Goal: Communication & Community: Answer question/provide support

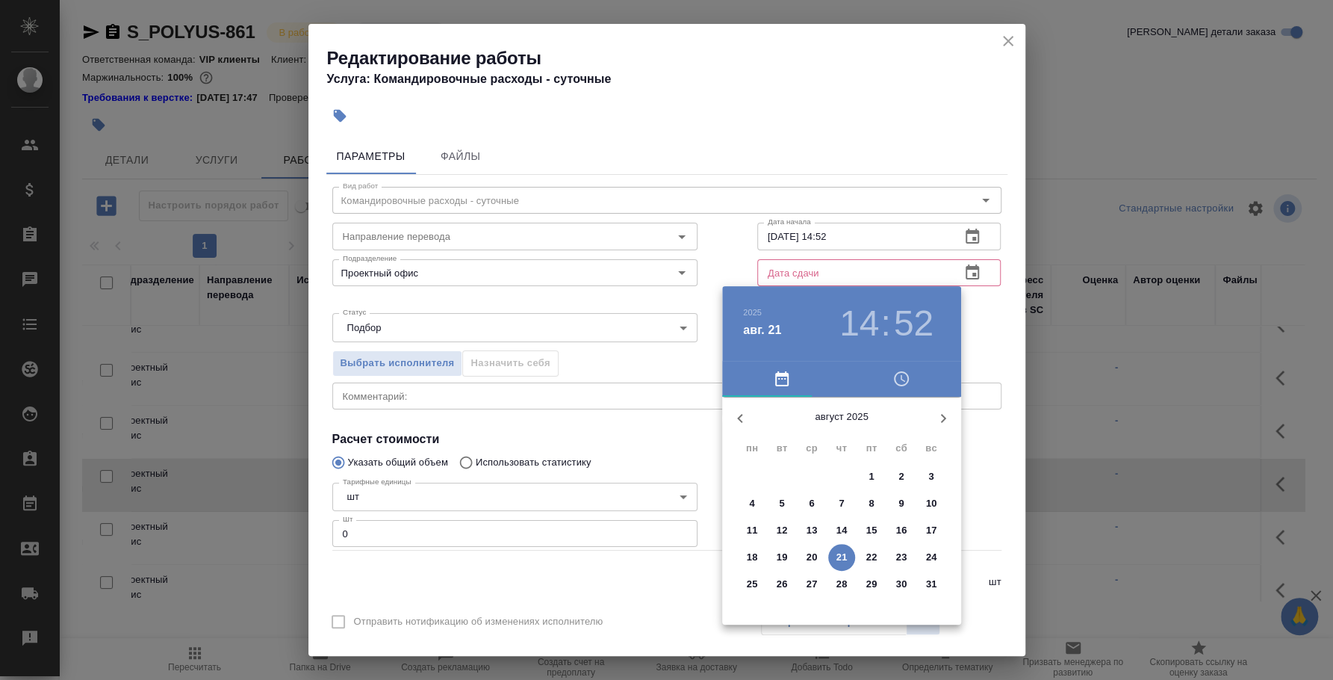
drag, startPoint x: 948, startPoint y: 413, endPoint x: 931, endPoint y: 426, distance: 21.2
click at [947, 413] on icon "button" at bounding box center [943, 418] width 18 height 18
click at [754, 525] on p "15" at bounding box center [752, 530] width 11 height 15
type input "15.09.2025 14:52"
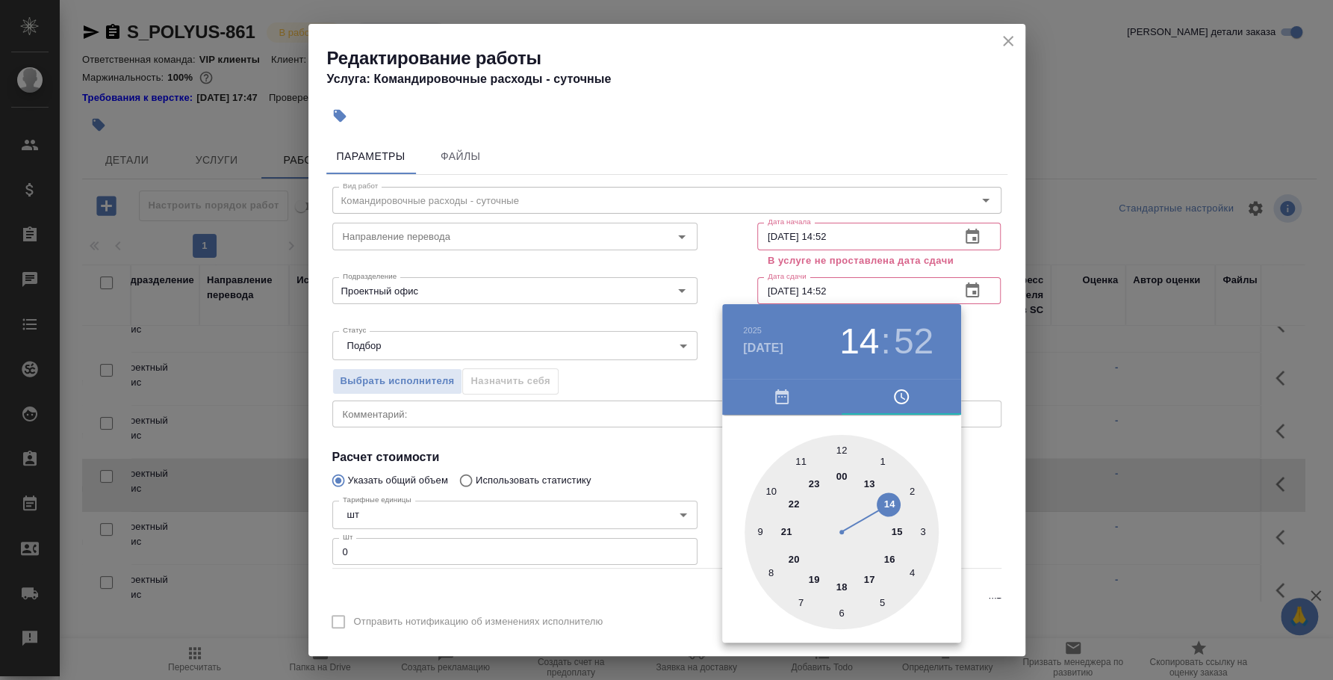
click at [976, 448] on div at bounding box center [666, 340] width 1333 height 680
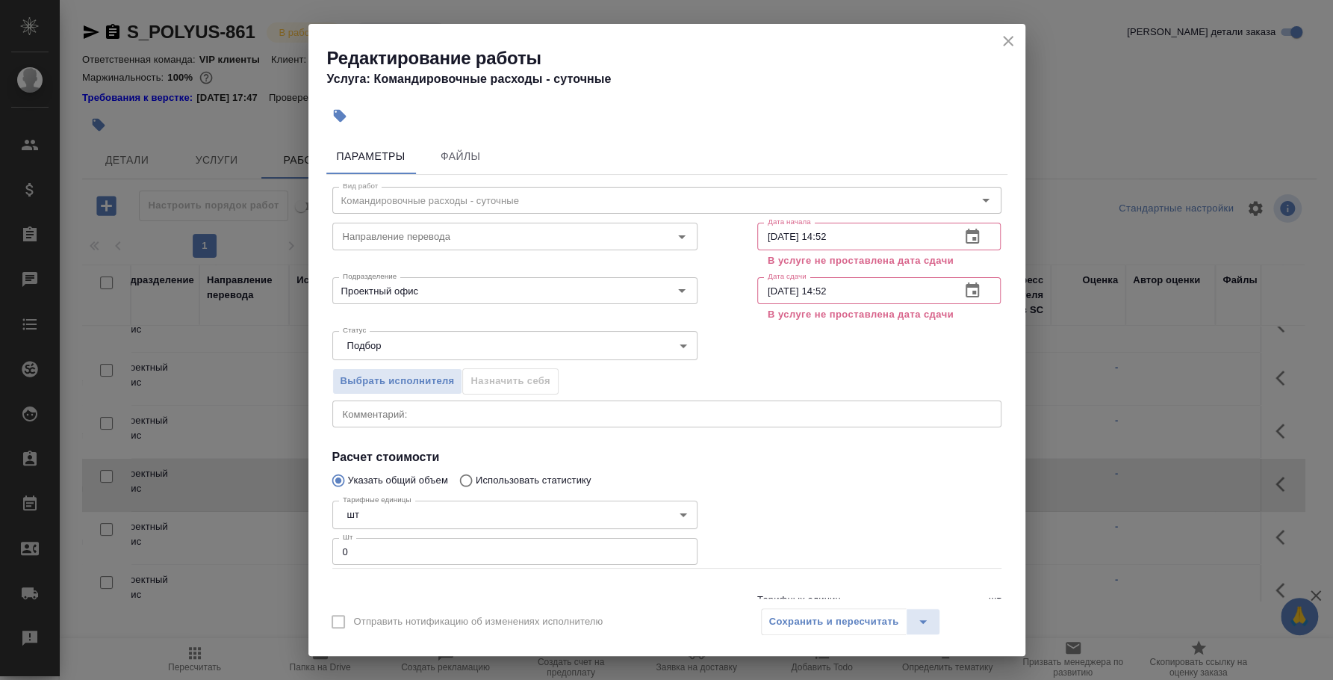
click at [1000, 39] on icon "close" at bounding box center [1008, 41] width 18 height 18
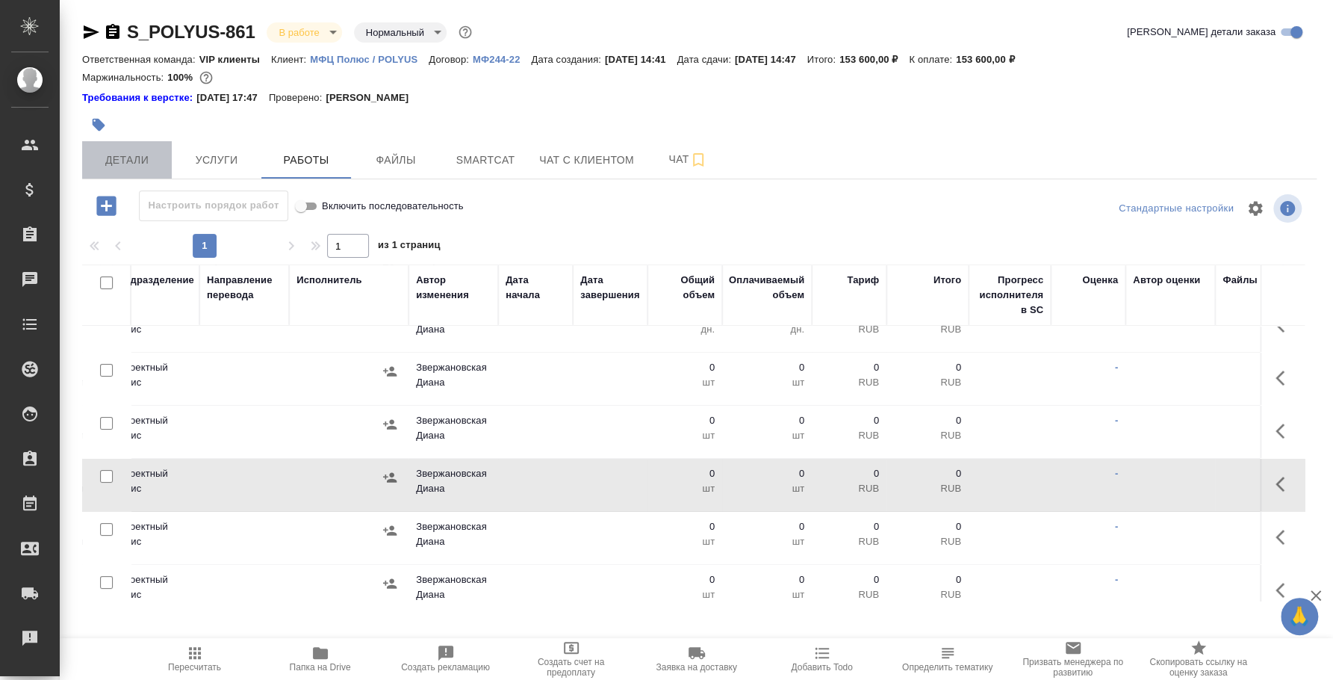
click at [140, 155] on span "Детали" at bounding box center [127, 160] width 72 height 19
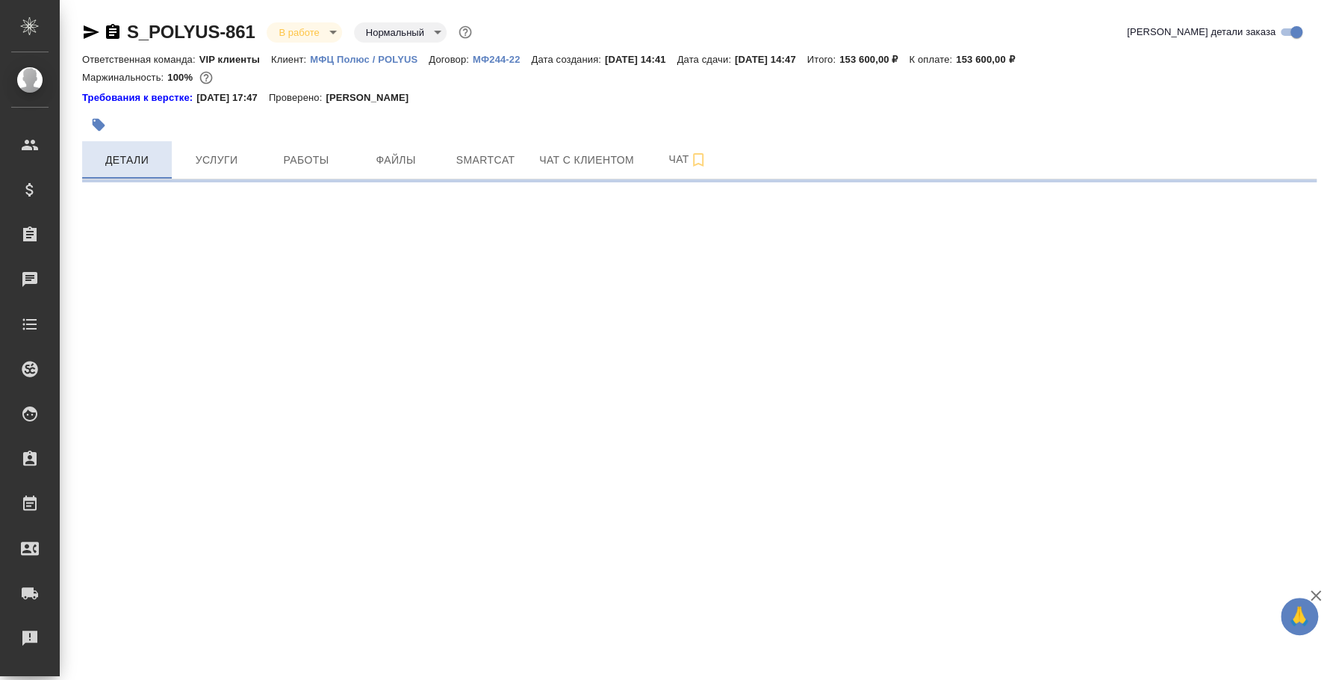
select select "RU"
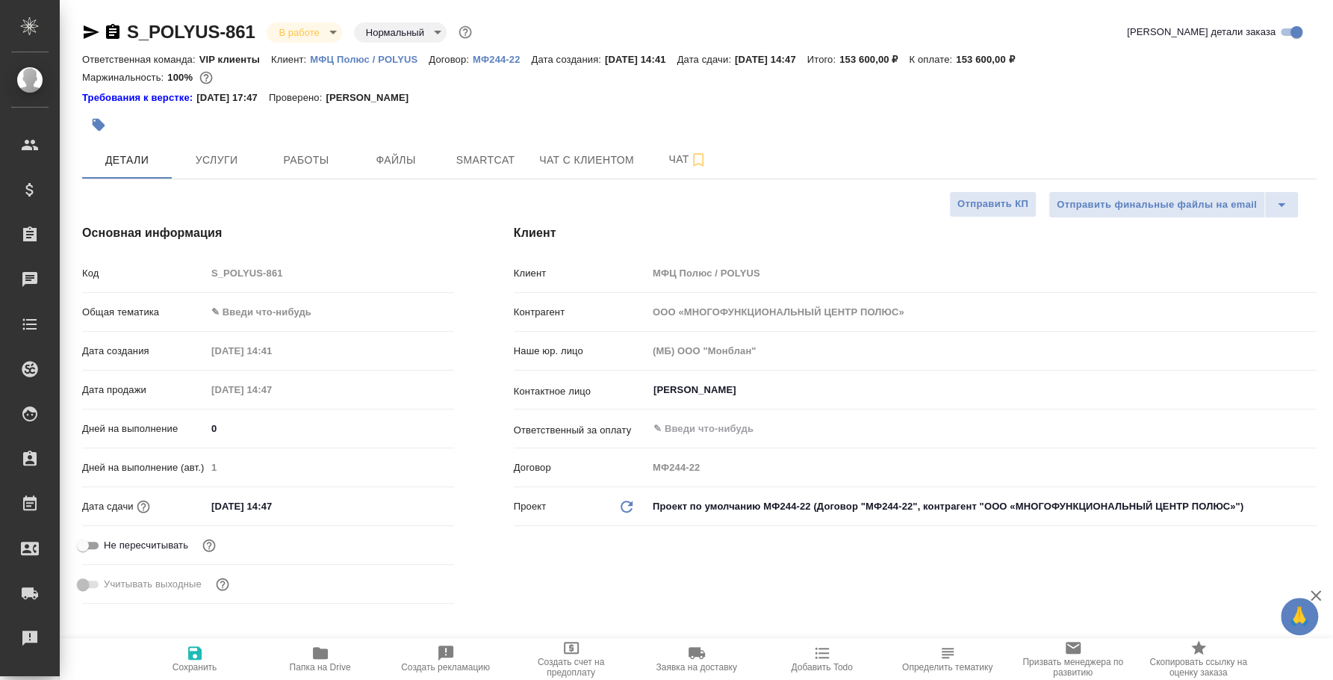
type textarea "x"
click at [229, 510] on input "22.08.2025 14:47" at bounding box center [271, 506] width 131 height 22
click at [220, 502] on input "22.08.2025 14:47" at bounding box center [272, 506] width 131 height 22
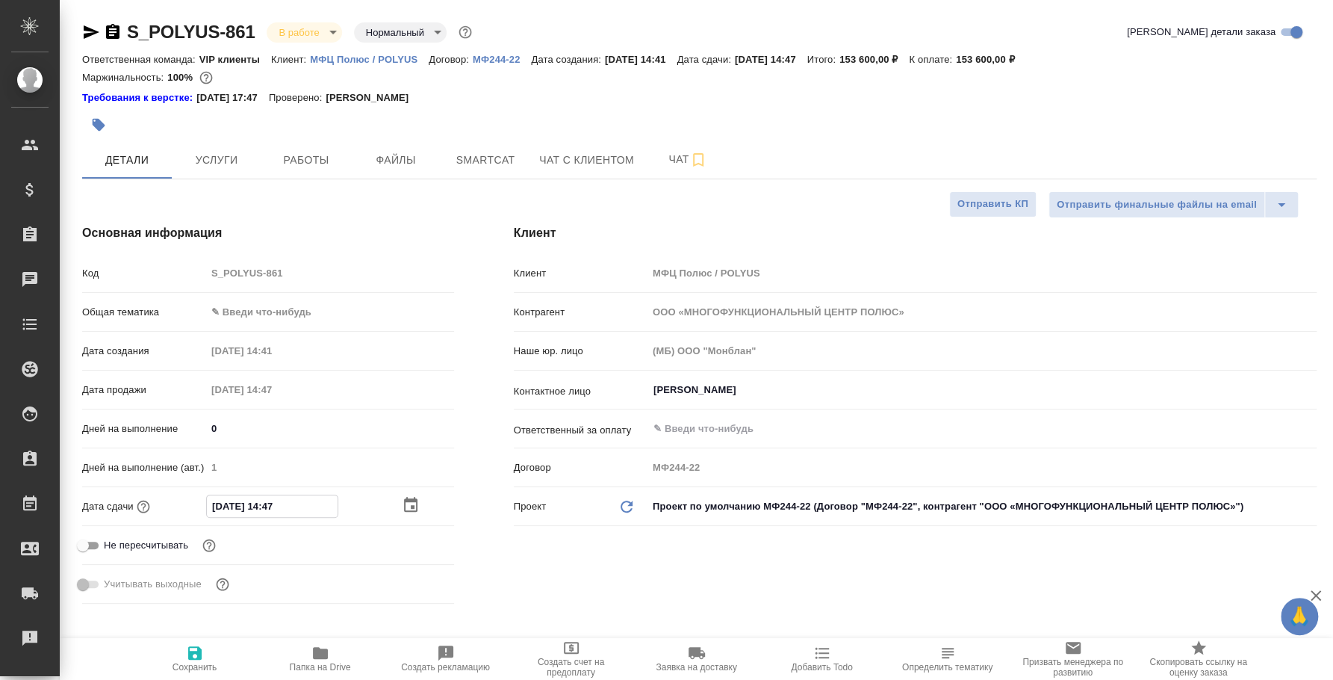
type input "20.82.0251 44:7_"
type textarea "x"
type input "26.08.2025 14:47"
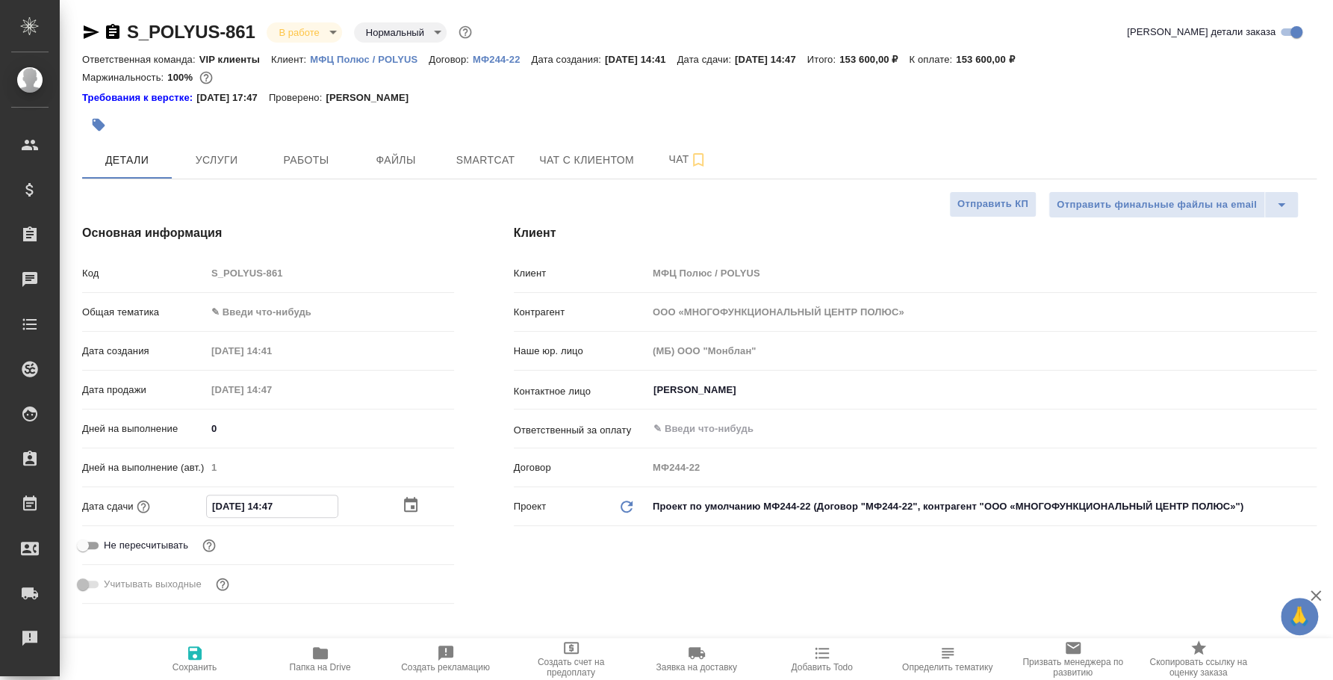
type textarea "x"
type input "20.82.0251 44:7_"
type textarea "x"
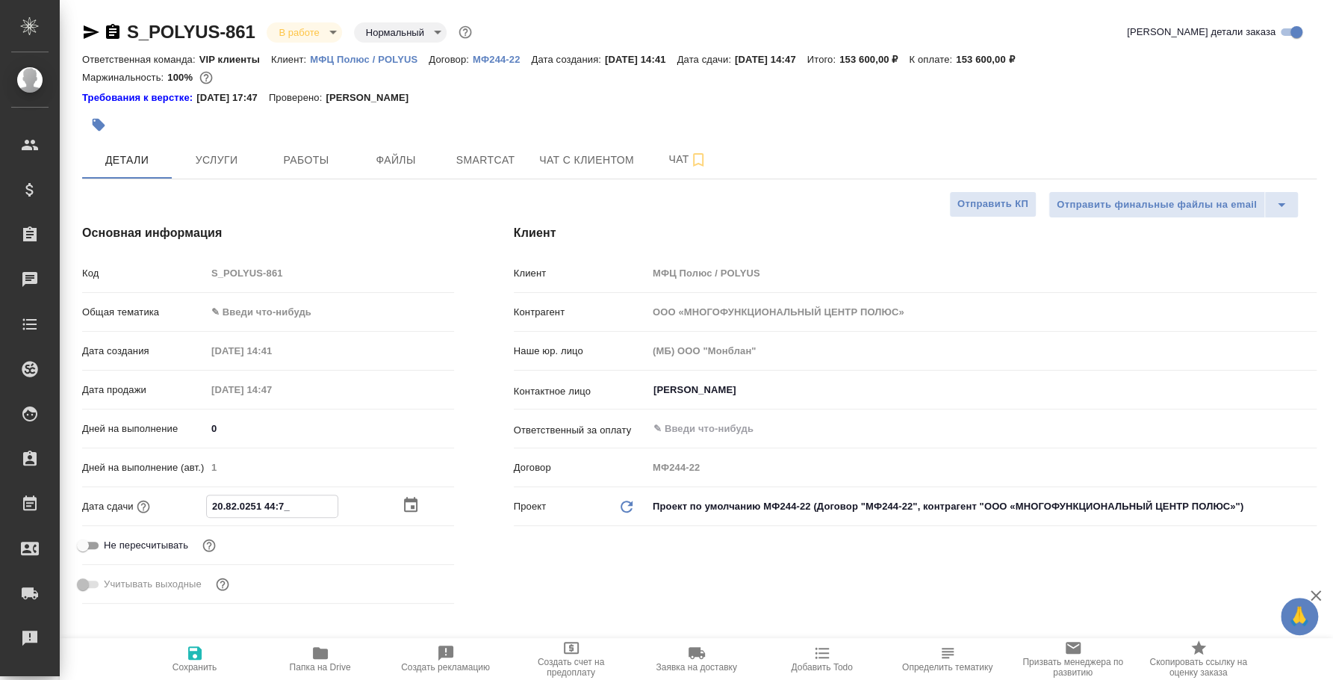
type textarea "x"
type input "25.08.2025 14:47"
type textarea "x"
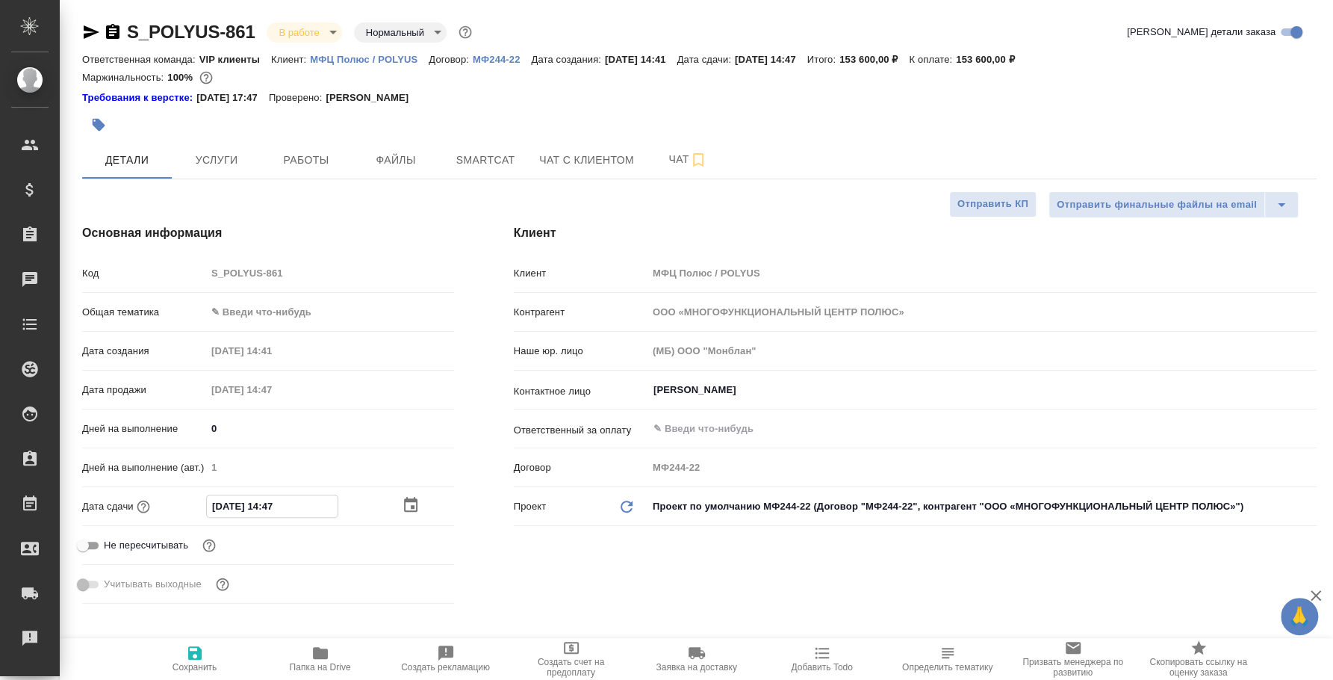
type textarea "x"
type input "25.08.2025 14:47"
click at [198, 664] on span "Сохранить" at bounding box center [194, 667] width 45 height 10
type textarea "x"
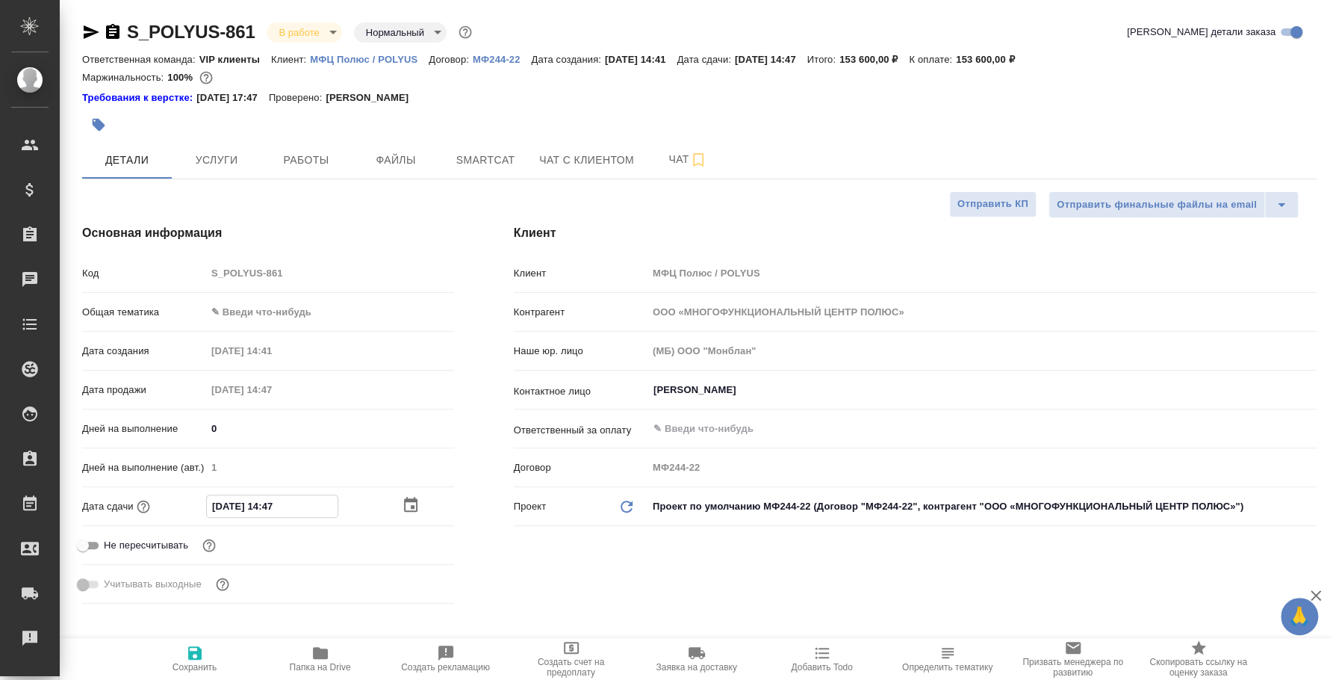
type textarea "x"
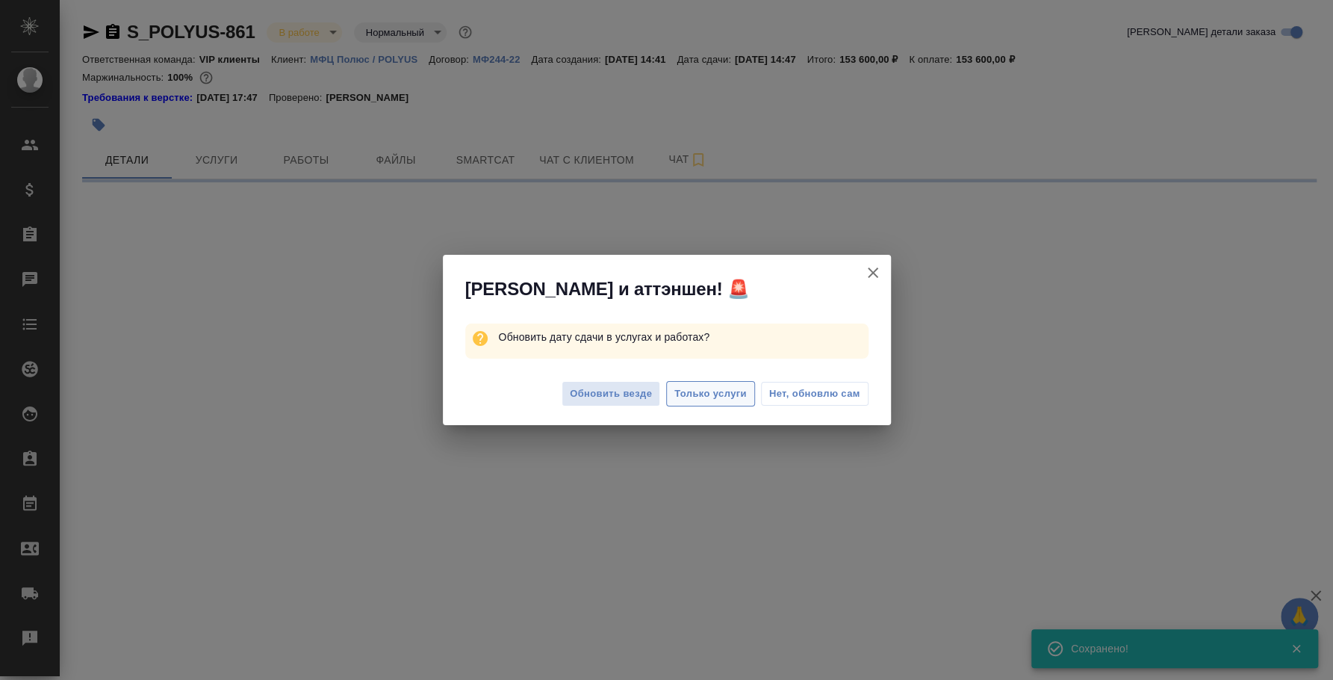
select select "RU"
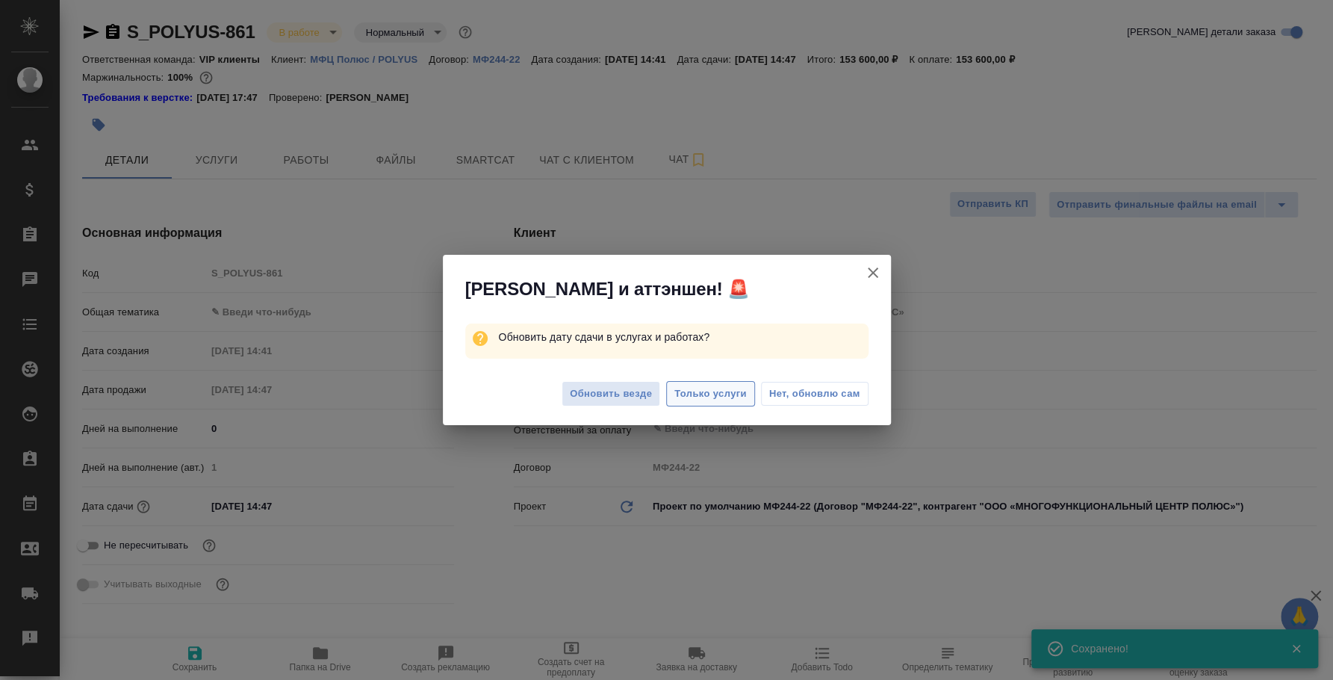
type textarea "x"
click at [710, 395] on span "Только услуги" at bounding box center [710, 393] width 72 height 17
type textarea "x"
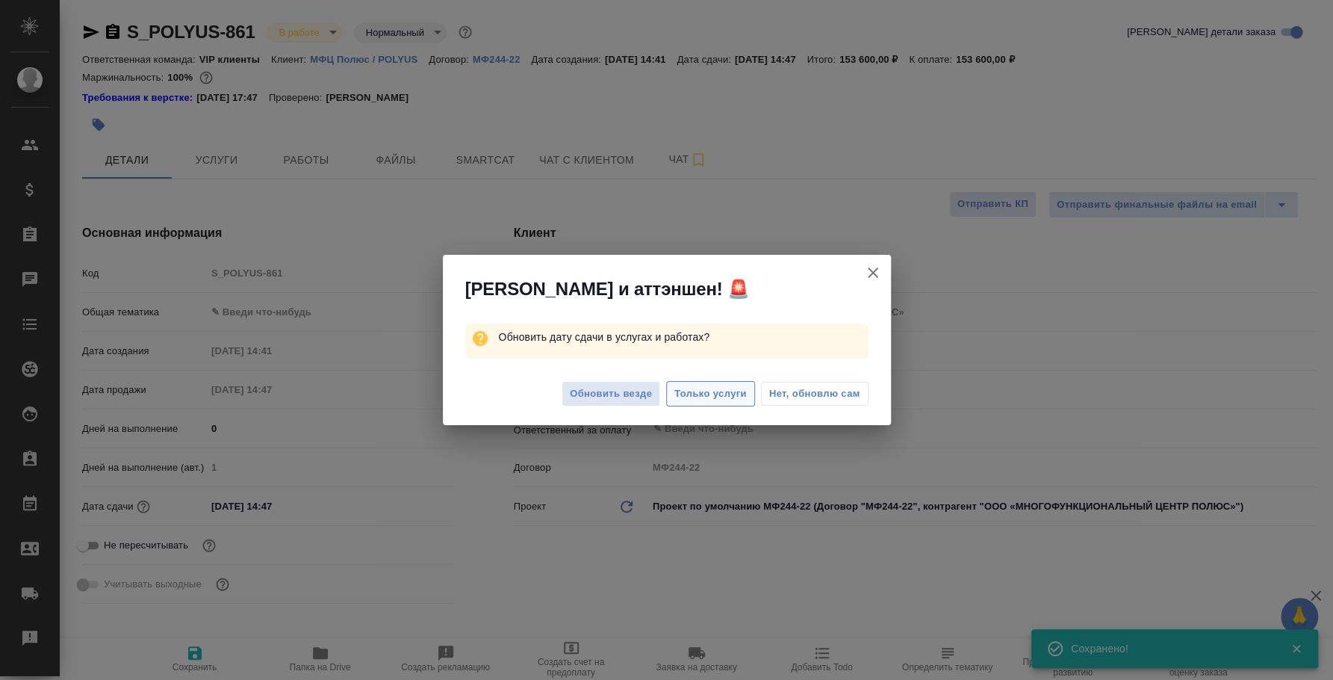
type textarea "x"
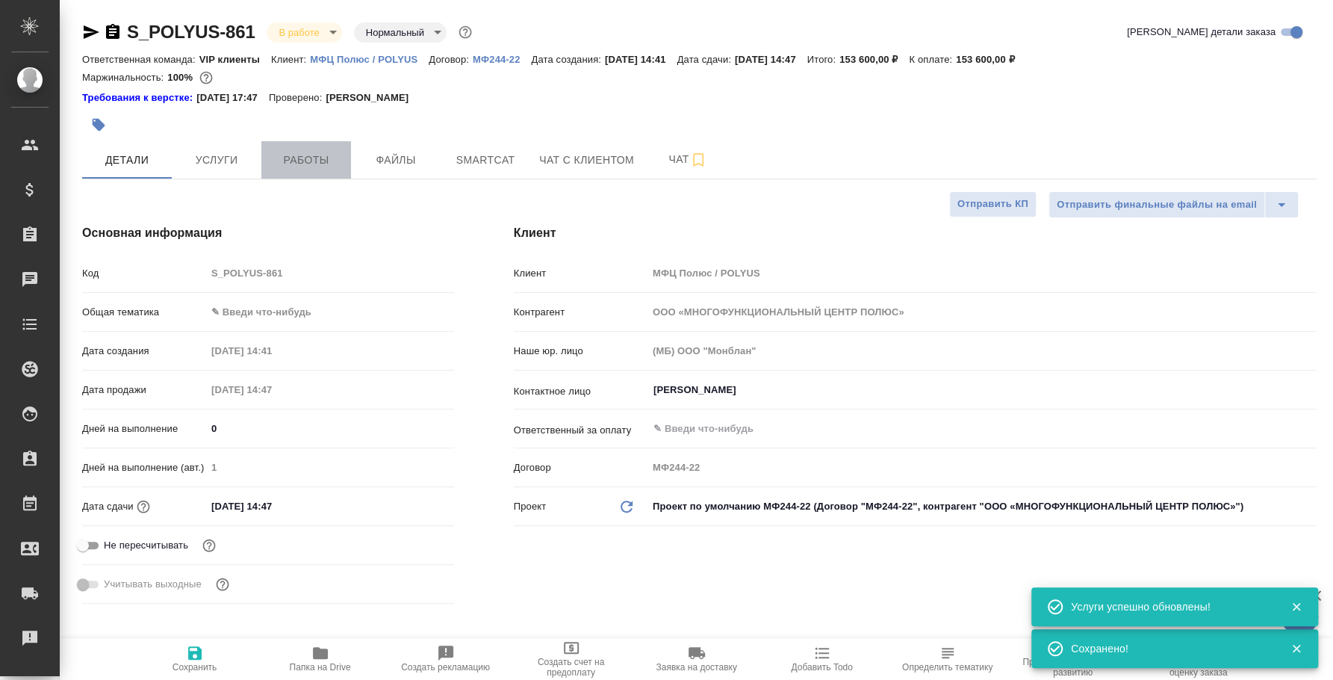
click at [290, 161] on span "Работы" at bounding box center [306, 160] width 72 height 19
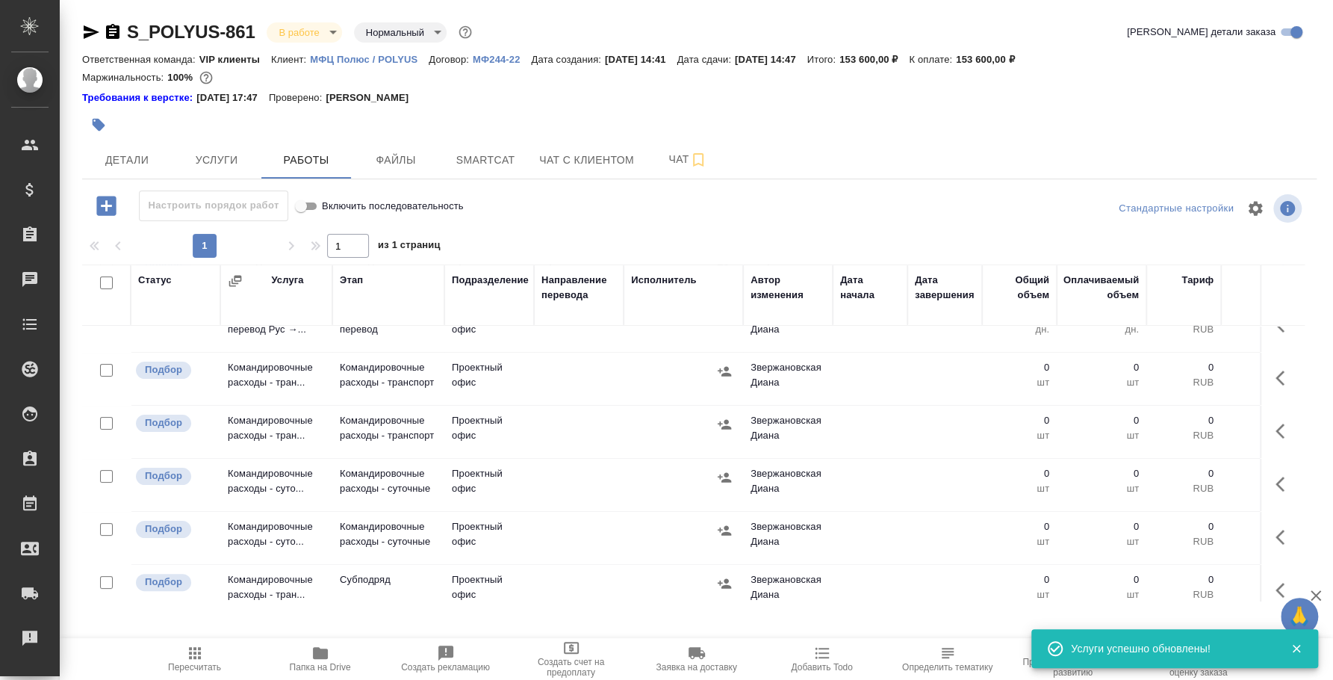
scroll to position [216, 0]
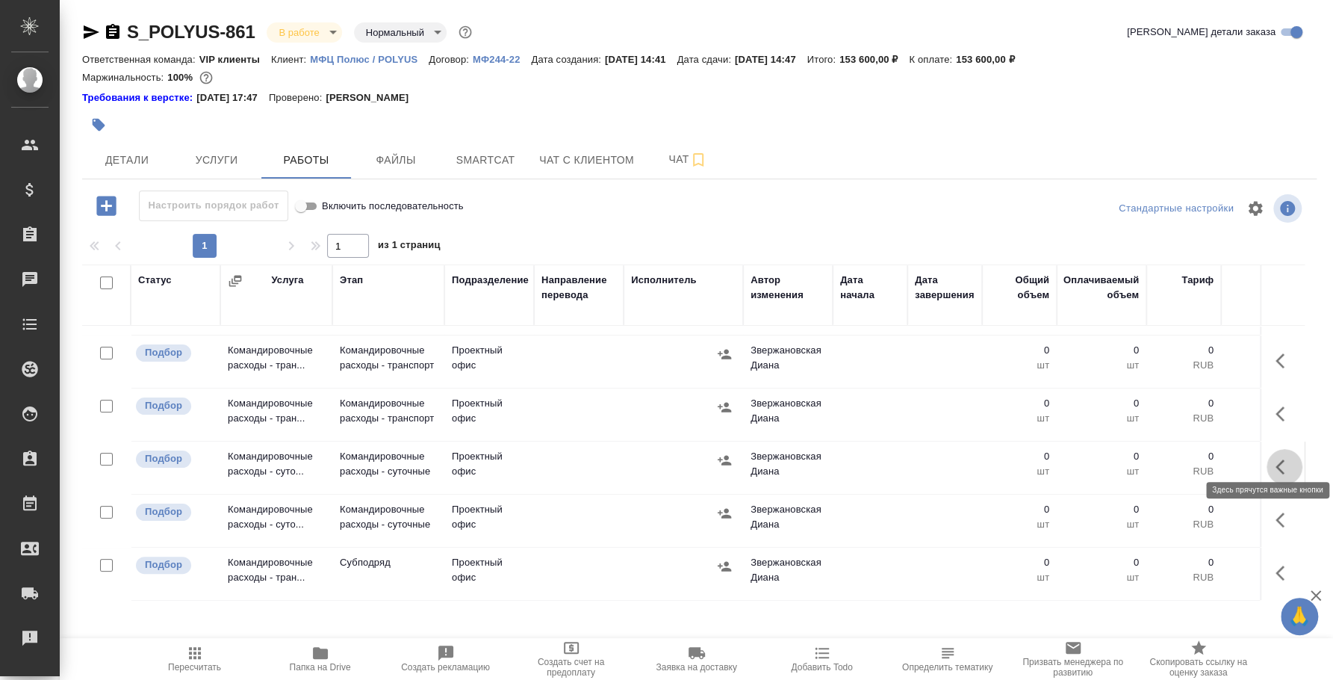
click at [1275, 458] on icon "button" at bounding box center [1284, 467] width 18 height 18
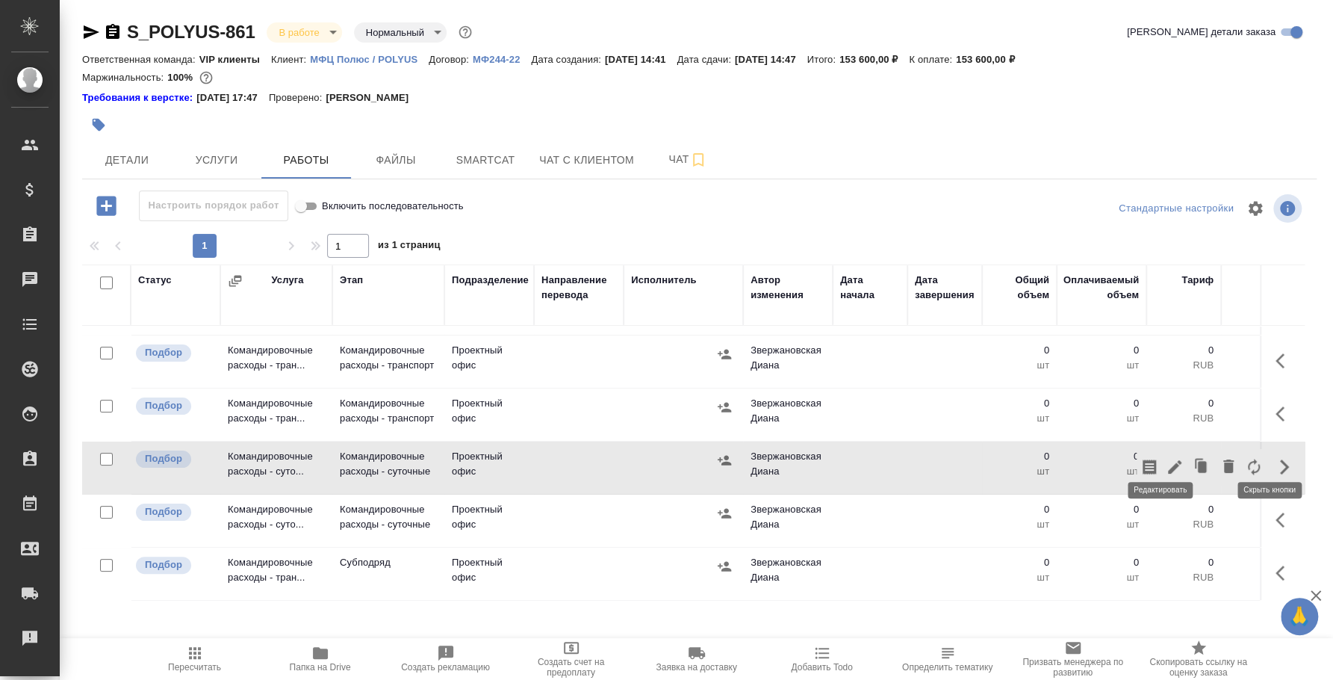
click at [1168, 458] on icon "button" at bounding box center [1175, 467] width 18 height 18
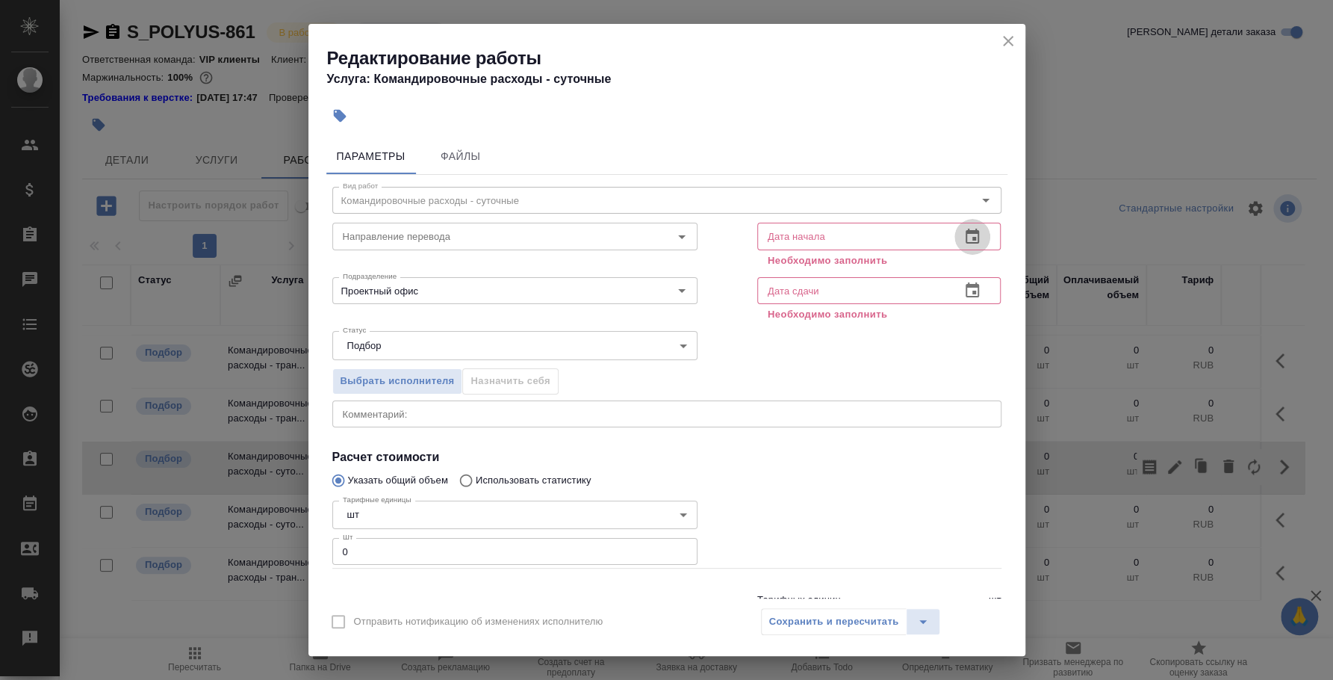
click at [963, 238] on icon "button" at bounding box center [972, 237] width 18 height 18
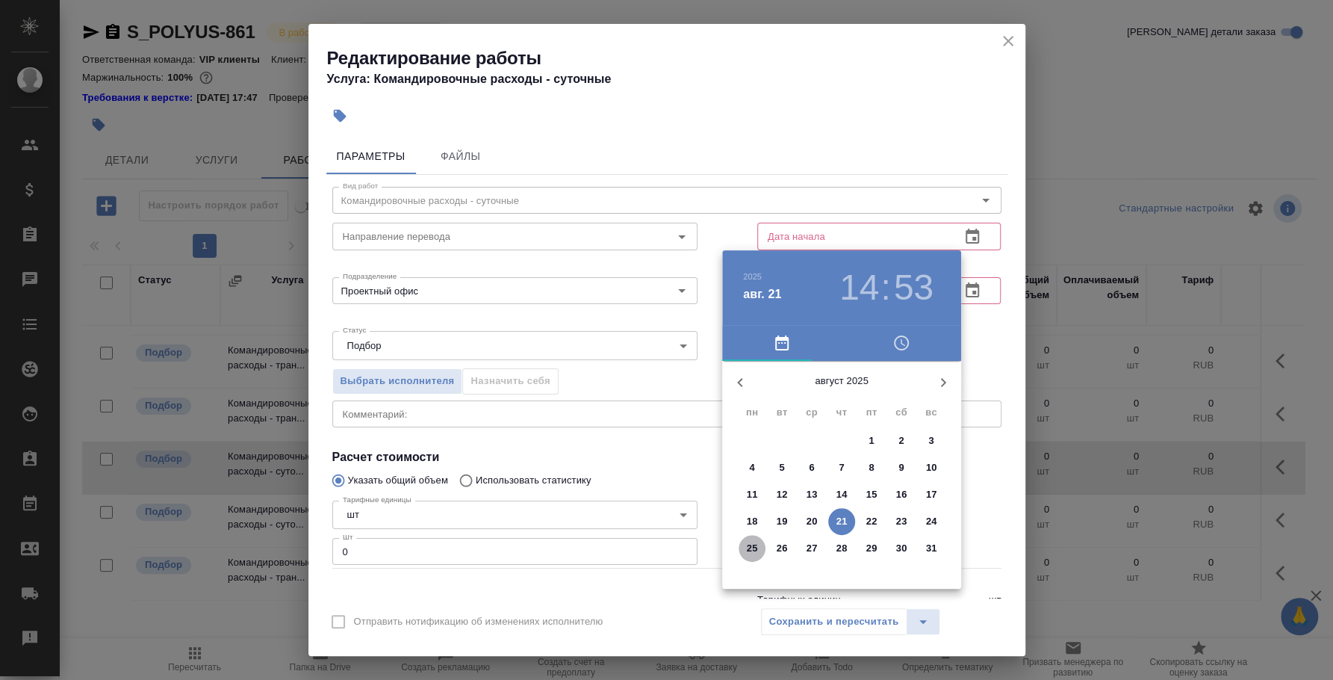
click at [753, 550] on p "25" at bounding box center [752, 548] width 11 height 15
type input "25.08.2025 14:53"
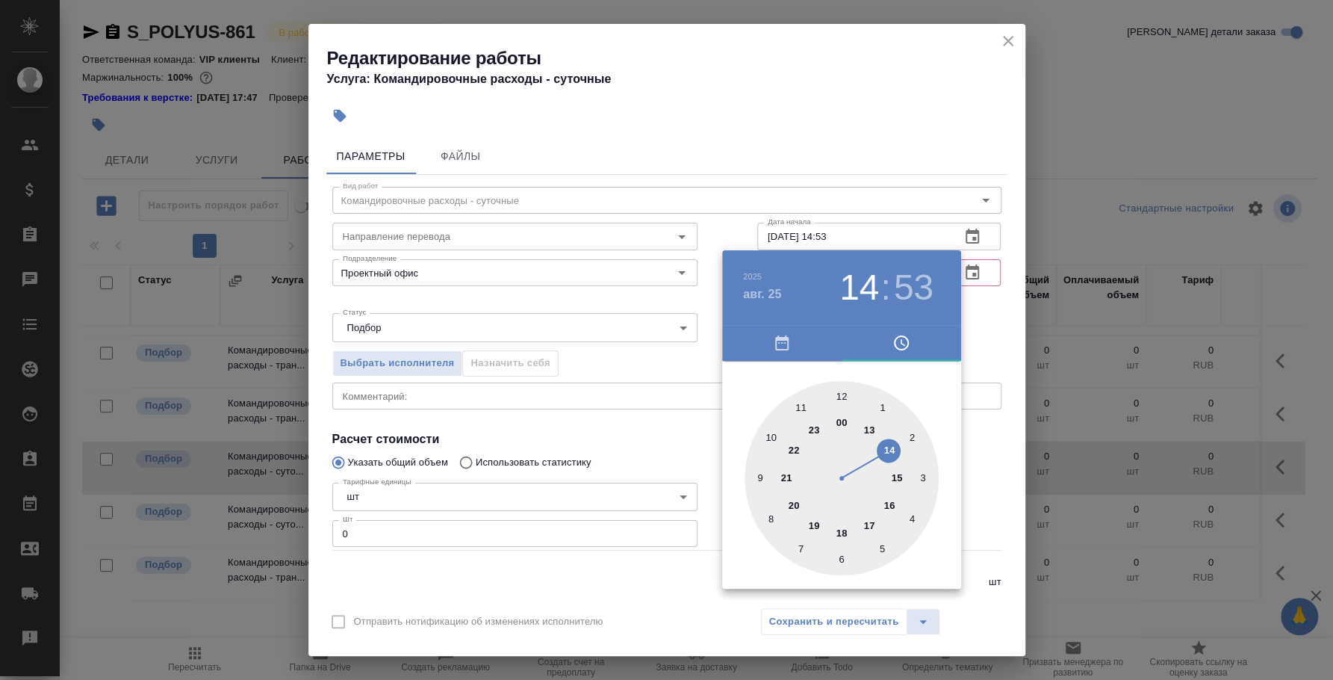
click at [974, 307] on div at bounding box center [666, 340] width 1333 height 680
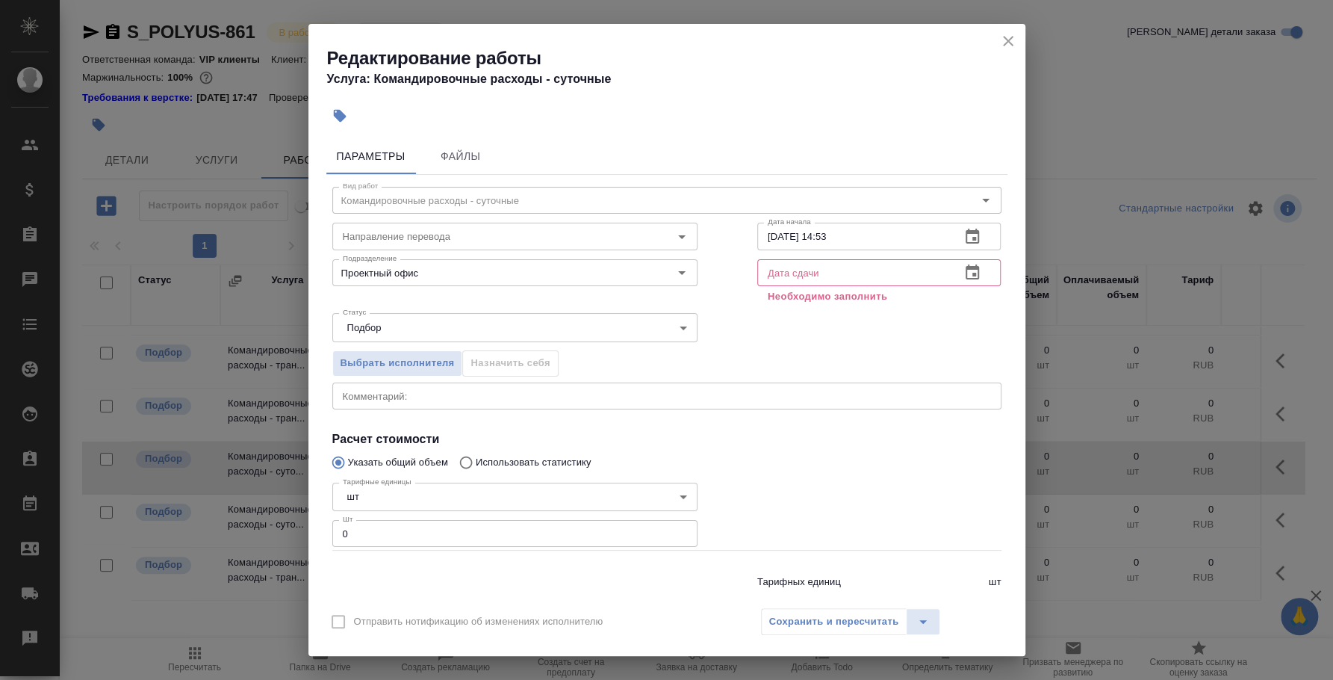
click at [963, 272] on icon "button" at bounding box center [972, 273] width 18 height 18
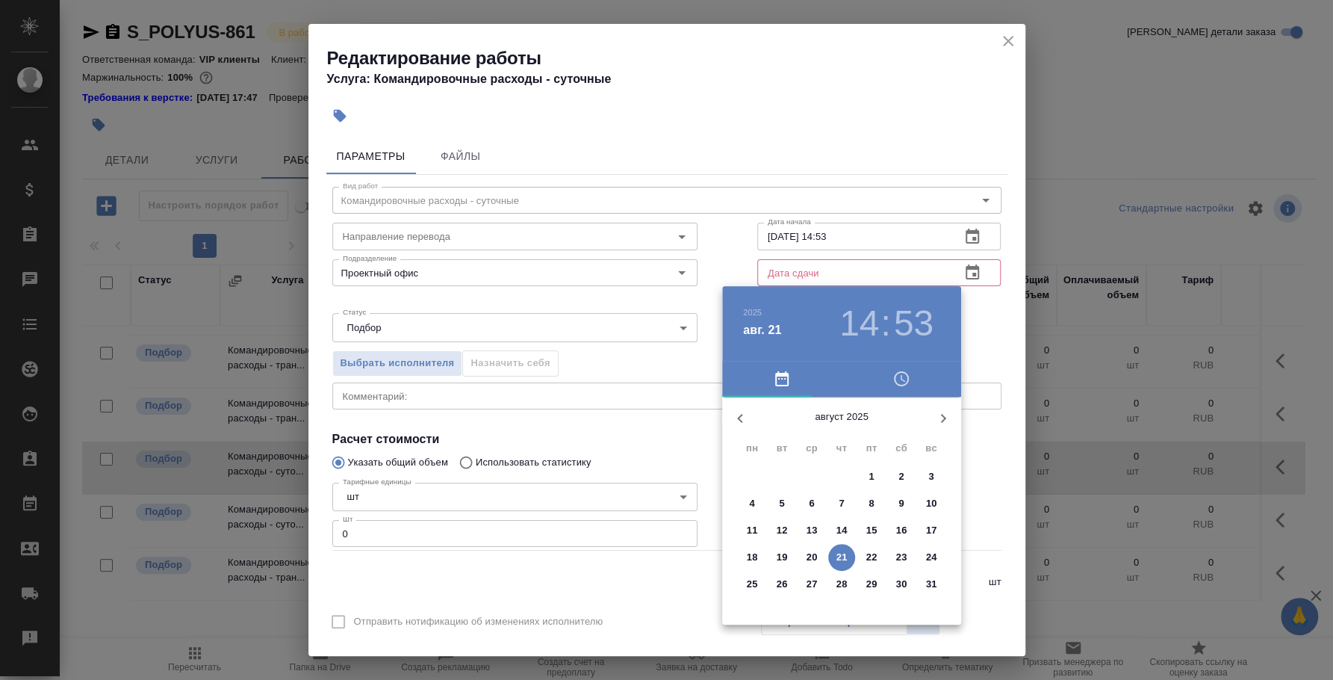
click at [940, 420] on icon "button" at bounding box center [943, 418] width 18 height 18
click at [999, 440] on div at bounding box center [666, 340] width 1333 height 680
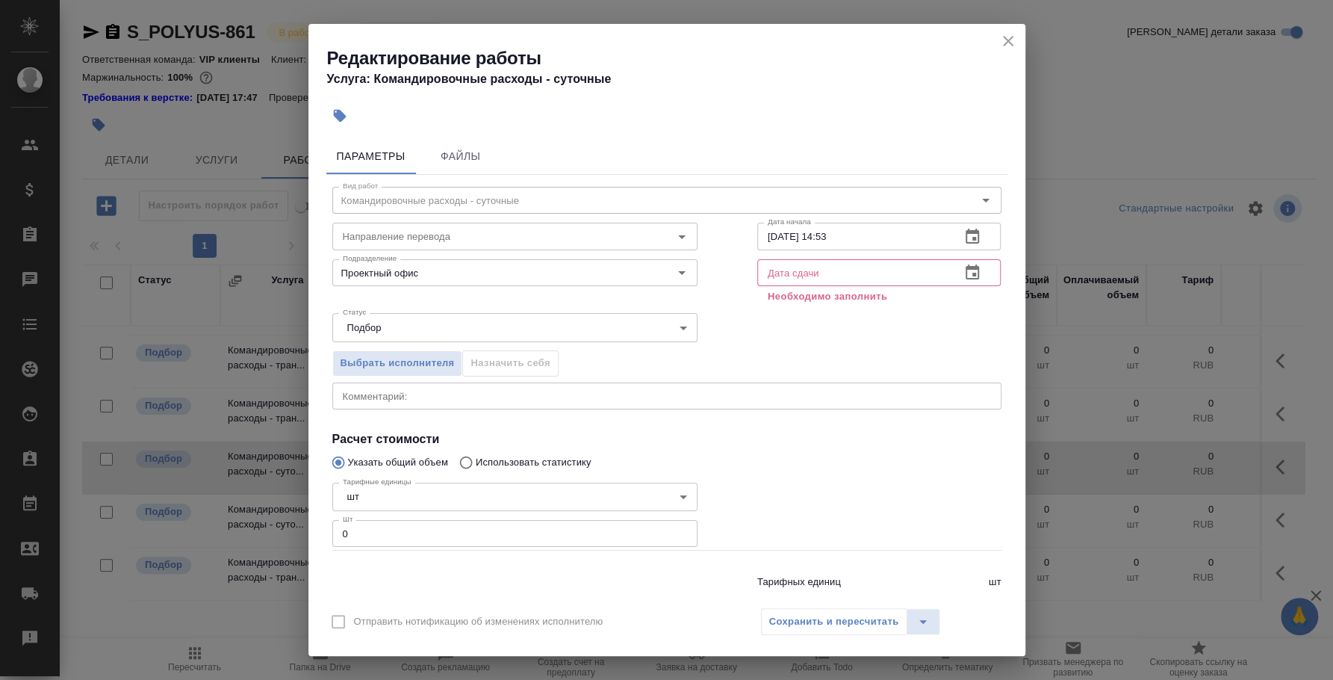
click at [1010, 37] on icon "close" at bounding box center [1008, 41] width 18 height 18
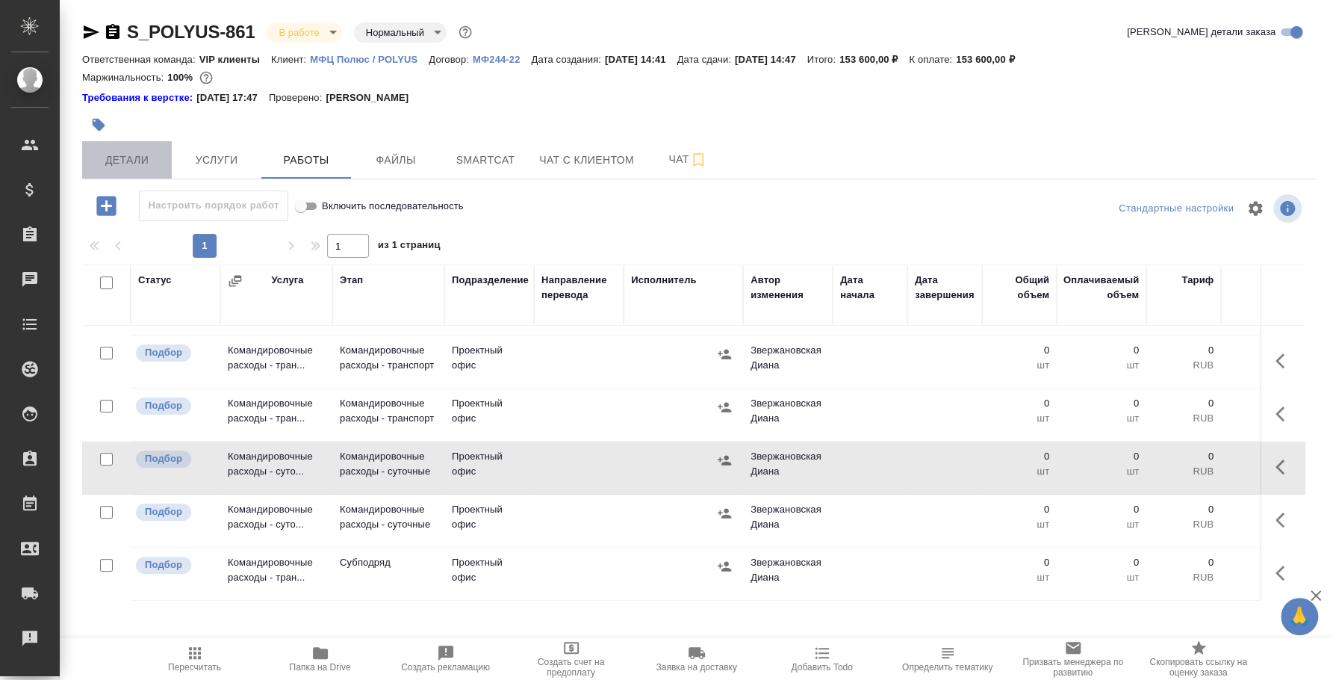
click at [119, 153] on span "Детали" at bounding box center [127, 160] width 72 height 19
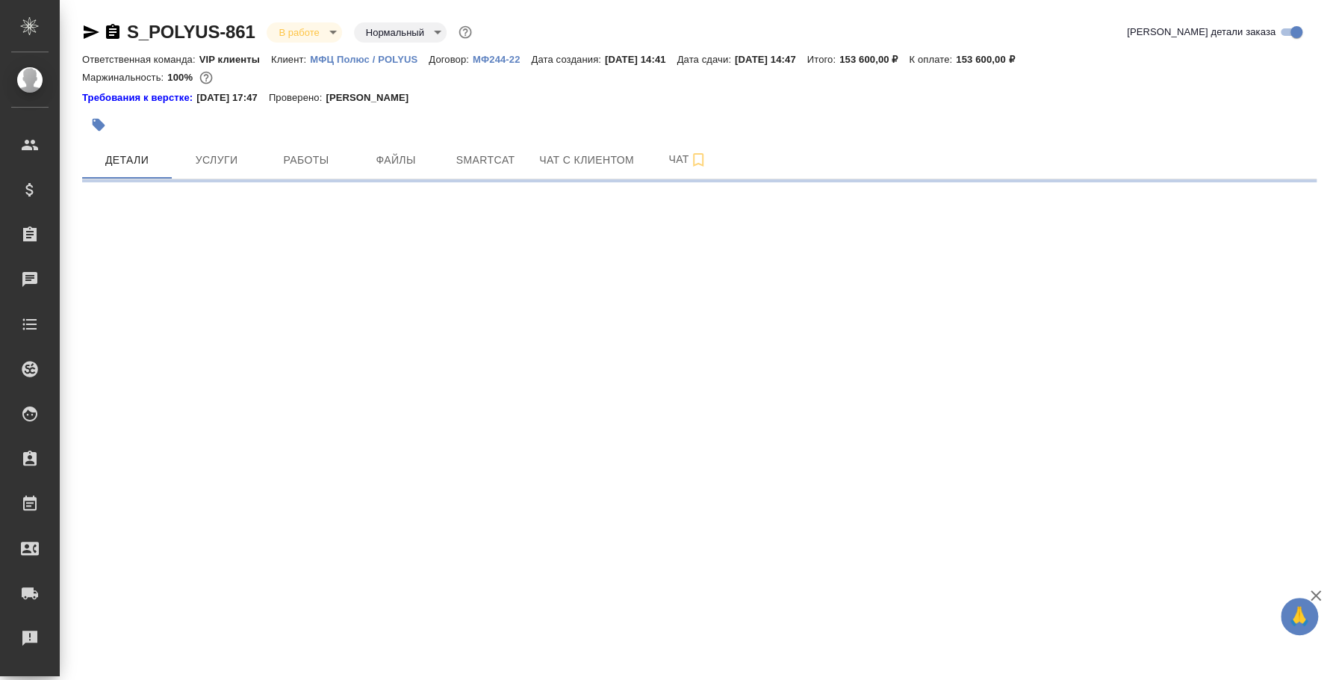
select select "RU"
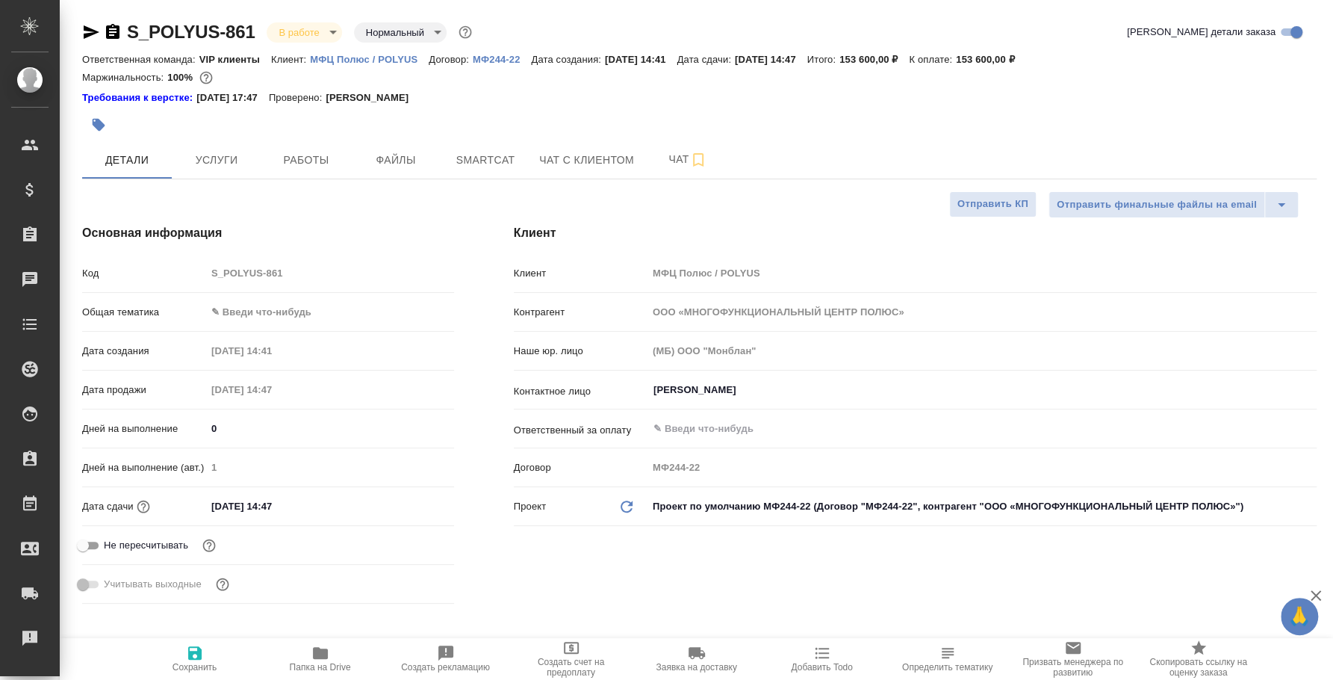
type textarea "x"
click at [243, 511] on input "25.08.2025 14:47" at bounding box center [271, 506] width 131 height 22
click at [223, 507] on input "25.08.2025 14:47" at bounding box center [272, 506] width 131 height 22
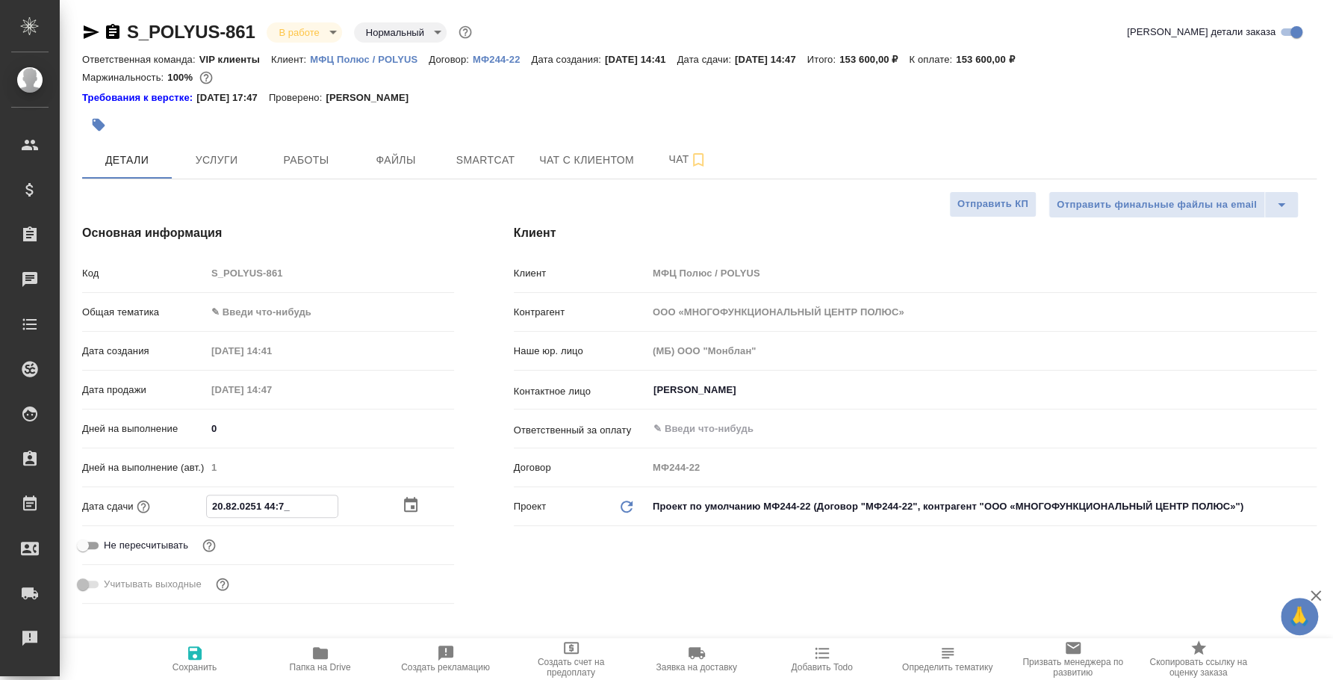
type input "08.20.2514 47:__"
type textarea "x"
type input "10.82.0251 44:7_"
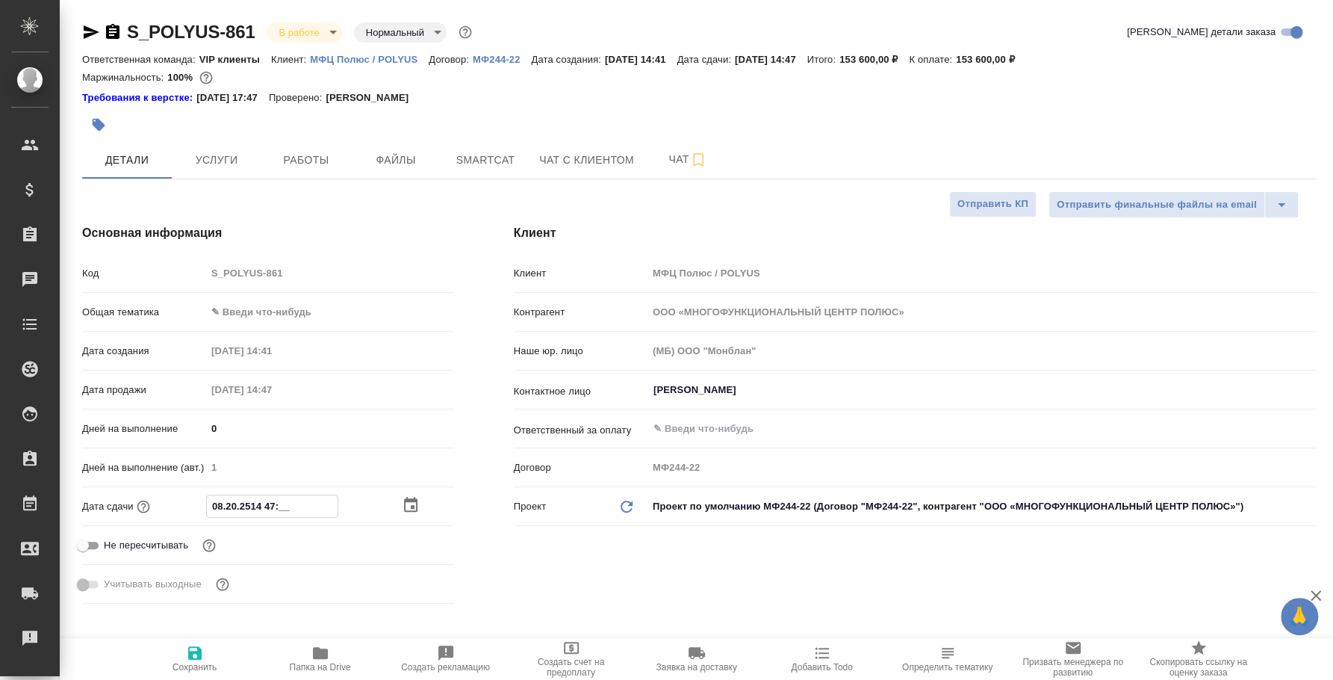
type textarea "x"
type input "15.08.2025 14:47"
type textarea "x"
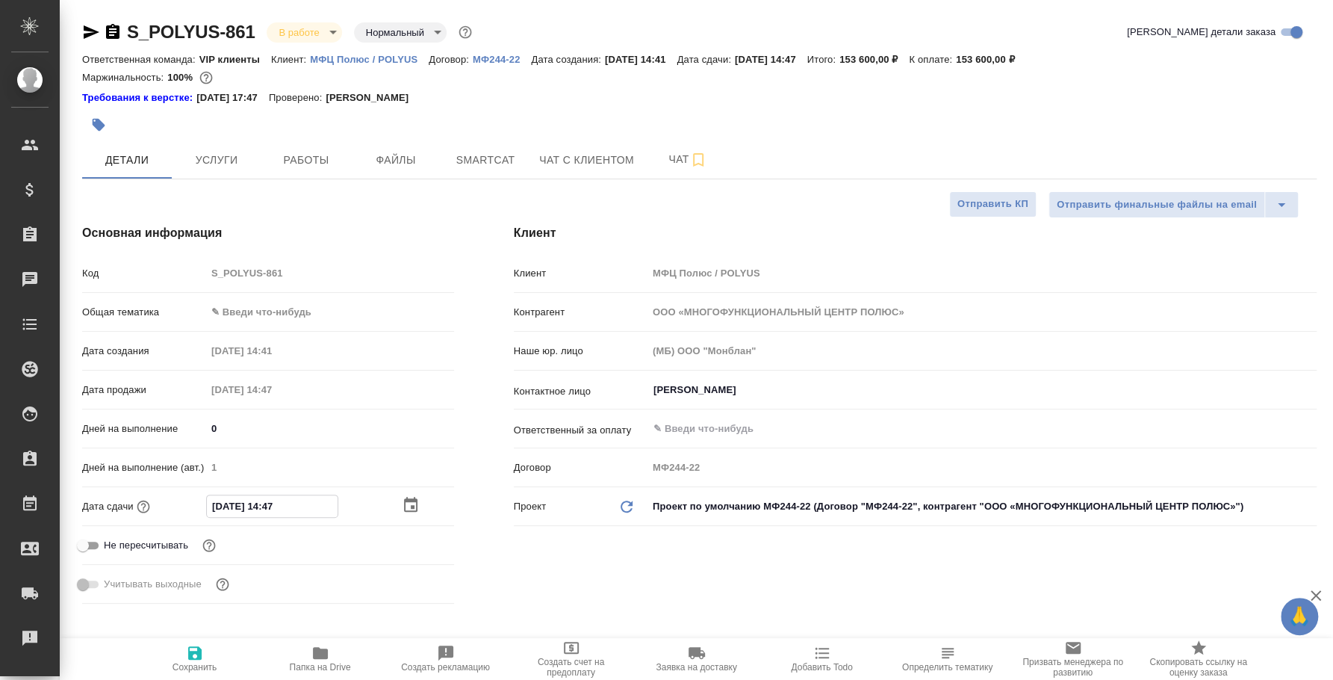
type textarea "x"
click at [235, 506] on input "15.08.2025 14:47" at bounding box center [272, 506] width 131 height 22
type input "15.02.0251 44:7_"
type textarea "x"
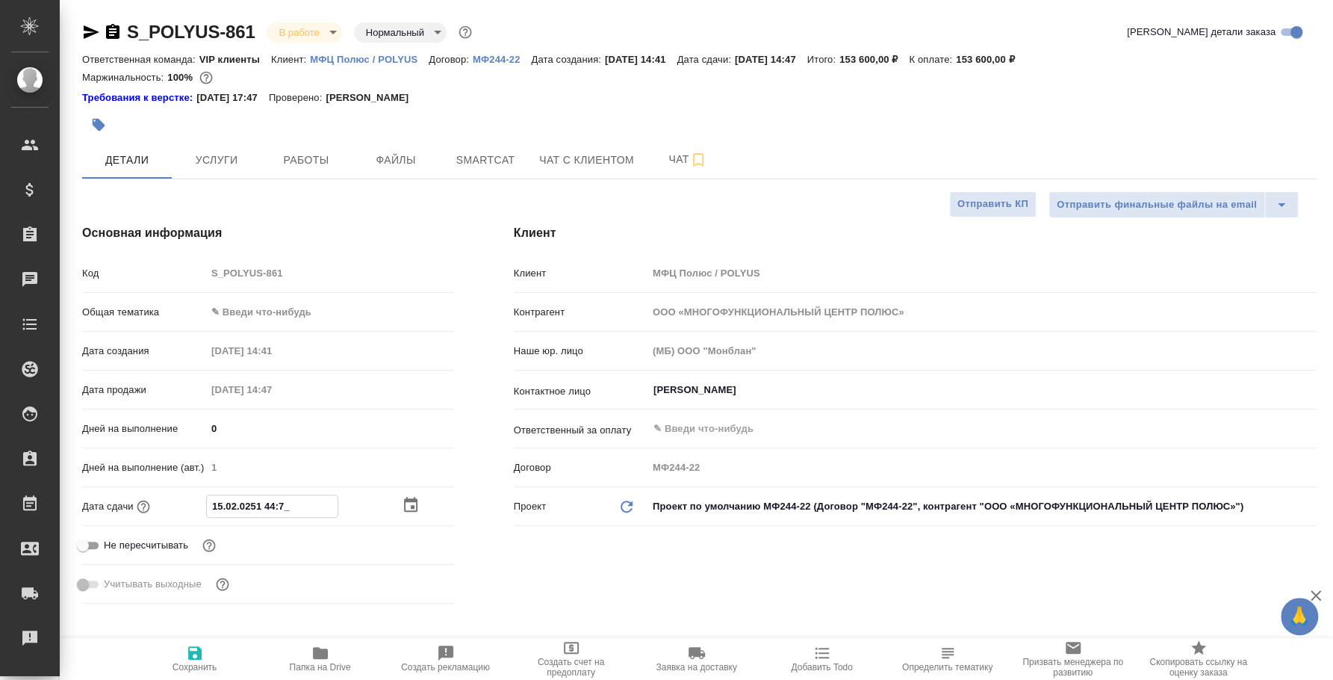
type textarea "x"
type input "15.09.2025 14:47"
type textarea "x"
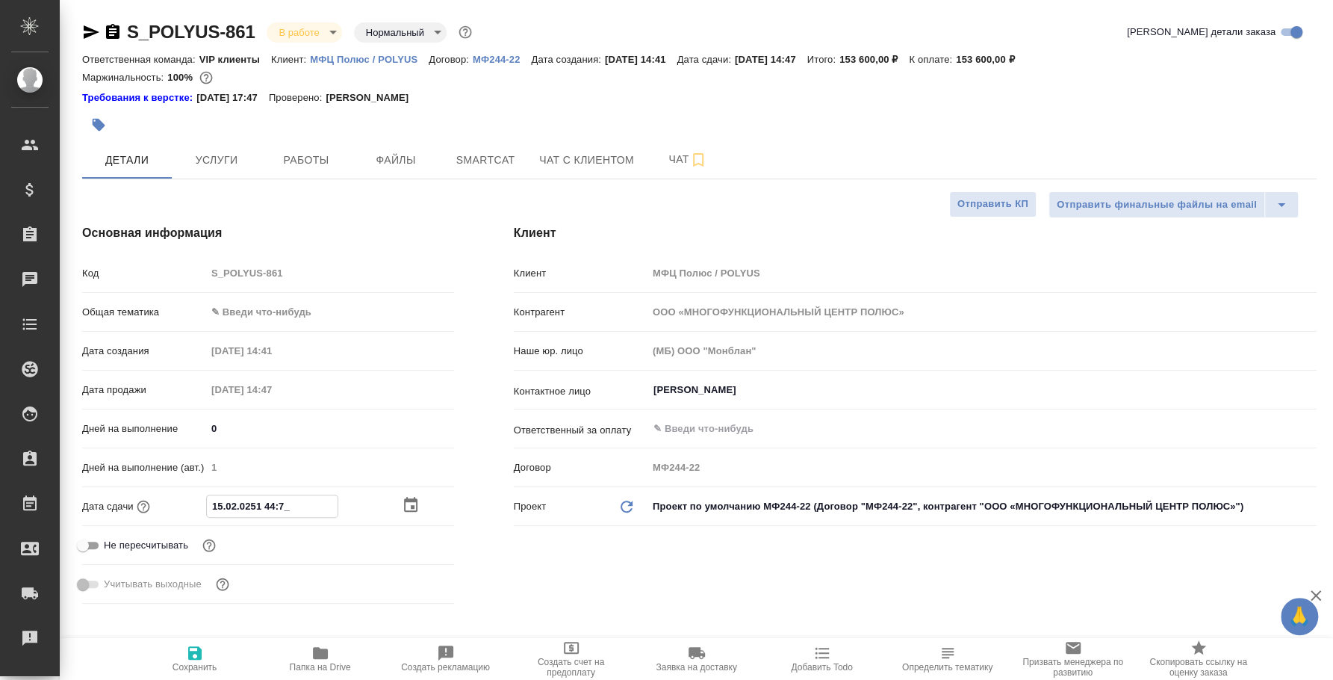
type textarea "x"
type input "15.09.2025 14:47"
click at [211, 659] on span "Сохранить" at bounding box center [195, 658] width 108 height 28
type textarea "x"
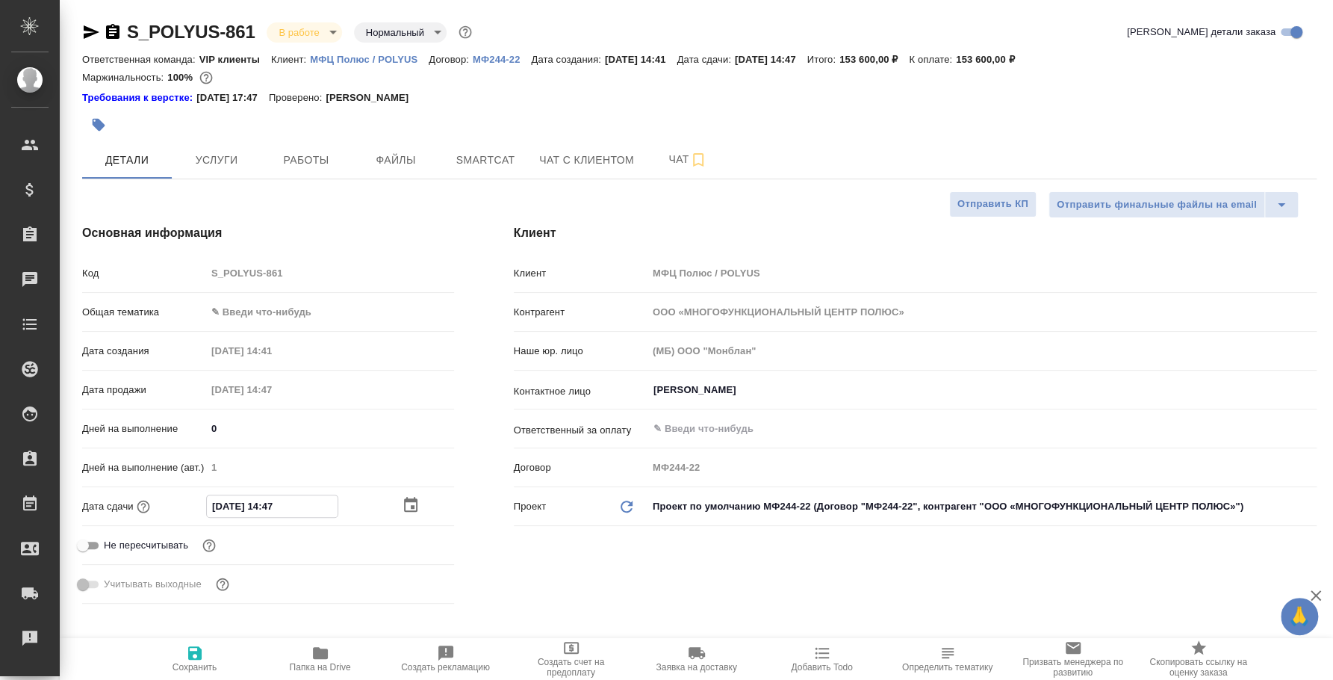
type textarea "x"
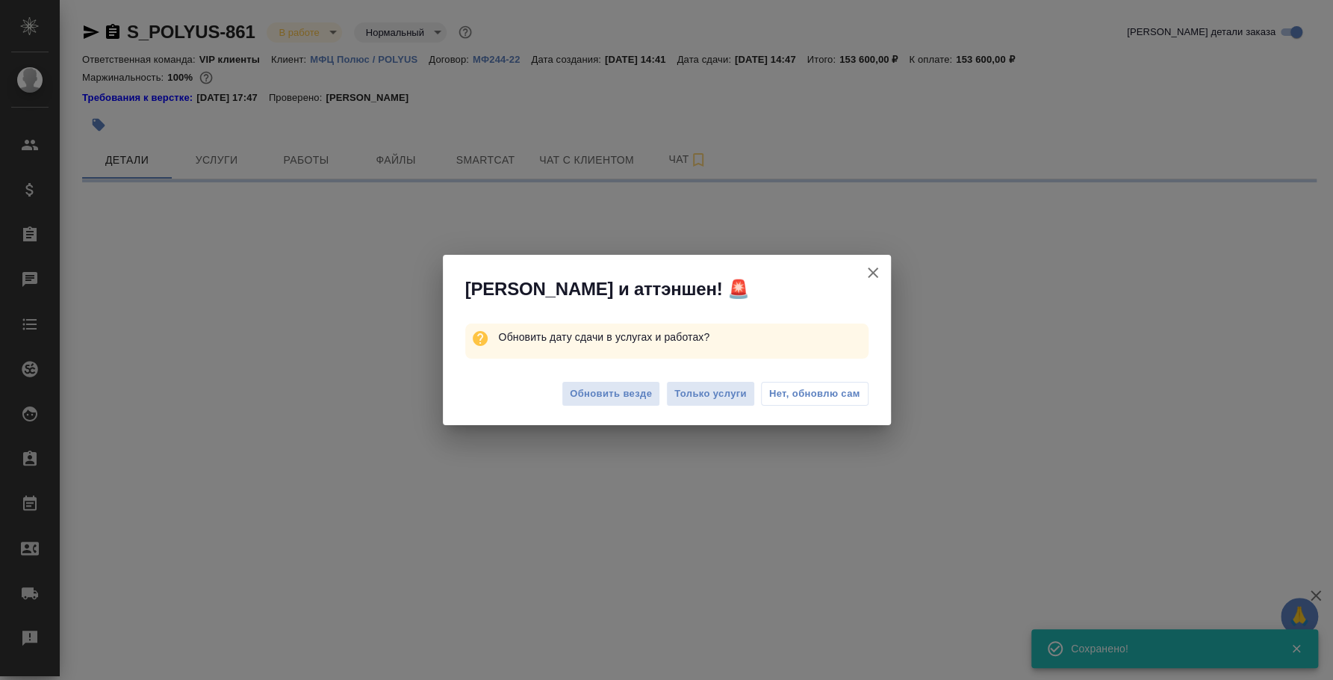
select select "RU"
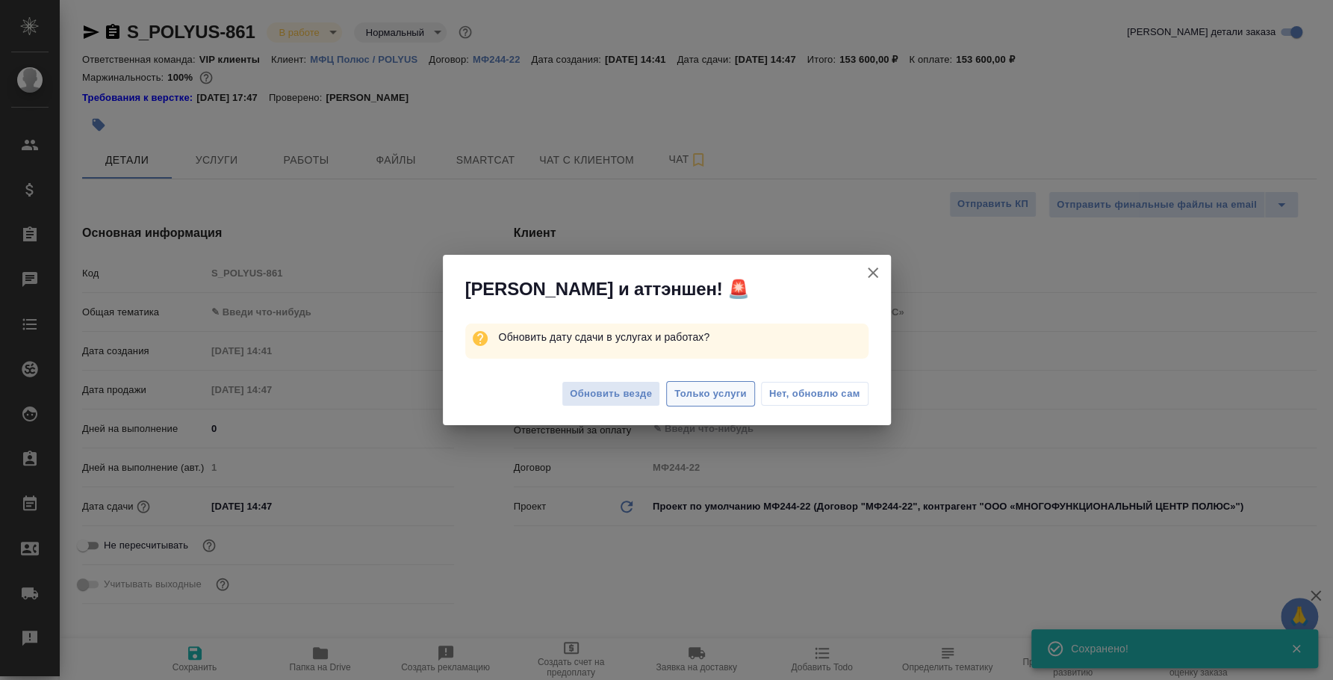
type textarea "x"
click at [725, 394] on span "Только услуги" at bounding box center [710, 393] width 72 height 17
type textarea "x"
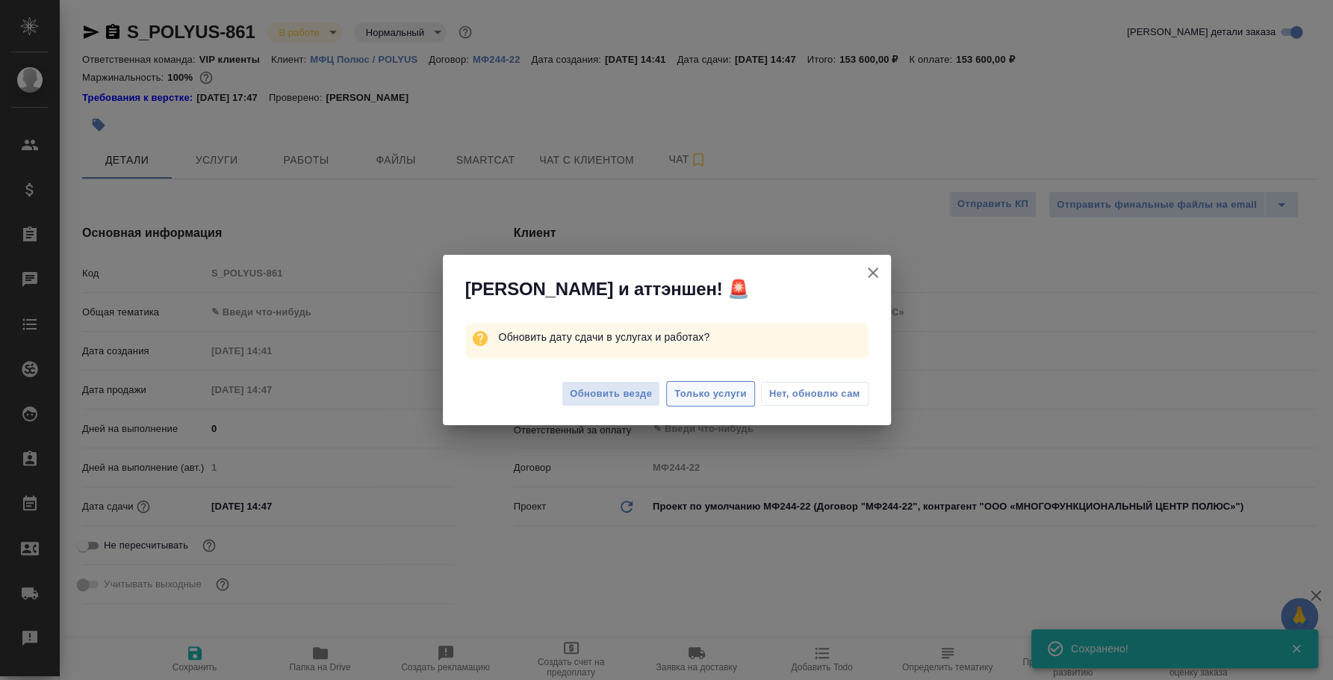
type textarea "x"
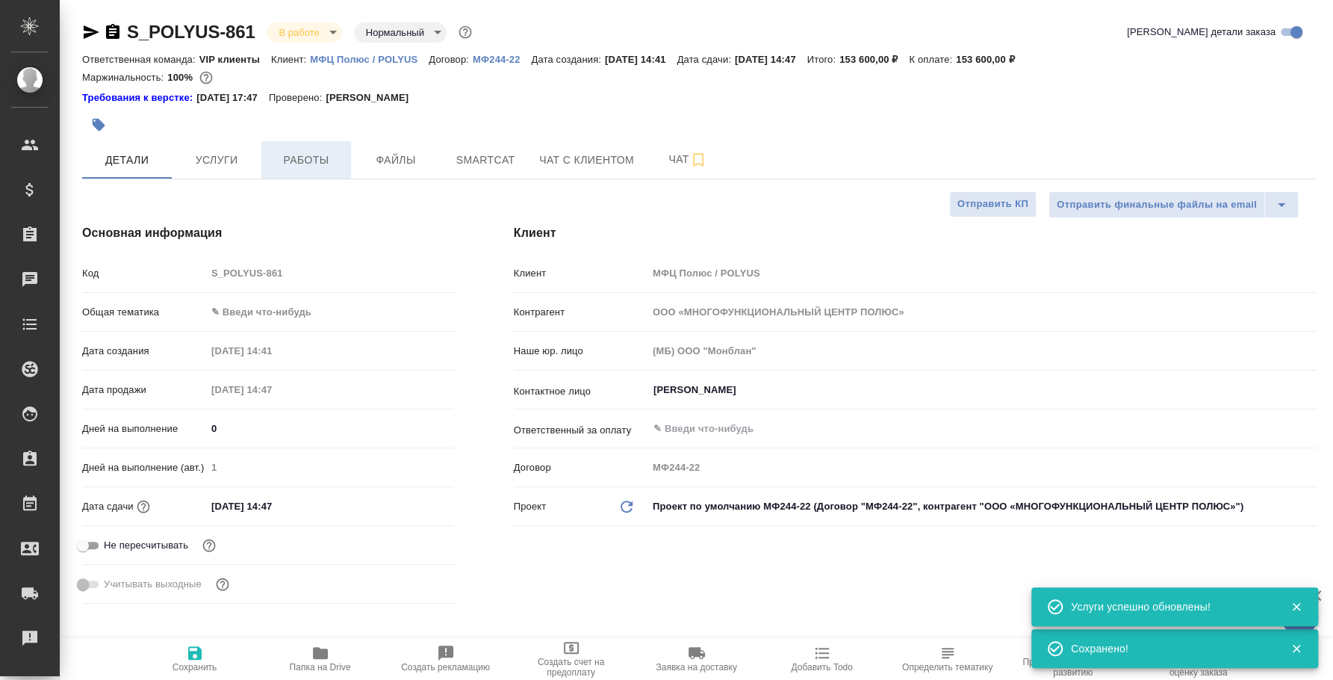
click at [344, 162] on button "Работы" at bounding box center [306, 159] width 90 height 37
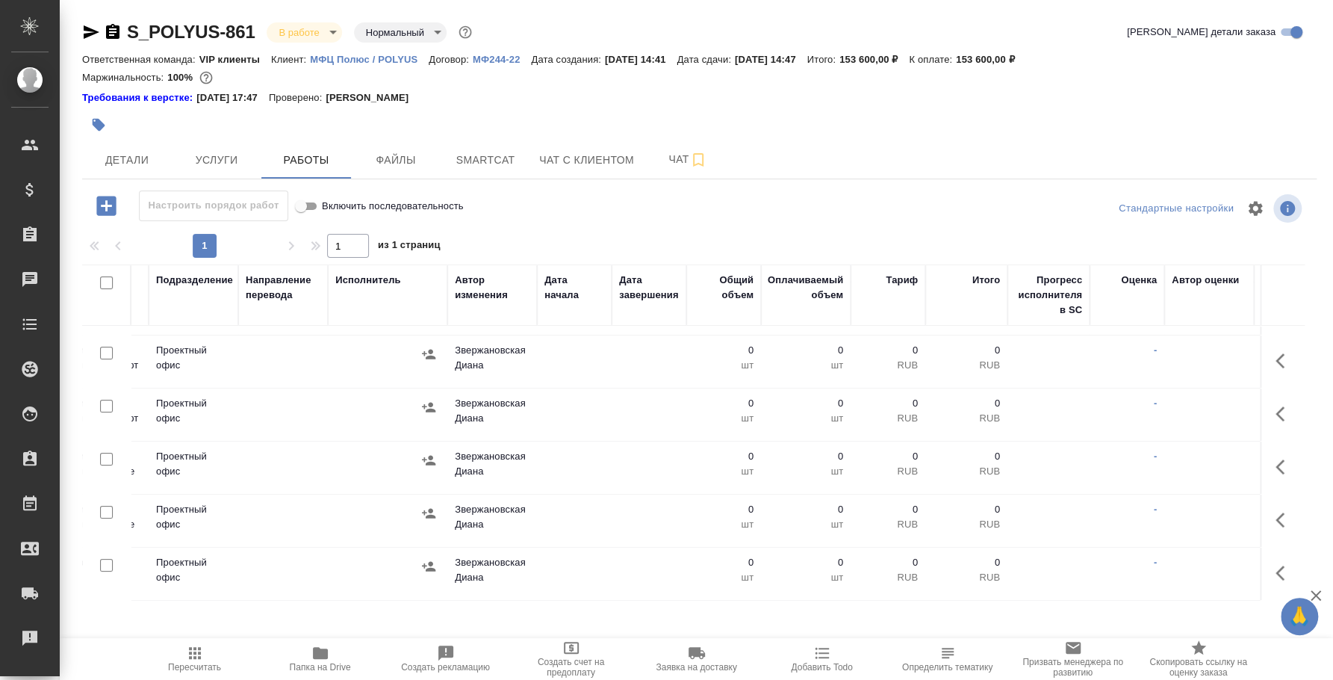
scroll to position [216, 394]
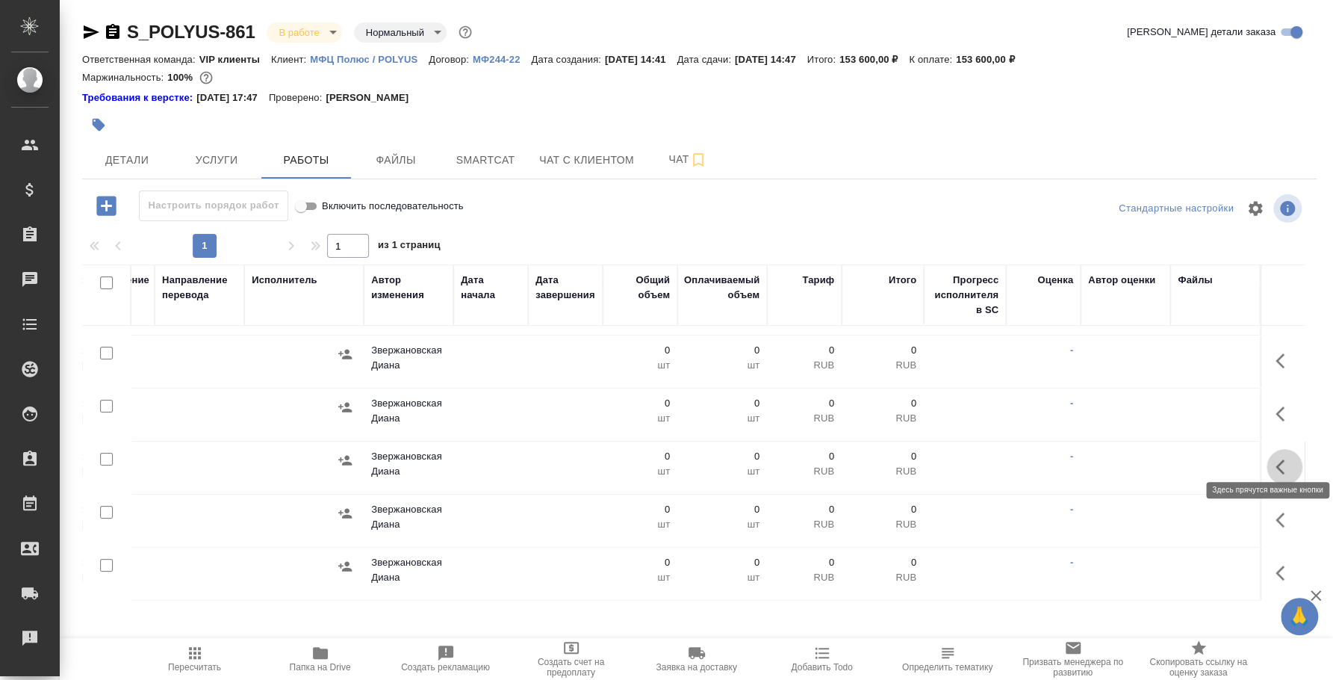
click at [1275, 458] on icon "button" at bounding box center [1284, 467] width 18 height 18
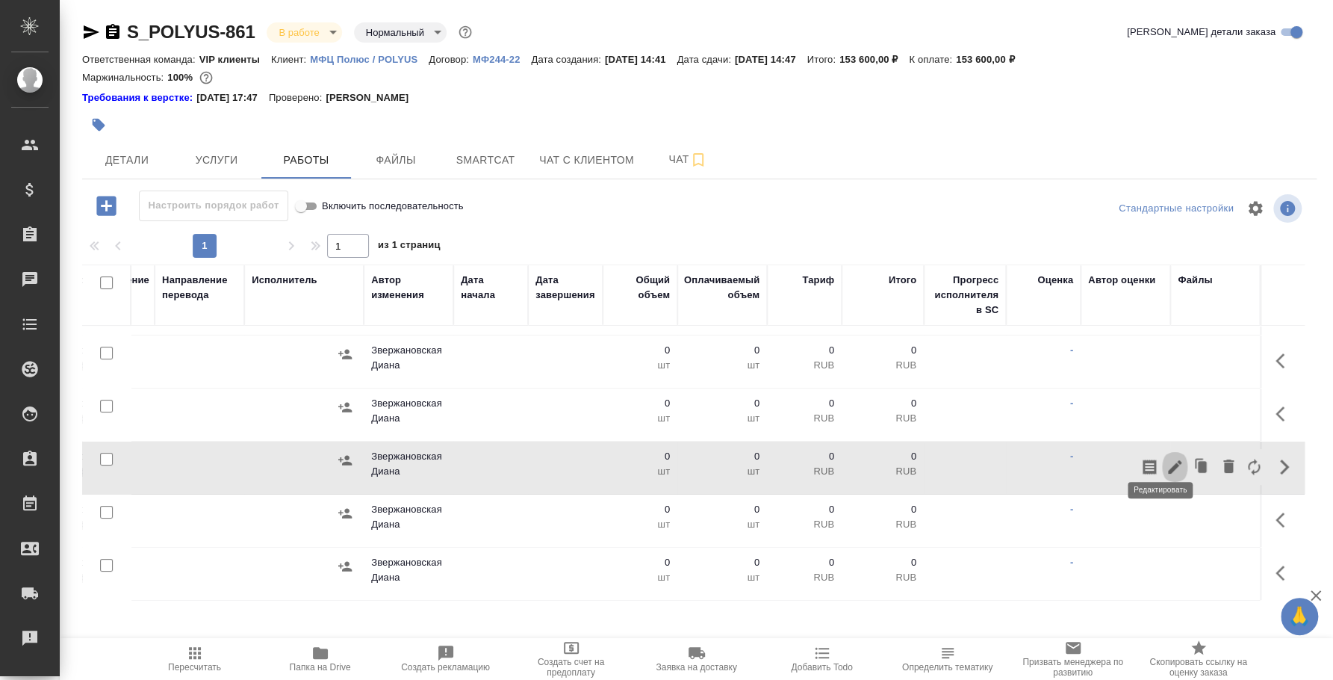
click at [1166, 458] on icon "button" at bounding box center [1175, 467] width 18 height 18
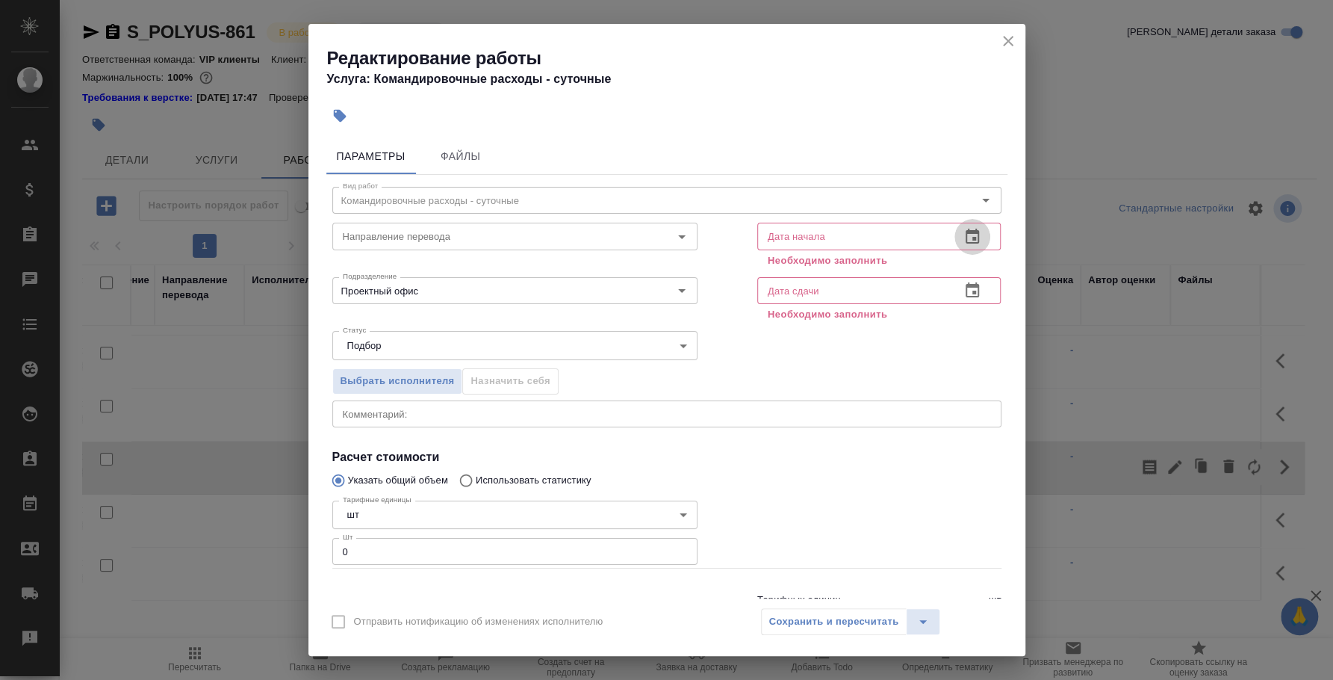
click at [966, 231] on icon "button" at bounding box center [972, 236] width 13 height 15
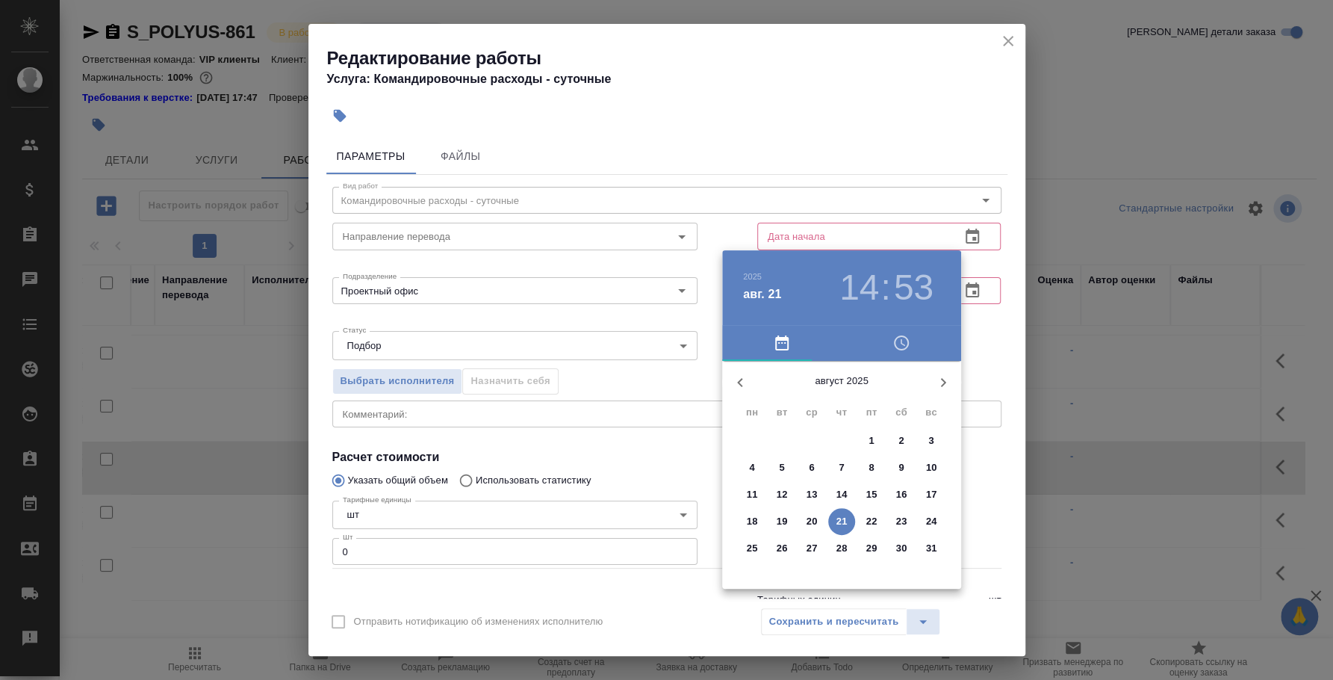
click at [744, 546] on span "25" at bounding box center [752, 548] width 27 height 15
type input "25.08.2025 14:53"
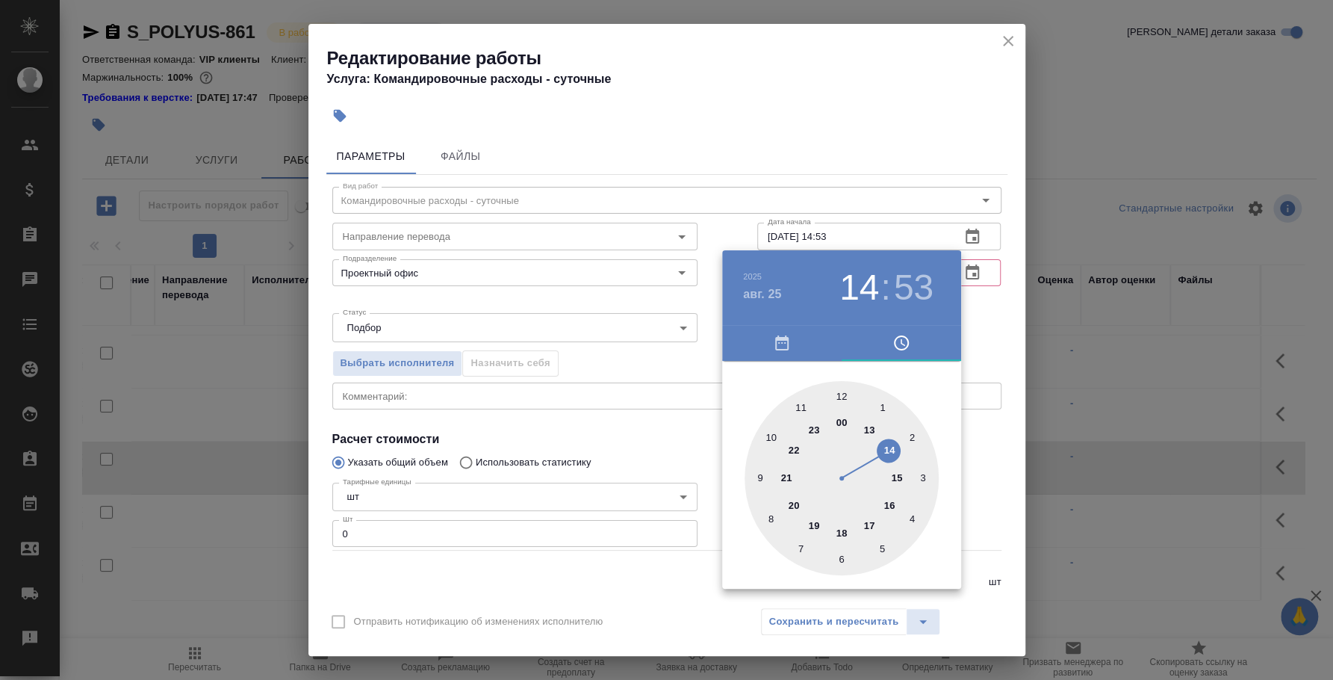
click at [986, 299] on div at bounding box center [666, 340] width 1333 height 680
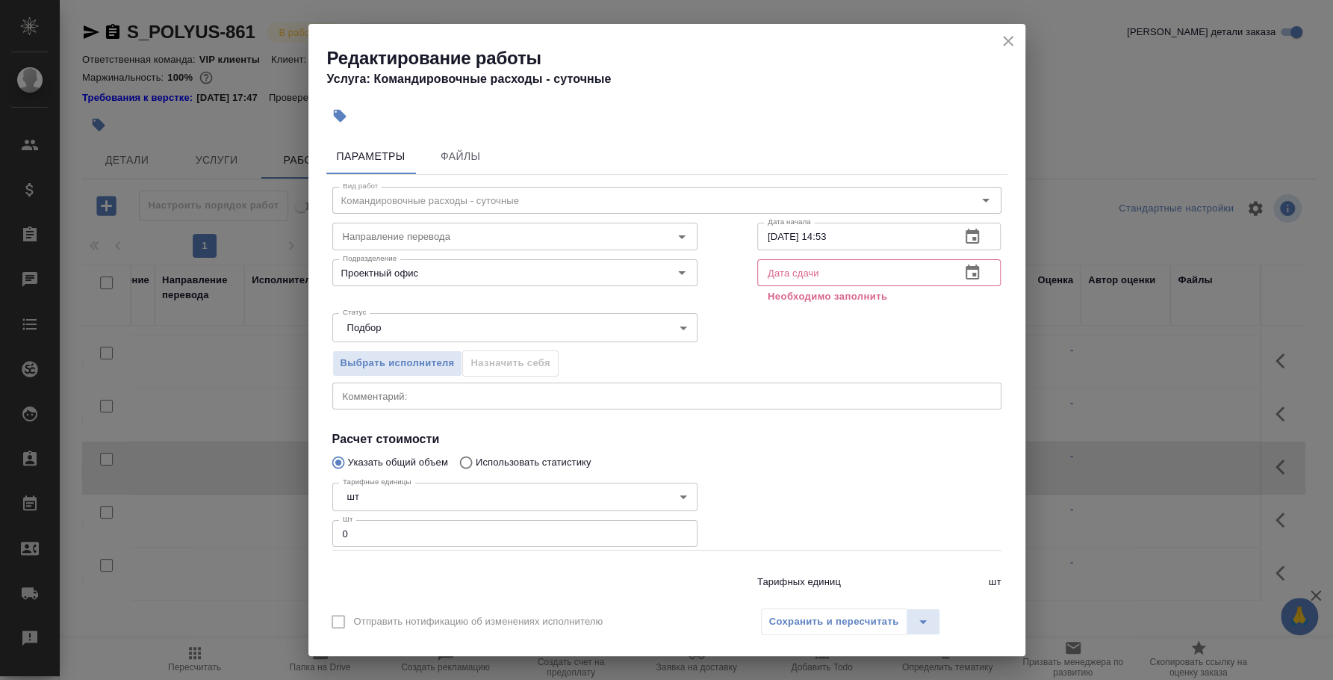
click at [966, 274] on icon "button" at bounding box center [972, 271] width 13 height 15
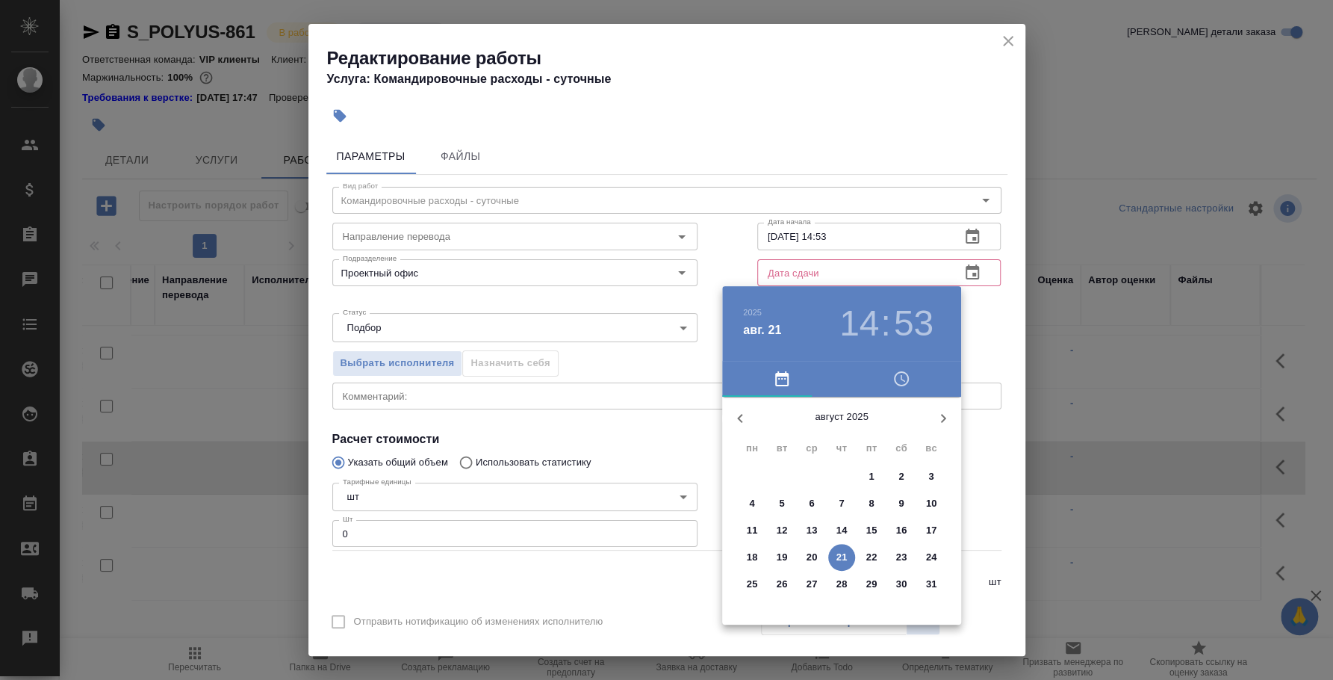
click at [939, 411] on icon "button" at bounding box center [943, 418] width 18 height 18
click at [757, 530] on p "15" at bounding box center [752, 530] width 11 height 15
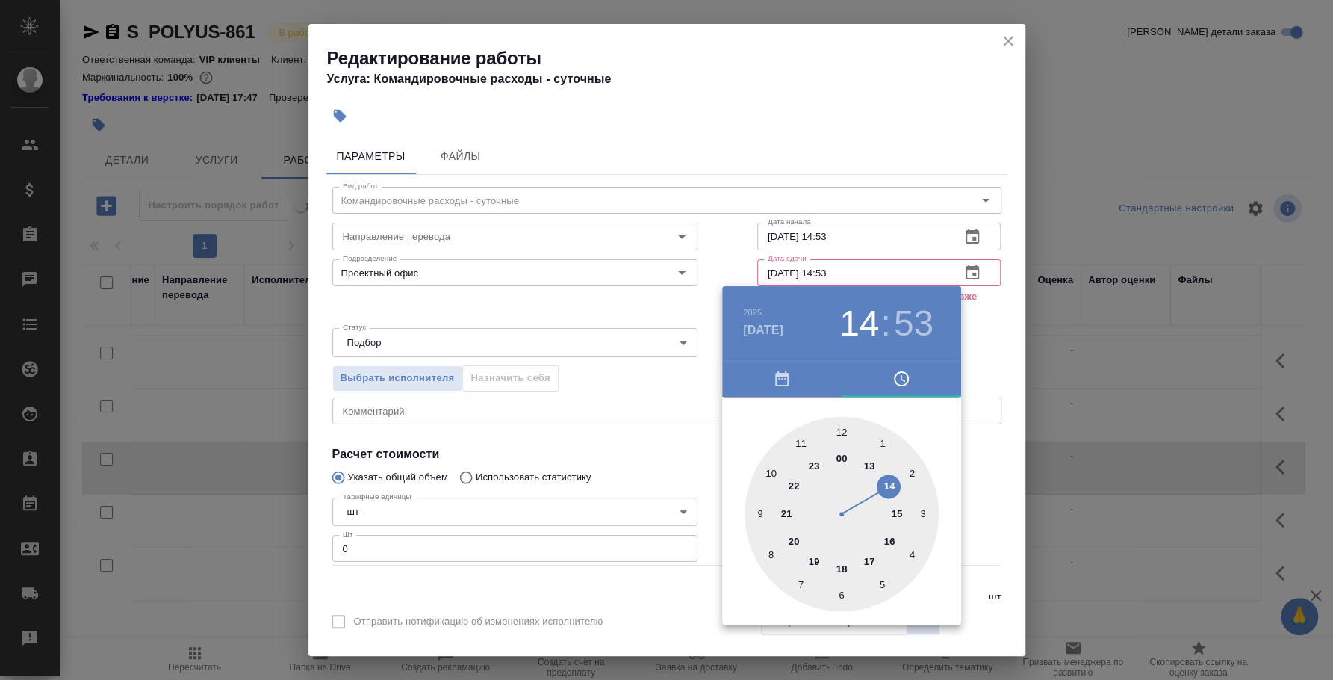
click at [984, 358] on div at bounding box center [666, 340] width 1333 height 680
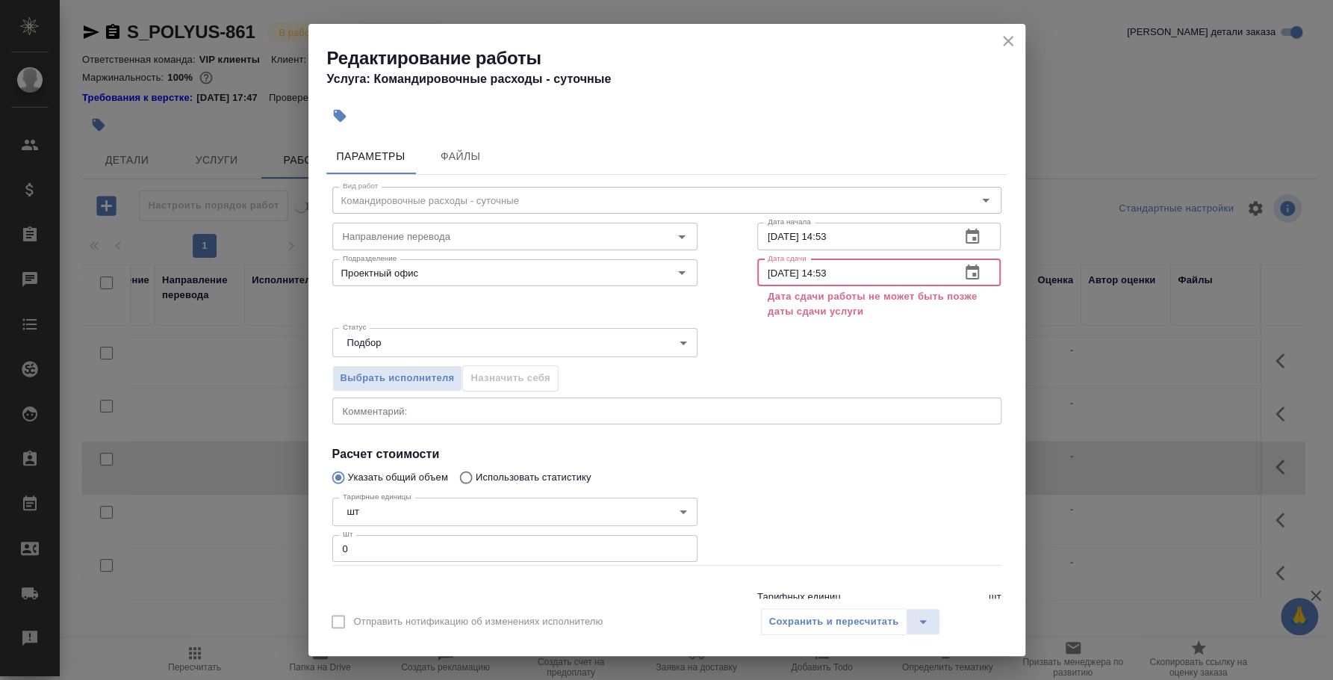
drag, startPoint x: 815, startPoint y: 270, endPoint x: 875, endPoint y: 273, distance: 60.6
click at [875, 273] on input "15.09.2025 14:53" at bounding box center [853, 272] width 192 height 27
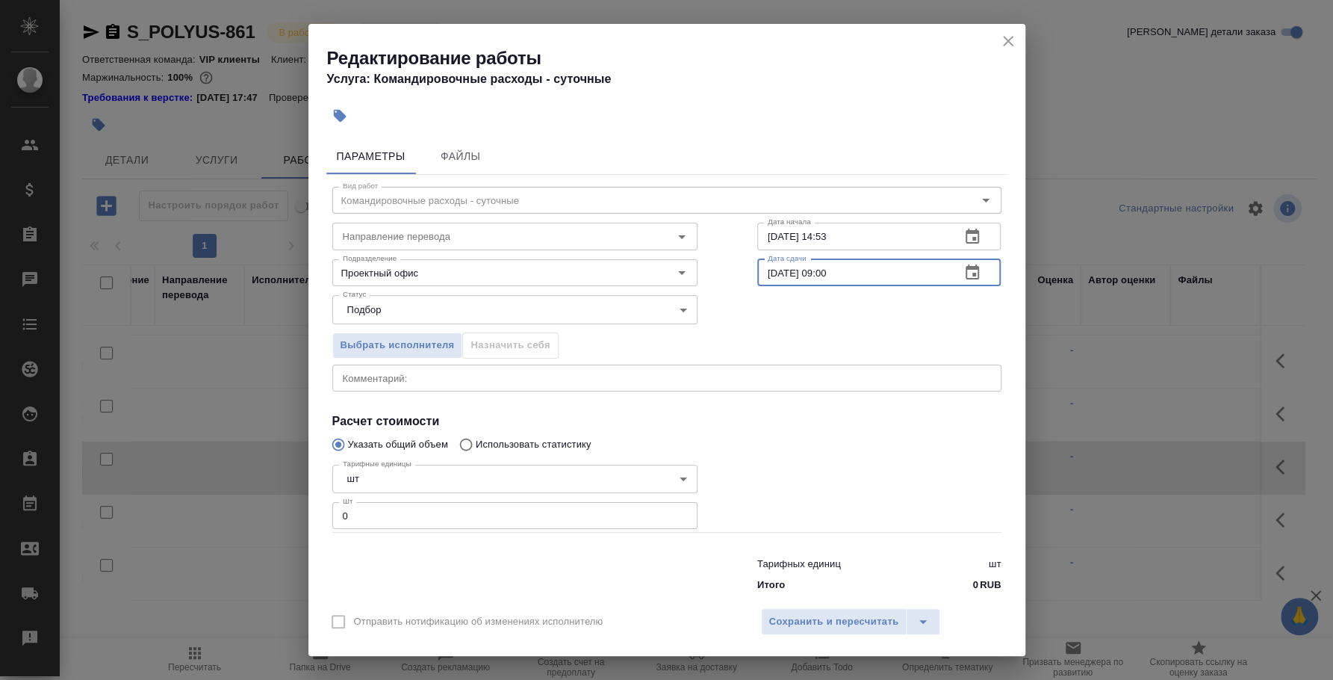
type input "15.09.2025 09:00"
click at [900, 297] on div "Выбрать исполнителя Назначить себя" at bounding box center [666, 342] width 729 height 91
click at [877, 337] on div "Выбрать исполнителя Назначить себя" at bounding box center [666, 342] width 729 height 91
click at [673, 377] on textarea at bounding box center [667, 377] width 648 height 11
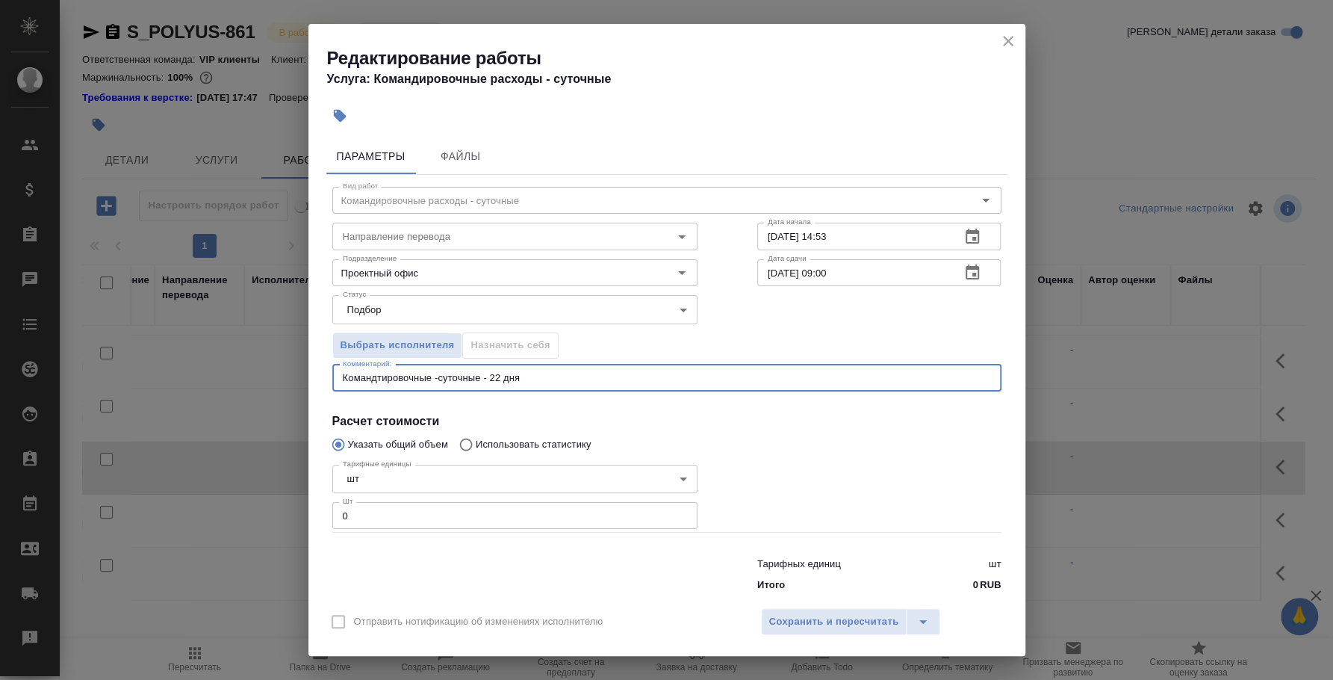
type textarea "Командтировочные -суточные - 22 дня"
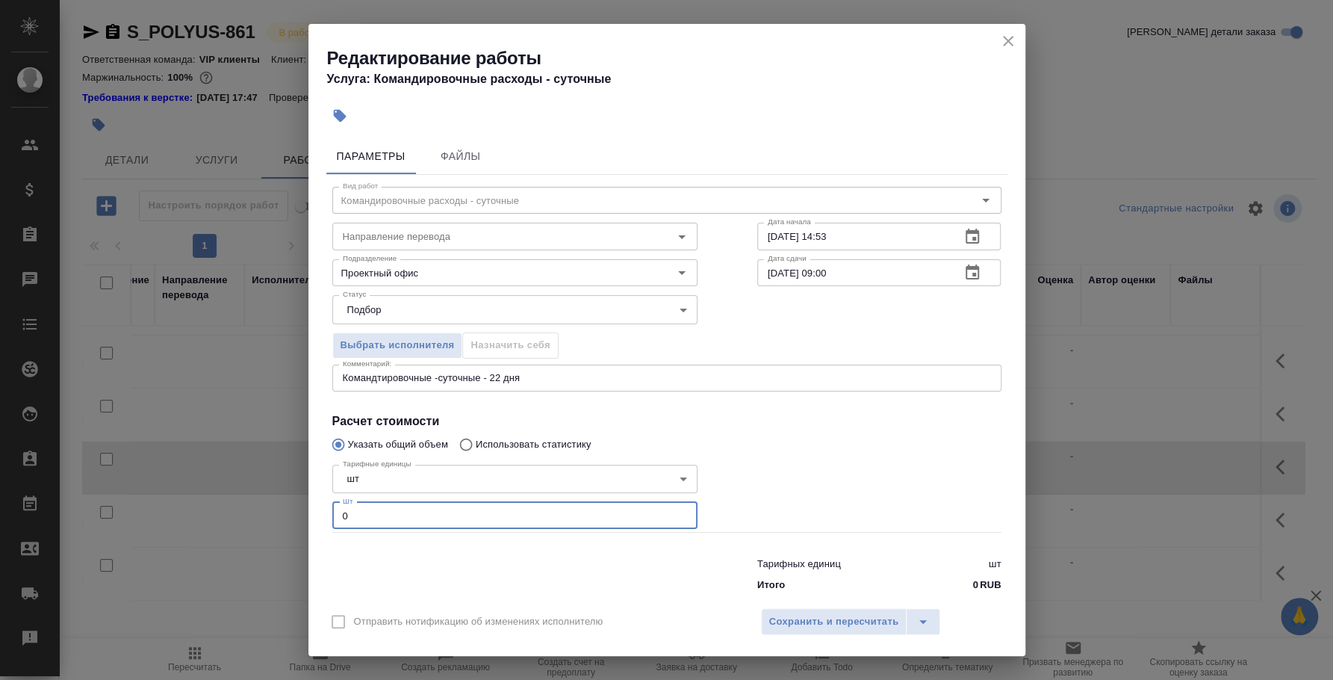
drag, startPoint x: 565, startPoint y: 512, endPoint x: 292, endPoint y: 495, distance: 273.8
click at [292, 495] on div "Редактирование работы Услуга: Командировочные расходы - суточные Параметры Файл…" at bounding box center [666, 340] width 1333 height 680
type input "22"
click at [889, 617] on span "Сохранить и пересчитать" at bounding box center [834, 621] width 130 height 17
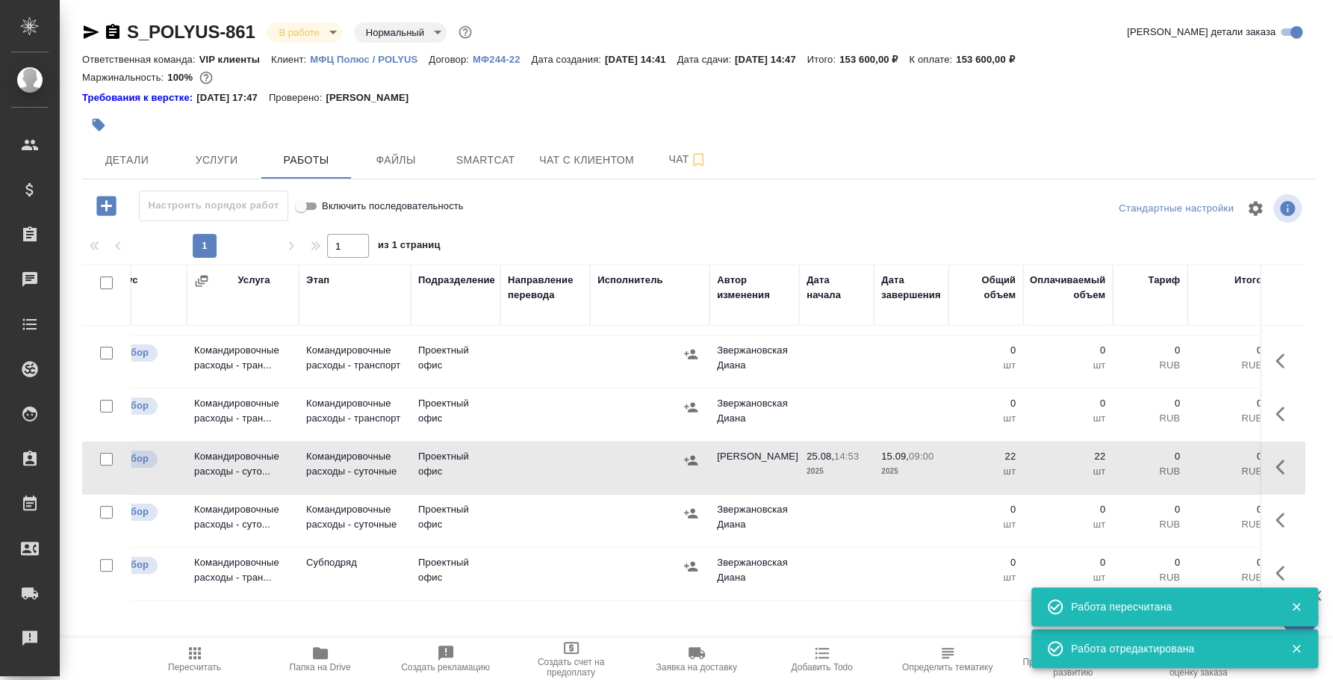
scroll to position [216, 0]
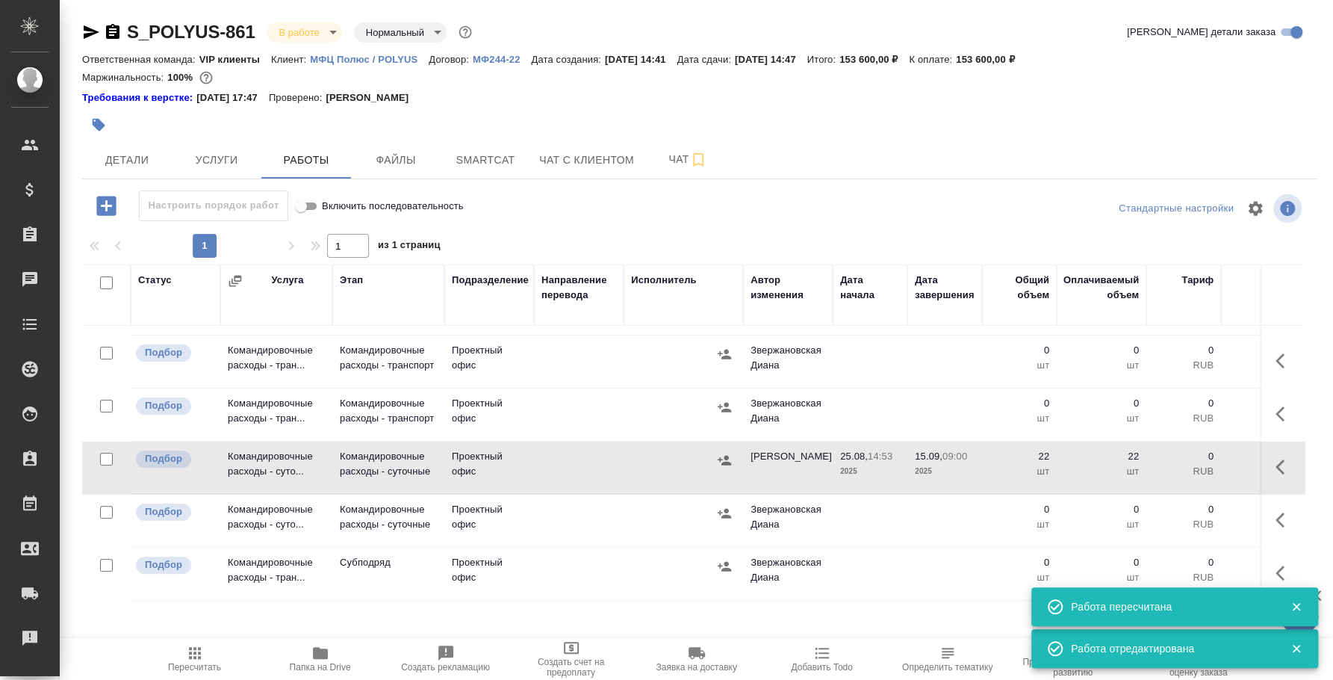
click at [726, 455] on icon "button" at bounding box center [724, 460] width 13 height 10
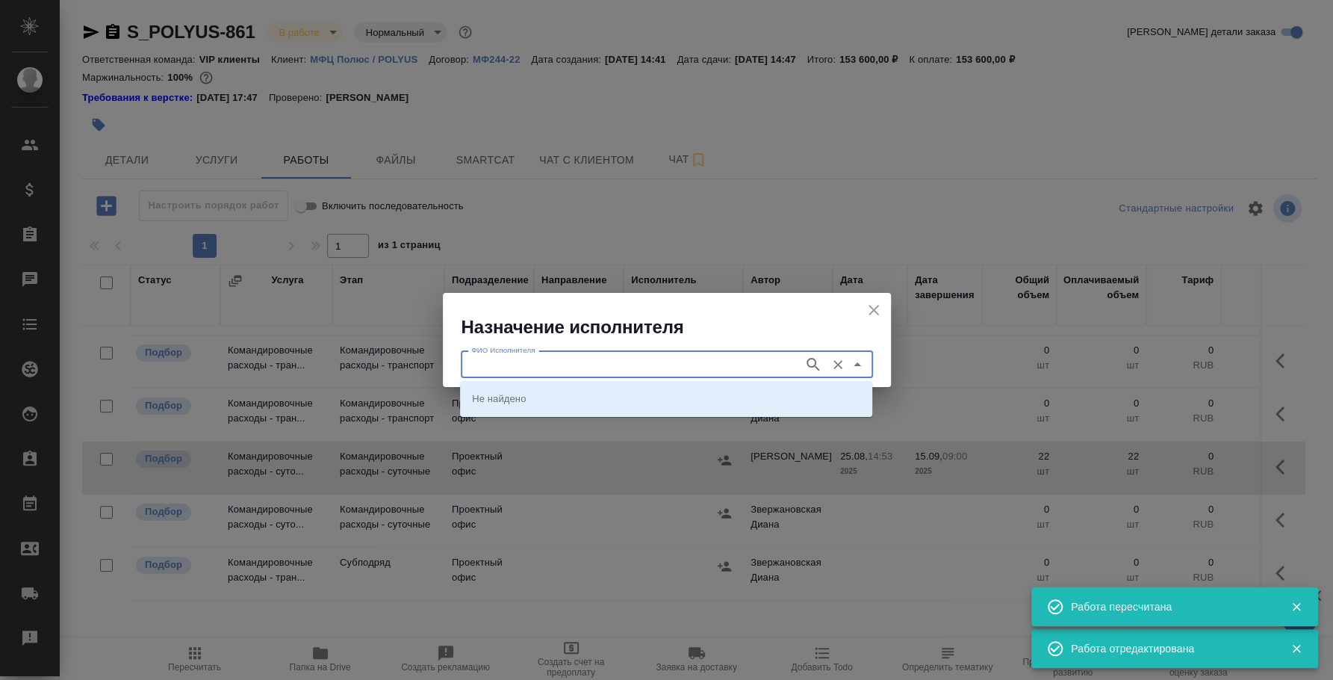
click at [647, 358] on input "ФИО Исполнителя" at bounding box center [630, 364] width 331 height 18
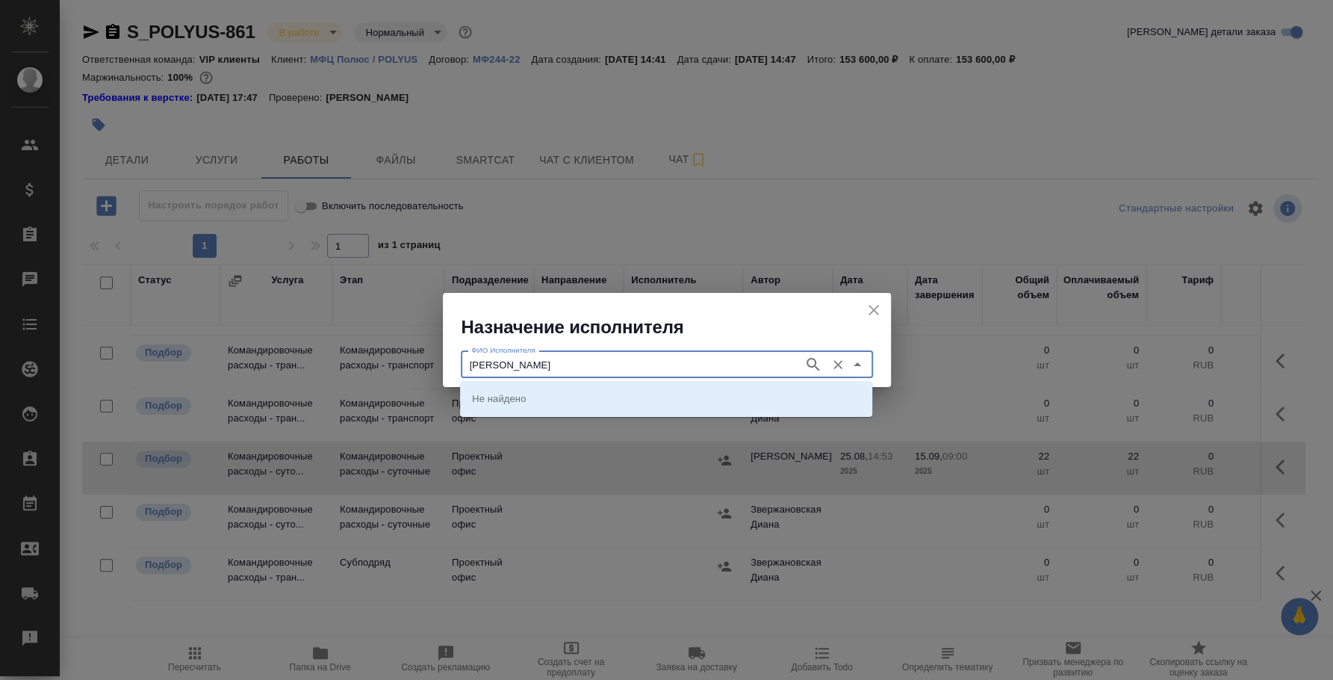
type input "буянов"
click at [673, 396] on li "[PERSON_NAME]" at bounding box center [666, 398] width 412 height 27
type input "[PERSON_NAME]"
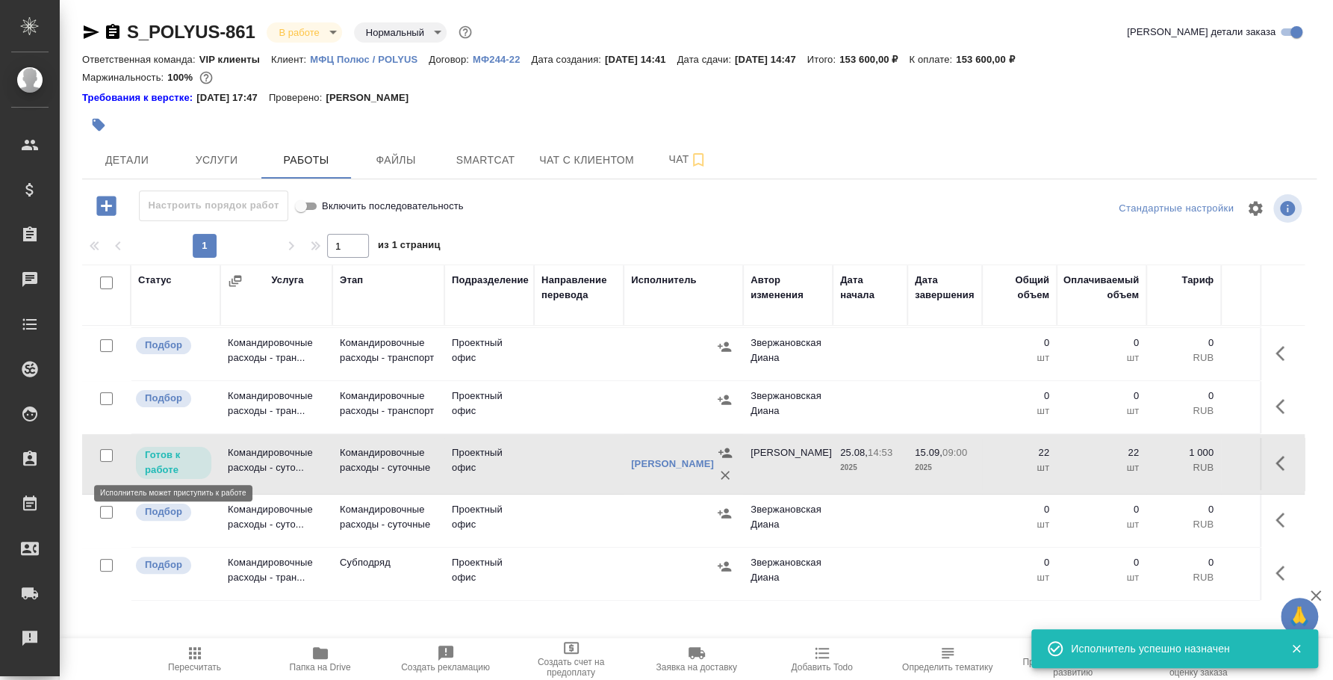
click at [164, 452] on p "Готов к работе" at bounding box center [173, 462] width 57 height 30
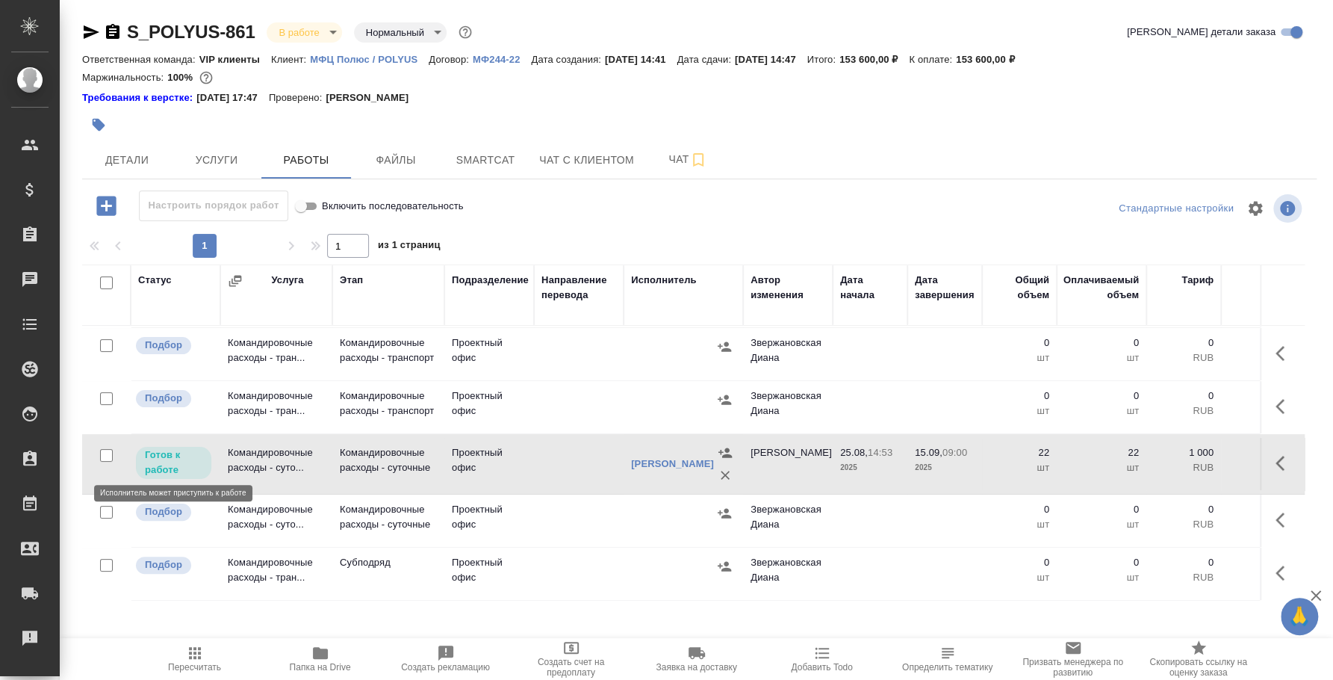
click at [166, 453] on p "Готов к работе" at bounding box center [173, 462] width 57 height 30
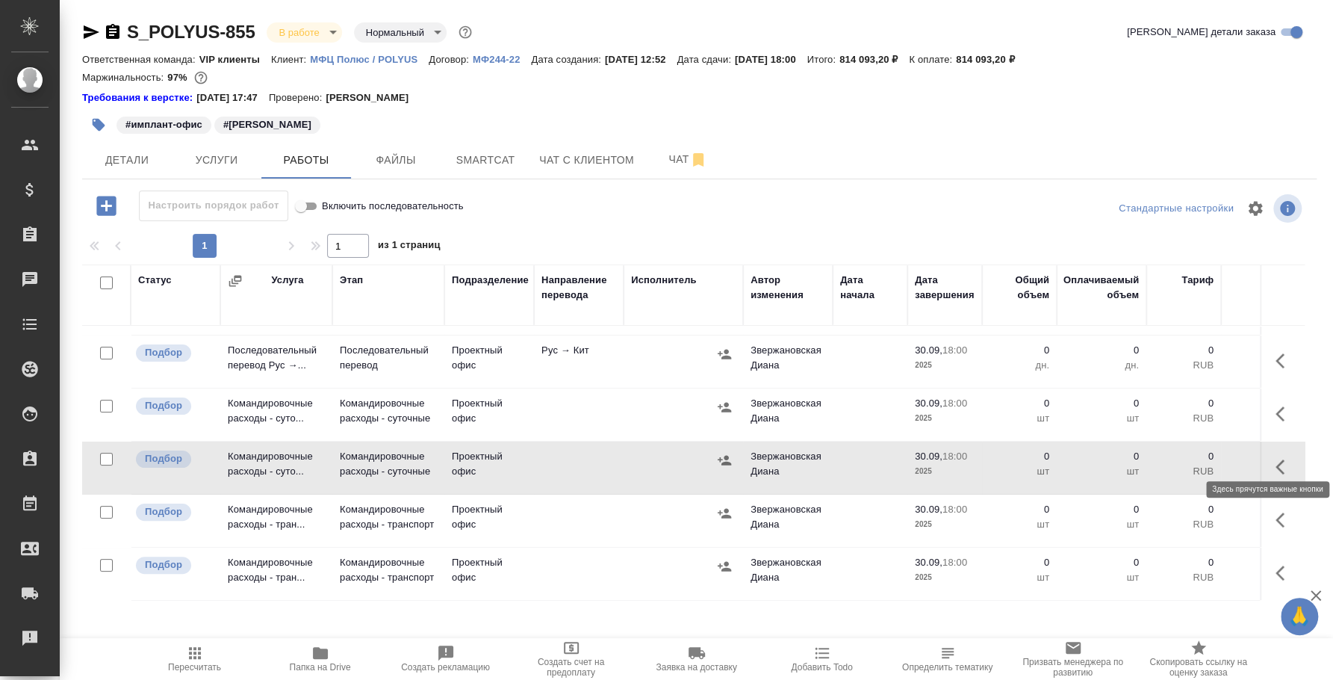
click at [1266, 455] on button "button" at bounding box center [1284, 467] width 36 height 36
click at [1168, 460] on icon "button" at bounding box center [1174, 466] width 13 height 13
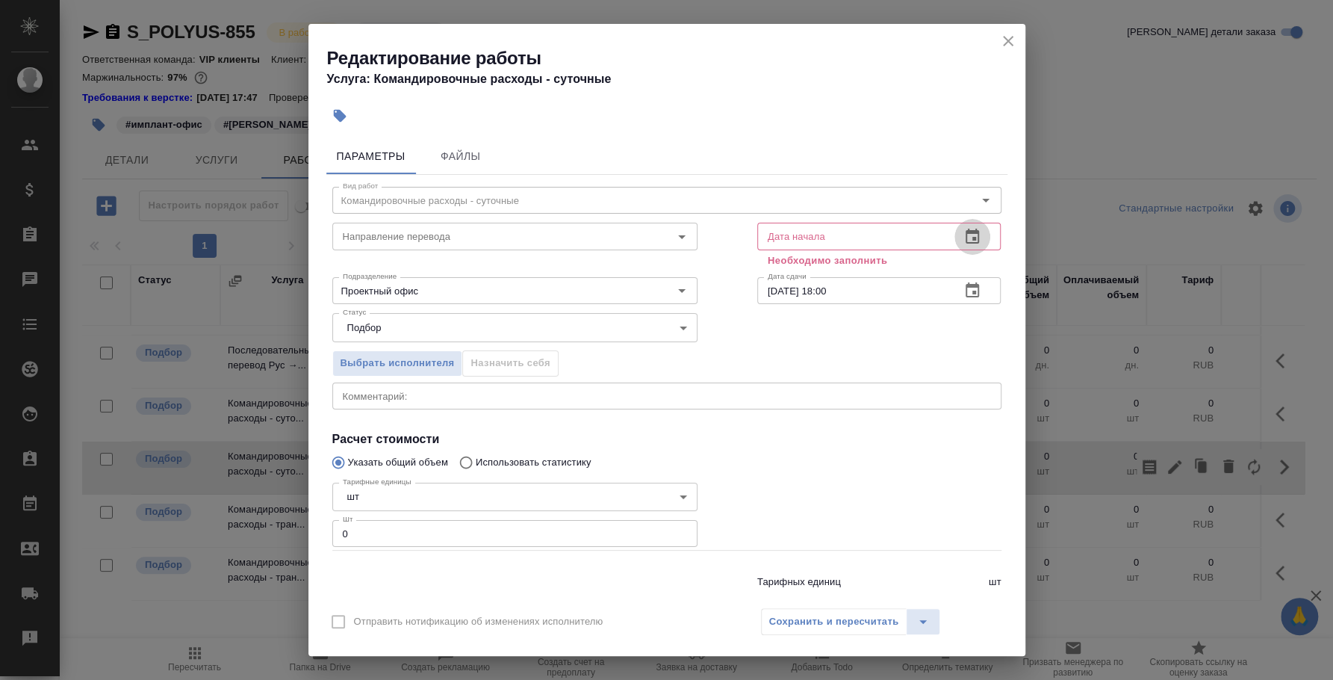
click at [966, 232] on button "button" at bounding box center [972, 237] width 36 height 36
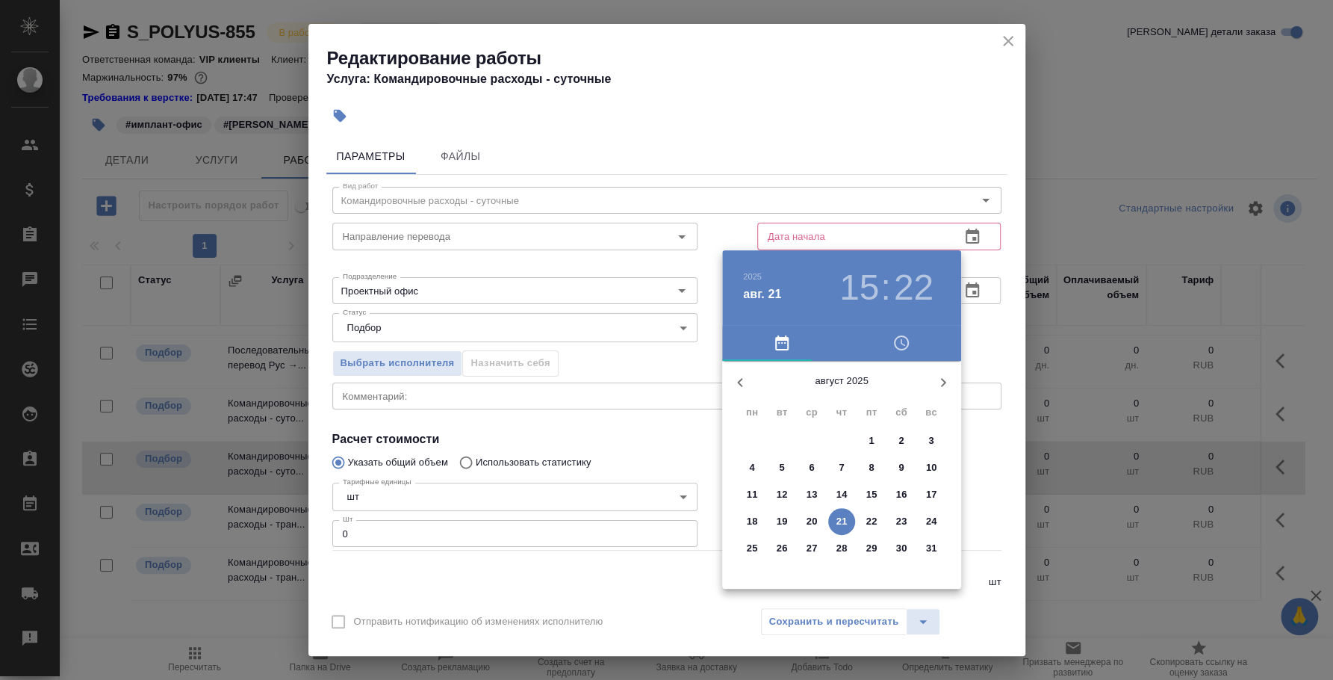
click at [963, 344] on div at bounding box center [666, 340] width 1333 height 680
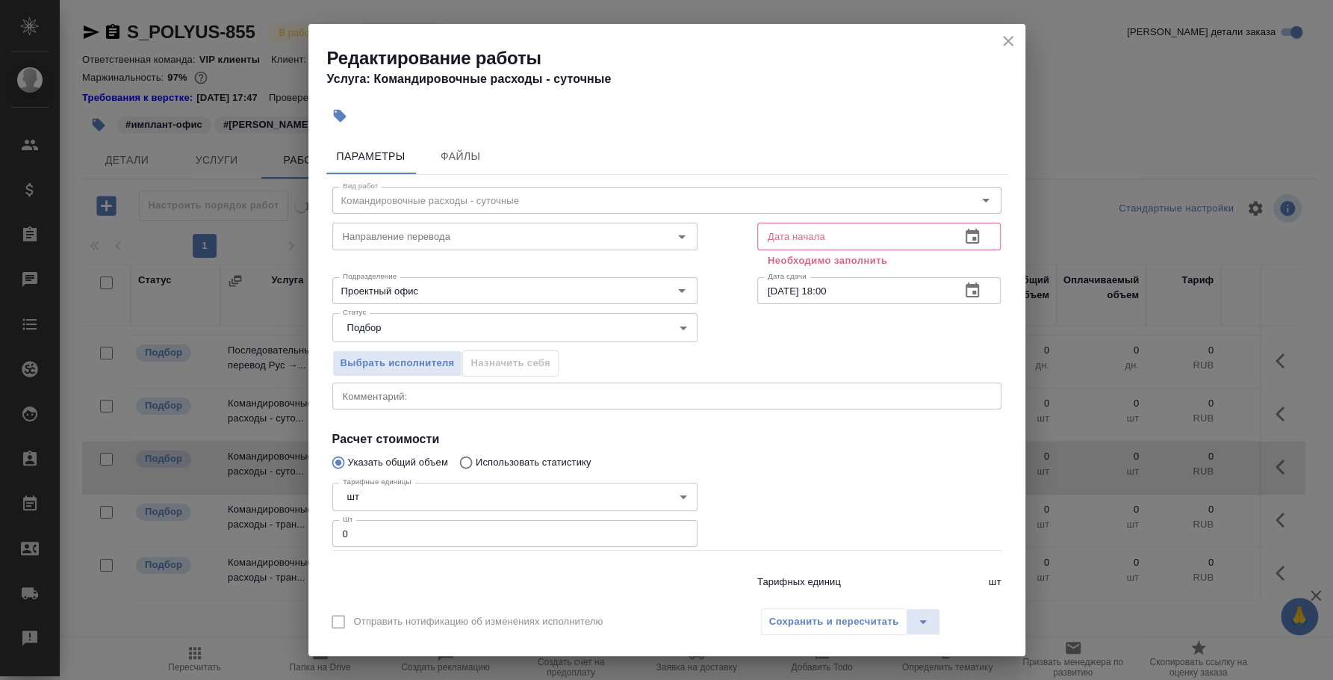
click at [966, 235] on icon "button" at bounding box center [972, 237] width 18 height 18
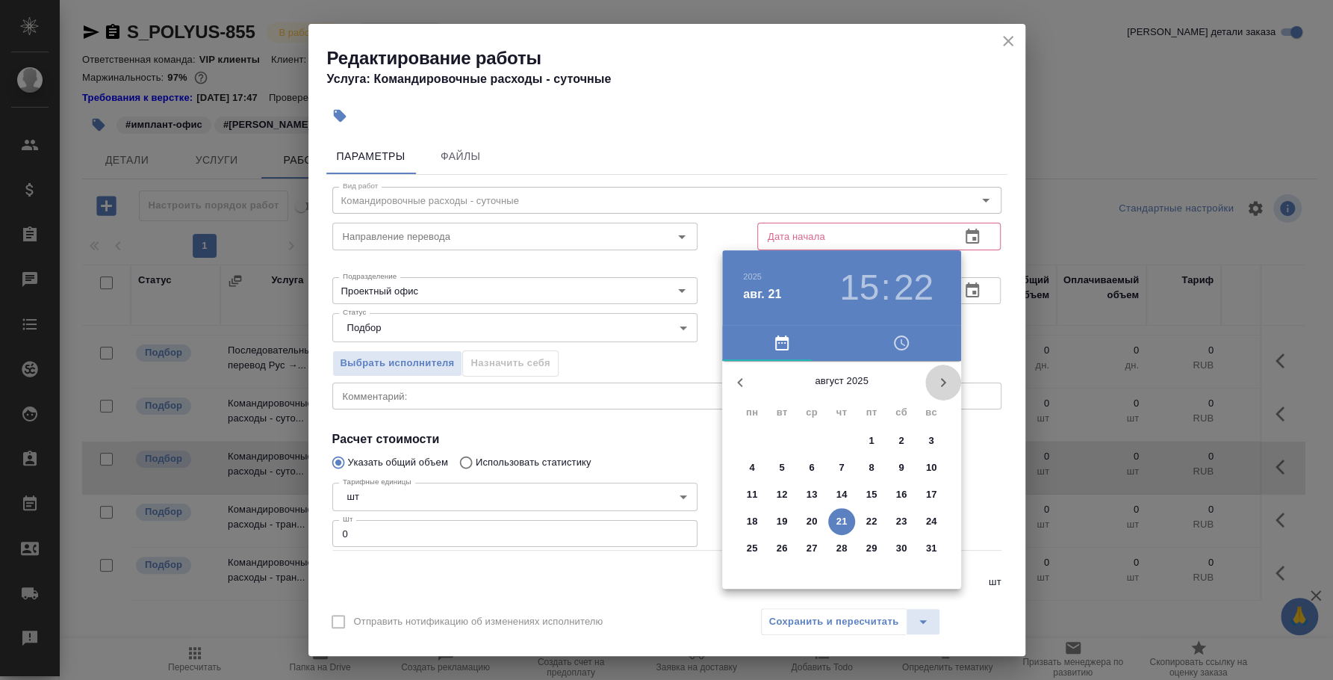
click at [942, 374] on icon "button" at bounding box center [943, 382] width 18 height 18
click at [752, 440] on p "1" at bounding box center [751, 440] width 5 height 15
type input "01.09.2025 15:22"
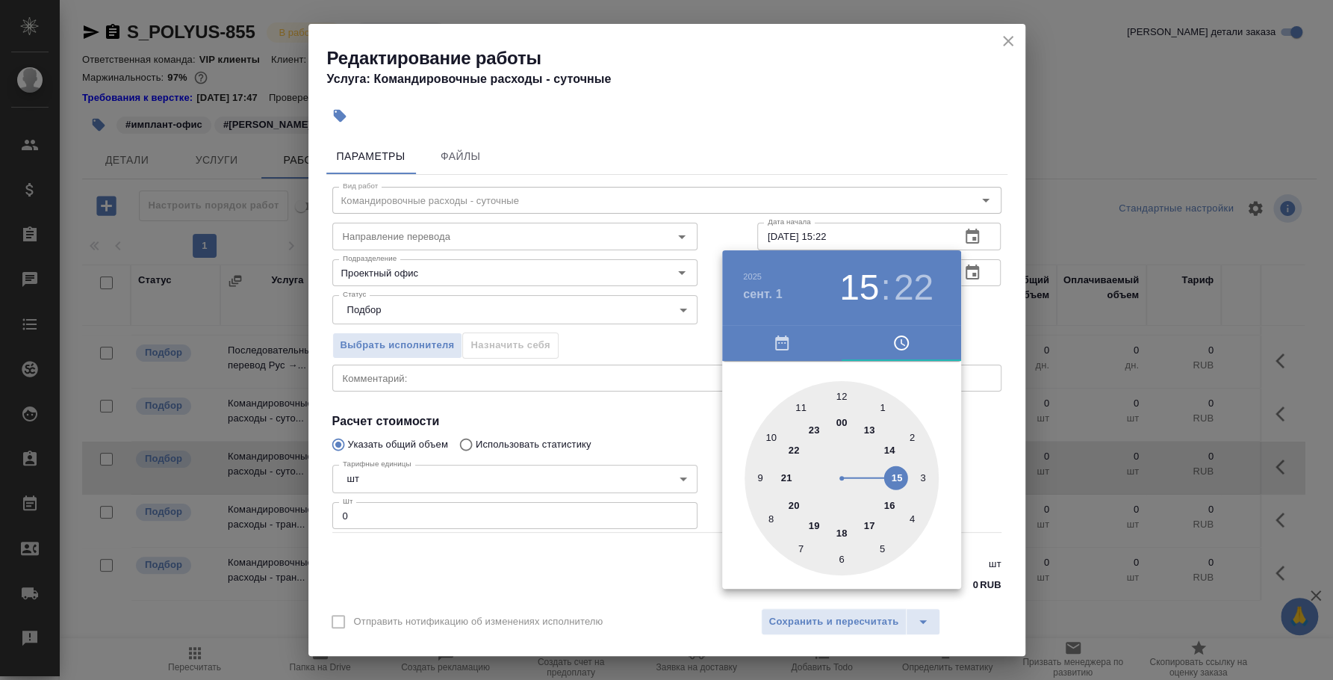
drag, startPoint x: 991, startPoint y: 313, endPoint x: 836, endPoint y: 344, distance: 157.6
click at [986, 313] on div at bounding box center [666, 340] width 1333 height 680
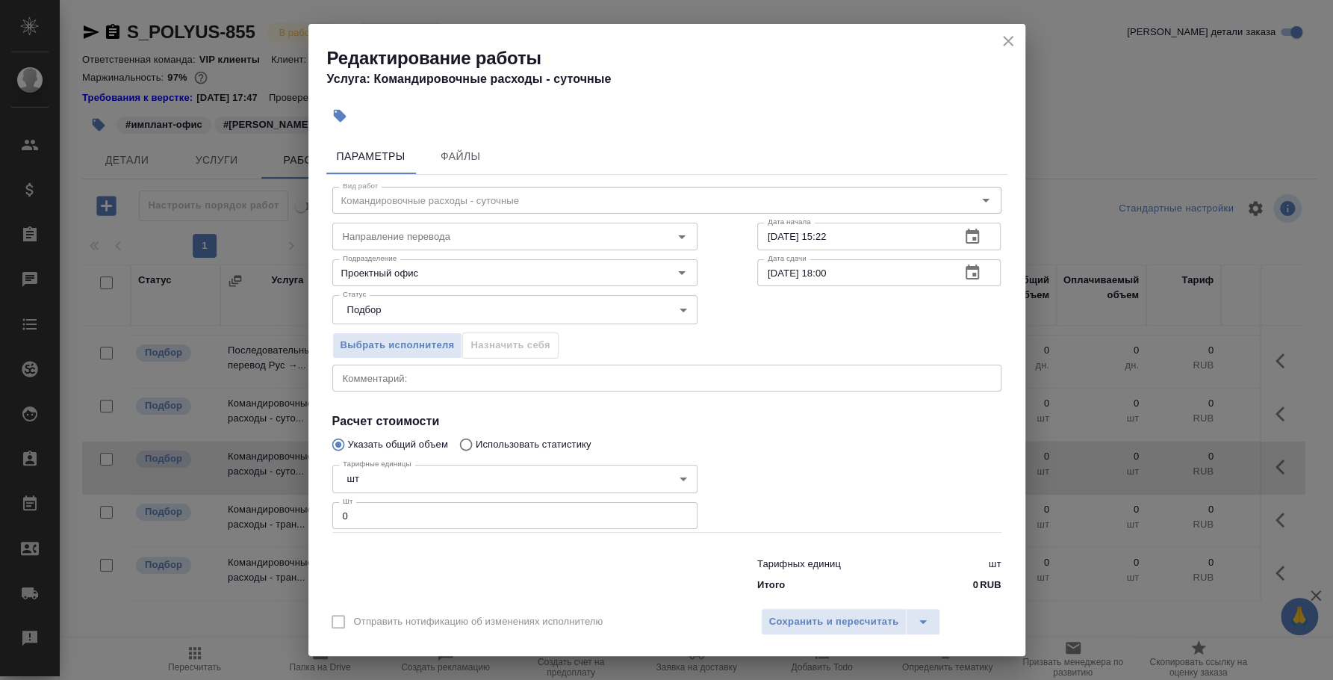
click at [411, 383] on div "x Комментарий:" at bounding box center [666, 377] width 669 height 27
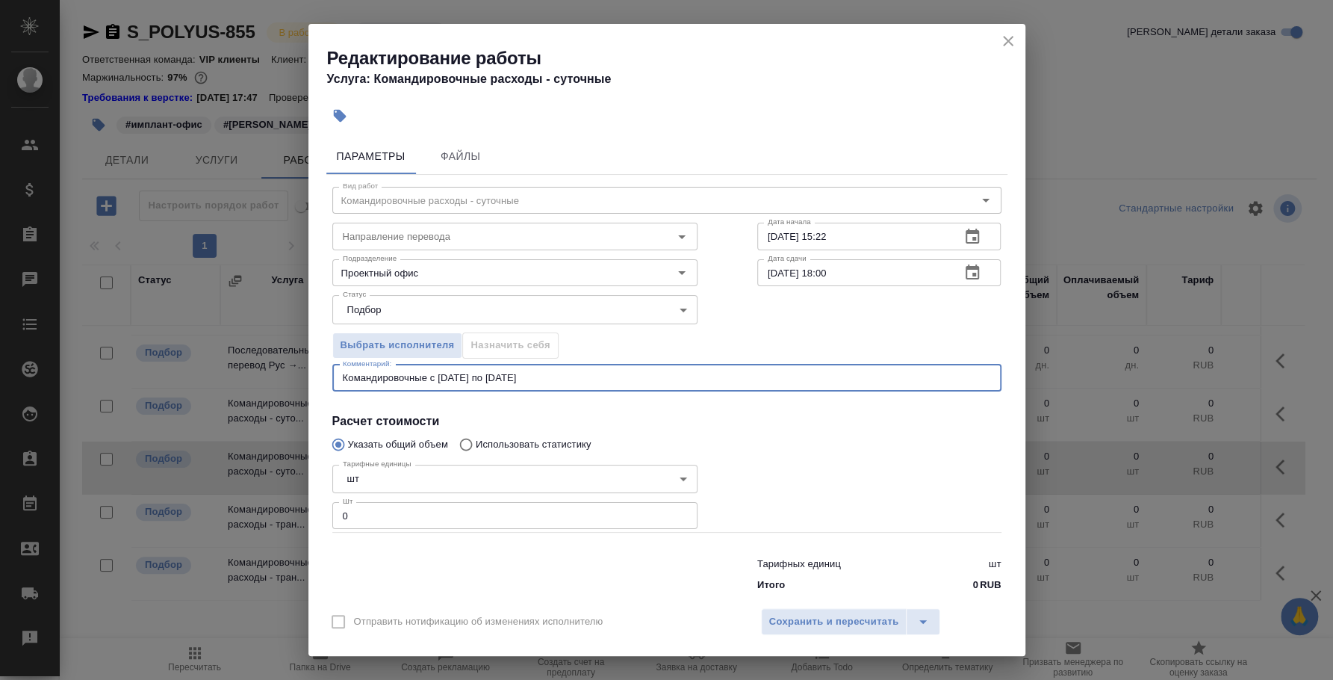
type textarea "Командировочные с 1 по 30 сентября"
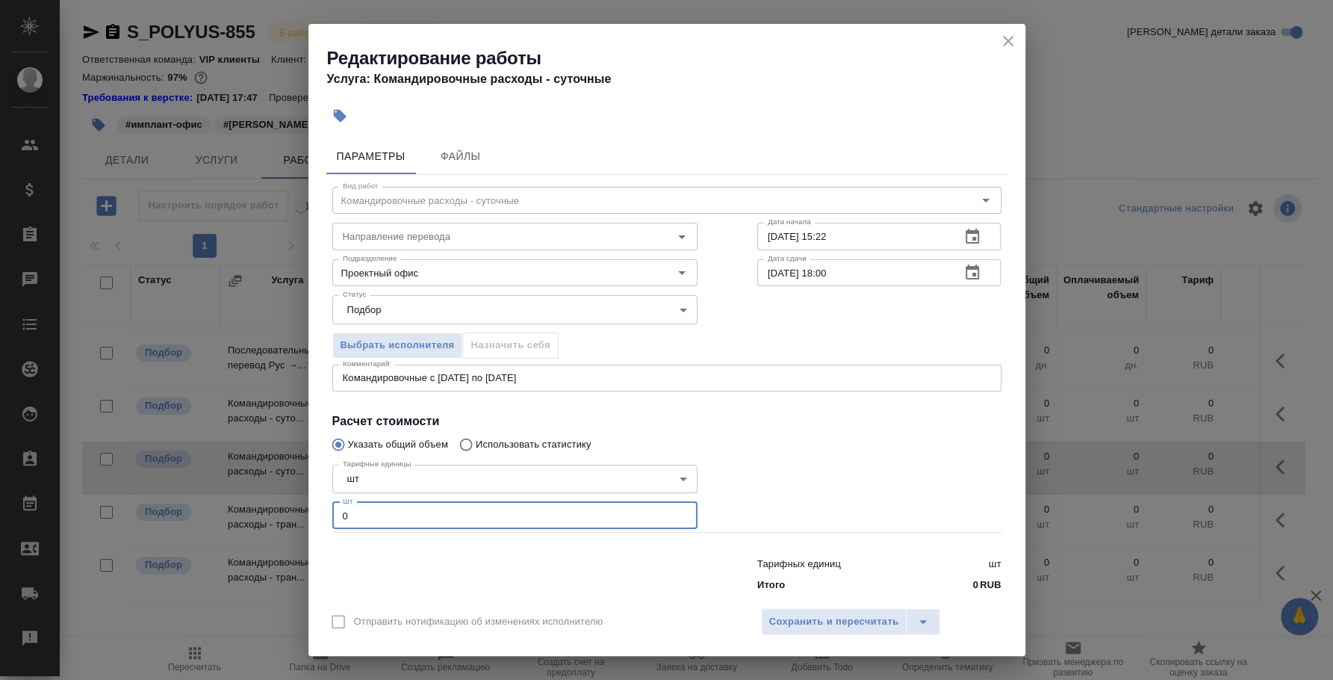
drag, startPoint x: 447, startPoint y: 515, endPoint x: 213, endPoint y: 485, distance: 235.6
click at [213, 485] on div "Редактирование работы Услуга: Командировочные расходы - суточные Параметры Файл…" at bounding box center [666, 340] width 1333 height 680
type input "30"
click at [818, 630] on button "Сохранить и пересчитать" at bounding box center [834, 621] width 146 height 27
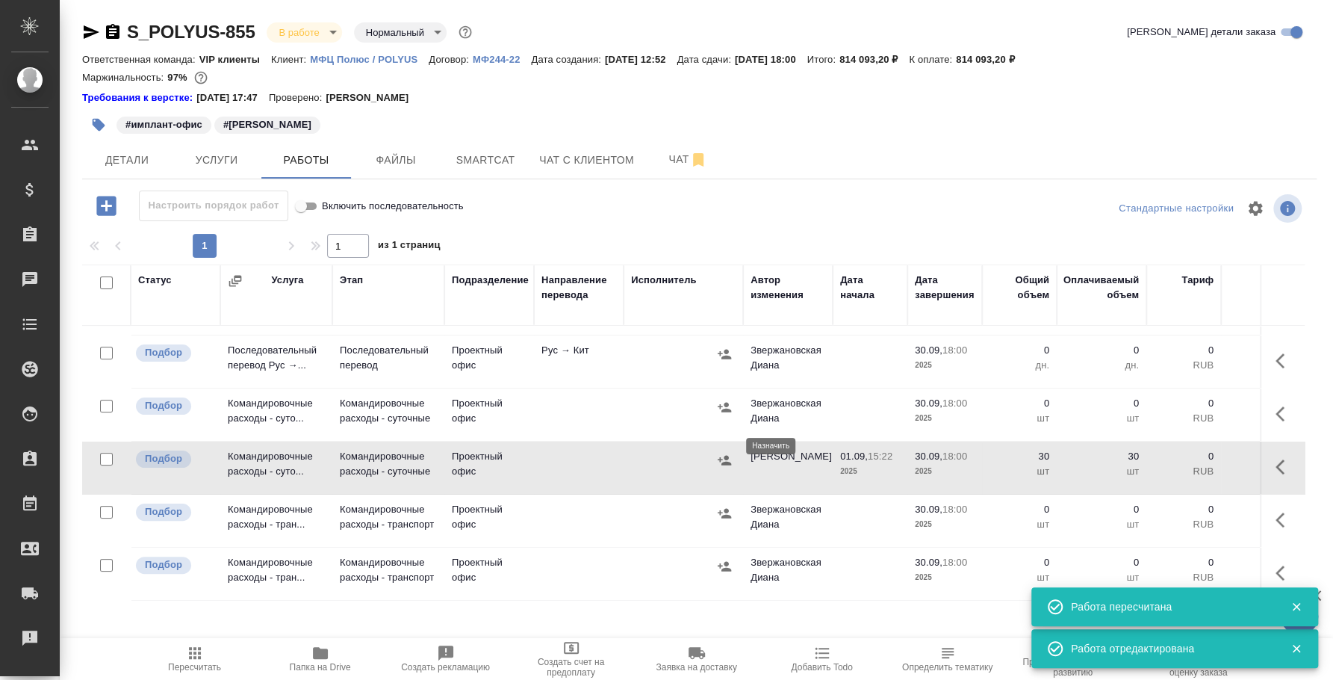
click at [725, 455] on icon "button" at bounding box center [724, 460] width 13 height 10
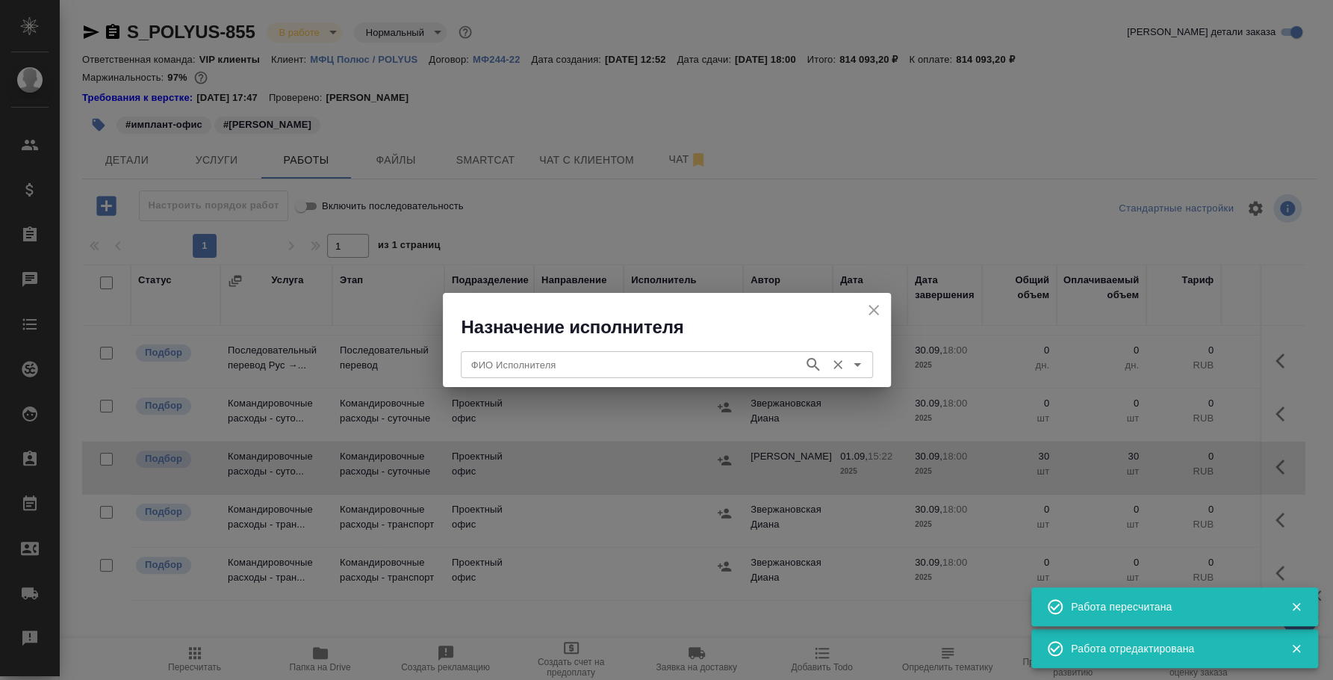
click at [675, 372] on input "ФИО Исполнителя" at bounding box center [630, 364] width 331 height 18
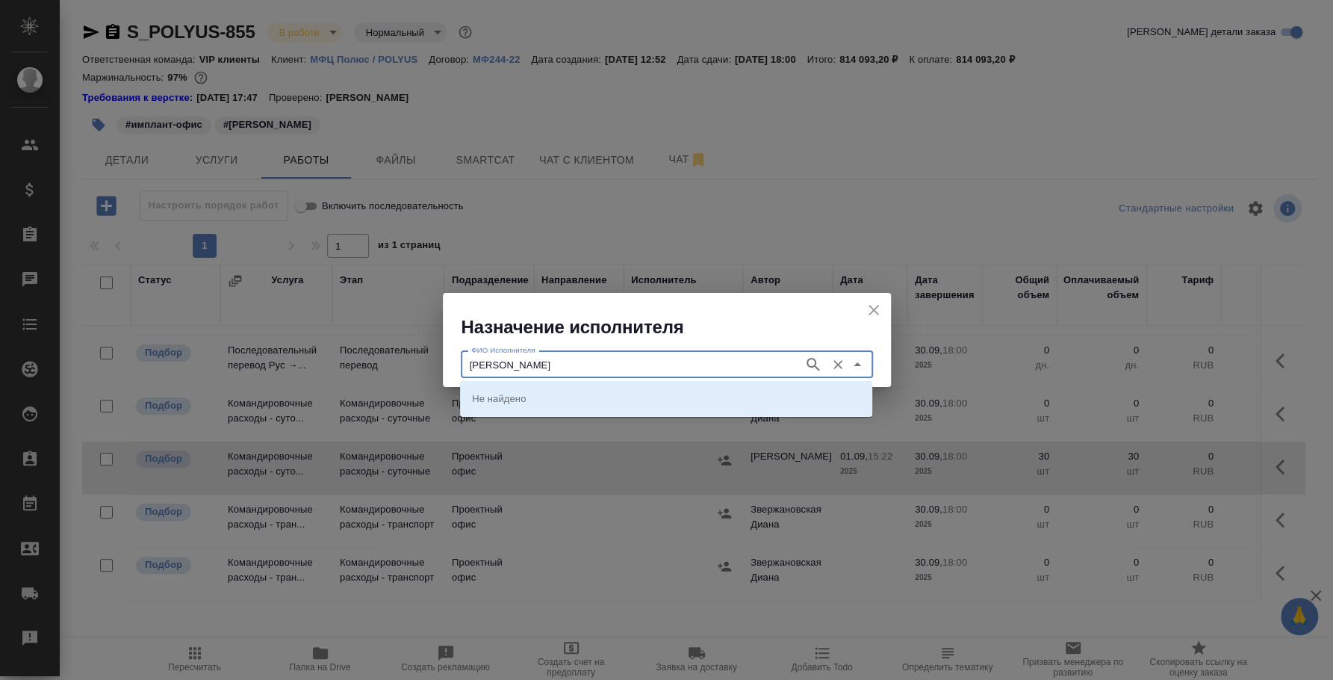
type input "сафонова"
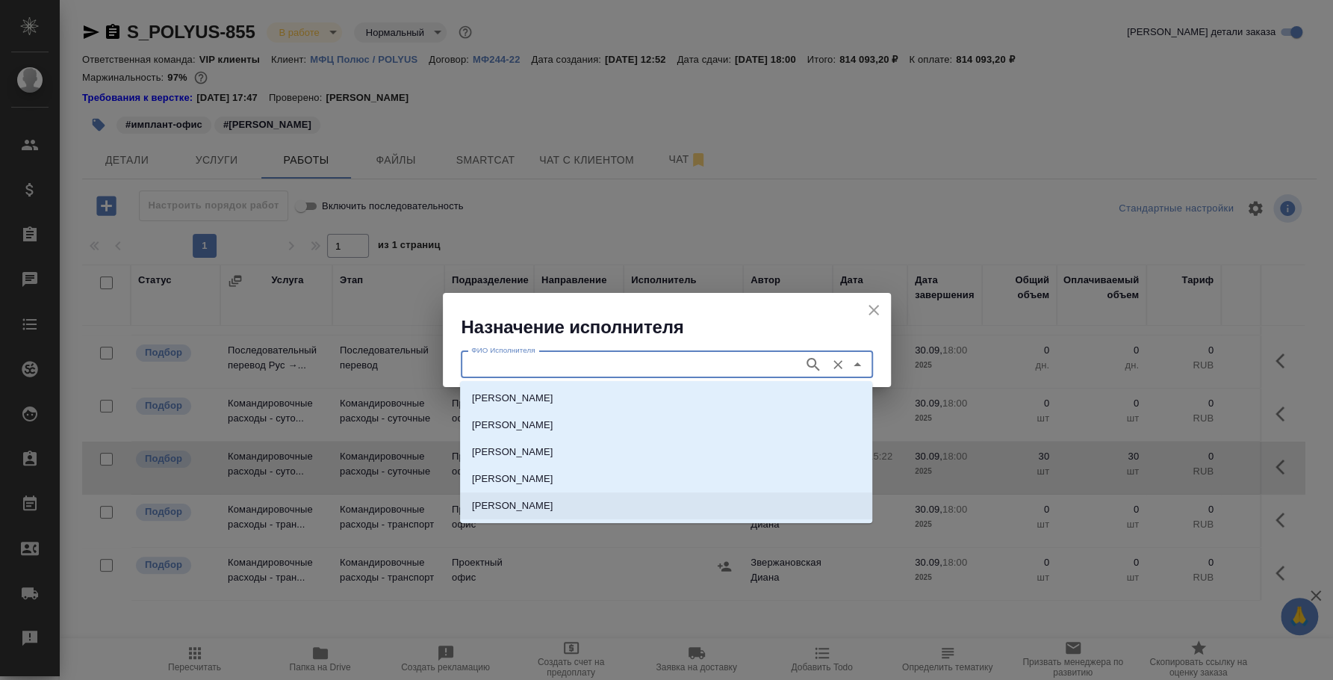
click at [635, 505] on li "Сафонова Анна Викторовна" at bounding box center [666, 505] width 412 height 27
type input "Сафонова Анна Викторовна"
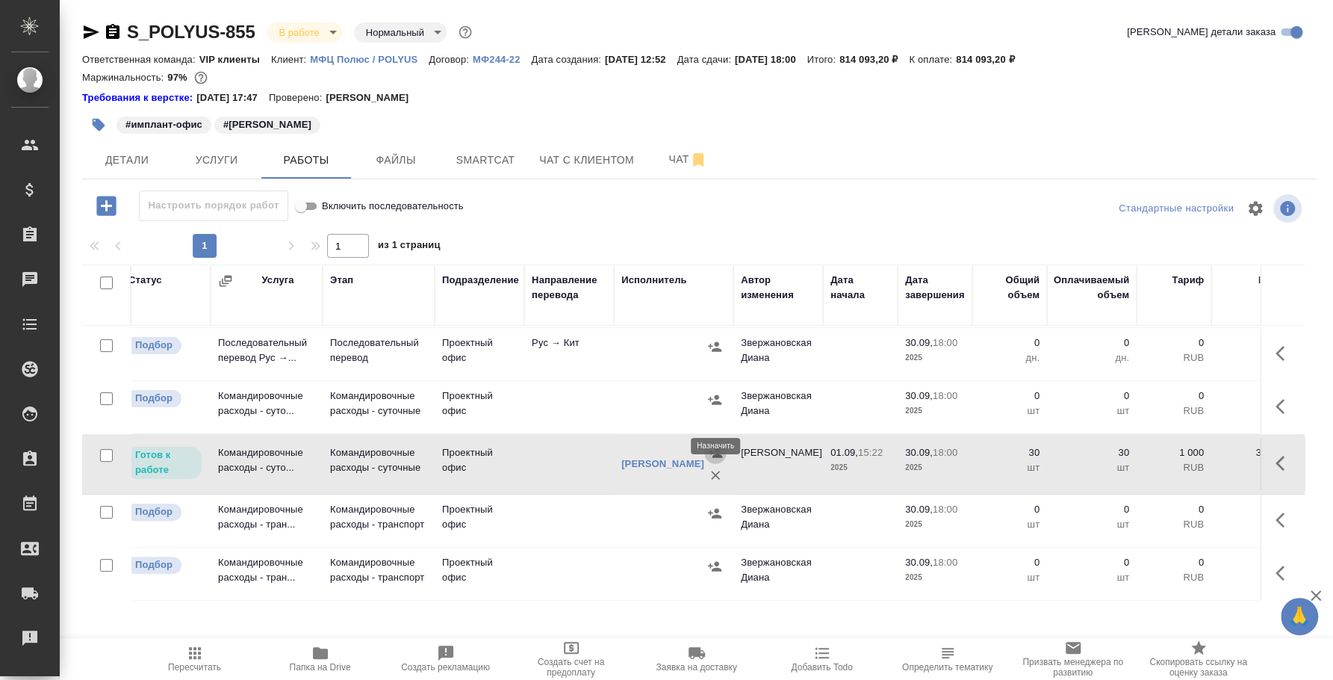
scroll to position [224, 0]
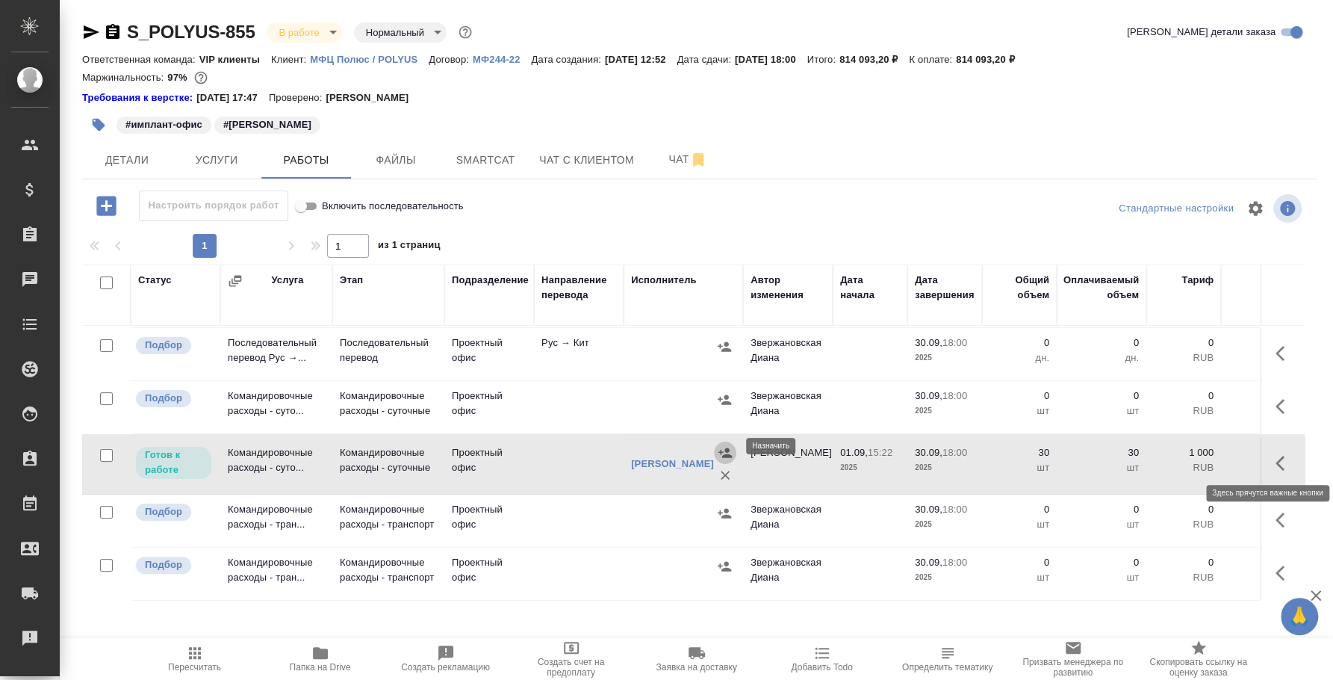
click at [1275, 457] on icon "button" at bounding box center [1284, 463] width 18 height 18
click at [1168, 456] on icon "button" at bounding box center [1174, 462] width 13 height 13
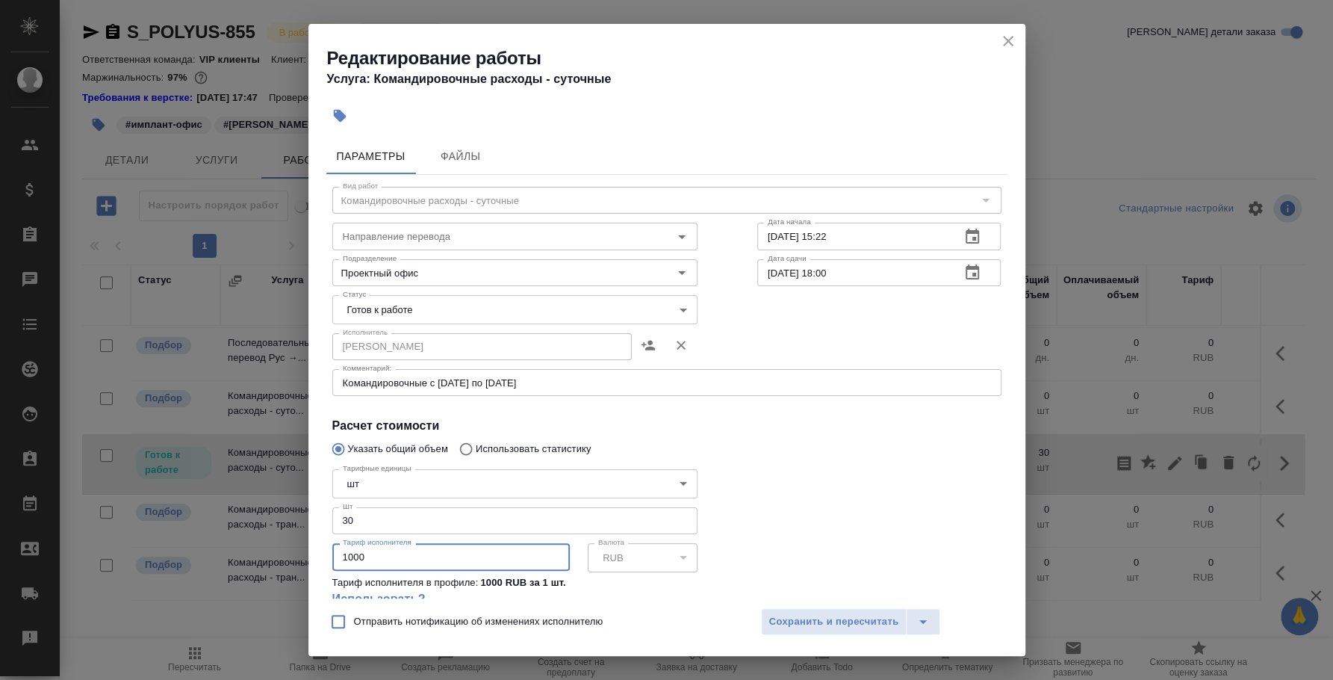
drag, startPoint x: 365, startPoint y: 560, endPoint x: 346, endPoint y: 556, distance: 19.0
click at [346, 556] on input "1000" at bounding box center [450, 556] width 237 height 27
type input "1200"
click at [848, 625] on span "Сохранить и пересчитать" at bounding box center [834, 621] width 130 height 17
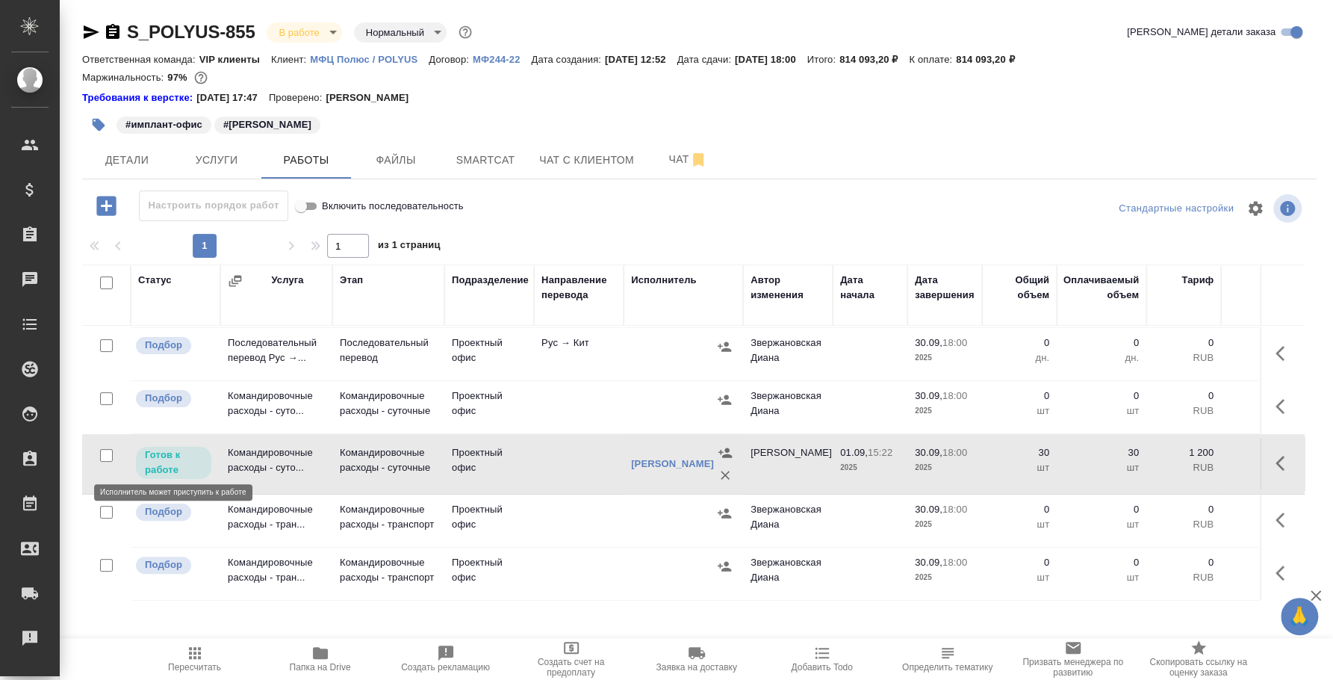
click at [157, 451] on p "Готов к работе" at bounding box center [173, 462] width 57 height 30
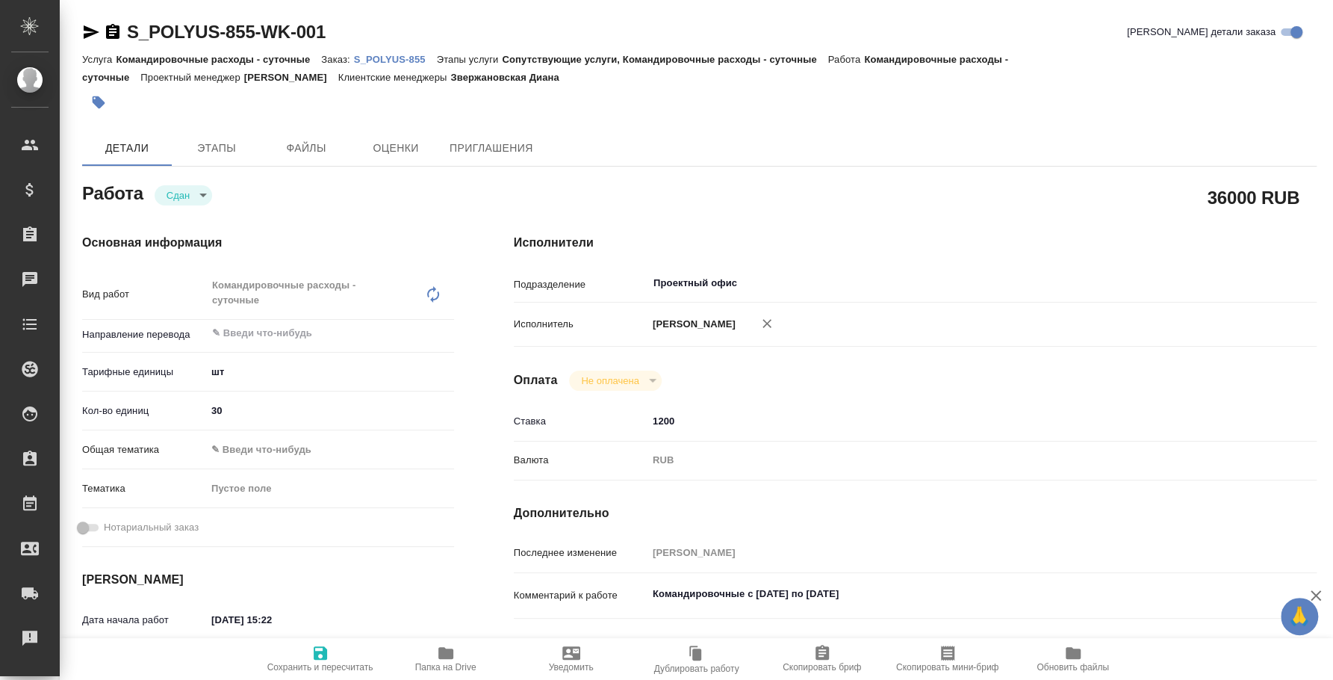
type textarea "x"
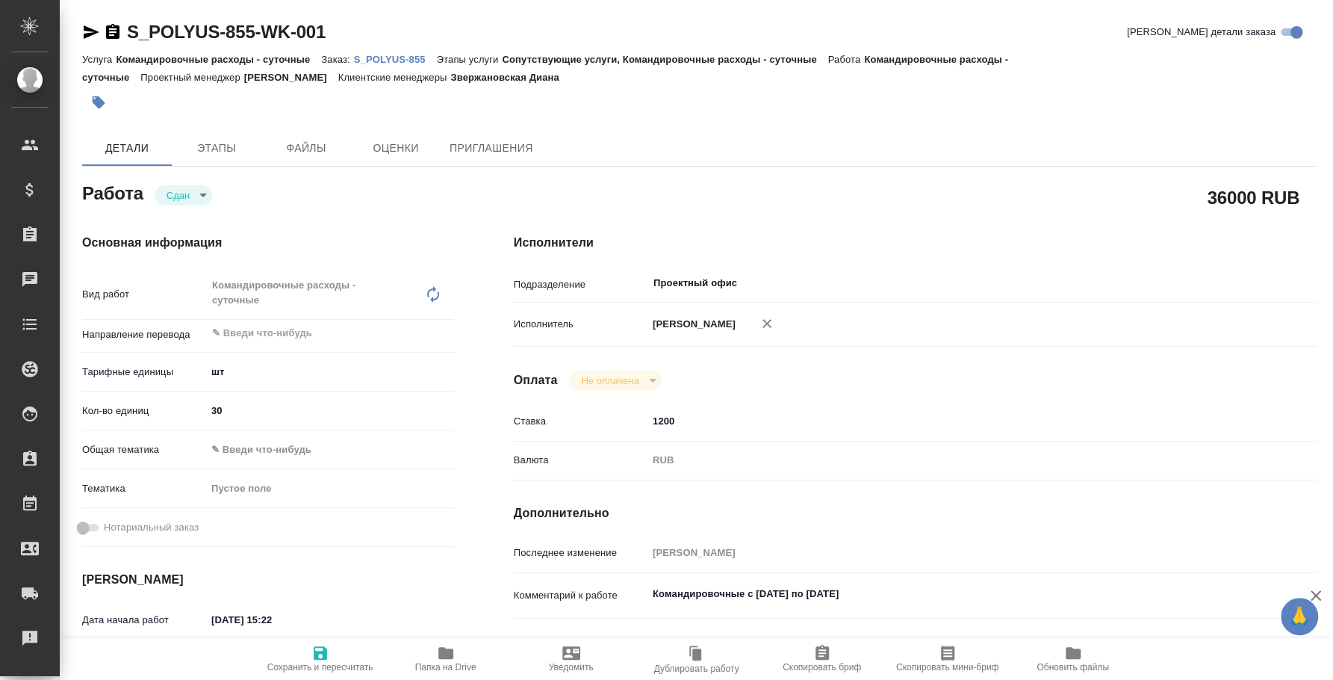
type textarea "x"
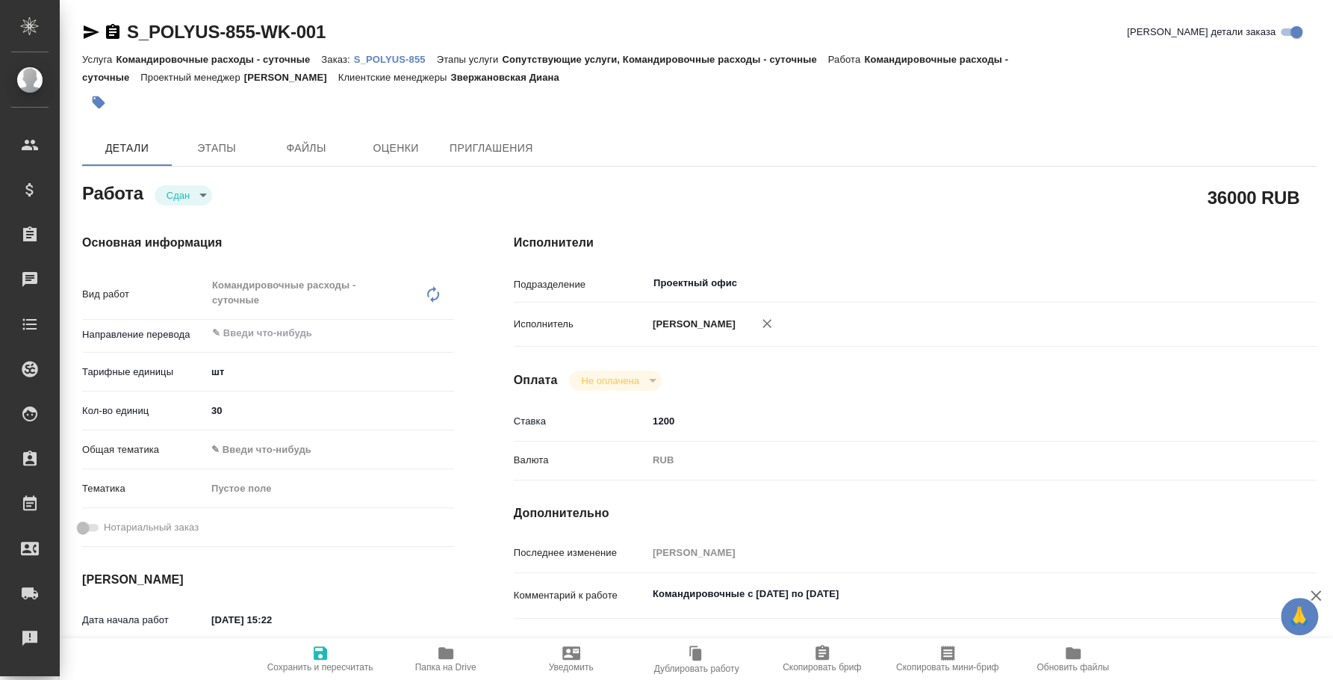
type textarea "x"
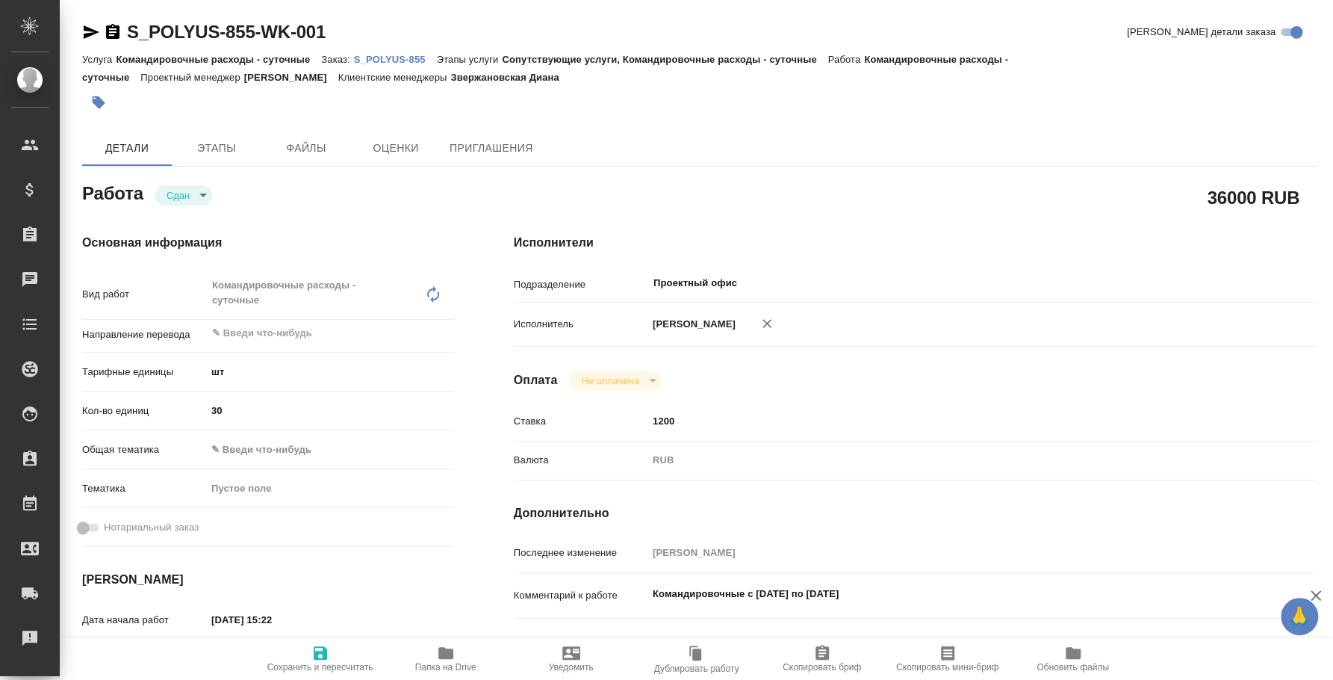
type textarea "x"
click at [394, 62] on p "S_POLYUS-855" at bounding box center [395, 59] width 83 height 11
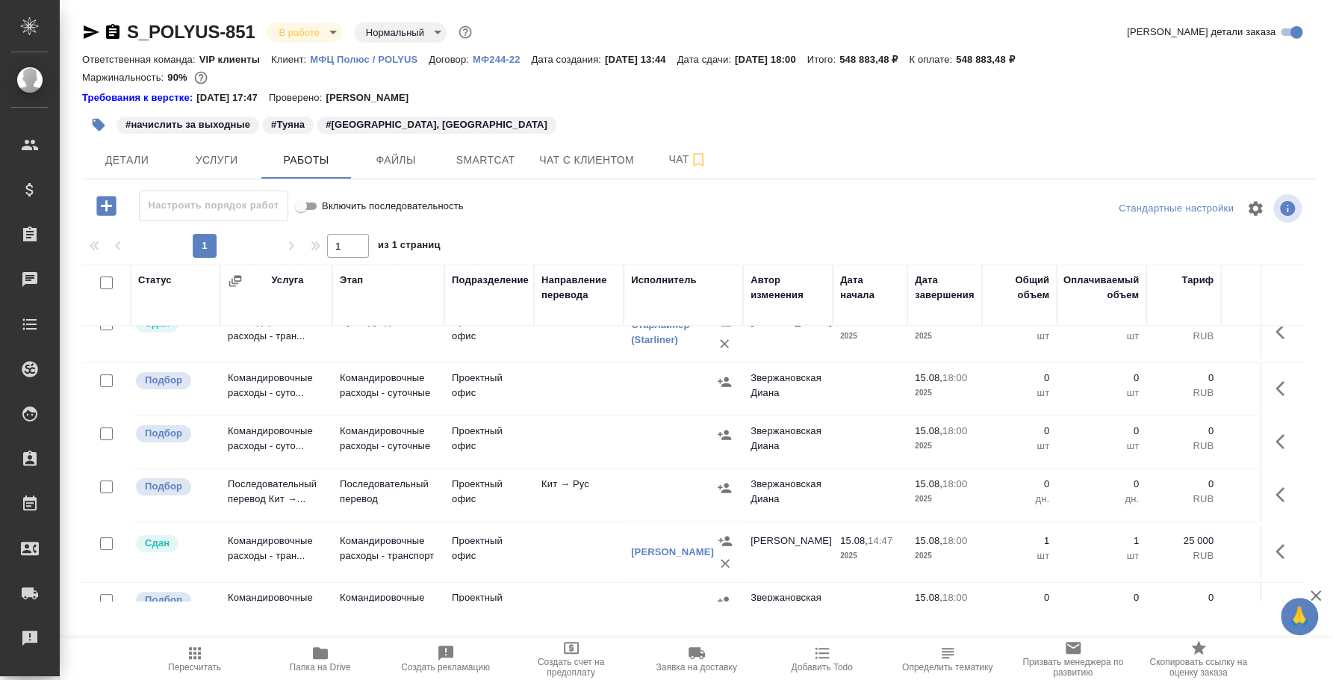
scroll to position [231, 0]
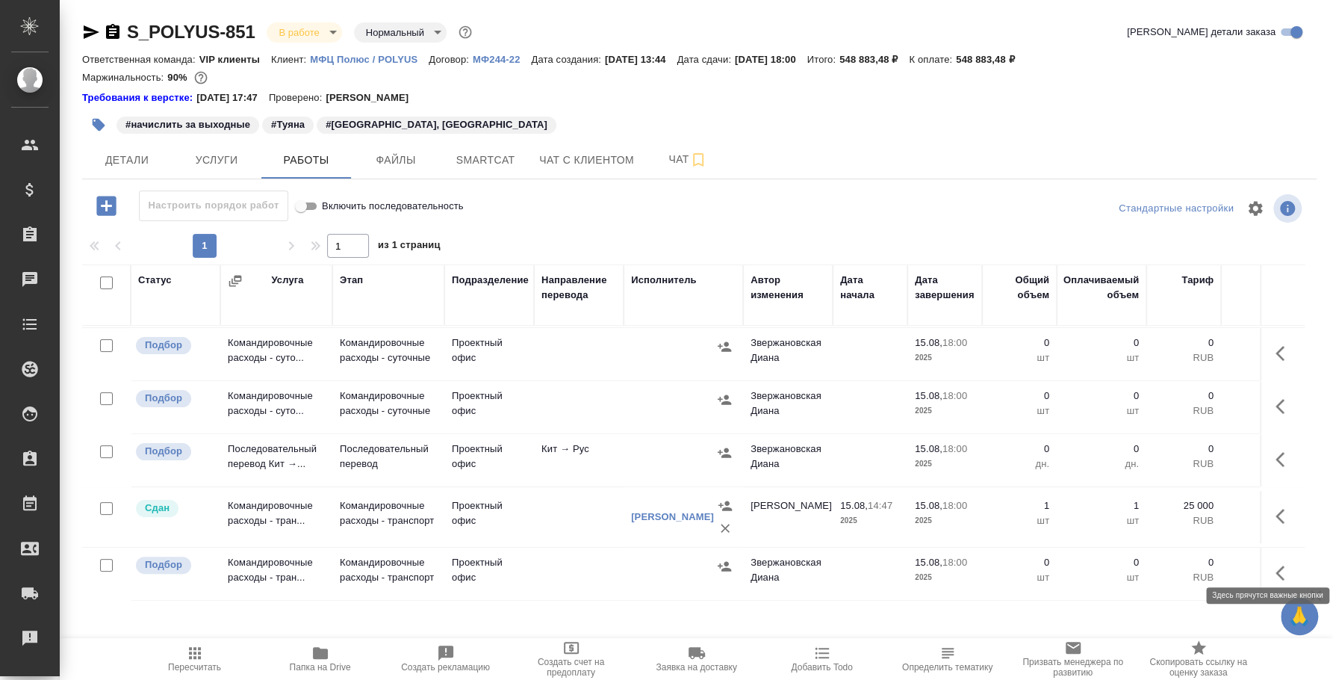
click at [1266, 560] on button "button" at bounding box center [1284, 573] width 36 height 36
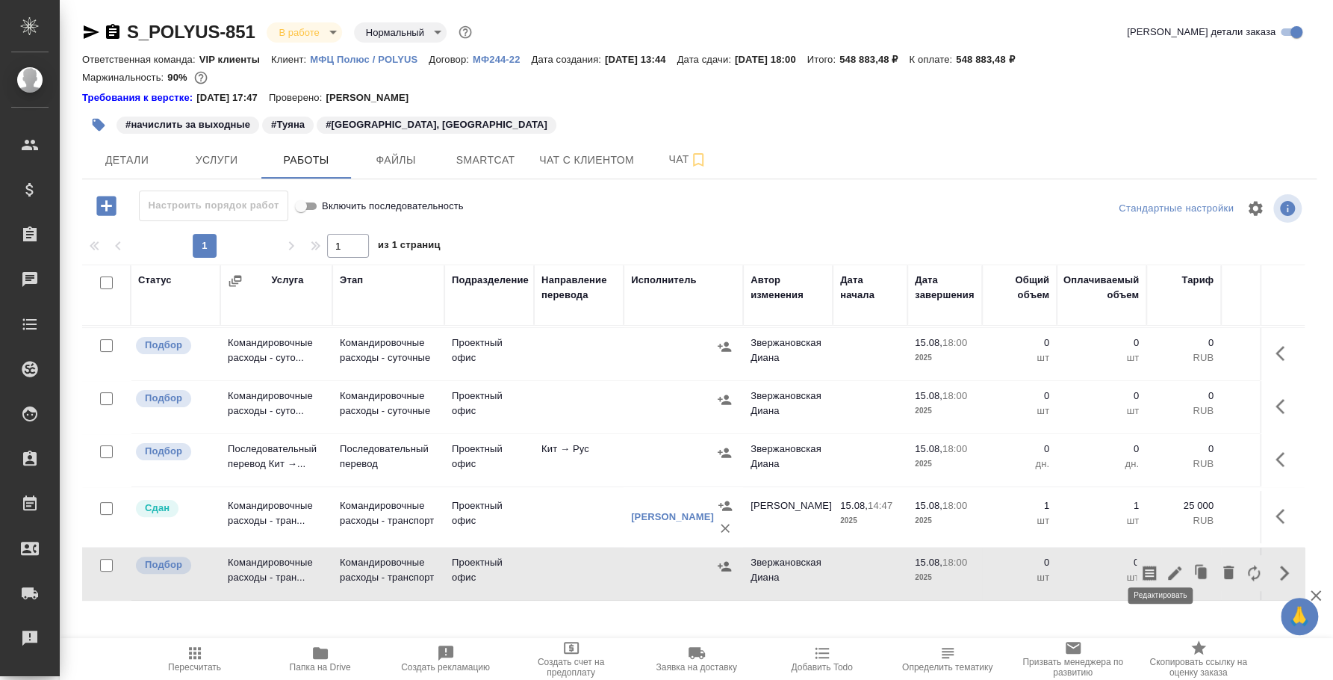
click at [1168, 566] on icon "button" at bounding box center [1174, 572] width 13 height 13
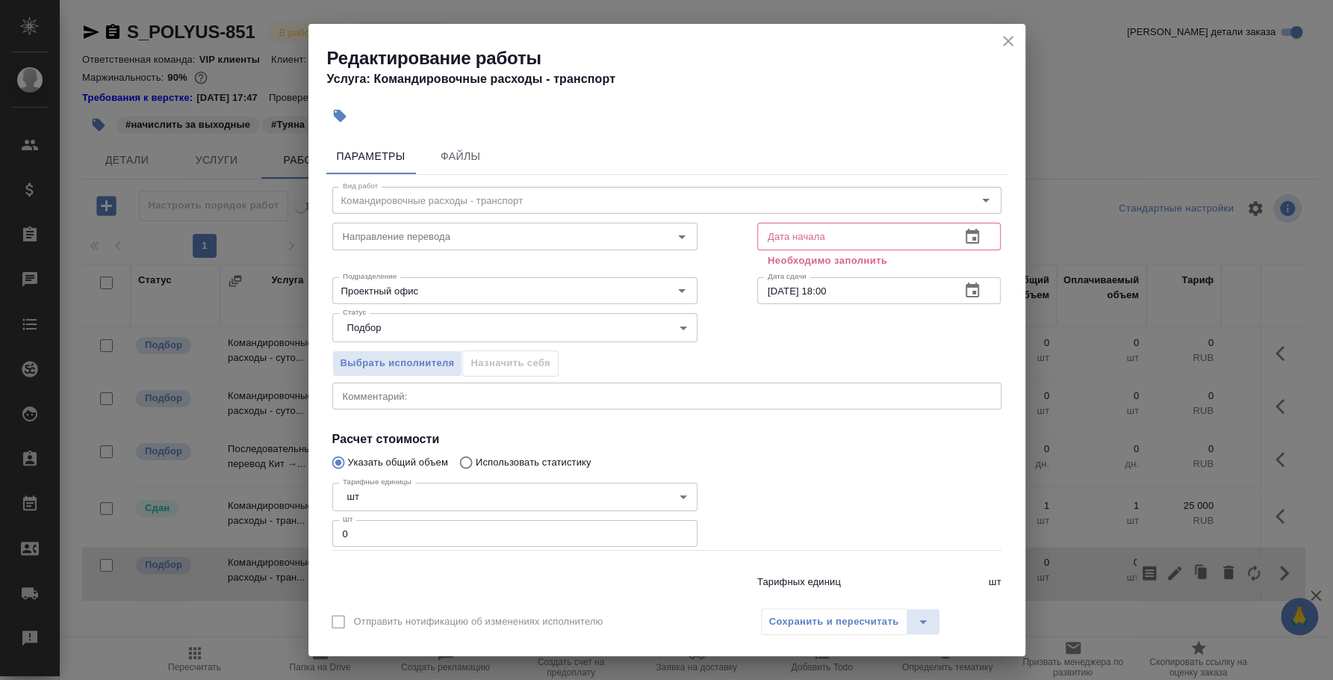
click at [649, 400] on textarea at bounding box center [667, 395] width 648 height 11
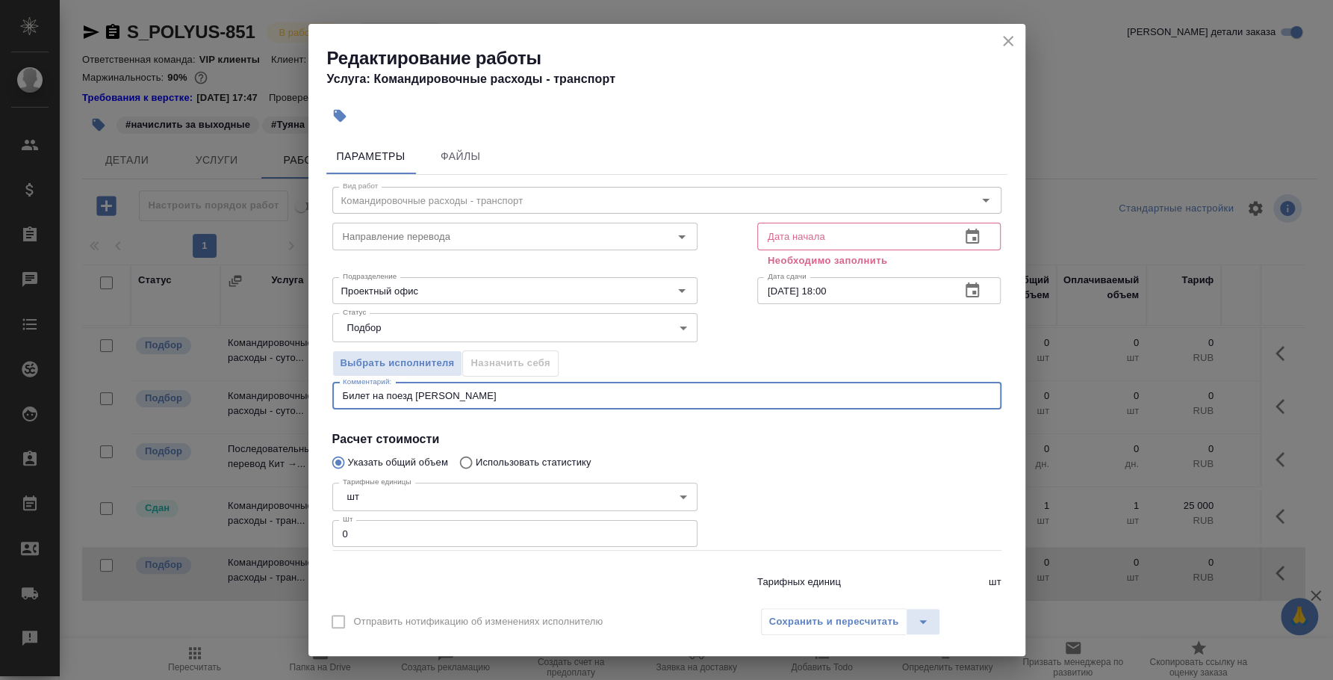
click at [415, 394] on textarea "Билет на поезд Буянов" at bounding box center [667, 395] width 648 height 11
type textarea "Билет на поезд для [PERSON_NAME] из [GEOGRAPHIC_DATA] в [GEOGRAPHIC_DATA]"
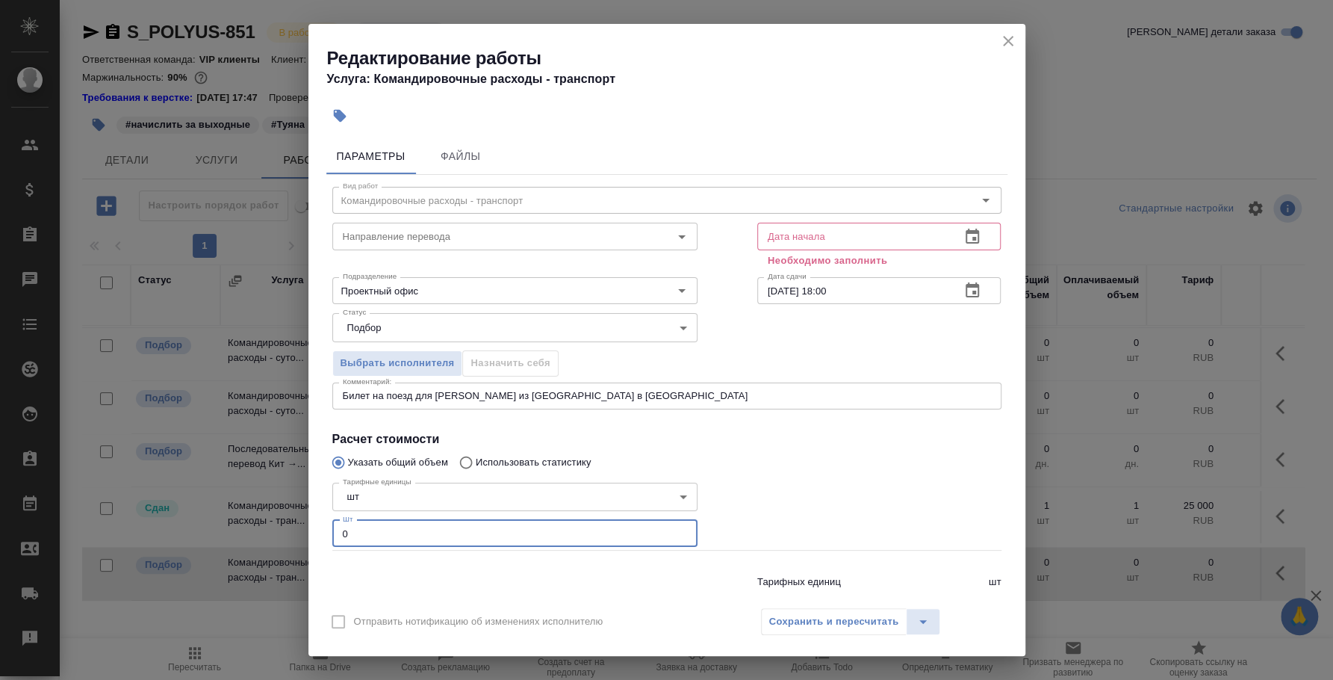
drag, startPoint x: 453, startPoint y: 541, endPoint x: 326, endPoint y: 530, distance: 126.6
click at [326, 530] on div "Тарифные единицы шт 5a8b1489cc6b4906c91bfdc1 Тарифные единицы Шт 0 Шт" at bounding box center [514, 514] width 425 height 134
type input "1"
click at [851, 231] on input "text" at bounding box center [853, 236] width 192 height 27
click at [963, 238] on icon "button" at bounding box center [972, 237] width 18 height 18
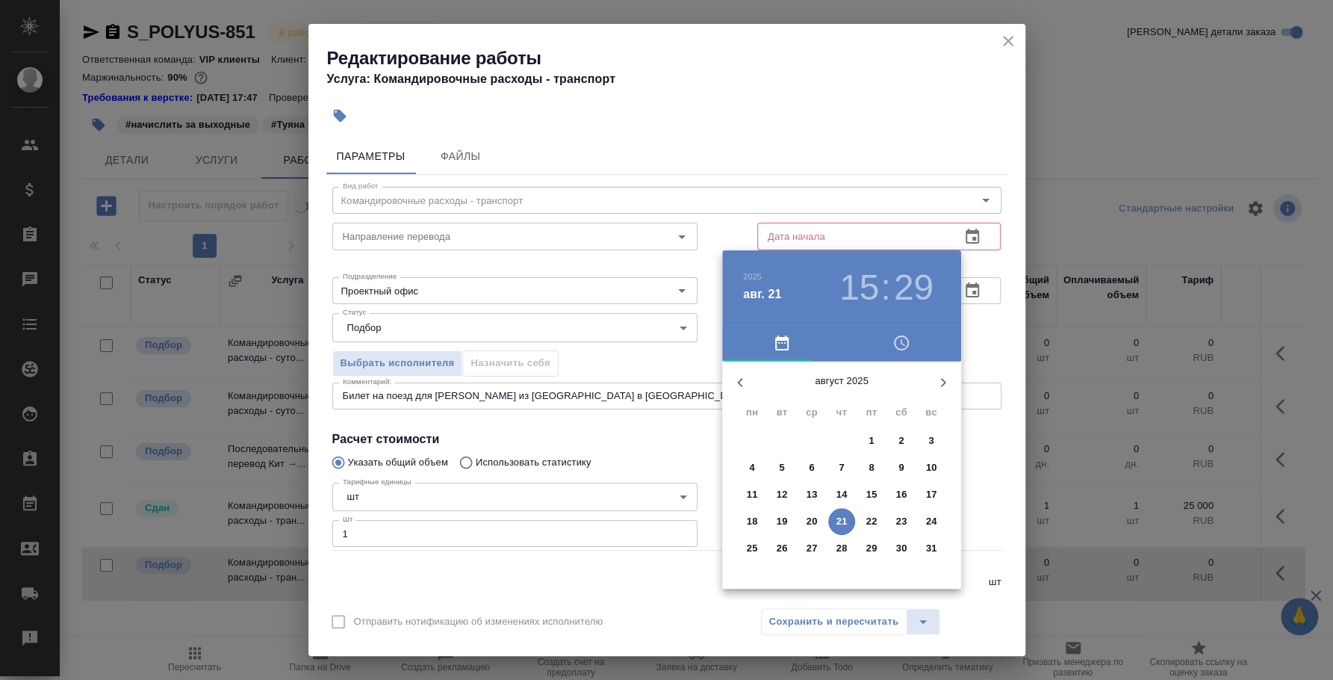
click at [873, 482] on button "15" at bounding box center [871, 494] width 27 height 27
type input "15.08.2025 15:29"
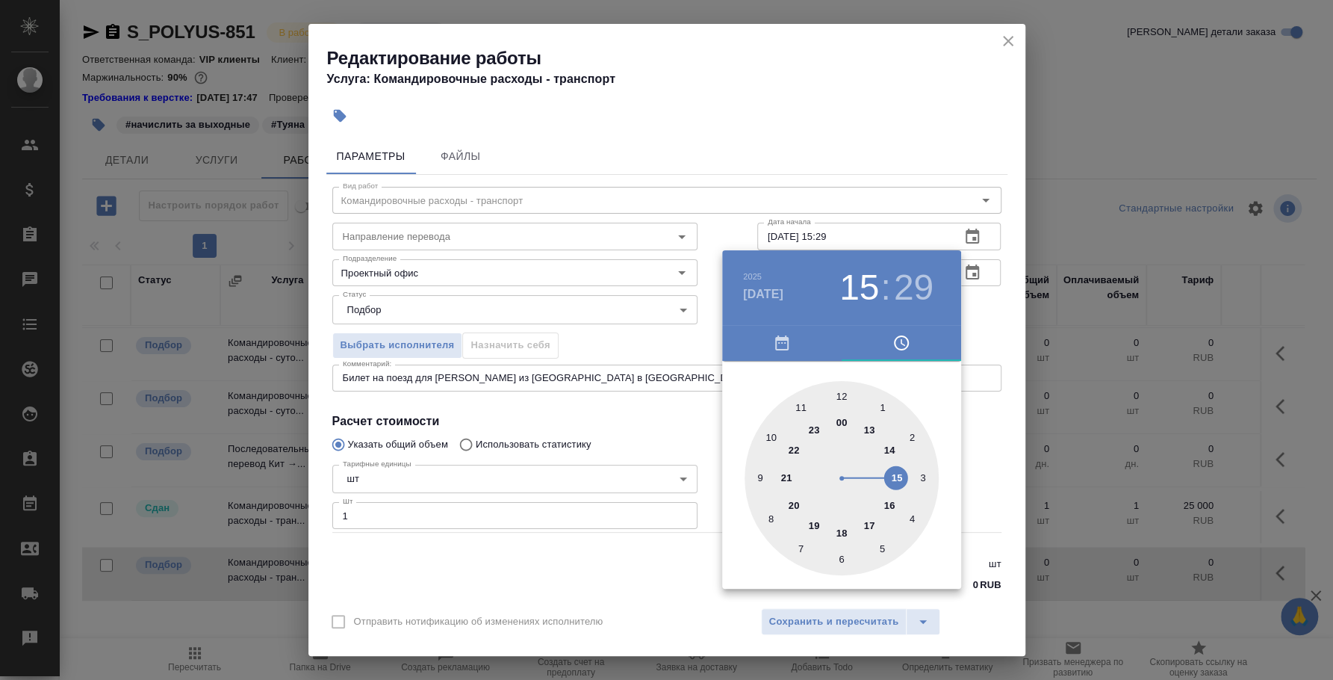
click at [883, 623] on div at bounding box center [666, 340] width 1333 height 680
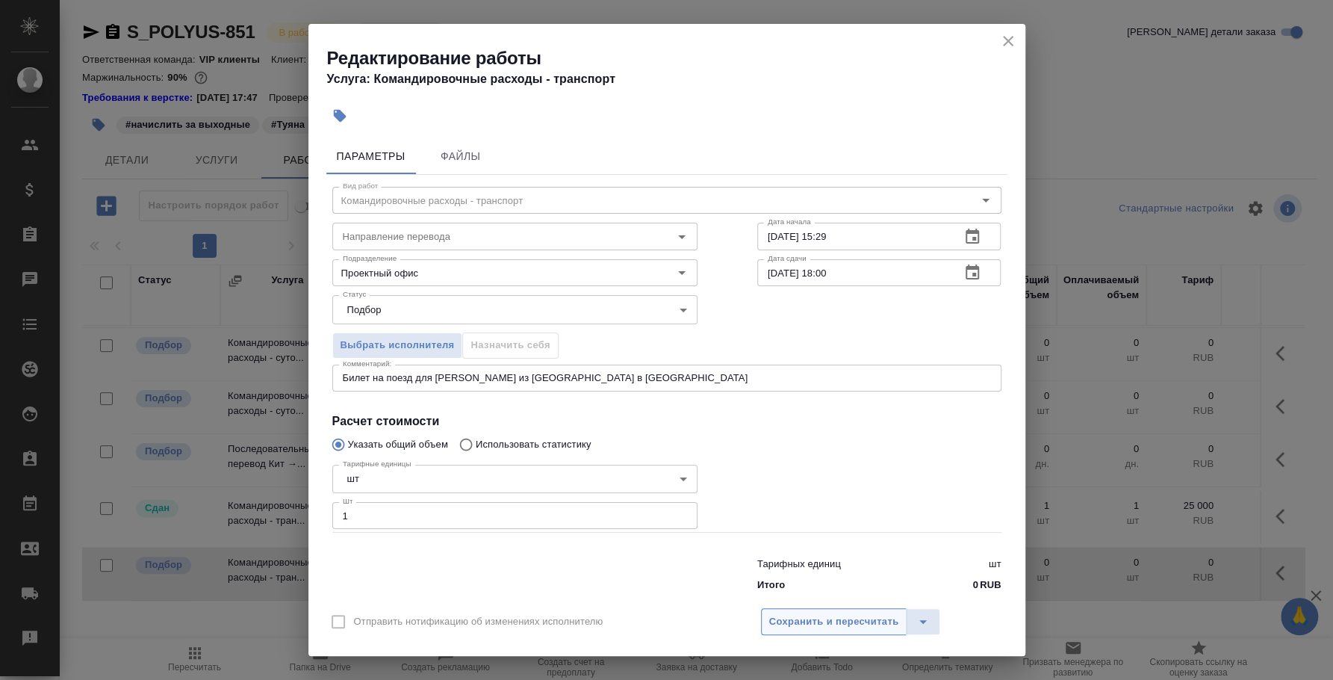
click at [880, 621] on span "Сохранить и пересчитать" at bounding box center [834, 621] width 130 height 17
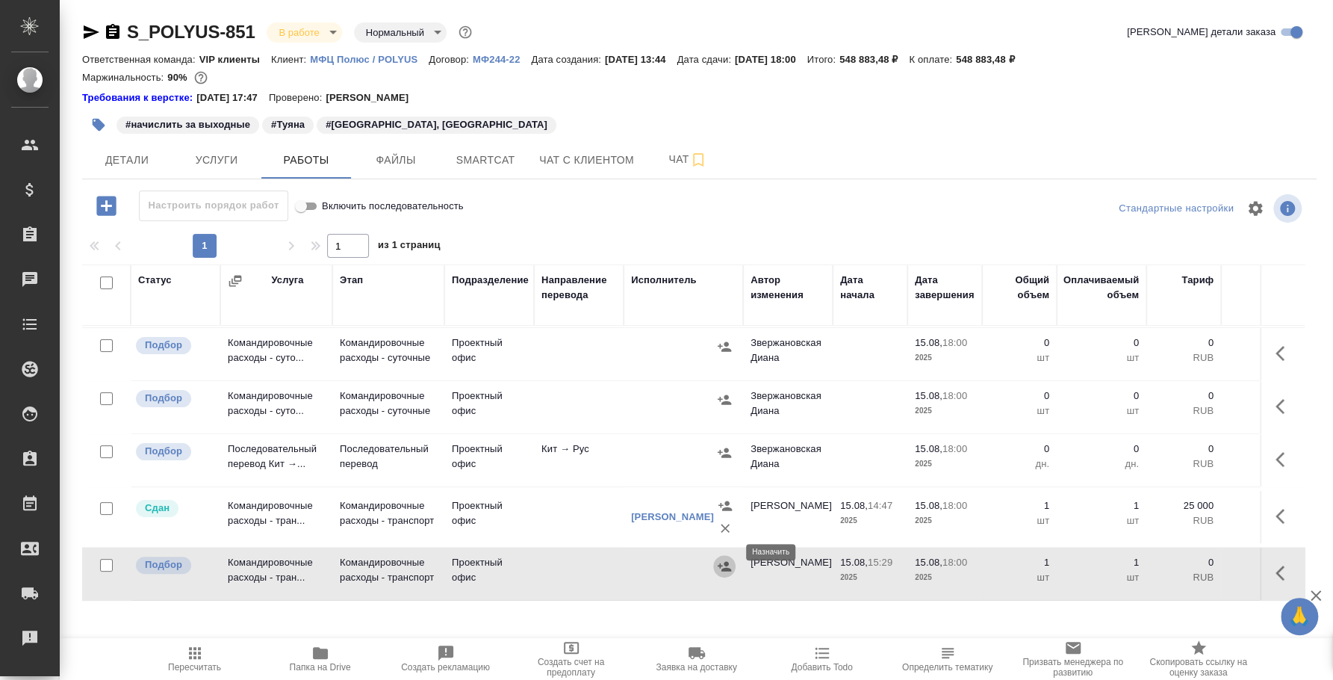
click at [722, 561] on icon "button" at bounding box center [724, 566] width 13 height 10
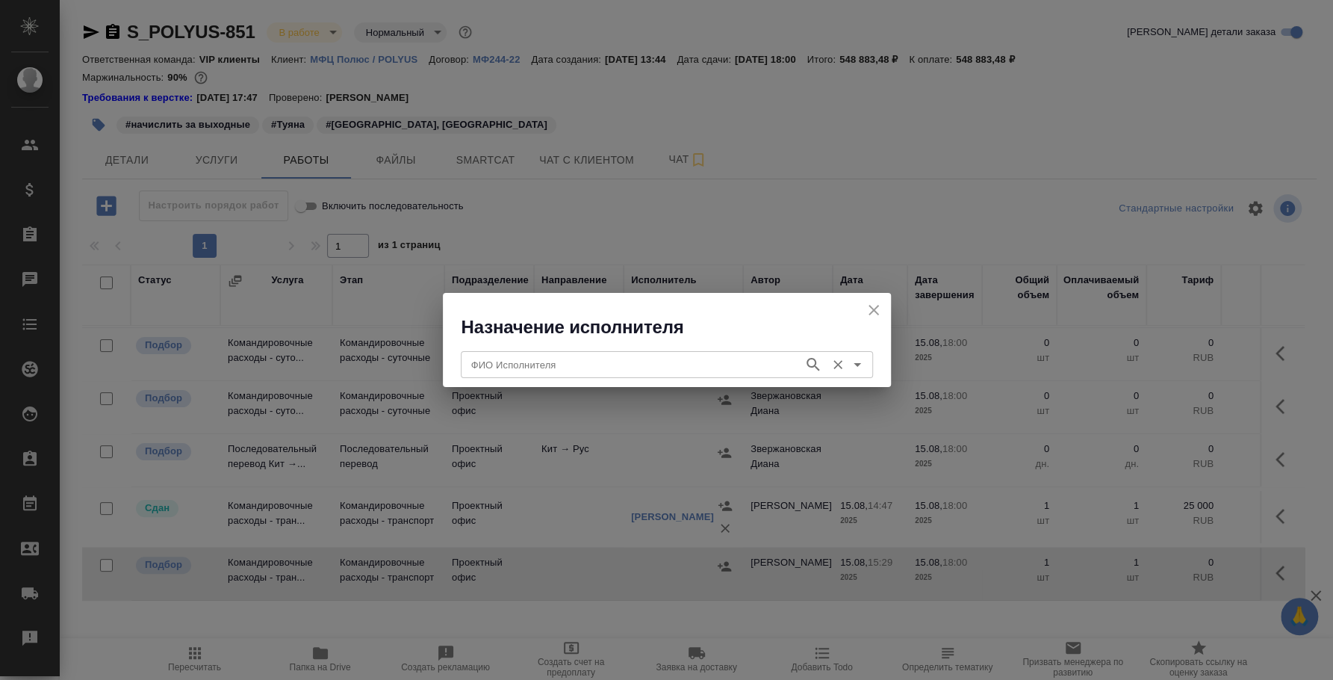
click at [630, 351] on div "ФИО Исполнителя" at bounding box center [667, 364] width 412 height 27
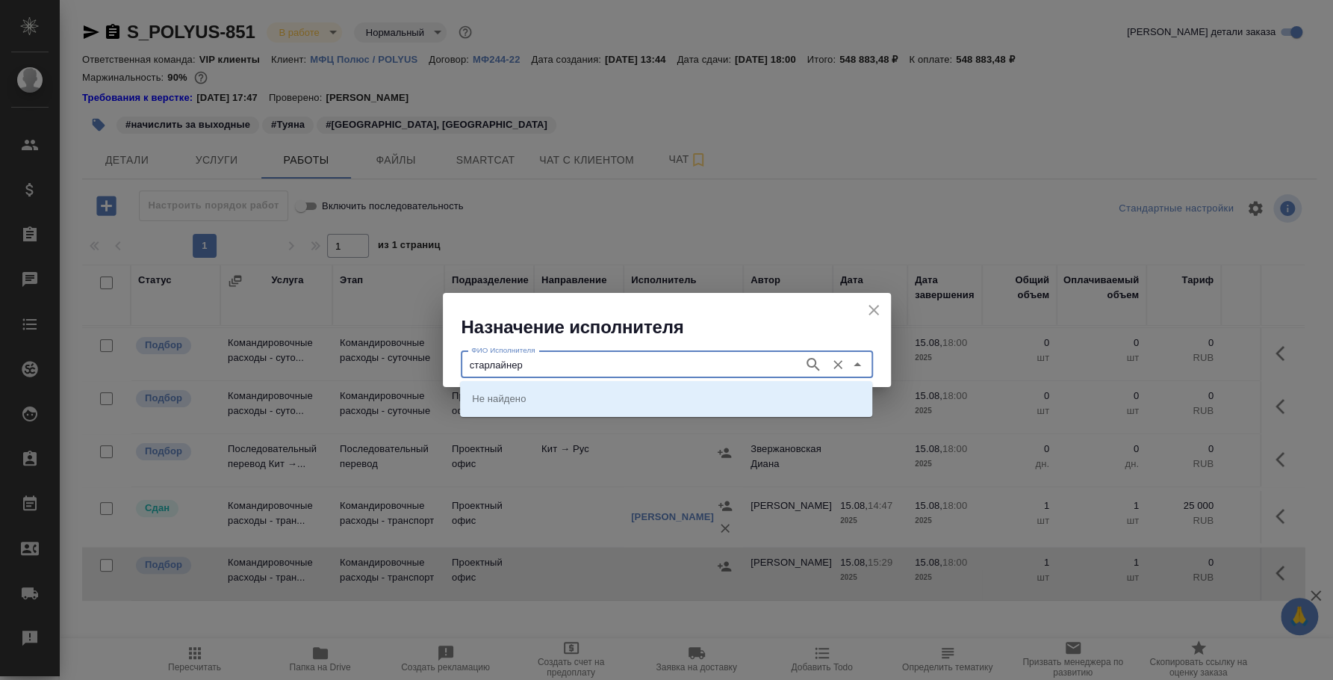
type input "старлайнер"
click at [717, 408] on li "Старлайнер (Starliner)" at bounding box center [666, 398] width 412 height 27
type input "Старлайнер (Starliner)"
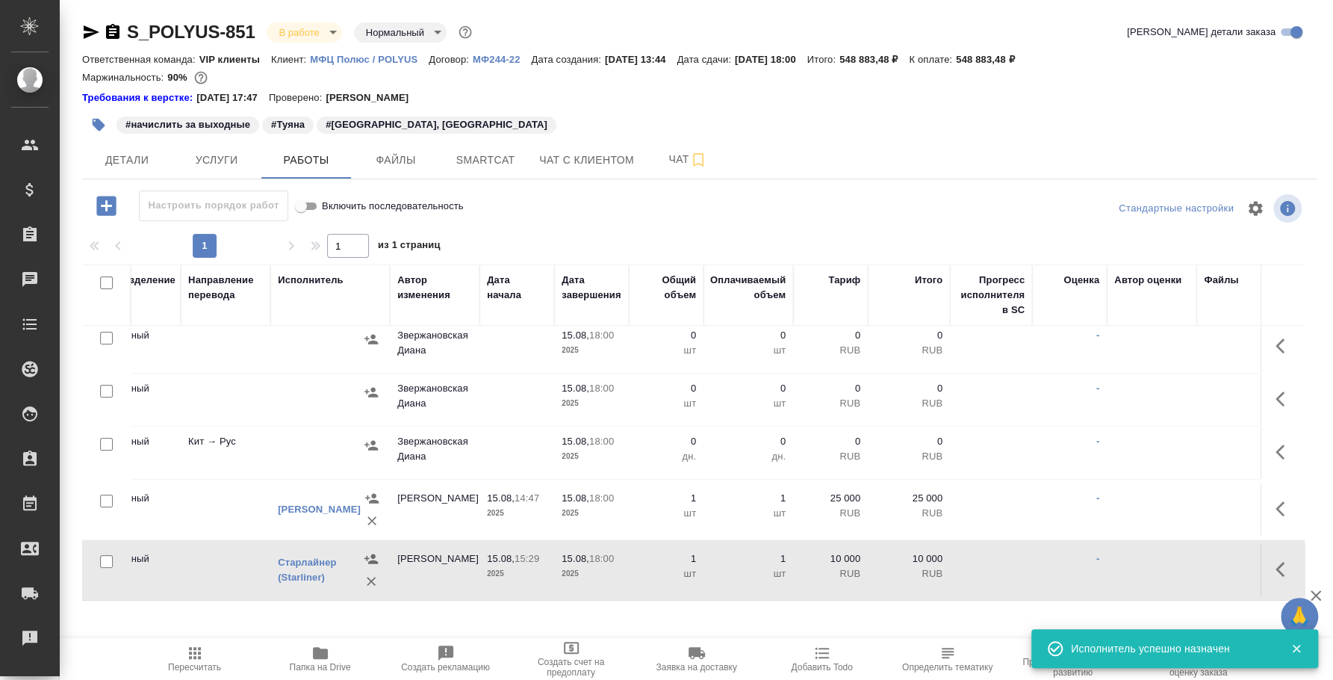
scroll to position [231, 355]
click at [1275, 560] on icon "button" at bounding box center [1284, 569] width 18 height 18
click at [1166, 560] on icon "button" at bounding box center [1175, 569] width 18 height 18
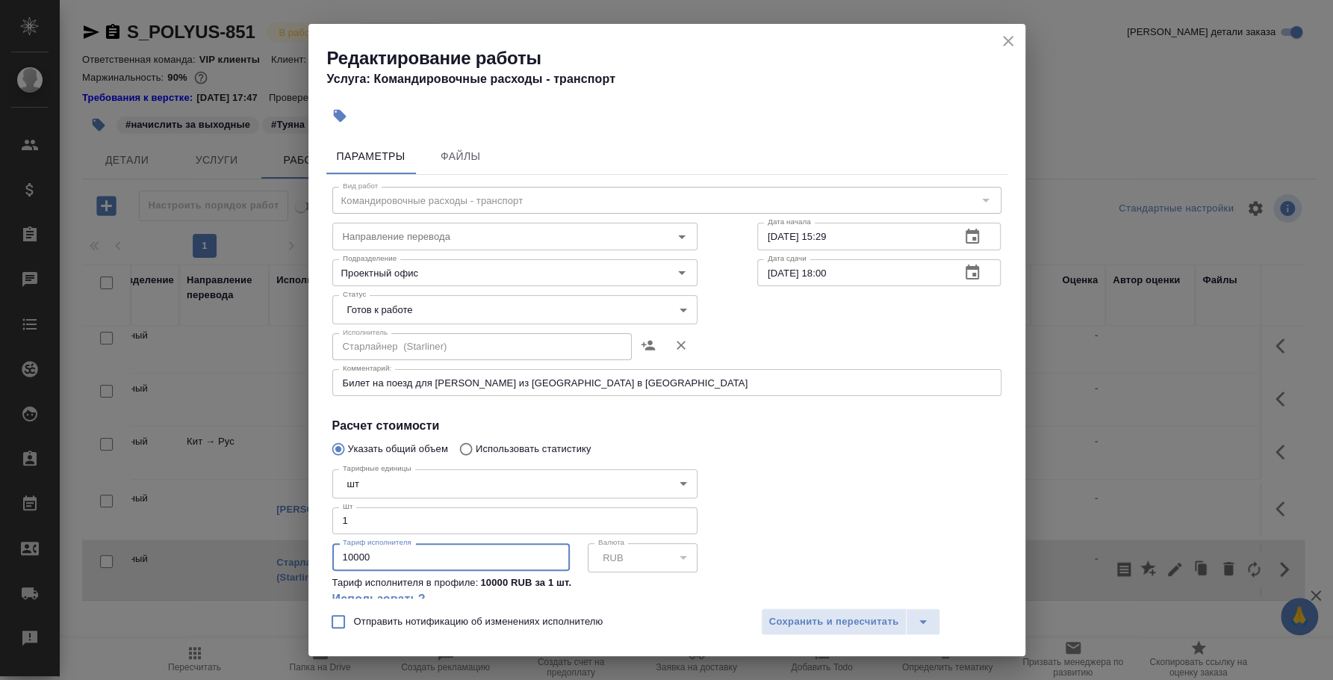
drag, startPoint x: 385, startPoint y: 558, endPoint x: 262, endPoint y: 551, distance: 122.6
click at [262, 551] on div "Редактирование работы Услуга: Командировочные расходы - транспорт Параметры Фай…" at bounding box center [666, 340] width 1333 height 680
type input "3318.9"
click at [859, 613] on span "Сохранить и пересчитать" at bounding box center [834, 621] width 130 height 17
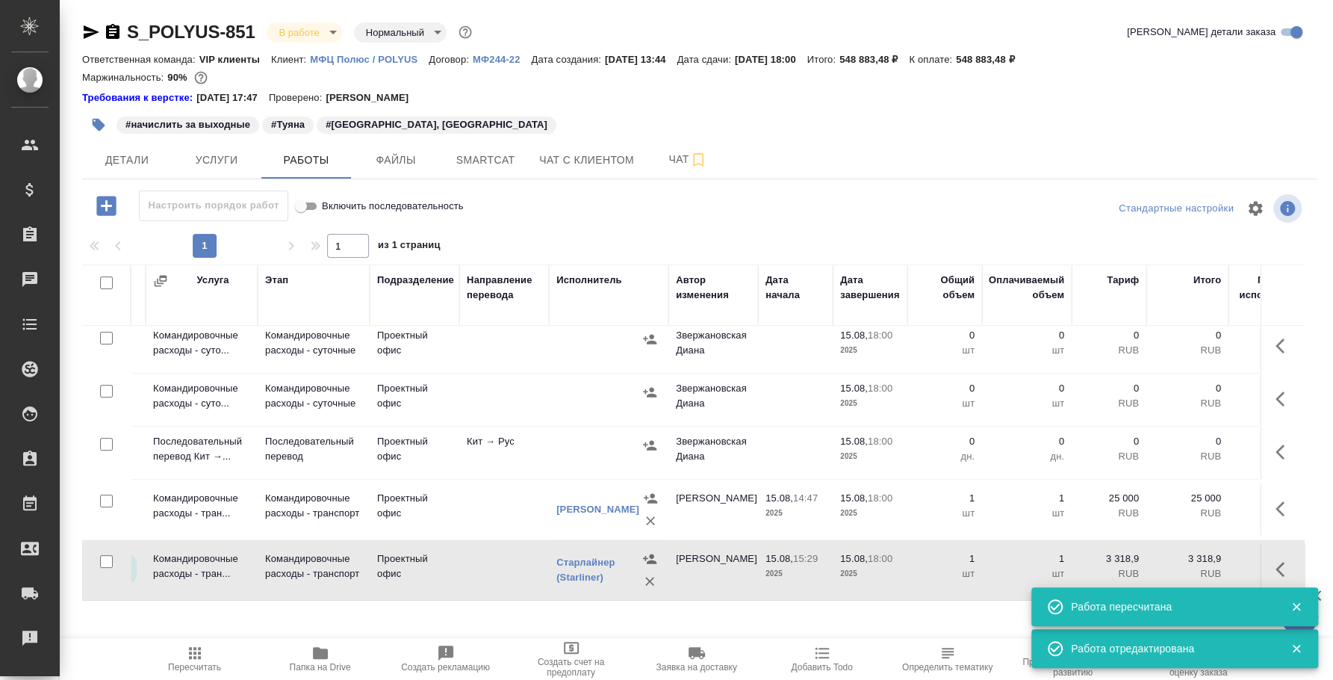
scroll to position [231, 0]
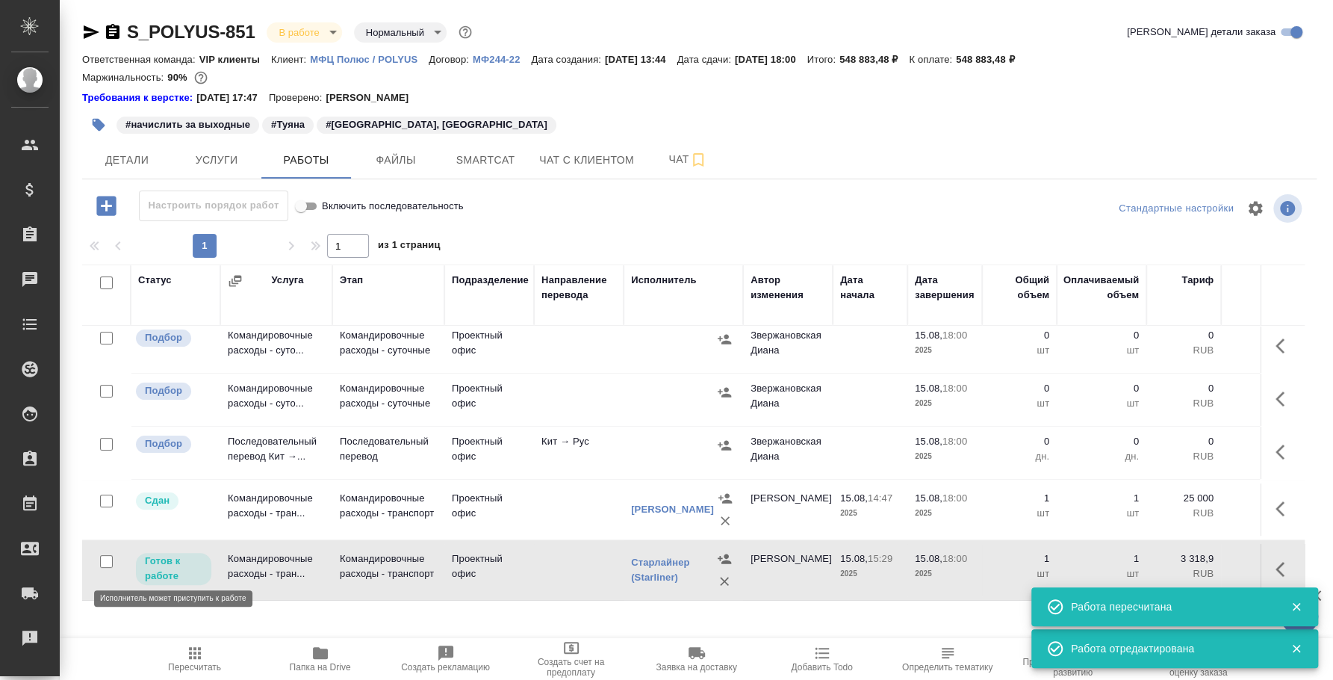
click at [168, 555] on p "Готов к работе" at bounding box center [173, 568] width 57 height 30
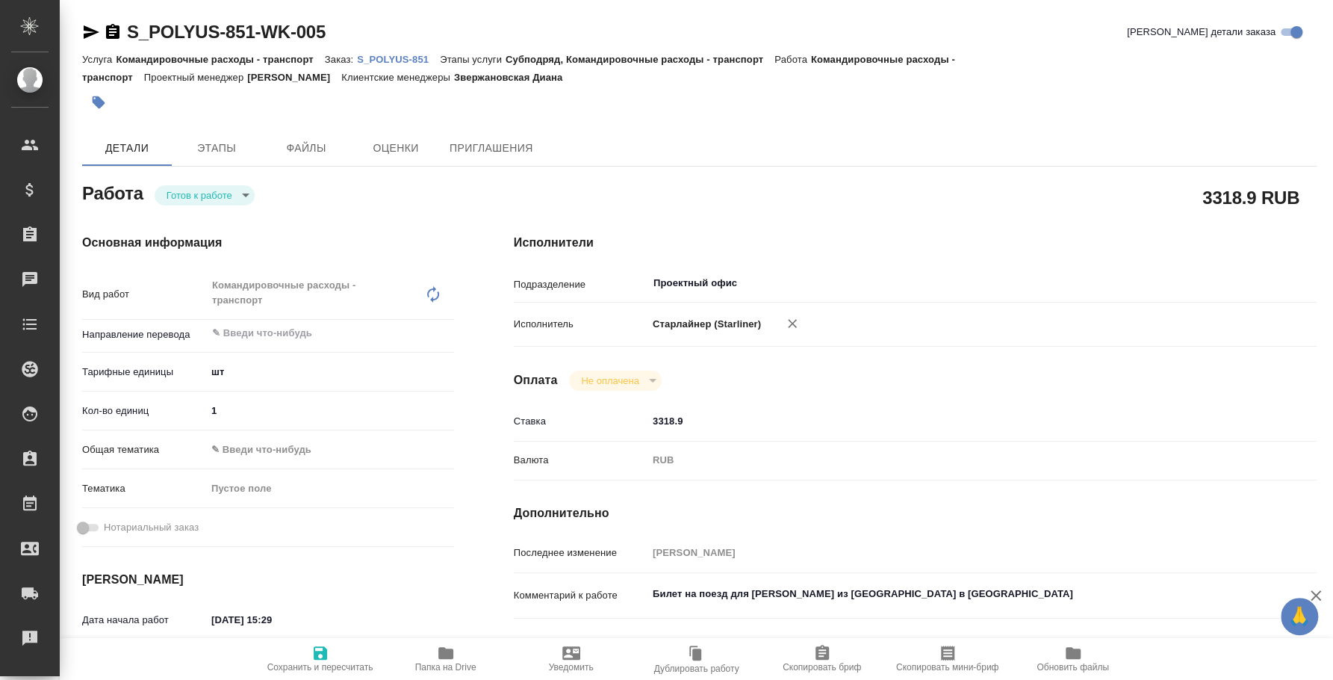
type textarea "x"
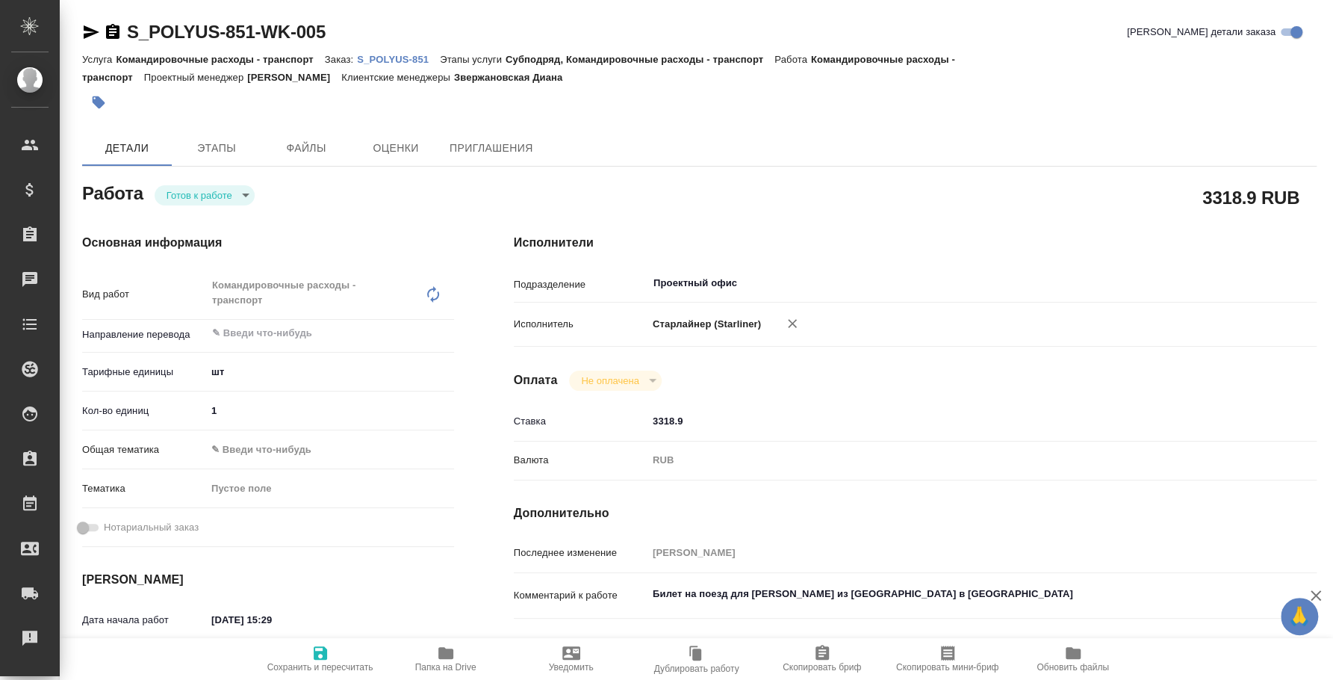
type textarea "x"
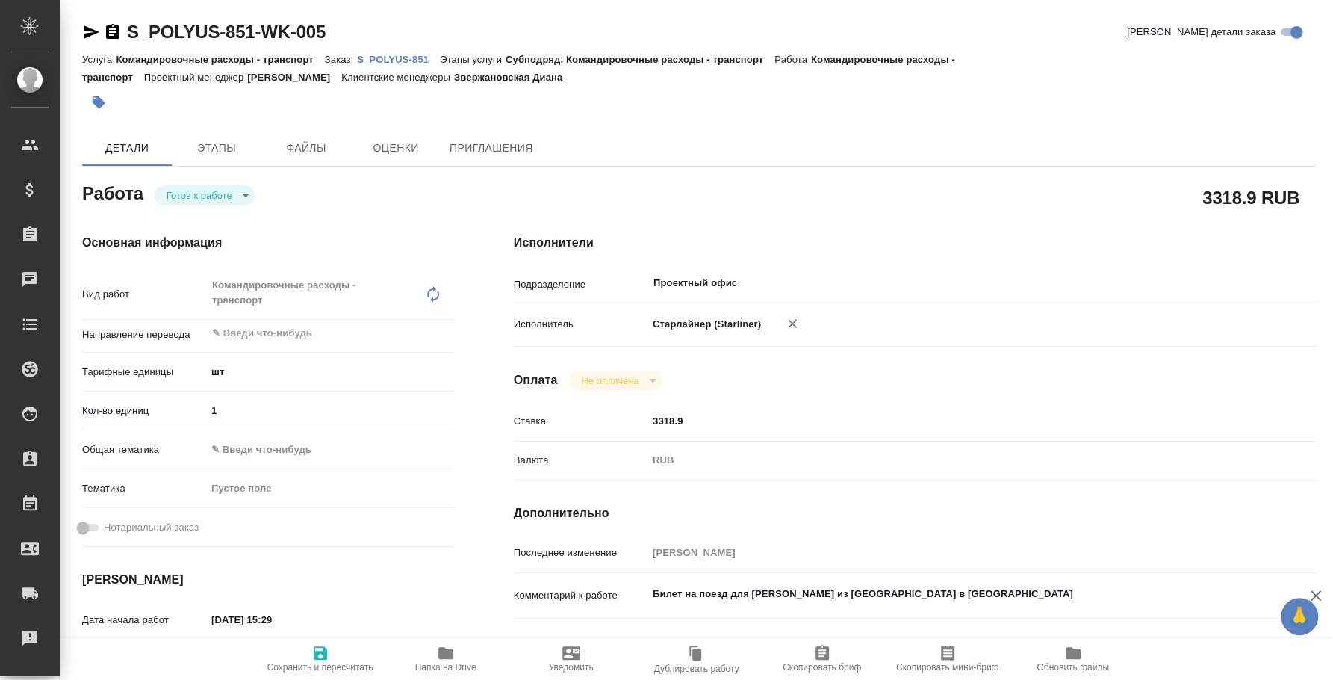
type textarea "x"
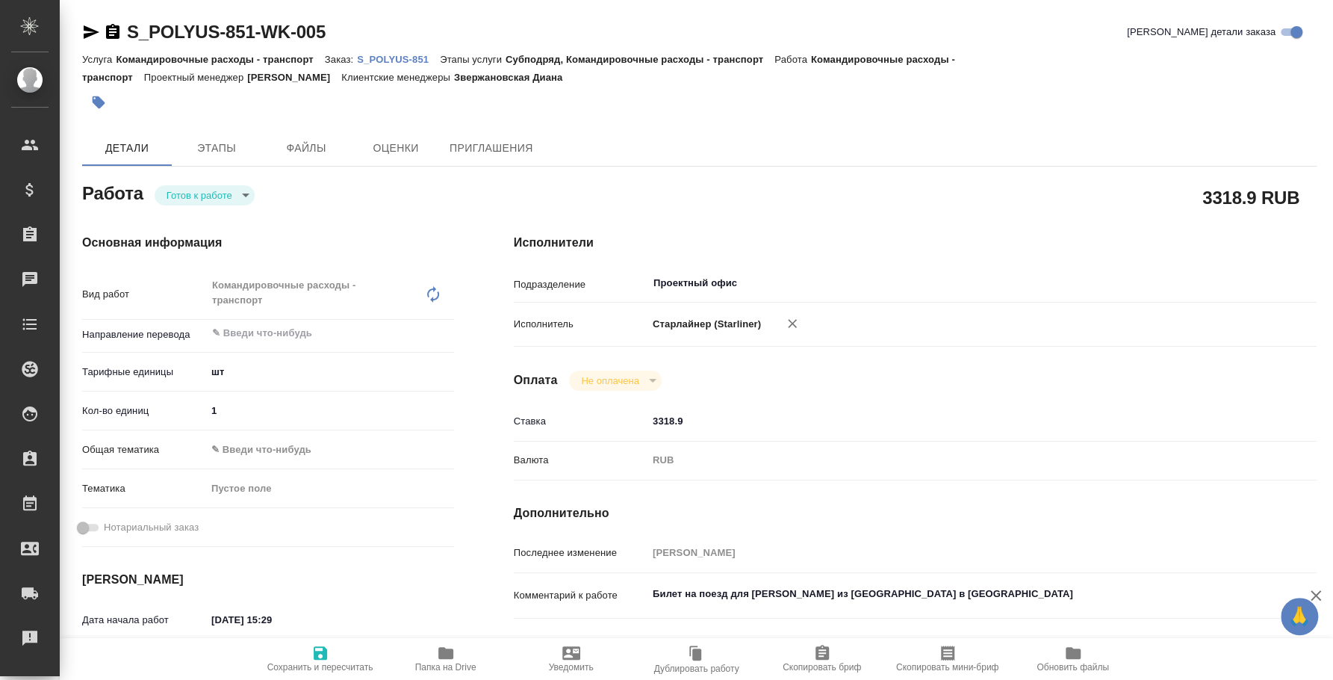
type textarea "x"
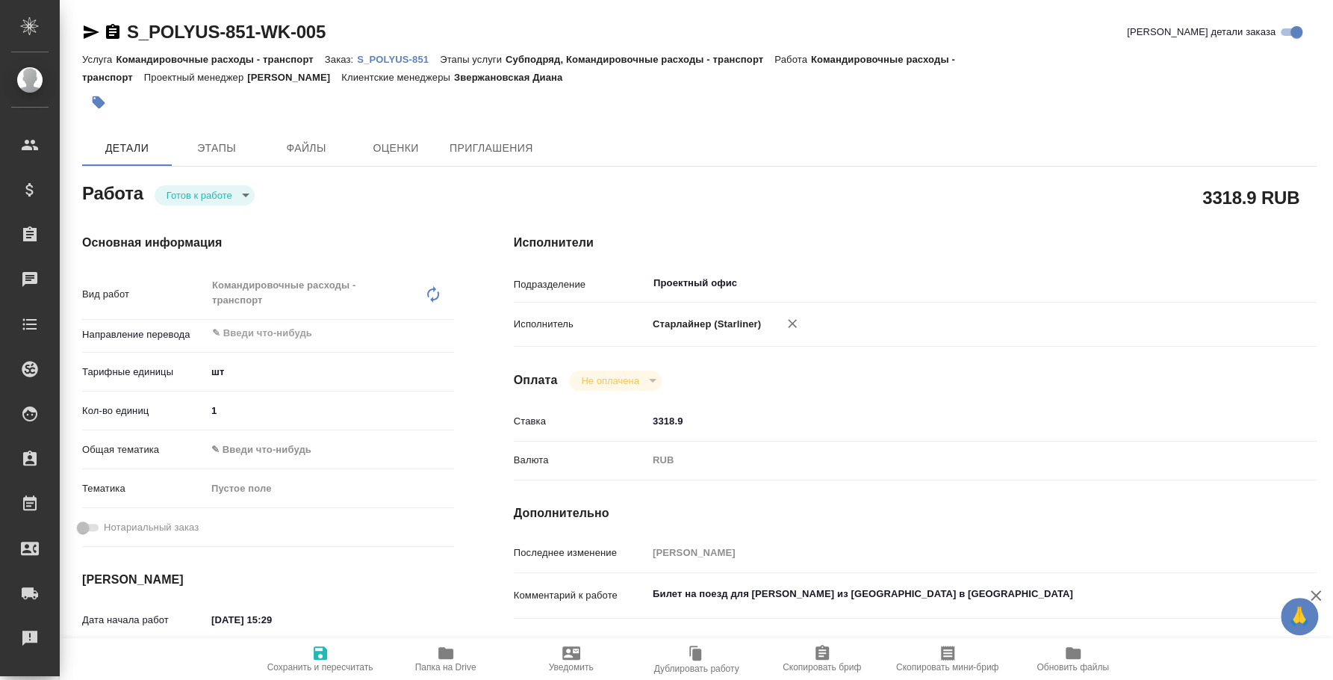
click at [226, 193] on body "🙏 .cls-1 fill:#fff; AWATERA [PERSON_NAME] Спецификации Заказы Чаты Todo Проекты…" at bounding box center [666, 340] width 1333 height 680
click at [216, 267] on li "Сдан" at bounding box center [205, 270] width 100 height 25
type textarea "x"
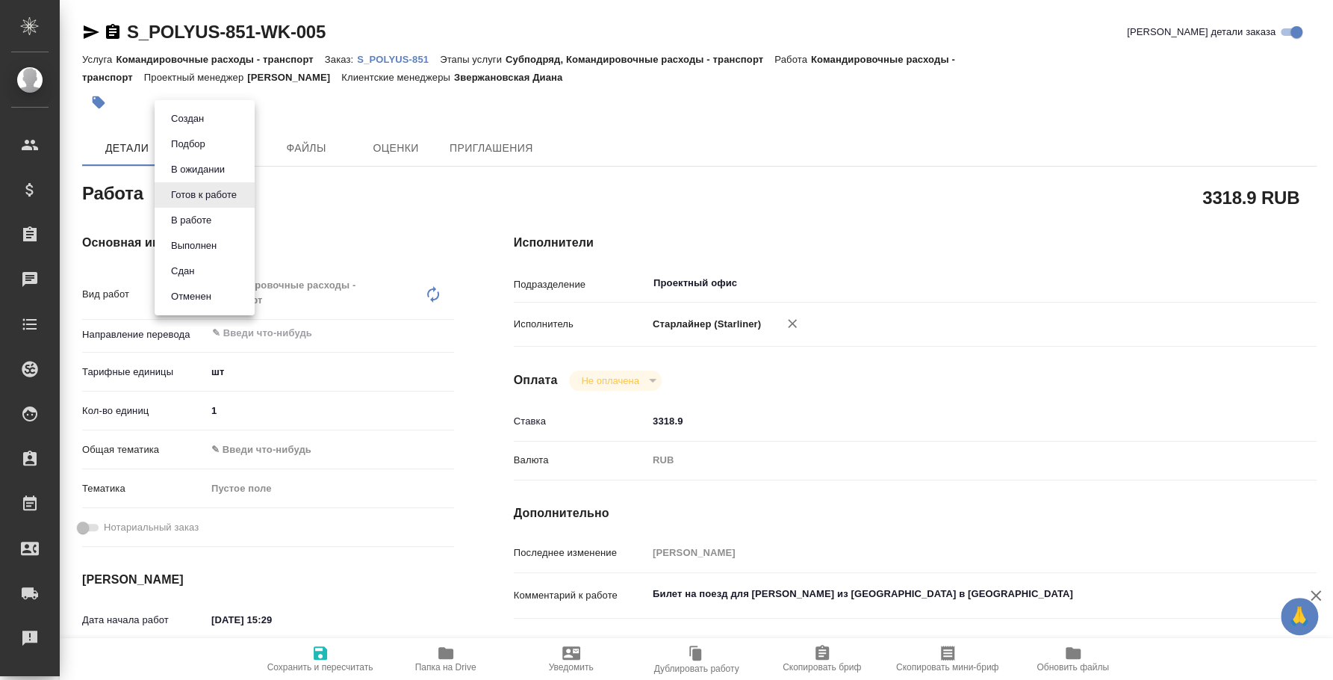
type textarea "x"
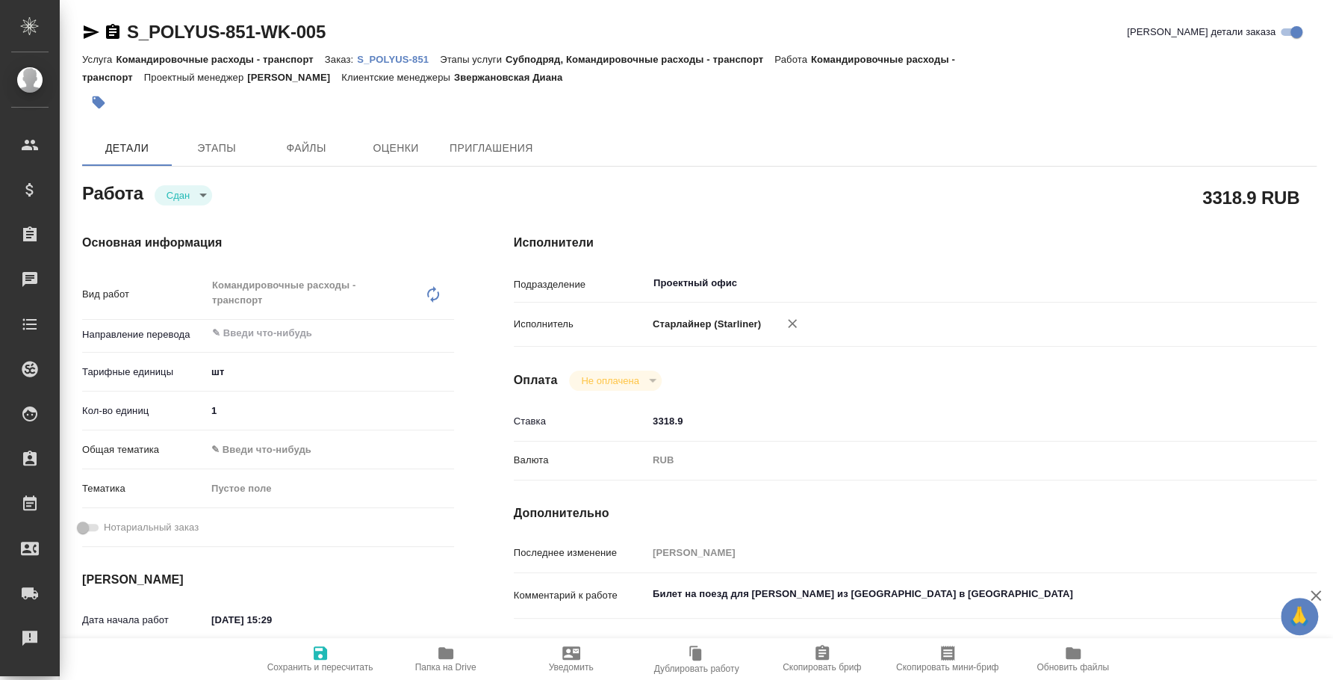
type textarea "x"
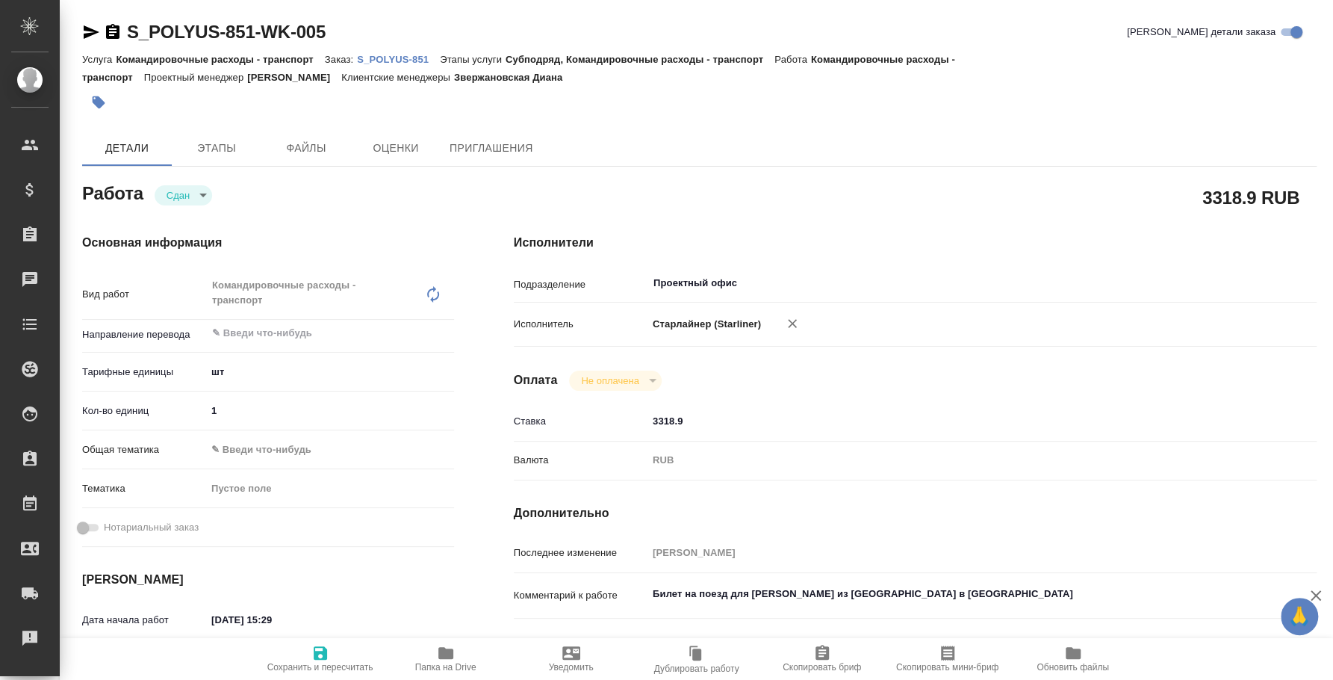
type textarea "x"
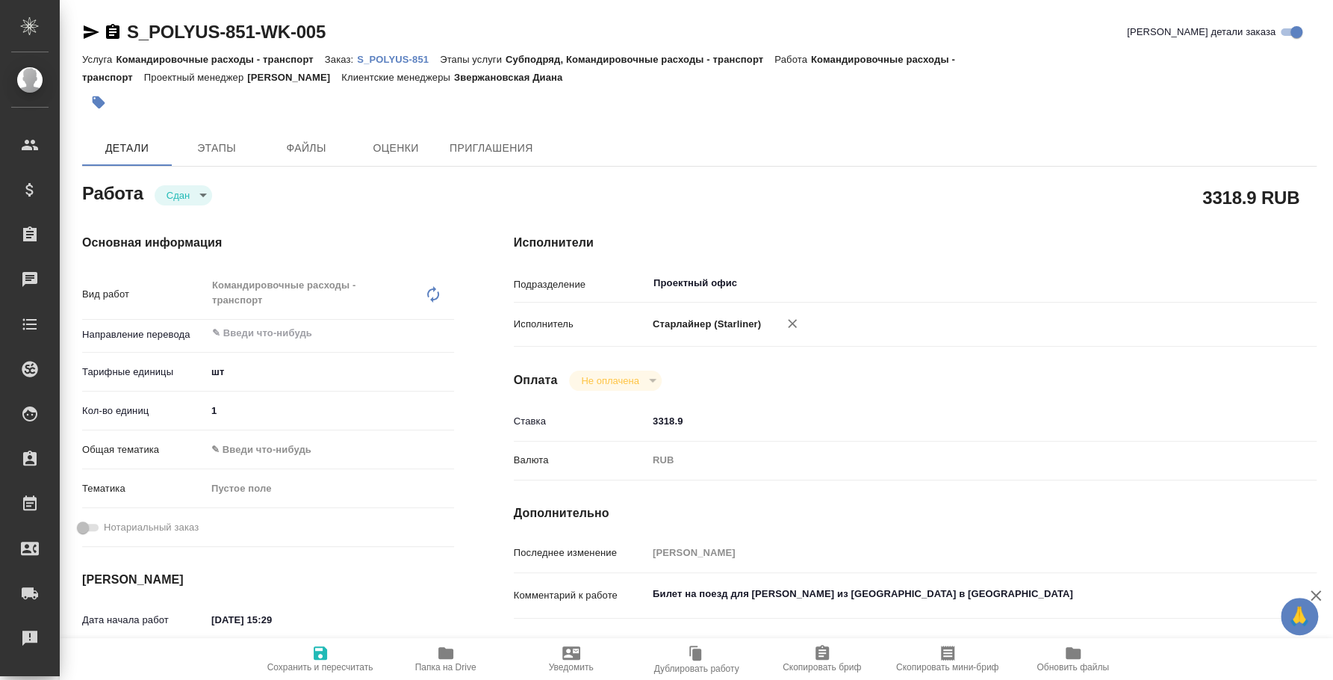
type textarea "x"
click at [413, 60] on p "S_POLYUS-851" at bounding box center [398, 59] width 83 height 11
type textarea "x"
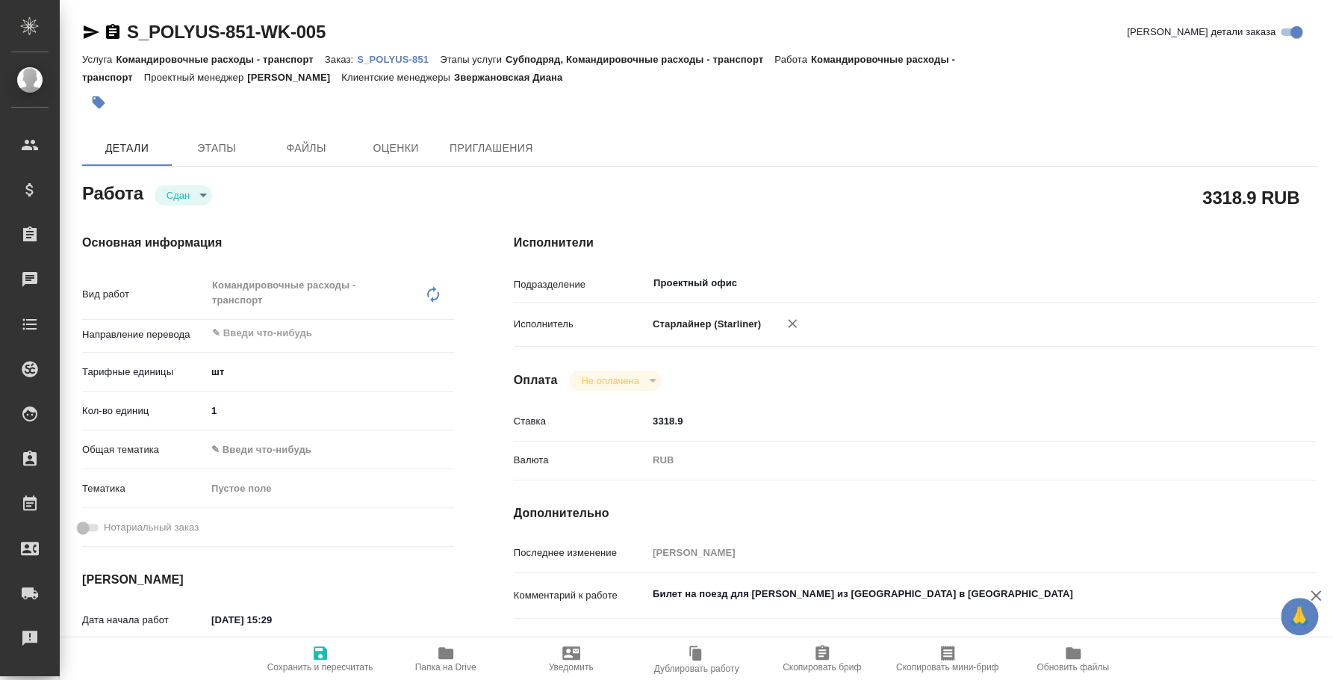
type textarea "x"
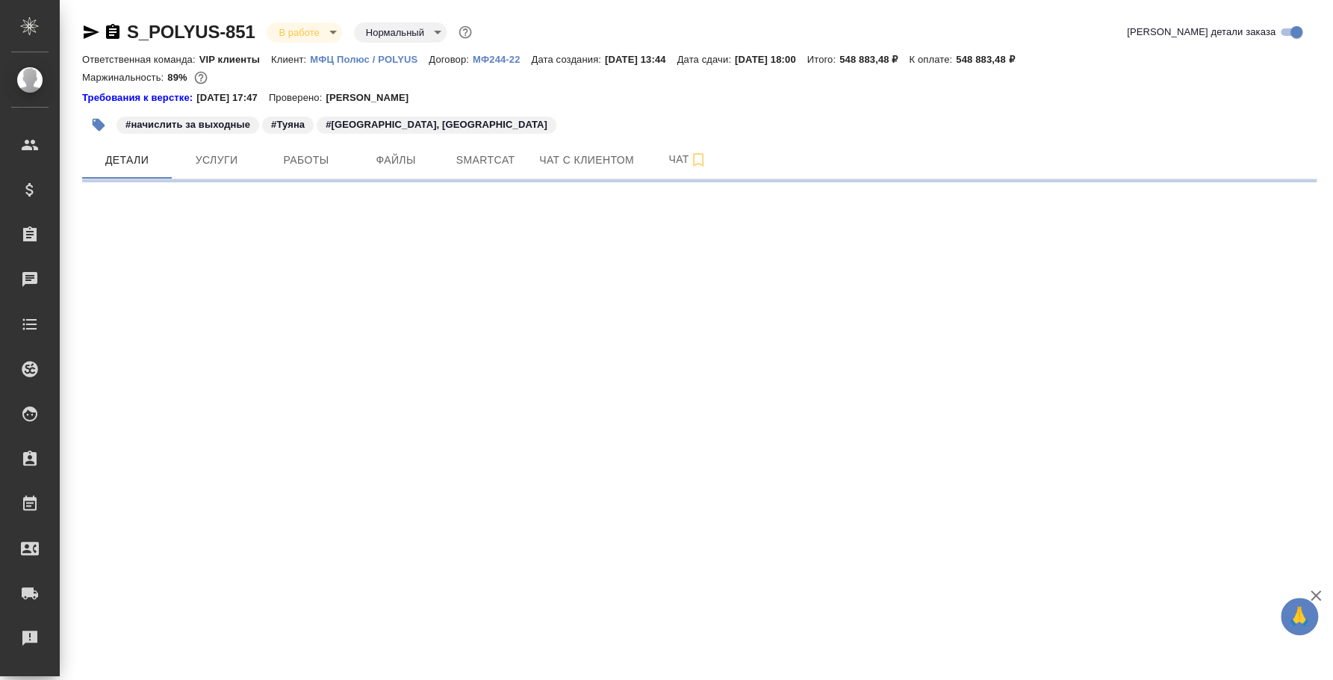
select select "RU"
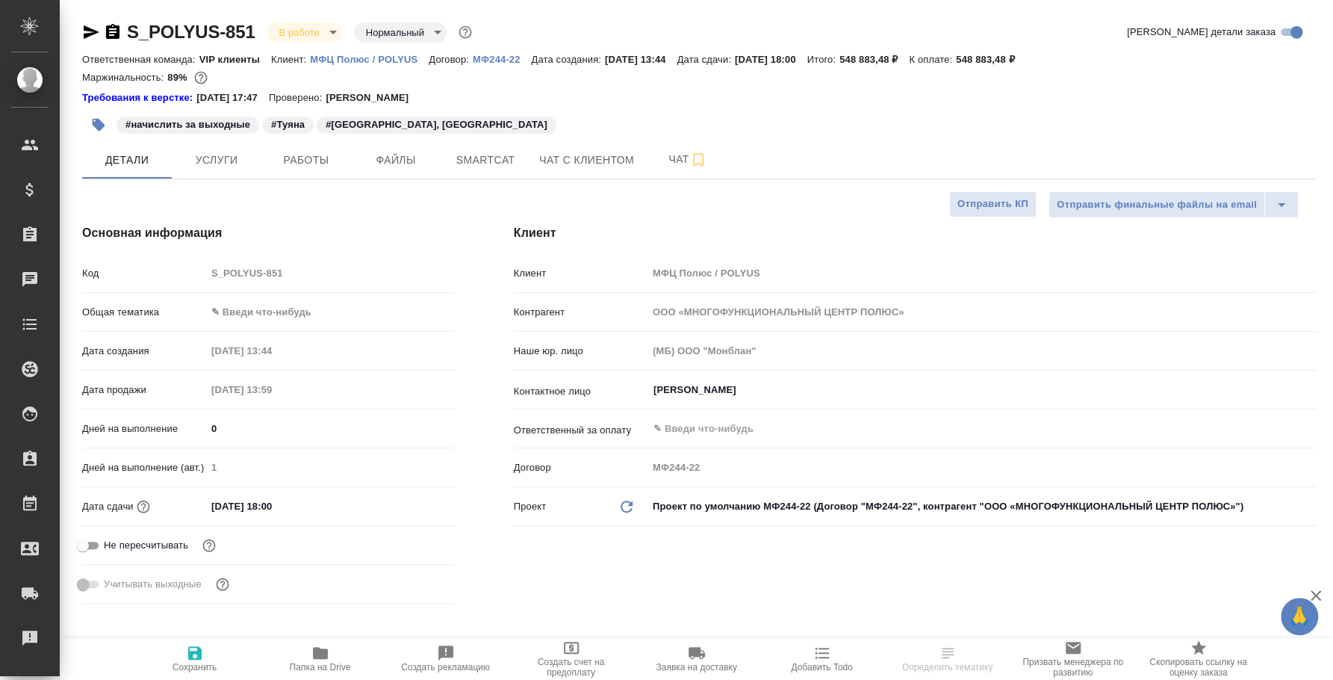
type textarea "x"
click at [306, 167] on span "Работы" at bounding box center [306, 160] width 72 height 19
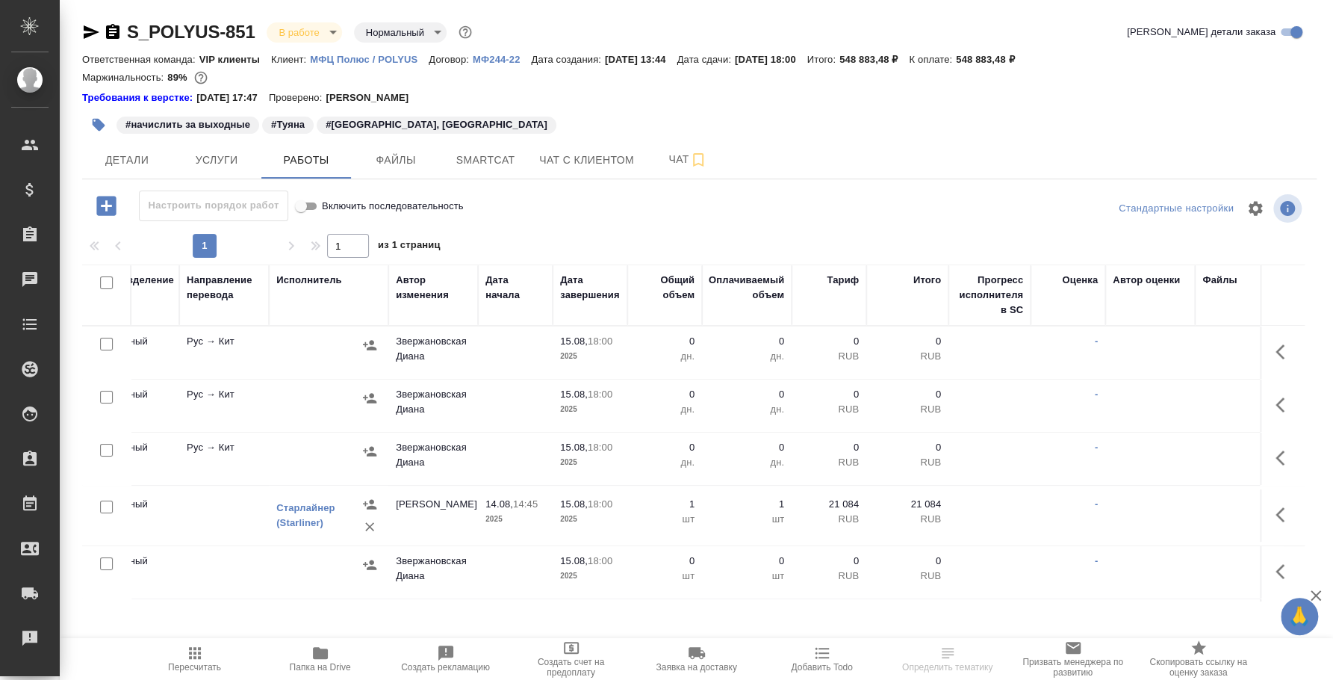
scroll to position [0, 394]
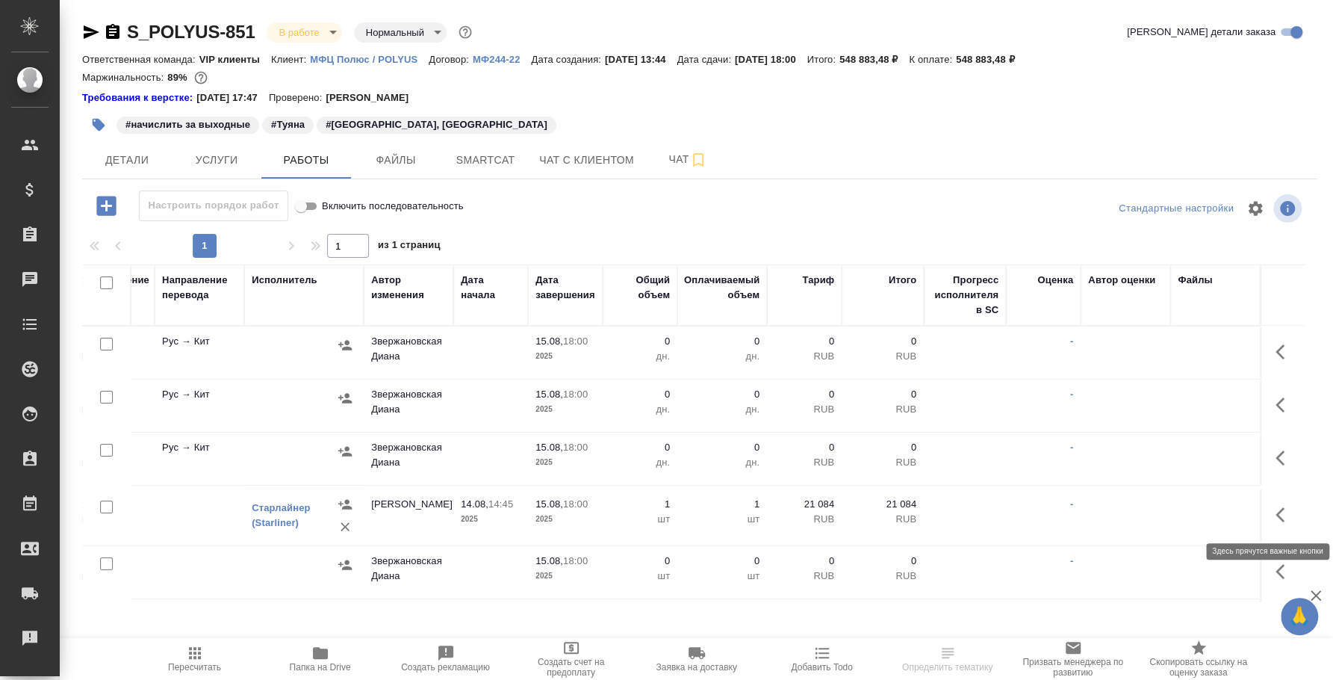
click at [1275, 511] on icon "button" at bounding box center [1284, 515] width 18 height 18
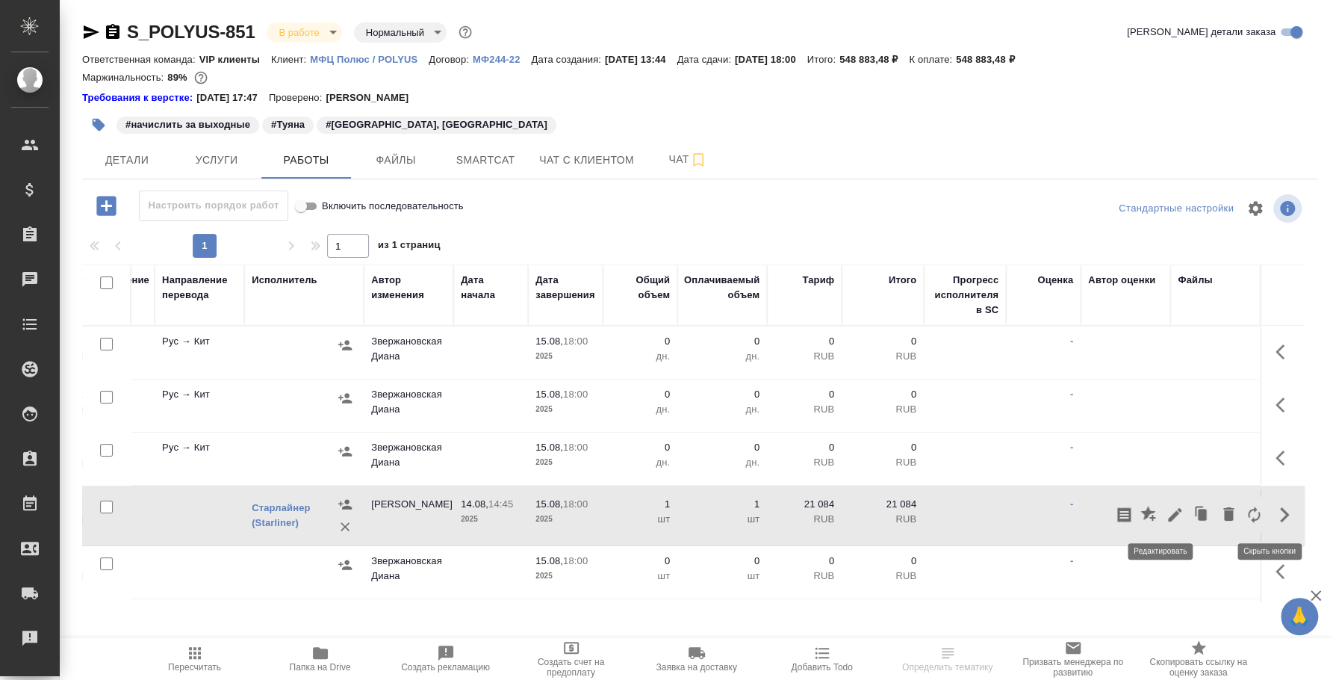
click at [1166, 508] on icon "button" at bounding box center [1175, 515] width 18 height 18
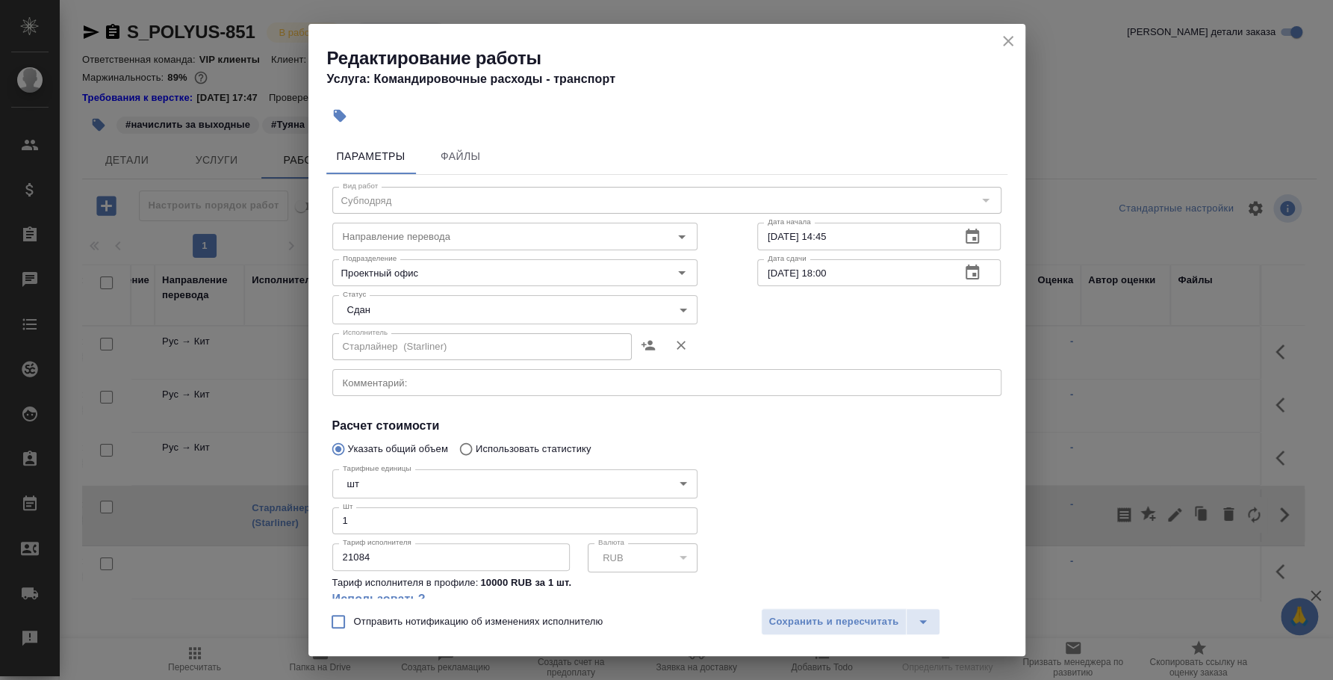
click at [553, 385] on textarea at bounding box center [667, 382] width 648 height 11
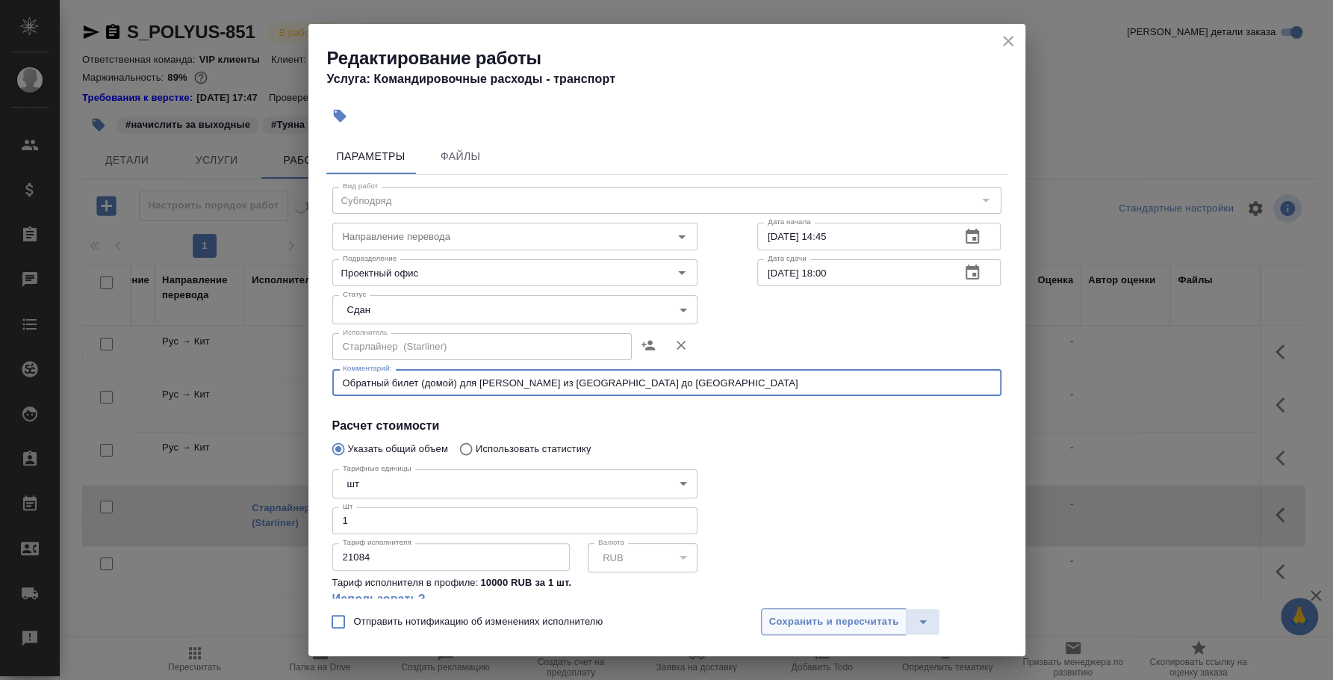
type textarea "Обратный билет (домой) для [PERSON_NAME] из [GEOGRAPHIC_DATA] до [GEOGRAPHIC_DA…"
click at [837, 619] on span "Сохранить и пересчитать" at bounding box center [834, 621] width 130 height 17
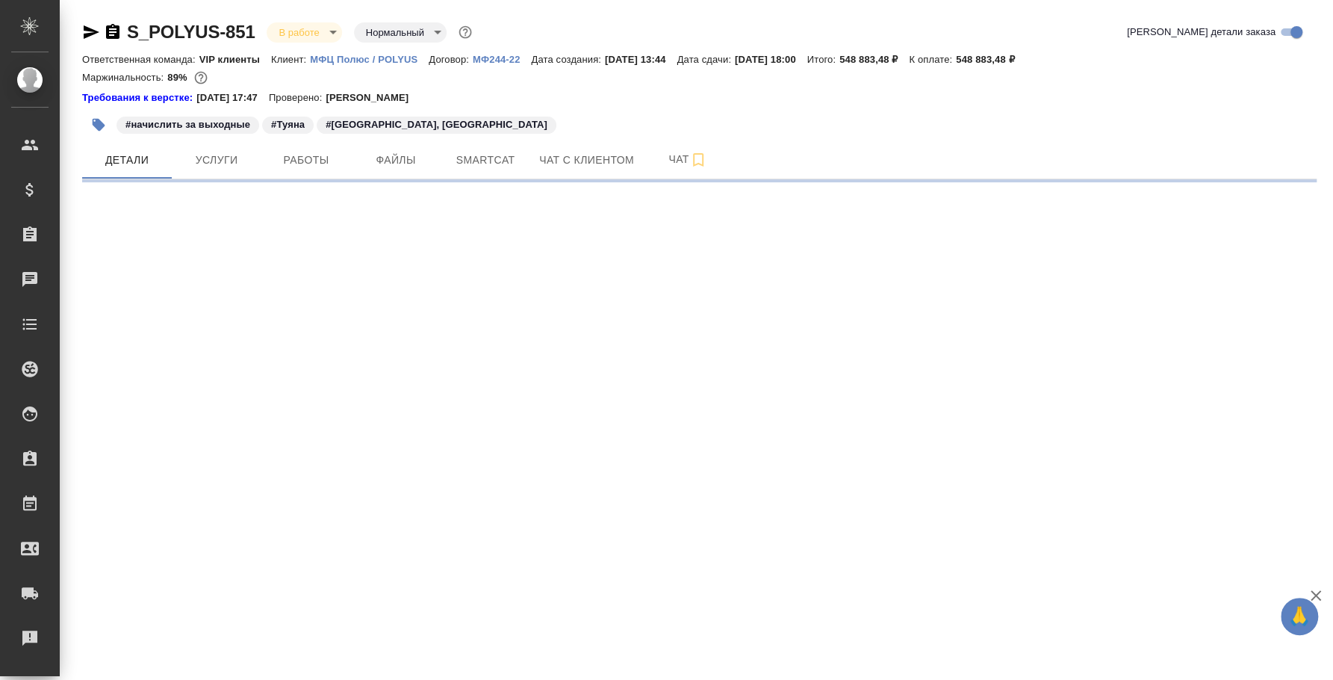
select select "RU"
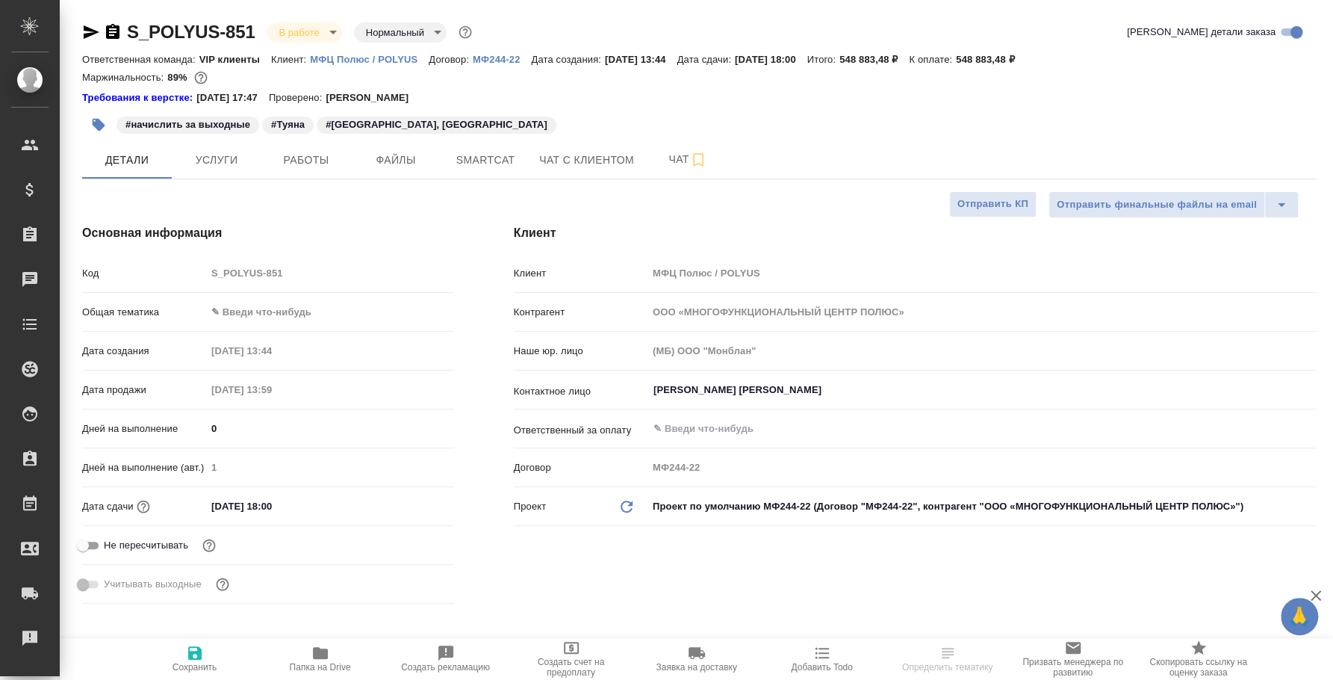
type textarea "x"
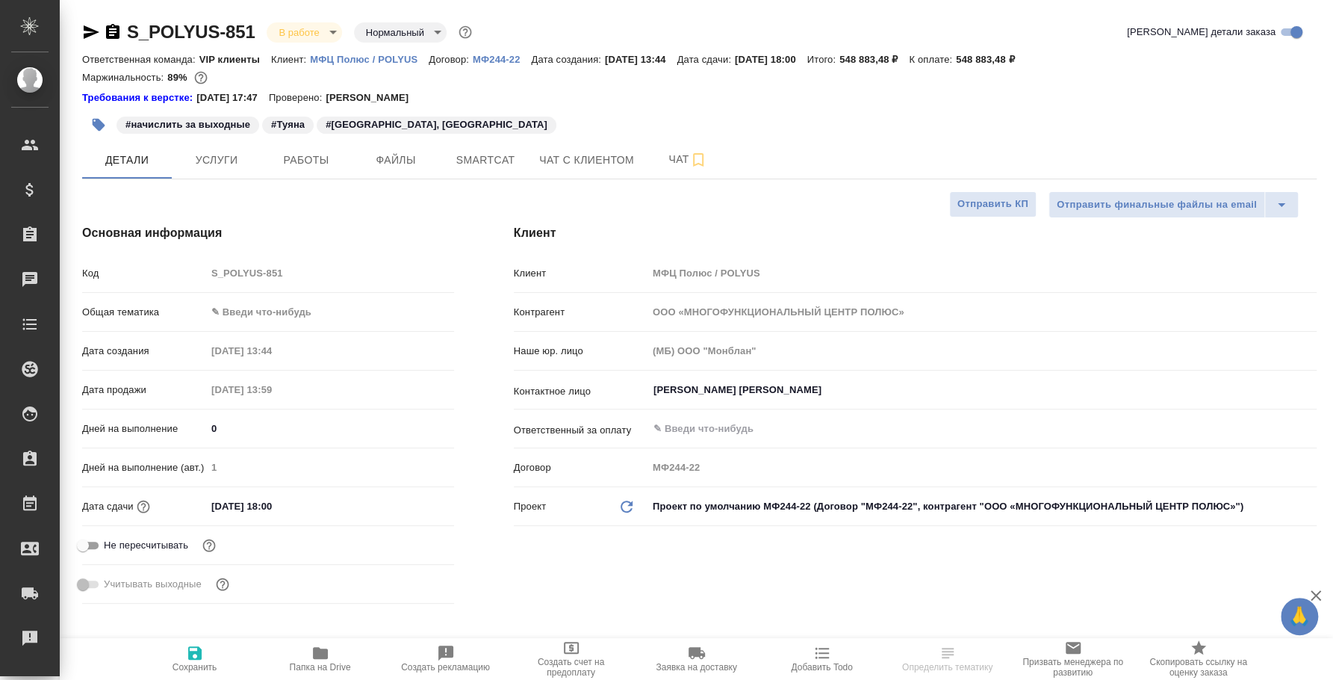
type textarea "x"
click at [320, 172] on button "Работы" at bounding box center [306, 159] width 90 height 37
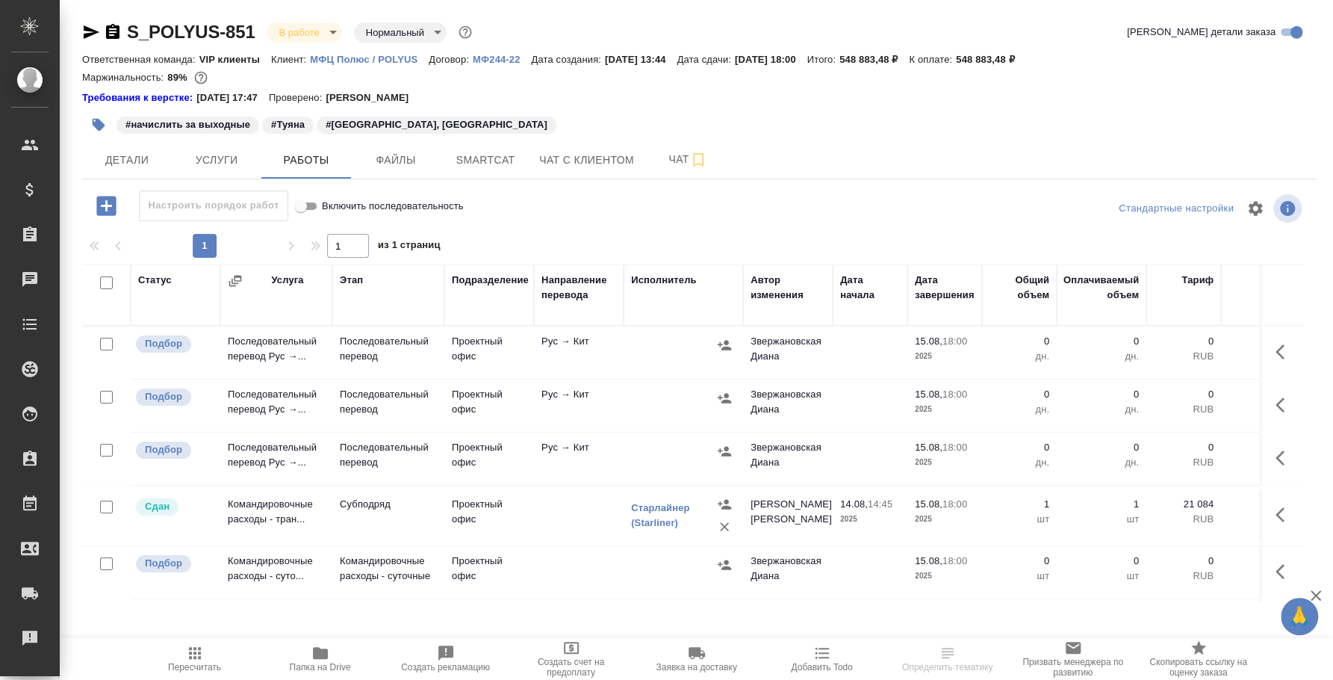
scroll to position [0, 290]
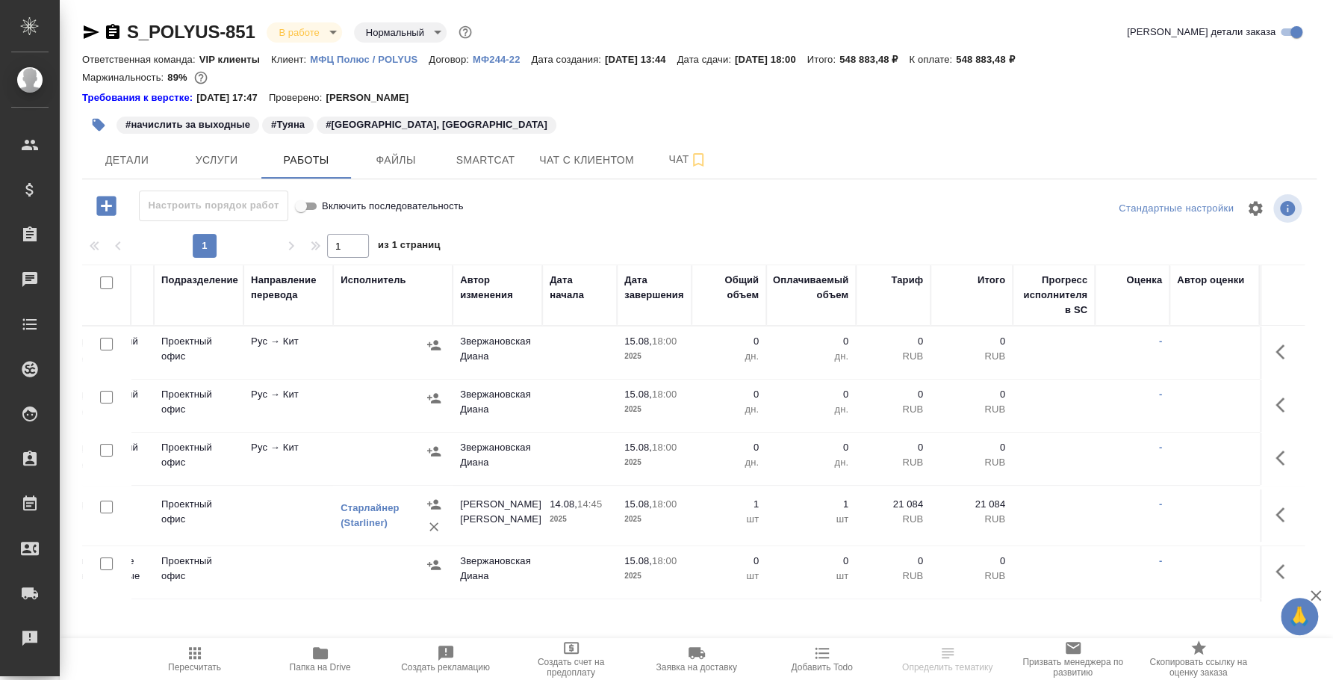
click at [1281, 510] on button "button" at bounding box center [1284, 515] width 36 height 36
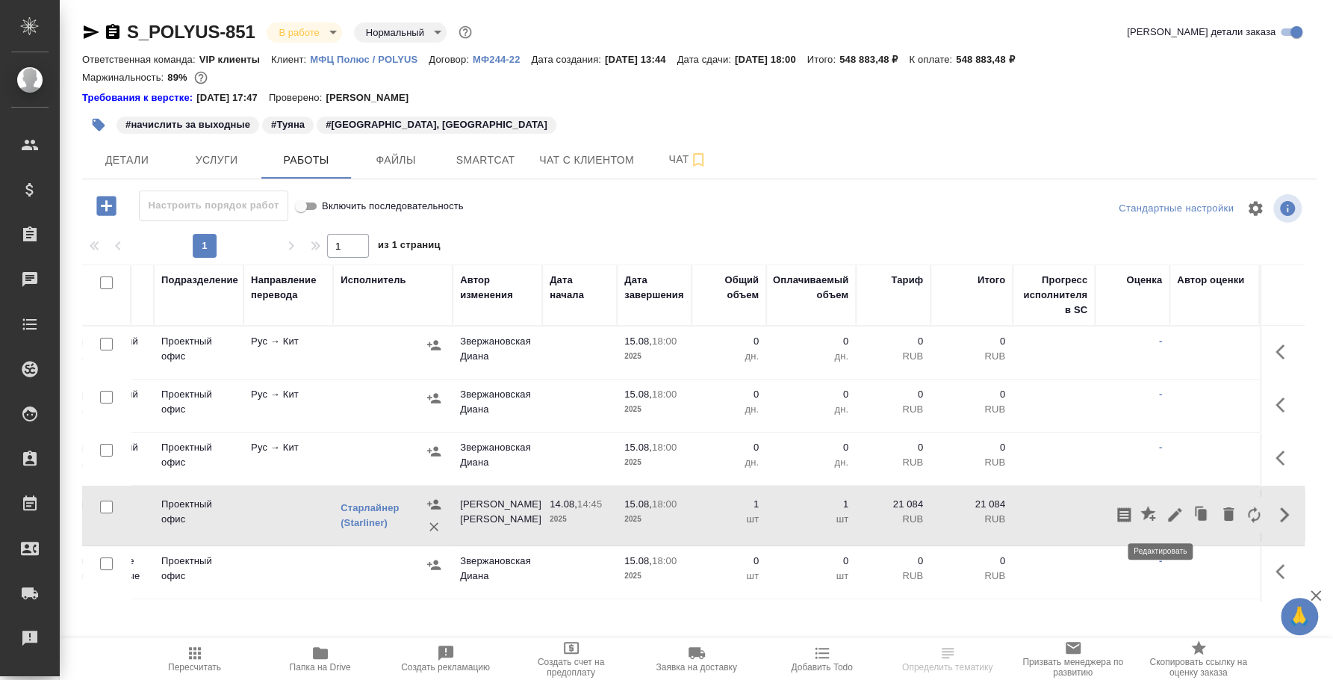
click at [1166, 508] on icon "button" at bounding box center [1175, 515] width 18 height 18
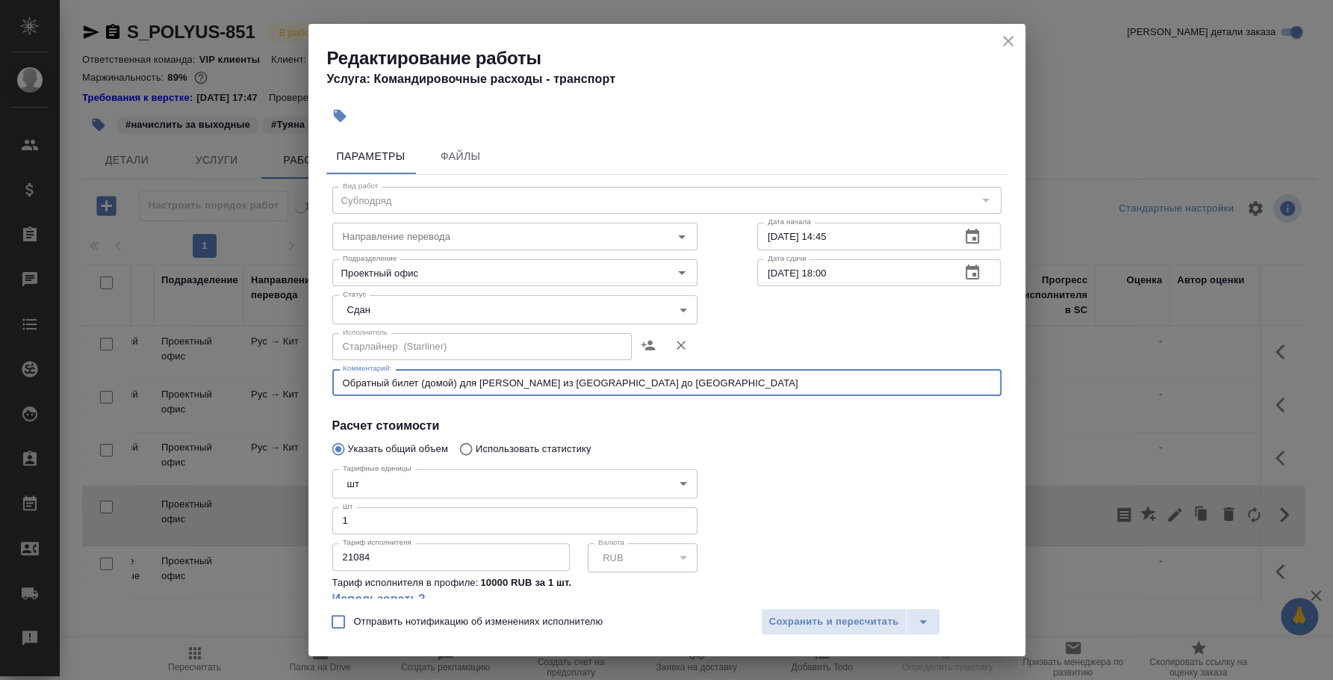
click at [635, 383] on textarea "Обратный билет (домой) для Туяны из Нерюнрги до Якутска" at bounding box center [667, 382] width 648 height 11
type textarea "Обратный билет (домой) для Туяны из Нерюнрги до Иркутска"
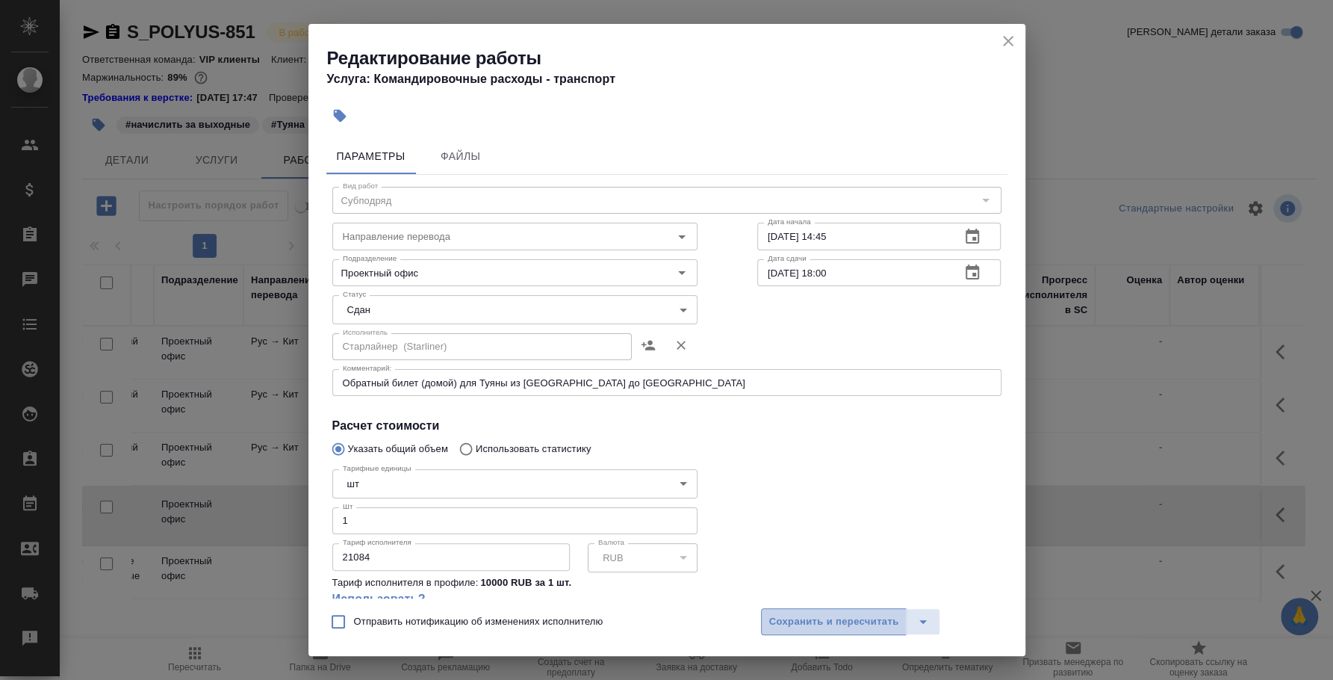
click at [869, 622] on span "Сохранить и пересчитать" at bounding box center [834, 621] width 130 height 17
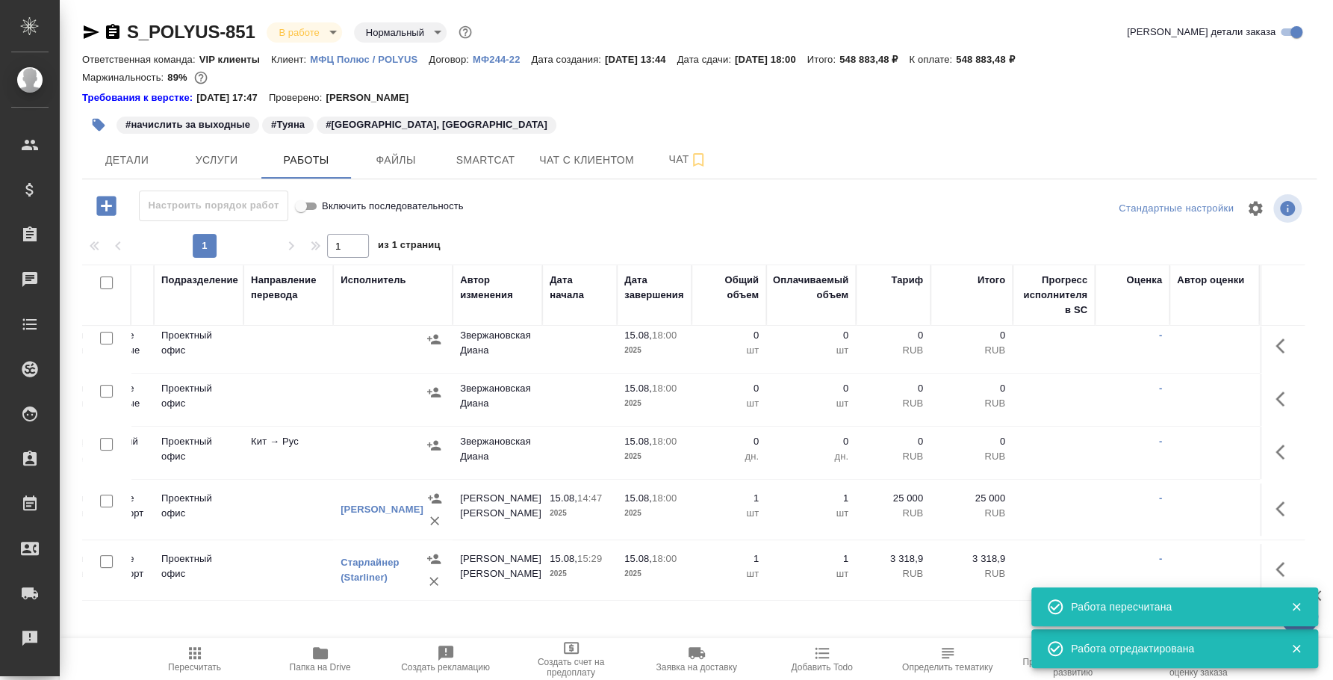
scroll to position [238, 0]
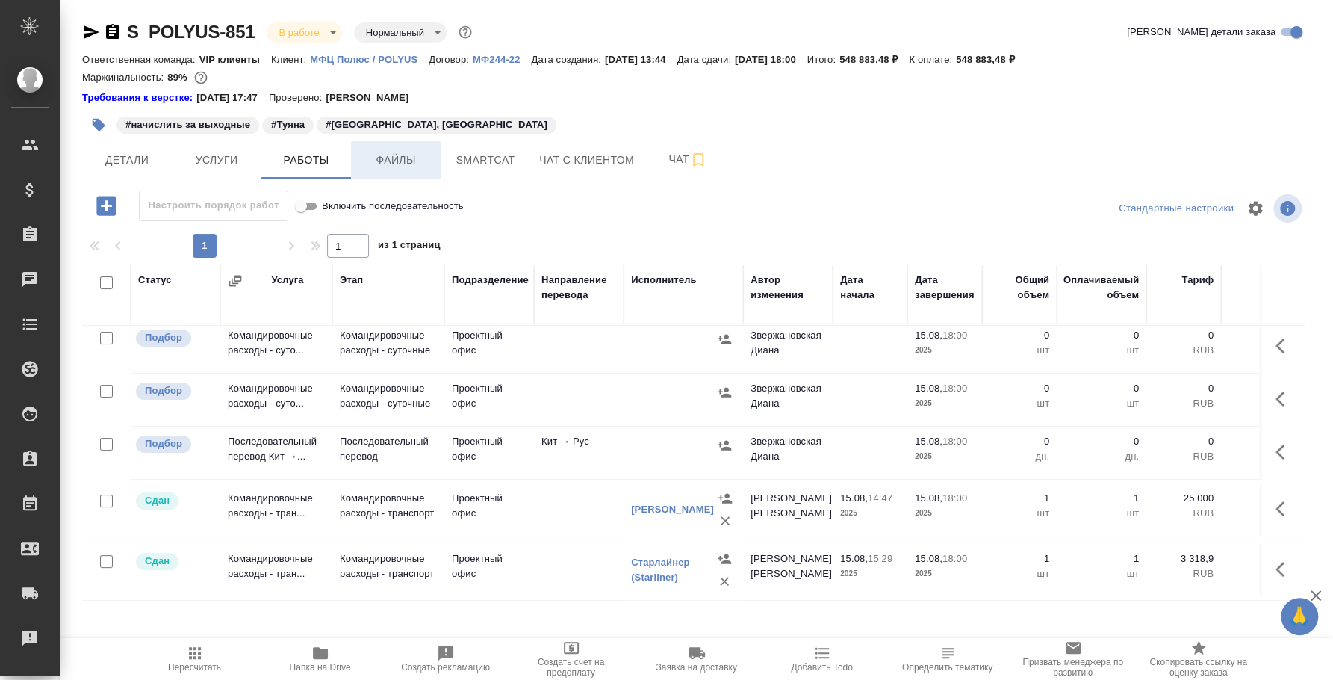
click at [379, 173] on button "Файлы" at bounding box center [396, 159] width 90 height 37
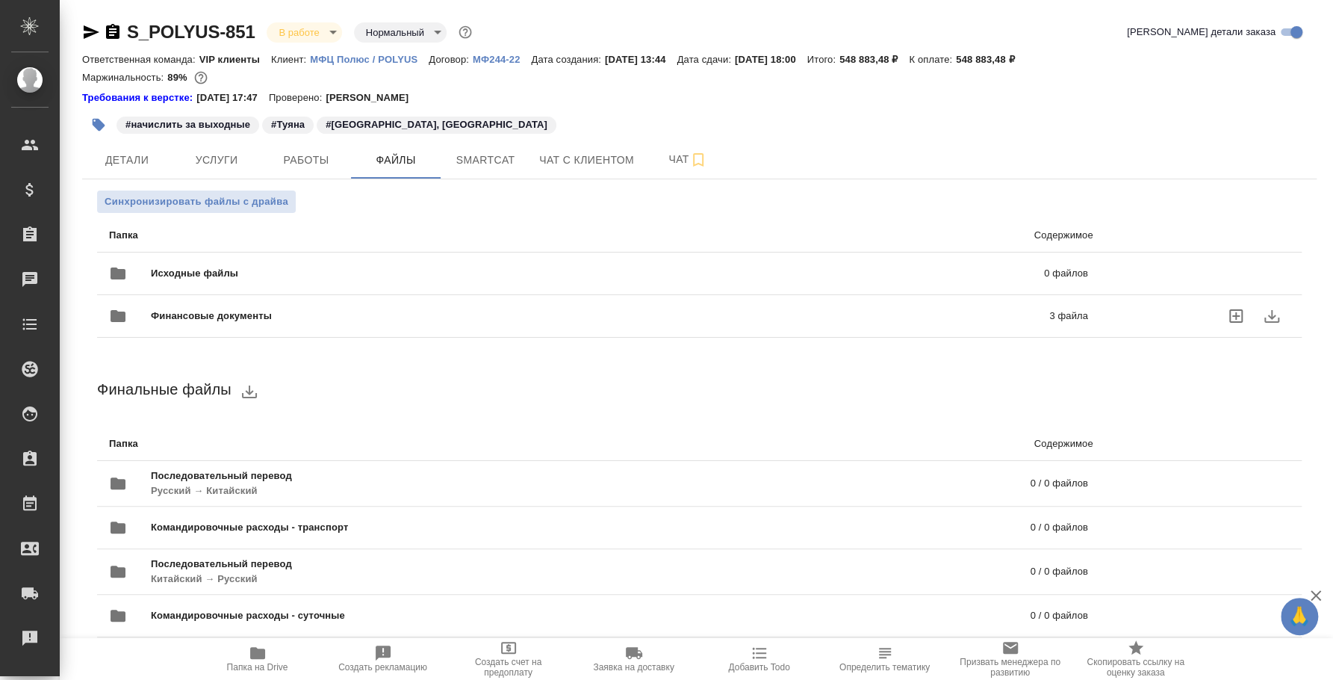
click at [1062, 313] on p "3 файла" at bounding box center [873, 315] width 427 height 15
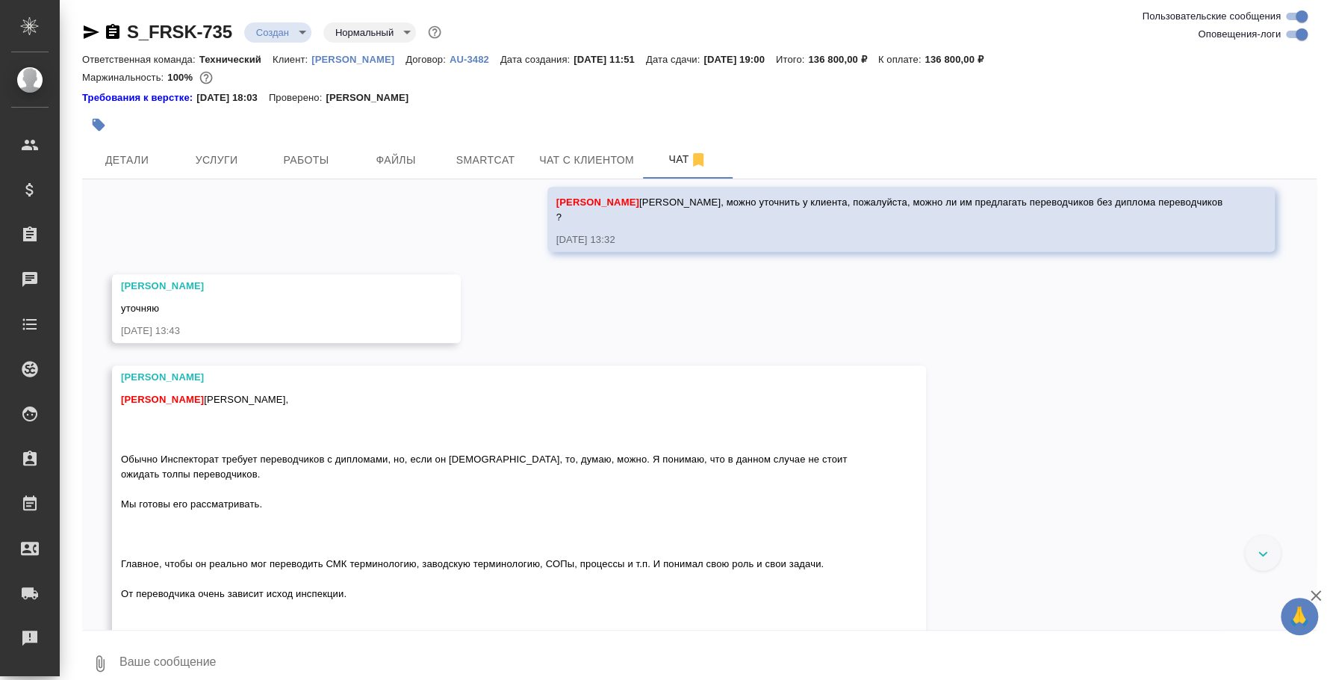
scroll to position [1166, 0]
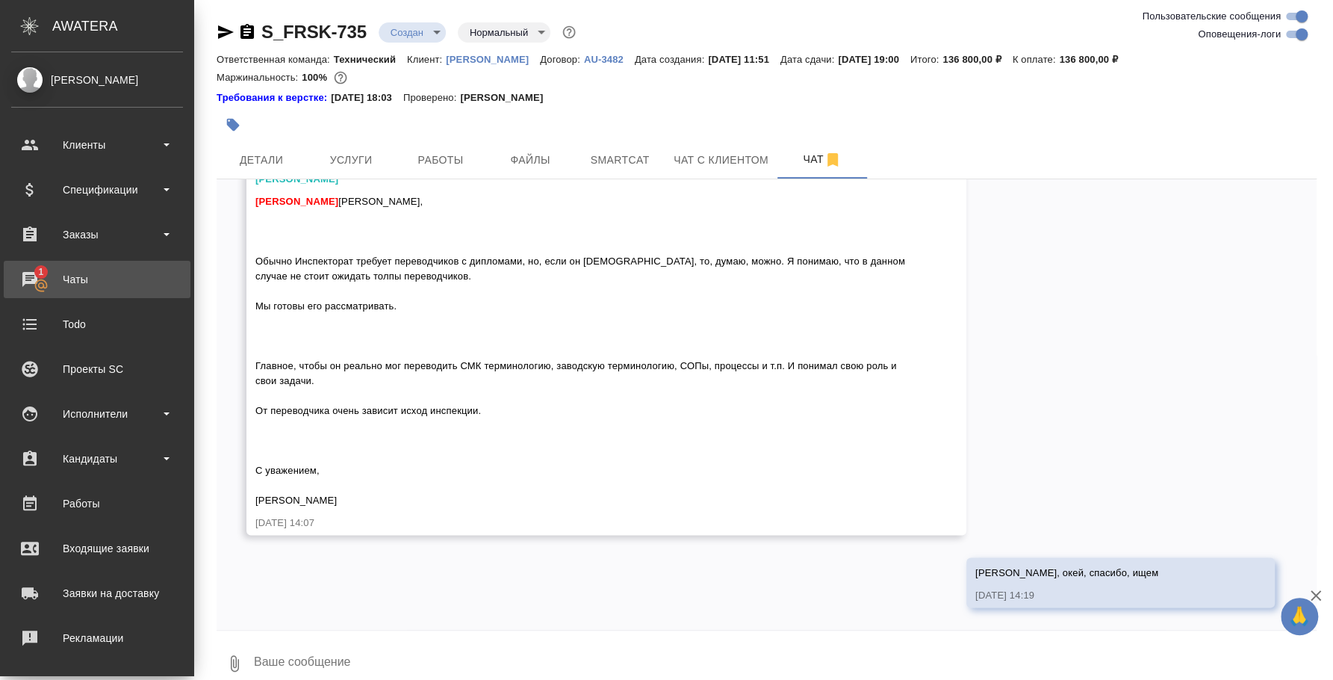
click at [56, 282] on div "Чаты" at bounding box center [97, 279] width 172 height 22
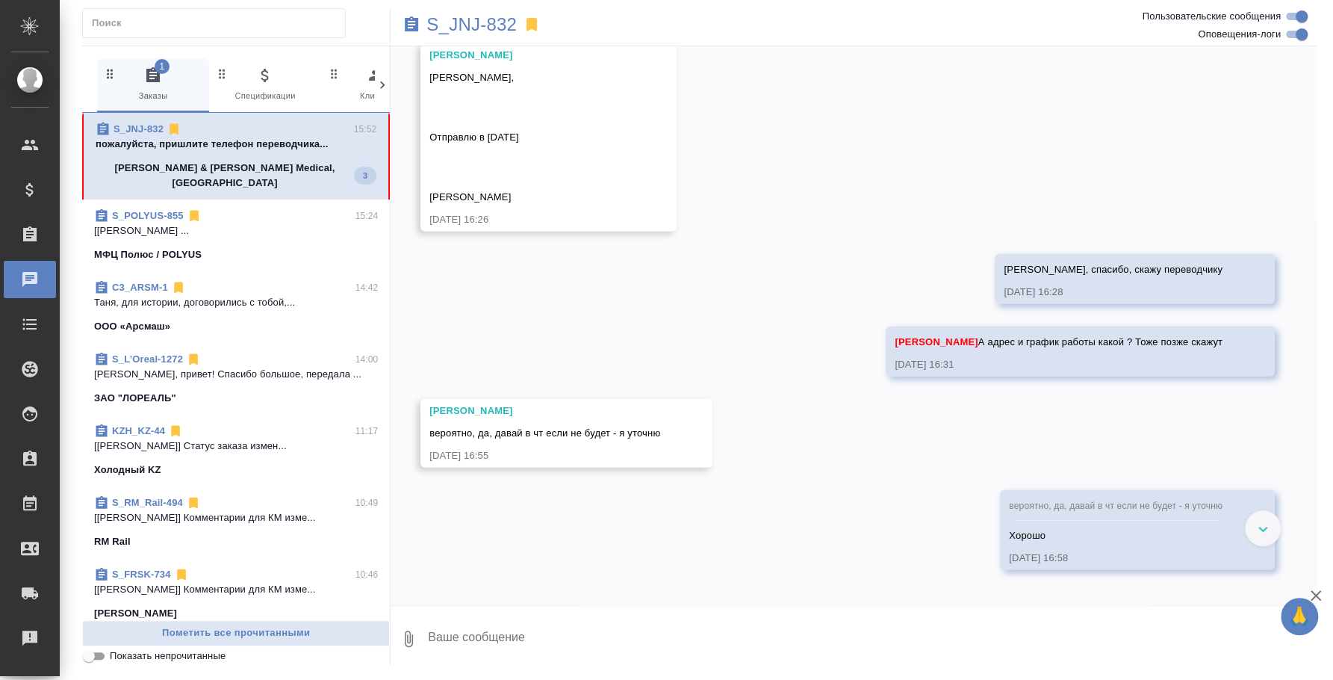
scroll to position [10464, 0]
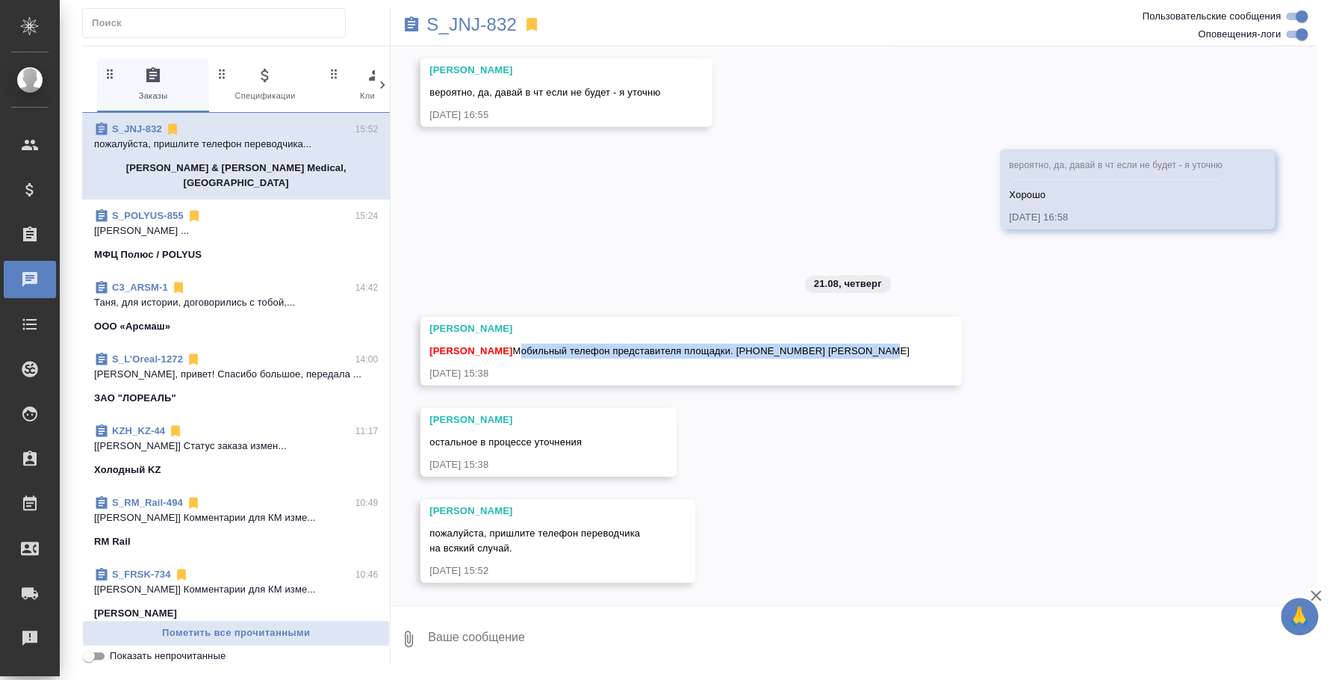
drag, startPoint x: 516, startPoint y: 349, endPoint x: 897, endPoint y: 346, distance: 380.8
click at [897, 346] on div "[PERSON_NAME] [PERSON_NAME] телефон представителя площадки. [PHONE_NUMBER] [PER…" at bounding box center [690, 351] width 541 height 69
copy span "Мобильный телефон представителя площадки. [PHONE_NUMBER] [PERSON_NAME]"
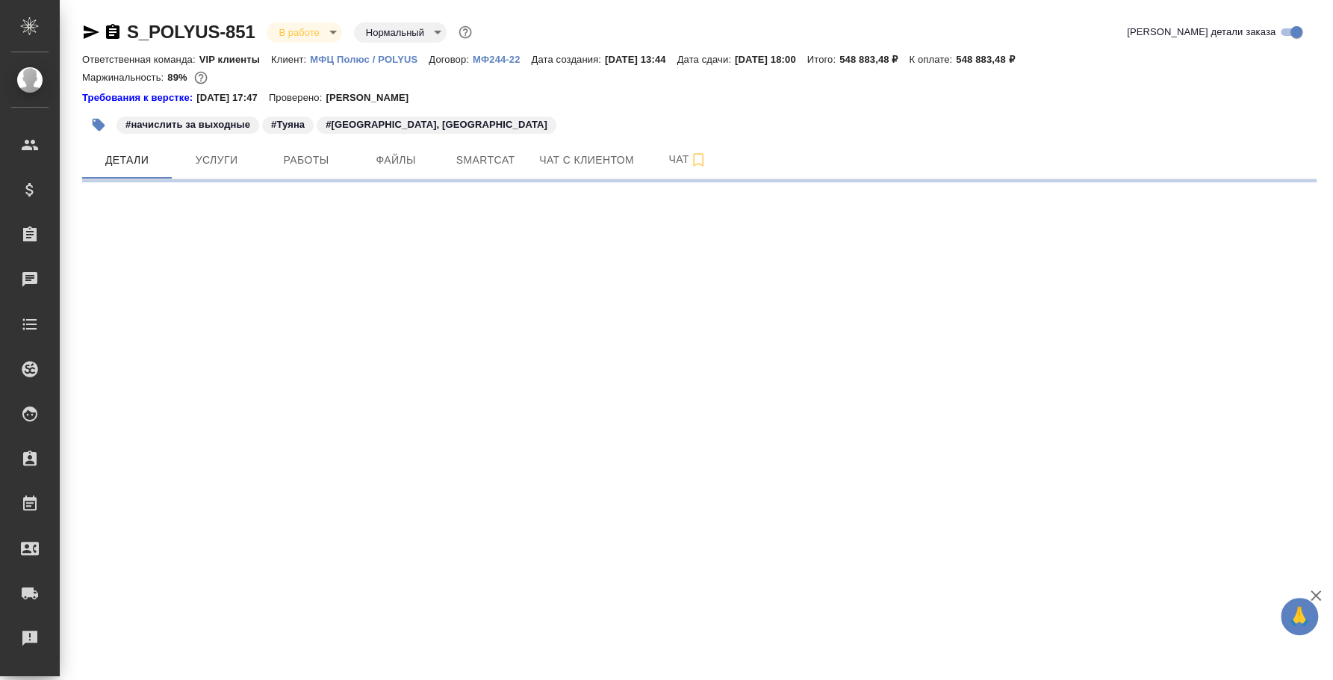
select select "RU"
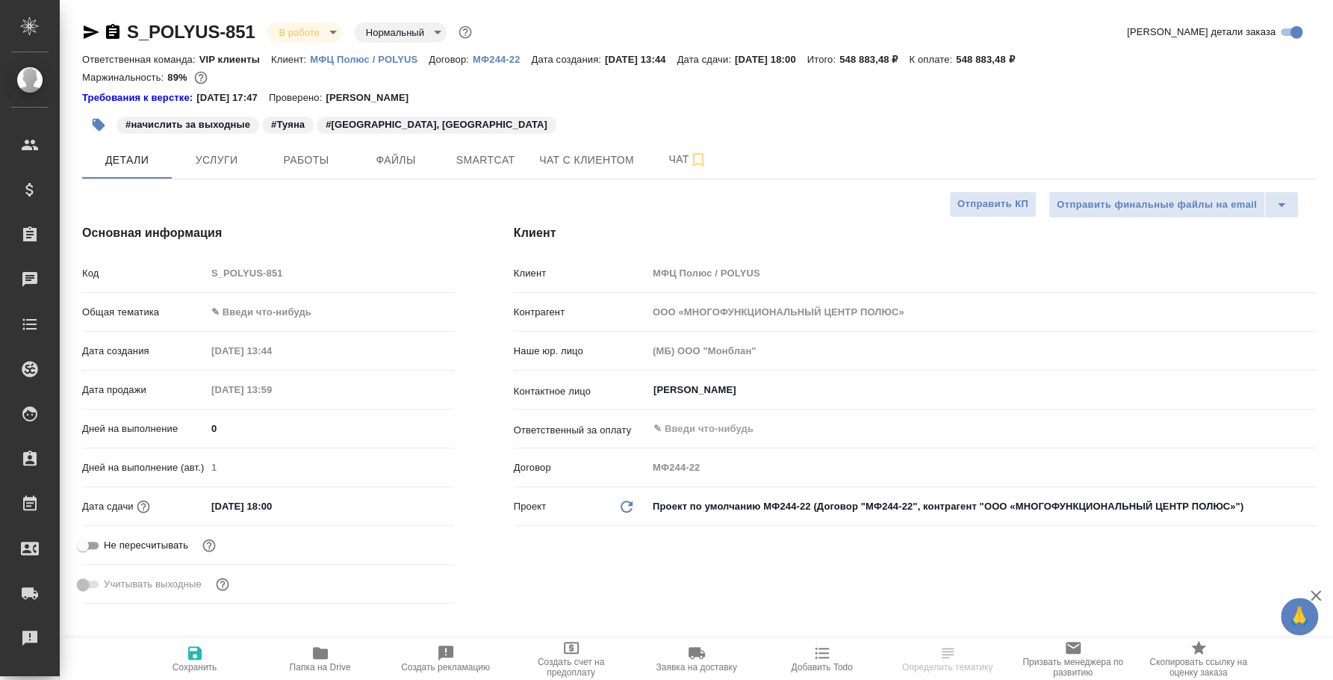
type textarea "x"
click at [214, 155] on span "Услуги" at bounding box center [217, 160] width 72 height 19
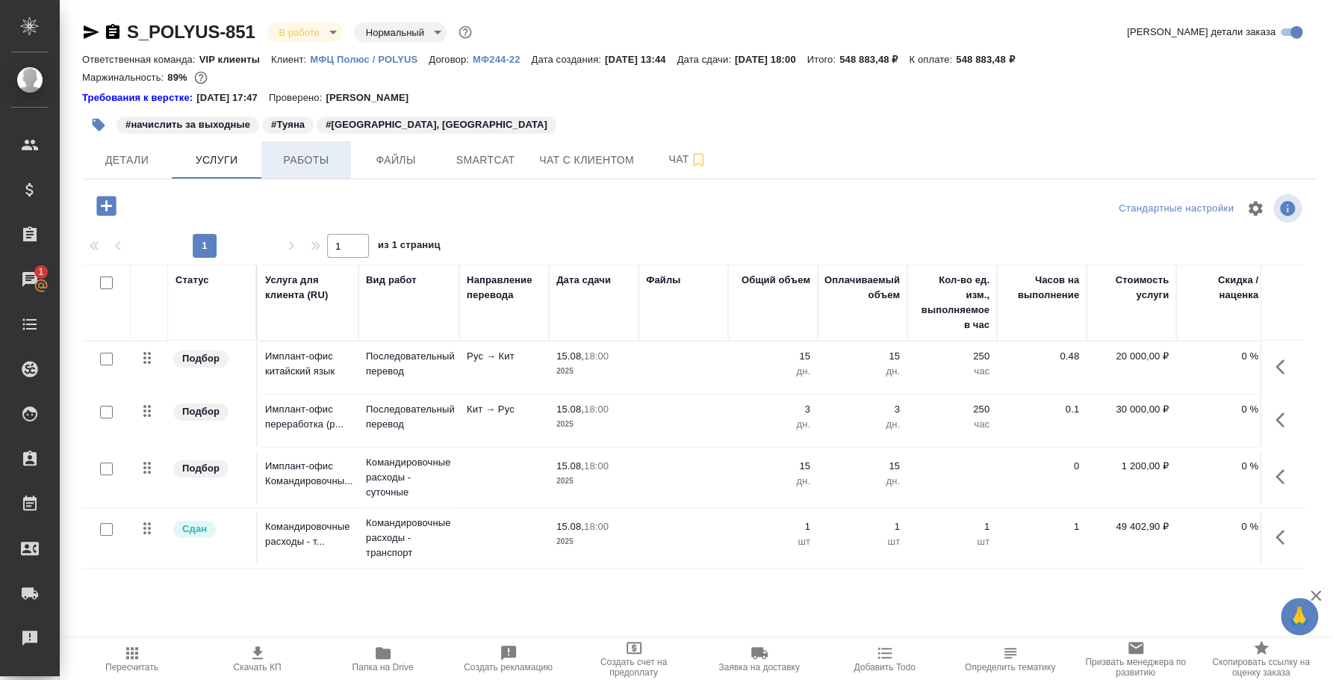
click at [305, 161] on span "Работы" at bounding box center [306, 160] width 72 height 19
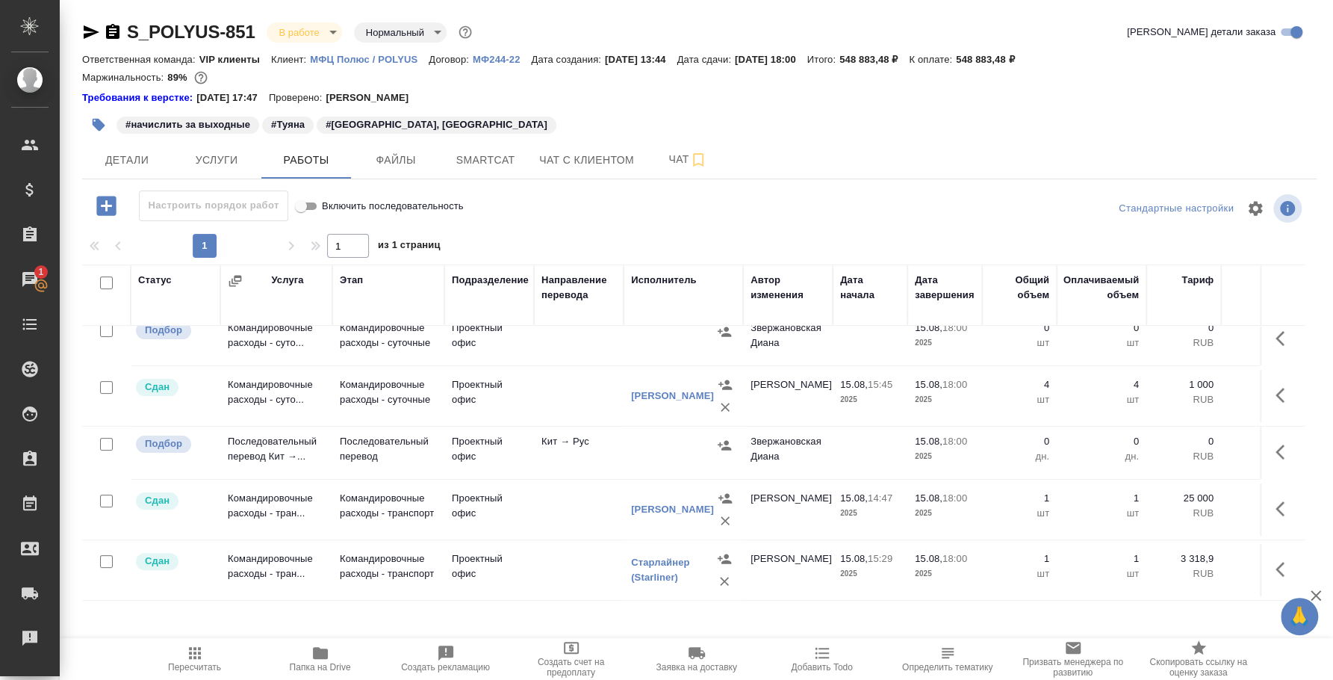
scroll to position [246, 17]
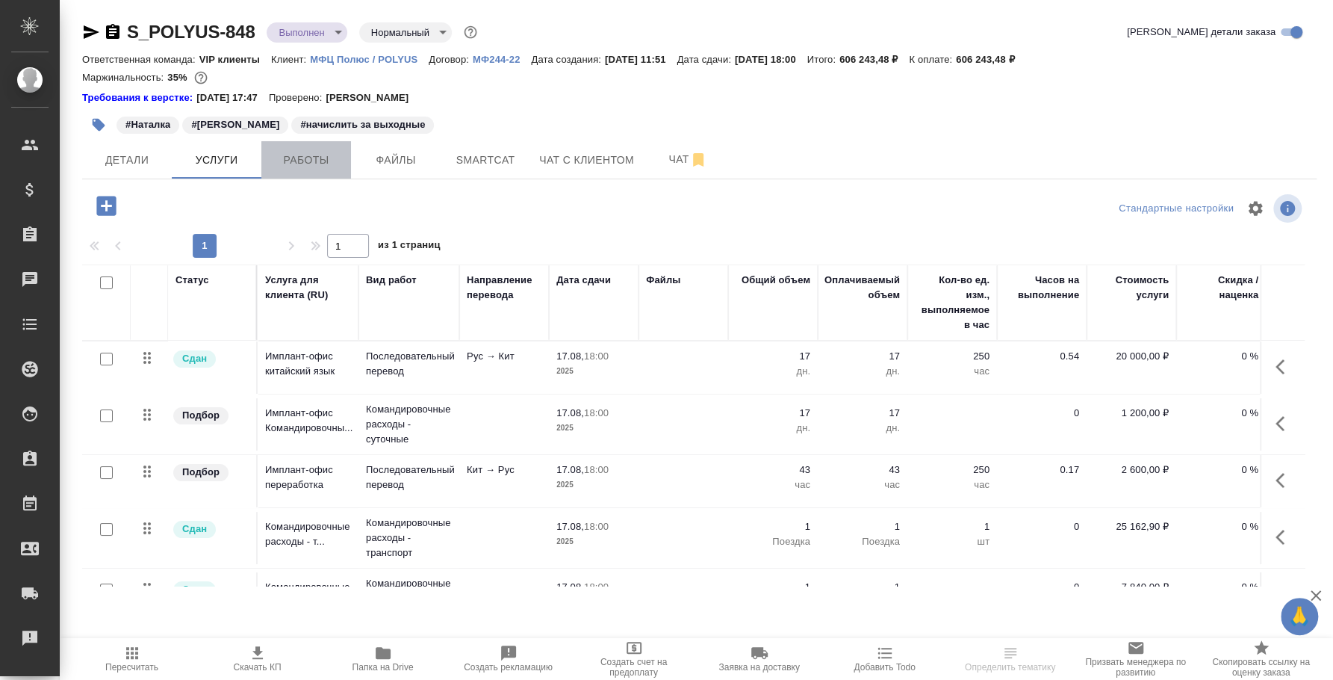
click at [314, 152] on span "Работы" at bounding box center [306, 160] width 72 height 19
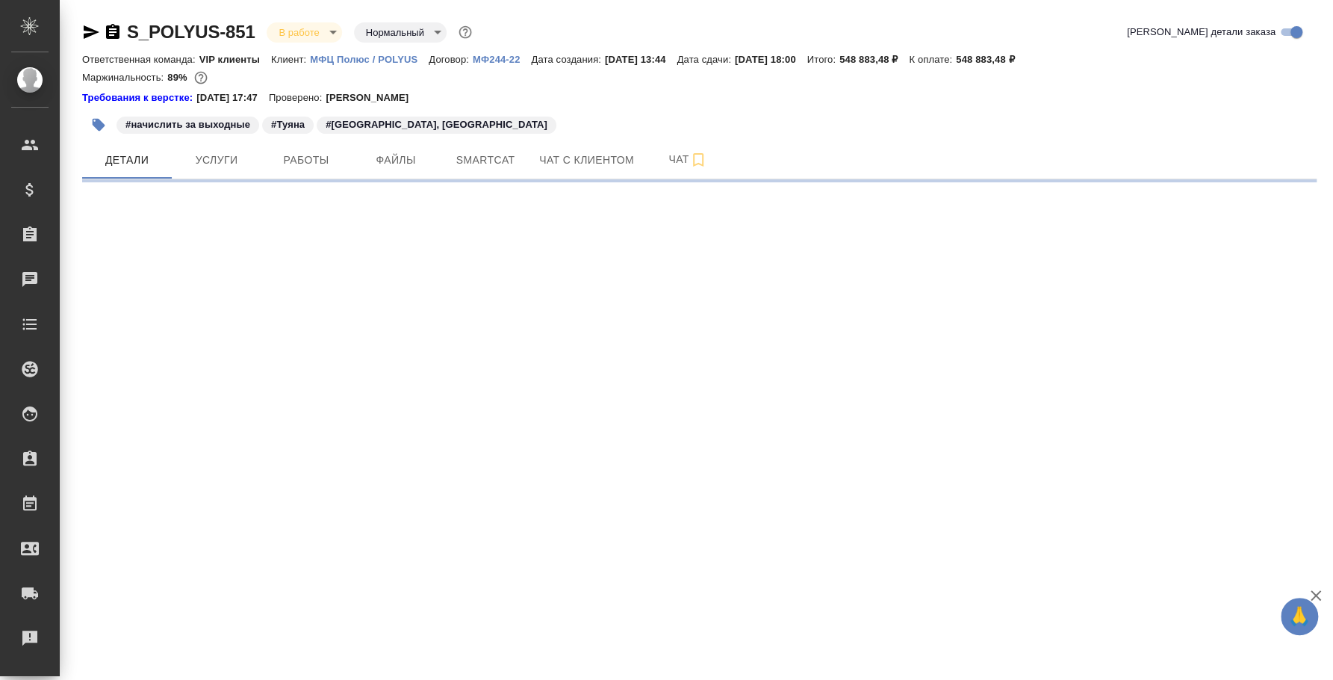
select select "RU"
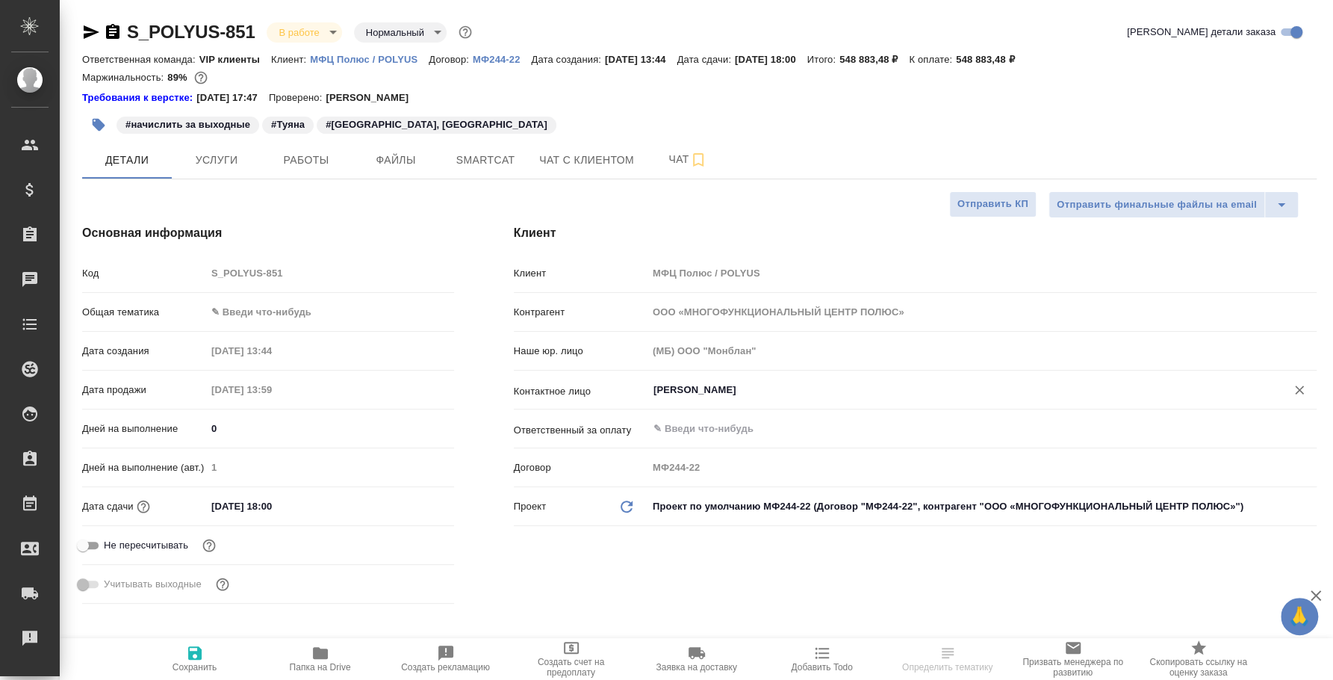
type textarea "x"
click at [296, 164] on span "Работы" at bounding box center [306, 160] width 72 height 19
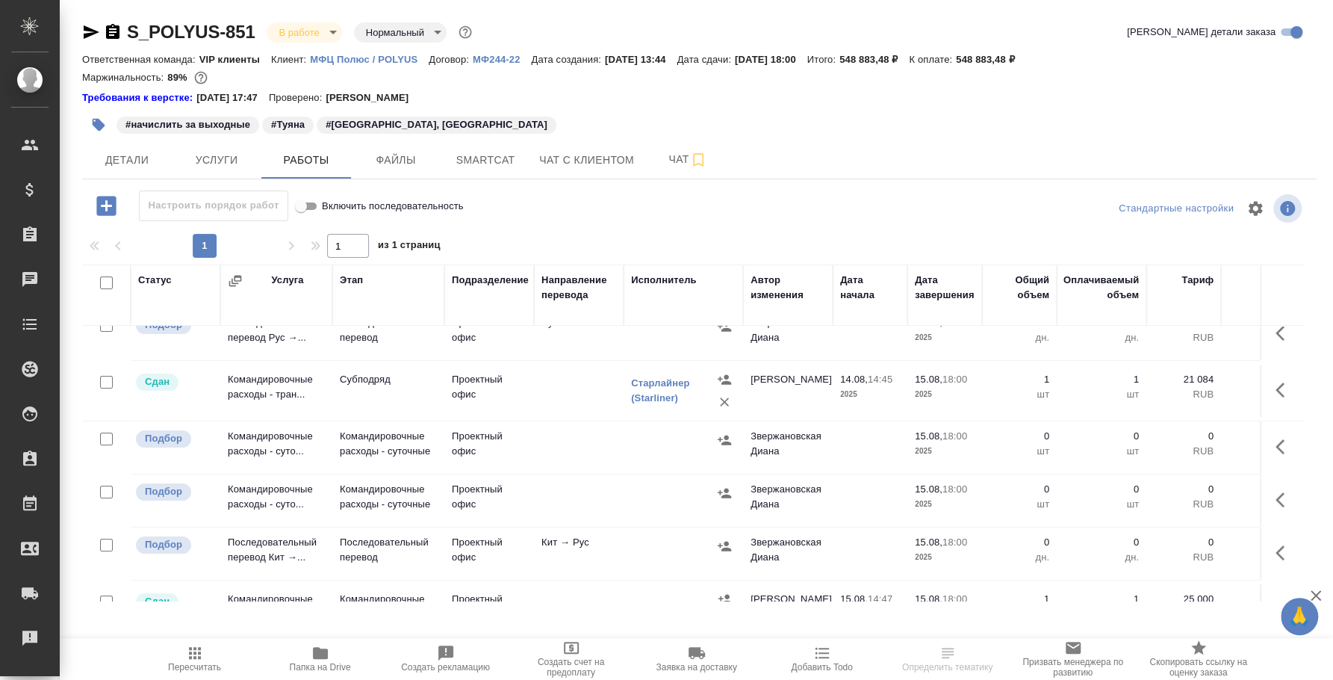
scroll to position [186, 0]
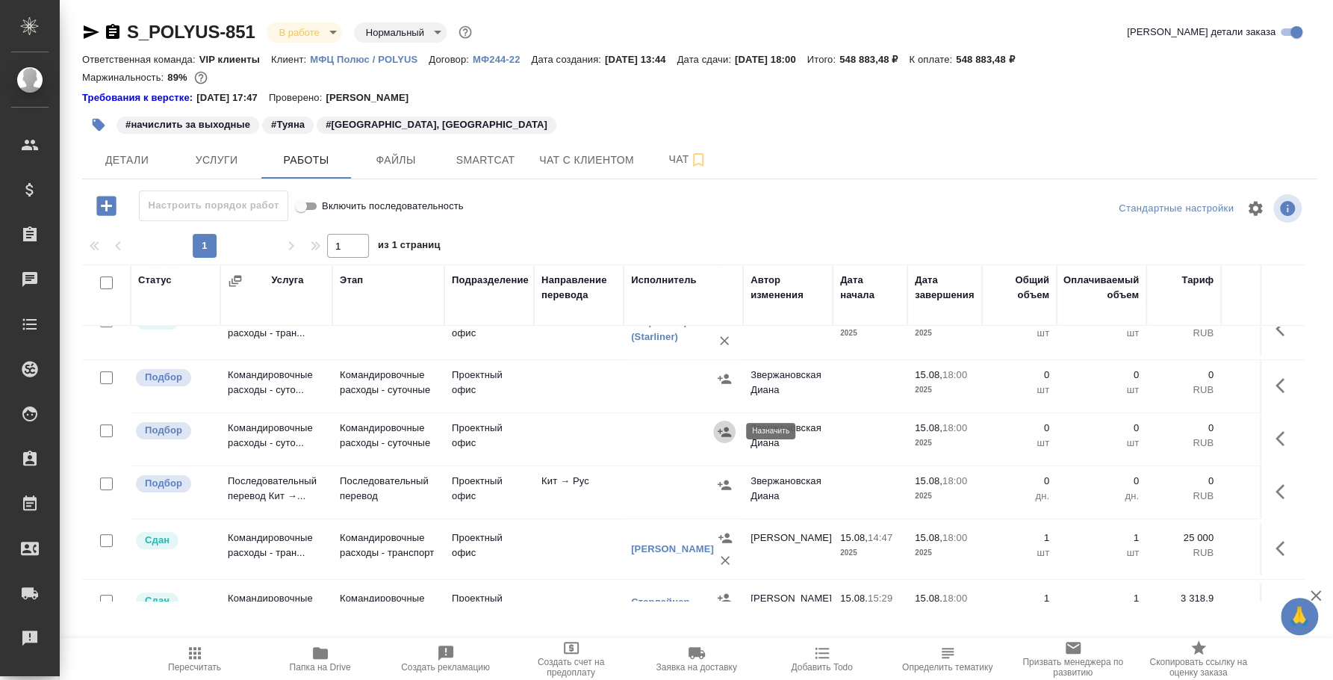
click at [720, 433] on icon "button" at bounding box center [724, 431] width 15 height 15
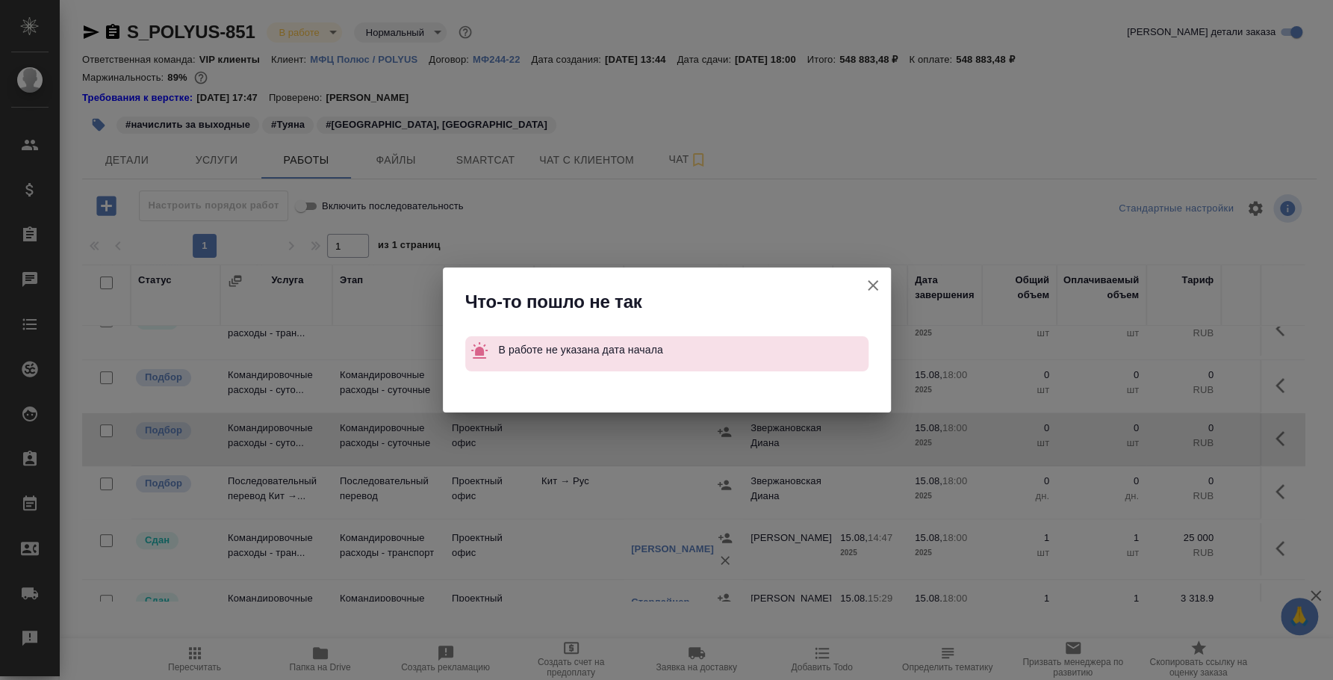
click at [872, 287] on icon "button" at bounding box center [873, 285] width 18 height 18
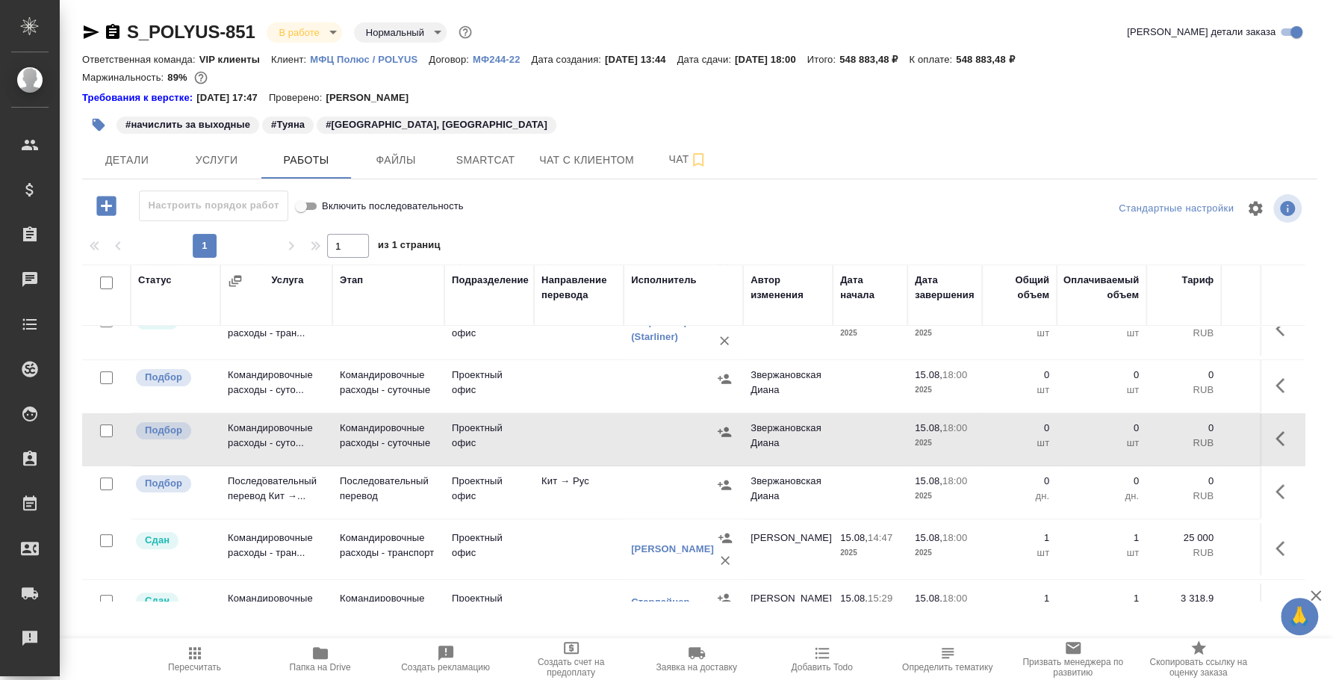
click at [1275, 440] on icon "button" at bounding box center [1284, 438] width 18 height 18
click at [1162, 438] on button "button" at bounding box center [1174, 438] width 25 height 36
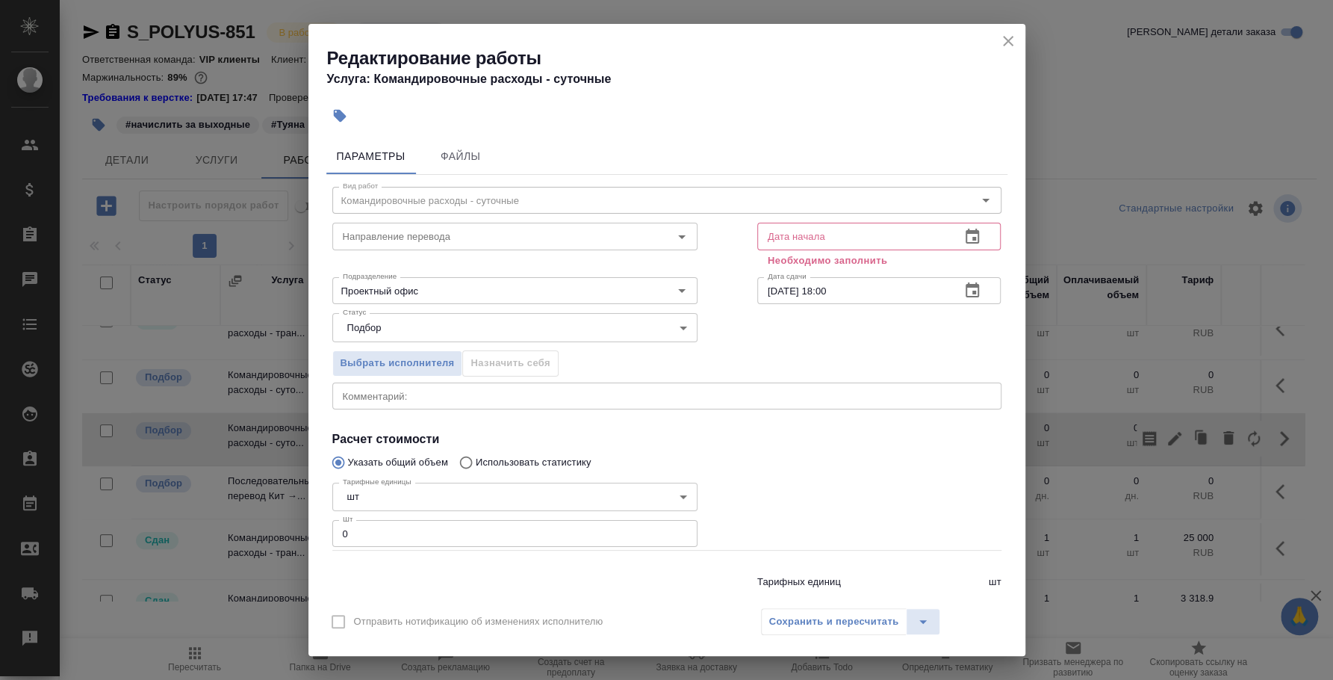
click at [966, 239] on icon "button" at bounding box center [972, 236] width 13 height 15
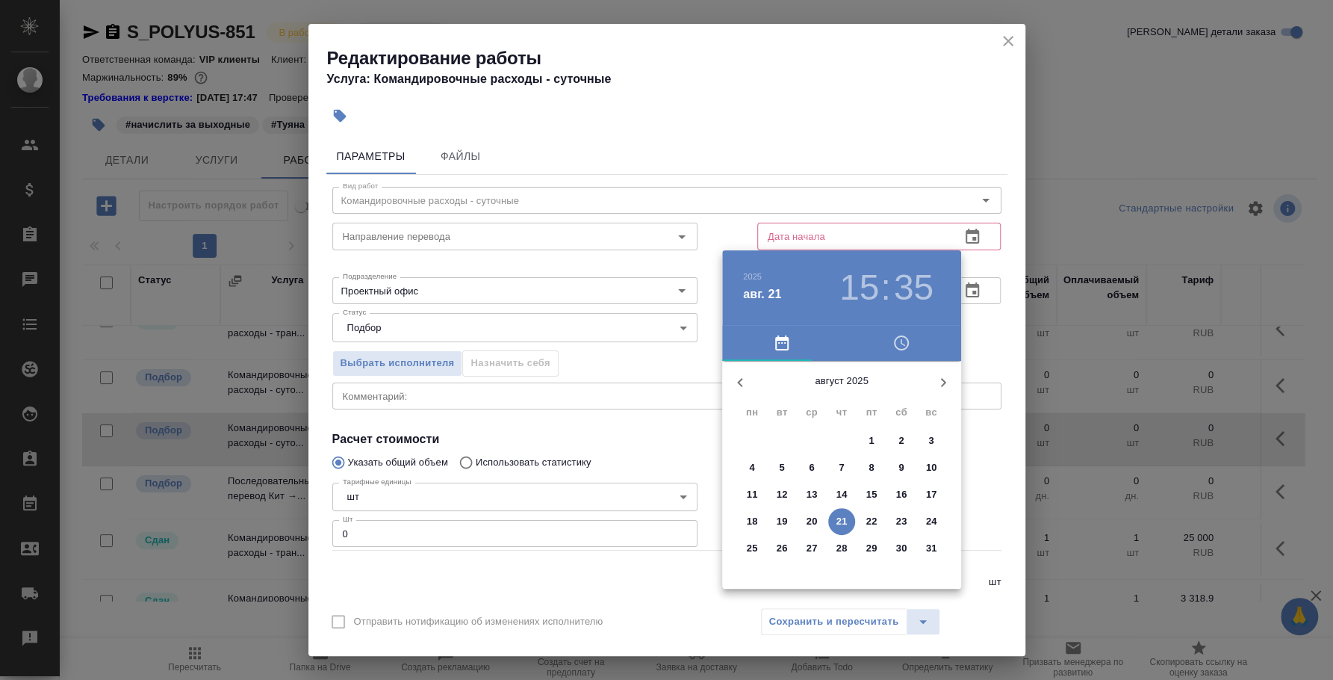
click at [875, 439] on span "1" at bounding box center [871, 440] width 27 height 15
type input "01.08.2025 15:35"
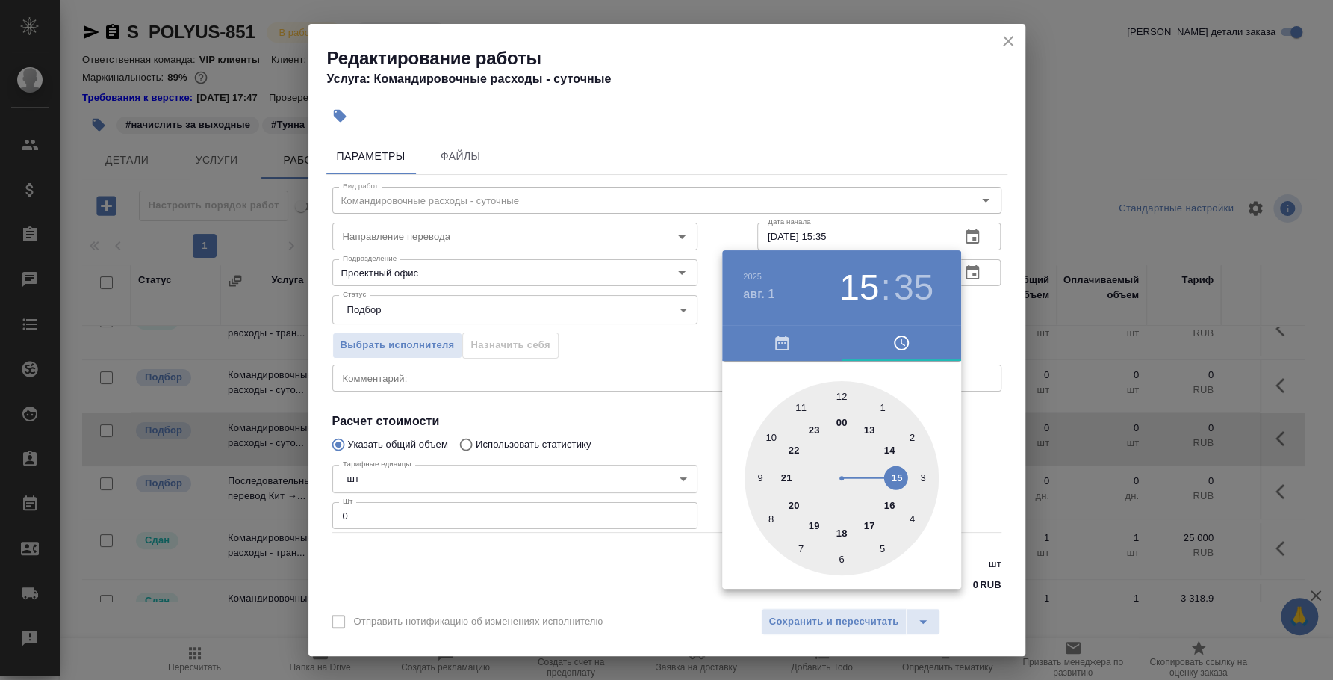
click at [973, 431] on div at bounding box center [666, 340] width 1333 height 680
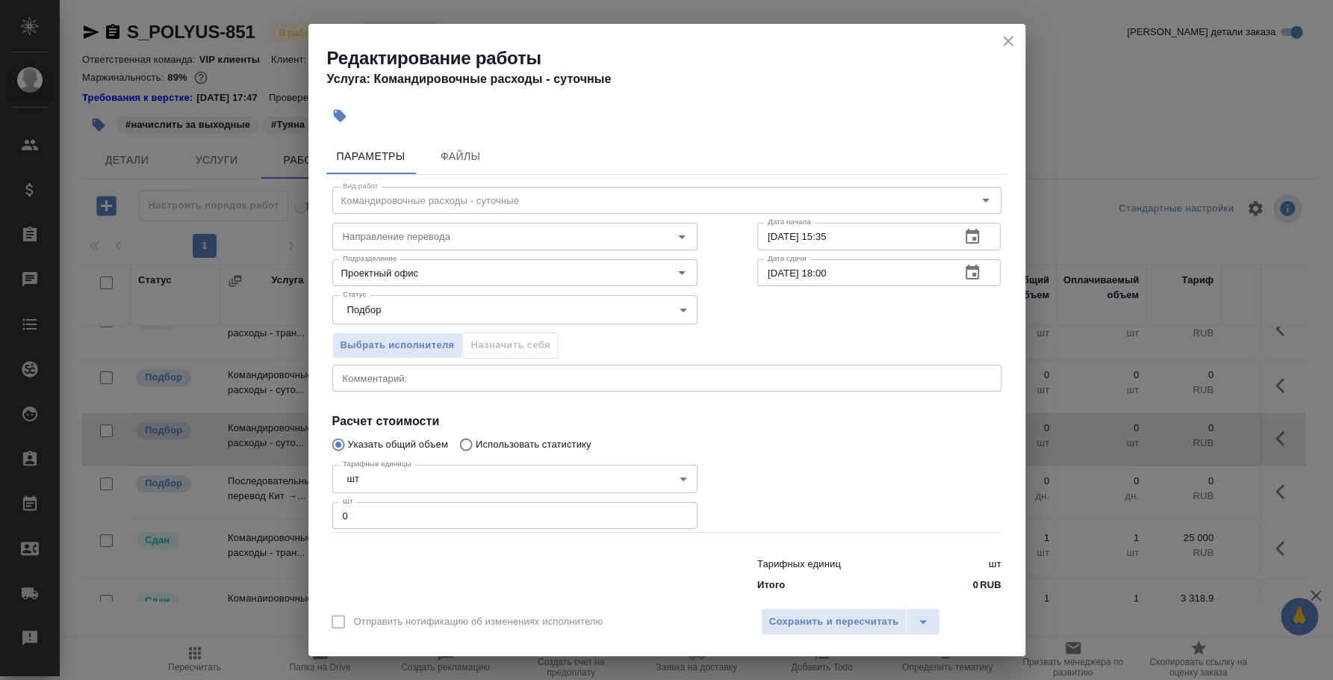
drag, startPoint x: 731, startPoint y: 384, endPoint x: 724, endPoint y: 385, distance: 7.6
click at [731, 383] on div "x Комментарий:" at bounding box center [666, 377] width 669 height 27
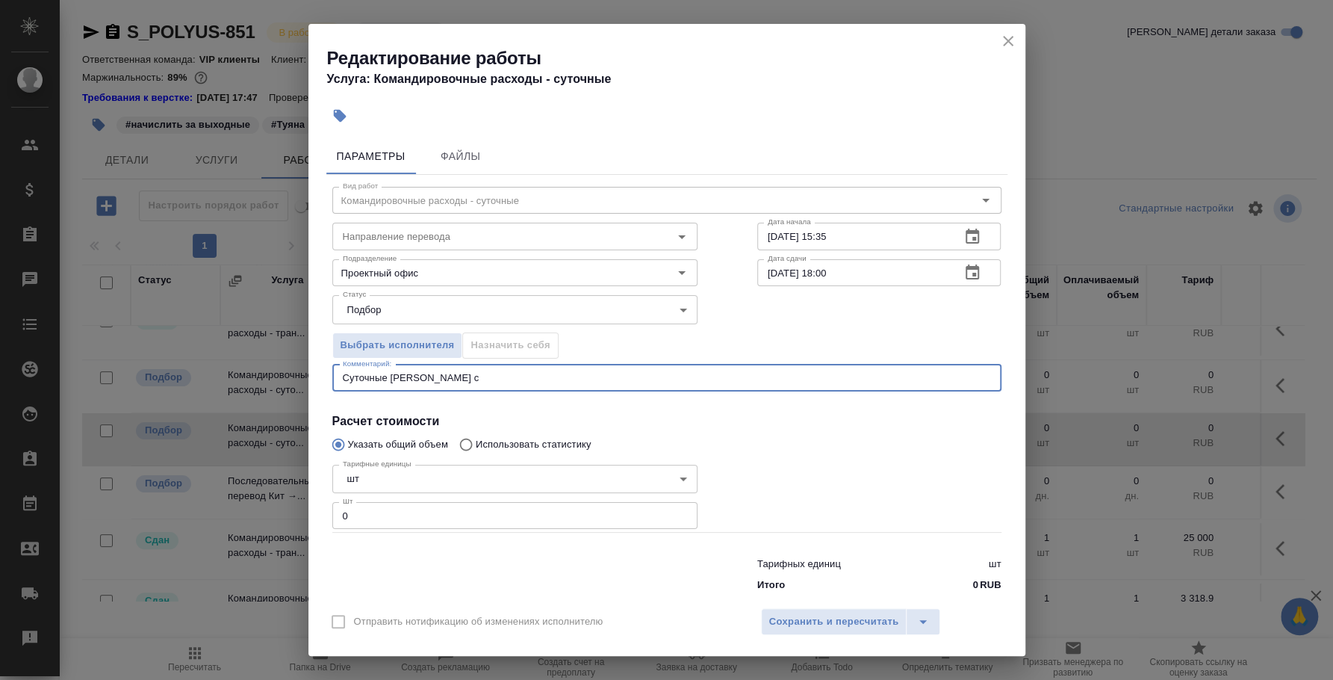
type textarea "Суточные Туяны с"
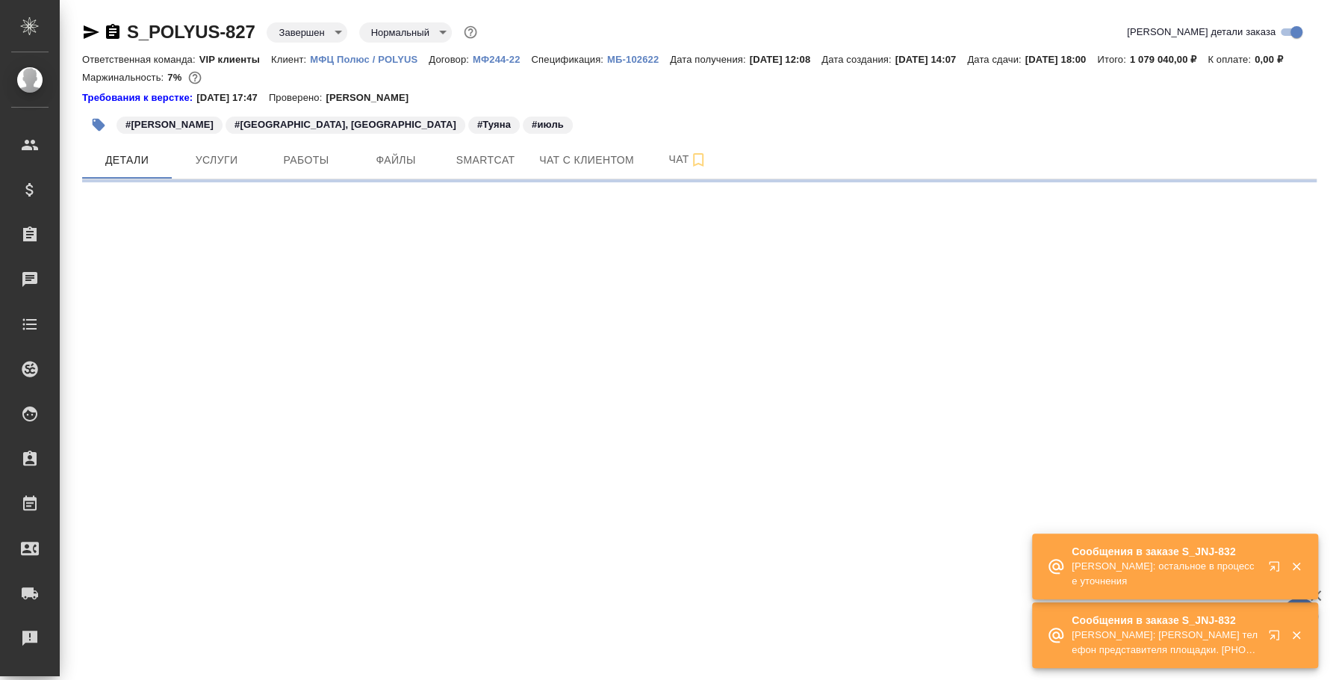
select select "RU"
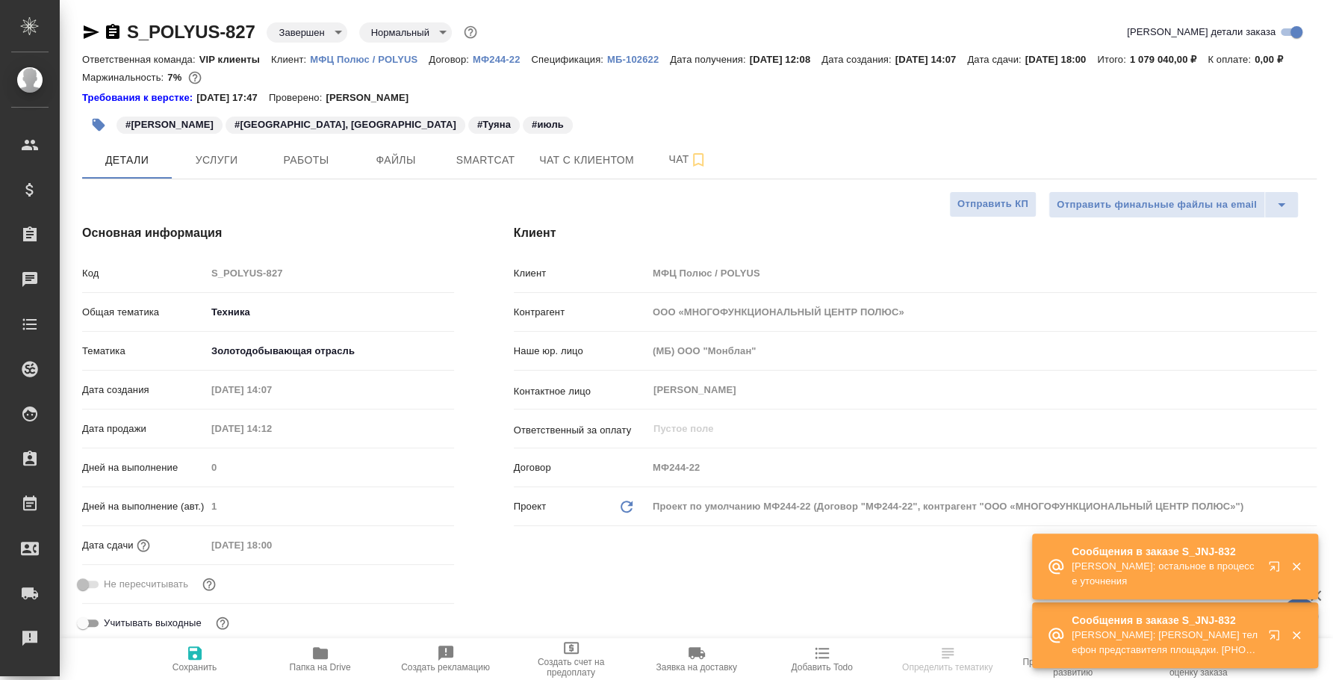
type textarea "x"
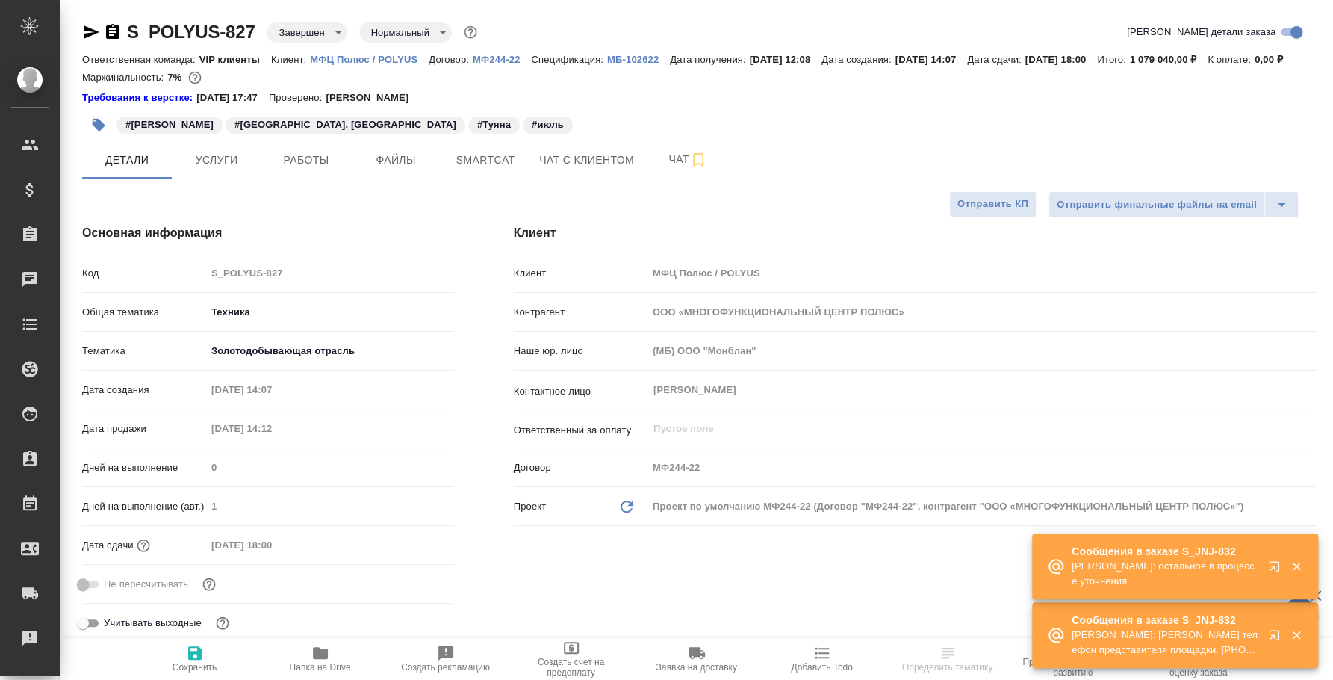
type textarea "x"
click at [288, 178] on button "Работы" at bounding box center [306, 159] width 90 height 37
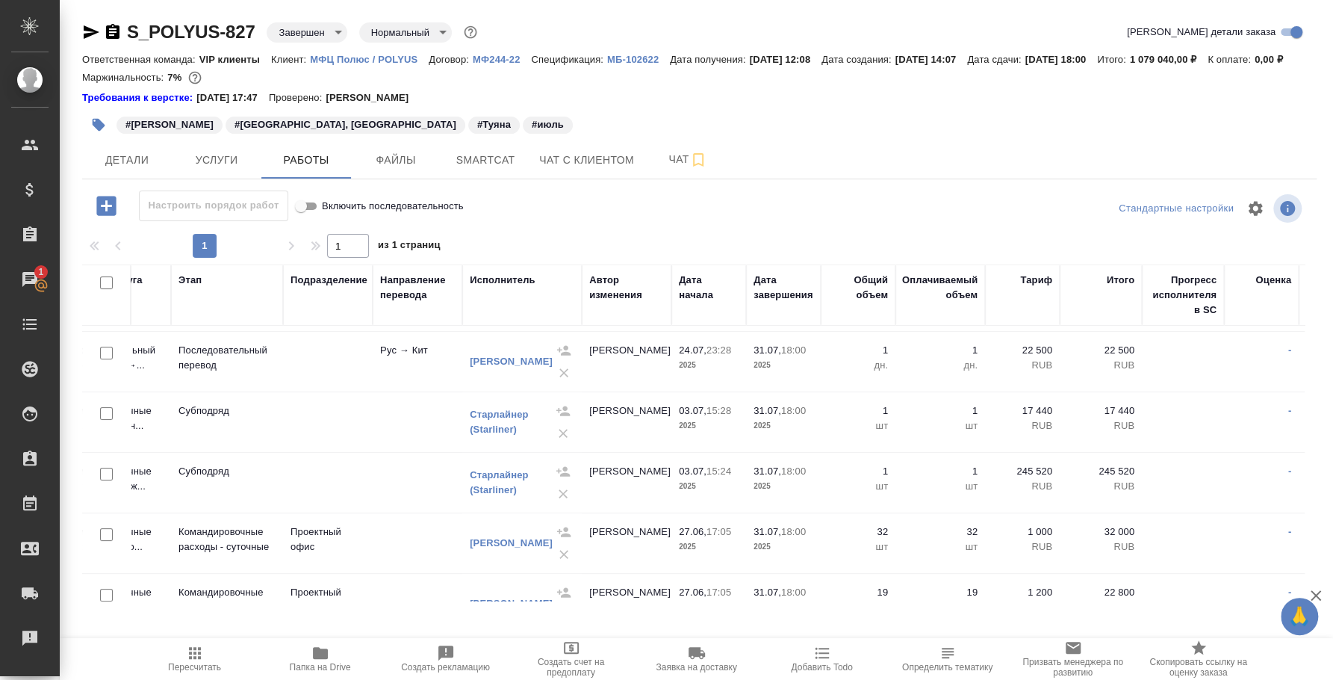
scroll to position [186, 161]
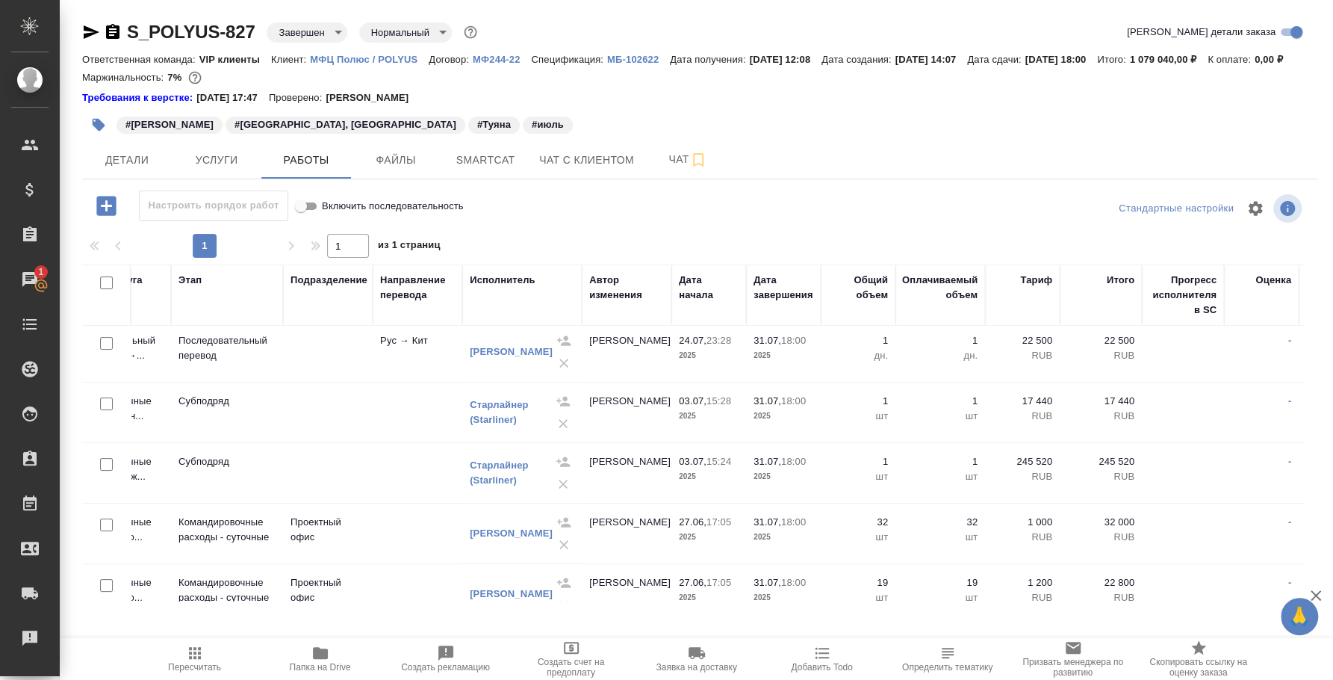
click at [1205, 196] on td at bounding box center [1183, 170] width 82 height 52
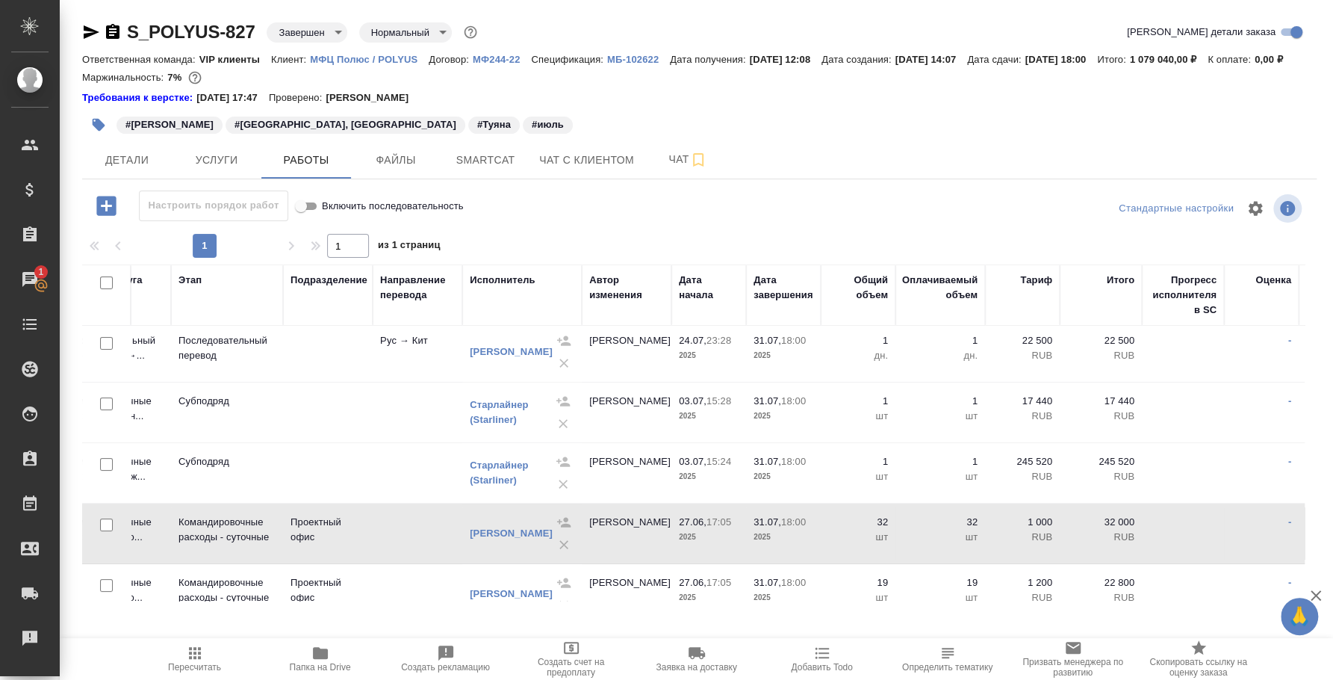
click at [1205, 196] on td at bounding box center [1183, 170] width 82 height 52
click at [134, 170] on span "Детали" at bounding box center [127, 160] width 72 height 19
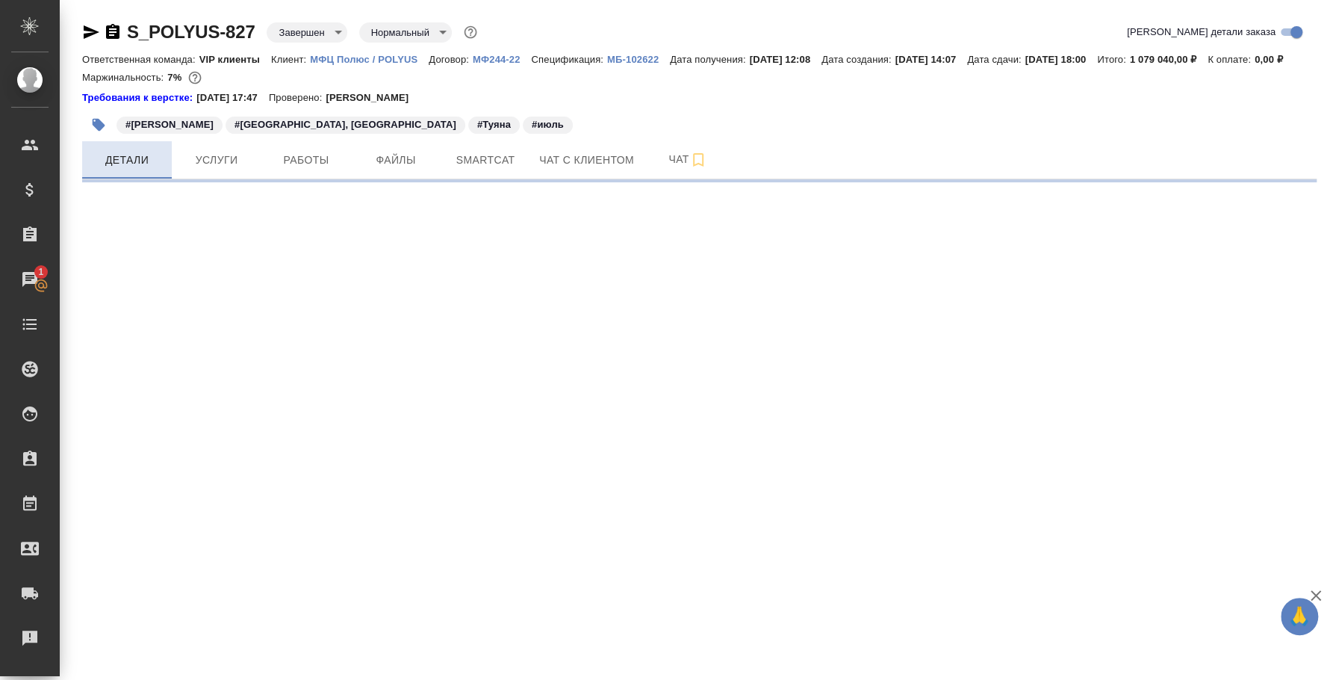
select select "RU"
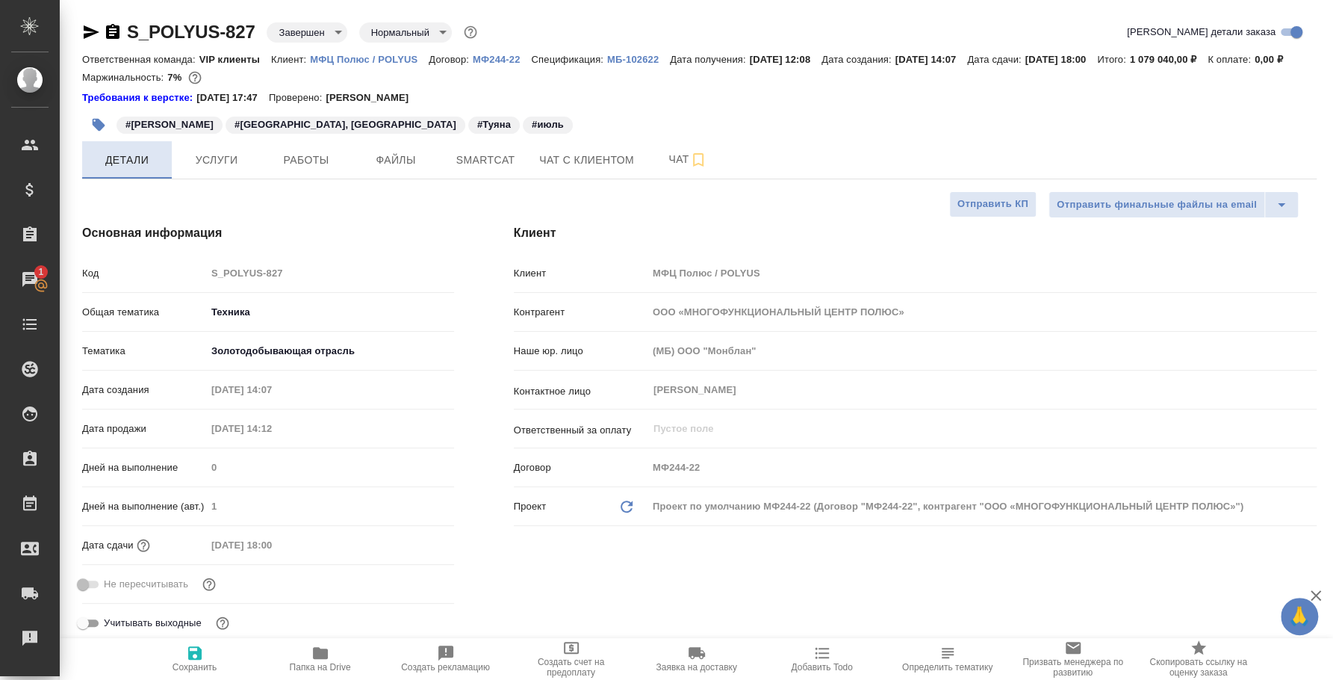
type textarea "x"
click at [568, 141] on div "#Анна Сафонова #Нижний Куранах, Якутия #Туяна #июль" at bounding box center [493, 124] width 823 height 33
click at [321, 160] on button "Работы" at bounding box center [306, 159] width 90 height 37
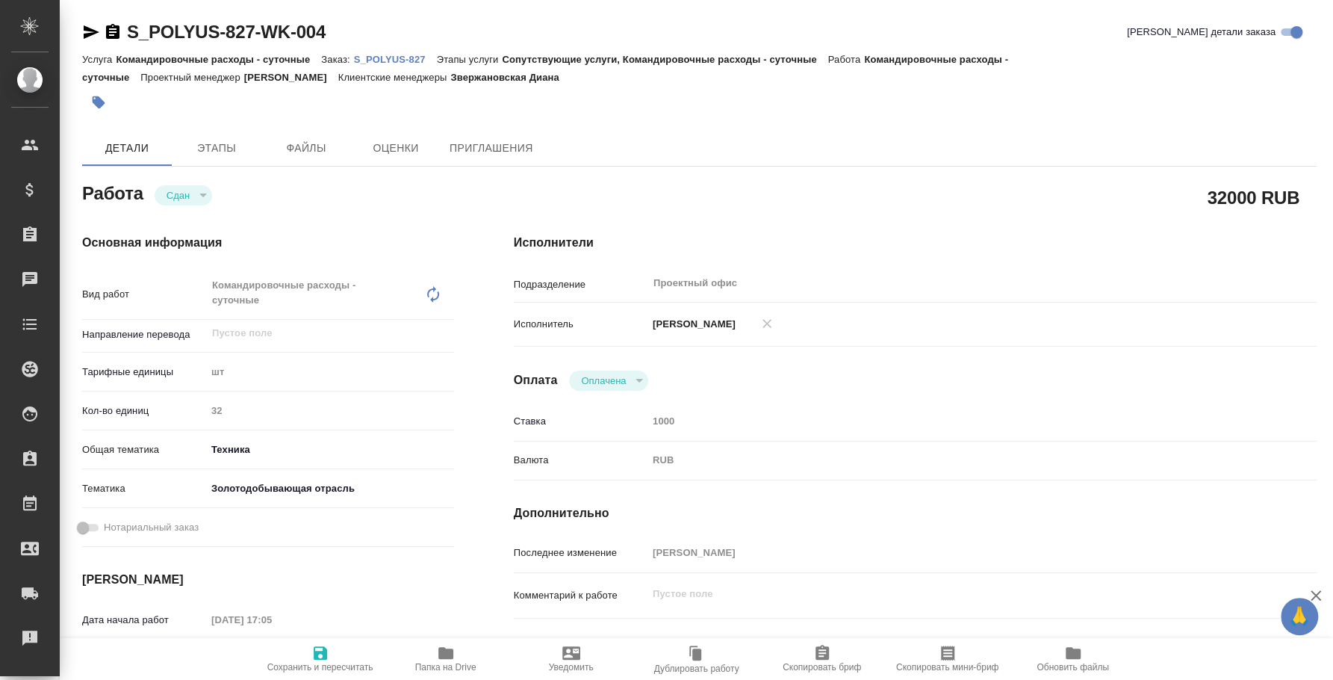
type textarea "x"
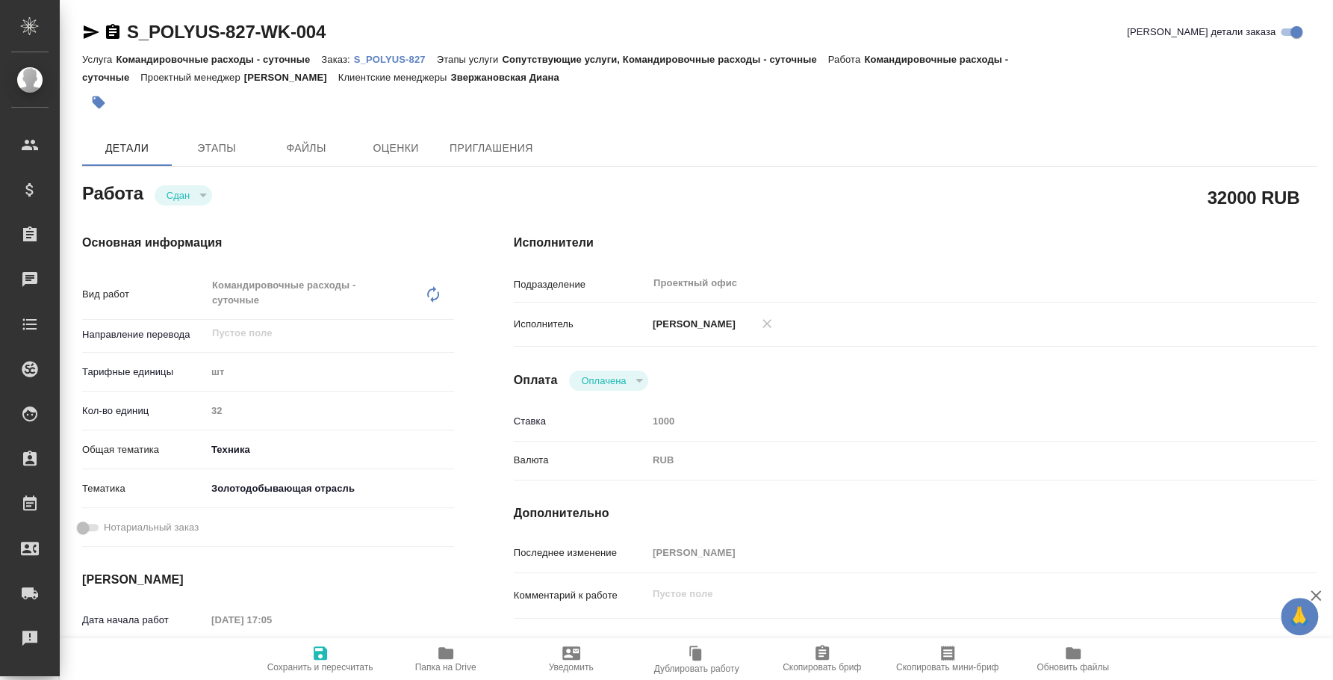
type textarea "x"
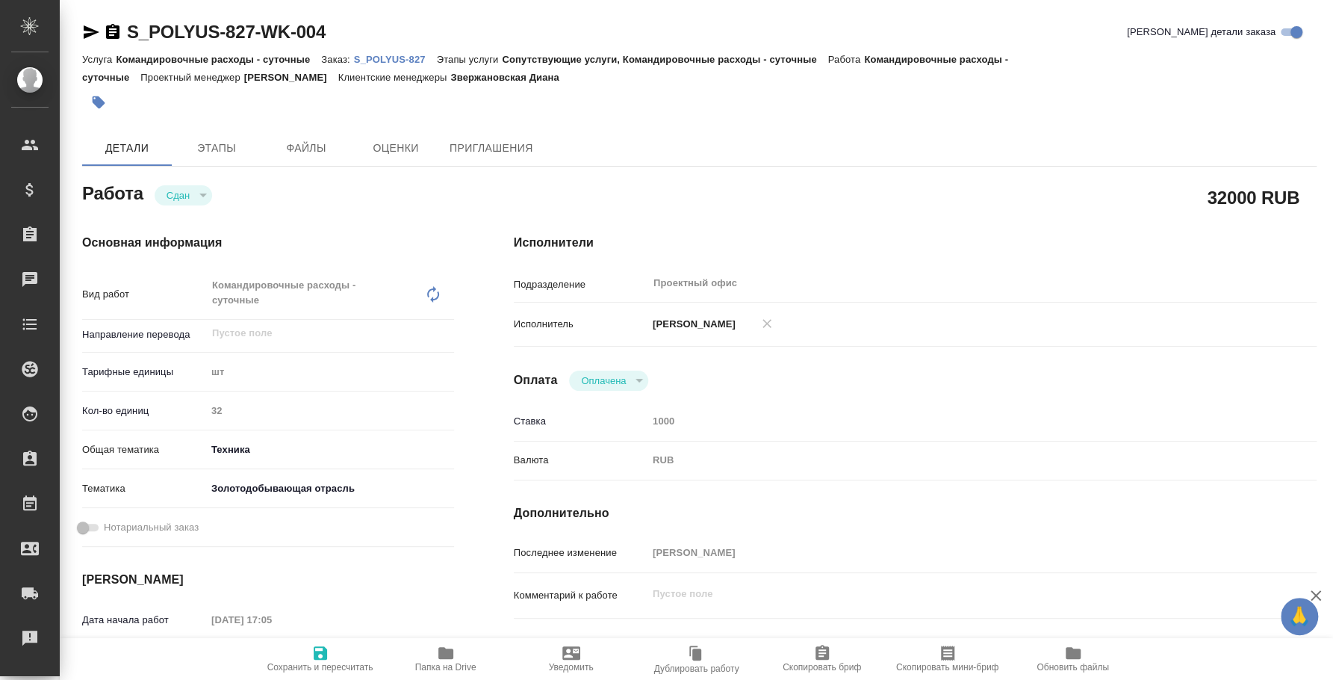
type textarea "x"
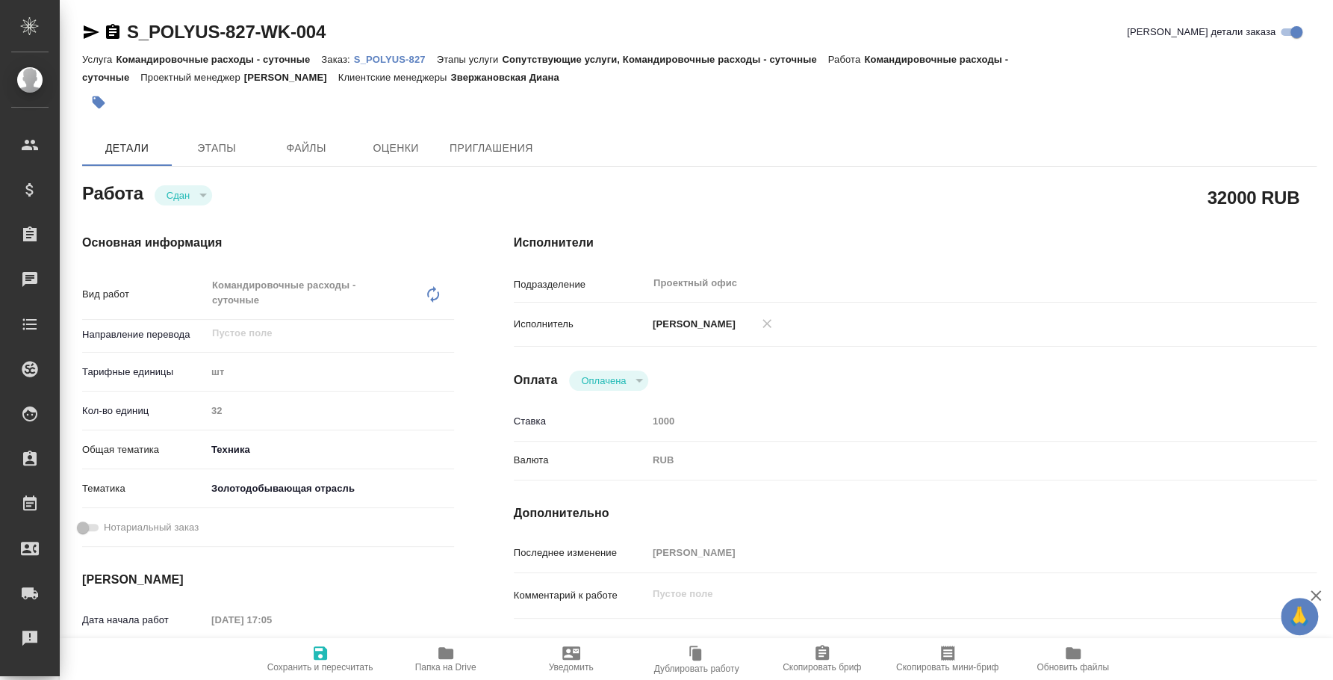
type textarea "x"
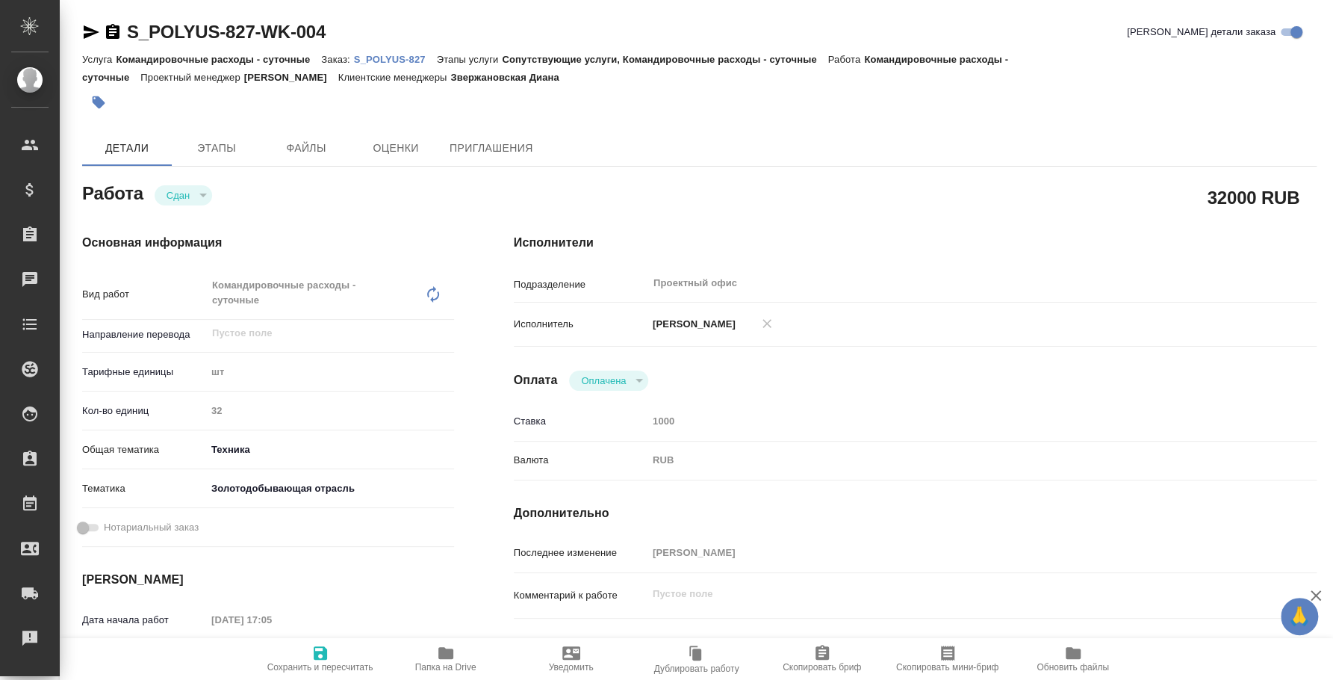
type textarea "x"
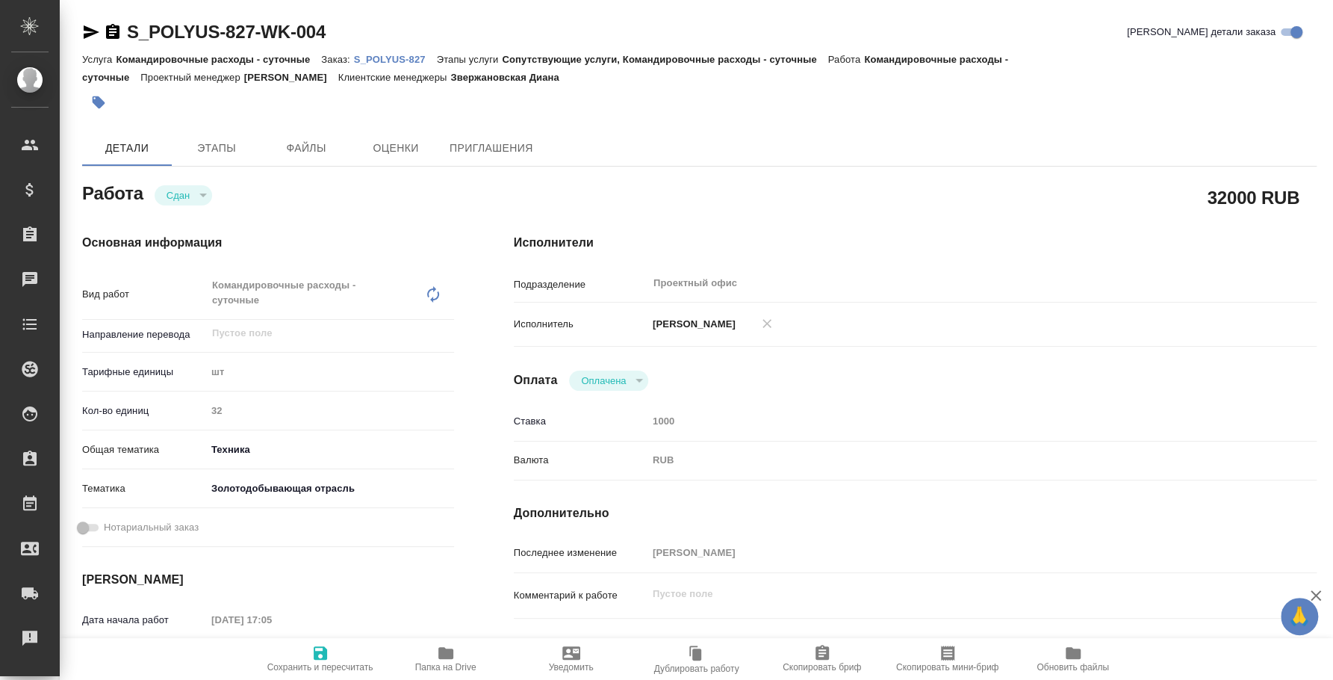
type textarea "x"
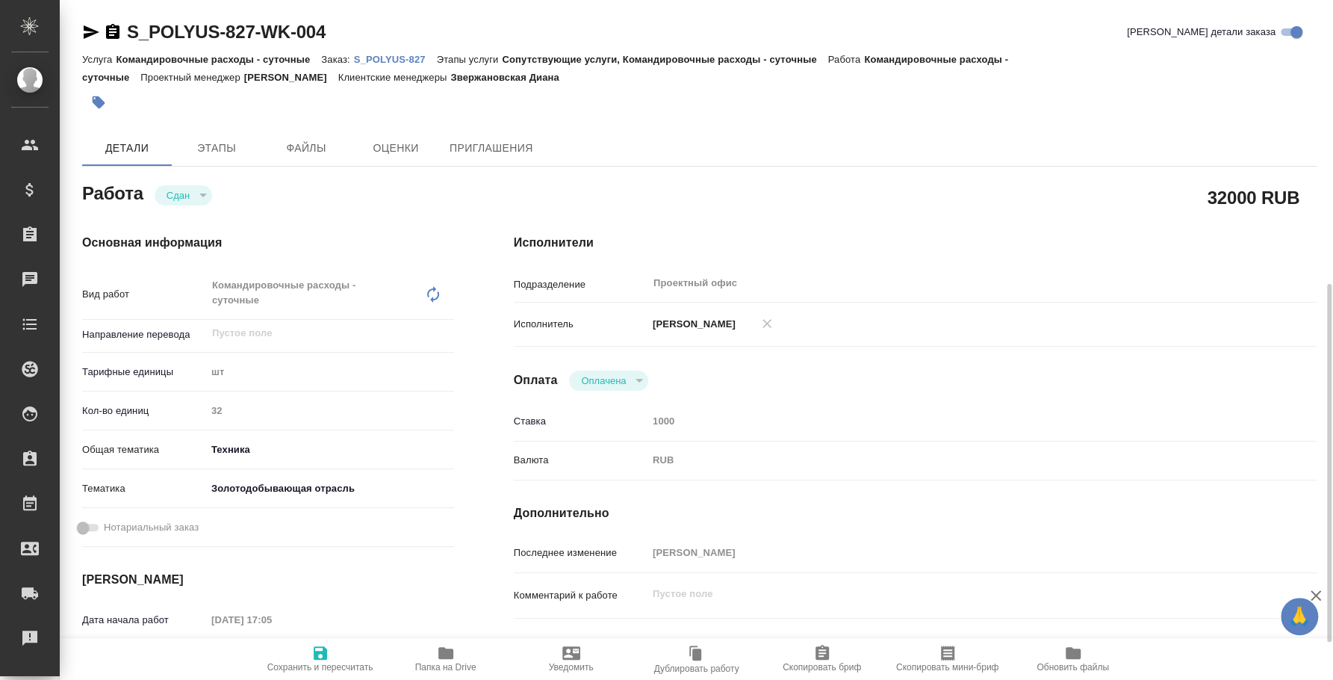
scroll to position [279, 0]
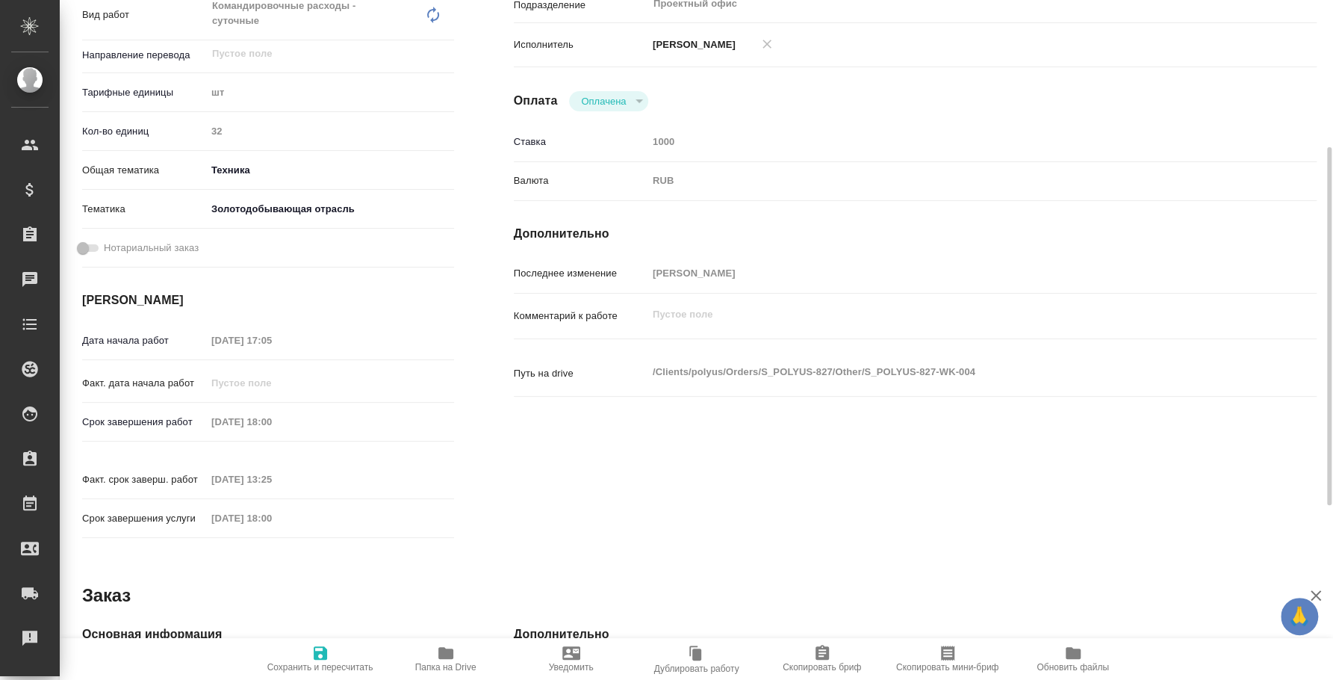
type textarea "x"
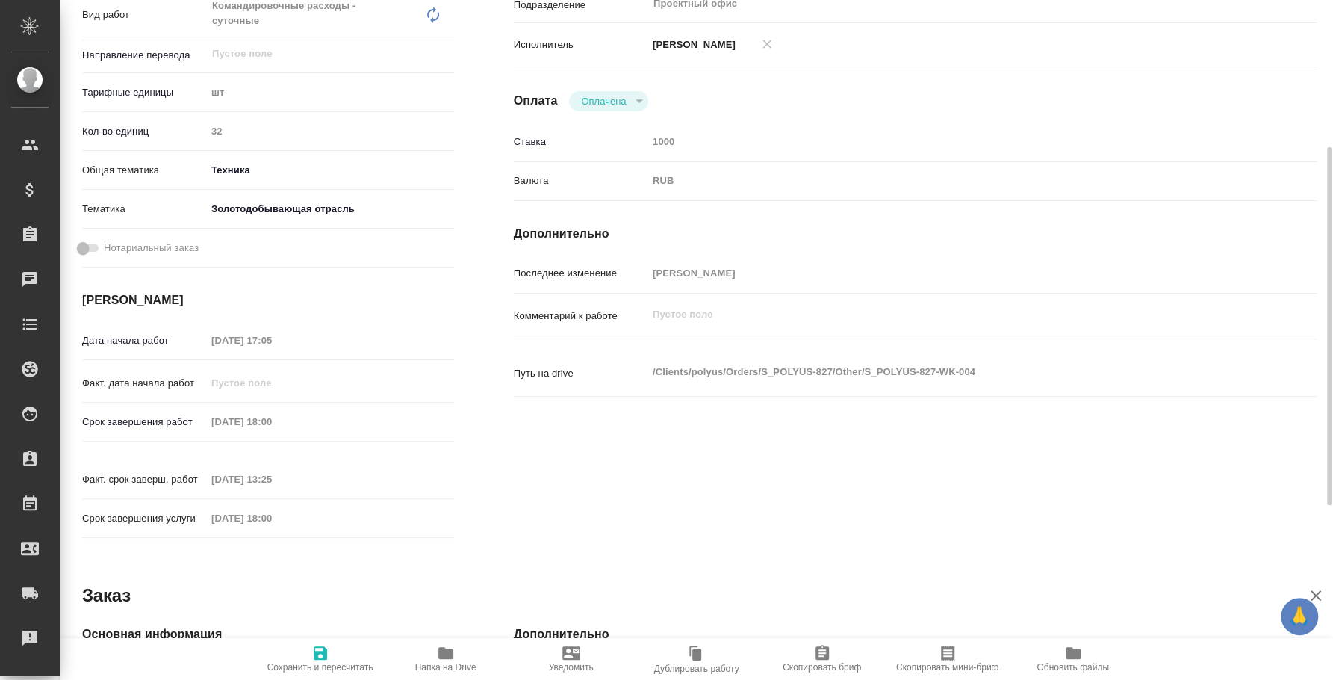
type textarea "x"
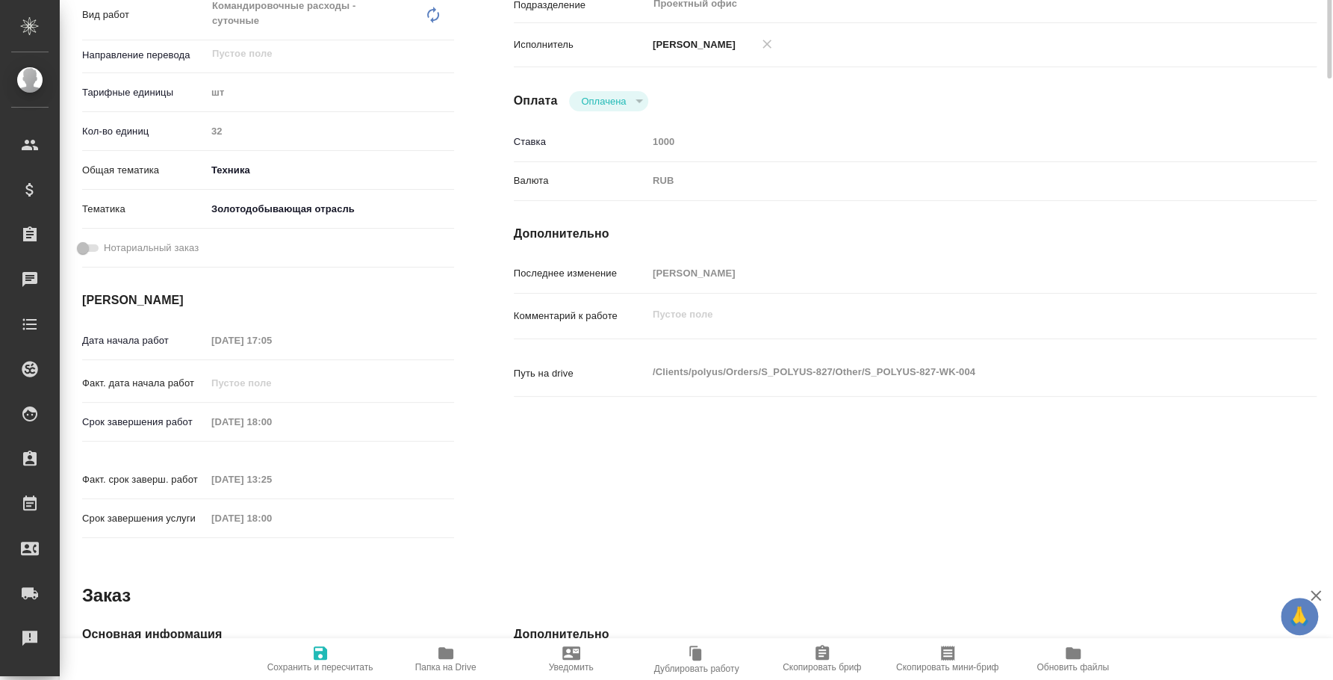
scroll to position [0, 0]
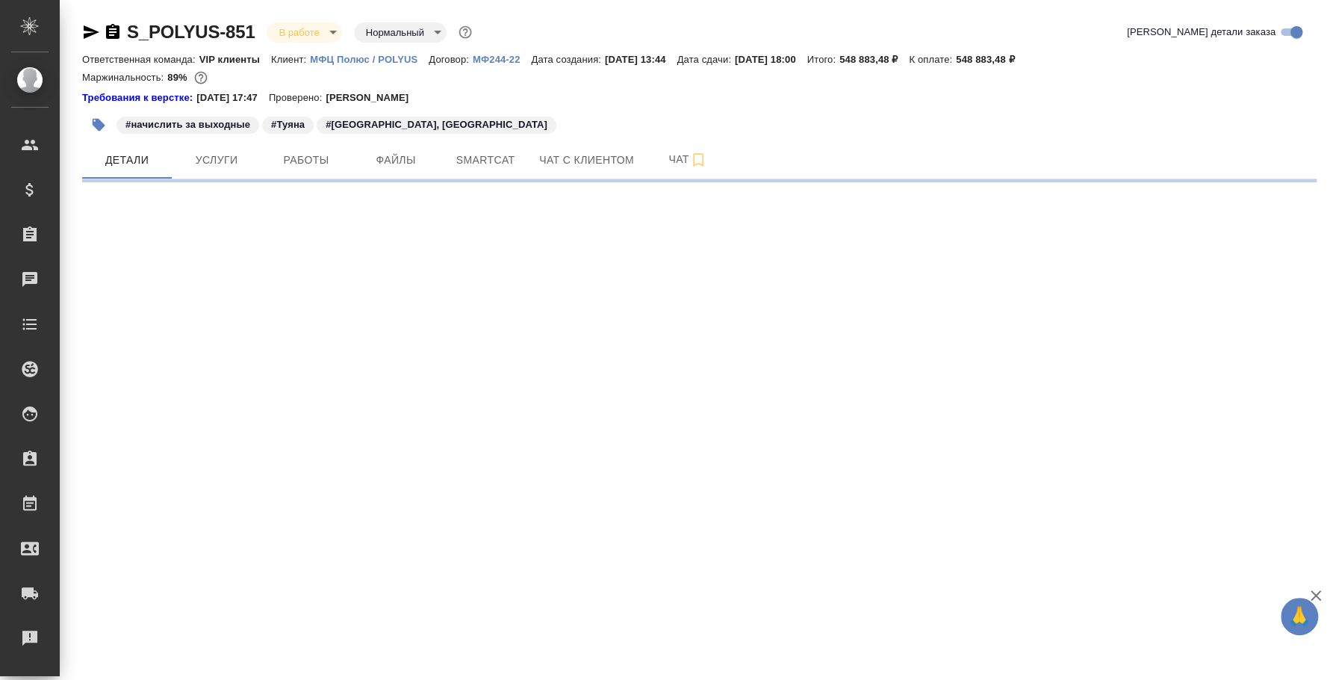
select select "RU"
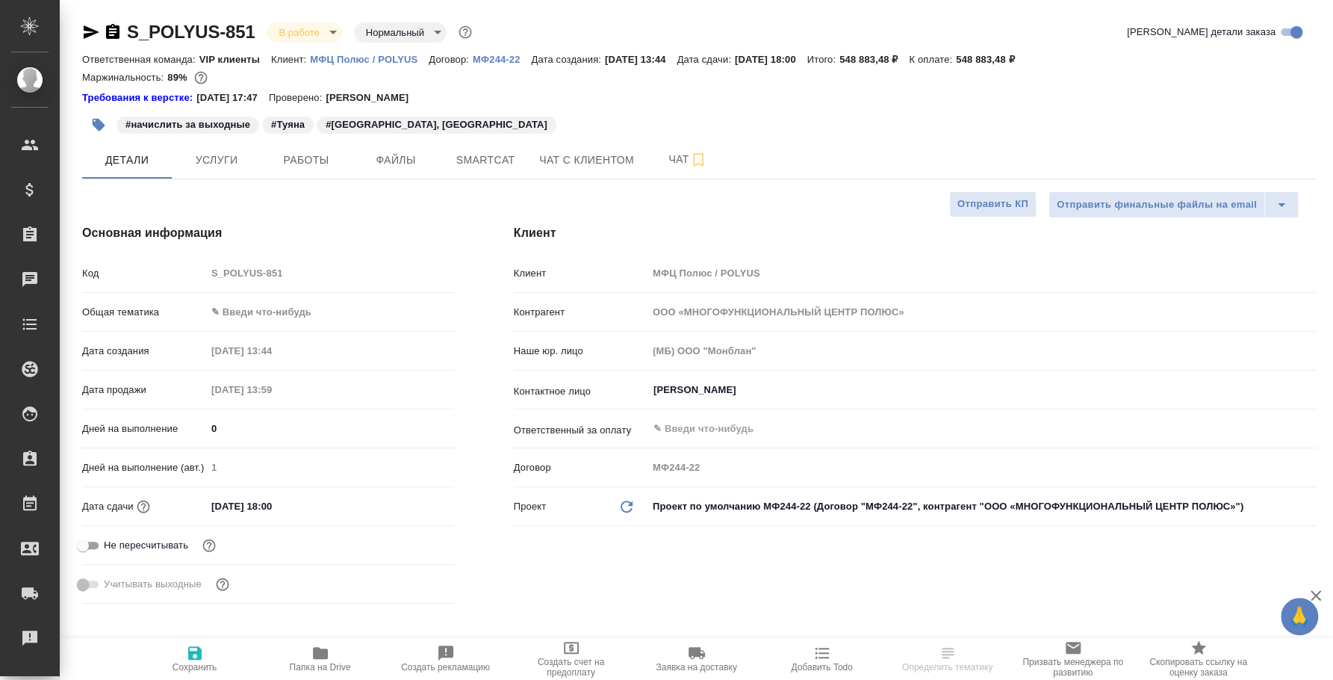
type textarea "x"
click at [320, 175] on button "Работы" at bounding box center [306, 159] width 90 height 37
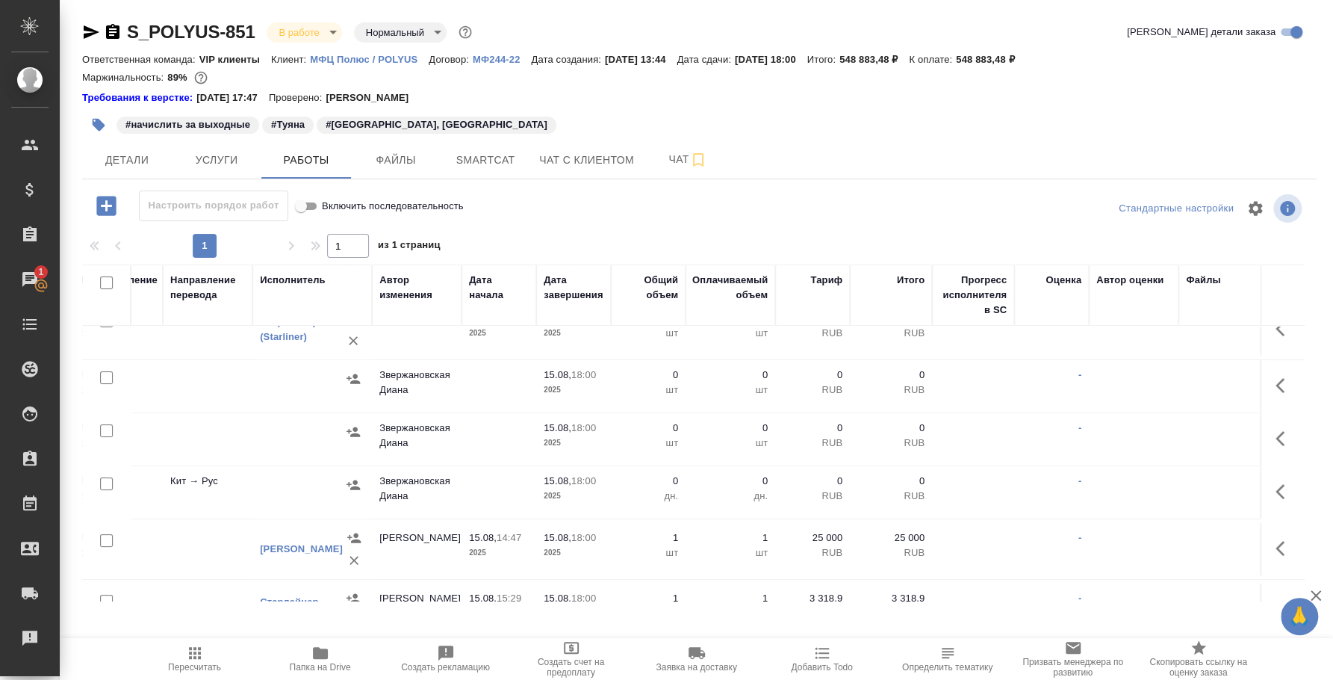
scroll to position [186, 0]
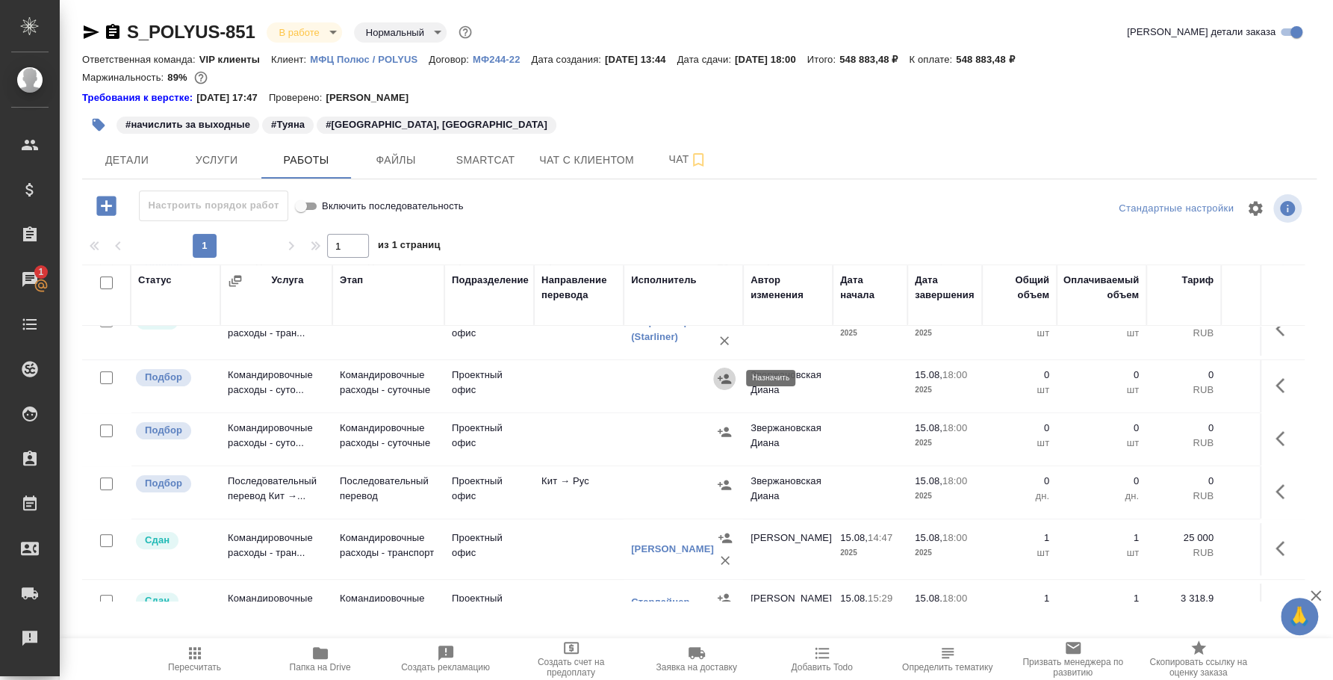
click at [735, 379] on button "button" at bounding box center [724, 378] width 22 height 22
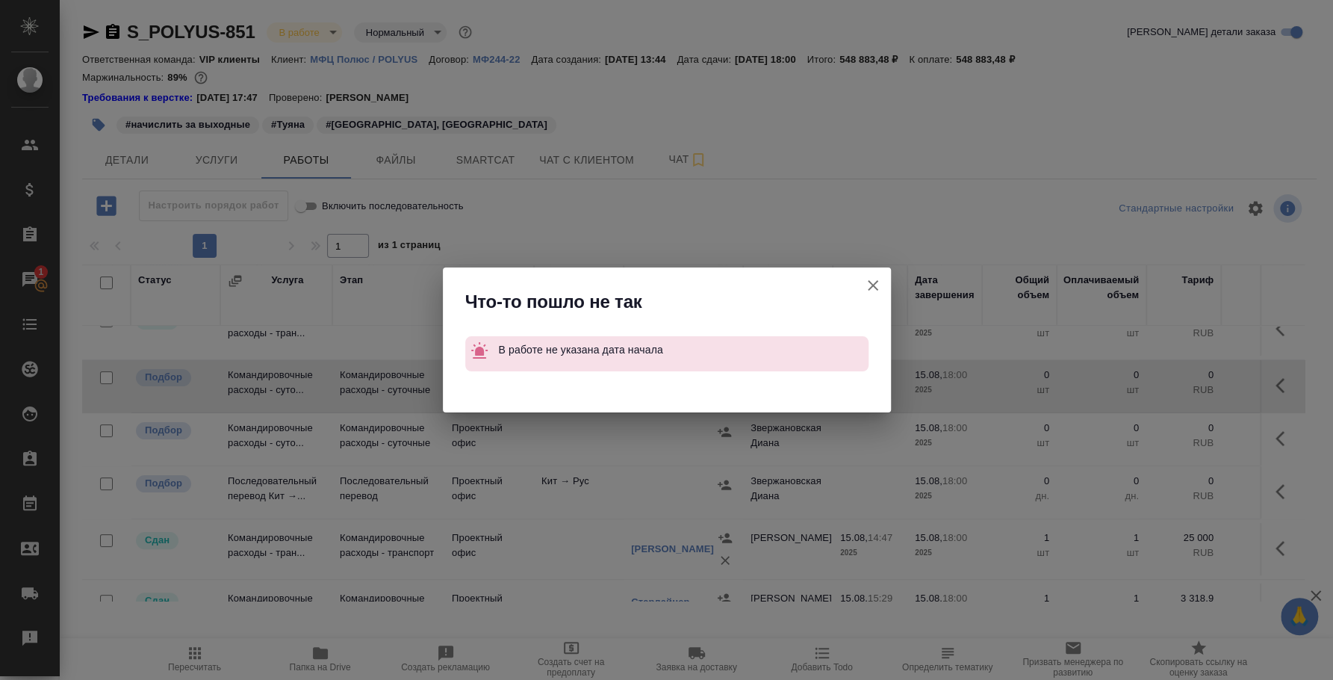
click at [869, 278] on icon "button" at bounding box center [873, 285] width 18 height 18
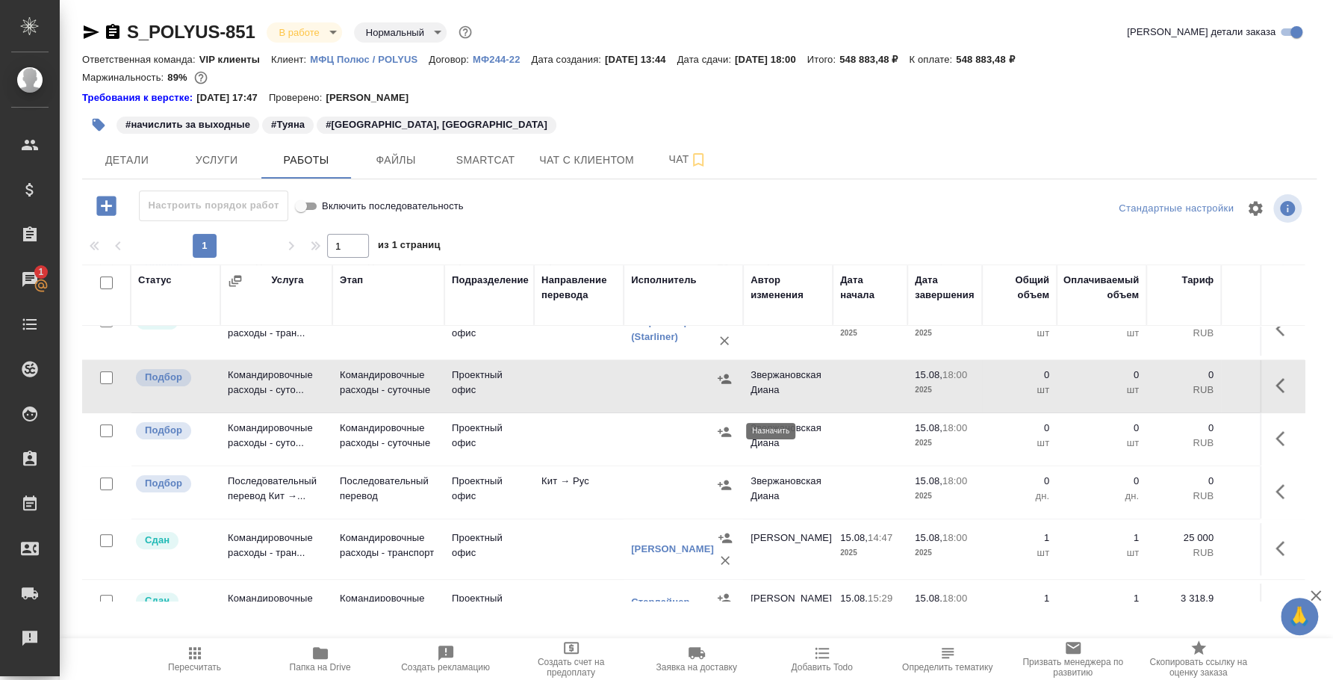
click at [721, 430] on icon "button" at bounding box center [724, 431] width 13 height 10
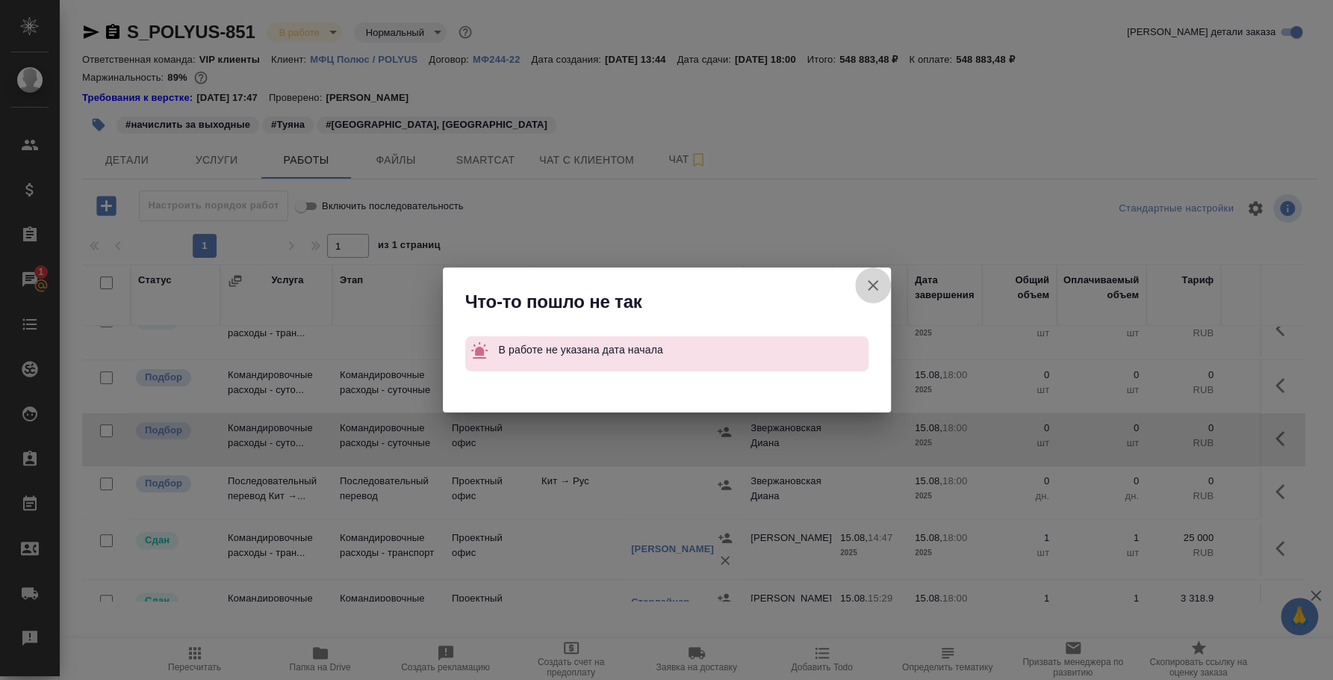
click at [873, 282] on icon "button" at bounding box center [873, 285] width 18 height 18
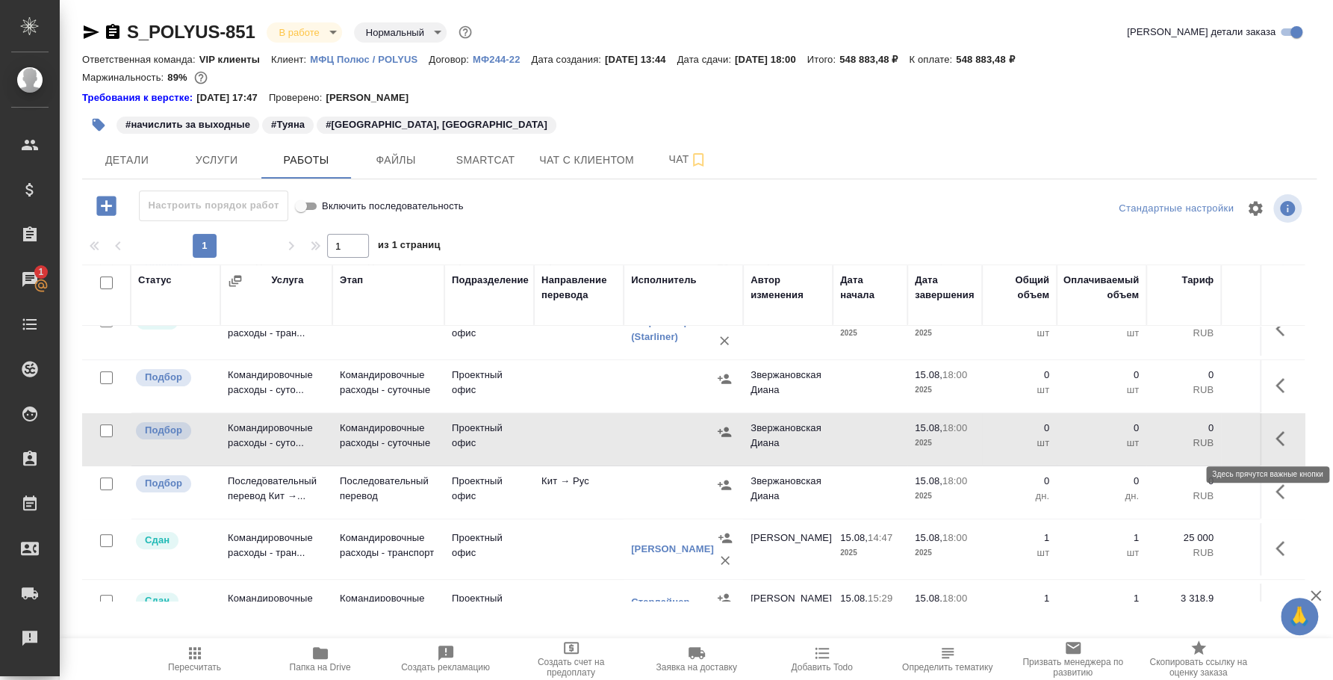
click at [1275, 437] on icon "button" at bounding box center [1284, 438] width 18 height 18
click at [1168, 432] on icon "button" at bounding box center [1174, 438] width 13 height 13
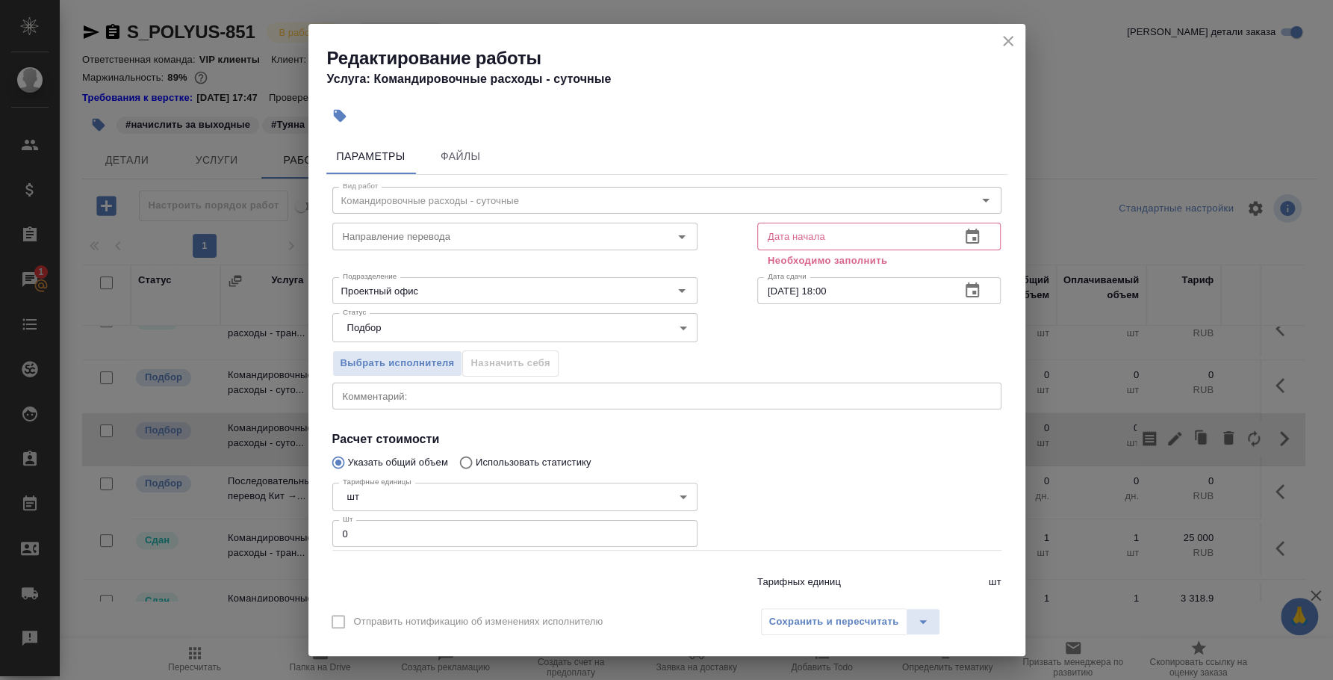
click at [966, 242] on icon "button" at bounding box center [972, 236] width 13 height 15
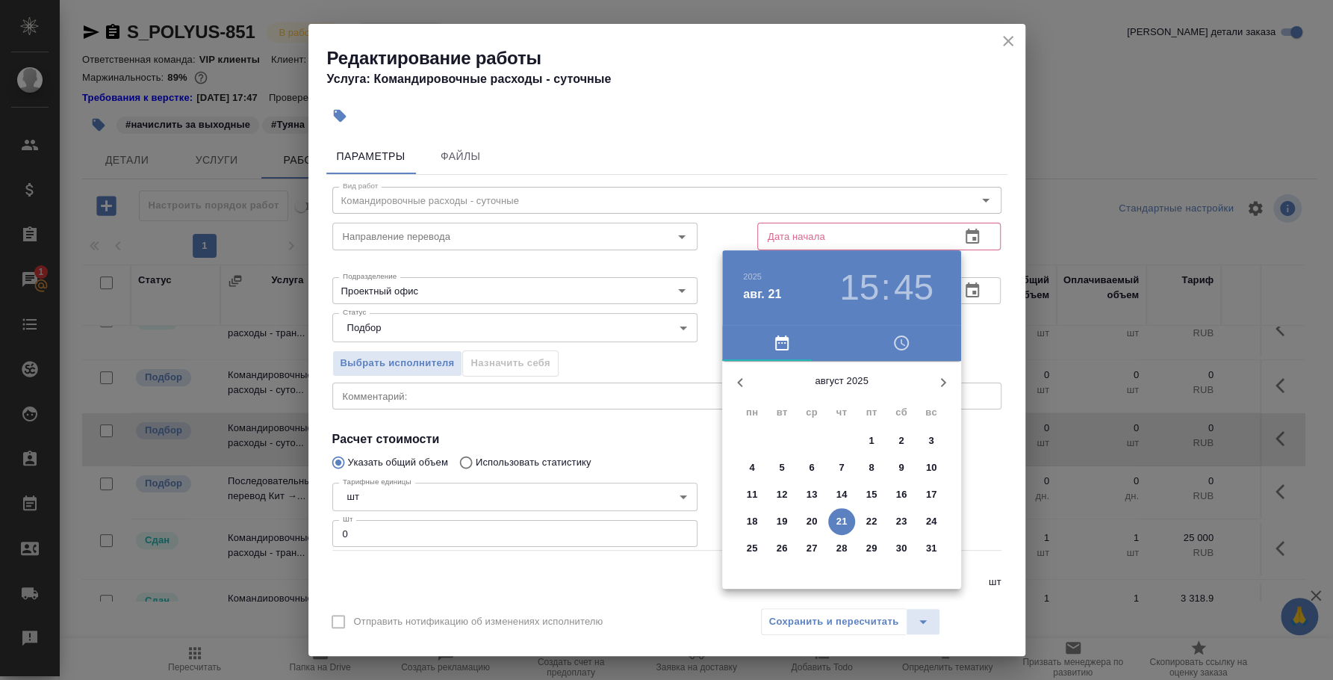
click at [875, 500] on p "15" at bounding box center [871, 494] width 11 height 15
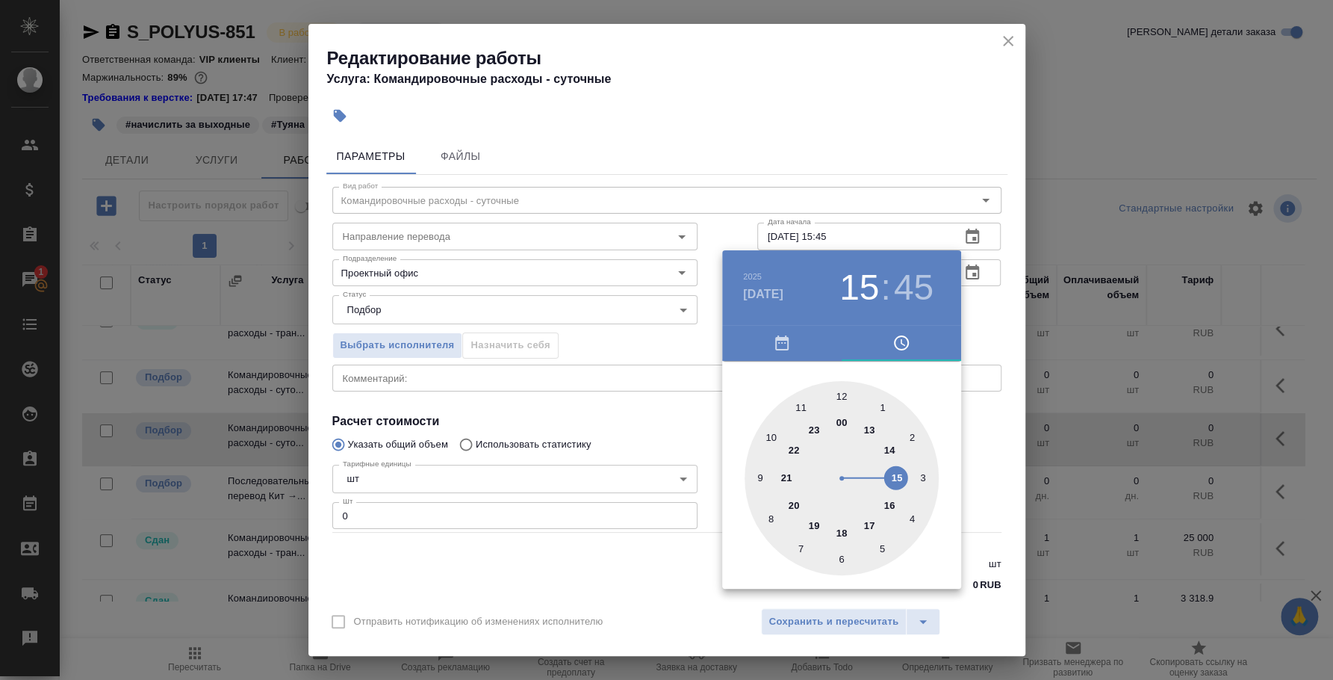
type input "15.08.2025 15:45"
click at [980, 405] on div at bounding box center [666, 340] width 1333 height 680
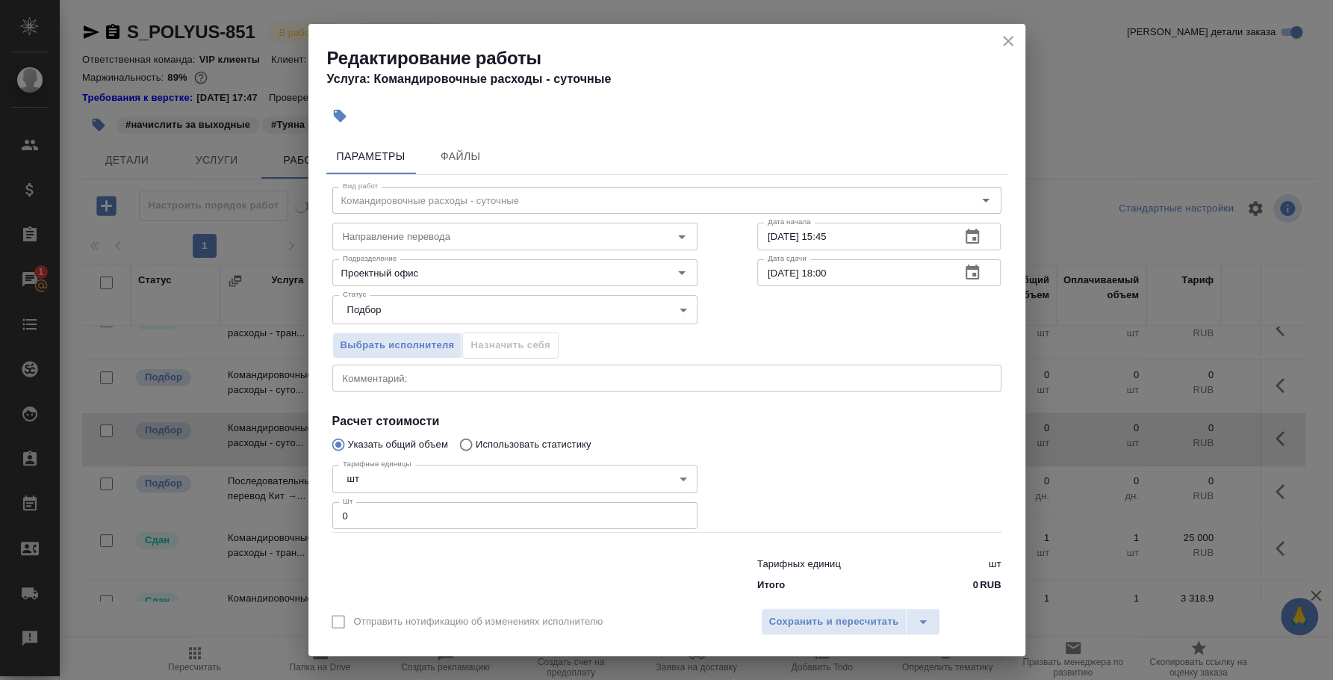
click at [480, 379] on textarea at bounding box center [667, 377] width 648 height 11
click at [578, 379] on textarea "Командировочные Туяне за 2 дня с" at bounding box center [667, 377] width 648 height 11
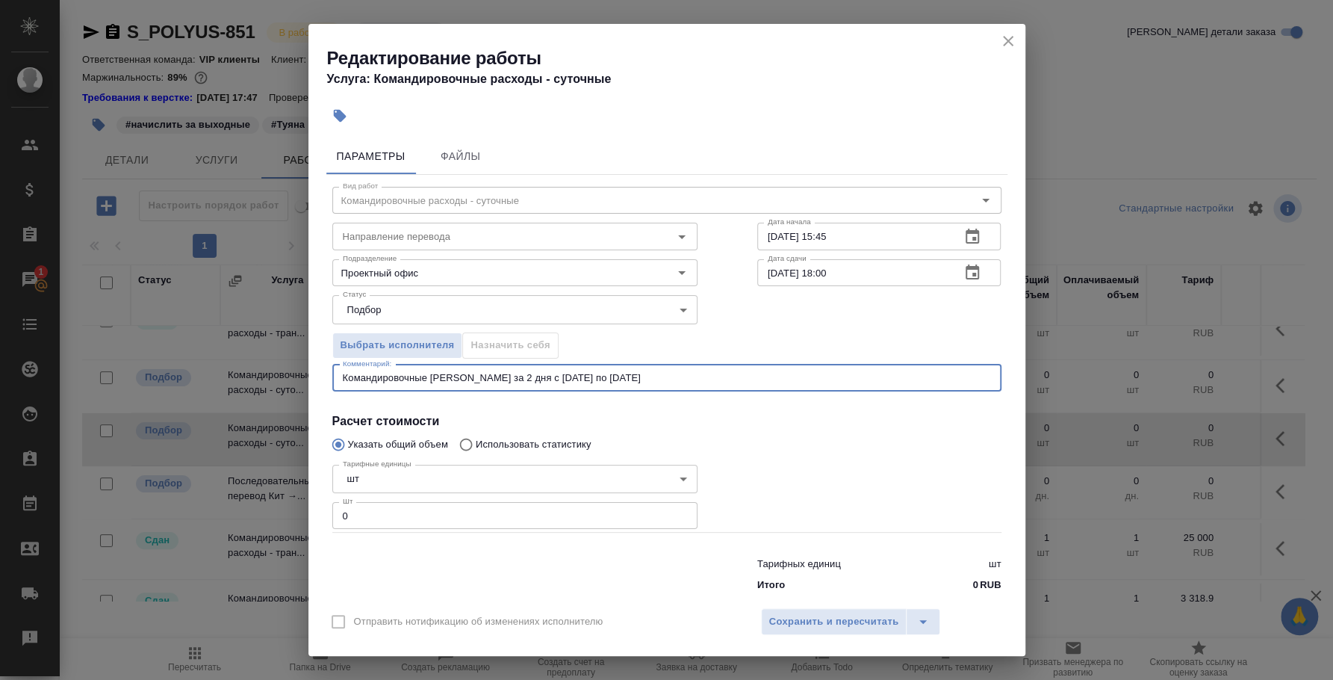
type textarea "Командировочные Туяне за 2 дня с 21 по 24 августа"
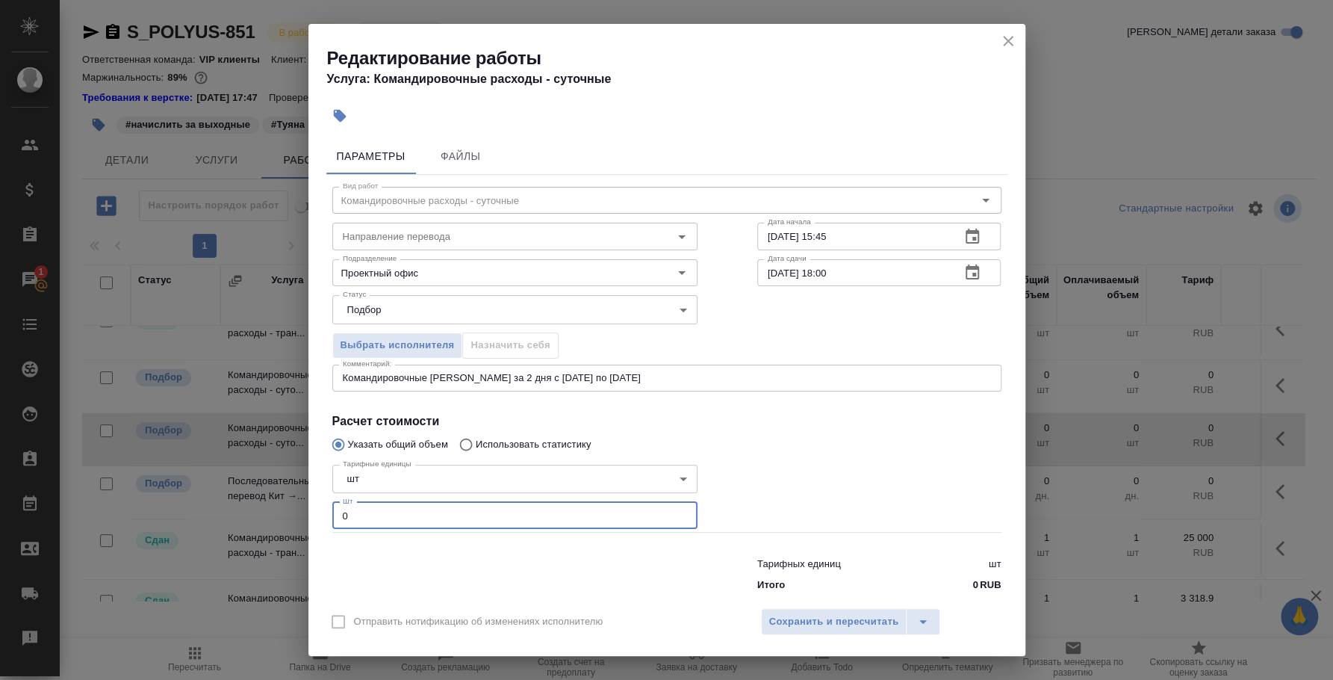
drag, startPoint x: 575, startPoint y: 515, endPoint x: 301, endPoint y: 517, distance: 274.1
click at [301, 517] on div "Редактирование работы Услуга: Командировочные расходы - суточные Параметры Файл…" at bounding box center [666, 340] width 1333 height 680
type input "4"
click at [781, 611] on button "Сохранить и пересчитать" at bounding box center [834, 621] width 146 height 27
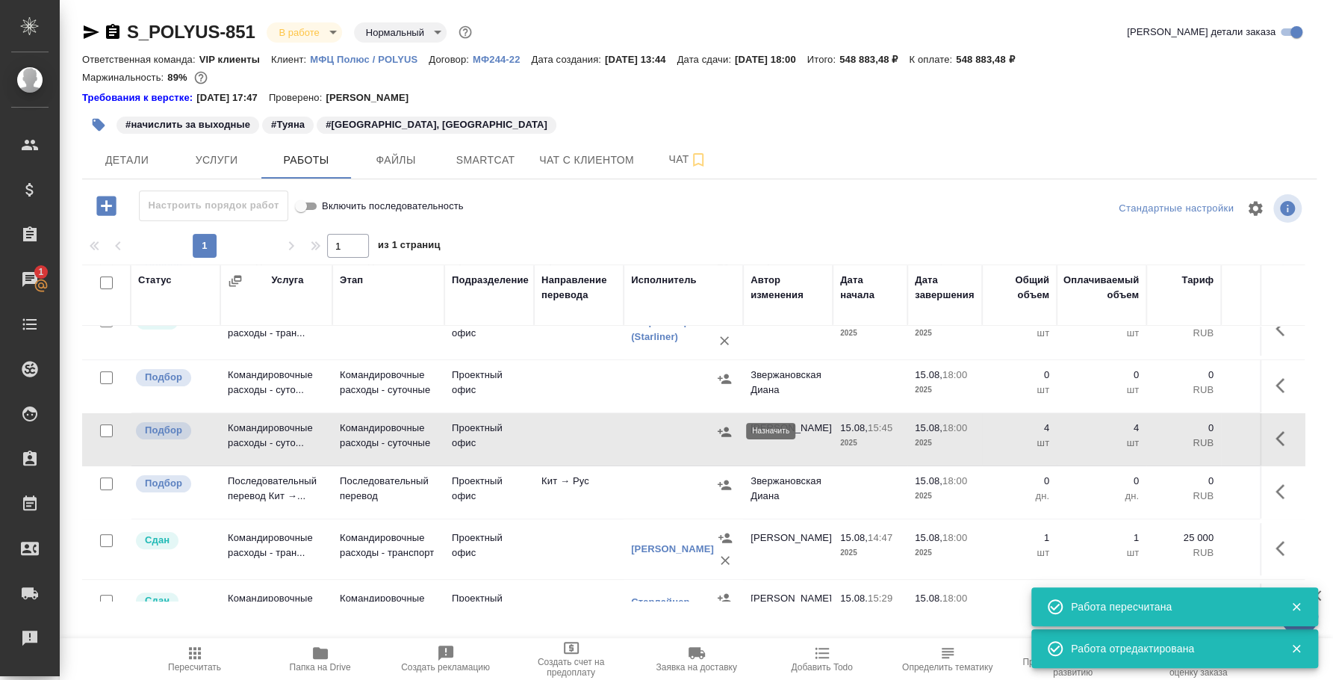
click at [721, 433] on icon "button" at bounding box center [724, 431] width 15 height 15
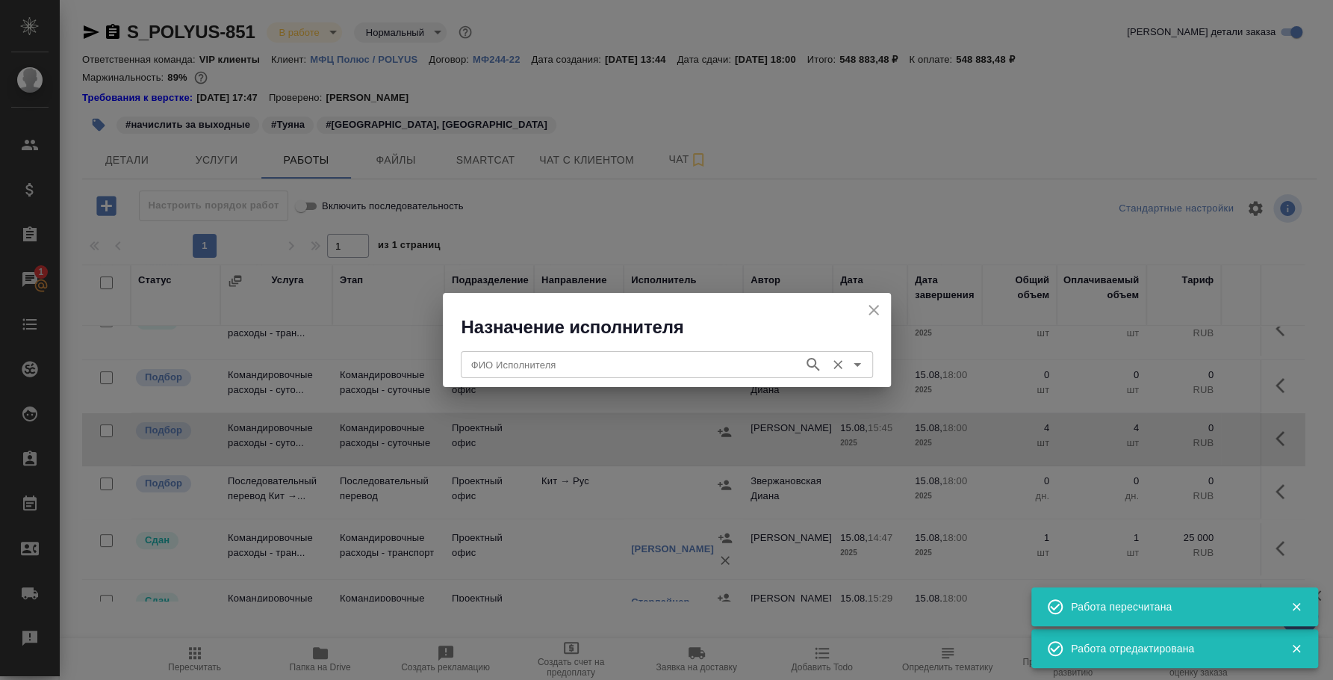
click at [625, 360] on input "ФИО Исполнителя" at bounding box center [630, 364] width 331 height 18
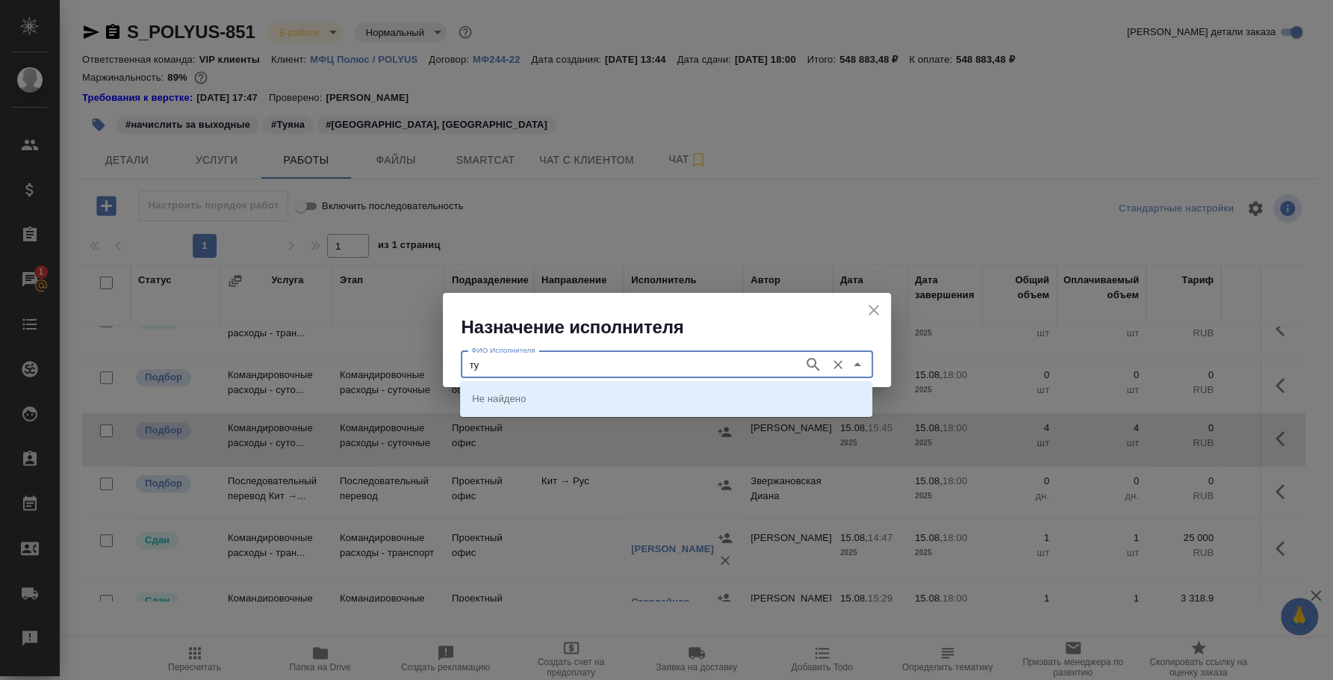
type input "т"
type input "бадмаева туяна"
click at [632, 402] on li "[PERSON_NAME]" at bounding box center [666, 398] width 412 height 27
type input "[PERSON_NAME]"
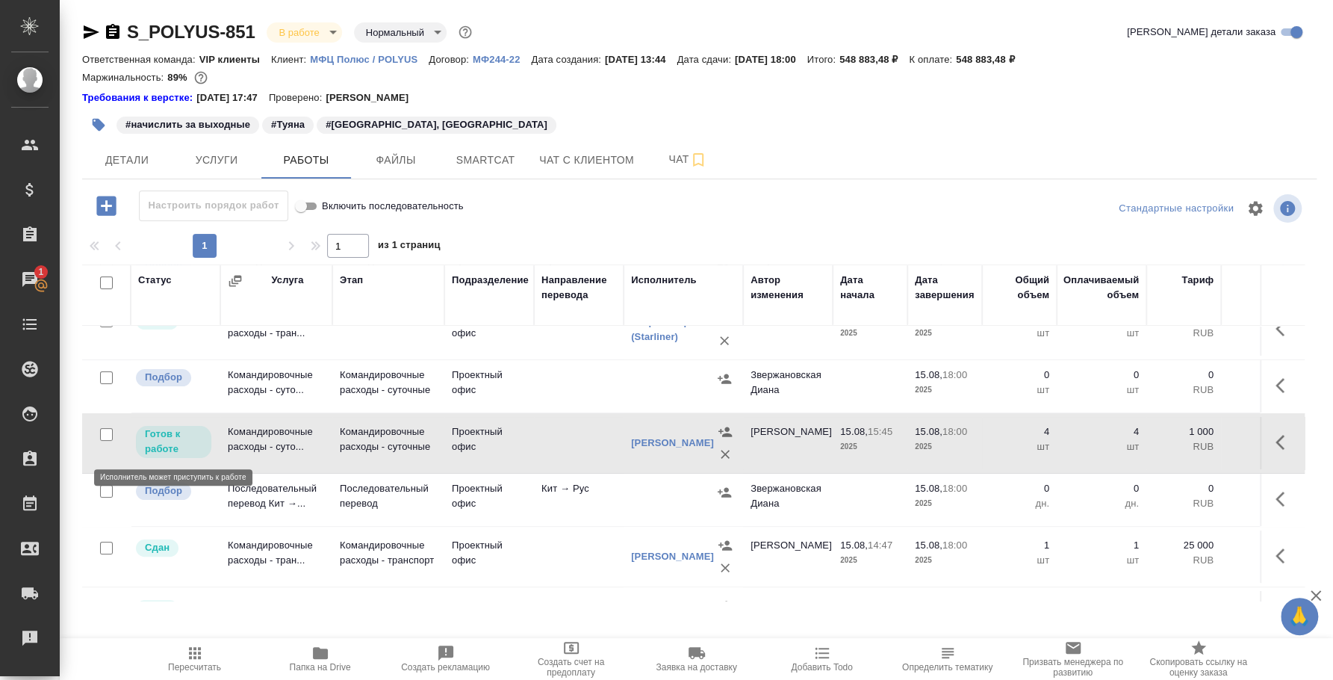
click at [156, 444] on p "Готов к работе" at bounding box center [173, 441] width 57 height 30
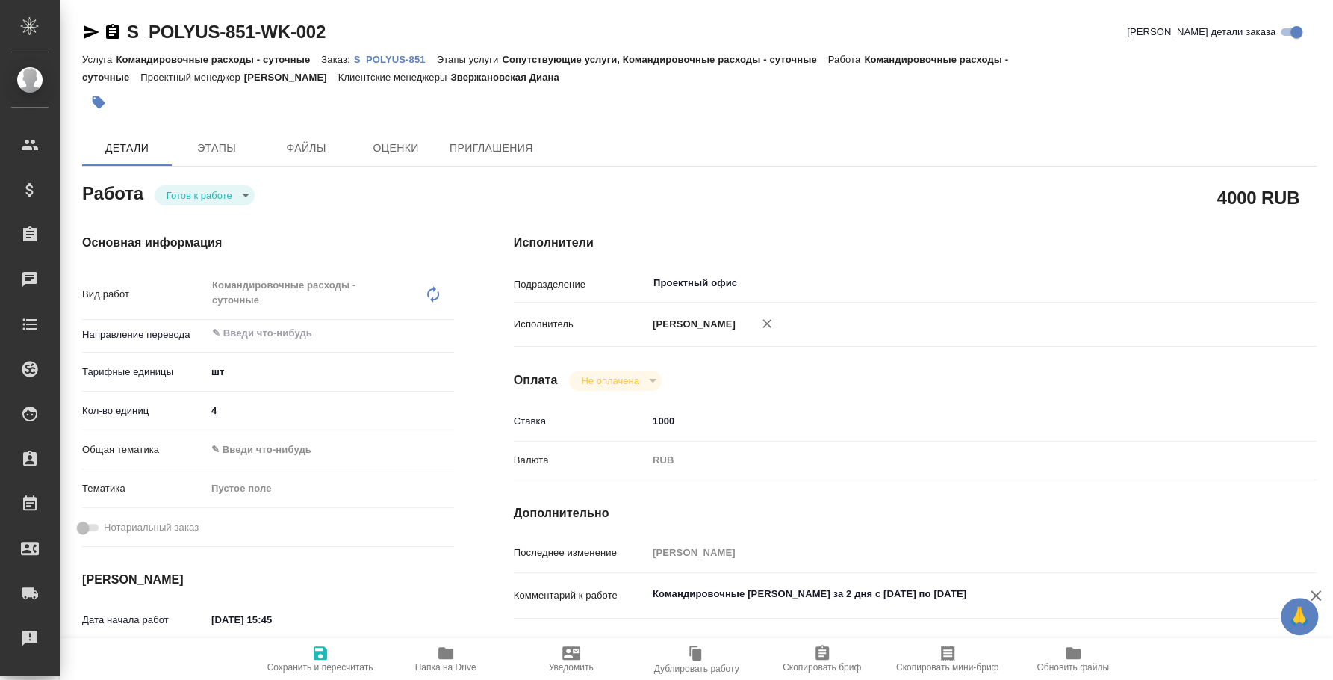
type textarea "x"
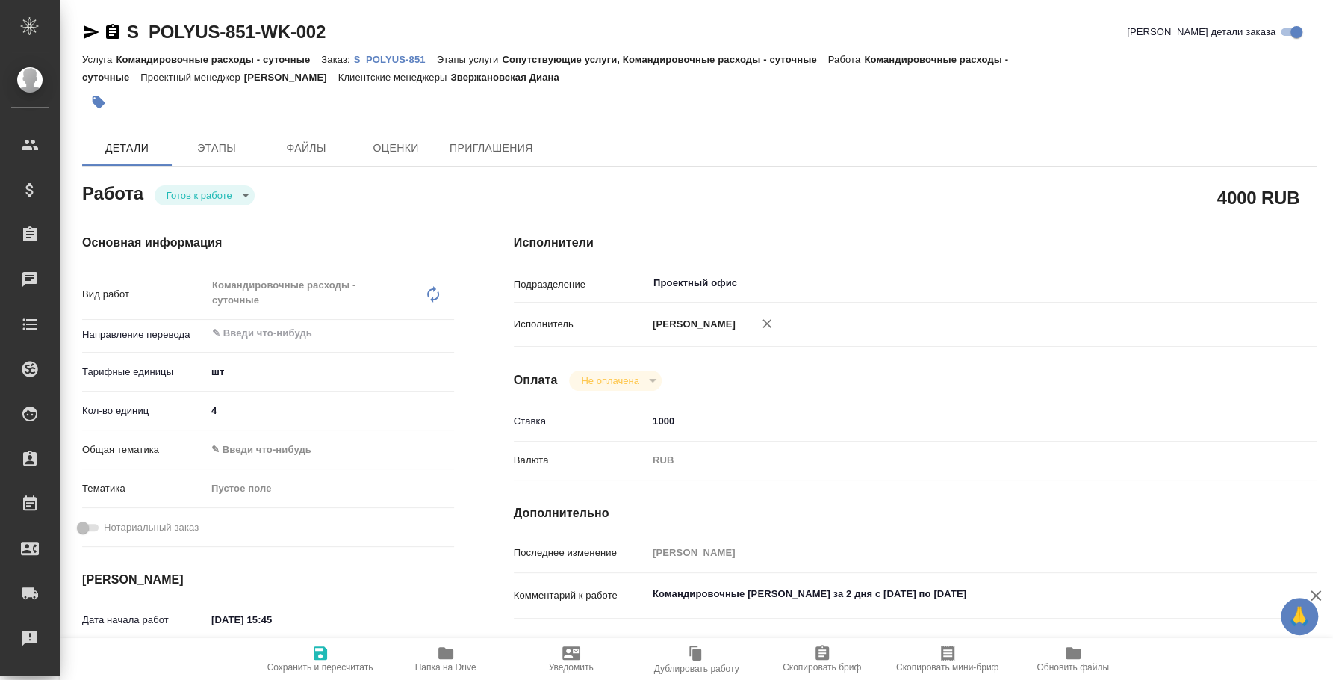
type textarea "x"
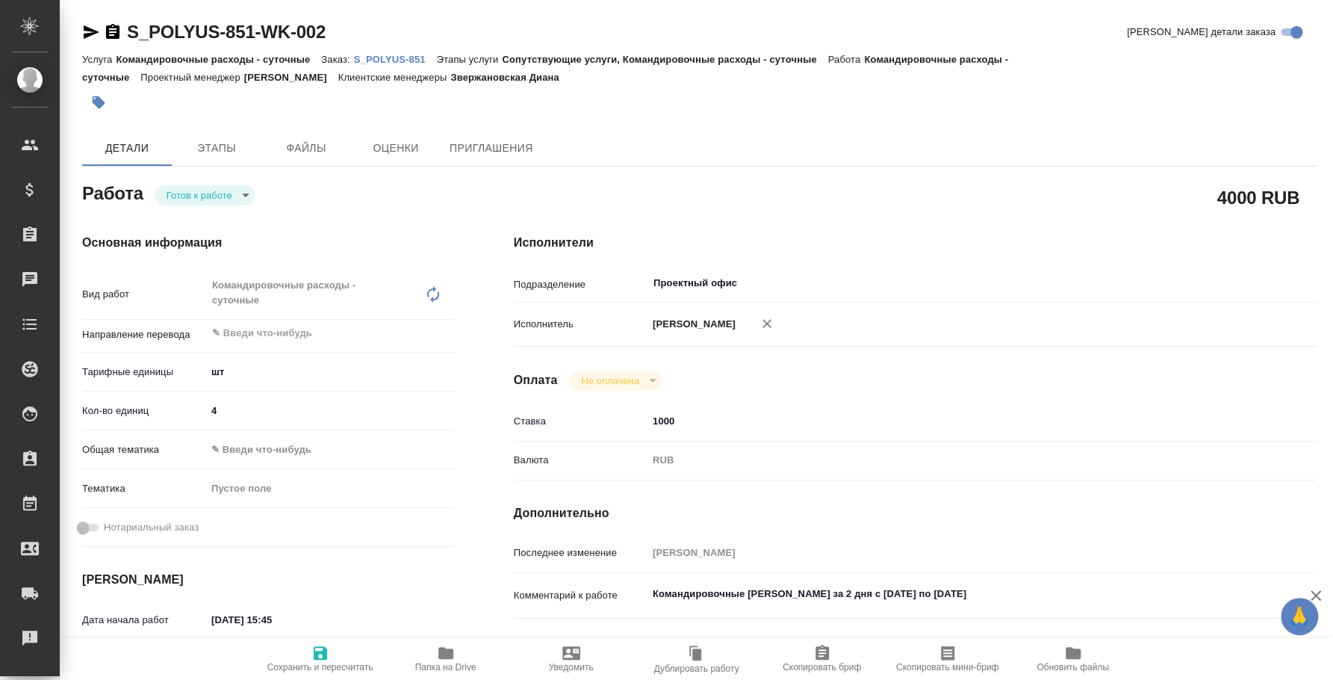
type textarea "x"
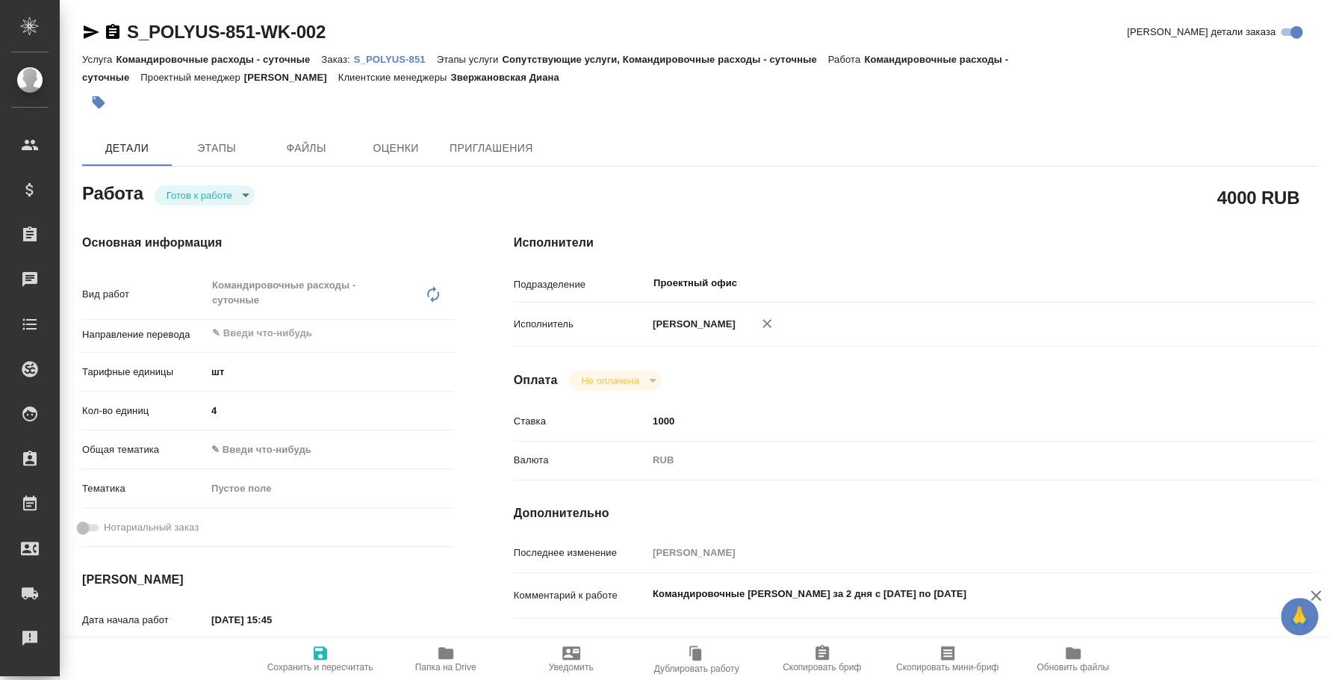
click at [240, 202] on body "🙏 .cls-1 fill:#fff; AWATERA Fedotova Irina Клиенты Спецификации Заказы Чаты Tod…" at bounding box center [666, 340] width 1333 height 680
type textarea "x"
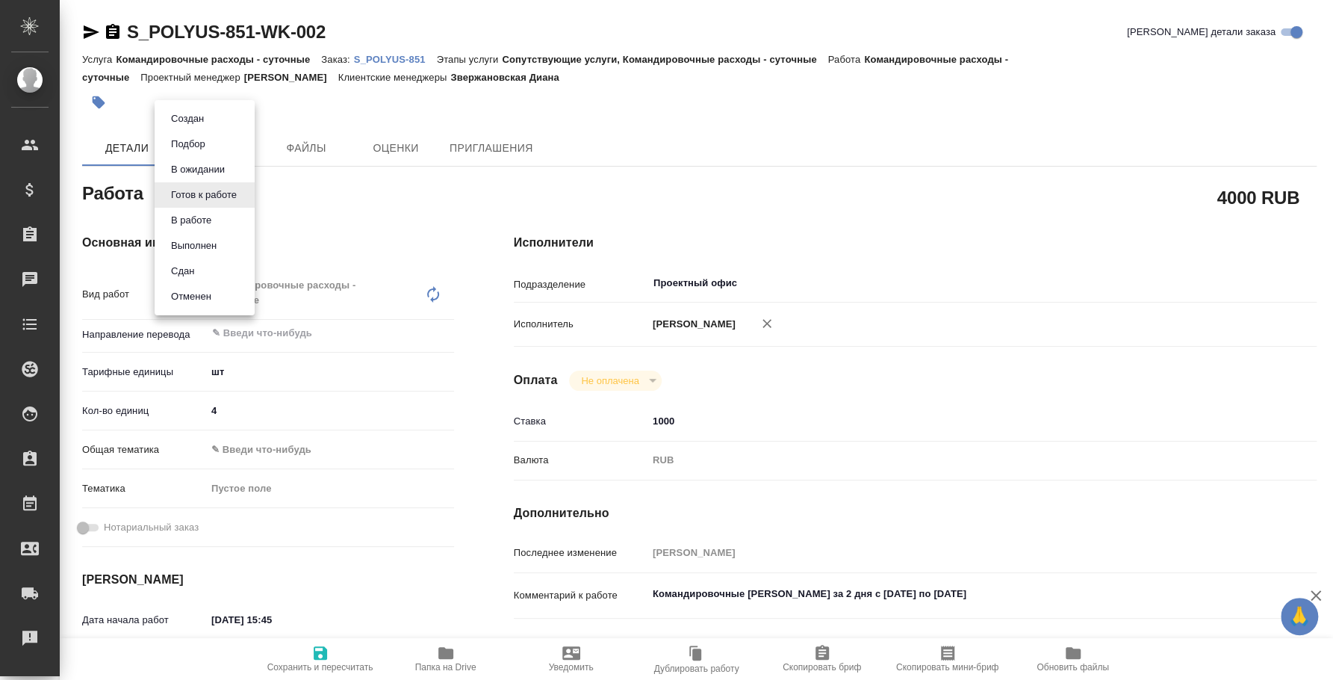
type textarea "x"
click at [229, 262] on li "Сдан" at bounding box center [205, 270] width 100 height 25
type textarea "x"
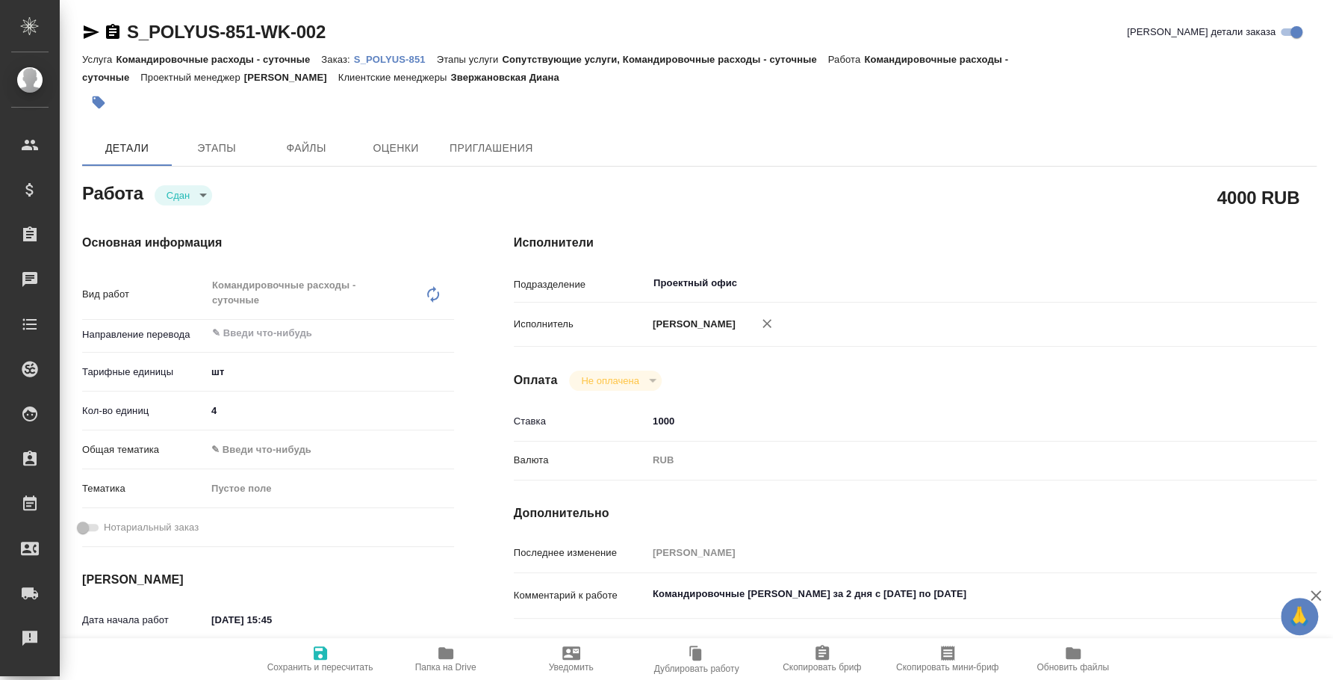
type textarea "x"
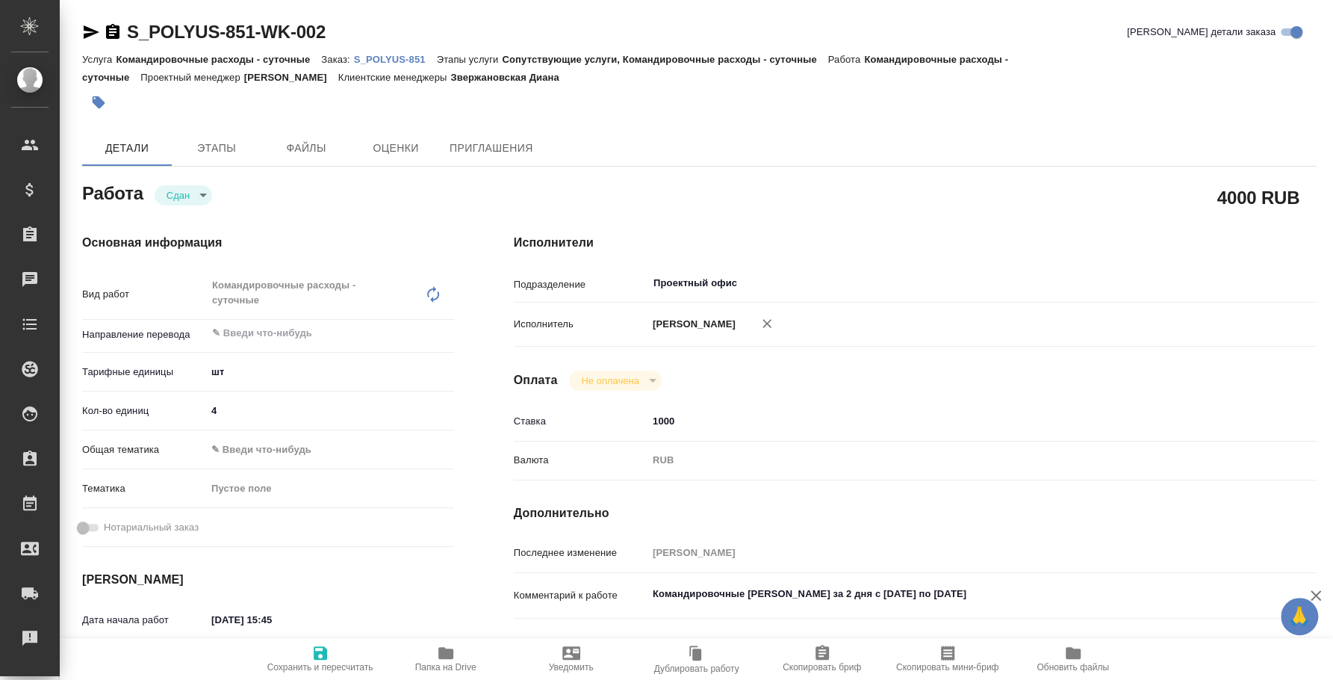
type textarea "x"
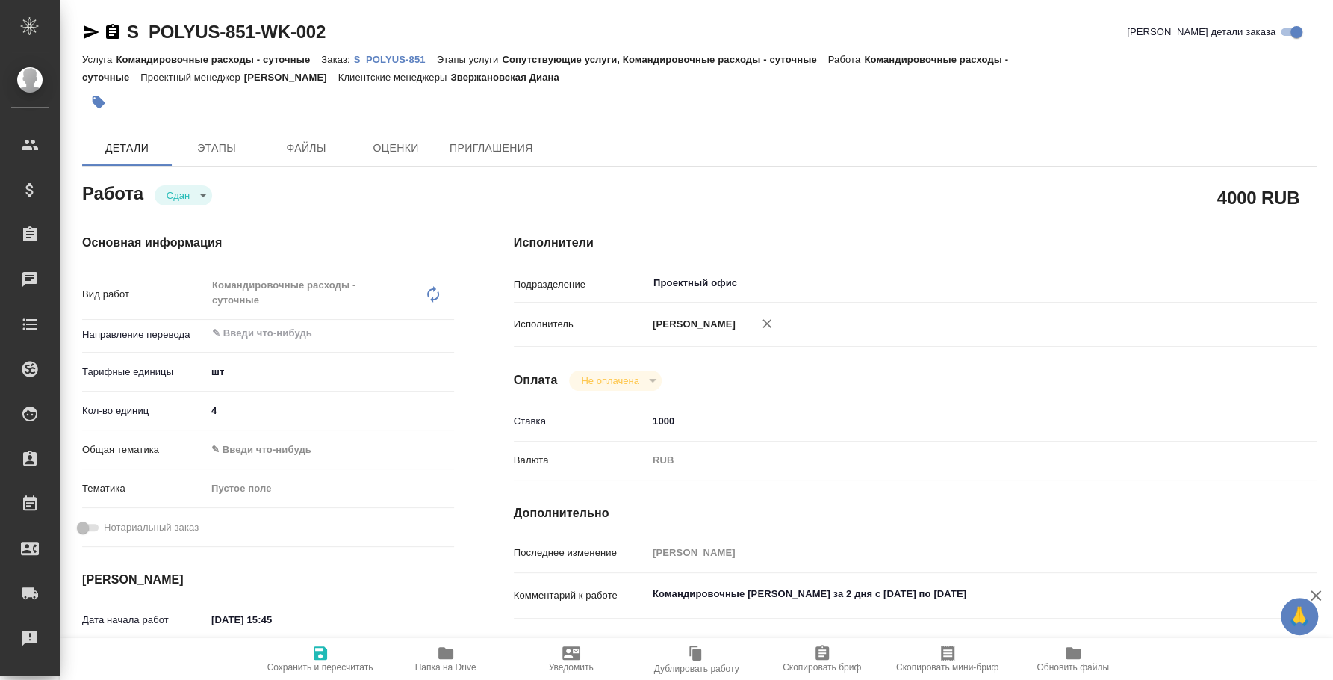
type textarea "x"
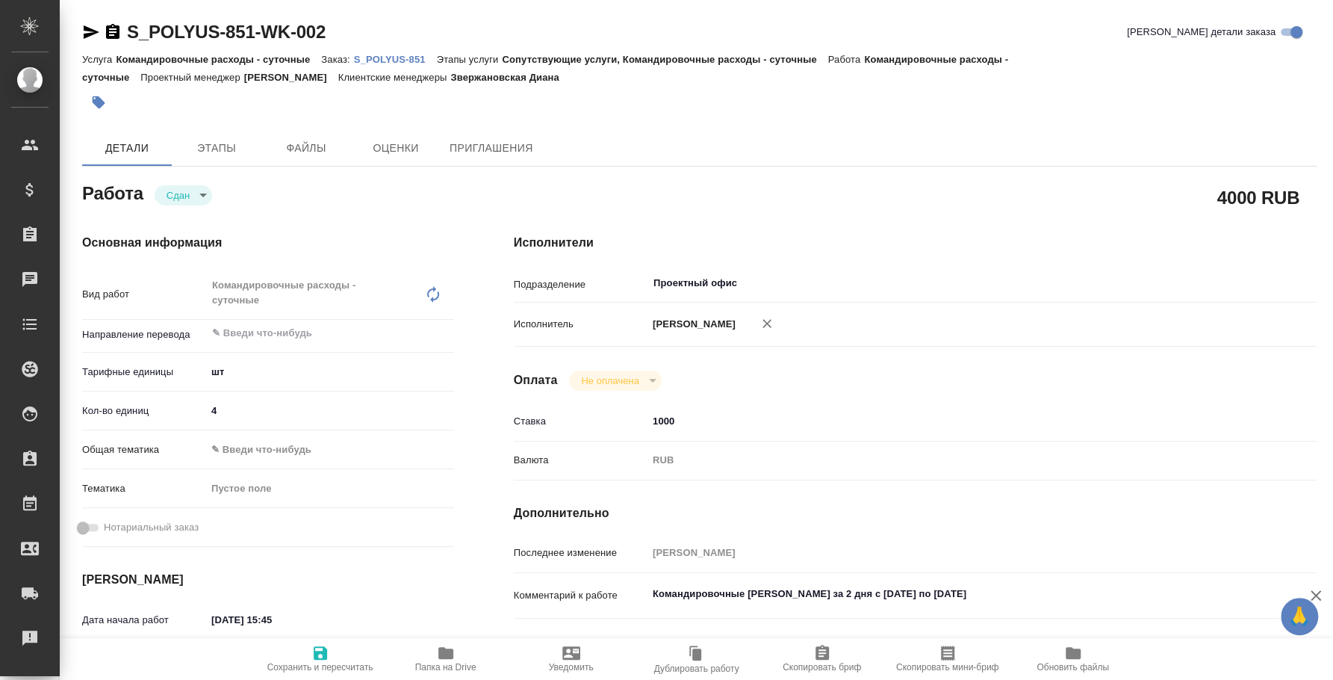
type textarea "x"
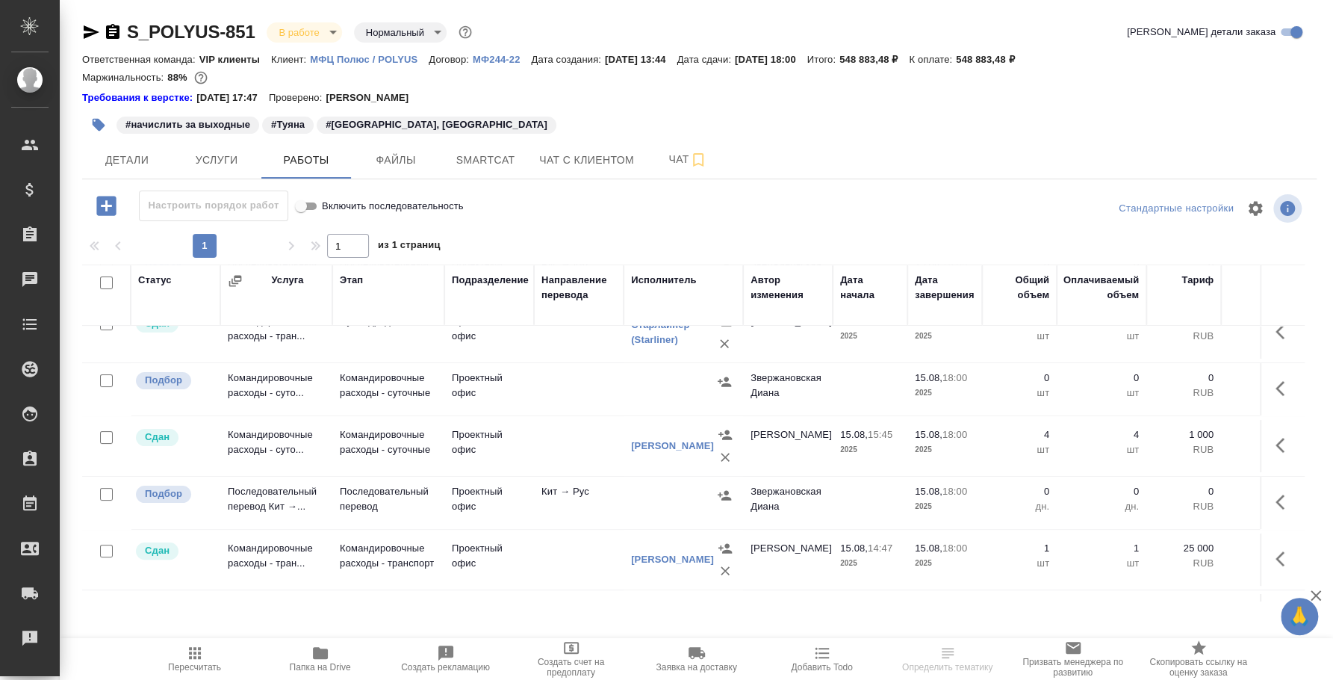
scroll to position [246, 0]
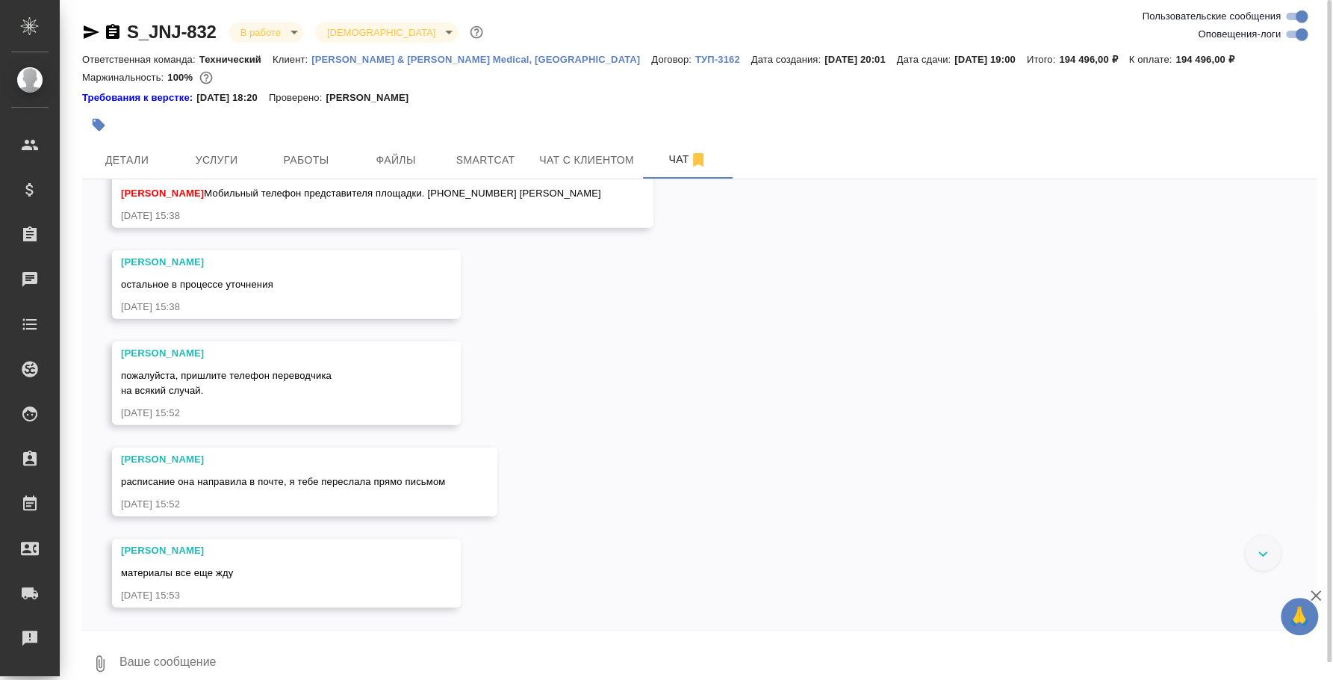
scroll to position [10516, 0]
click at [514, 647] on textarea at bounding box center [717, 663] width 1199 height 51
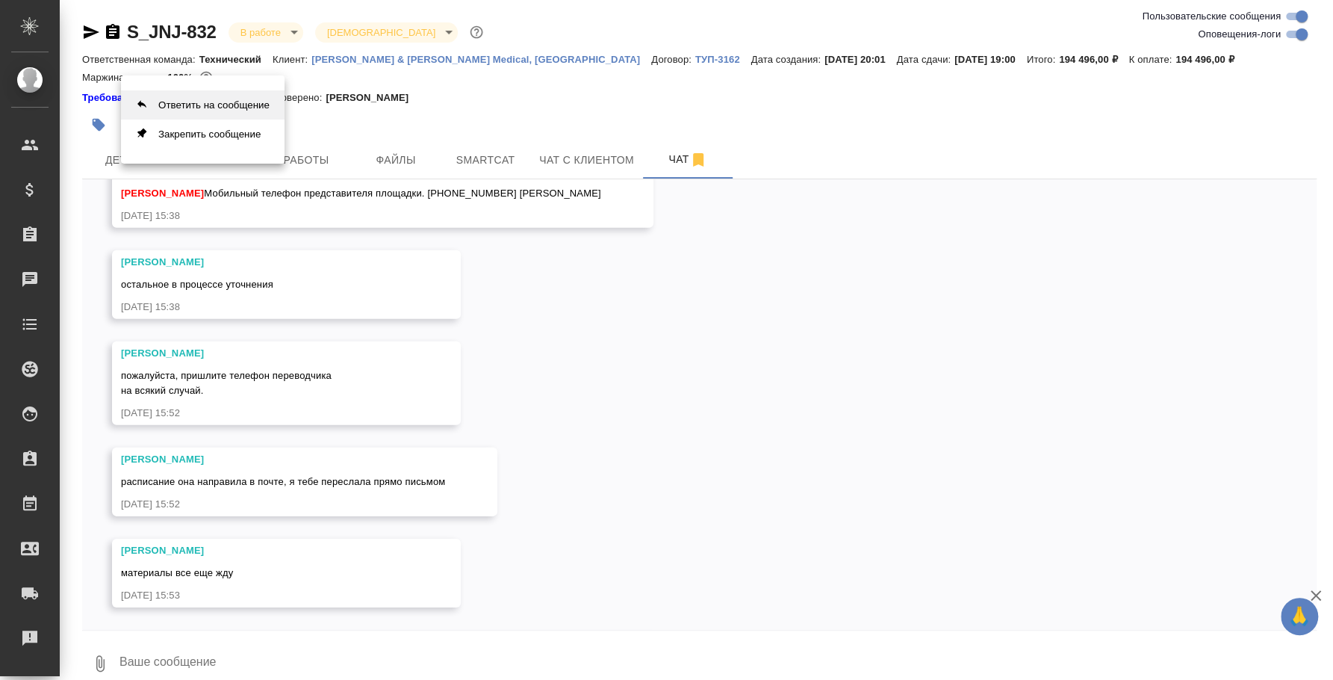
click at [237, 111] on button "Ответить на сообщение" at bounding box center [203, 104] width 164 height 29
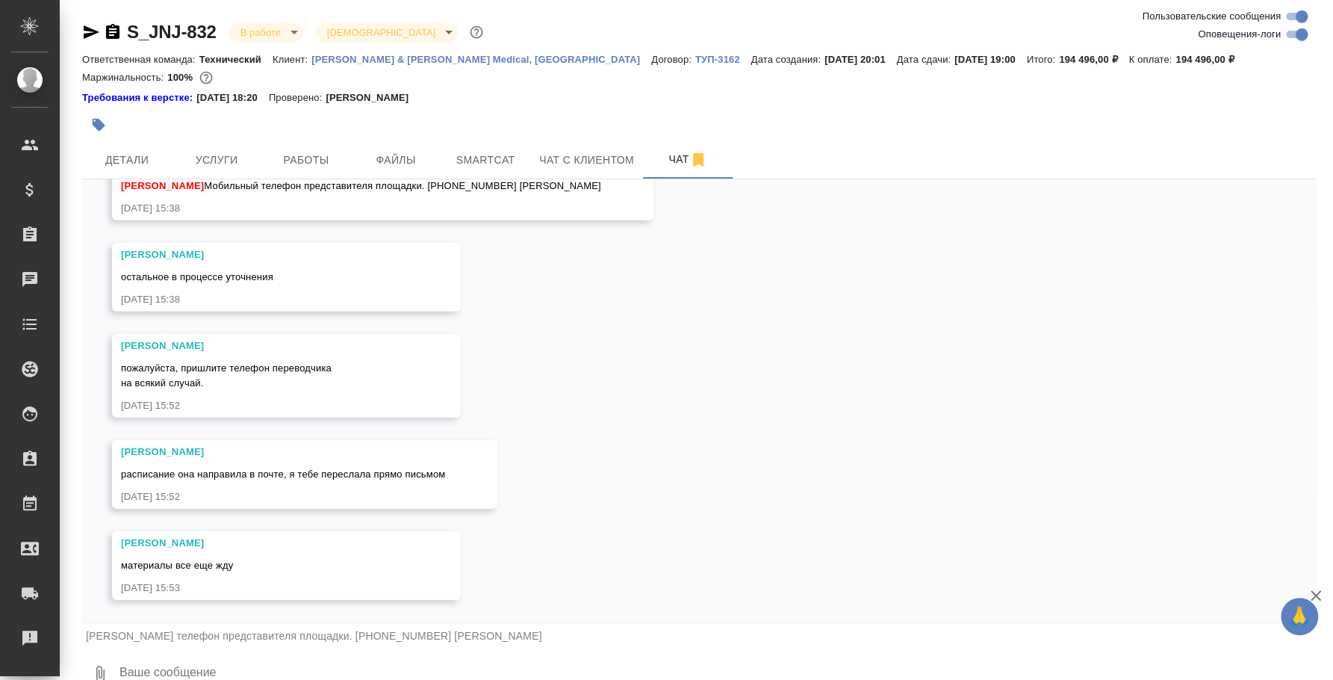
click at [248, 664] on textarea at bounding box center [717, 673] width 1199 height 51
type textarea "J"
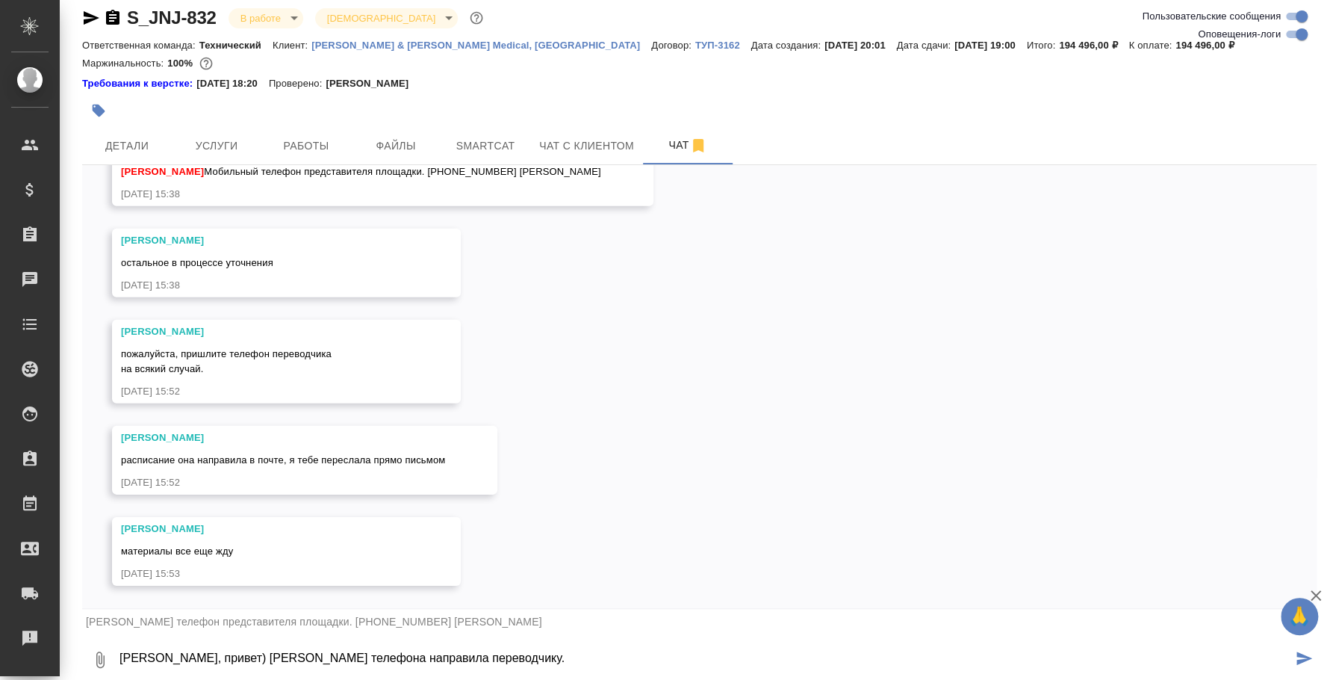
type textarea "[PERSON_NAME], привет) [PERSON_NAME] телефона направила переводчику."
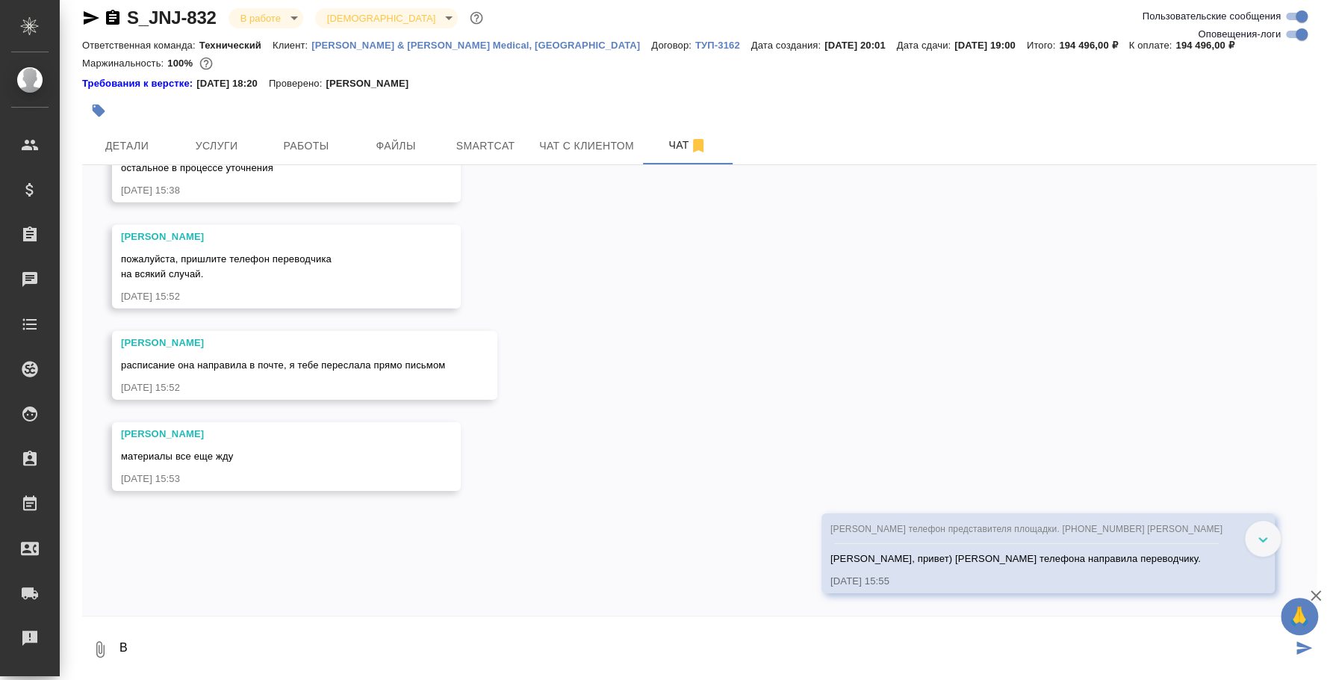
scroll to position [10619, 0]
paste textarea "[PHONE_NUMBER]"
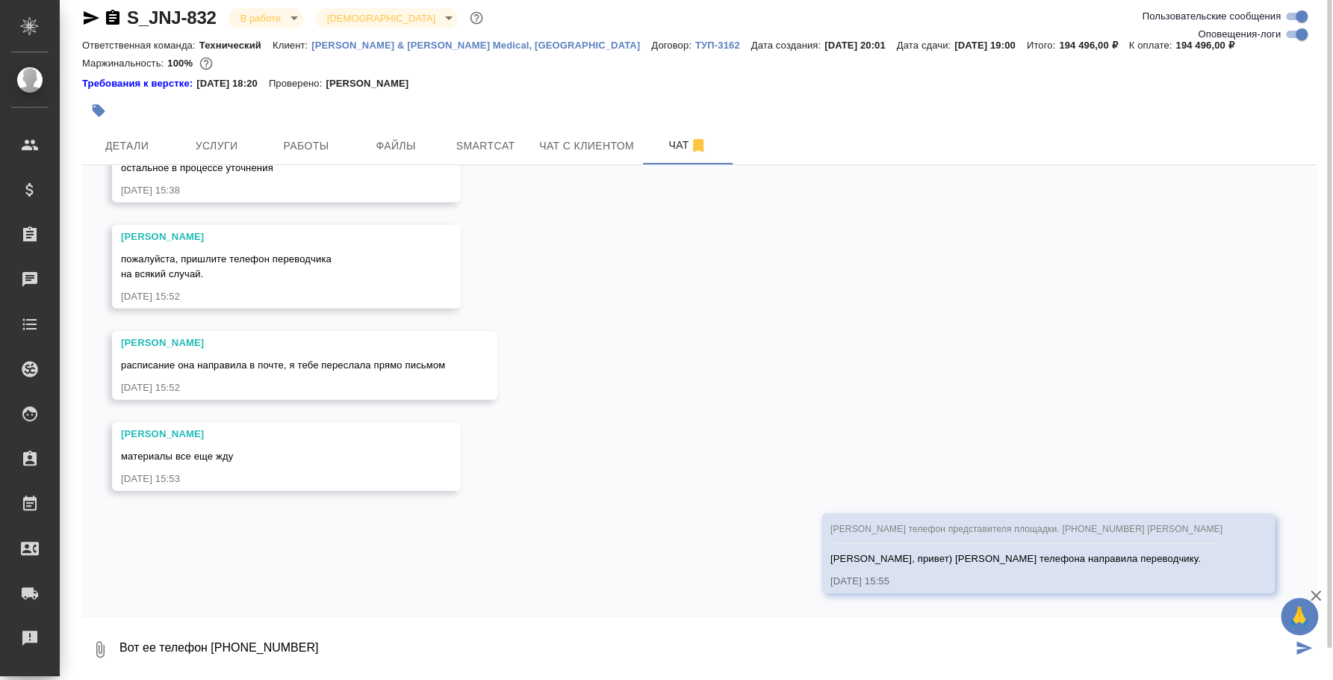
scroll to position [10432, 0]
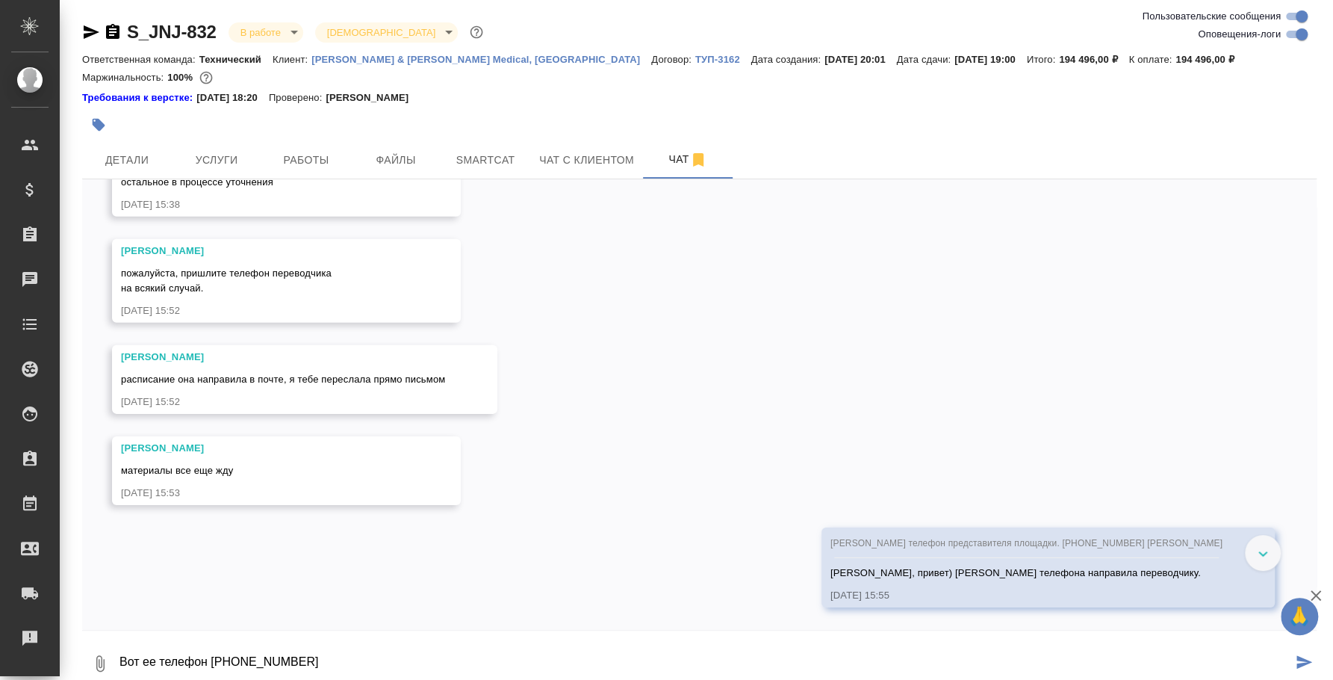
type textarea "Вот ее телефон [PHONE_NUMBER]"
click at [242, 368] on button "Ответить на сообщение" at bounding box center [203, 369] width 164 height 29
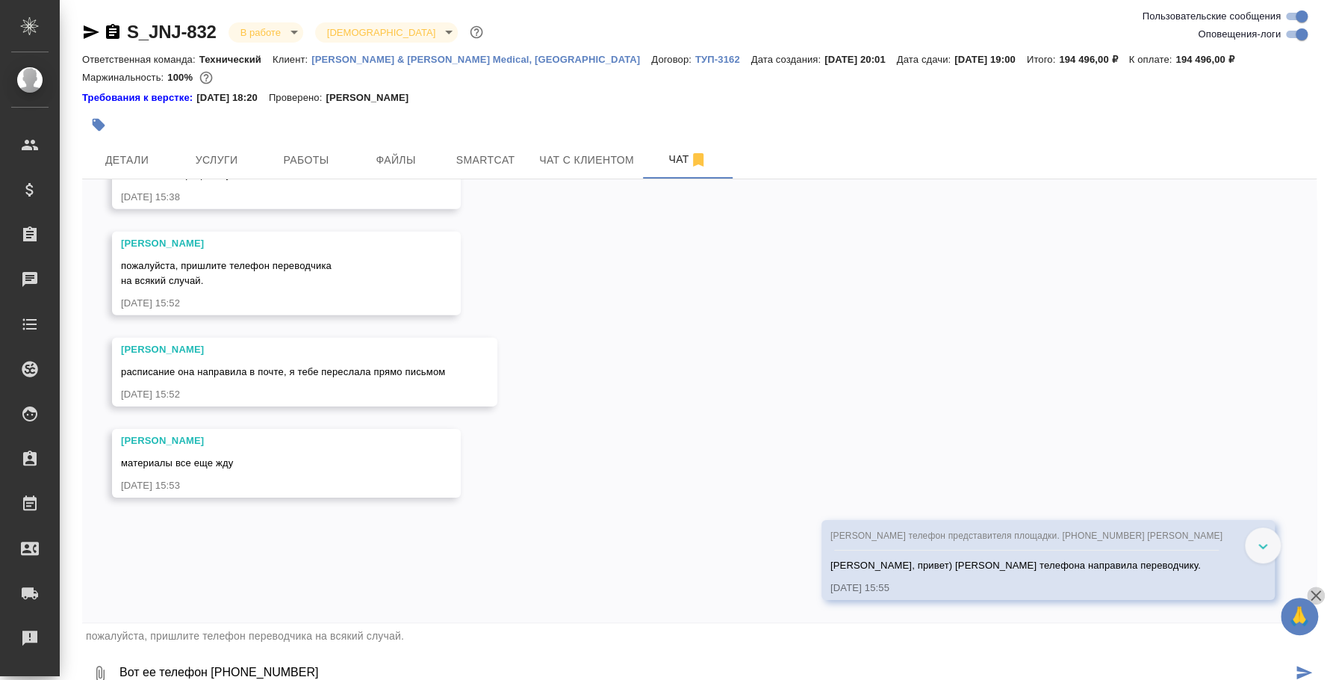
click at [1308, 595] on icon "button" at bounding box center [1316, 595] width 18 height 18
click at [1296, 670] on icon "submit" at bounding box center [1304, 671] width 16 height 13
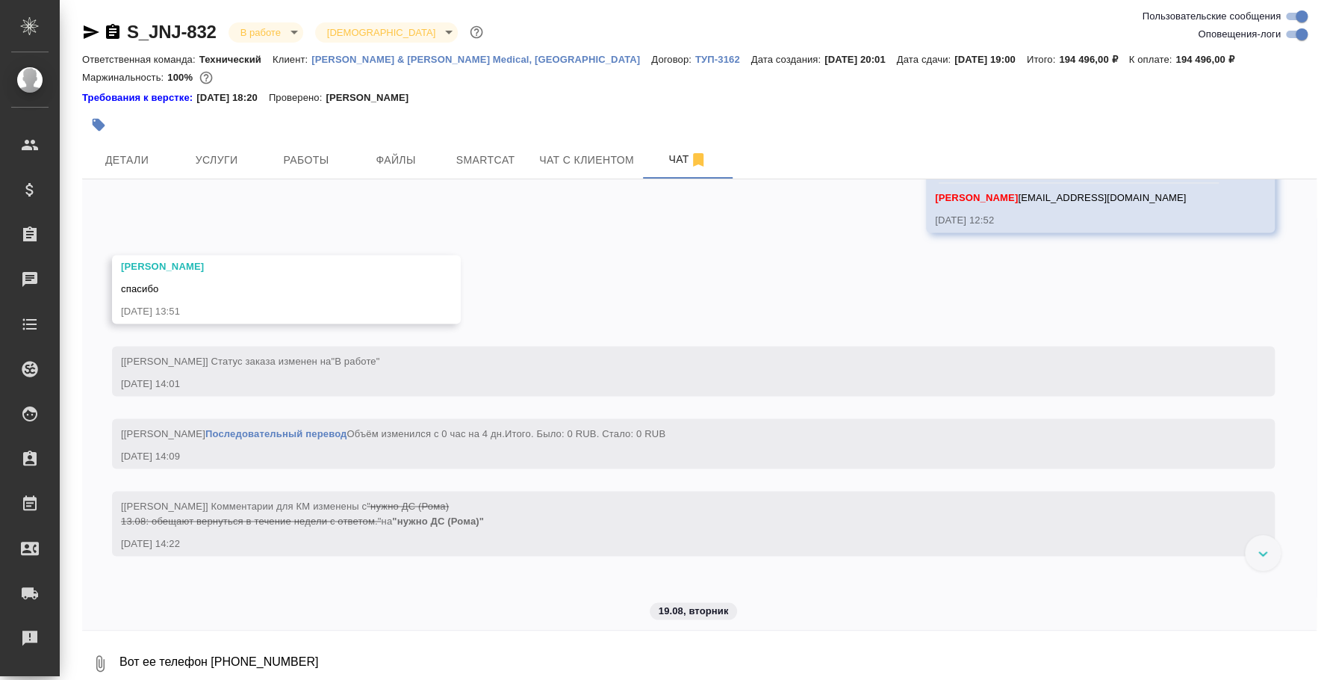
scroll to position [8877, 0]
drag, startPoint x: 996, startPoint y: 392, endPoint x: 1095, endPoint y: 394, distance: 98.6
click at [1095, 204] on div "[PERSON_NAME] [EMAIL_ADDRESS][DOMAIN_NAME]" at bounding box center [1078, 194] width 287 height 19
copy span "[EMAIL_ADDRESS][DOMAIN_NAME]"
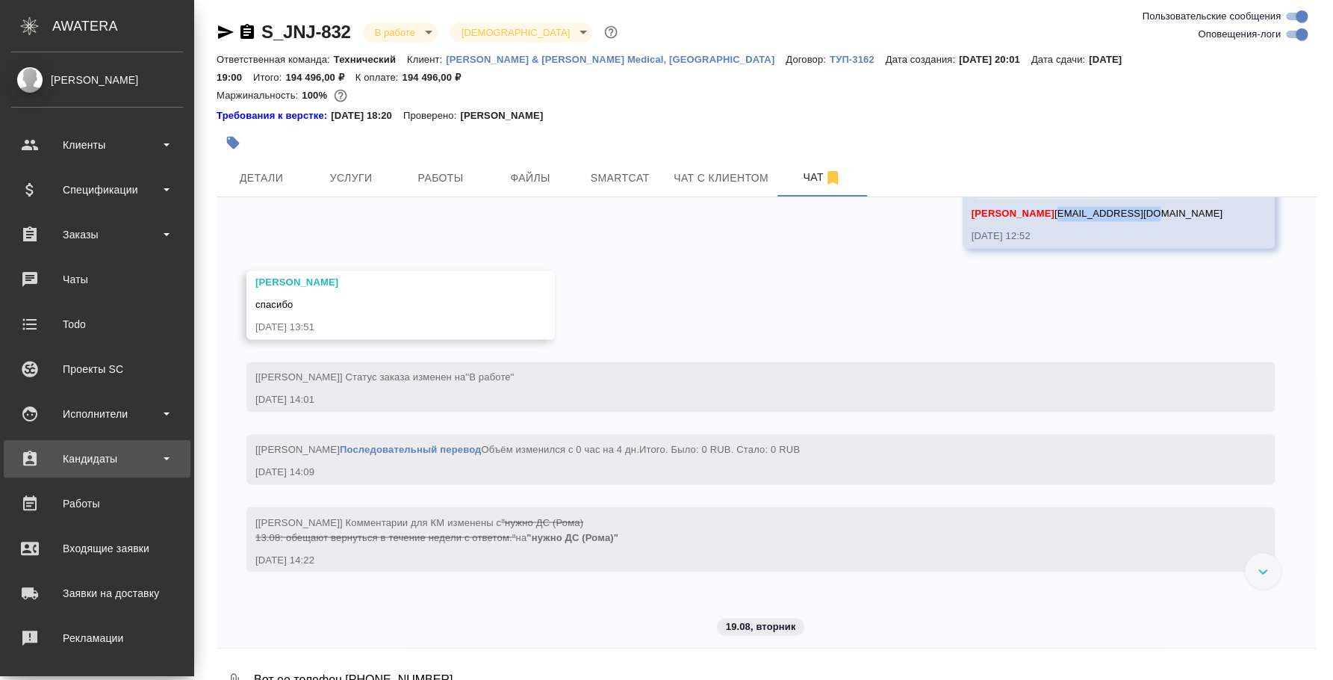
scroll to position [8937, 0]
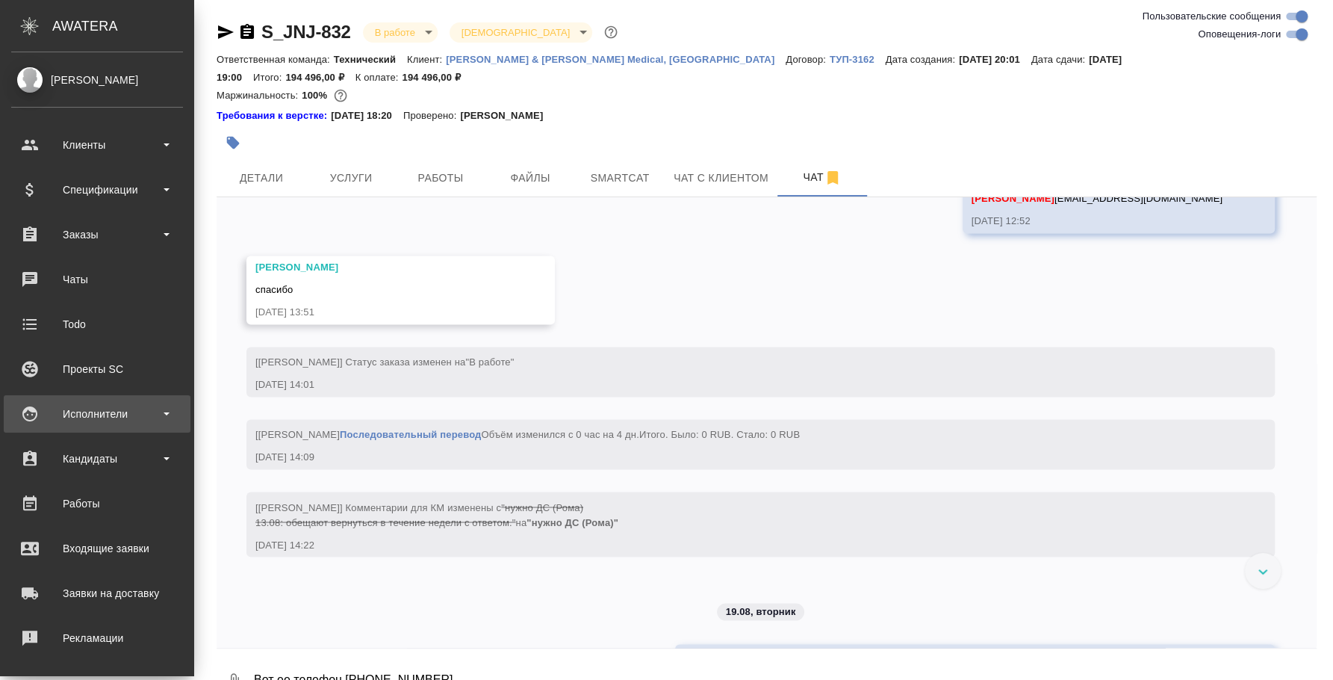
click at [122, 415] on div "Исполнители" at bounding box center [97, 413] width 172 height 22
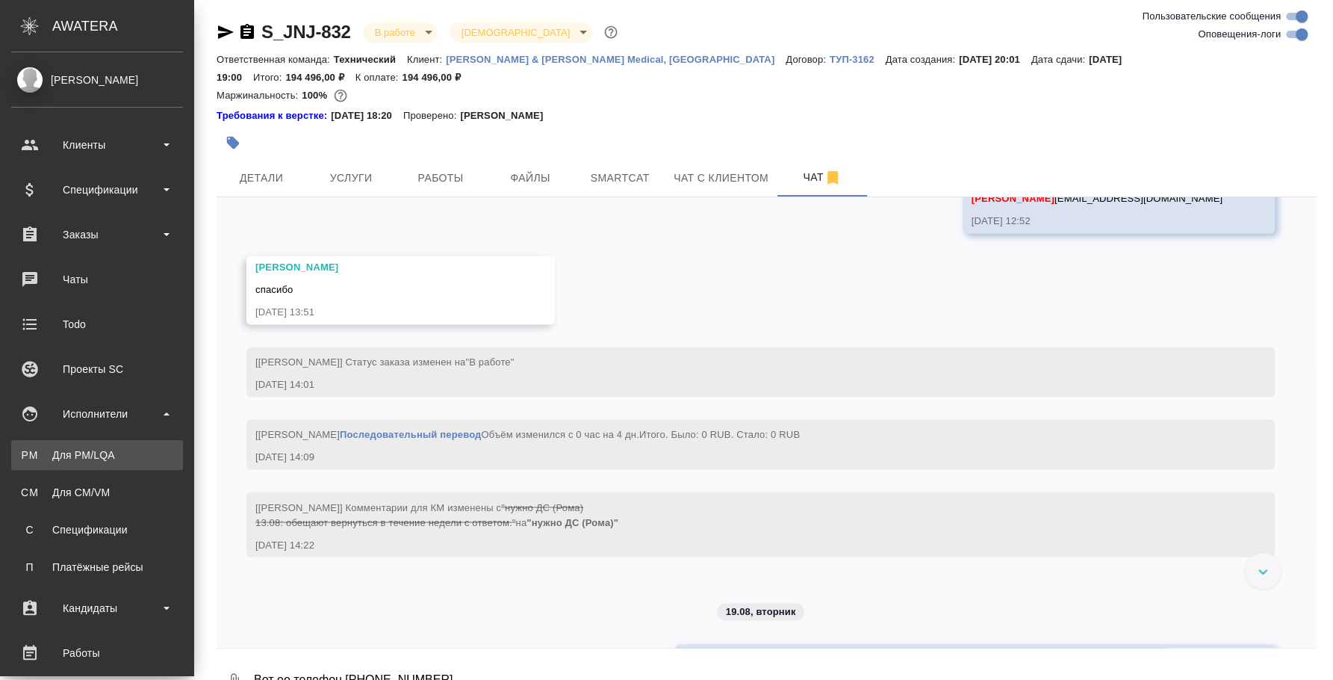
click at [121, 453] on div "Для PM/LQA" at bounding box center [97, 454] width 157 height 15
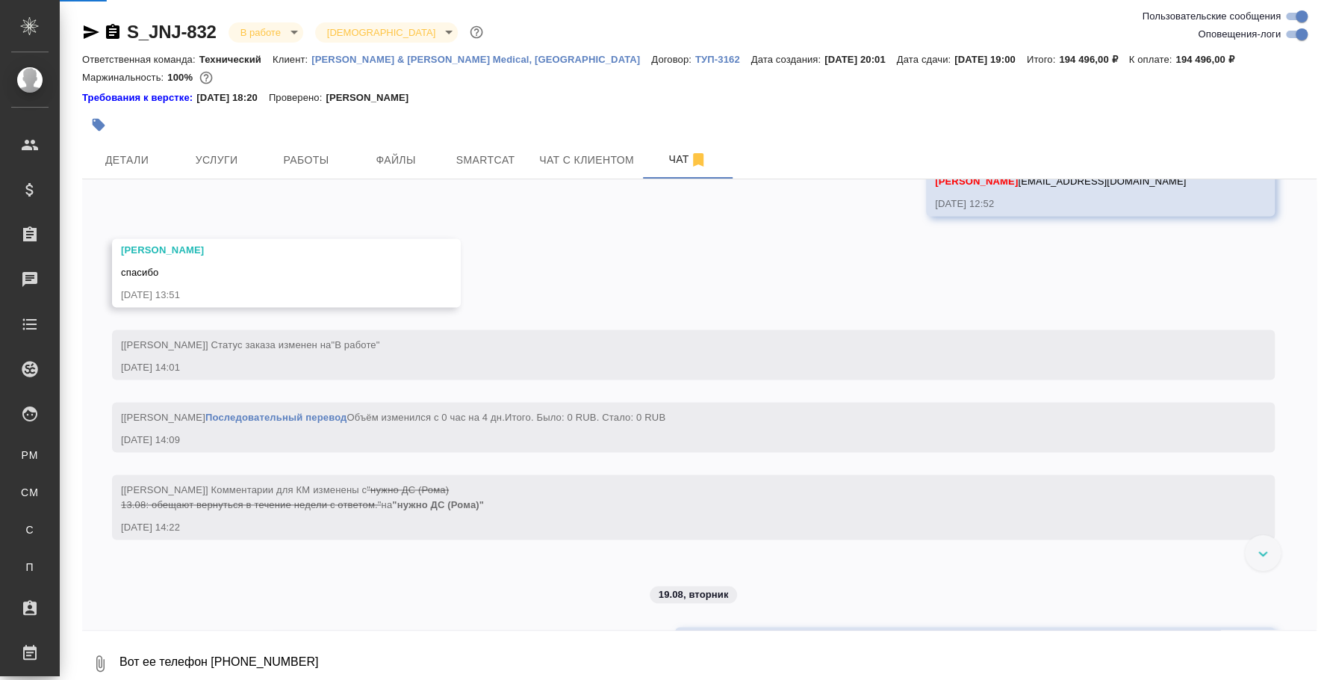
scroll to position [8877, 0]
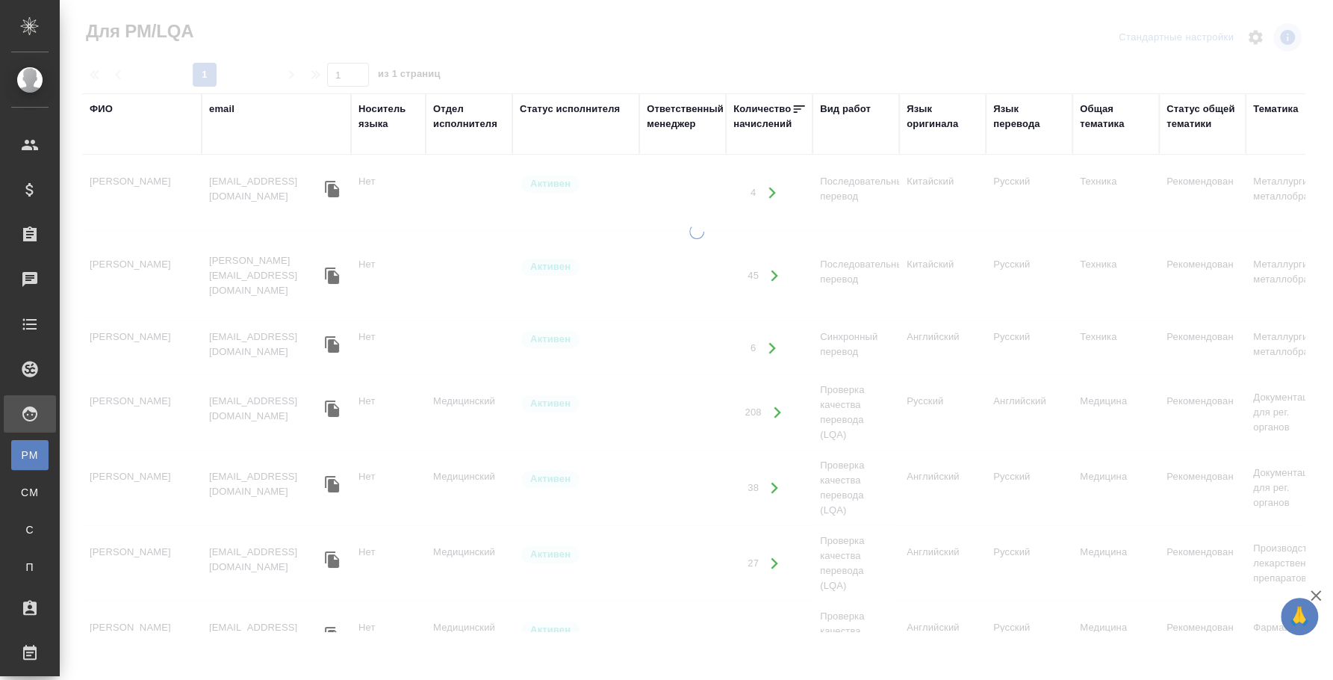
click at [108, 103] on div "ФИО" at bounding box center [101, 109] width 23 height 15
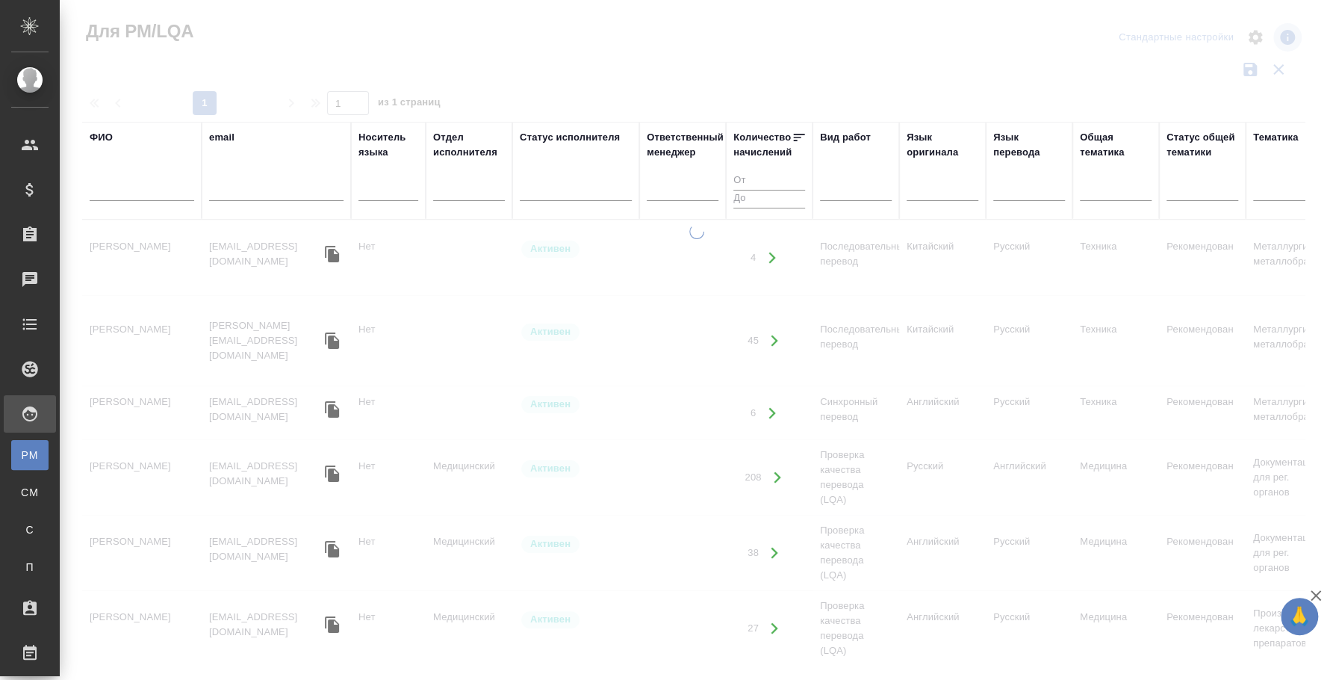
click at [132, 191] on input "text" at bounding box center [142, 191] width 105 height 19
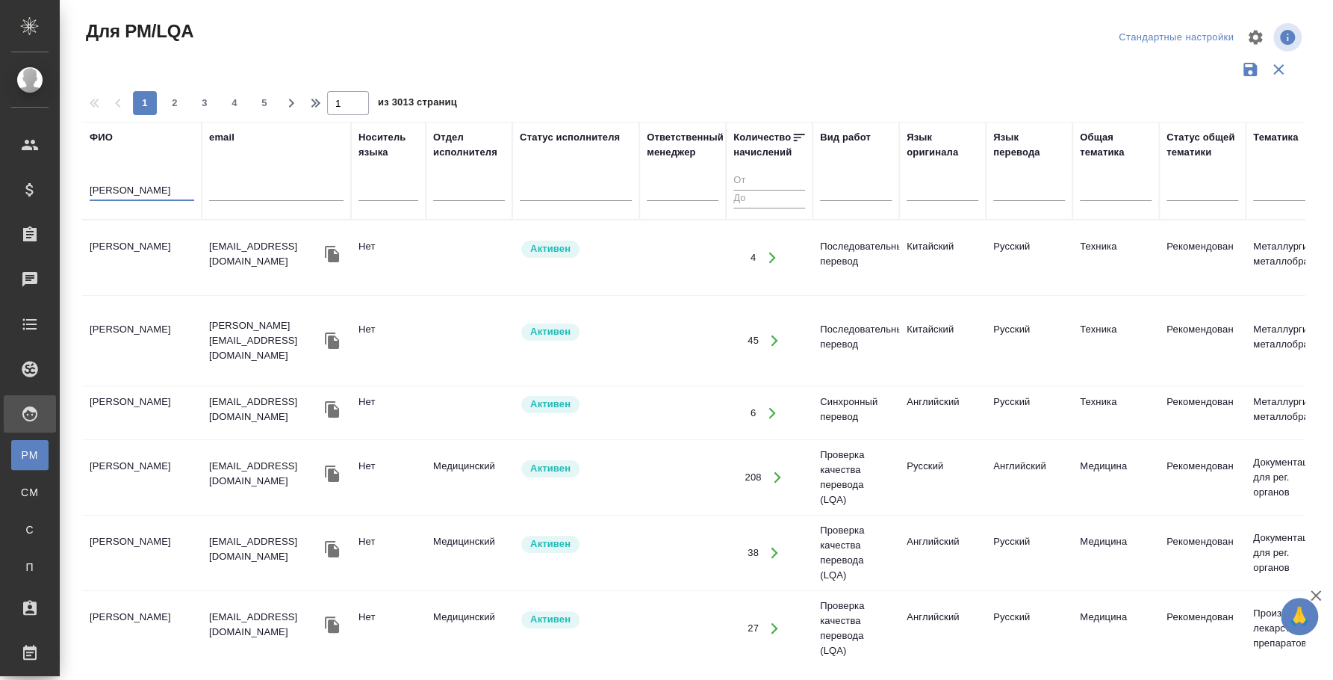
type input "[PERSON_NAME]"
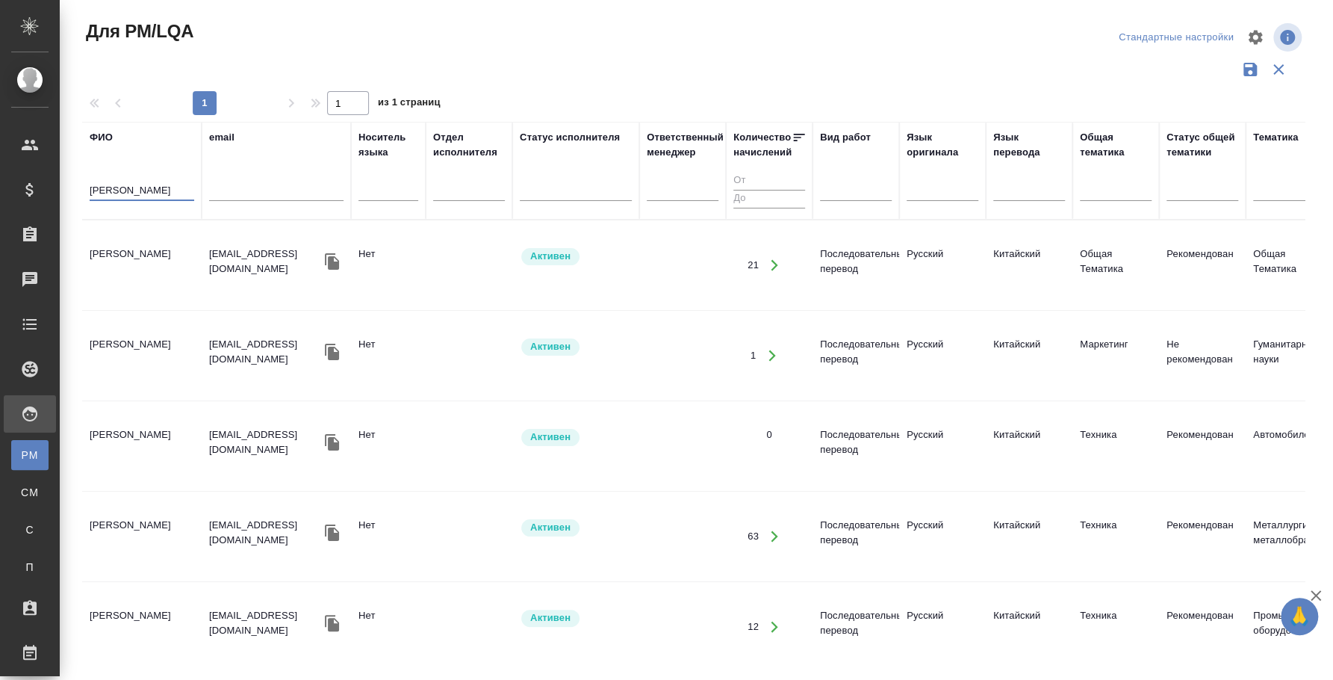
click at [151, 251] on td "Шаталова Анастасия Евгеньевна" at bounding box center [141, 265] width 119 height 52
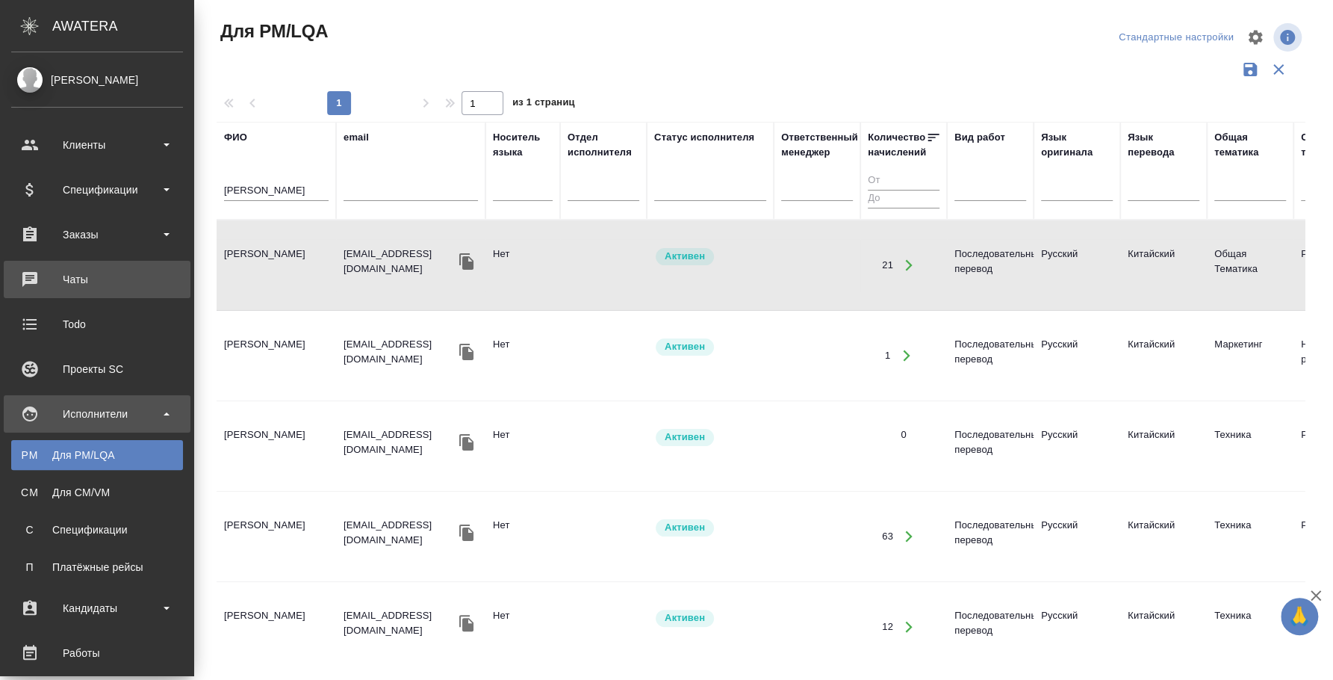
click at [114, 280] on div "Чаты" at bounding box center [97, 279] width 172 height 22
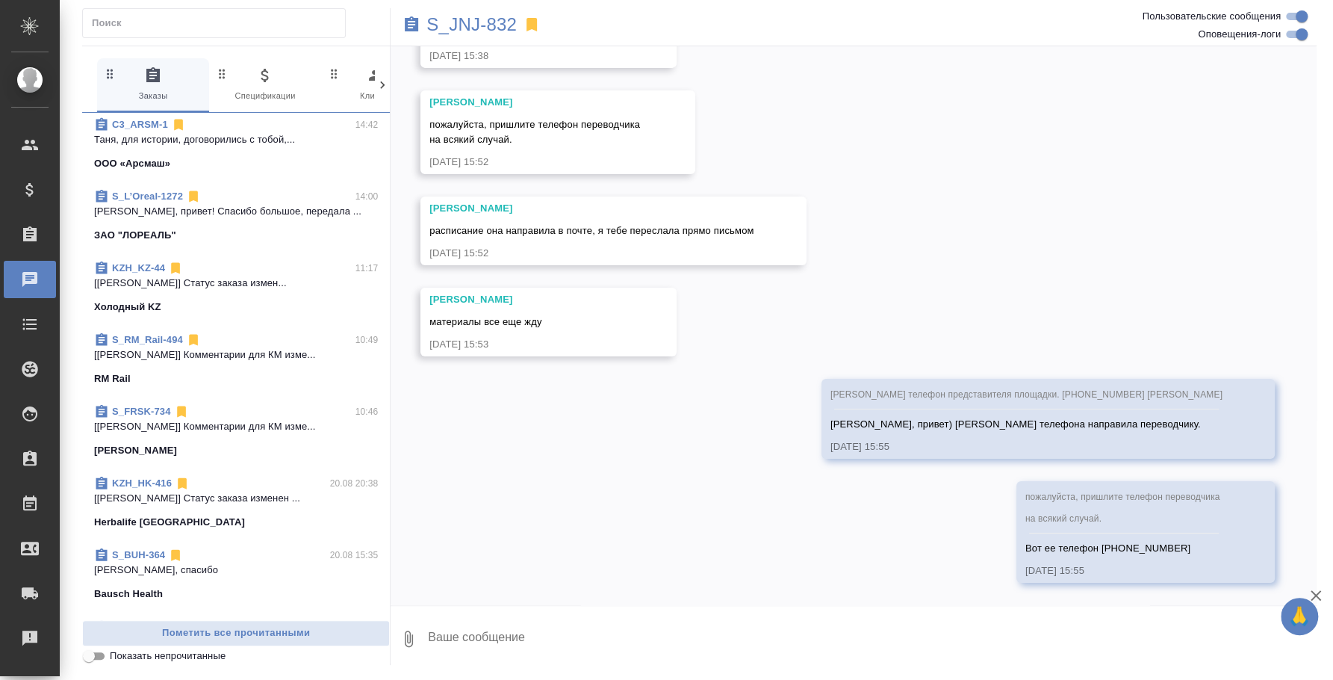
scroll to position [186, 0]
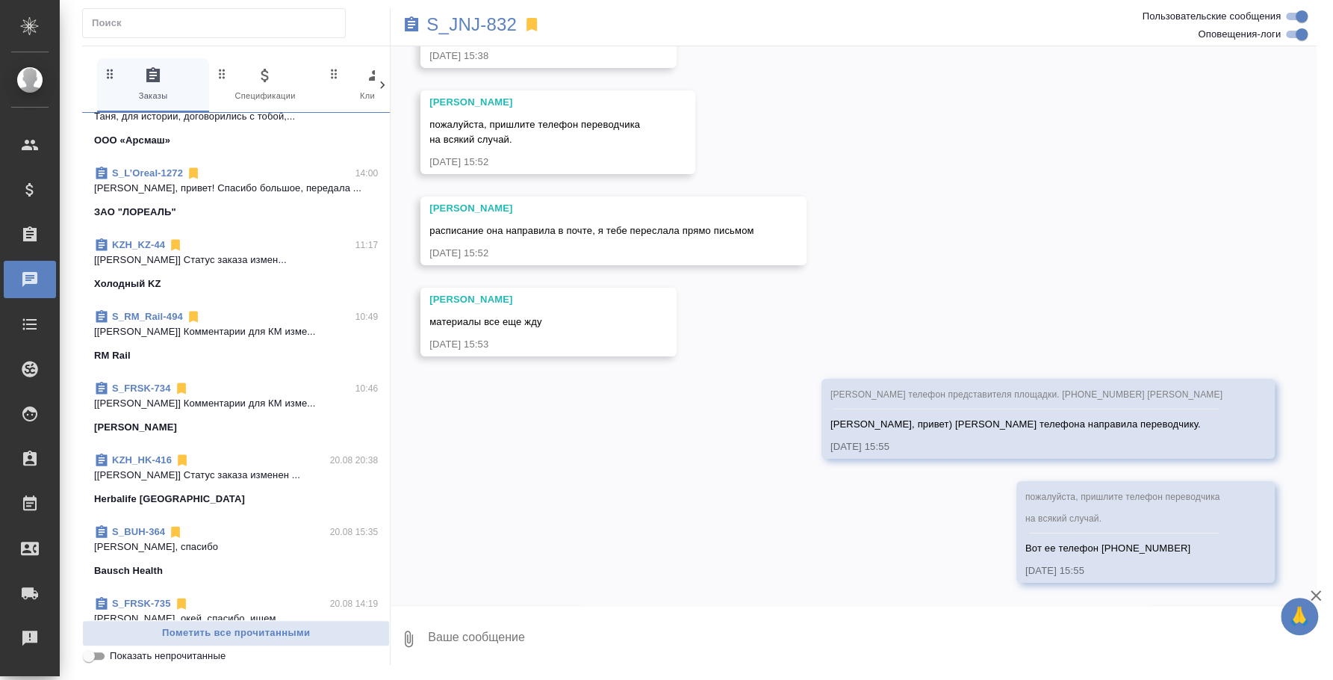
click at [259, 402] on span "S_FRSK-734 10:46 [Усманова Ольга] Комментарии для КМ изме... Fresenius Kabi" at bounding box center [236, 408] width 284 height 54
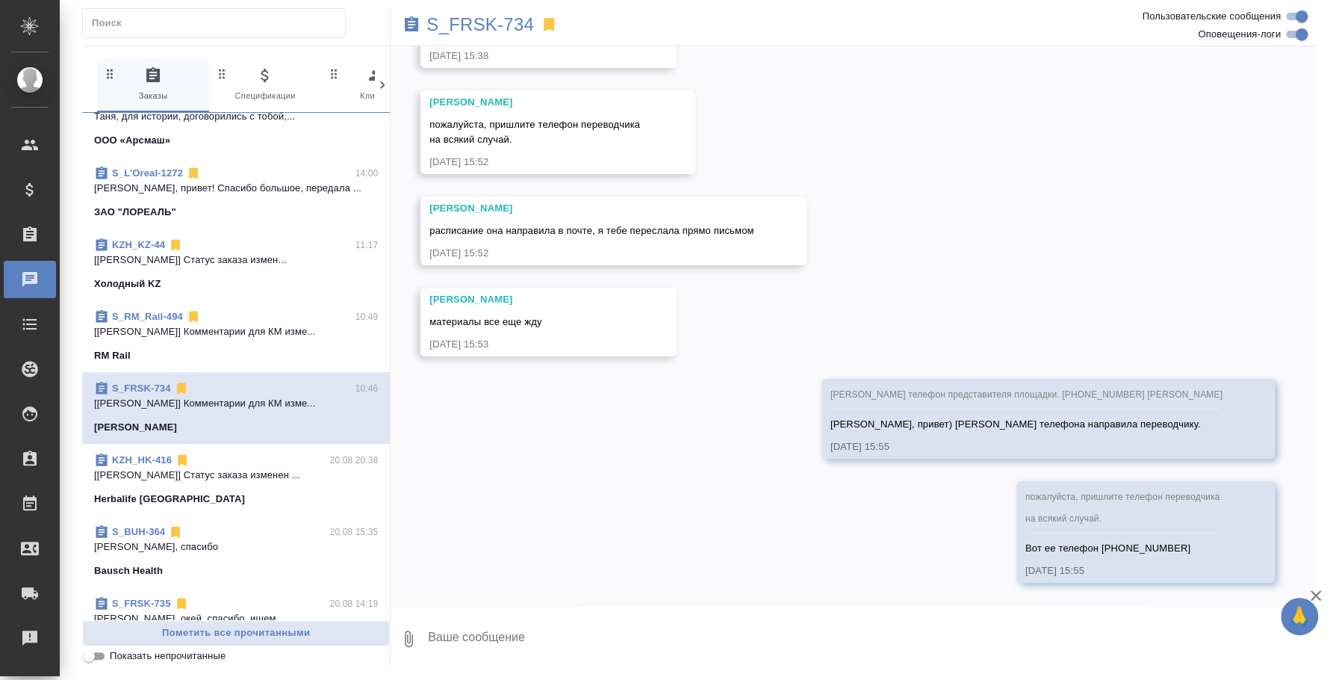
scroll to position [4156, 0]
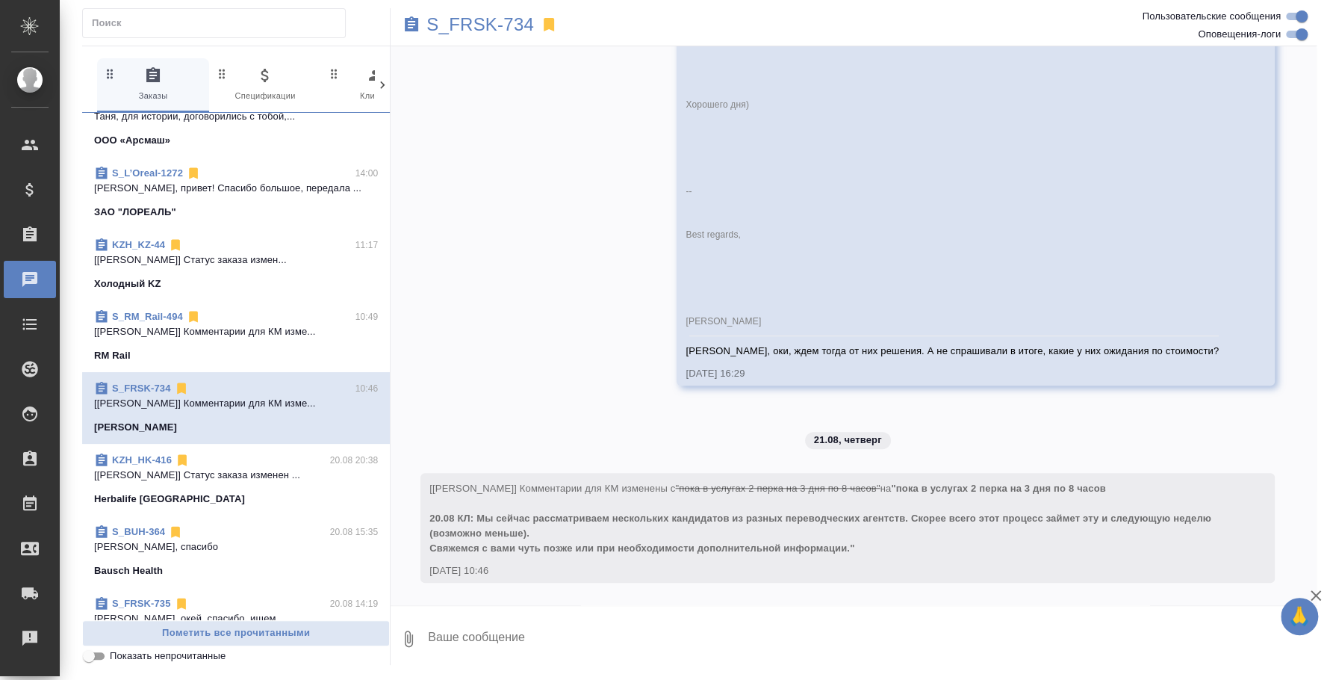
click at [632, 635] on textarea at bounding box center [871, 638] width 890 height 51
click at [223, 611] on p "[PERSON_NAME], окей, спасибо, ищем" at bounding box center [236, 618] width 284 height 15
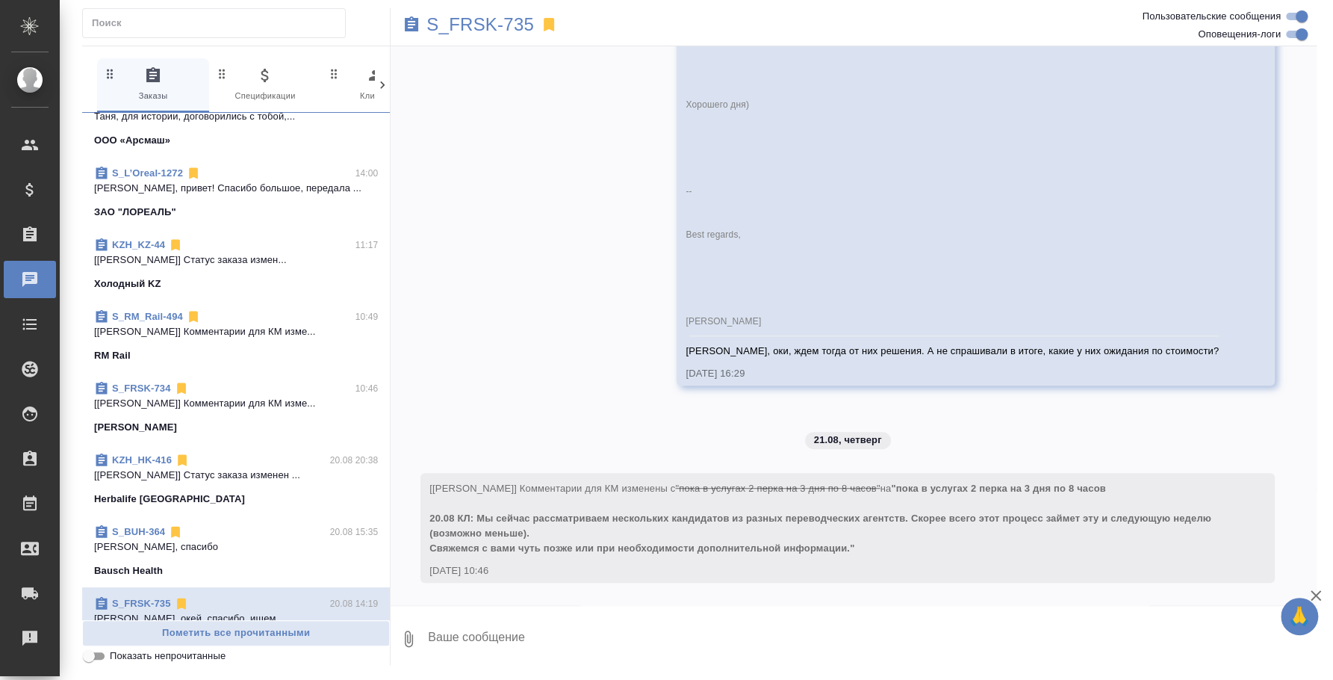
scroll to position [1118, 0]
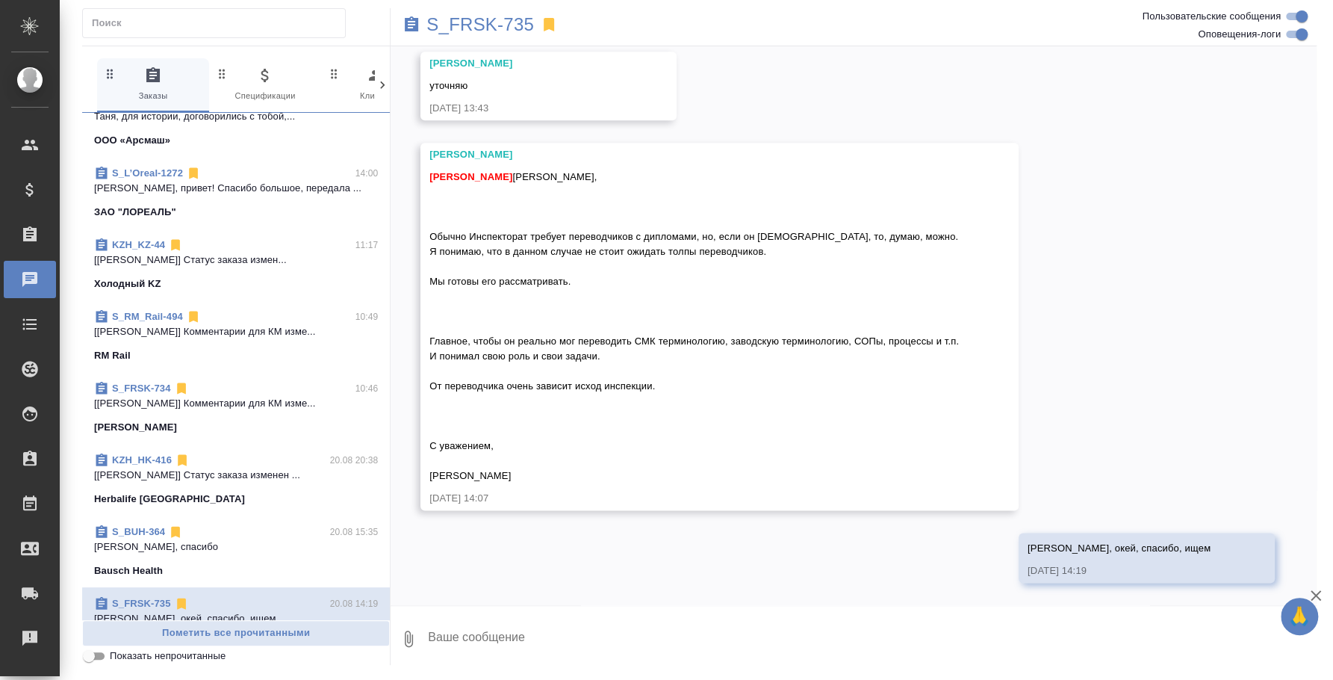
click at [611, 624] on textarea at bounding box center [871, 638] width 890 height 51
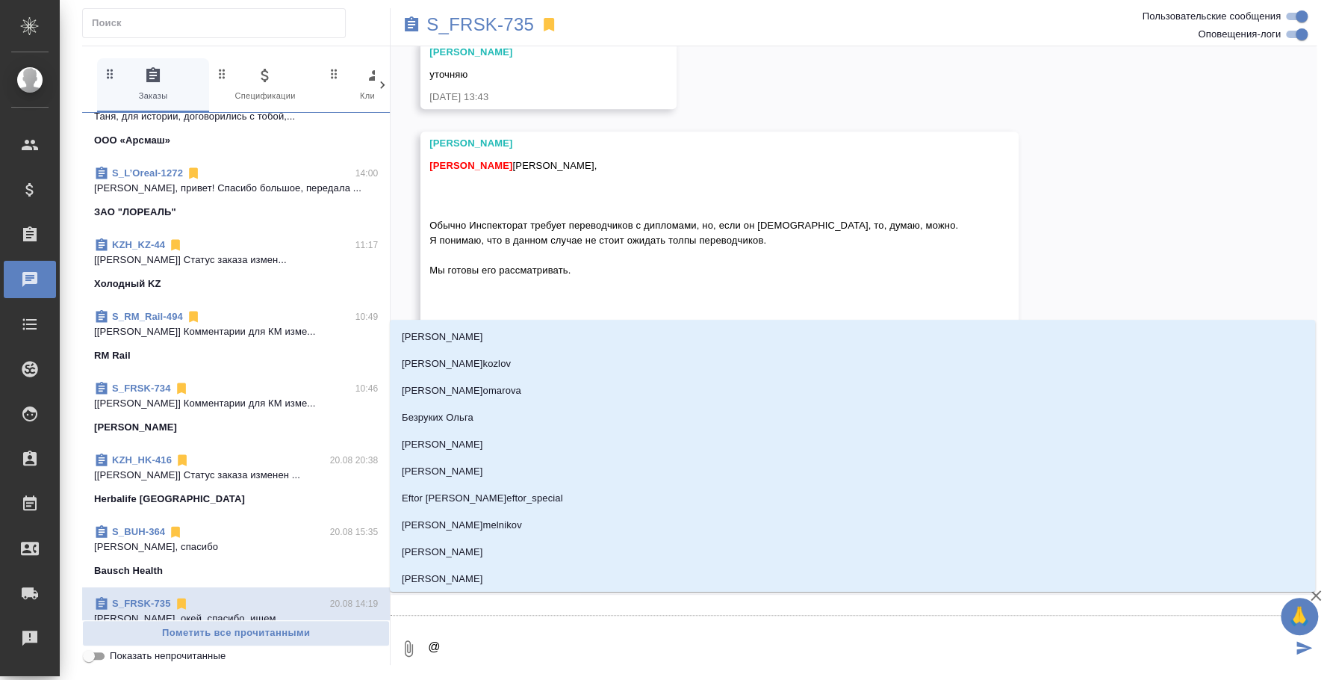
type textarea "@e"
type input "e"
type textarea "@ec"
type input "ec"
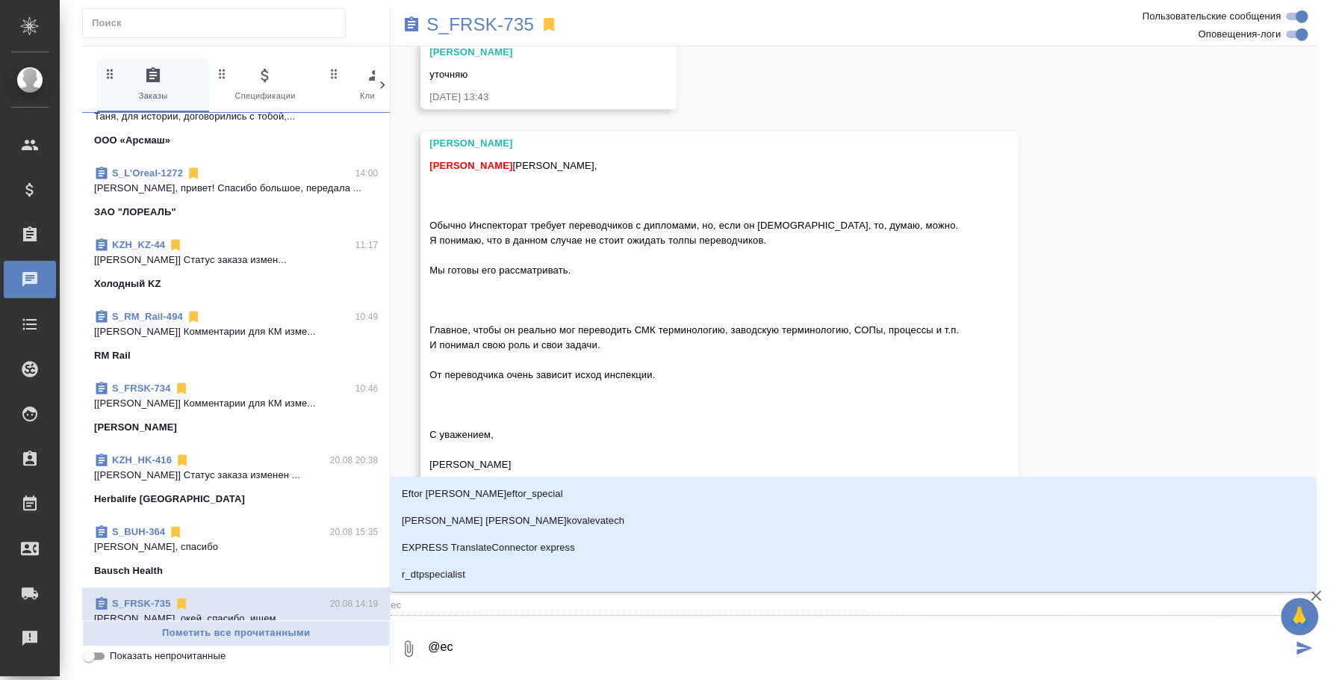
type textarea "@ecv"
type input "ecv"
type textarea "@ecvf"
type input "ecvf"
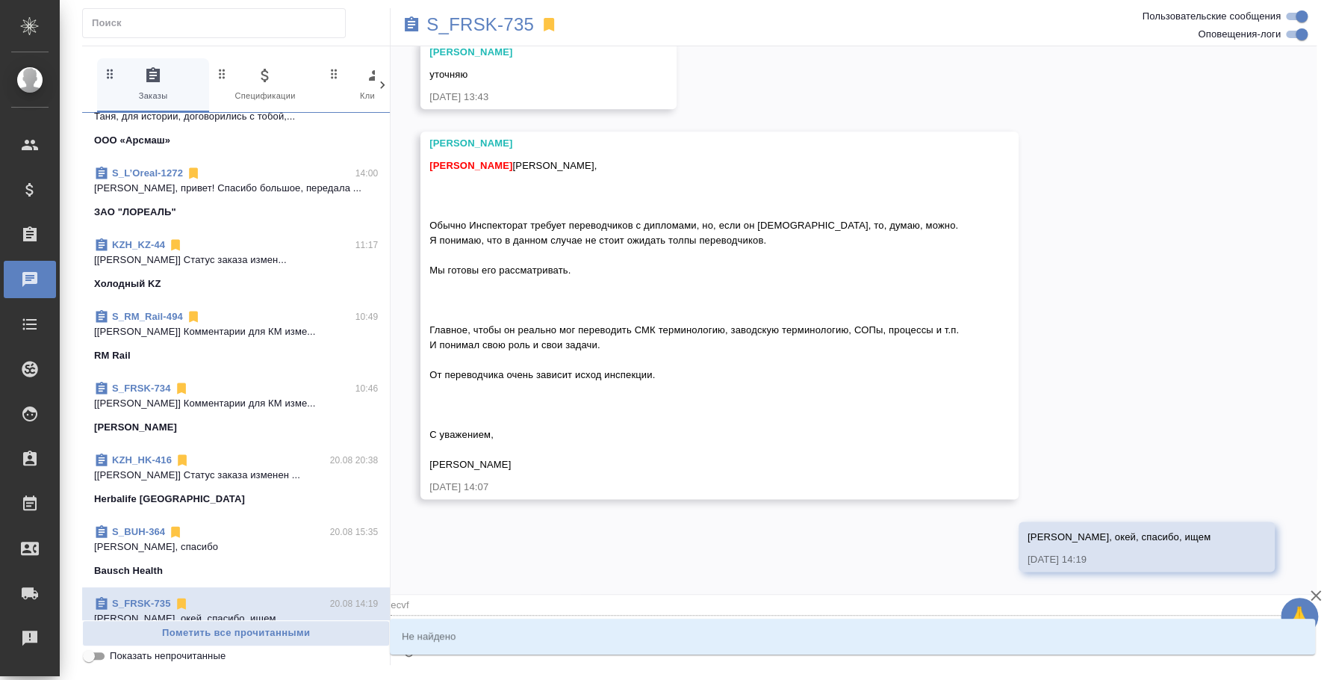
type textarea "@ecv"
type input "ecv"
type textarea "@ec"
type input "ec"
type textarea "@e"
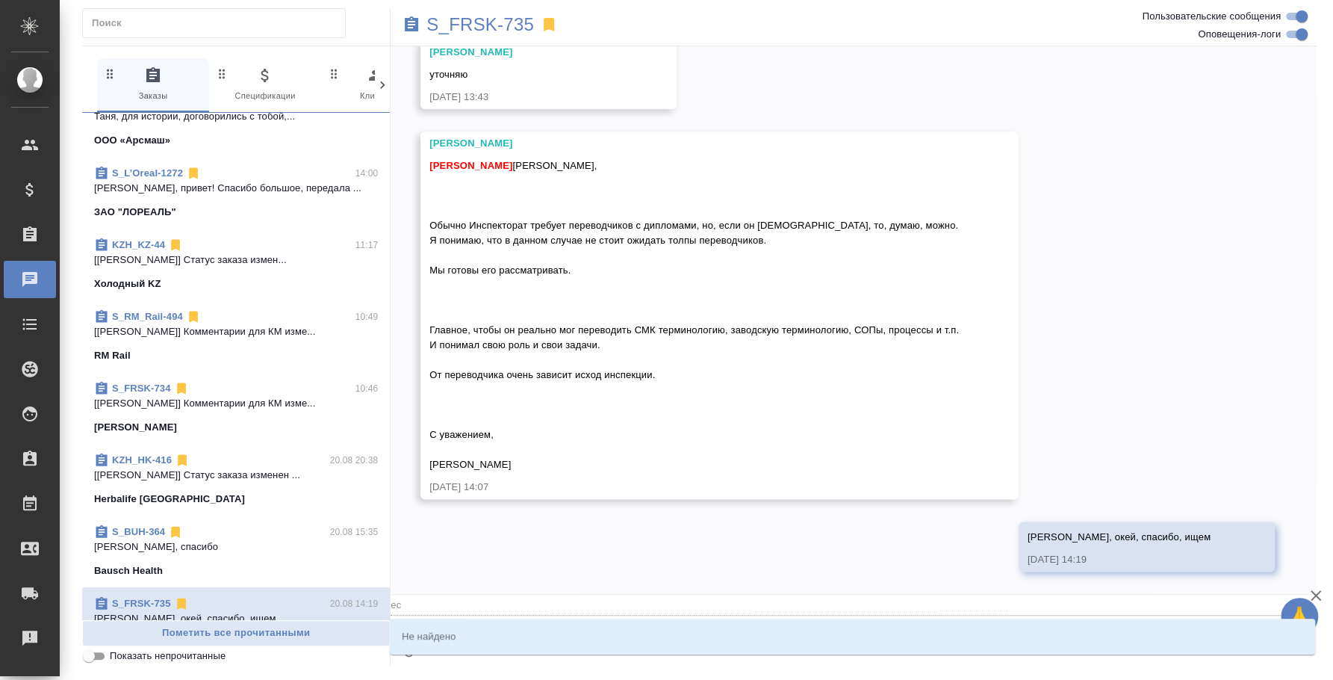
type input "e"
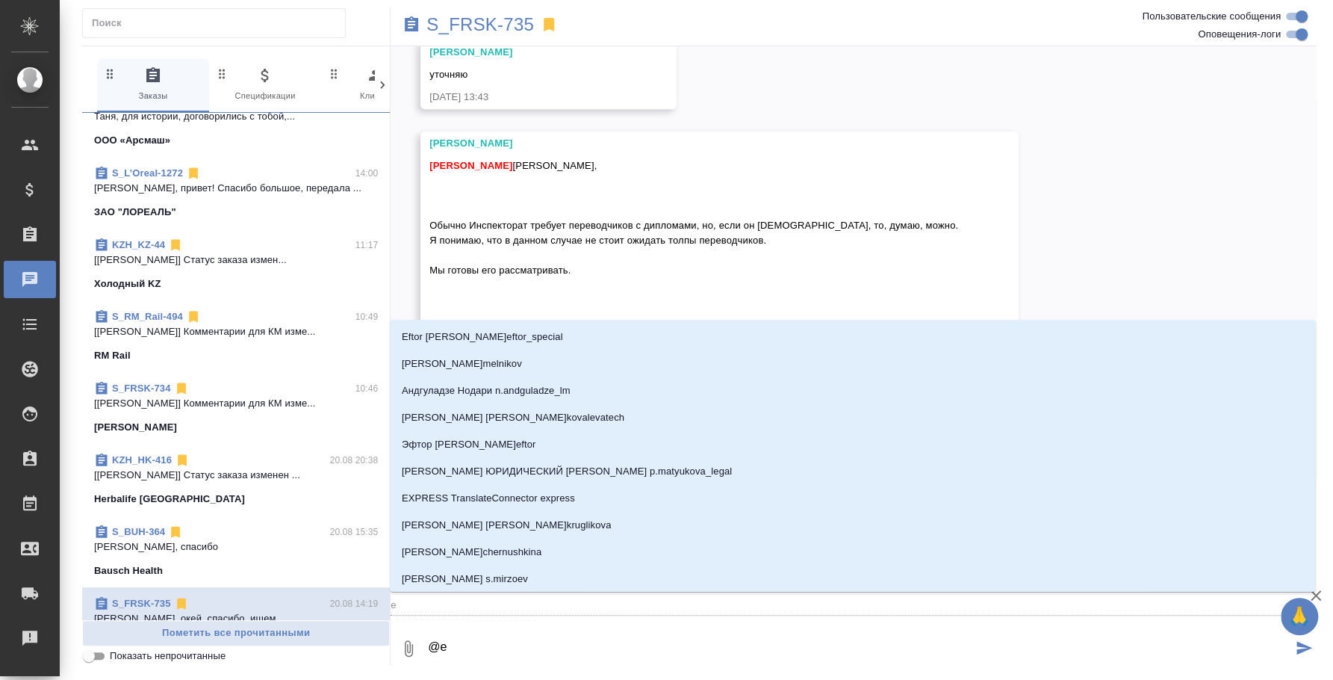
type textarea "@"
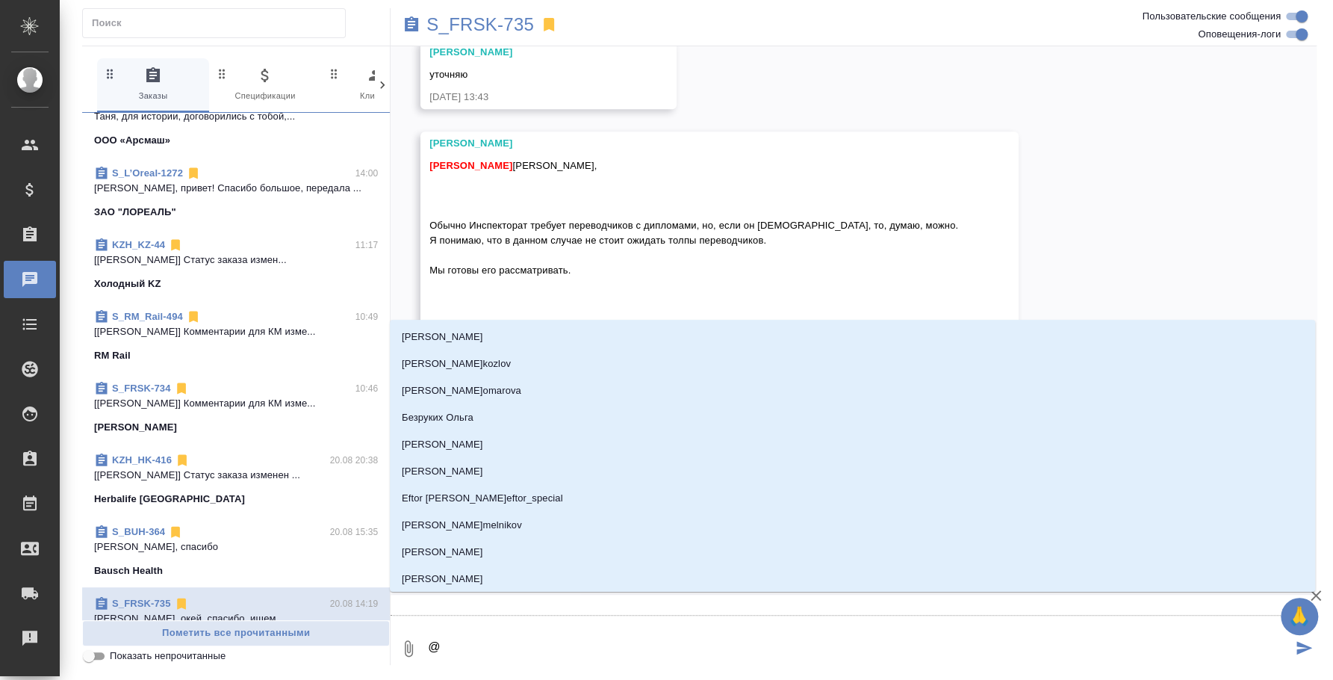
type textarea "@у"
type input "у"
type textarea "@ус"
type input "ус"
type textarea "@усм"
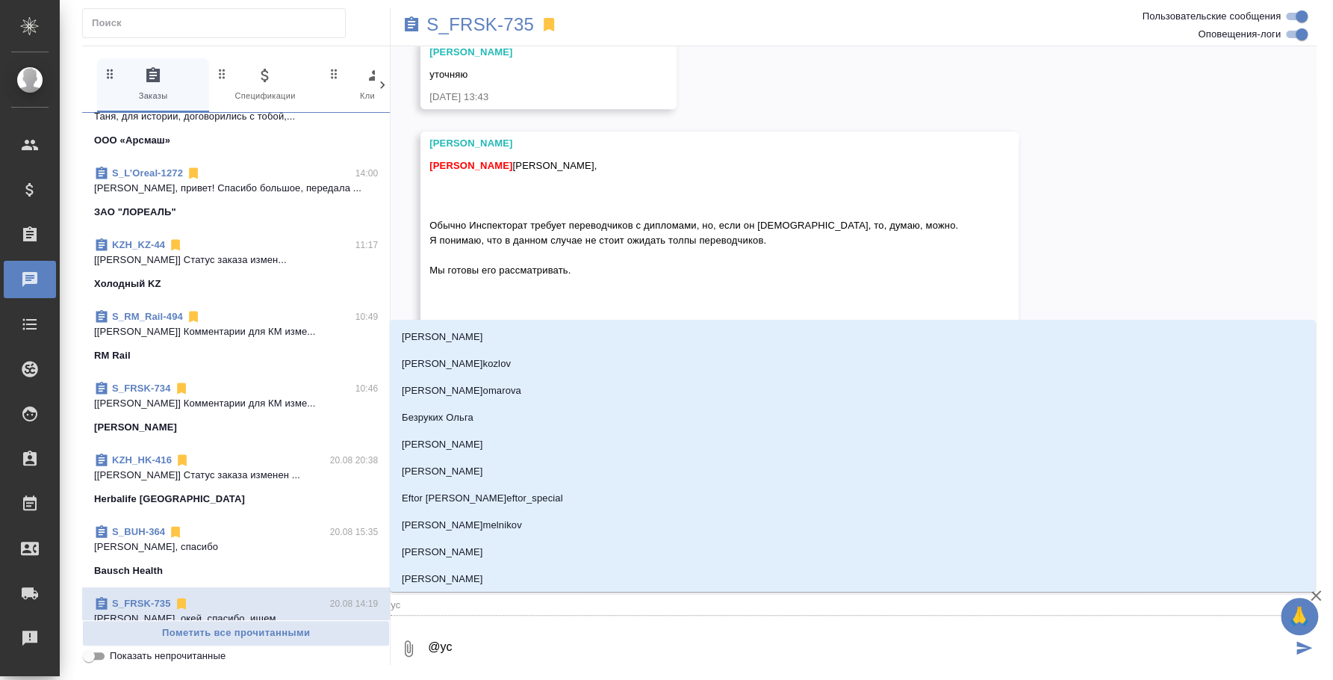
type input "усм"
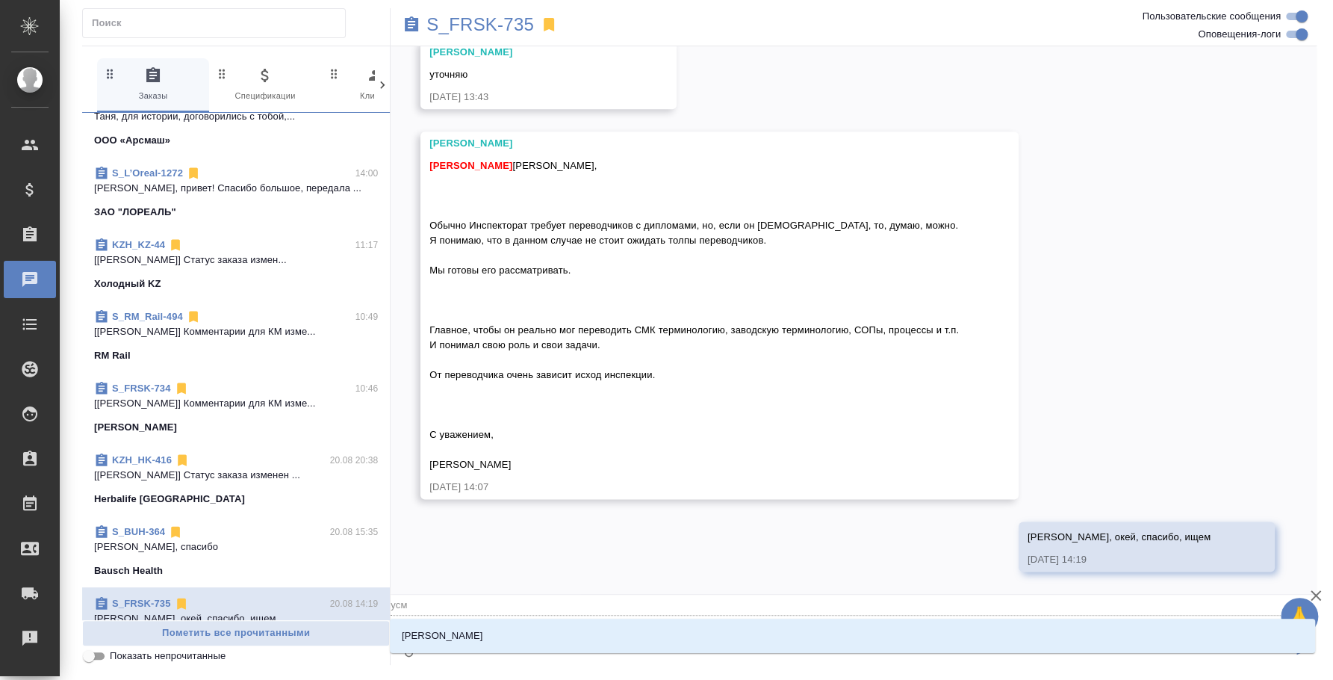
type textarea "@усма"
type input "усма"
click at [638, 631] on li "[PERSON_NAME]" at bounding box center [852, 635] width 925 height 27
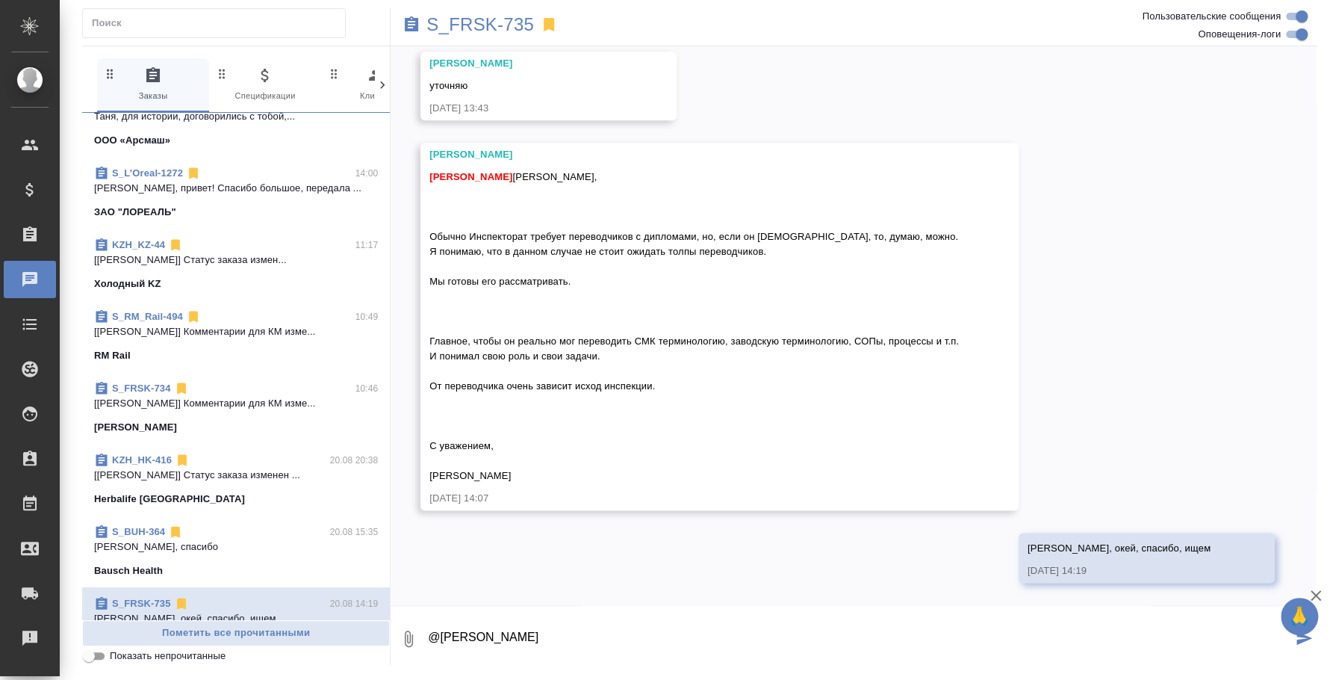
paste textarea ", еще вопрос важный. Я правильно понимаю, что Блоне это под Вроцлавом, правильн…"
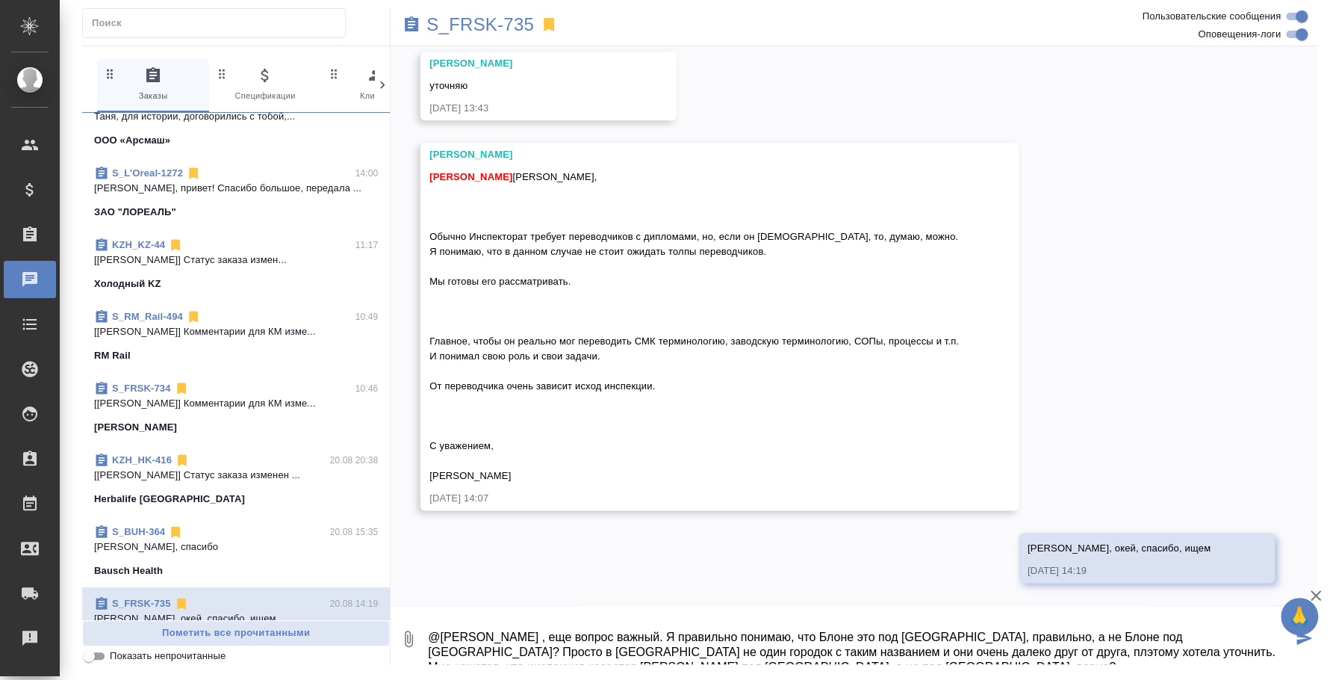
scroll to position [9, 0]
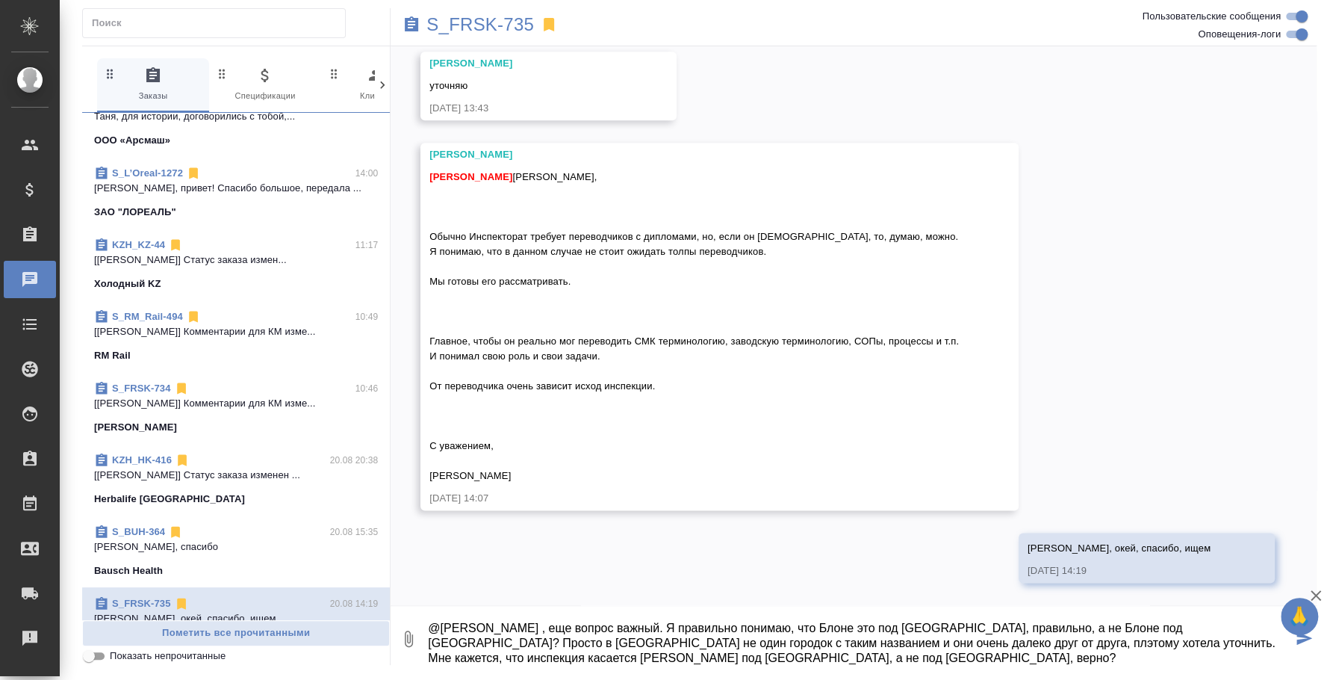
click at [539, 621] on textarea "@Усманова Ольга , еще вопрос важный. Я правильно понимаю, что Блоне это под Вро…" at bounding box center [858, 638] width 865 height 51
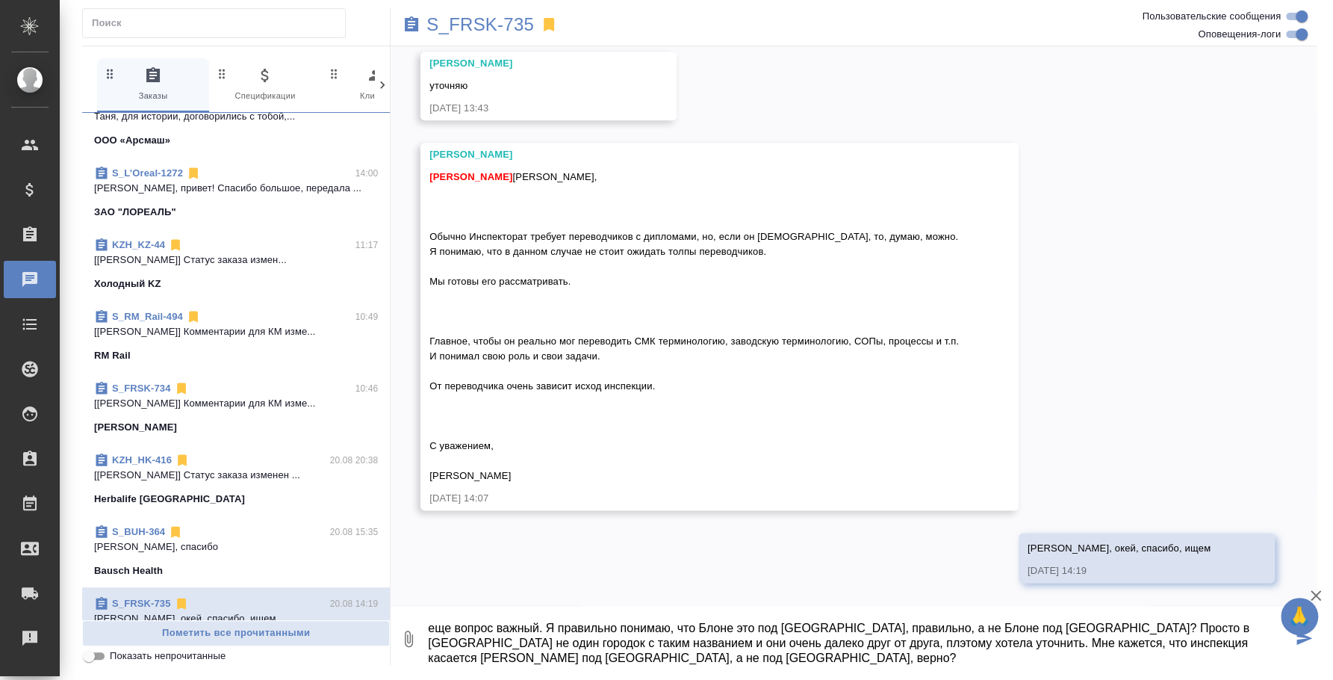
scroll to position [31, 0]
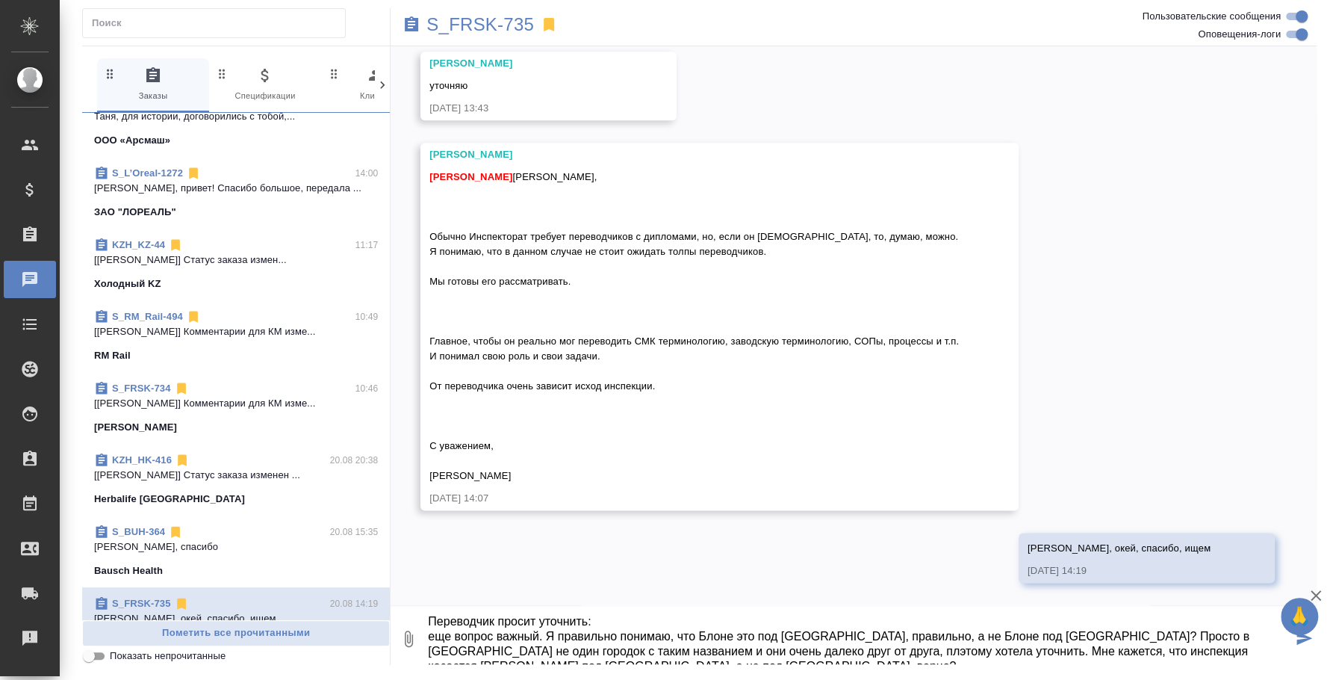
click at [426, 635] on textarea "@Усманова Ольга , Переводчик просит уточнить: еще вопрос важный. Я правильно по…" at bounding box center [858, 638] width 865 height 51
click at [730, 644] on textarea "@Усманова Ольга , Переводчик просит уточнить: "еще вопрос важный. Я правильно п…" at bounding box center [858, 638] width 865 height 51
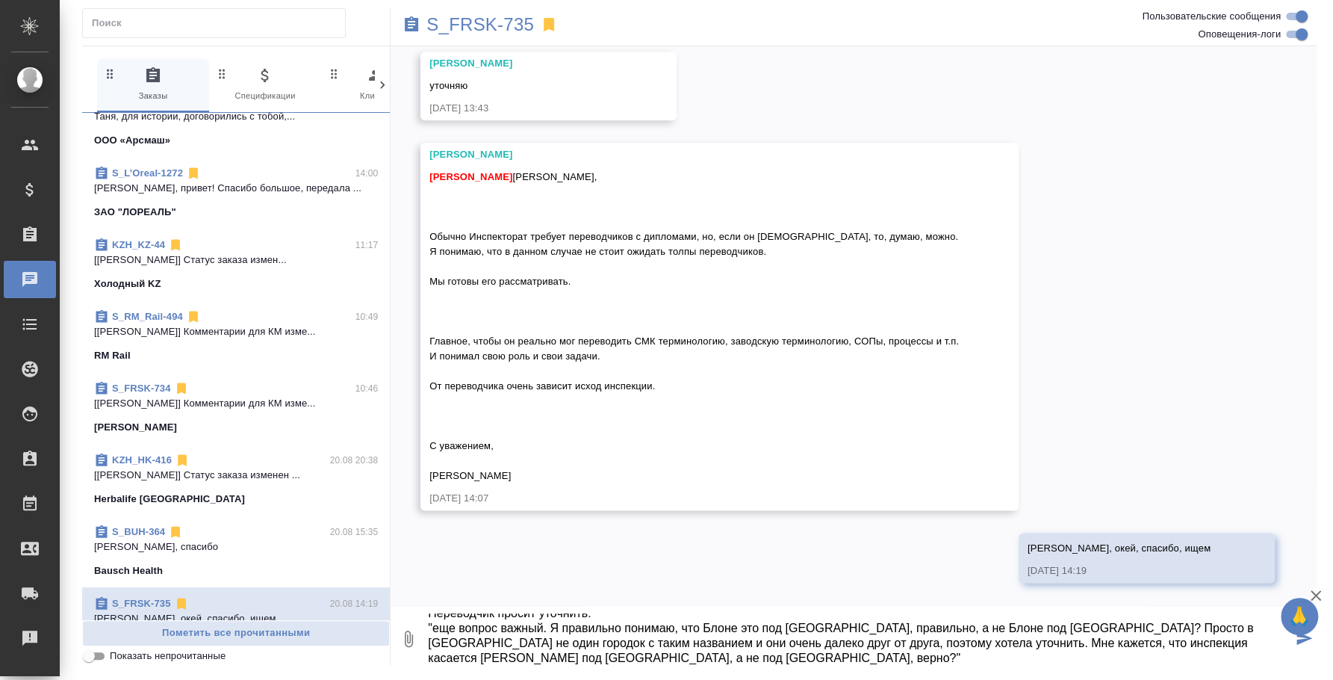
type textarea "@Усманова Ольга , Переводчик просит уточнить: "еще вопрос важный. Я правильно п…"
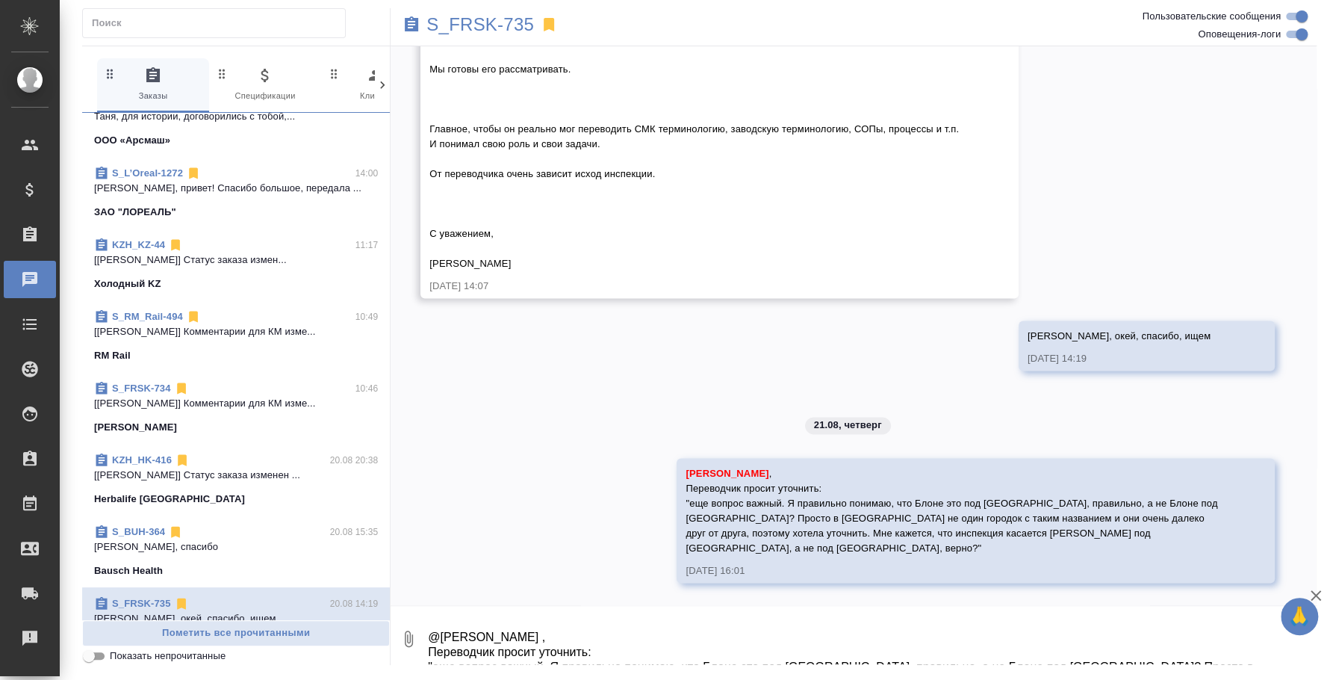
scroll to position [0, 0]
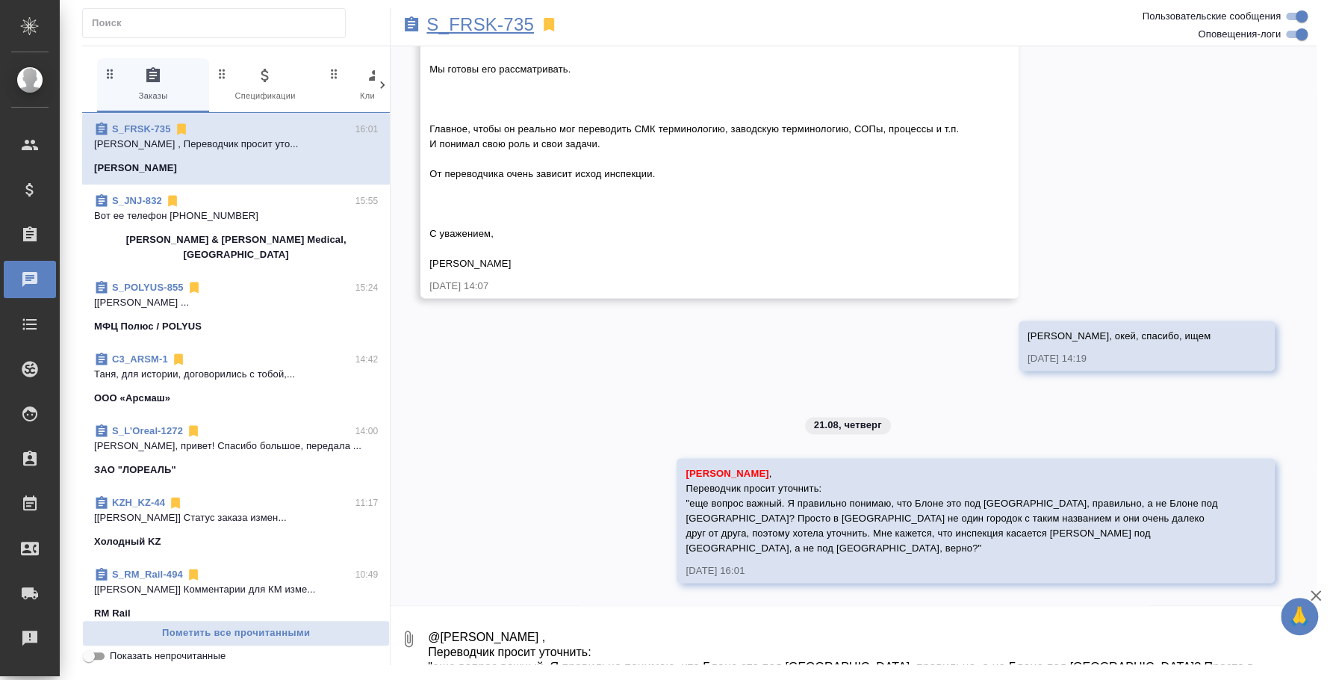
click at [455, 22] on p "S_FRSK-735" at bounding box center [480, 24] width 108 height 15
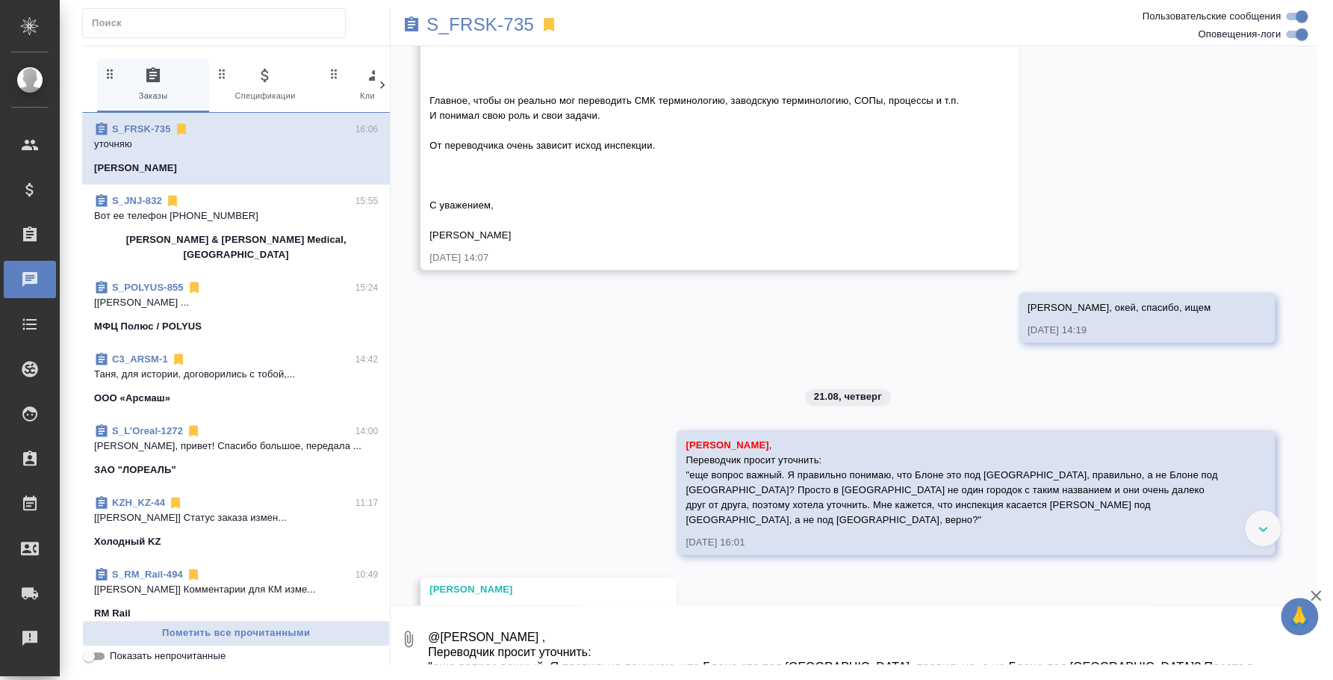
scroll to position [1405, 0]
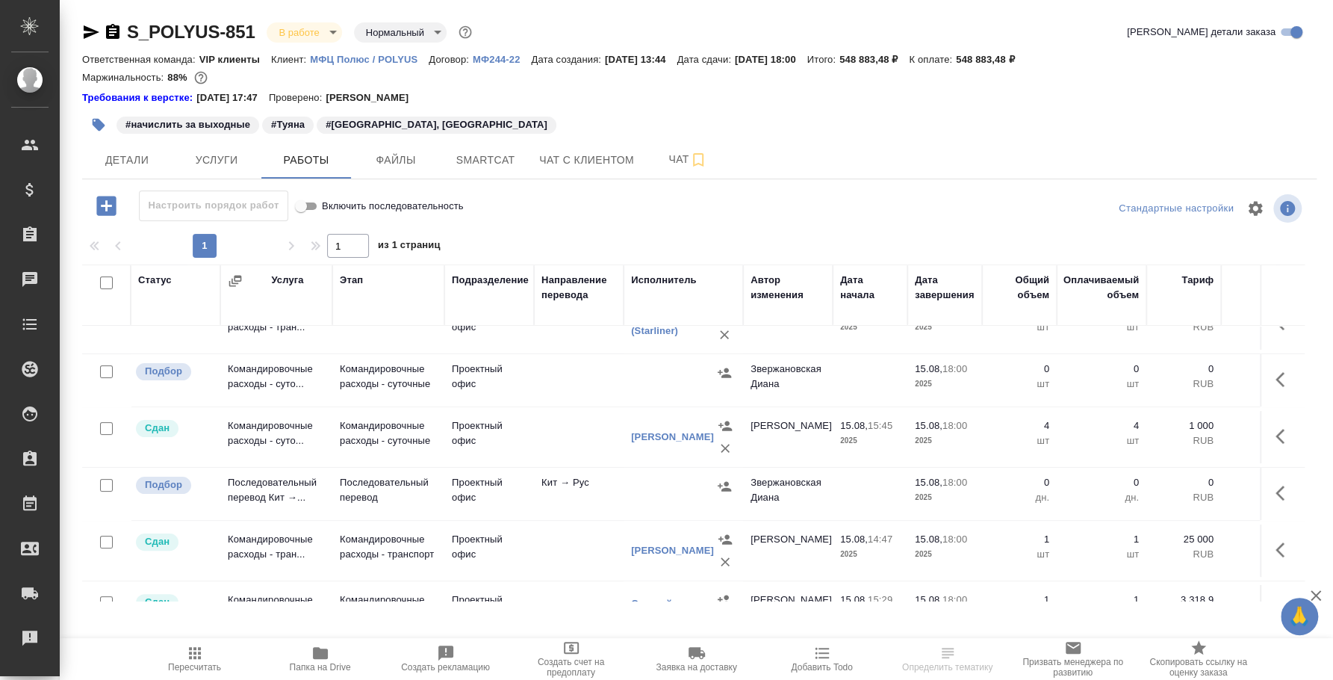
scroll to position [246, 0]
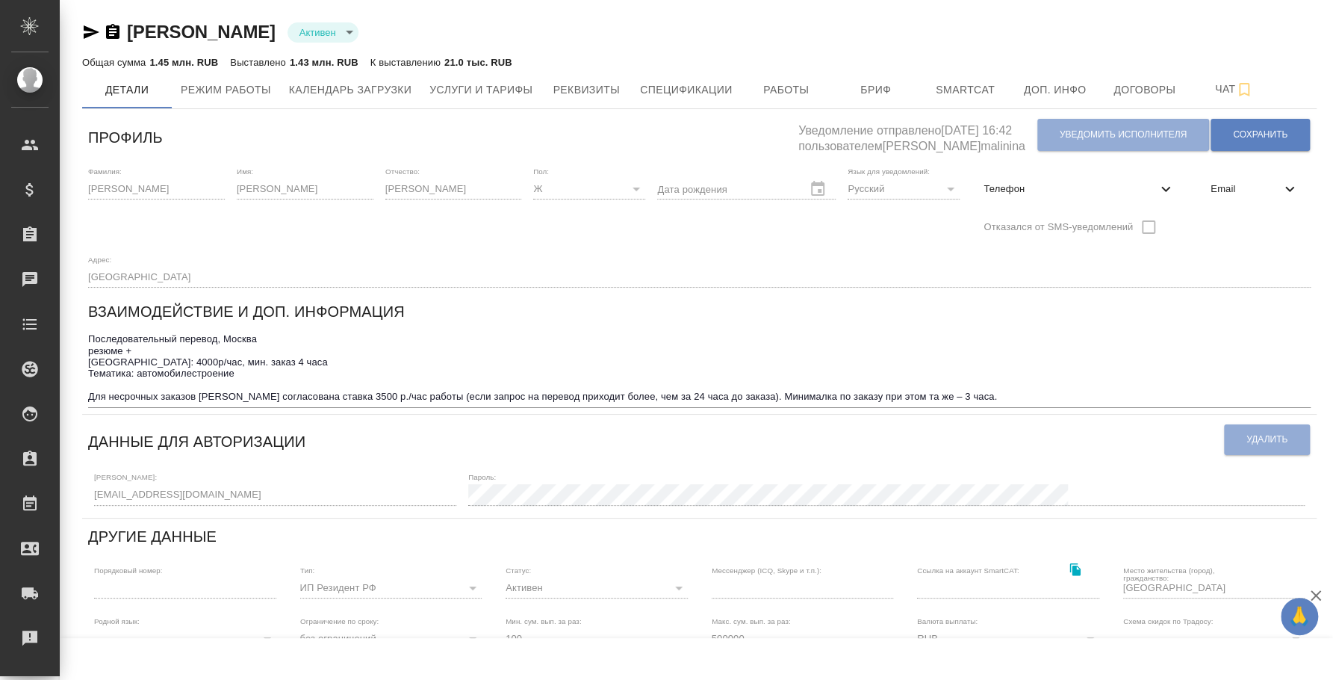
click at [93, 31] on icon "button" at bounding box center [91, 32] width 18 height 18
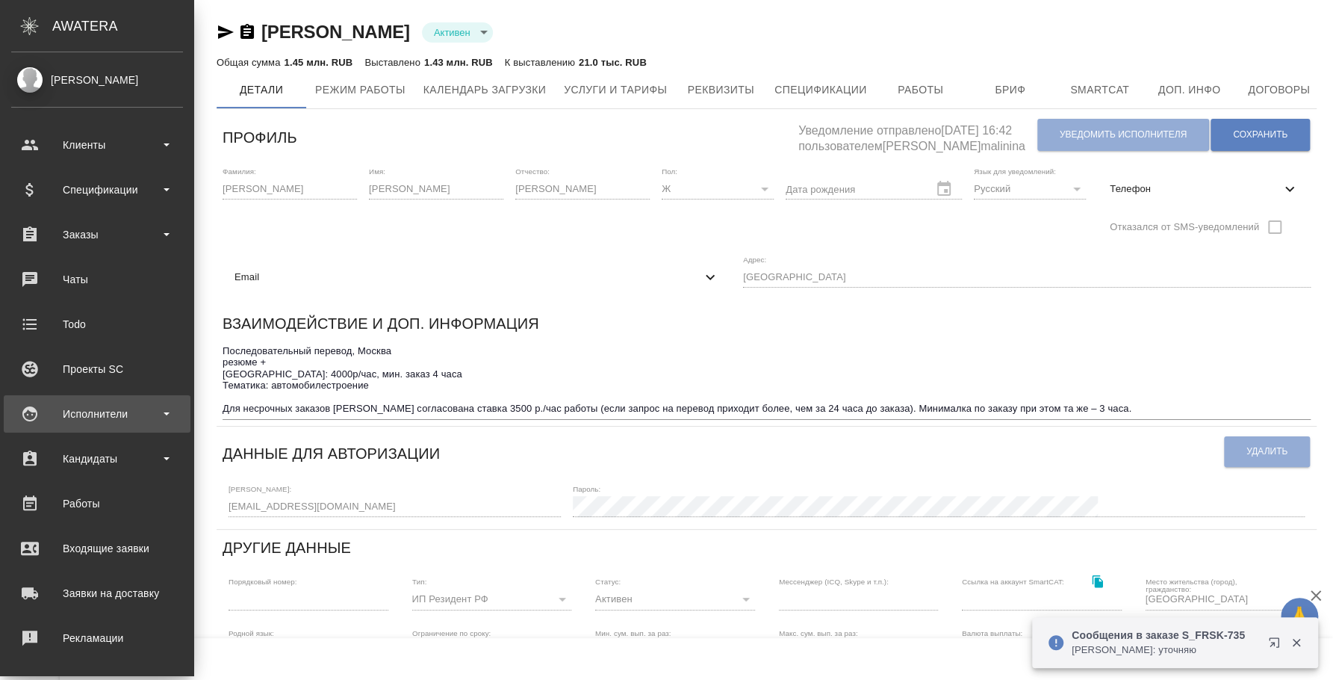
click at [104, 421] on div "Исполнители" at bounding box center [97, 413] width 172 height 22
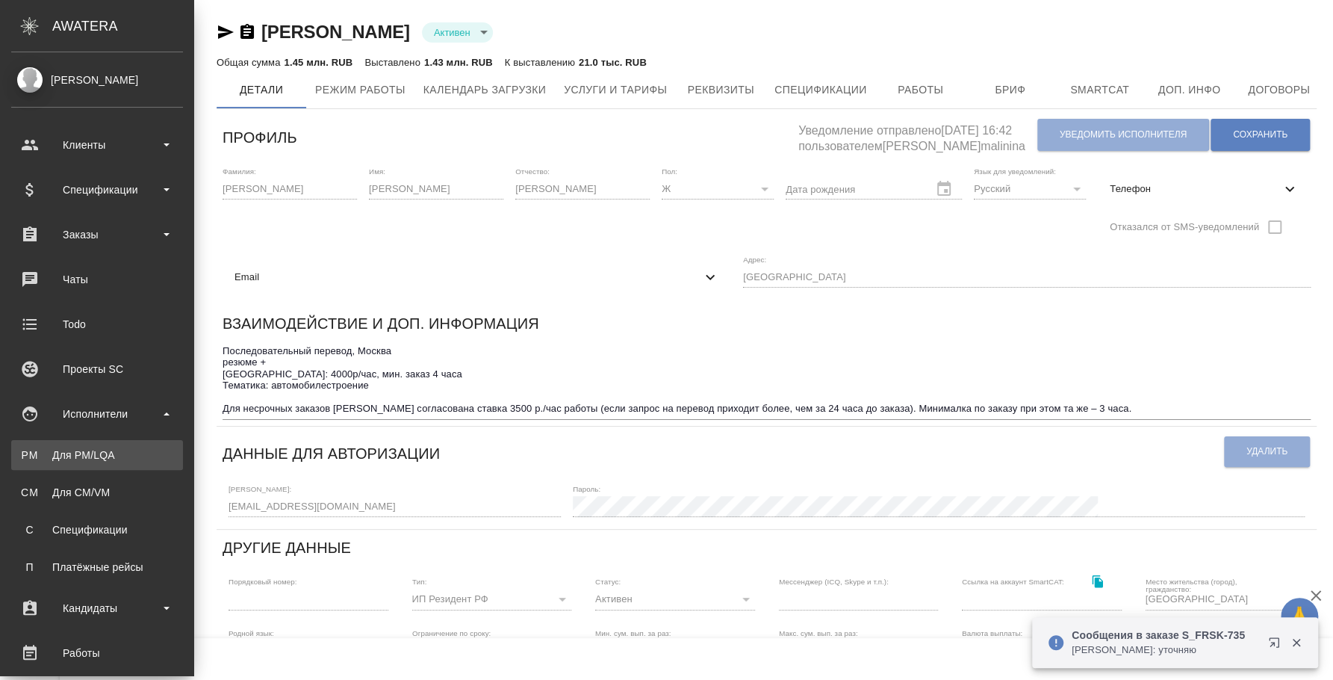
click at [99, 447] on div "Для PM/LQA" at bounding box center [97, 454] width 157 height 15
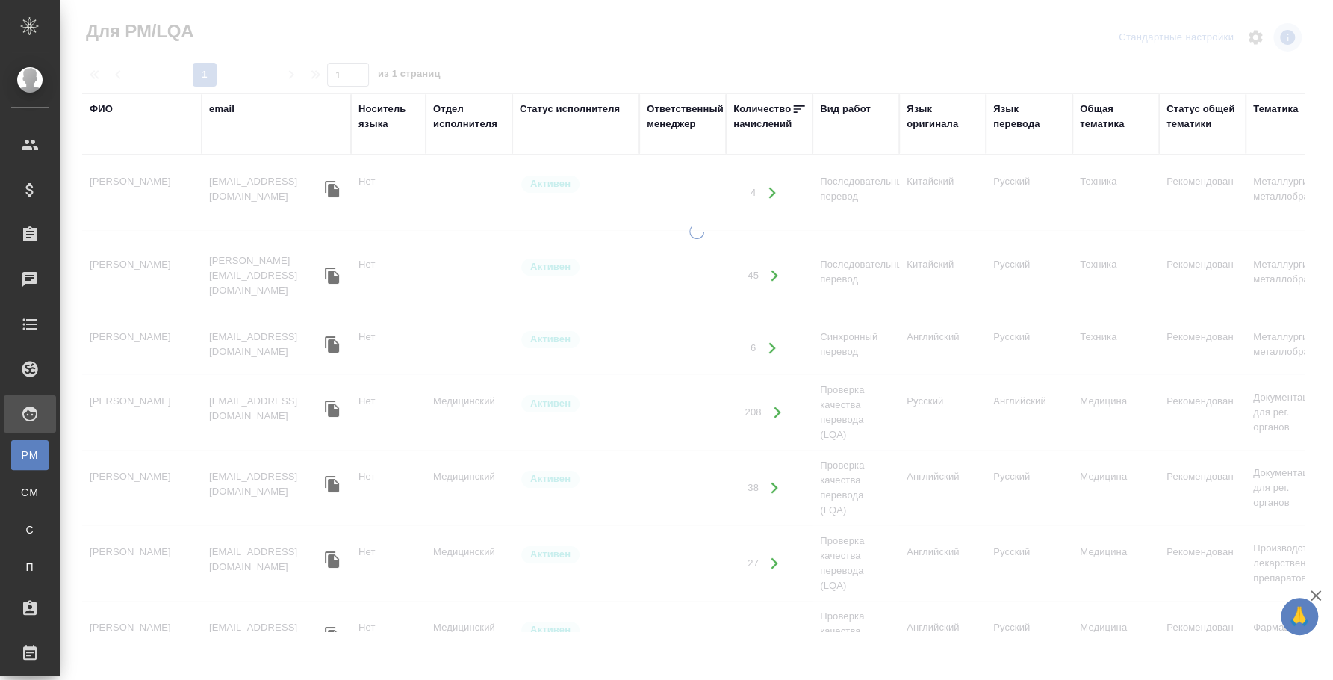
click at [106, 113] on div "ФИО" at bounding box center [101, 109] width 23 height 15
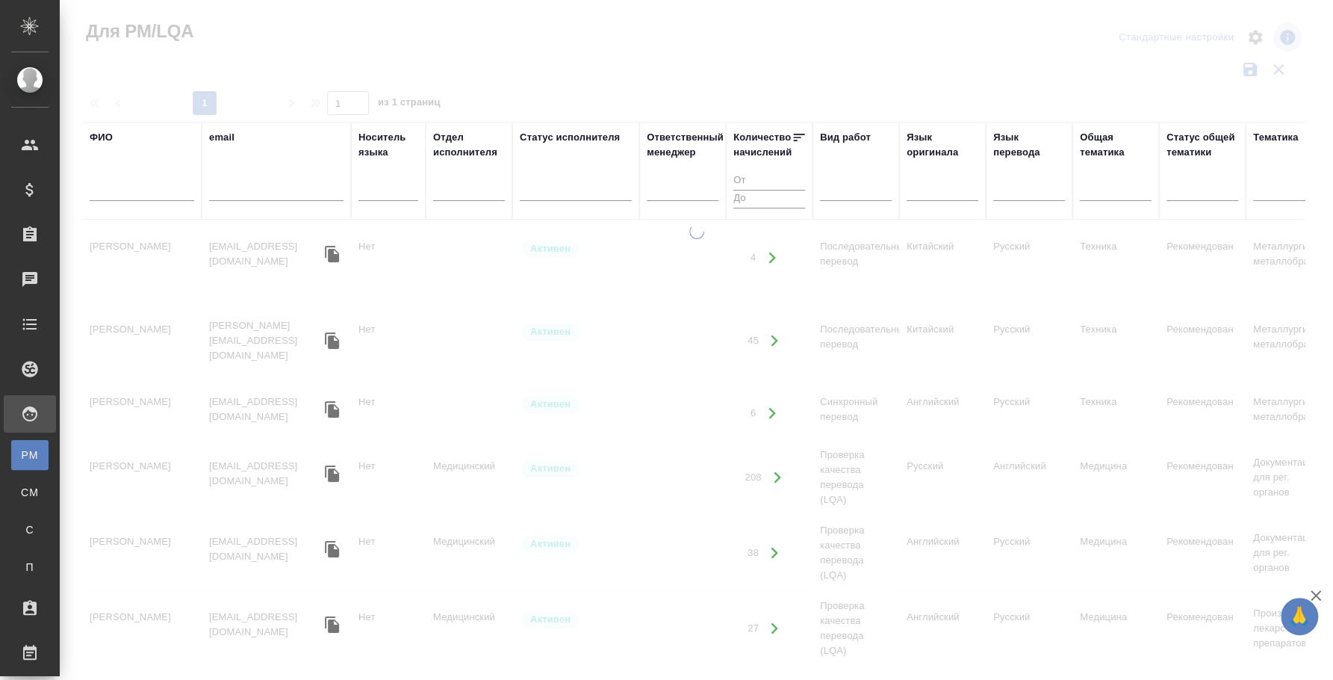
click at [167, 193] on input "text" at bounding box center [142, 191] width 105 height 19
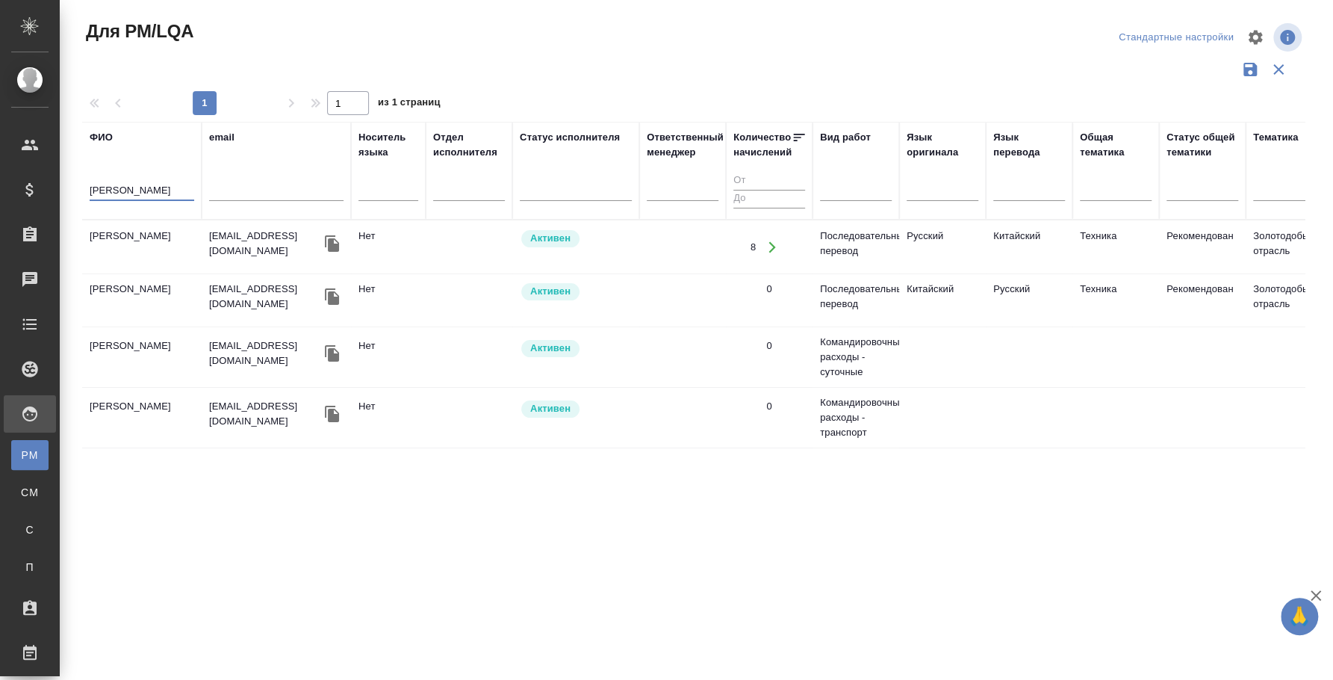
click at [151, 234] on td "Бадмаева Туяна Сергеевна" at bounding box center [141, 247] width 119 height 52
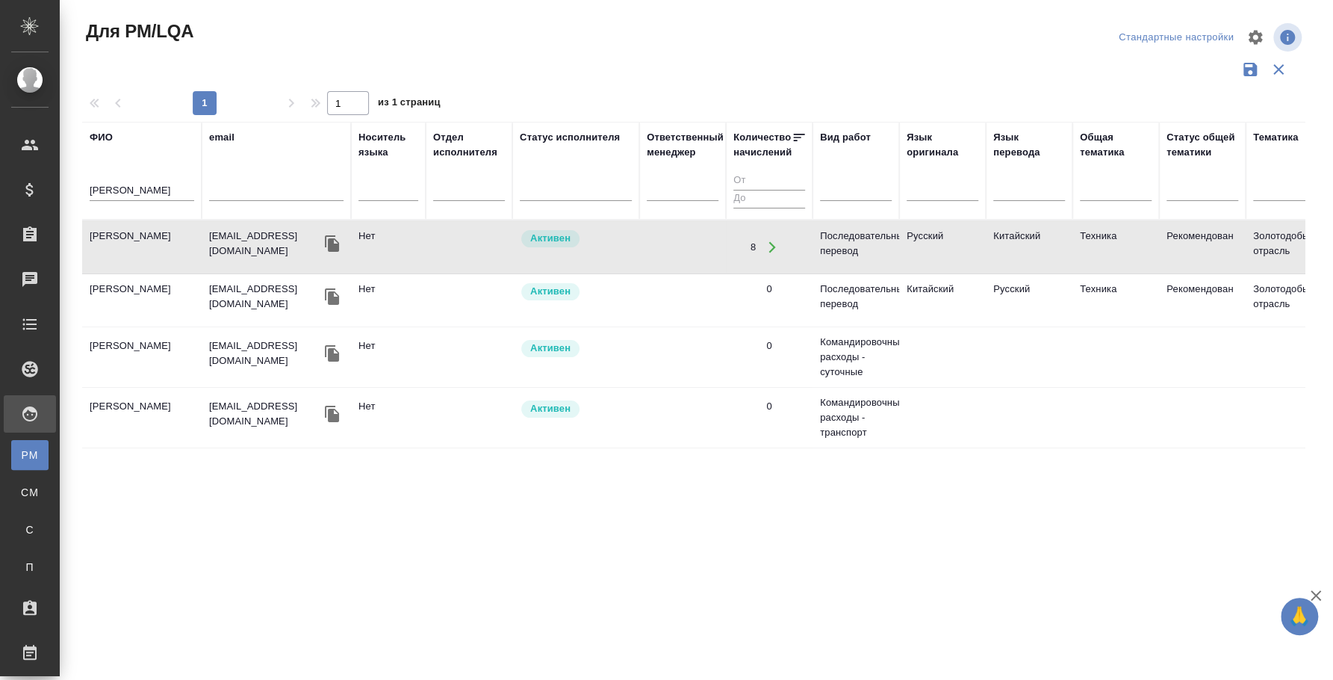
click at [151, 234] on td "Бадмаева Туяна Сергеевна" at bounding box center [141, 247] width 119 height 52
click at [121, 185] on input "бадмаева" at bounding box center [142, 191] width 105 height 19
type input "буянов"
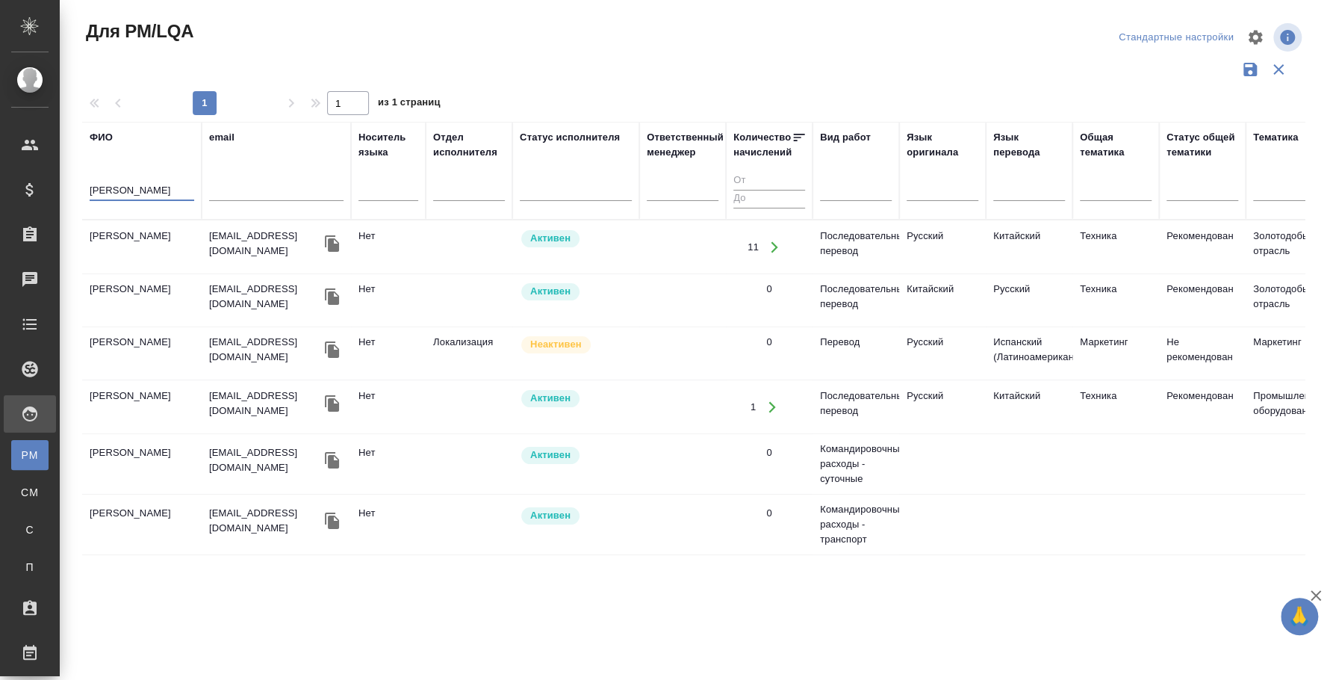
click at [137, 229] on td "Буянов Александр" at bounding box center [141, 247] width 119 height 52
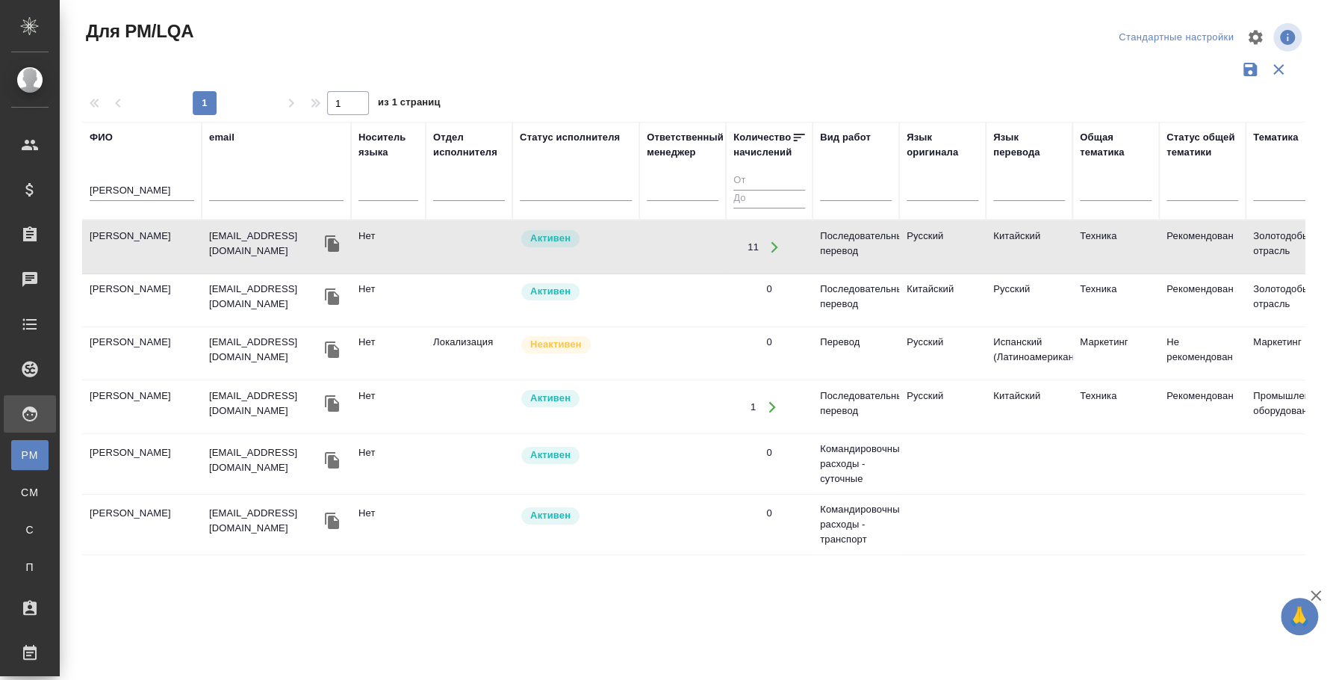
click at [137, 229] on td "Буянов Александр" at bounding box center [141, 247] width 119 height 52
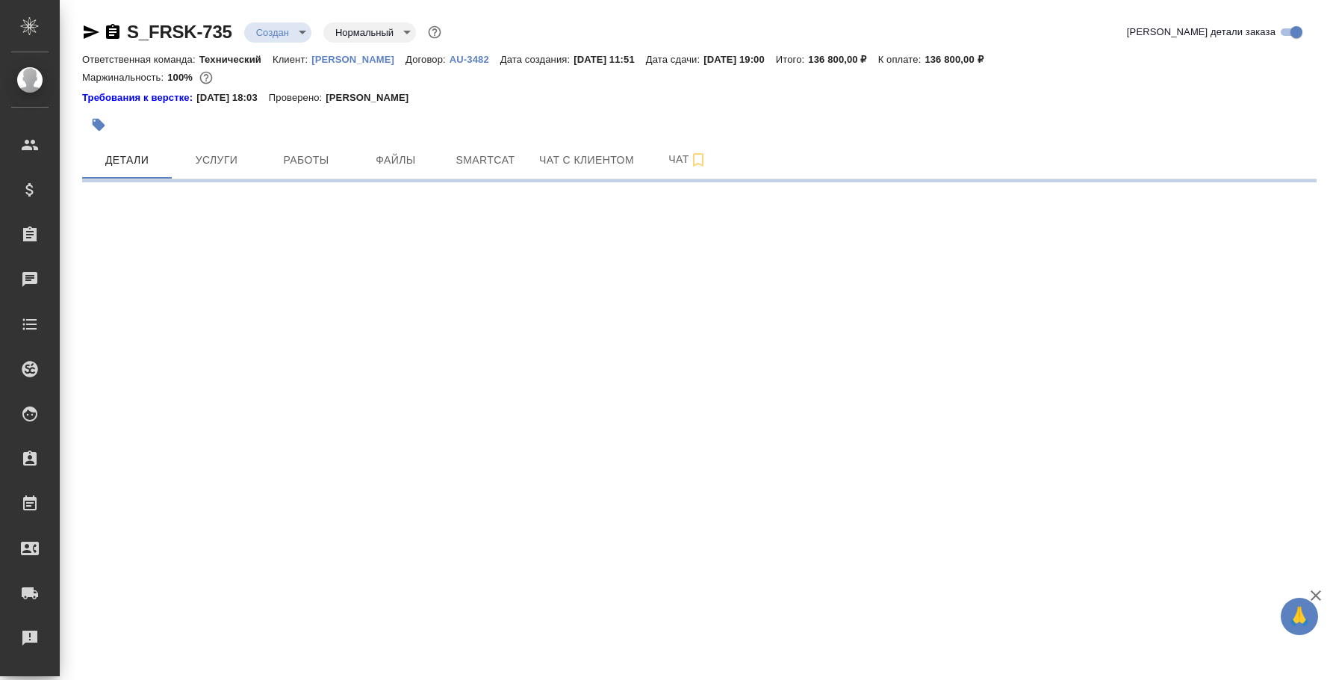
select select "RU"
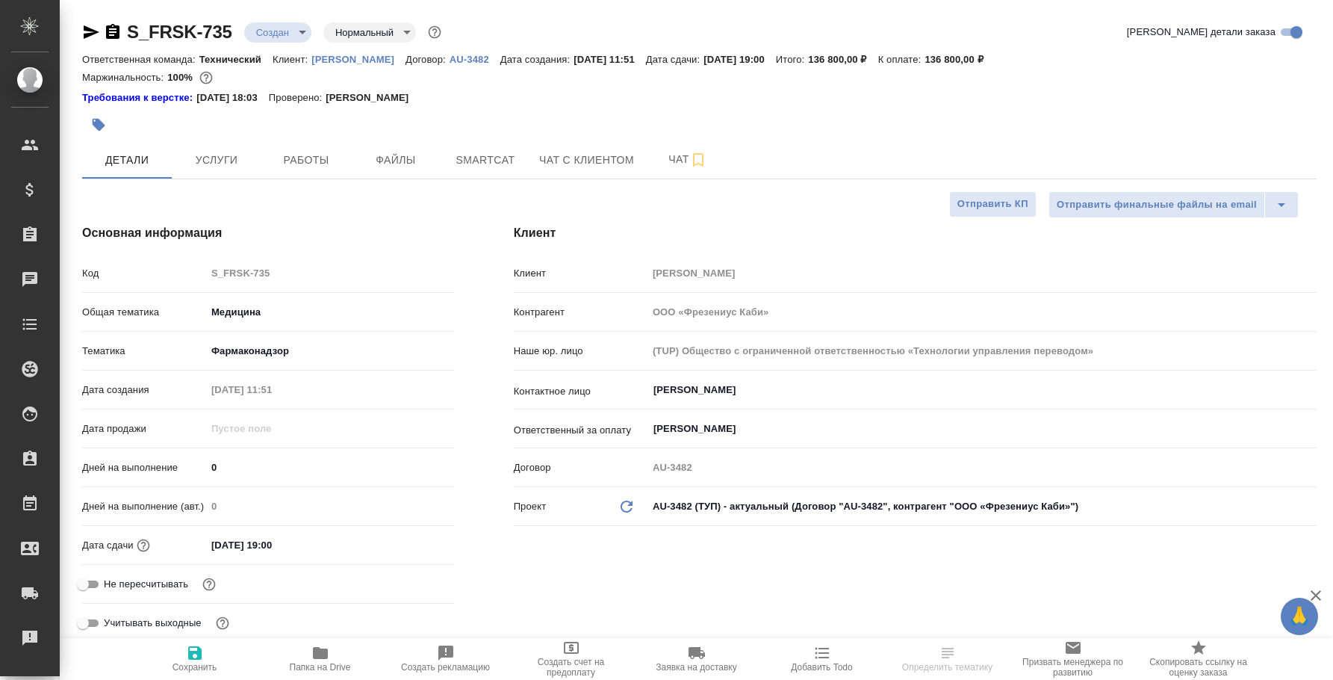
type textarea "x"
select select "RU"
type textarea "x"
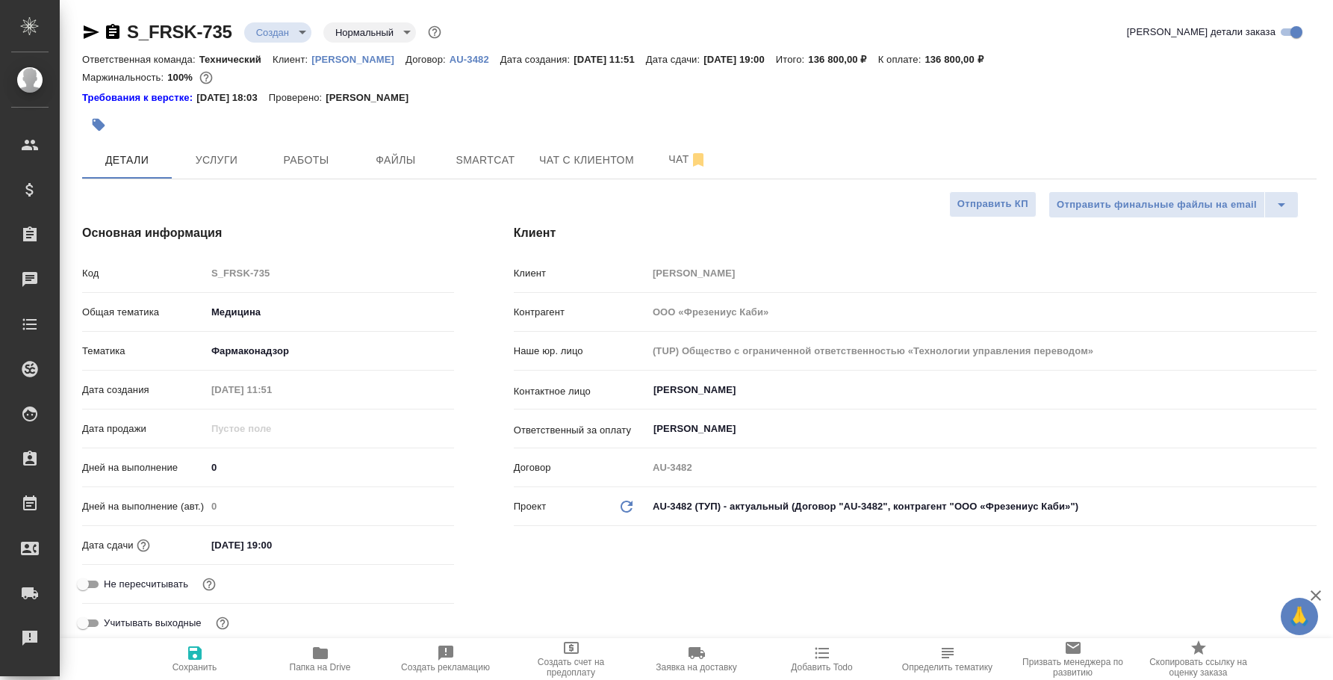
type textarea "x"
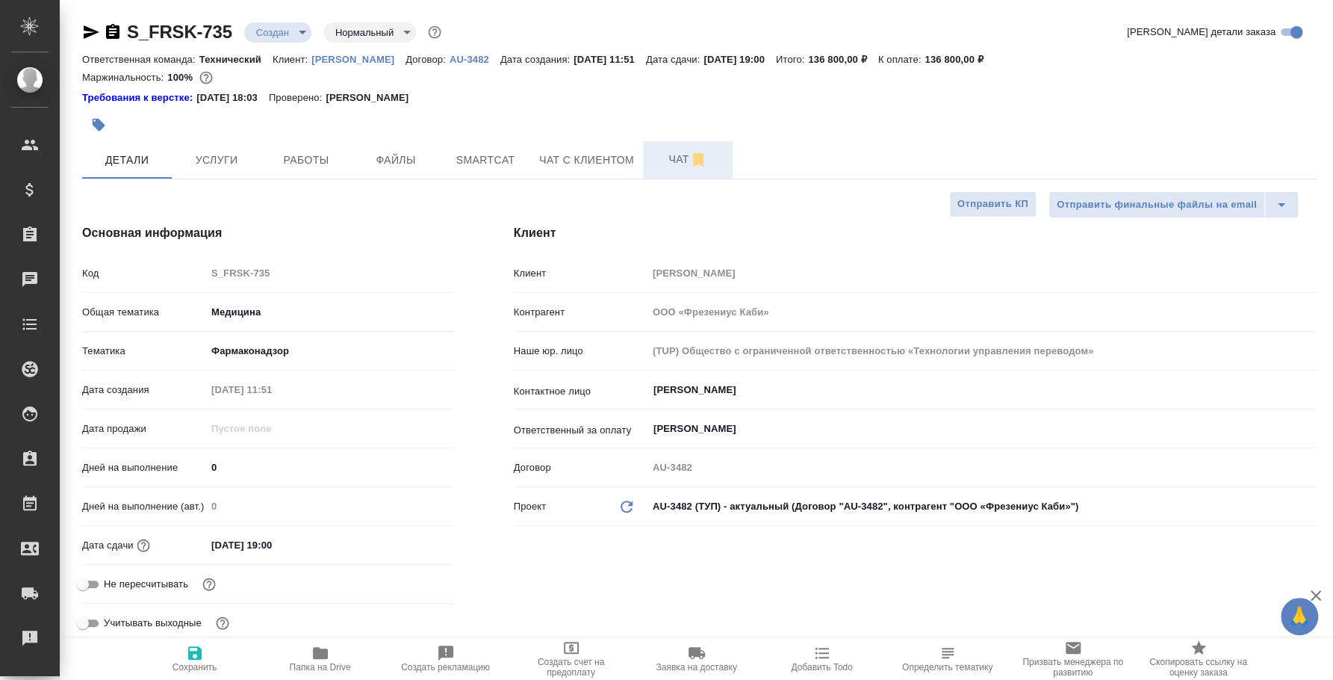
click at [673, 158] on span "Чат" at bounding box center [688, 159] width 72 height 19
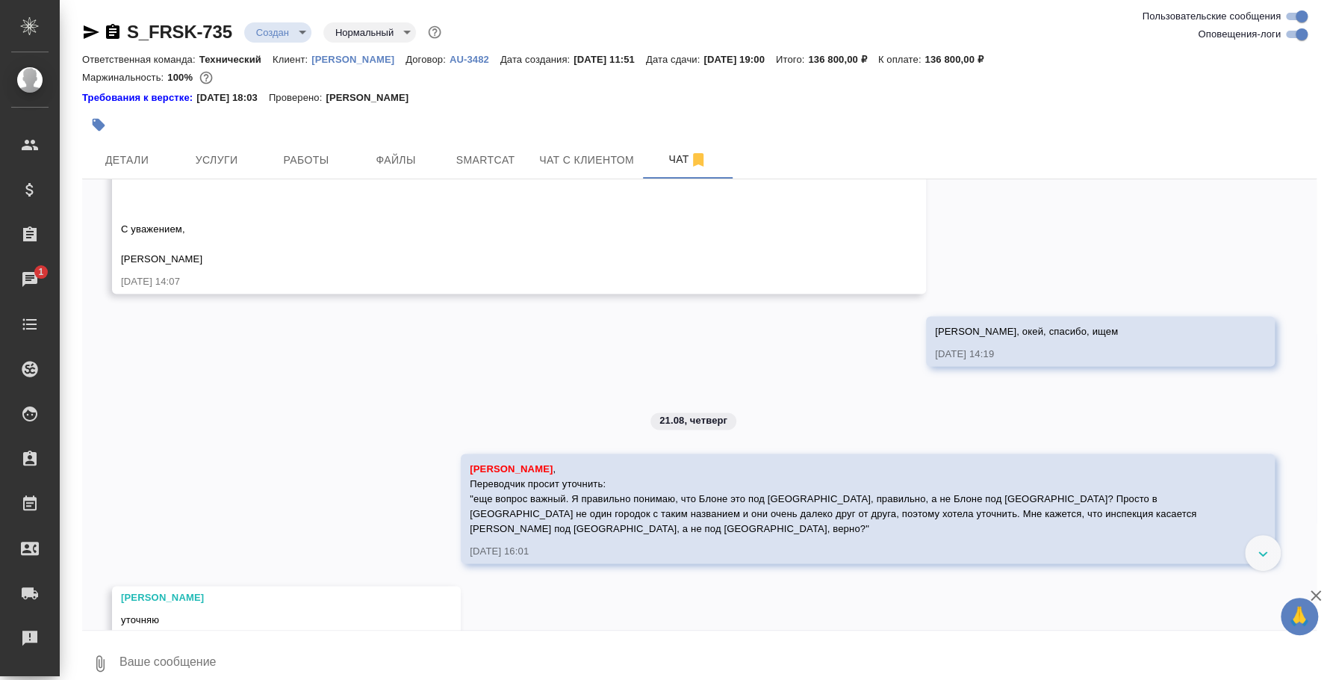
scroll to position [1455, 0]
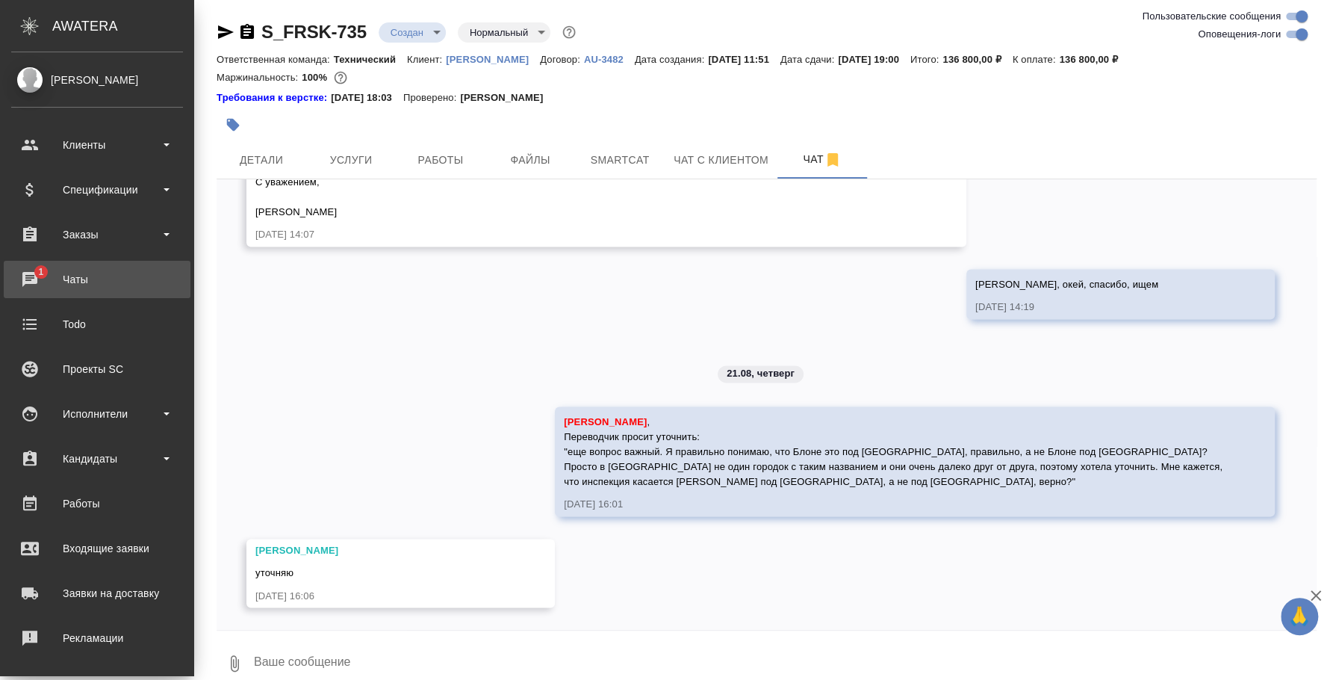
click at [30, 289] on div "Чаты" at bounding box center [97, 279] width 172 height 22
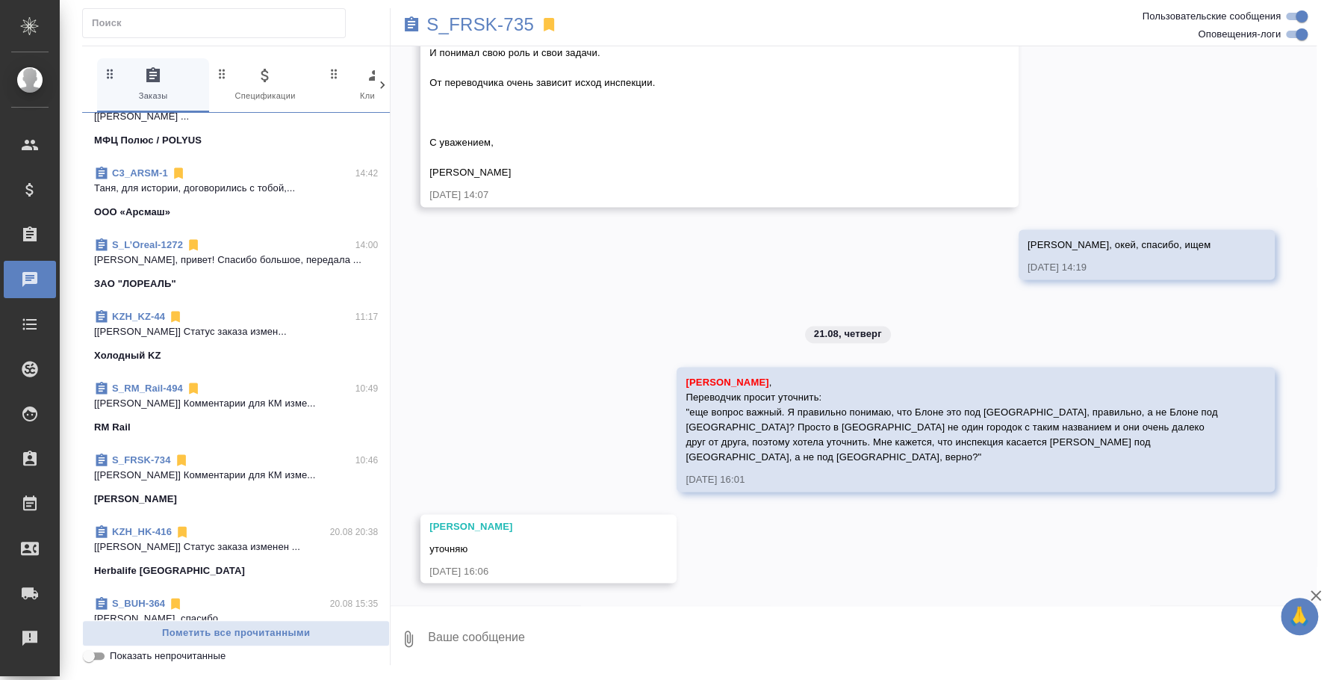
scroll to position [93, 0]
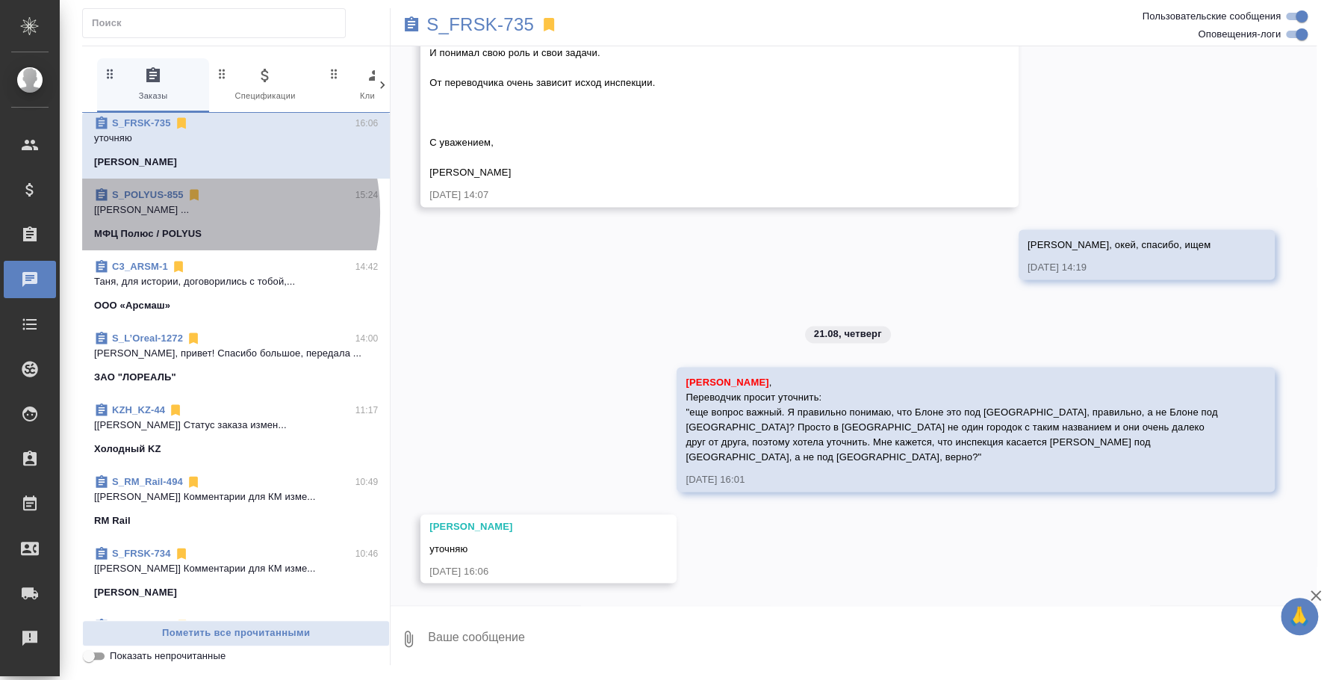
click at [185, 202] on p "[[PERSON_NAME] ..." at bounding box center [236, 209] width 284 height 15
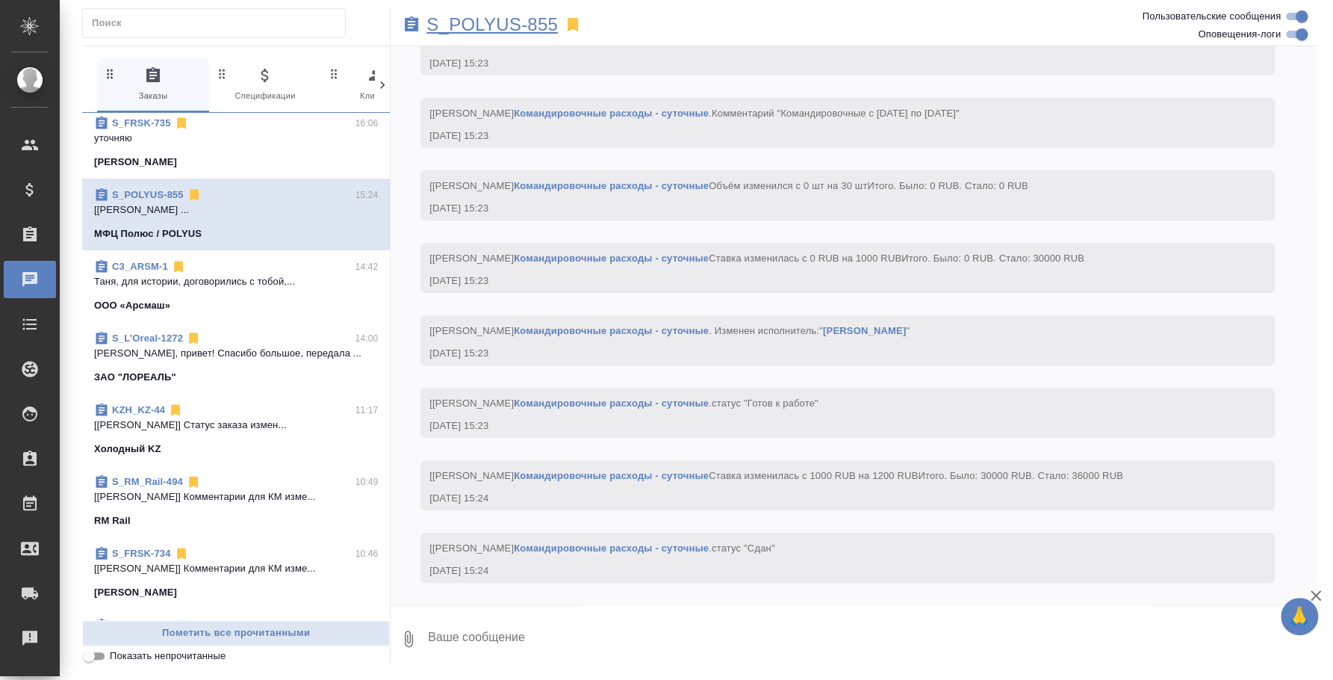
scroll to position [11656, 0]
click at [453, 29] on p "S_POLYUS-855" at bounding box center [491, 24] width 131 height 15
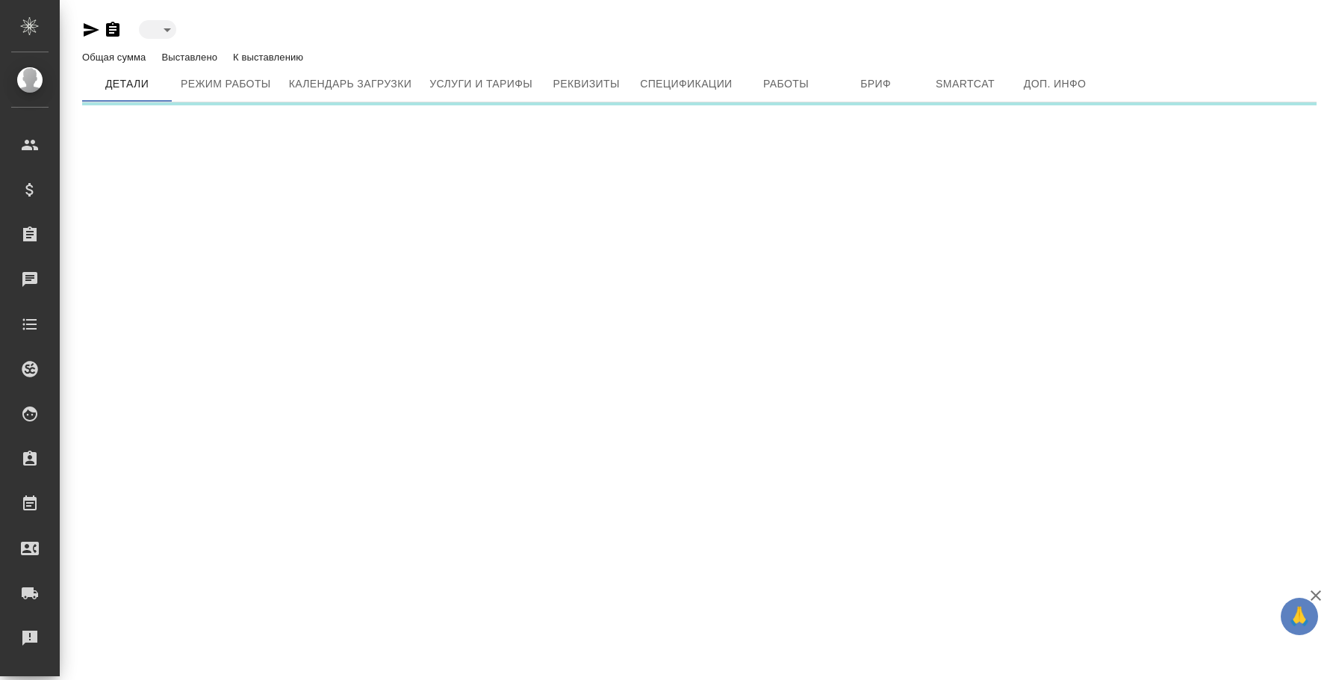
type input "toBeImplemented"
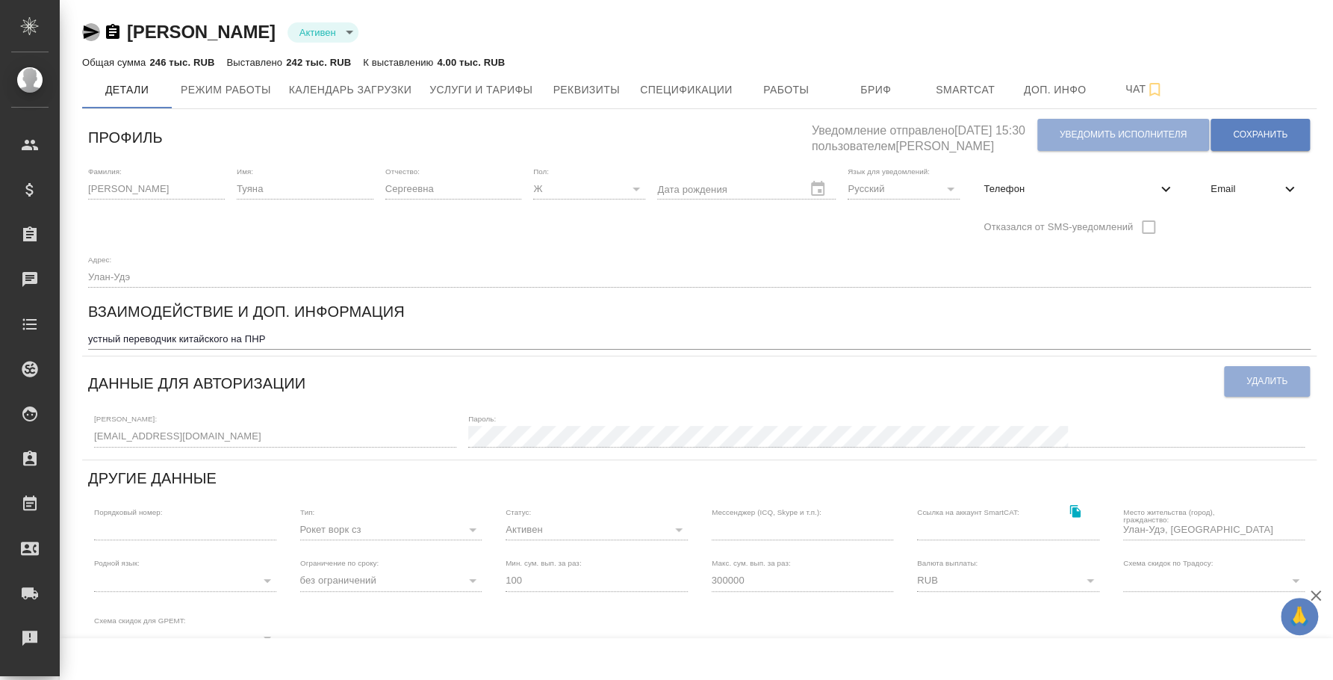
click at [83, 32] on icon "button" at bounding box center [91, 32] width 18 height 18
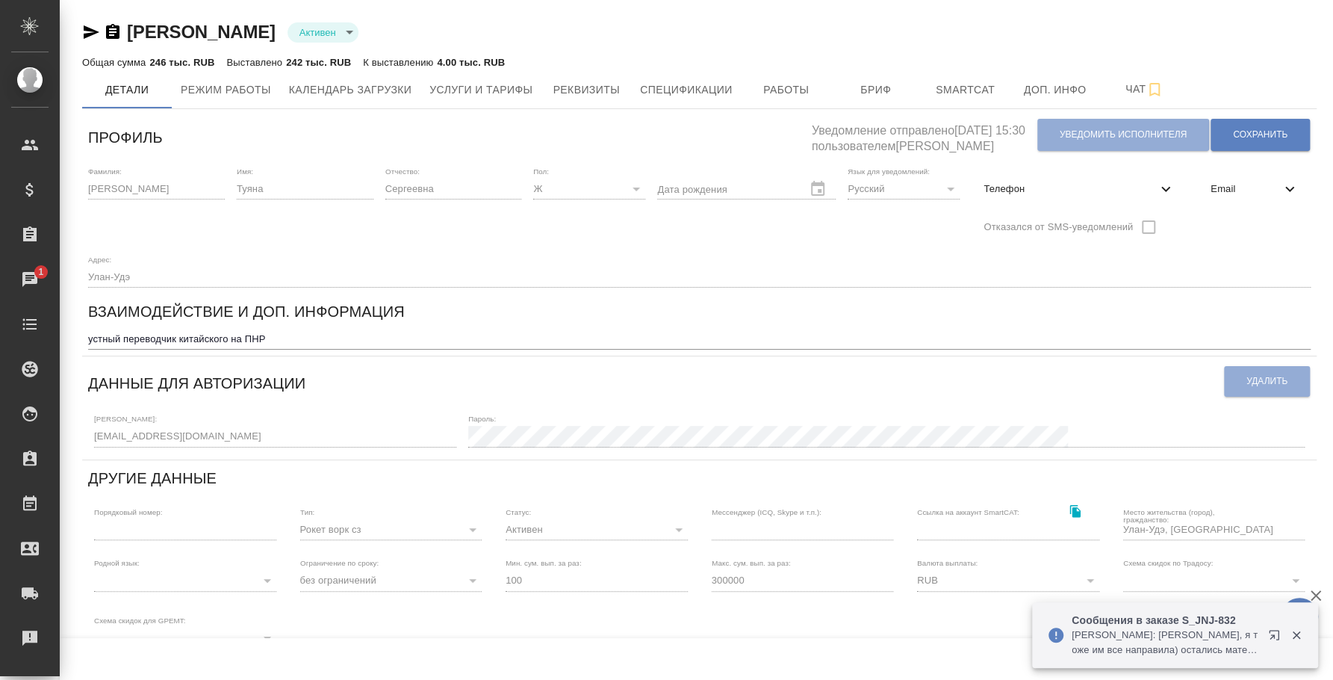
click at [1270, 637] on icon "button" at bounding box center [1274, 635] width 10 height 10
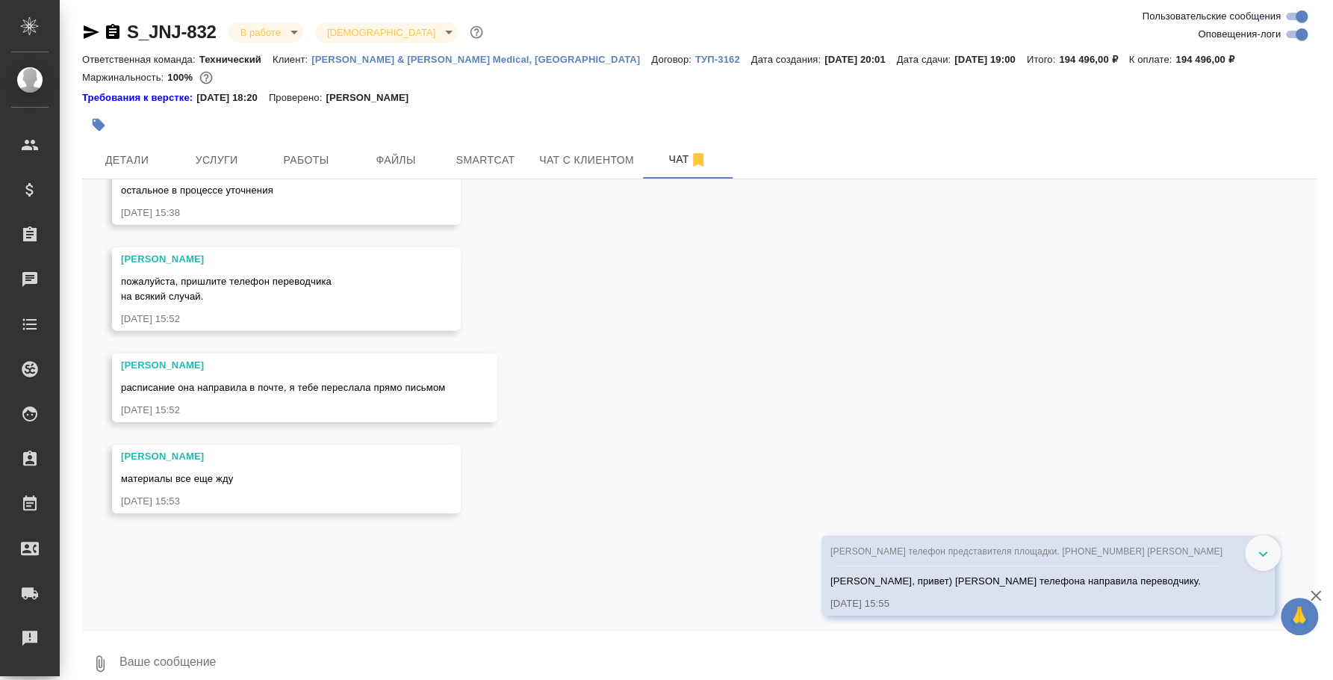
scroll to position [10834, 0]
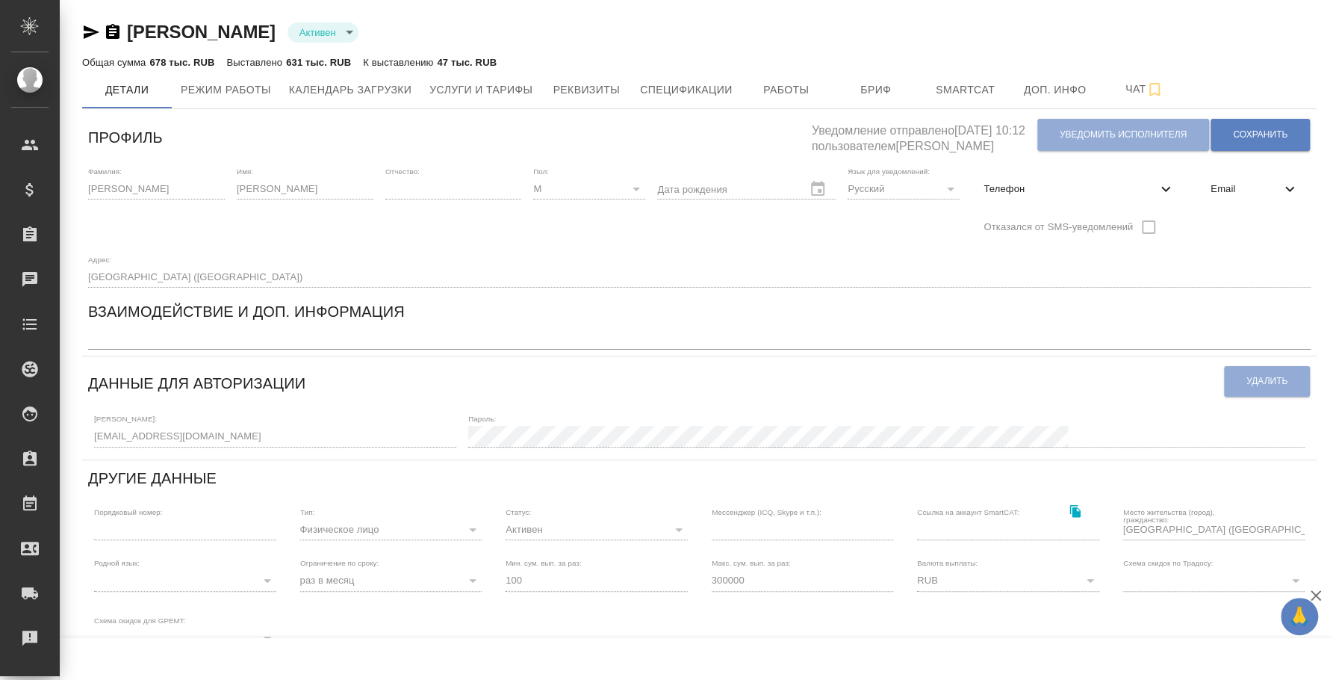
click at [97, 28] on icon "button" at bounding box center [91, 32] width 18 height 18
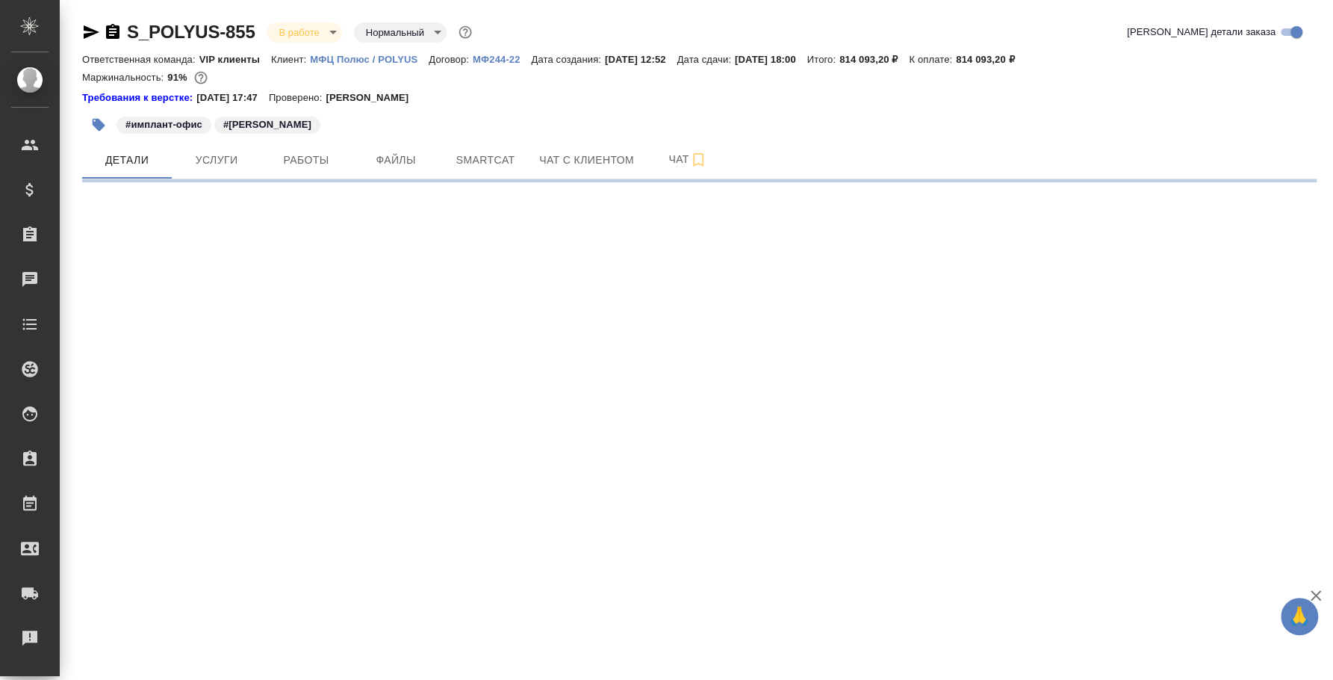
select select "RU"
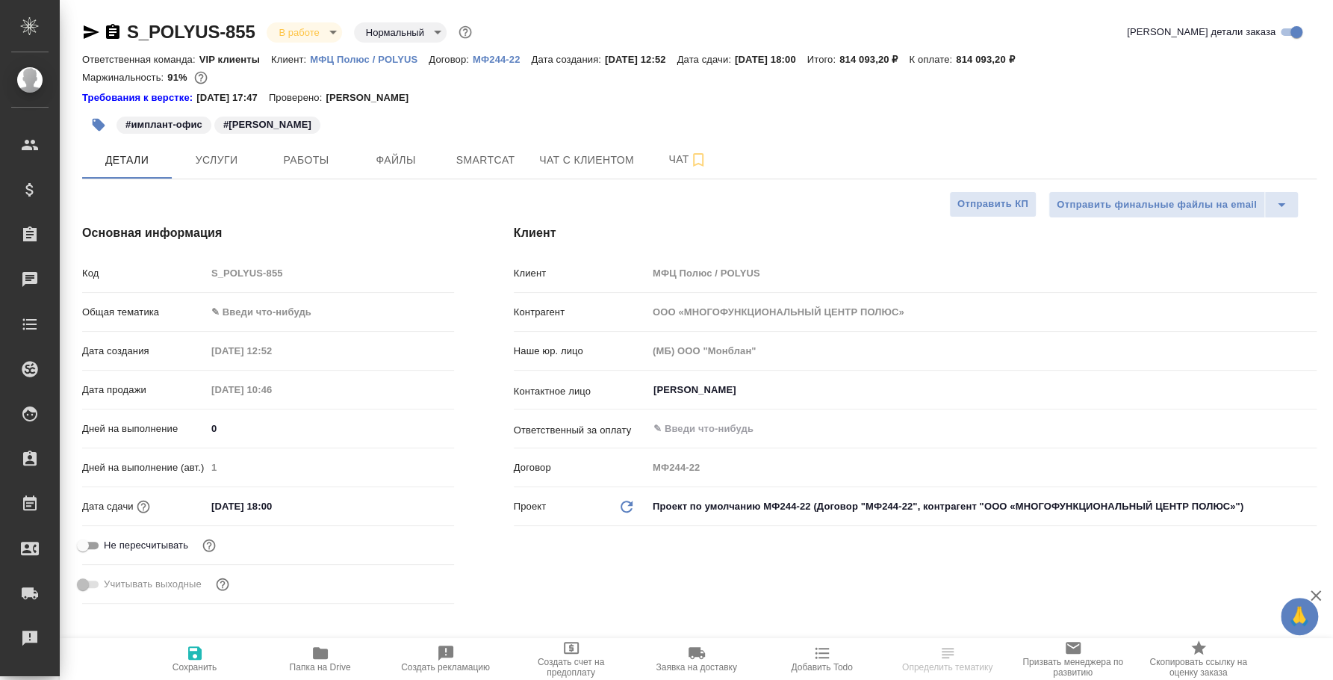
type textarea "x"
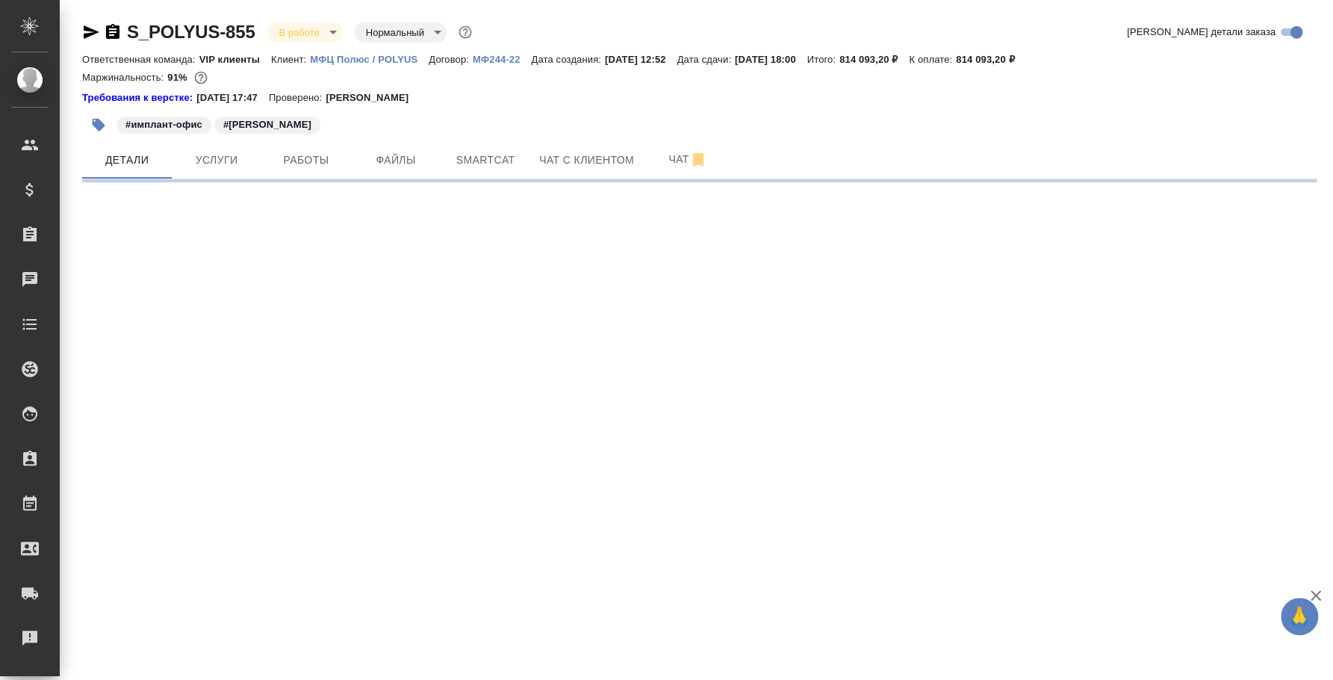
select select "RU"
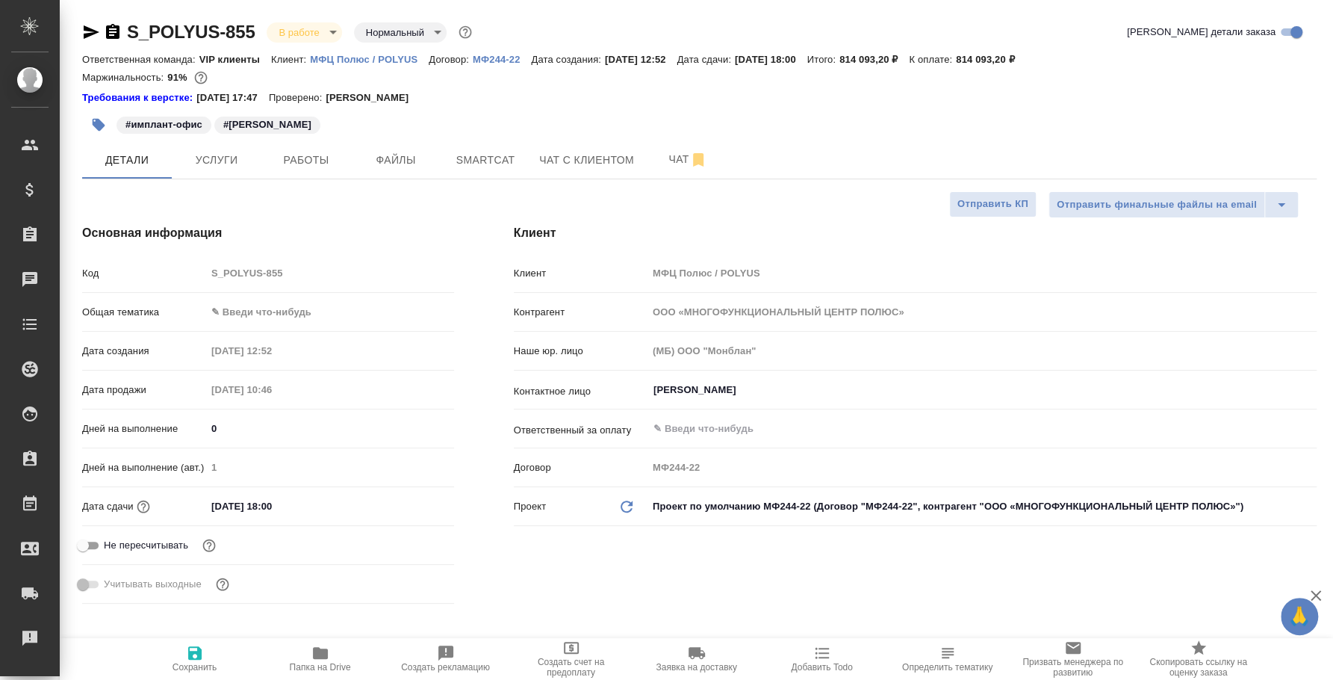
type textarea "x"
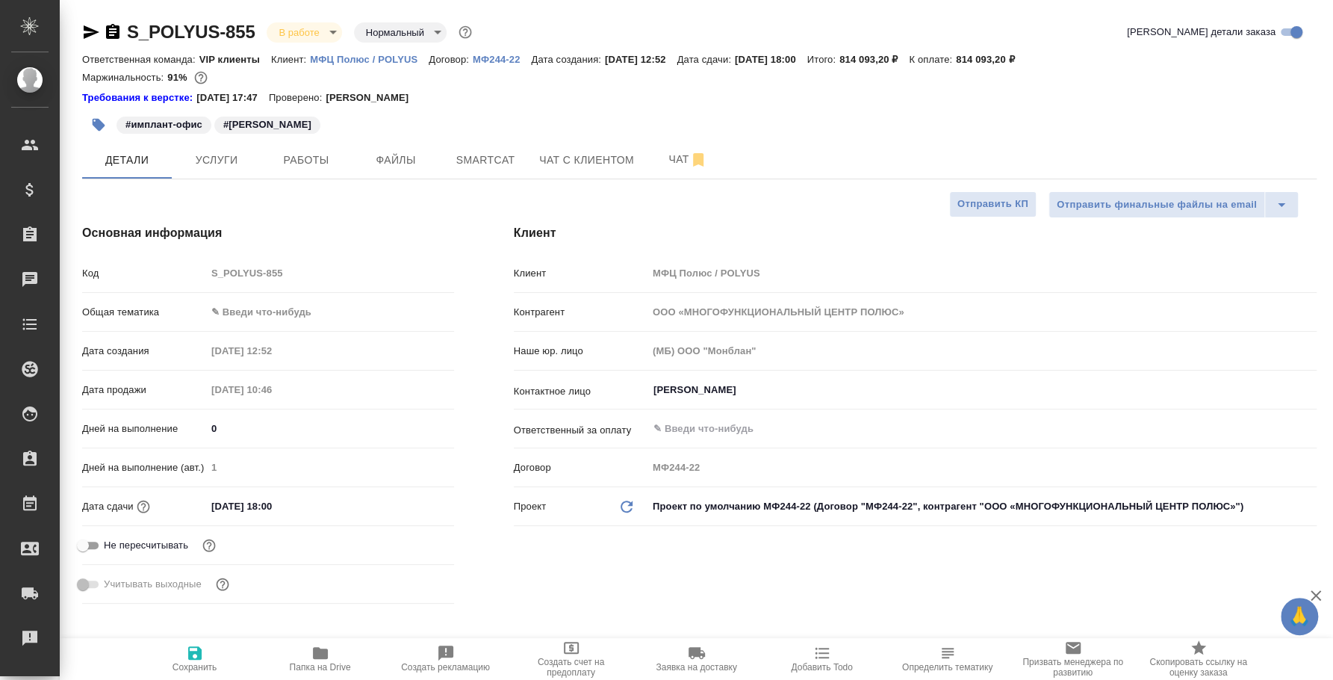
type textarea "x"
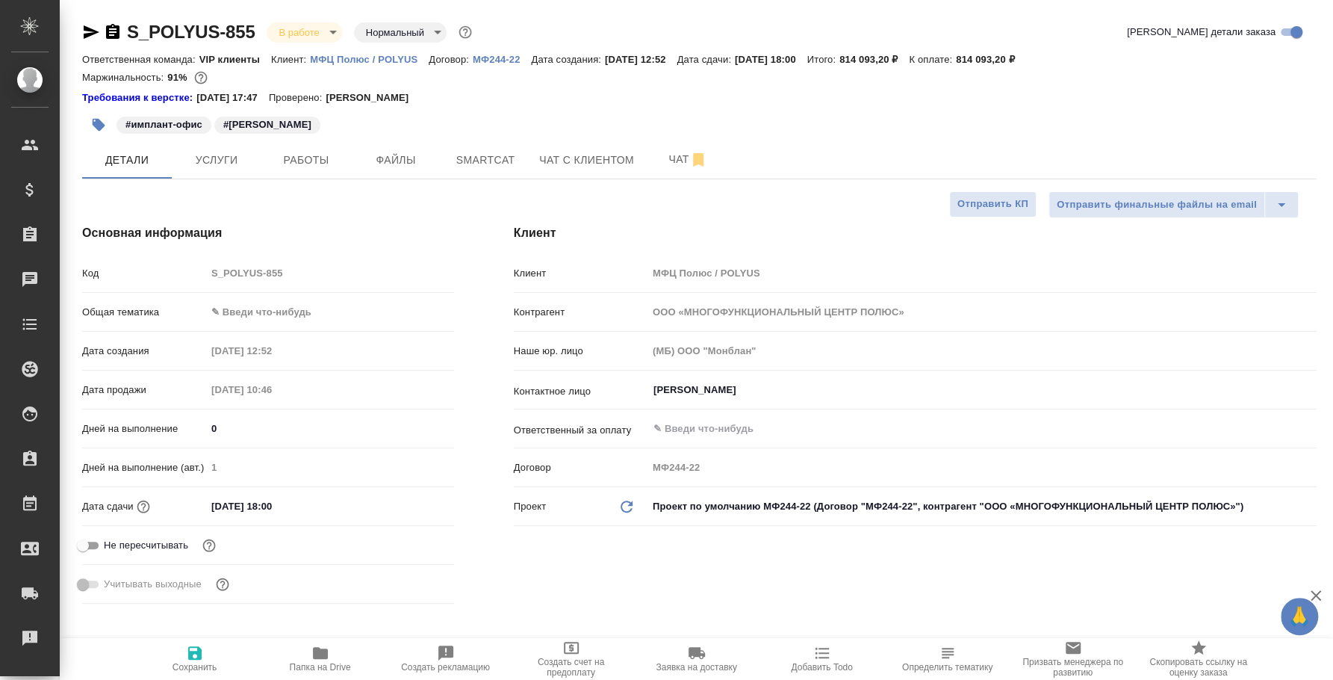
type textarea "x"
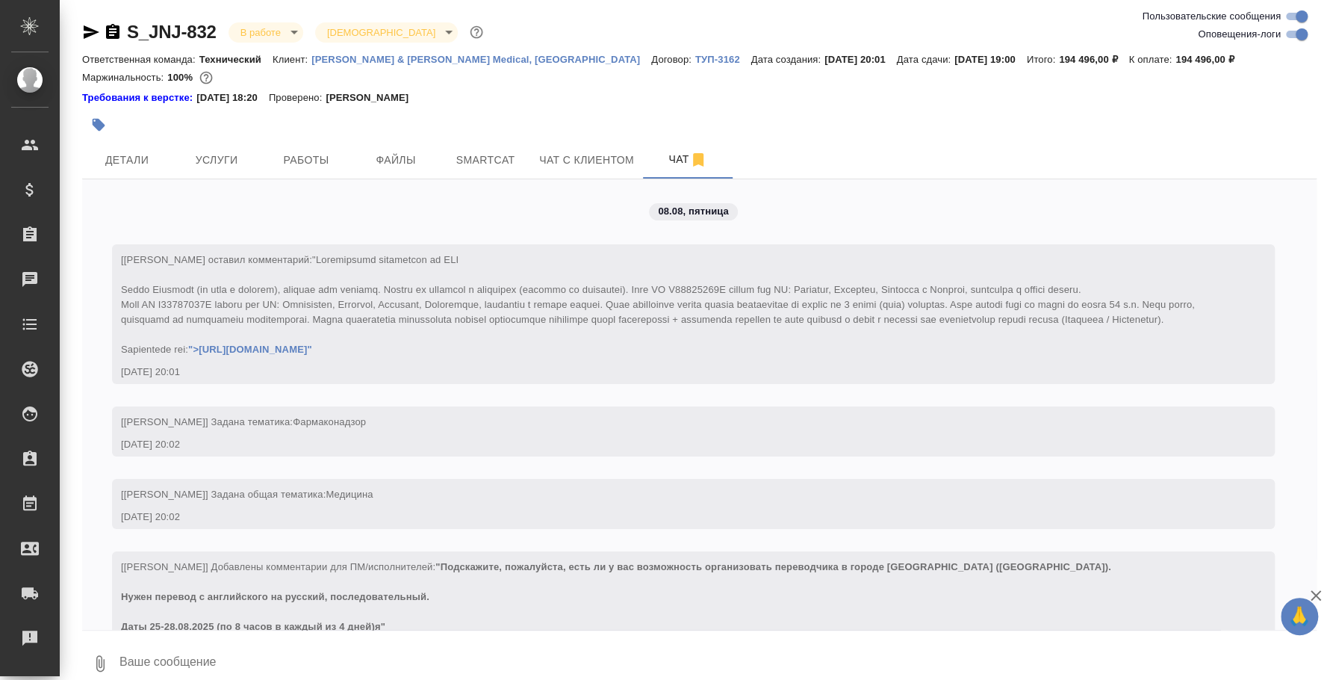
scroll to position [10834, 0]
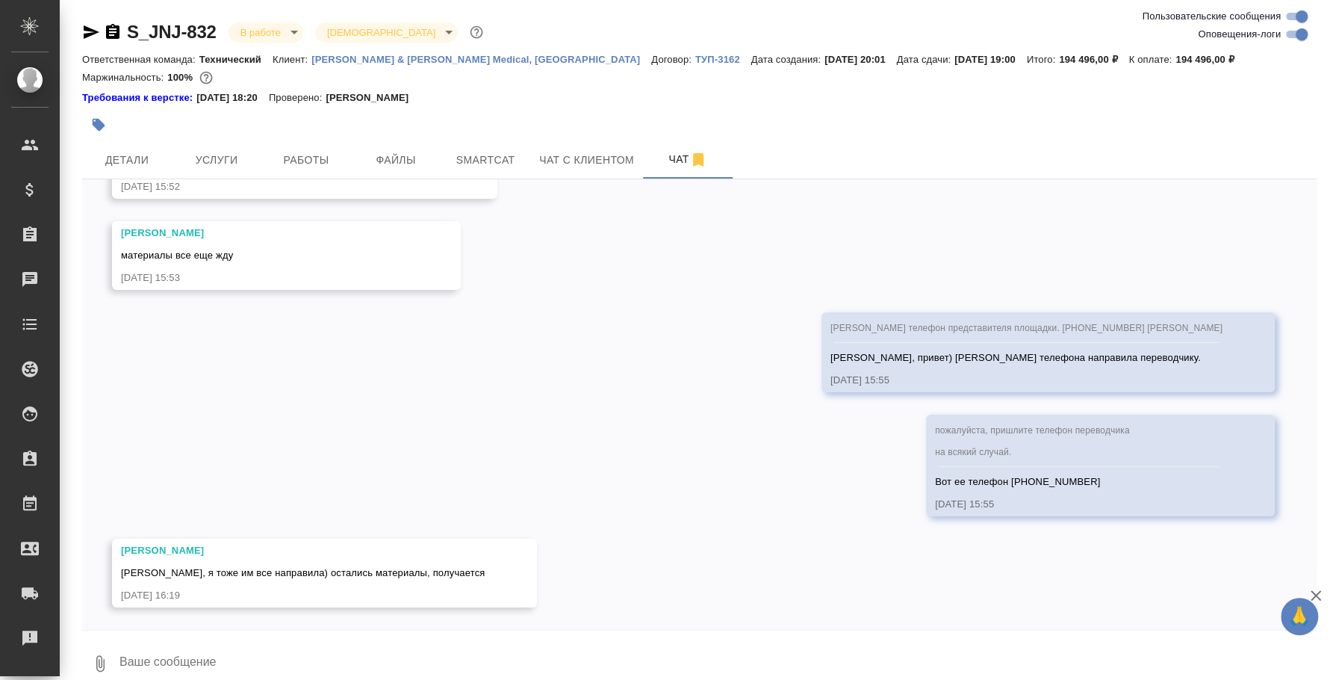
click at [300, 638] on textarea at bounding box center [717, 663] width 1199 height 51
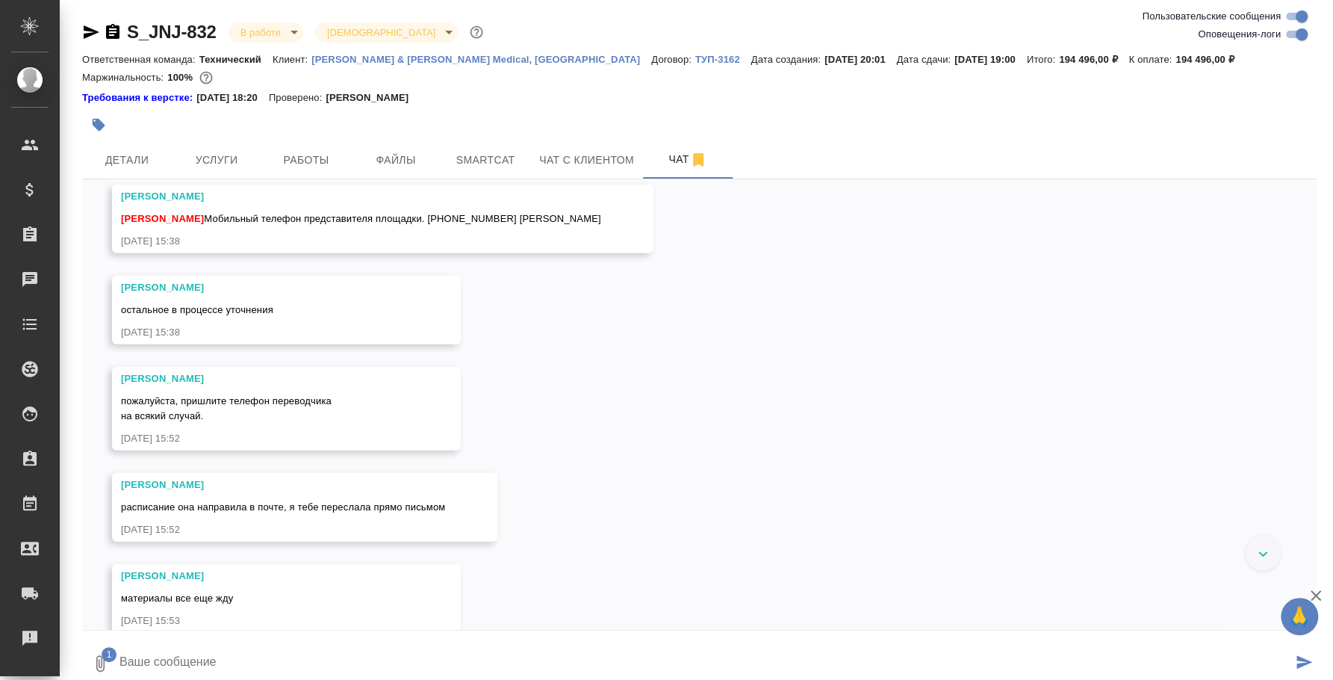
type textarea "О"
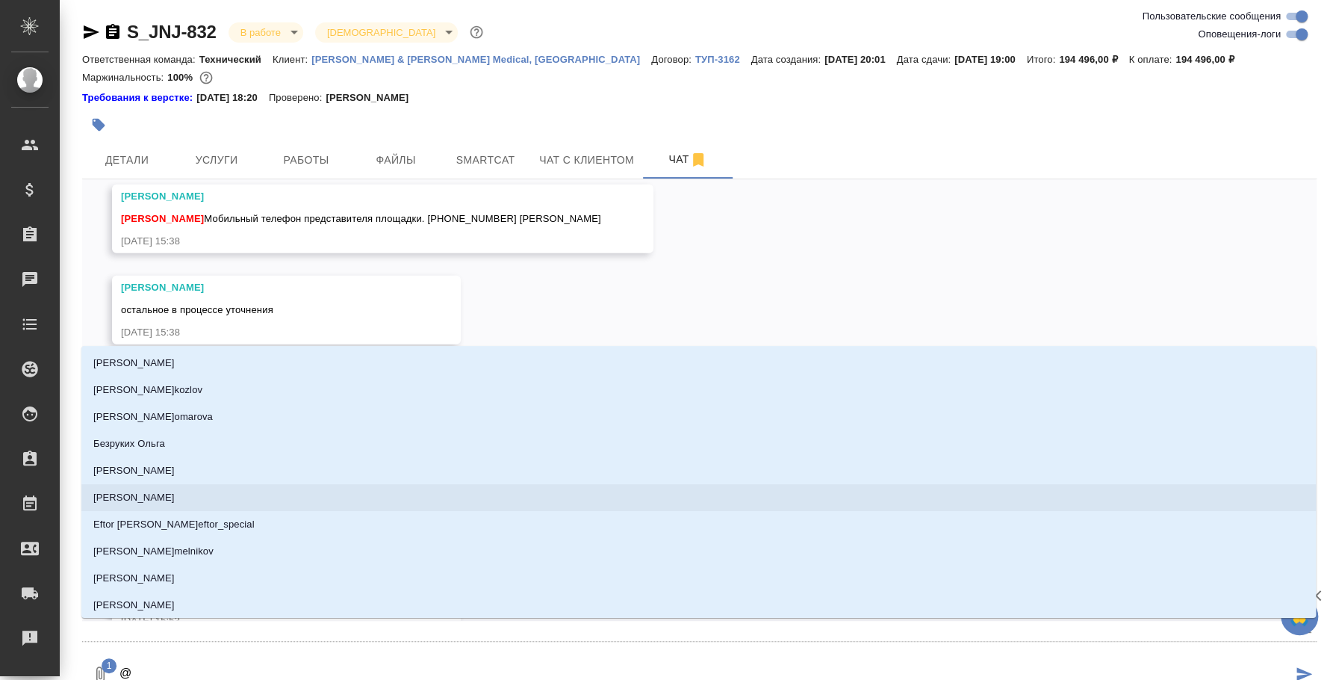
type textarea "@e"
type input "e"
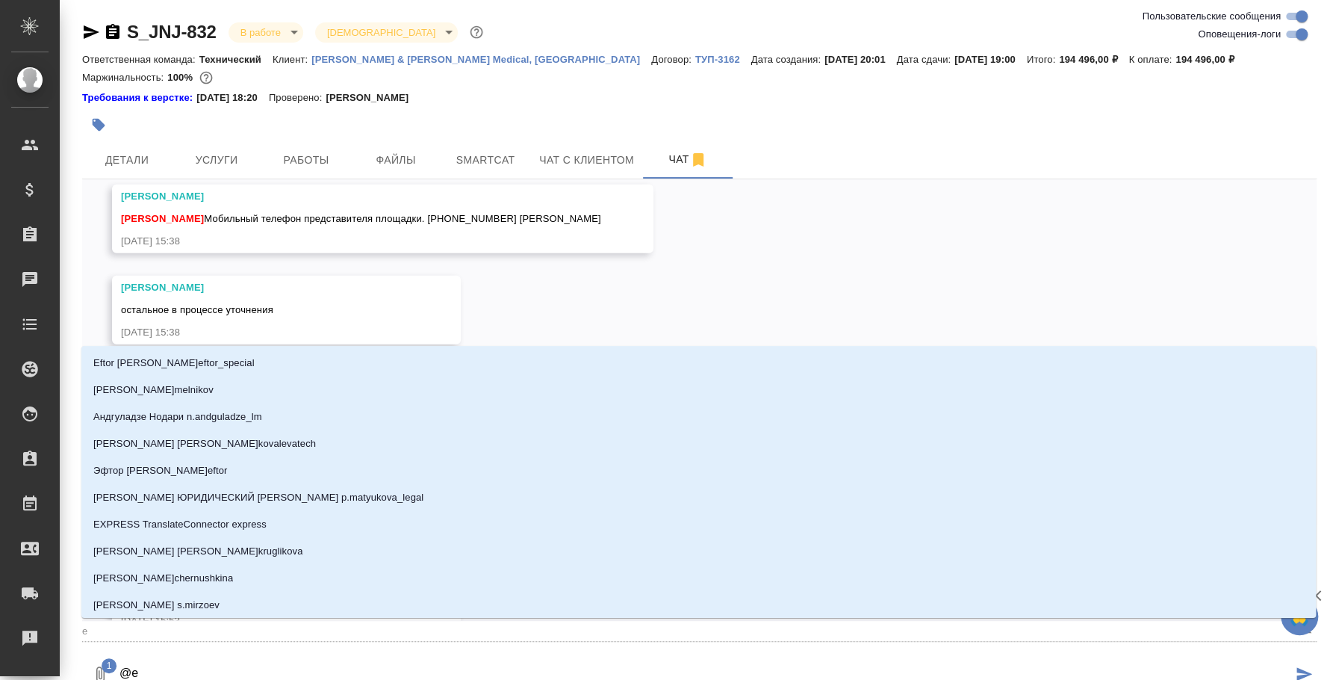
type textarea "@ec"
type input "ec"
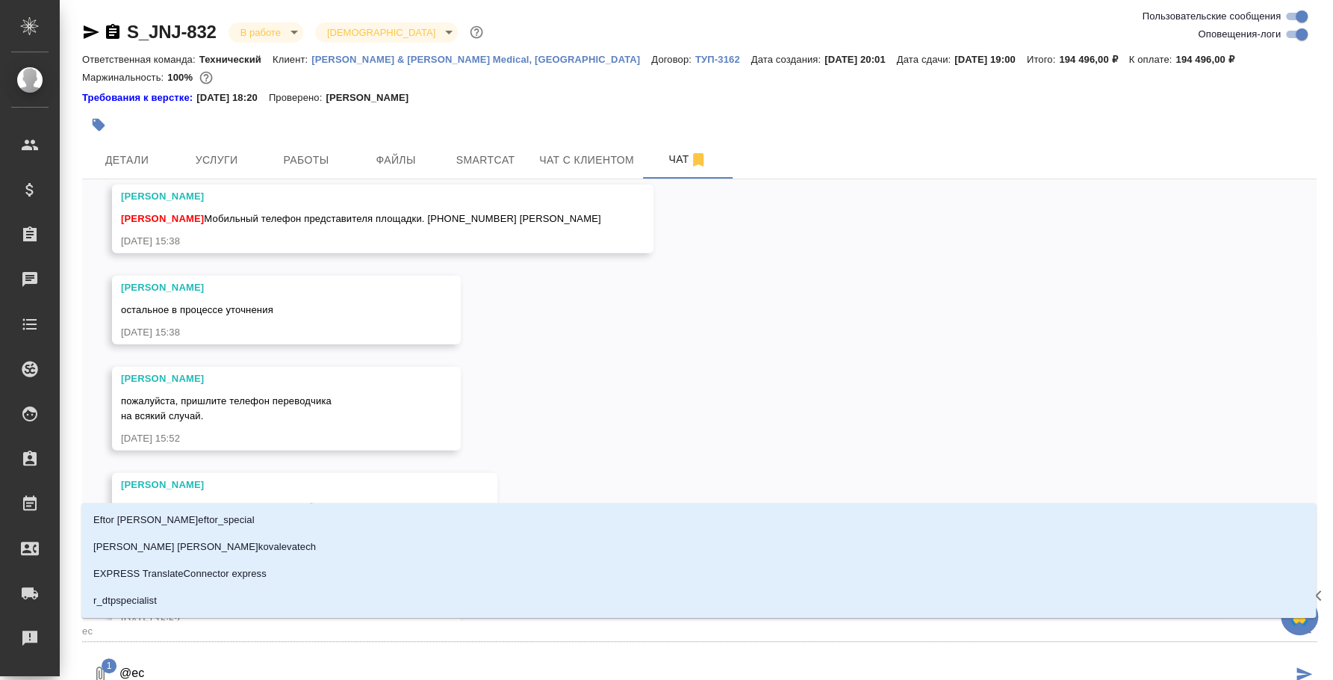
type textarea "@e"
type input "e"
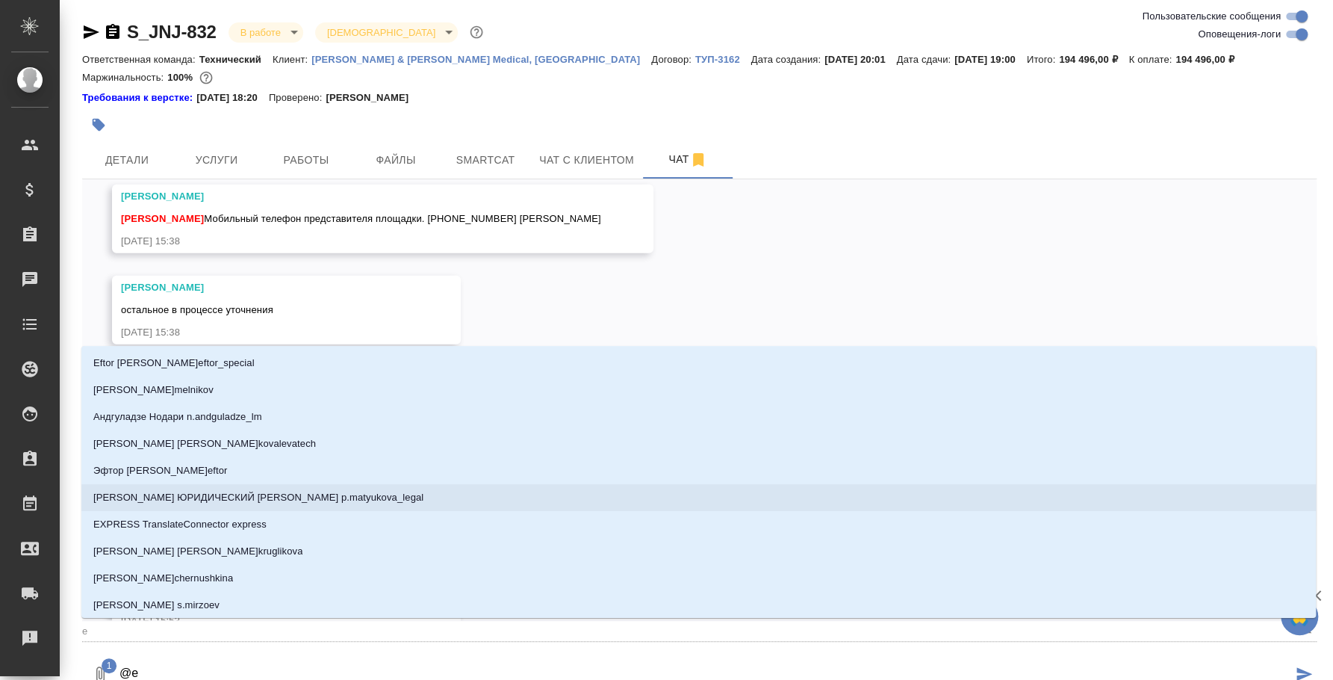
type textarea "@"
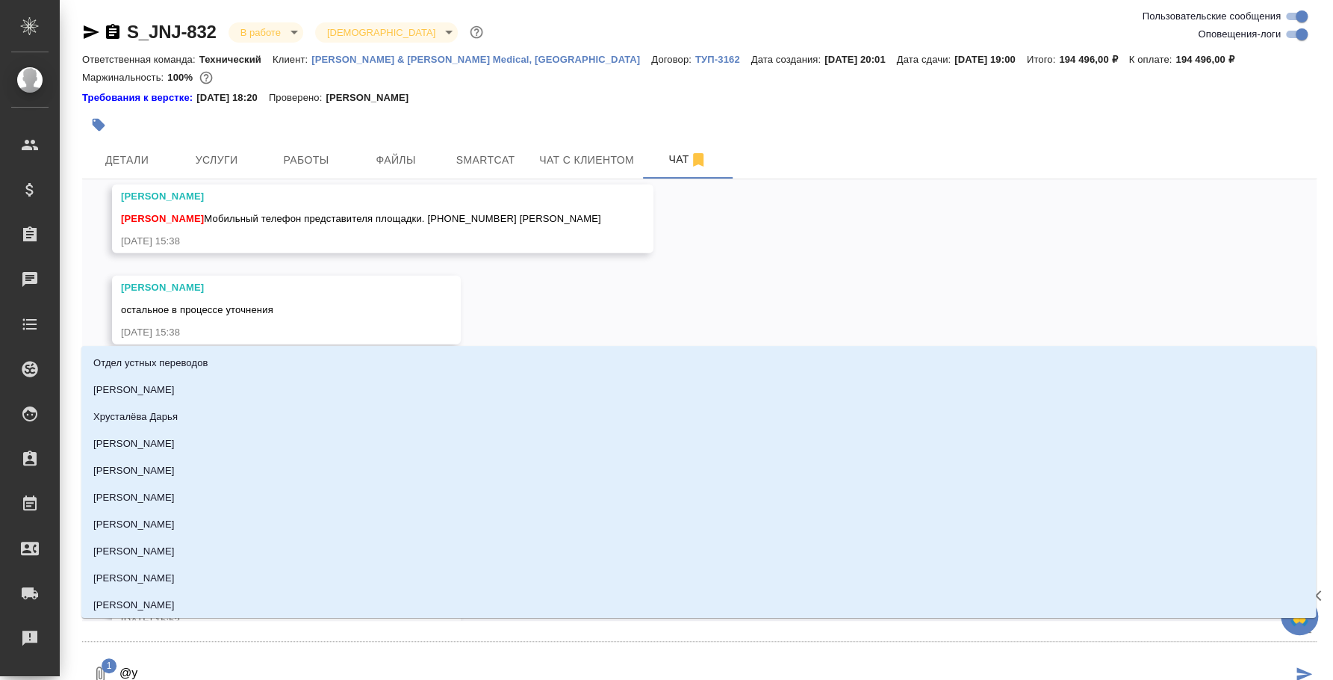
type textarea "@ус"
type input "ус"
type textarea "@усм"
type input "усм"
type textarea "@усма"
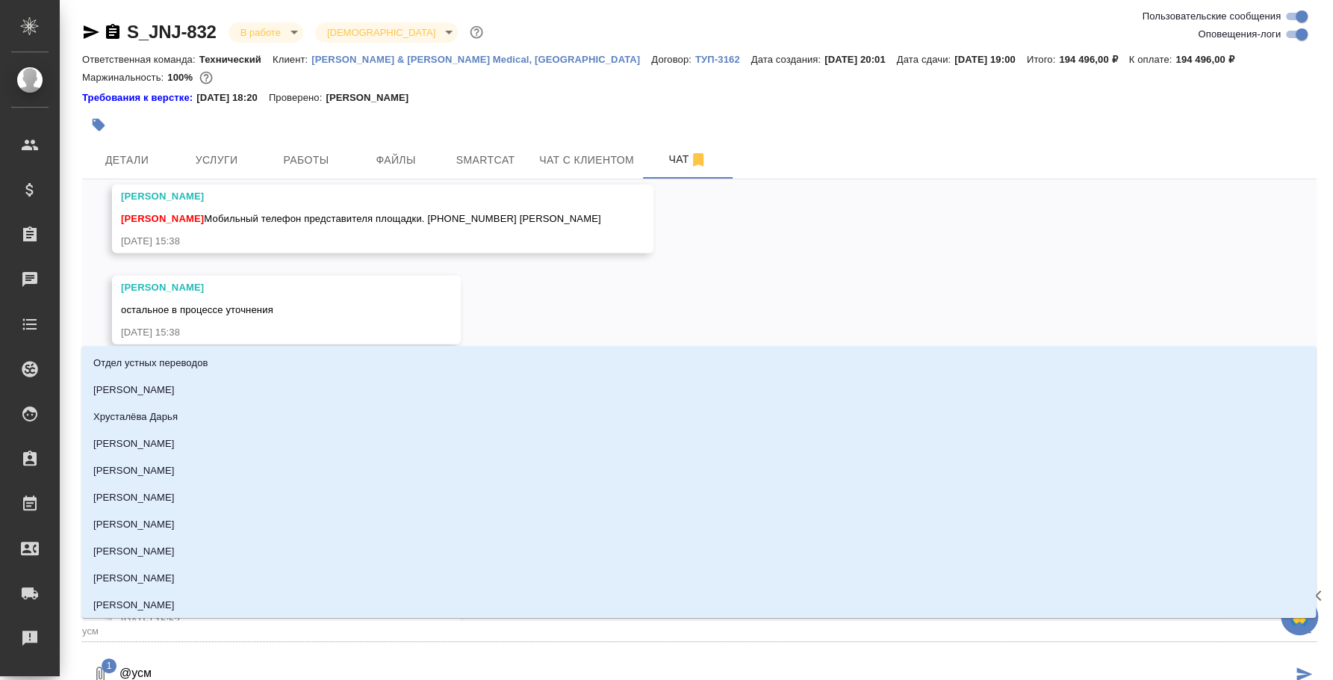
type input "усма"
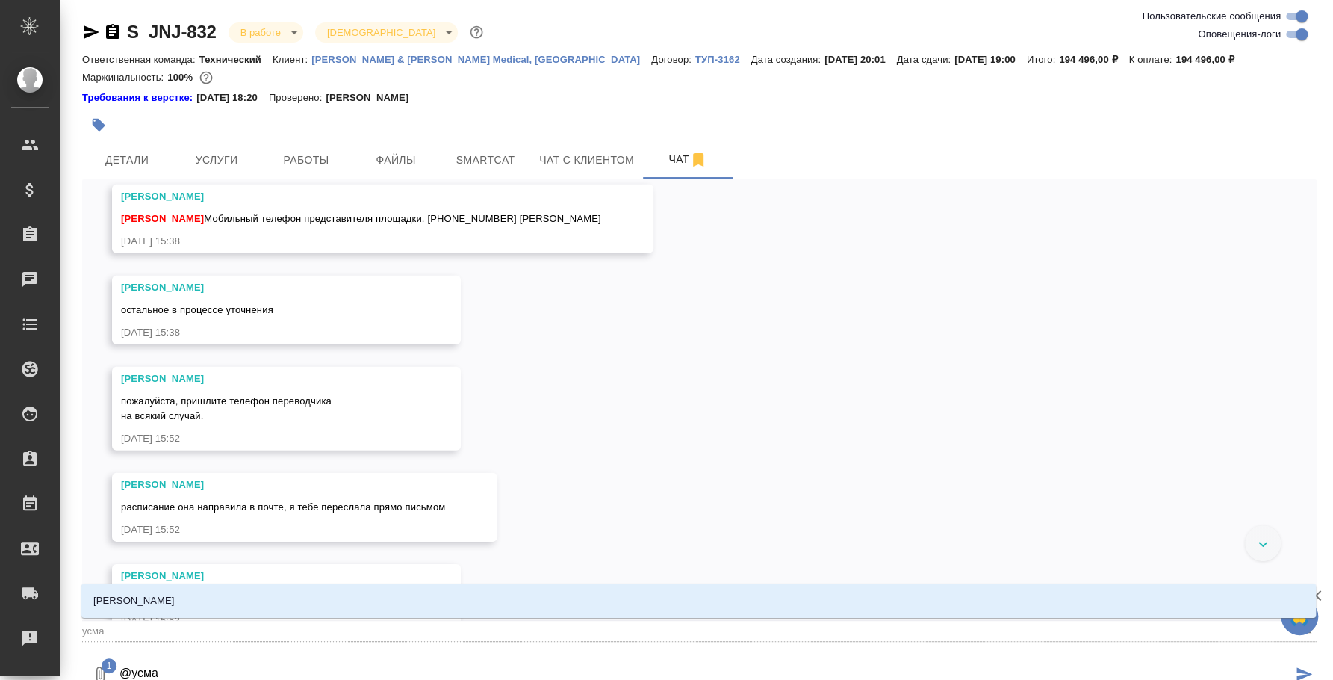
type textarea "@усман"
type input "усман"
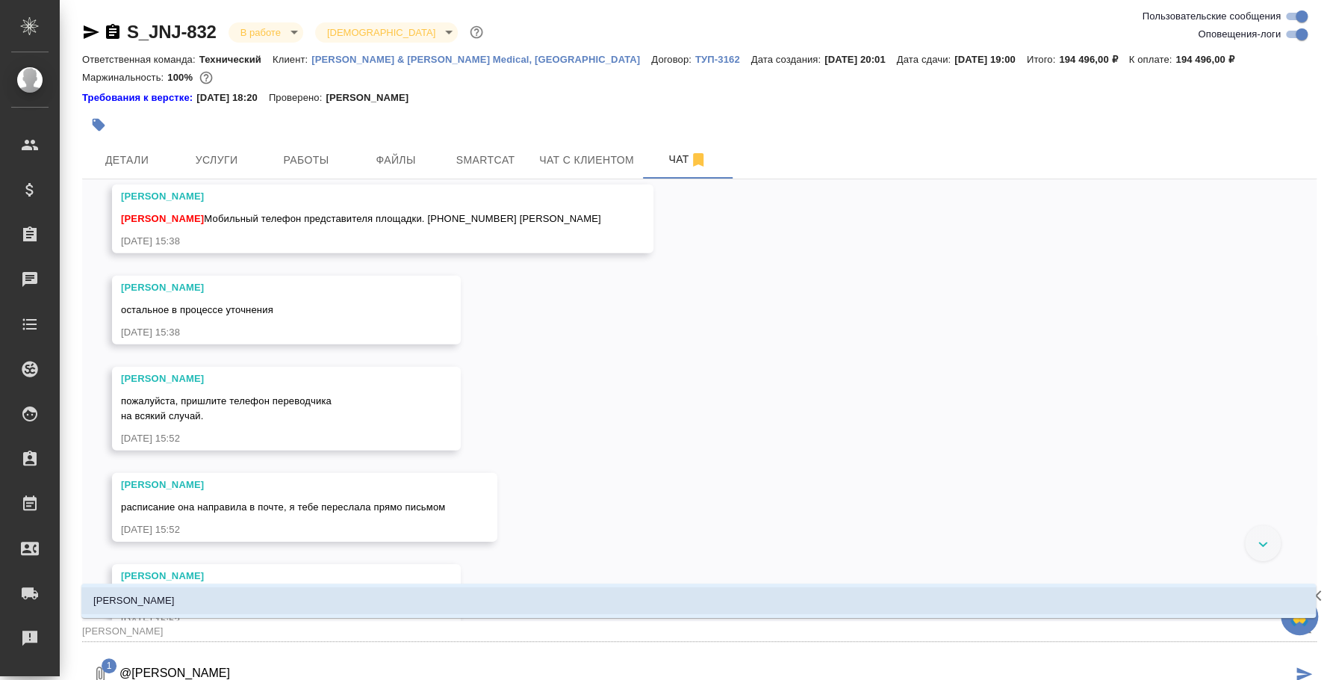
click at [759, 605] on li "Усманова Ольга" at bounding box center [698, 600] width 1234 height 27
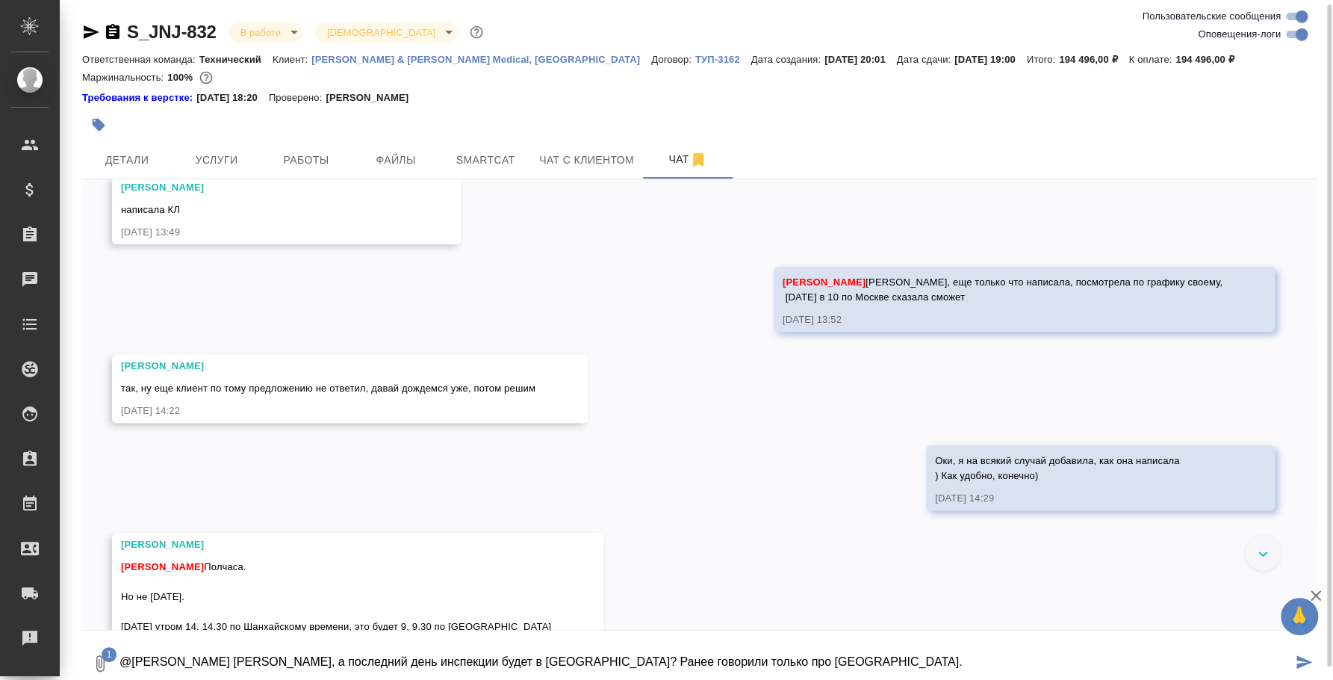
scroll to position [2, 0]
drag, startPoint x: 369, startPoint y: 673, endPoint x: 529, endPoint y: 674, distance: 160.6
click at [529, 674] on textarea "@Усманова Ольга Оля, а последний день инспекции будет в Шанхае? Ранее говорили …" at bounding box center [705, 660] width 1174 height 51
type textarea "@Усманова Ольга Оля, а последний день инспекции будет в Шанхае? Ранее говорили …"
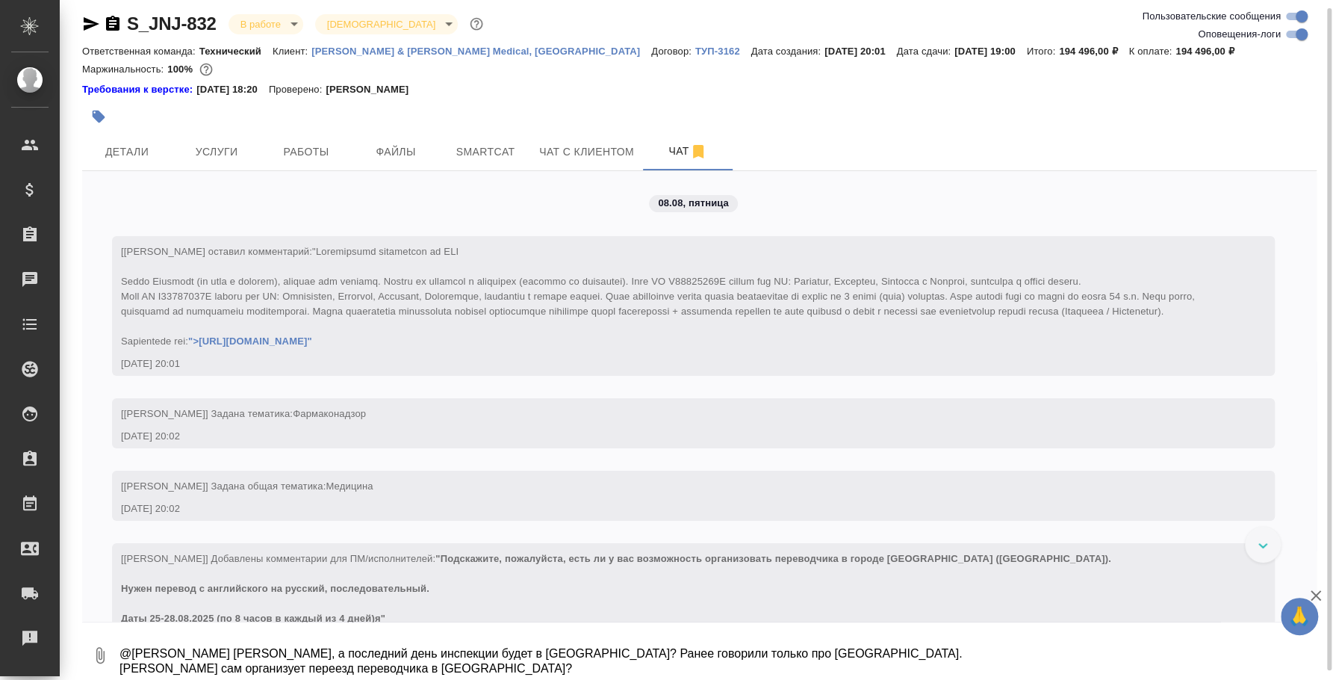
scroll to position [17, 0]
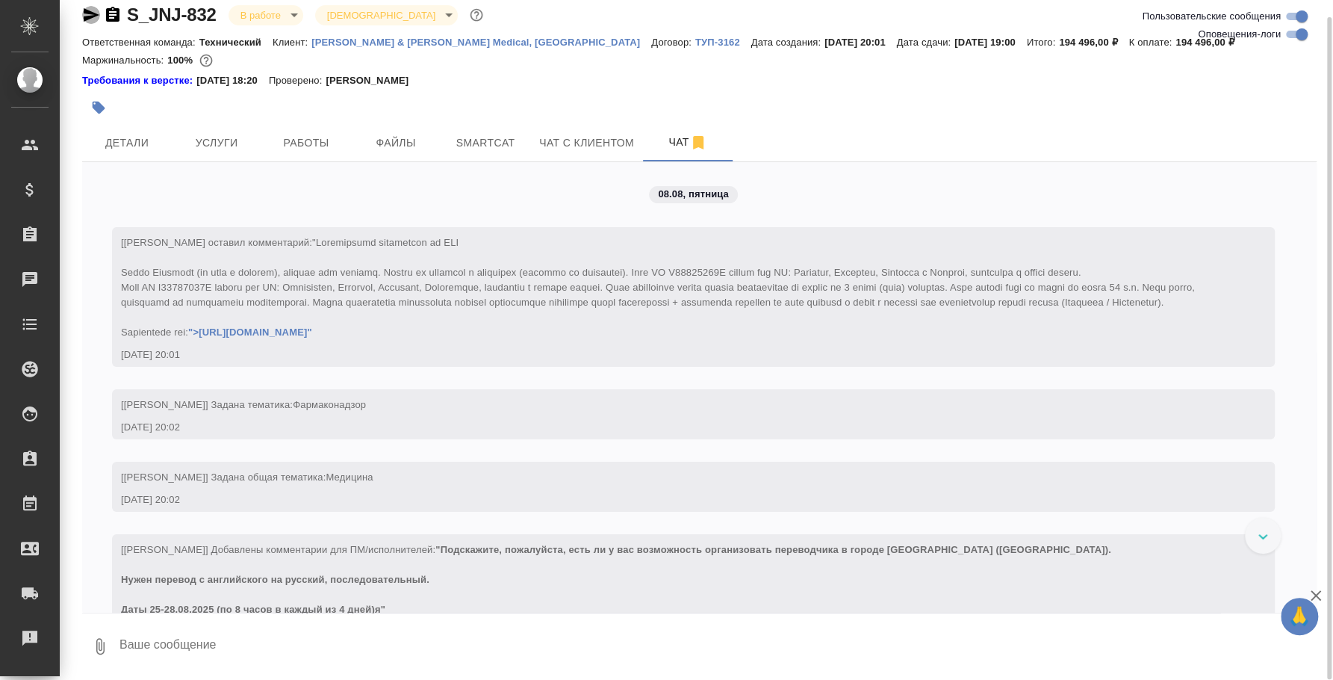
click at [88, 15] on icon "button" at bounding box center [92, 14] width 16 height 13
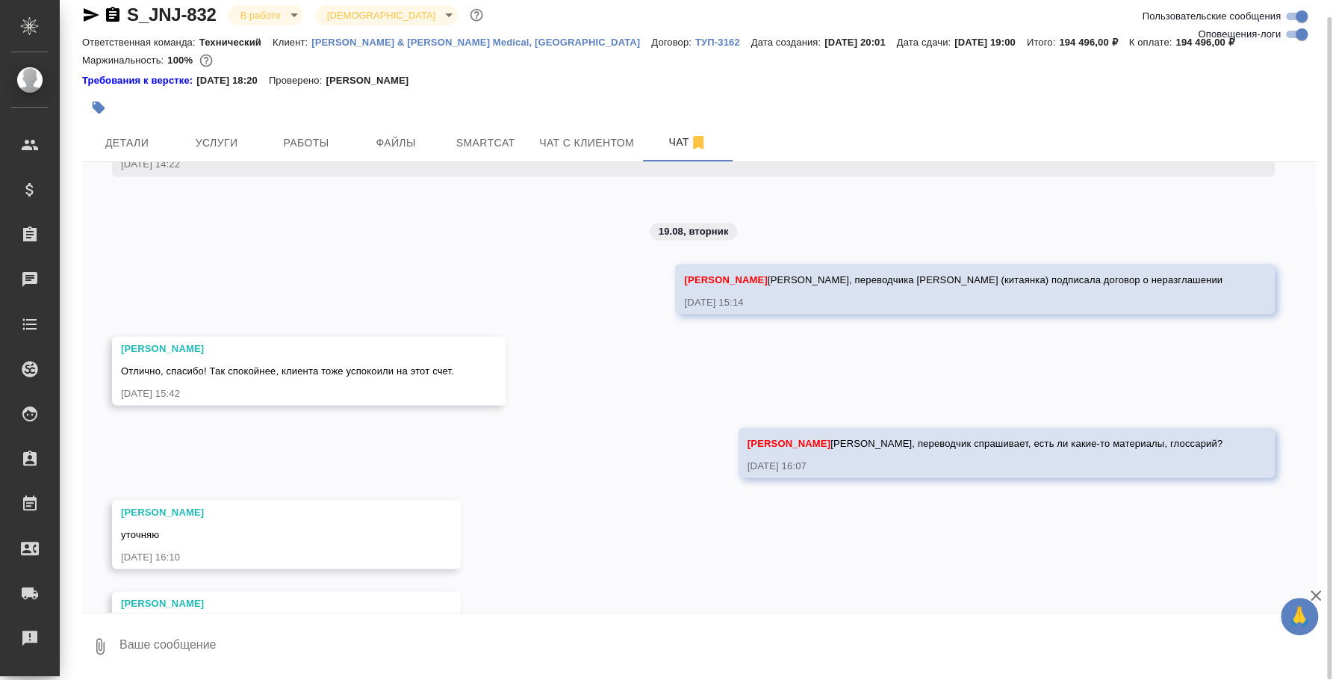
scroll to position [11128, 0]
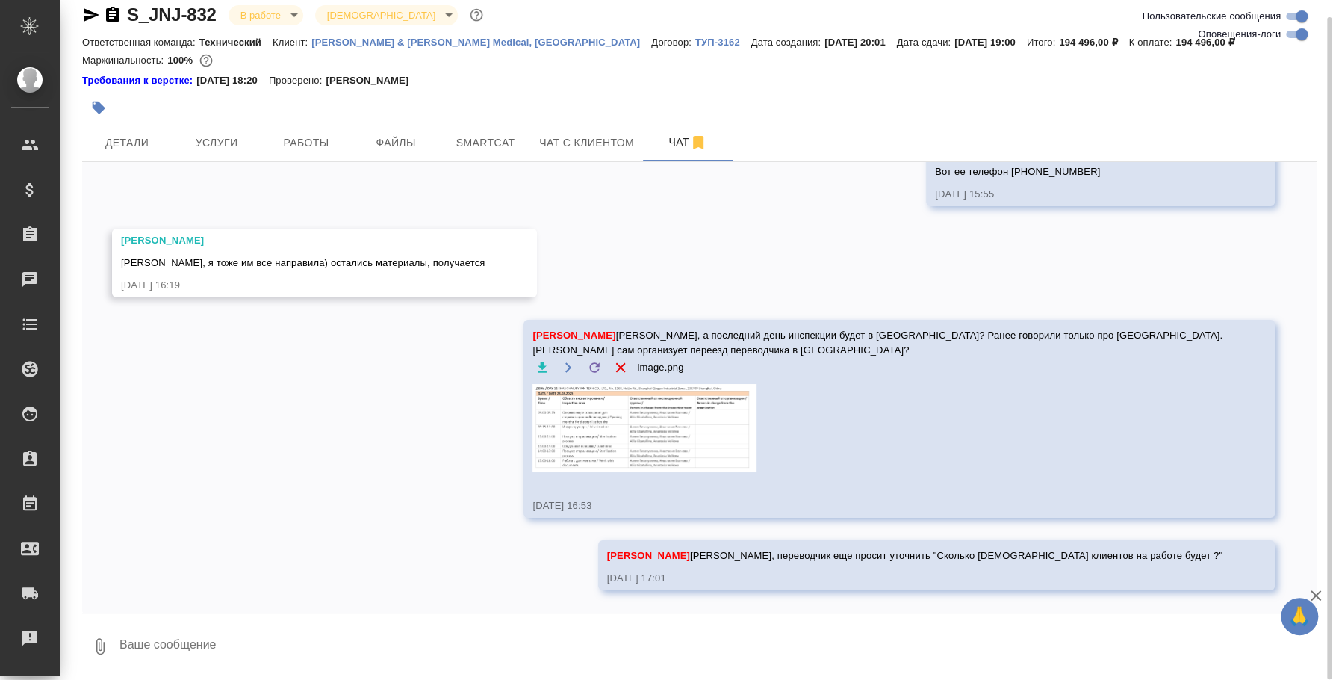
click at [345, 638] on textarea at bounding box center [717, 646] width 1199 height 51
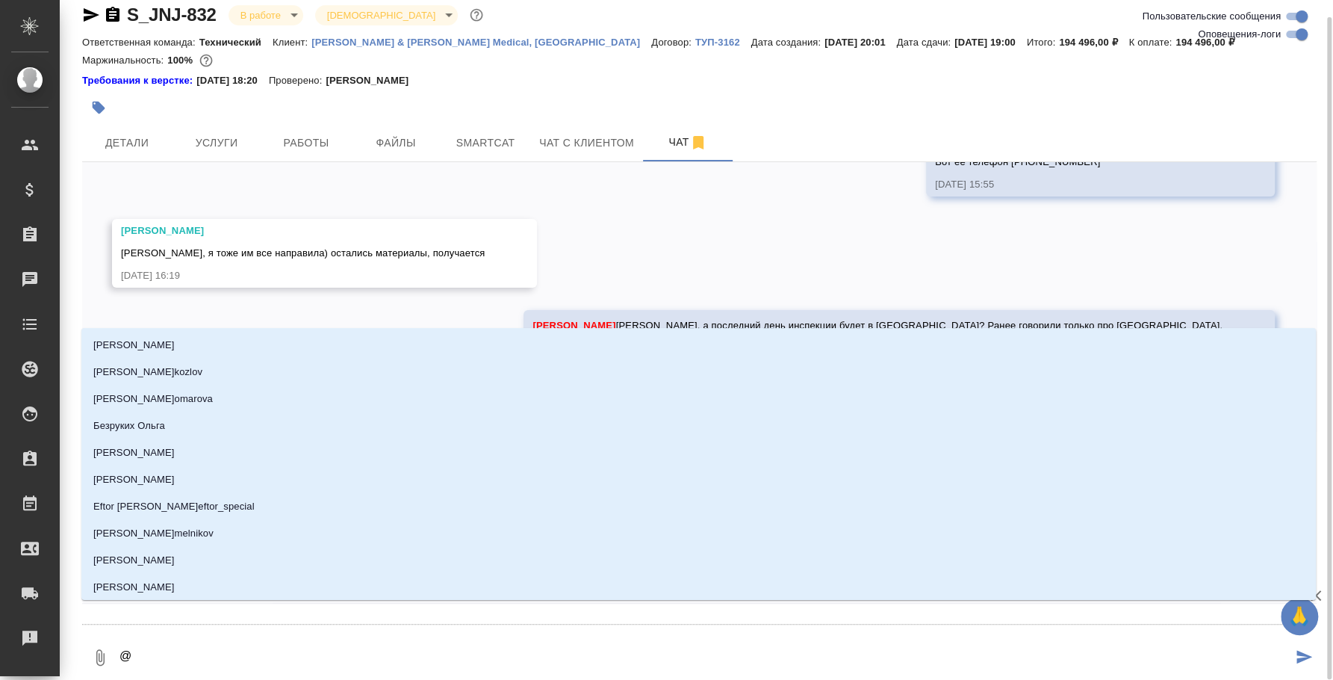
type textarea "@e"
type input "e"
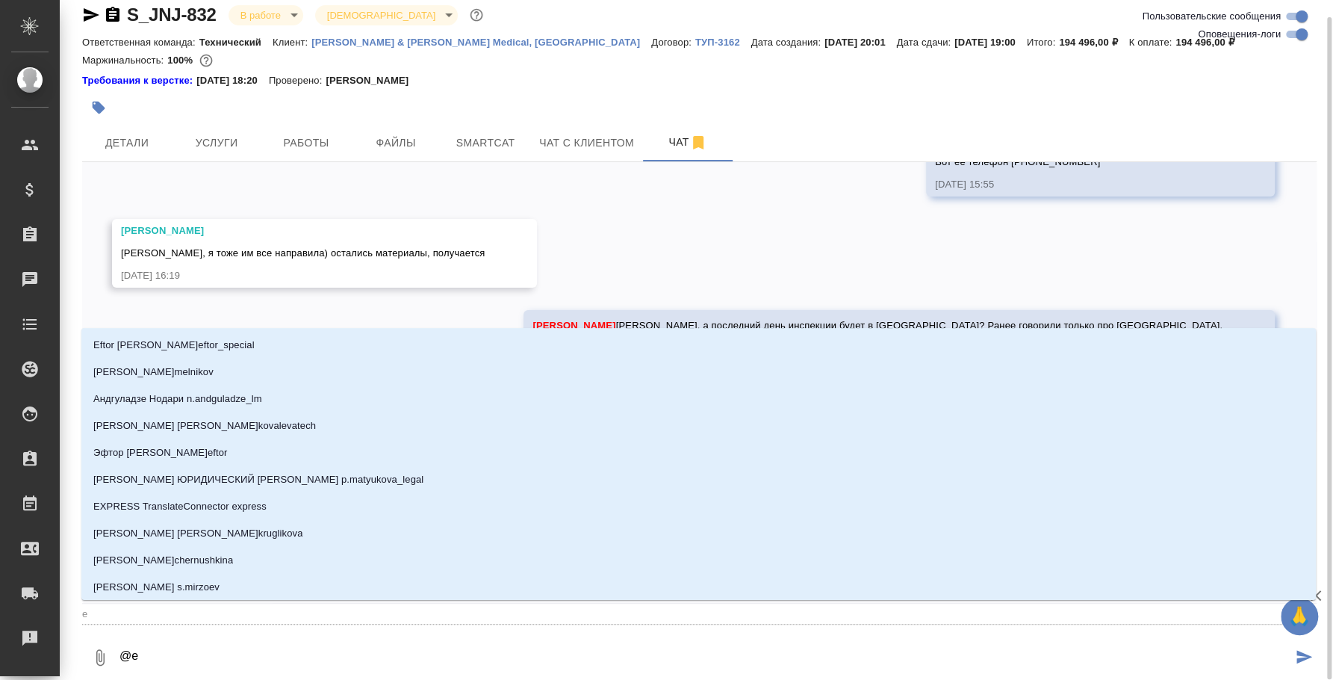
type textarea "@ec"
type input "ec"
type textarea "@ecv"
type input "ecv"
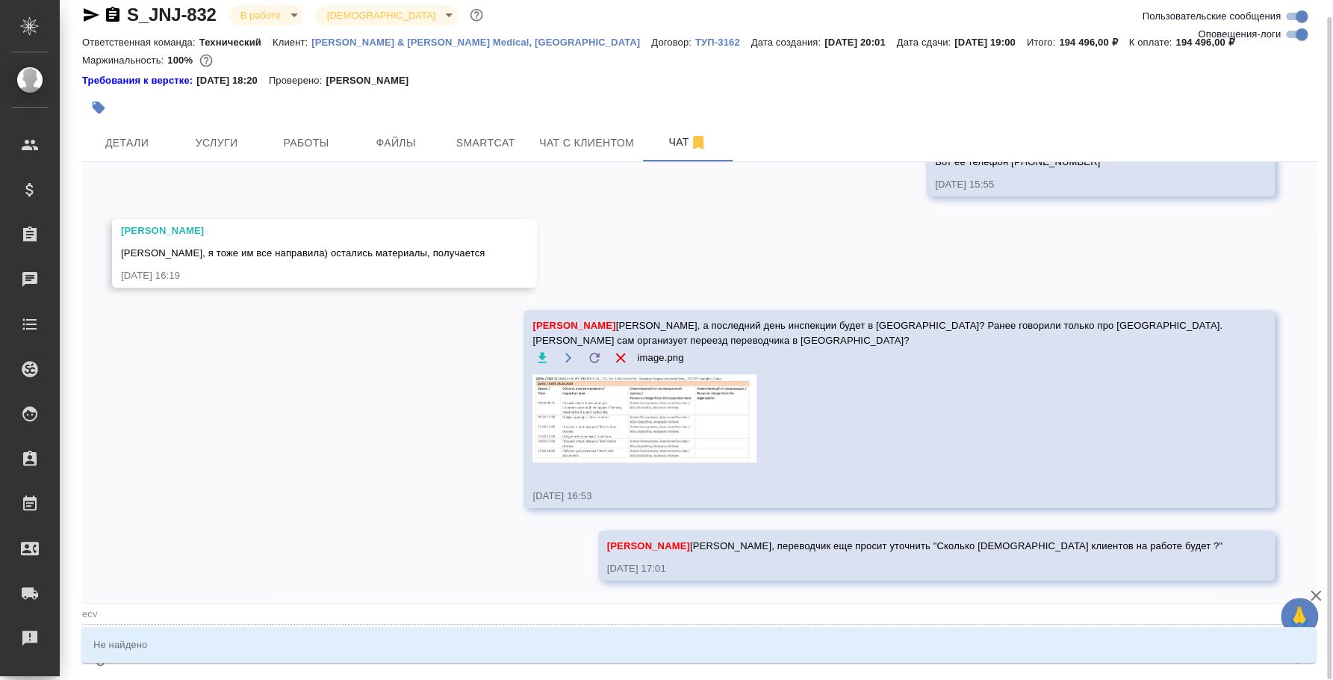
type textarea "@ec"
type input "ec"
type textarea "@e"
type input "e"
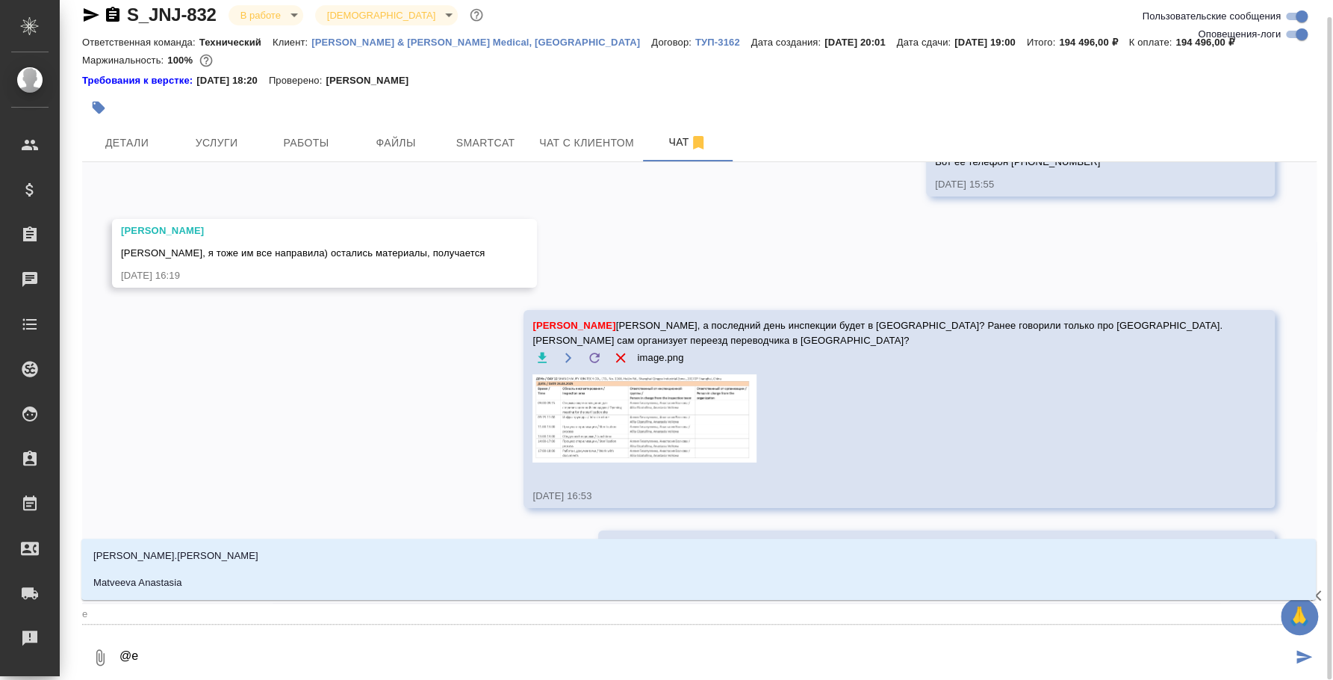
type textarea "@ee"
type input "ee"
type textarea "@e"
type input "e"
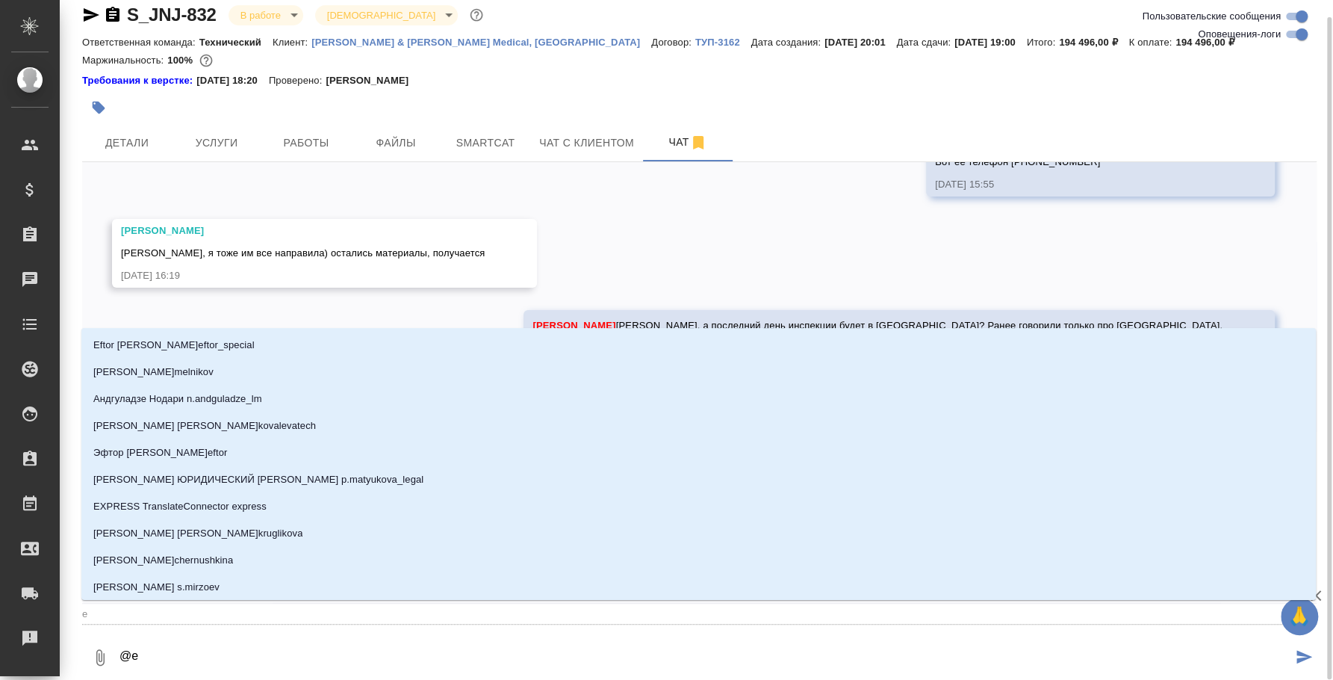
type textarea "@"
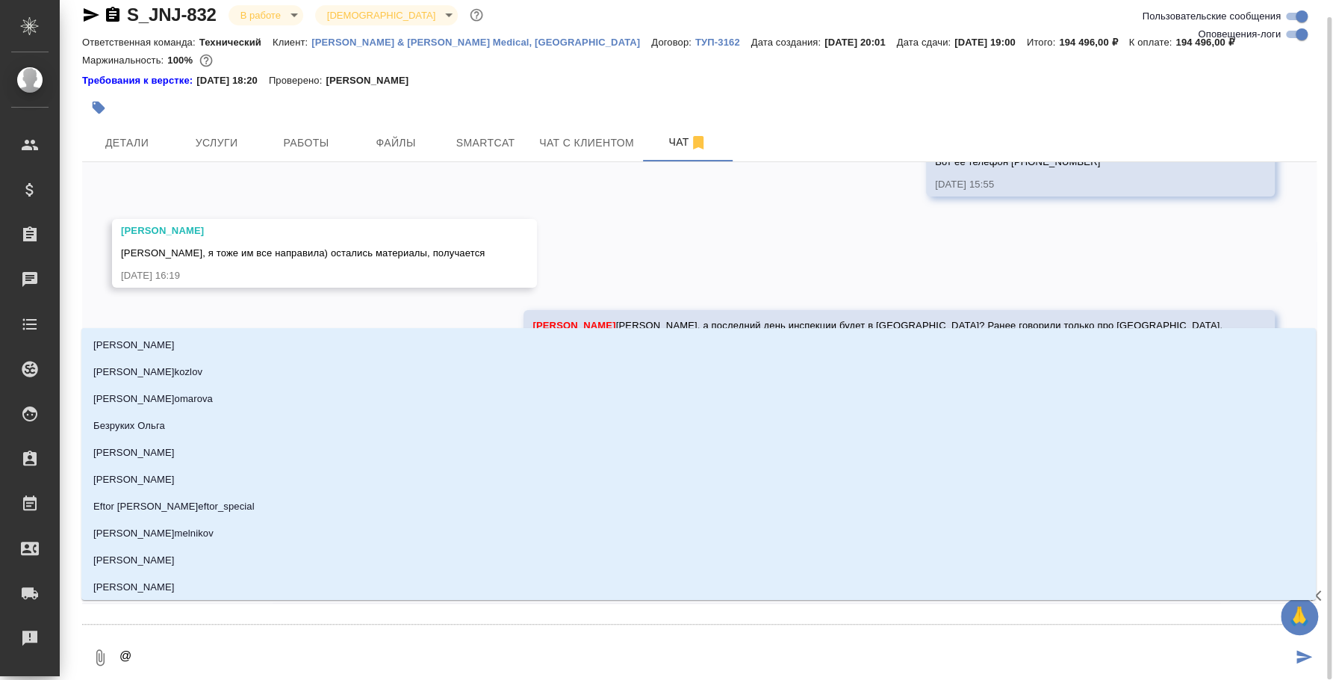
type textarea "@e"
type input "e"
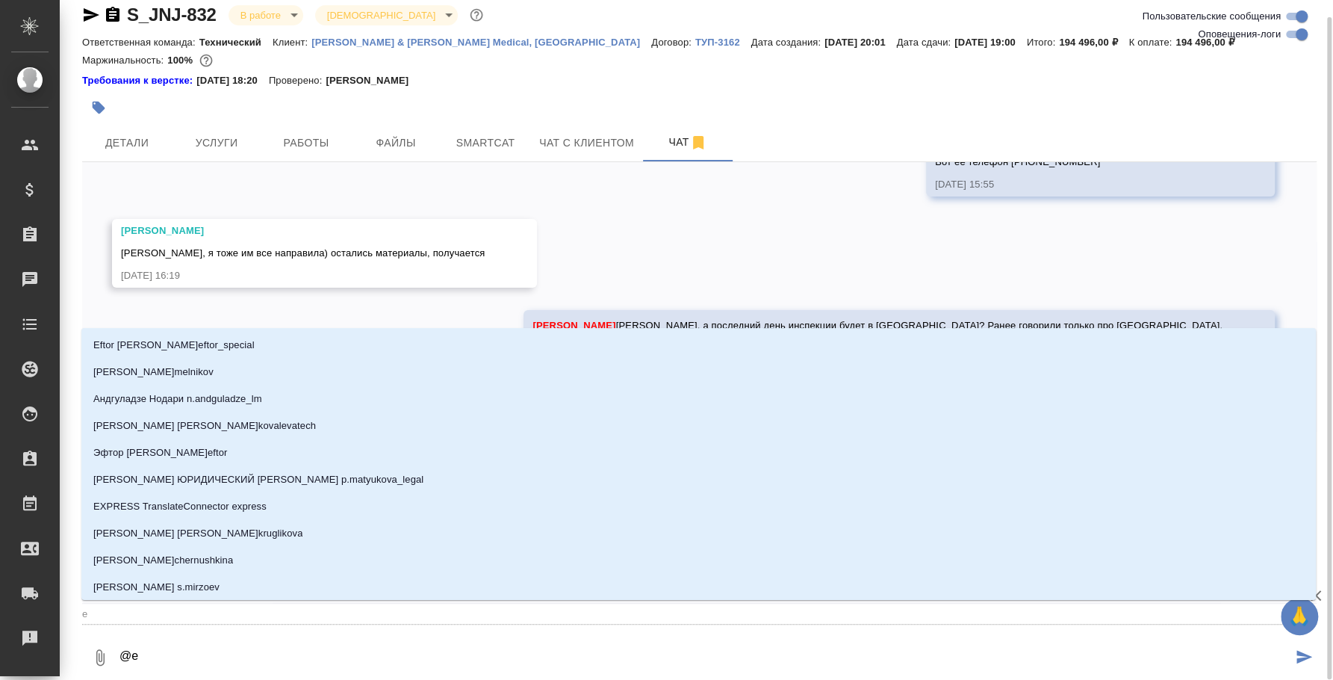
type textarea "@ec"
type input "ec"
type textarea "@ecv"
type input "ecv"
type textarea "@ecvf"
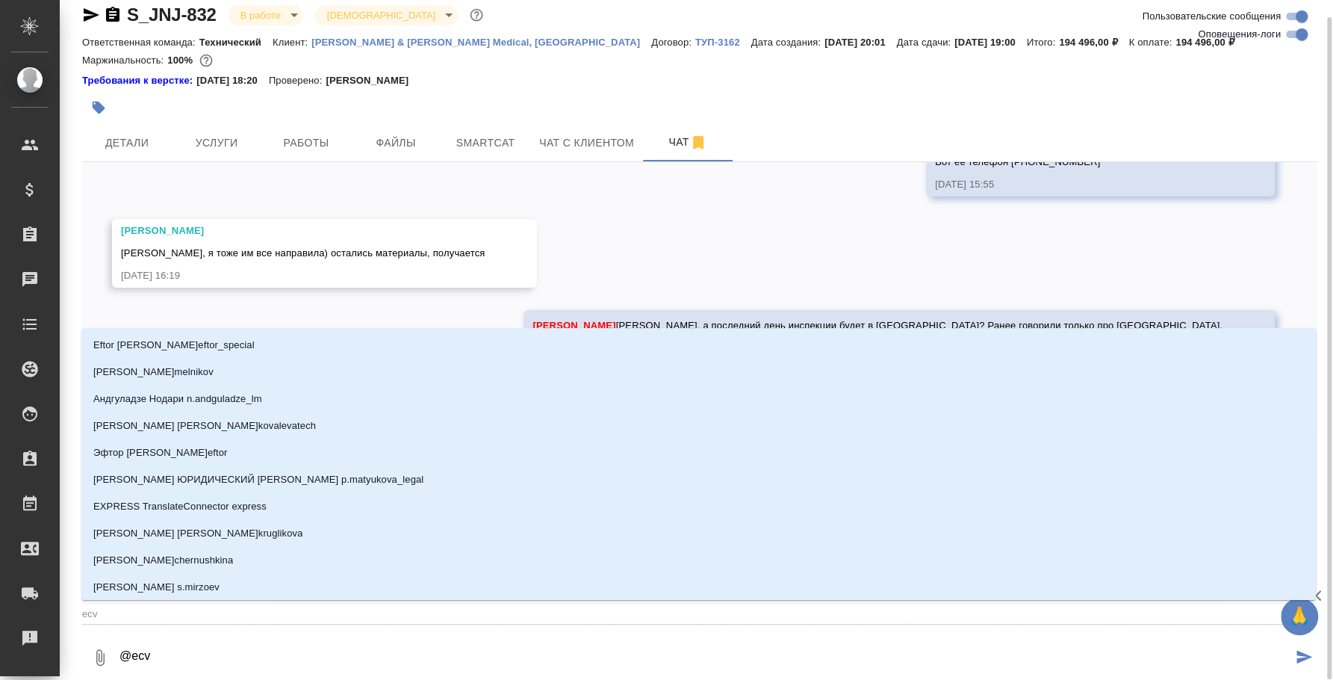
type input "ecvf"
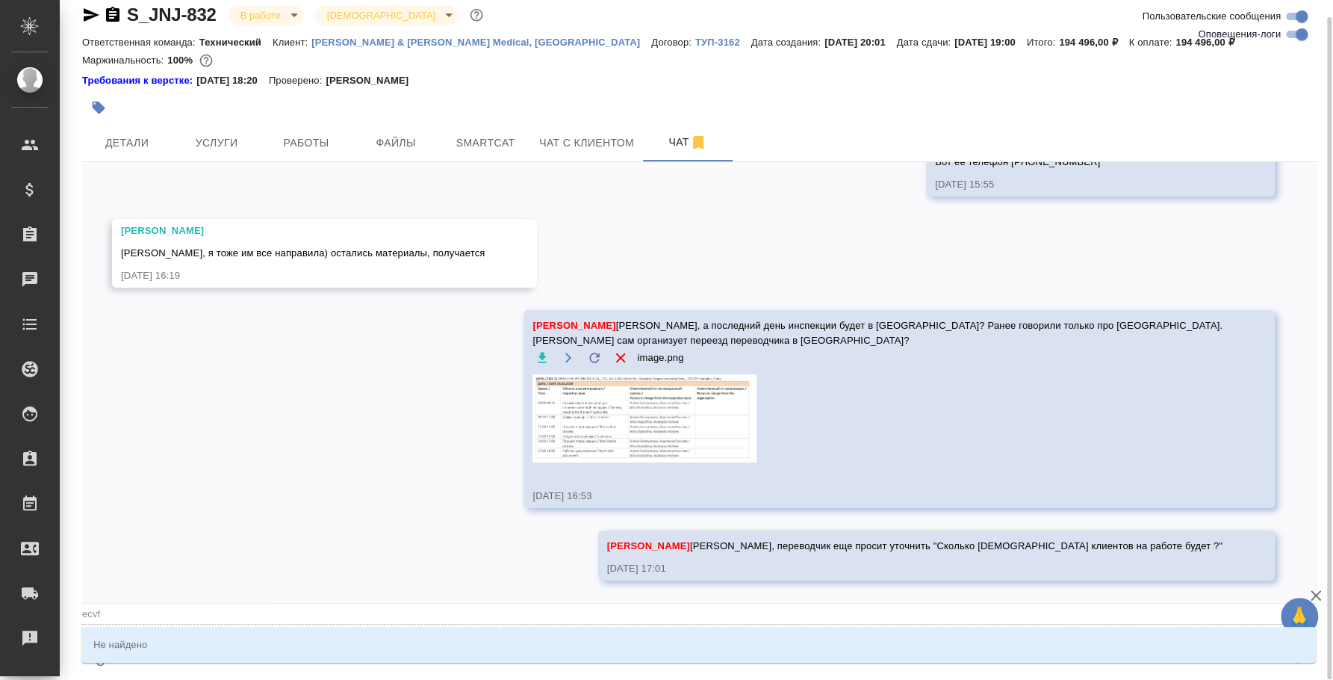
type textarea "@ecv"
type input "ecv"
type textarea "@ec"
type input "ec"
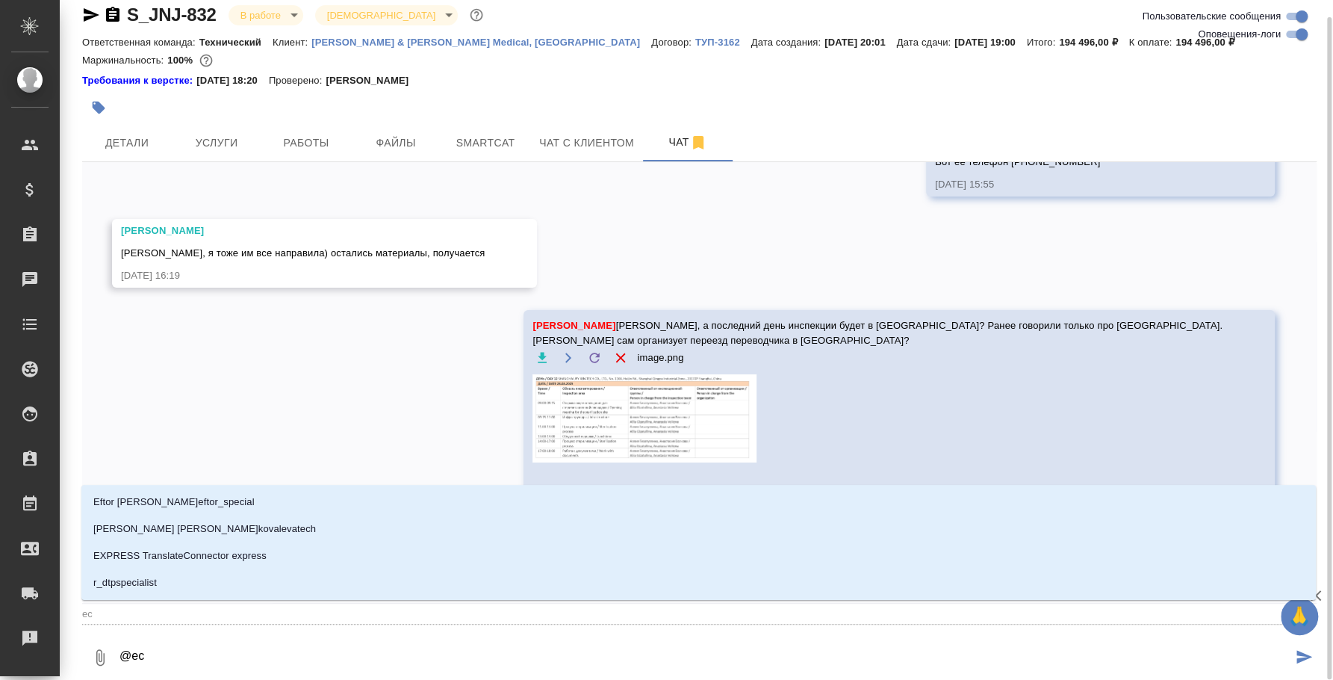
type textarea "@e"
type input "e"
type textarea "@"
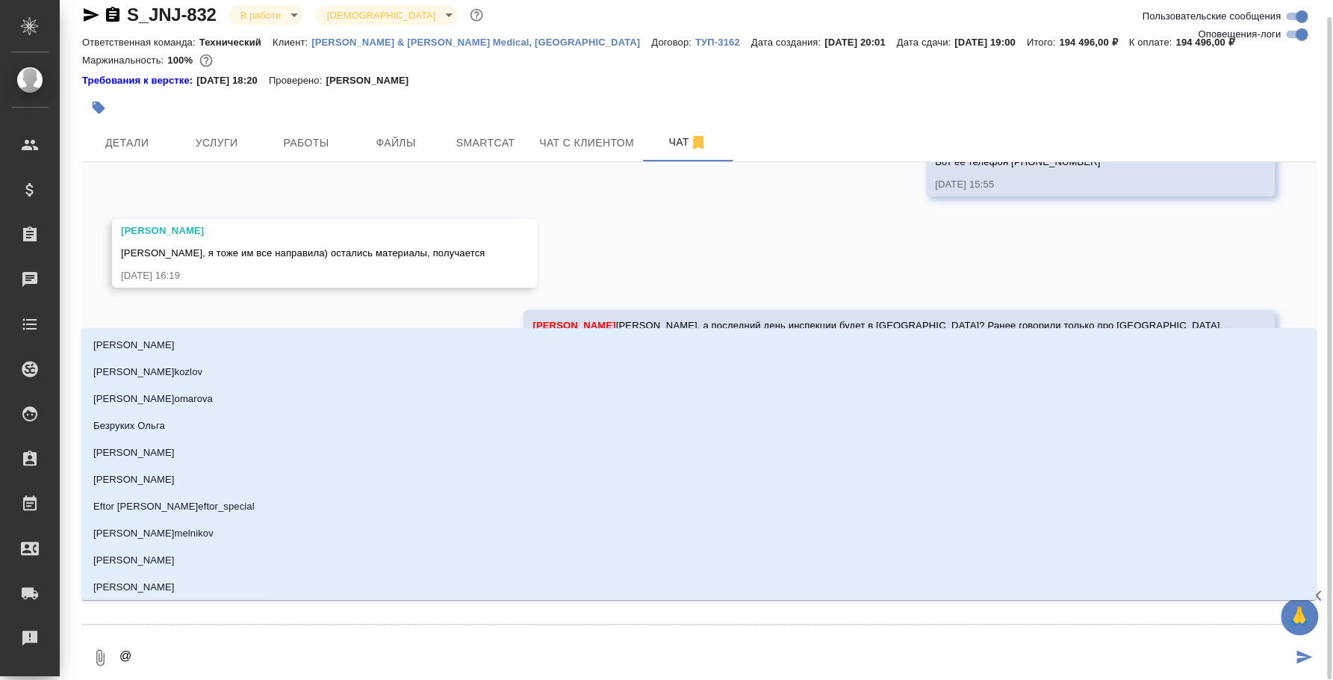
type textarea "@у"
type input "у"
type textarea "@ус"
type input "ус"
type textarea "@усм"
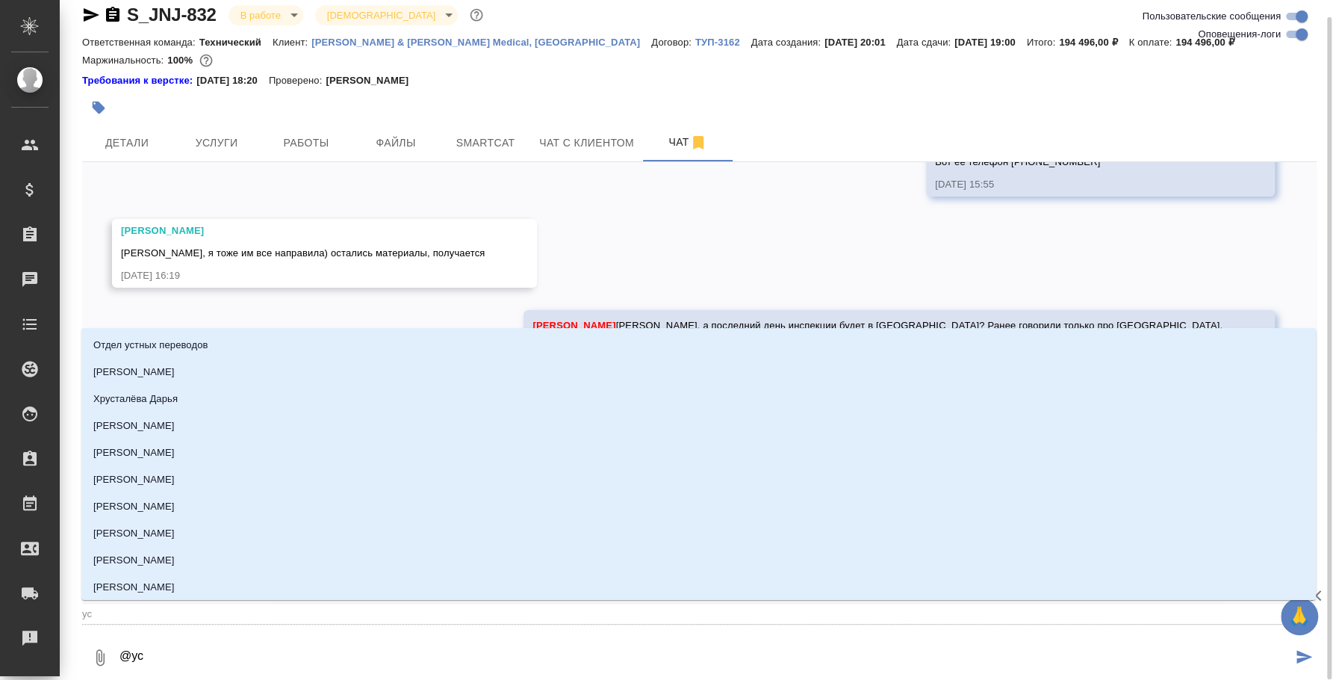
type input "усм"
type textarea "@усма"
type input "усма"
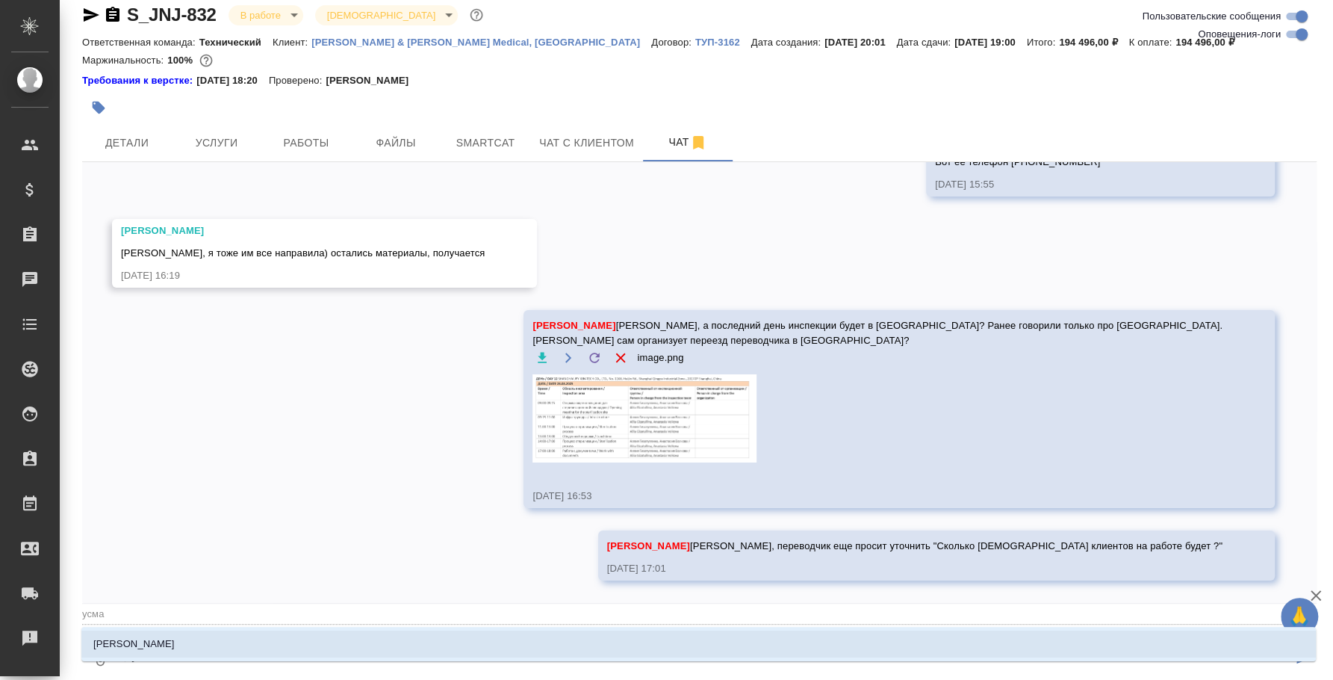
click at [656, 629] on div "Усманова Ольга" at bounding box center [698, 644] width 1234 height 34
click at [659, 641] on li "Усманова Ольга" at bounding box center [698, 643] width 1234 height 27
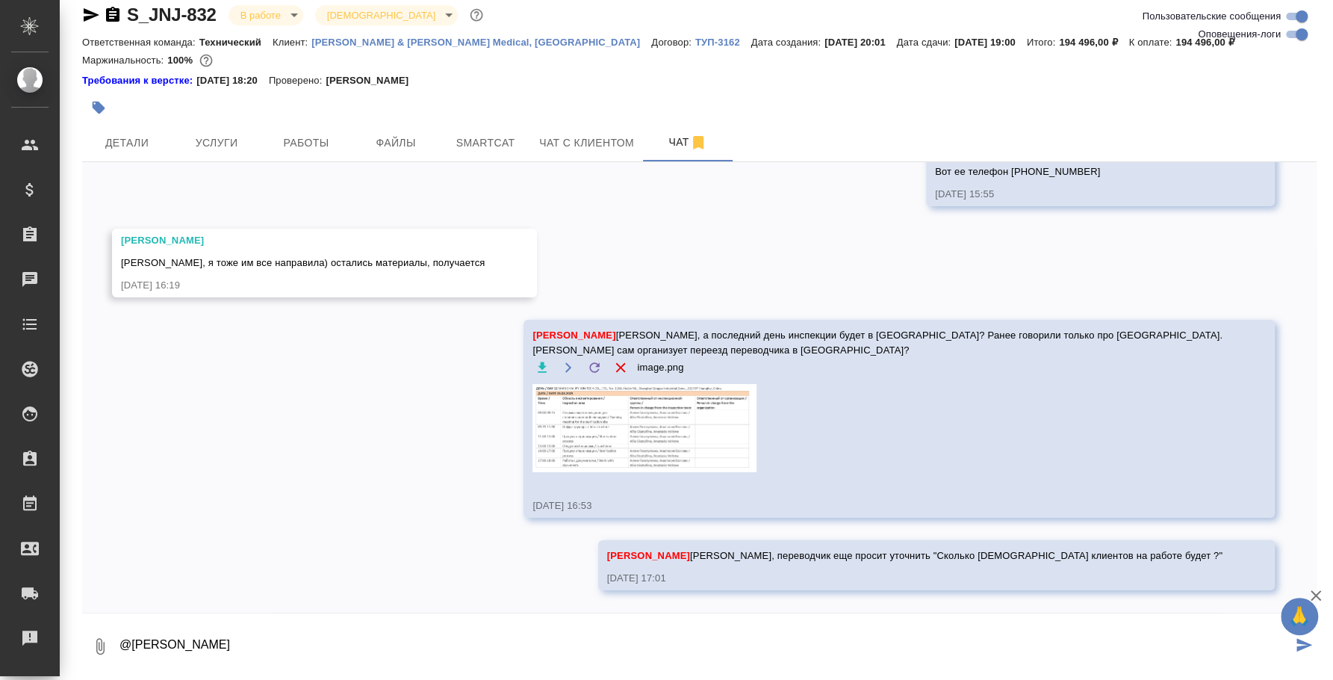
paste textarea
type textarea "@Усманова Ольга"
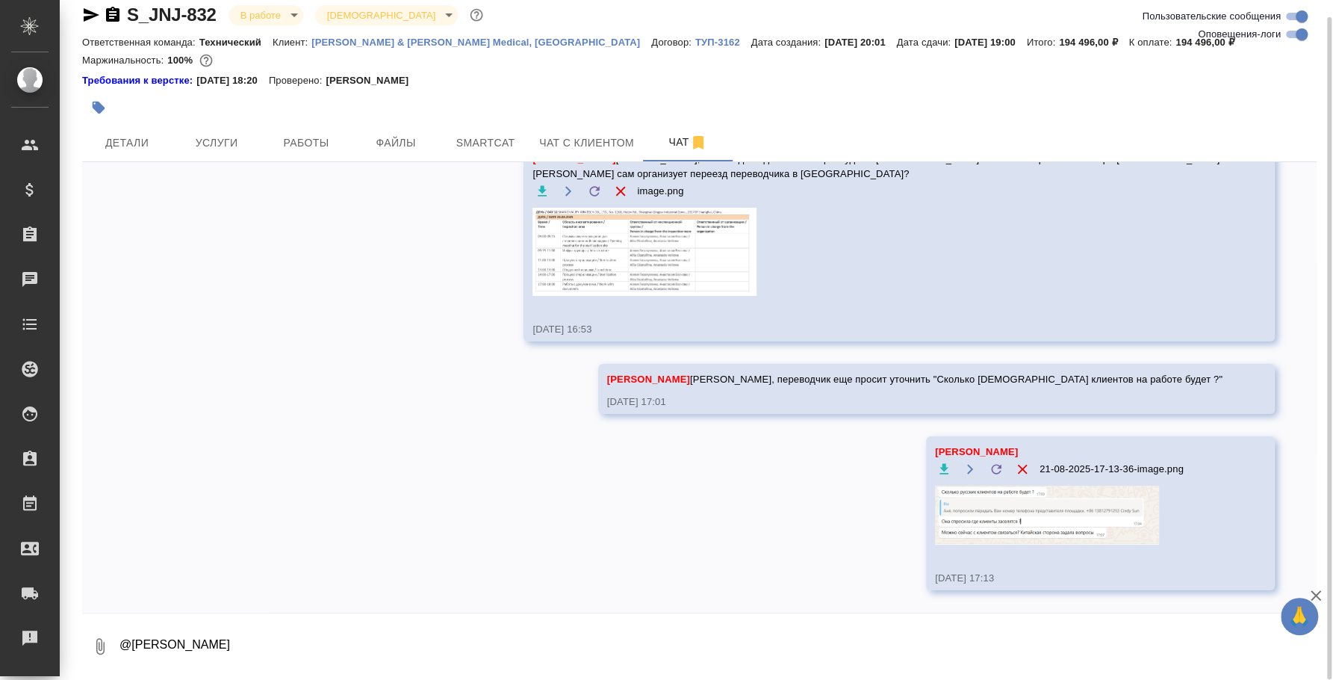
scroll to position [11245, 0]
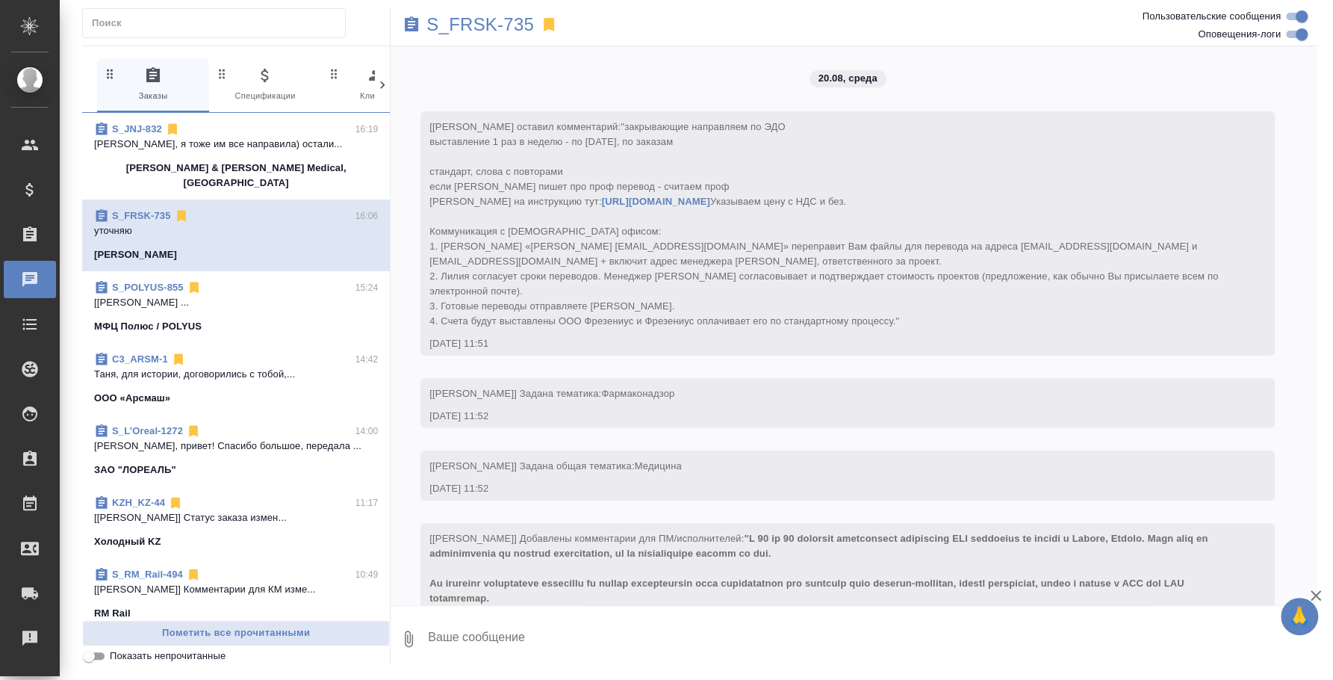
scroll to position [1405, 0]
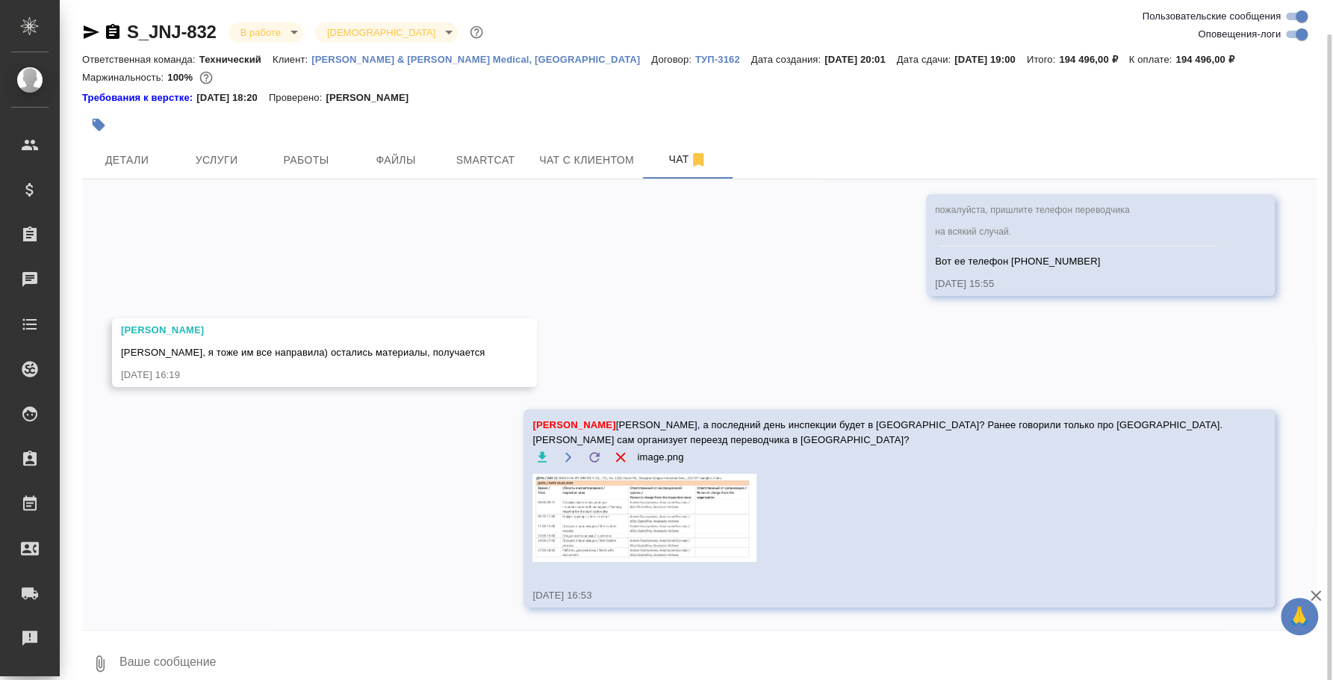
scroll to position [11055, 0]
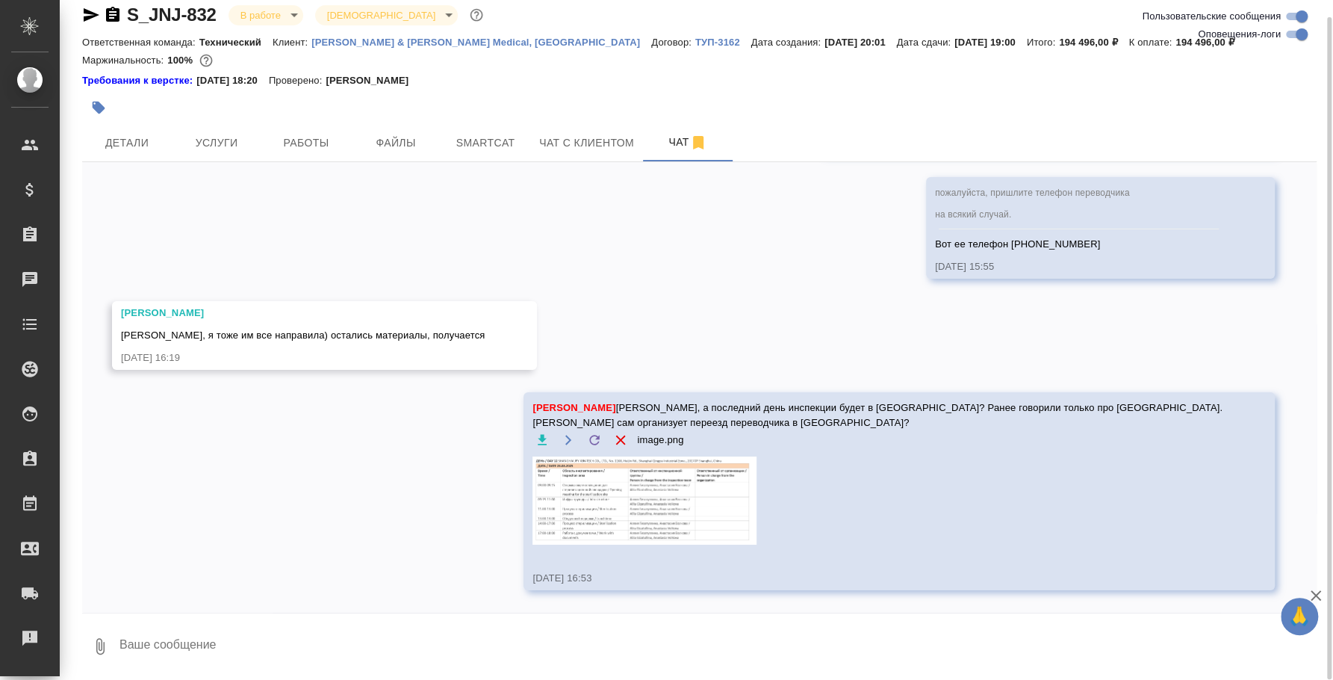
click at [556, 630] on textarea at bounding box center [717, 646] width 1199 height 51
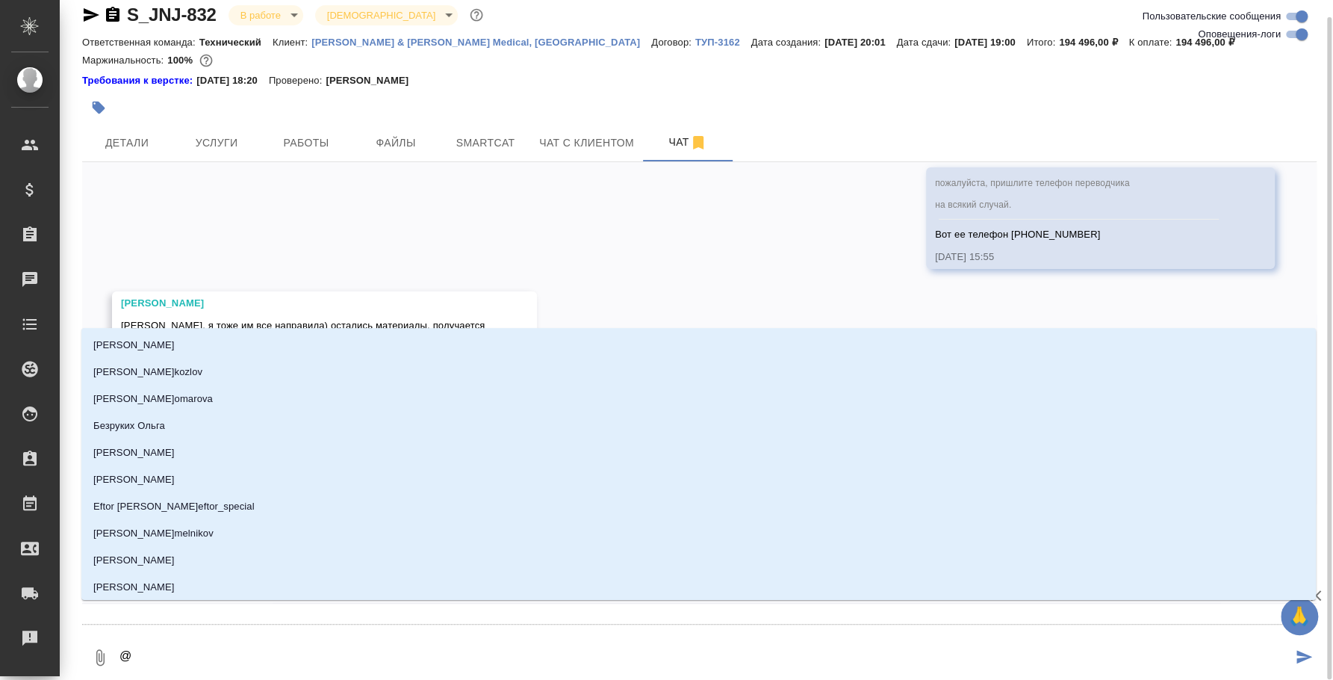
type textarea "@e"
type input "e"
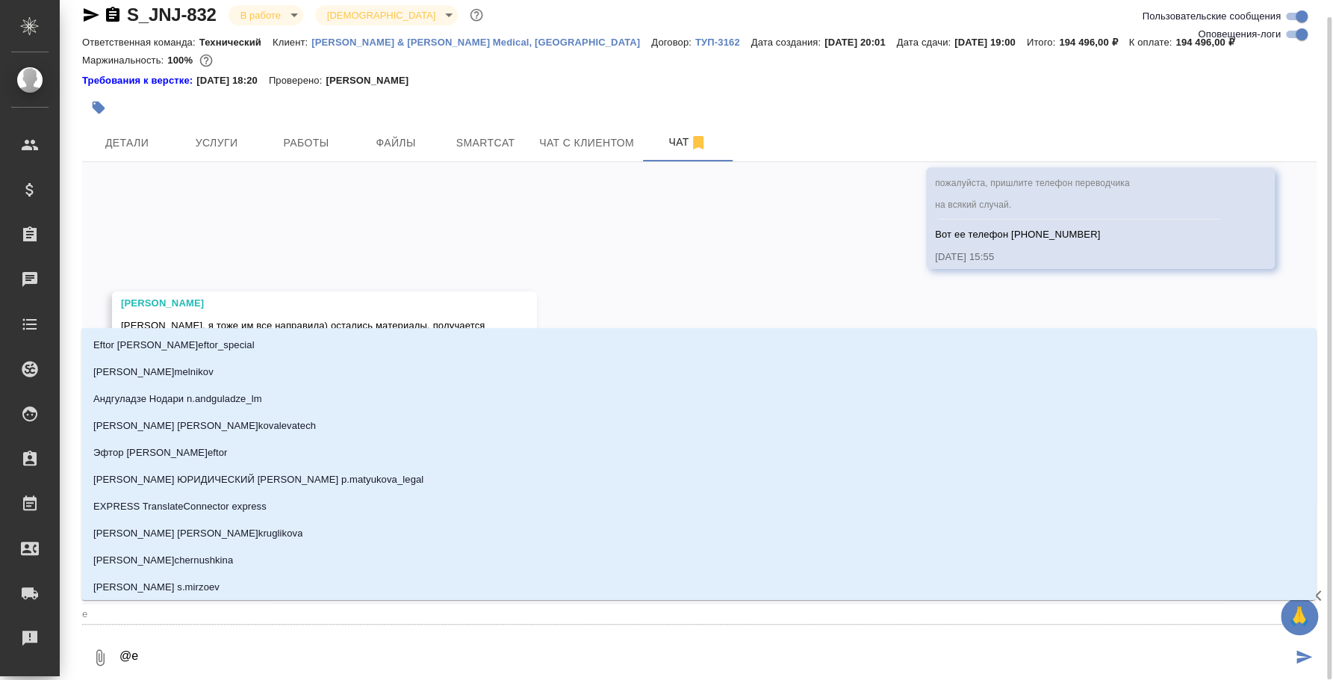
type textarea "@ev"
type input "ev"
type textarea "@e"
type input "e"
type textarea "@"
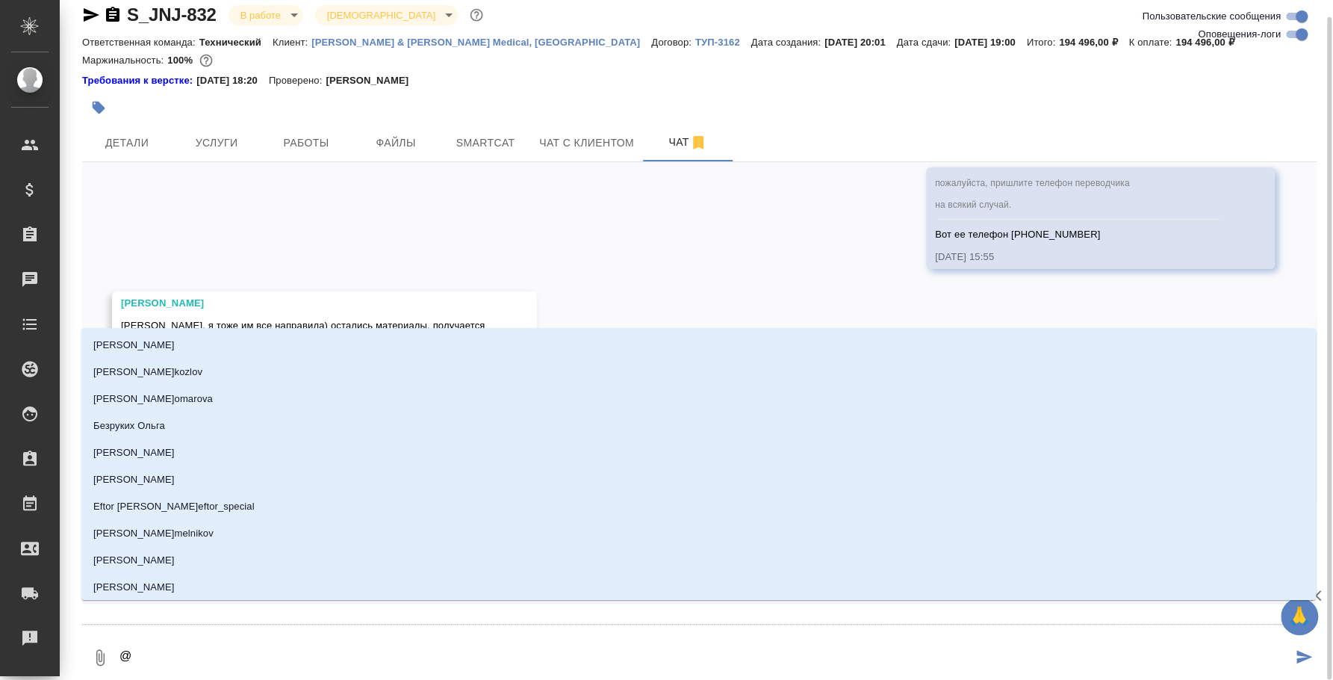
type textarea "@у"
type input "у"
type textarea "@ус"
type input "ус"
type textarea "@усм"
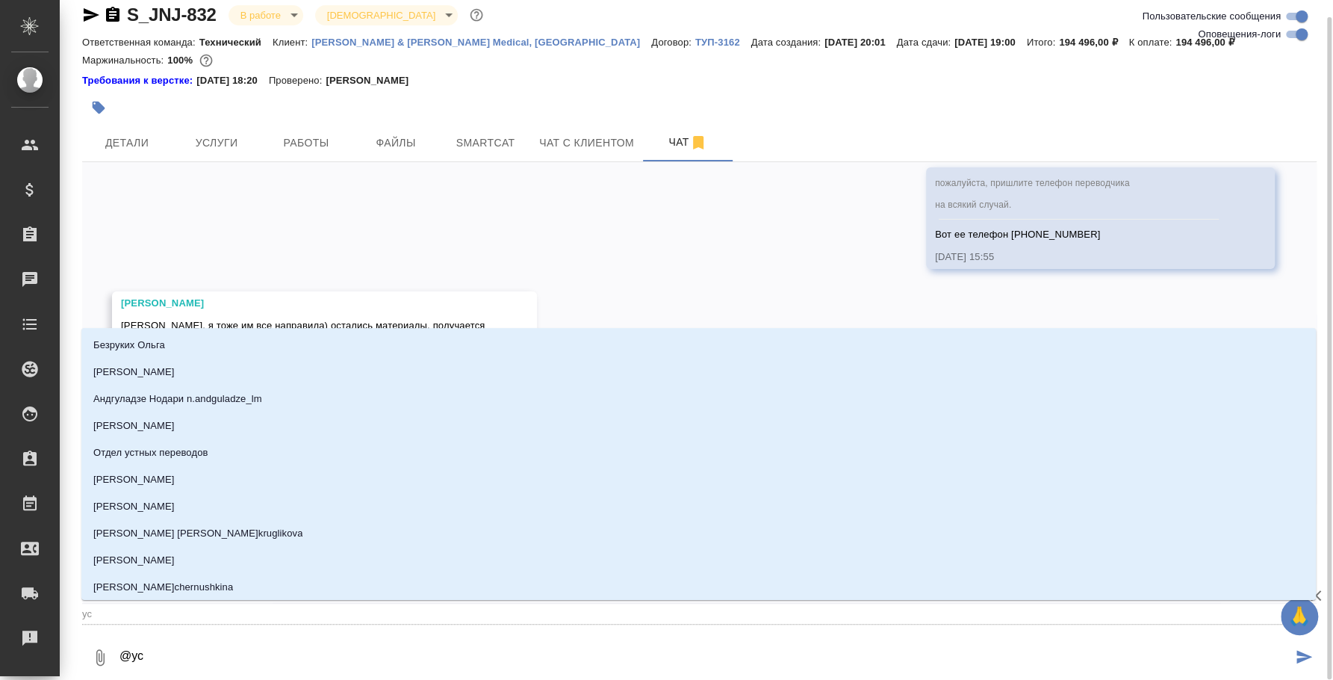
type input "усм"
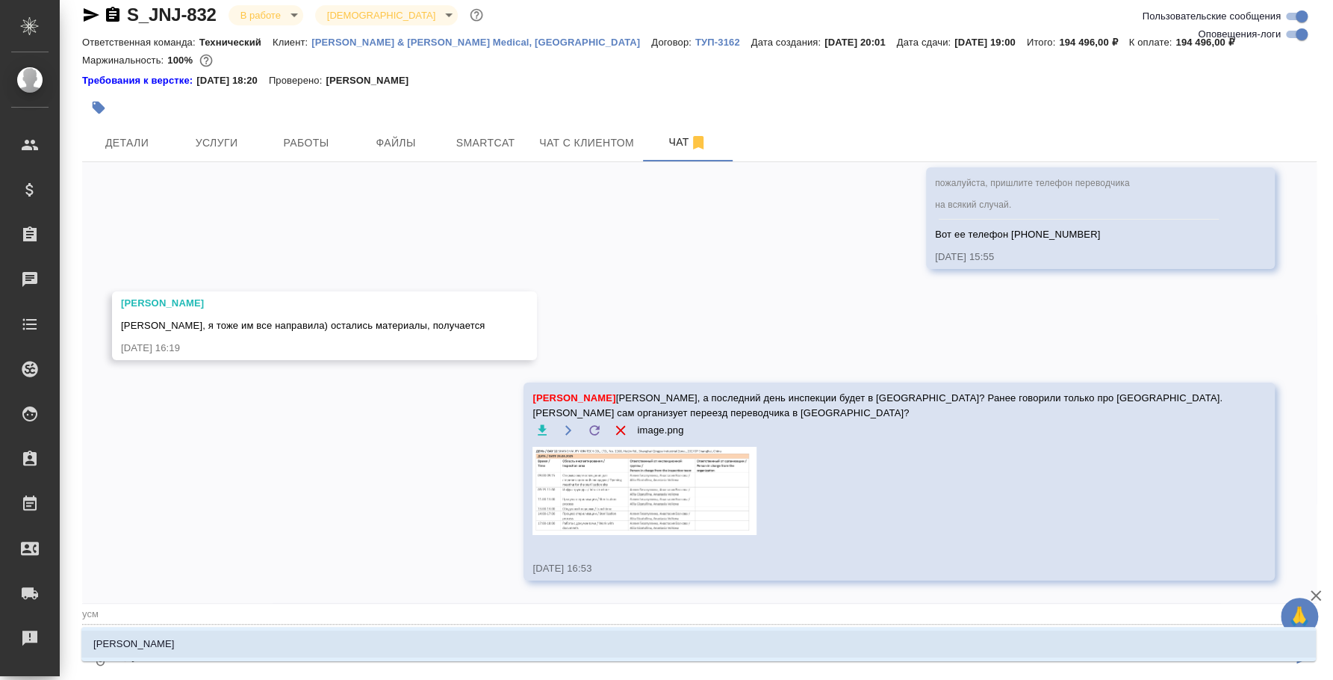
click at [544, 642] on li "[PERSON_NAME]" at bounding box center [698, 643] width 1234 height 27
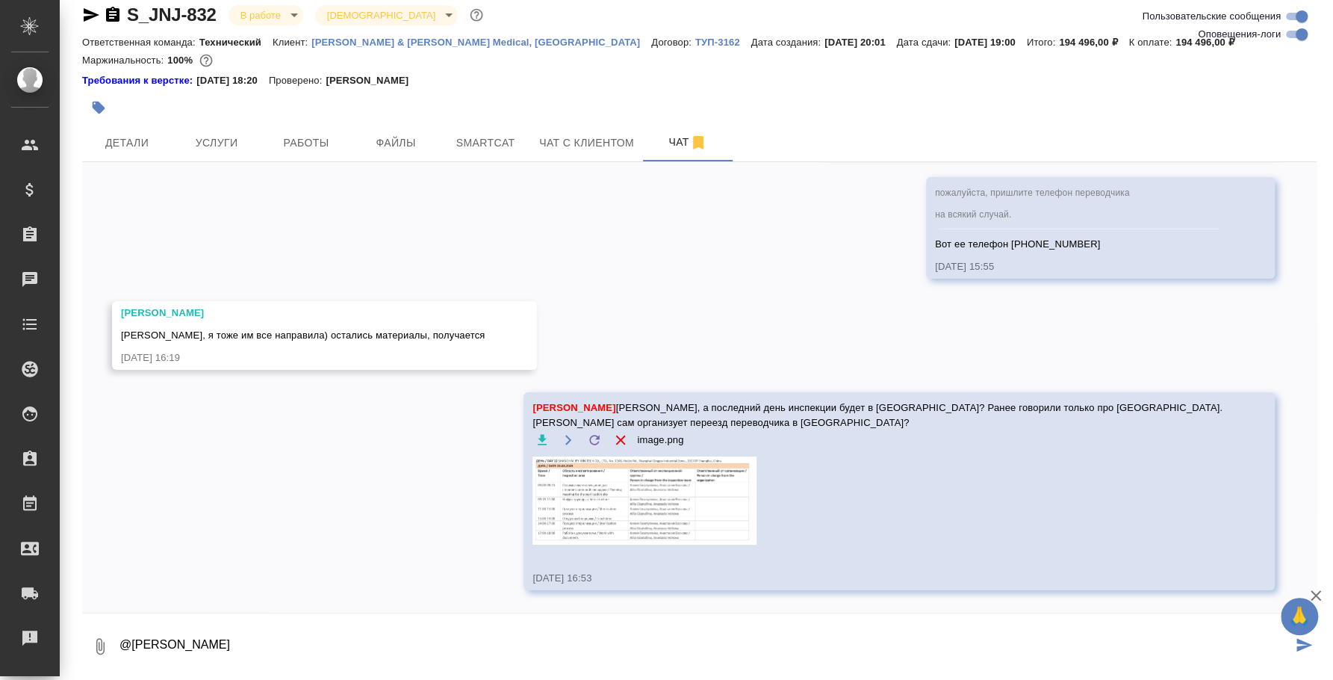
paste textarea "Сколько русских клиентов на работе будет ?"
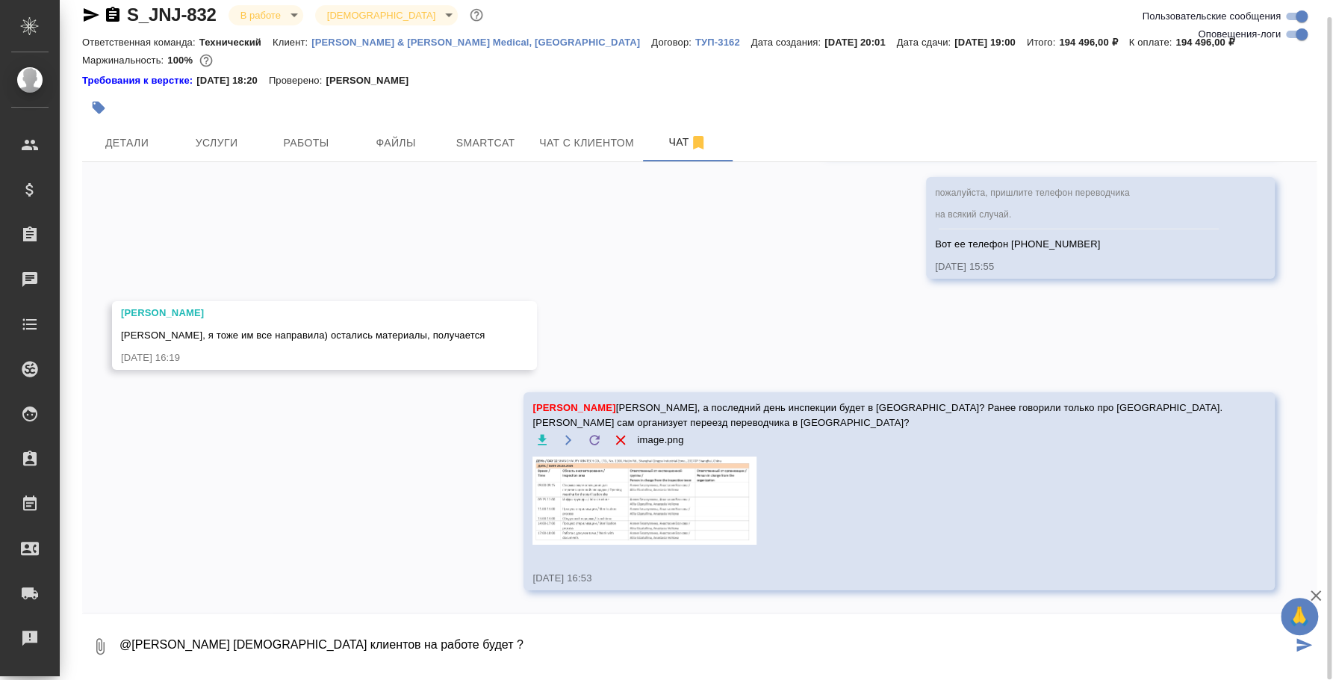
click at [226, 640] on textarea "@Усманова Ольга Сколько русских клиентов на работе будет ?" at bounding box center [705, 646] width 1174 height 51
type textarea "@Усманова Ольга Оля, переводчик еще просит уточнить "Сколько русских клиентов н…"
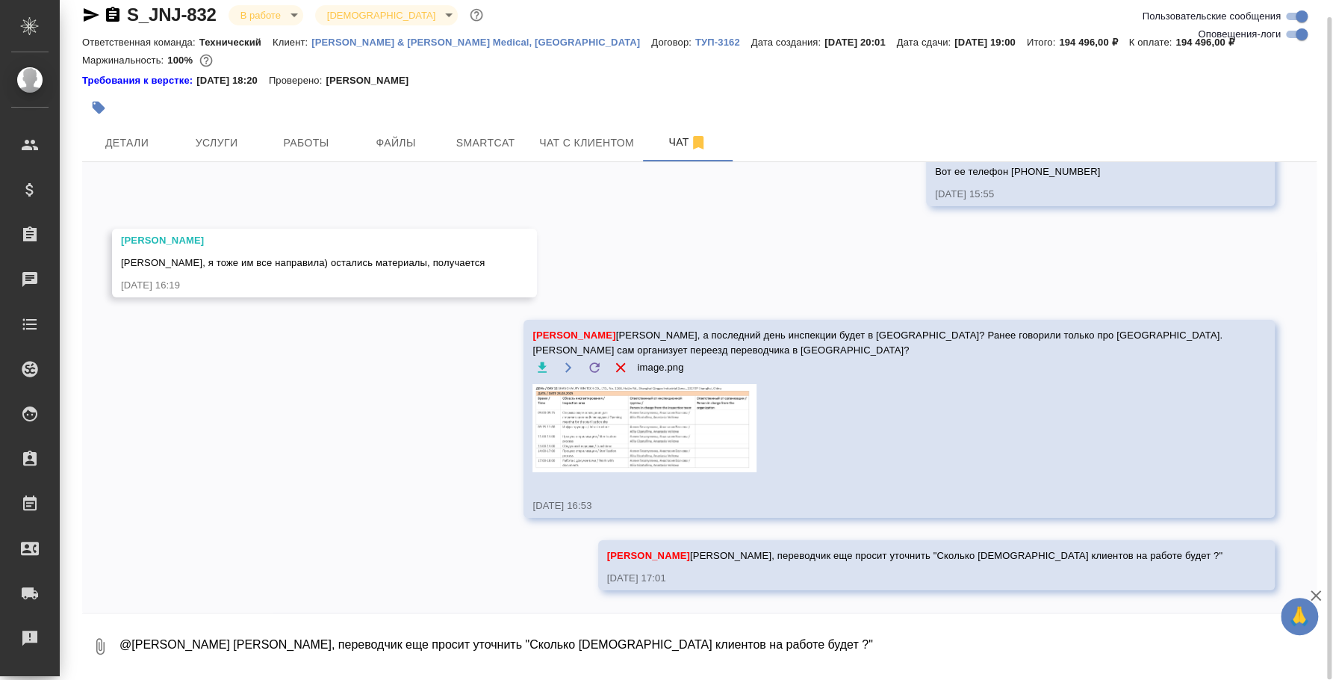
scroll to position [11128, 0]
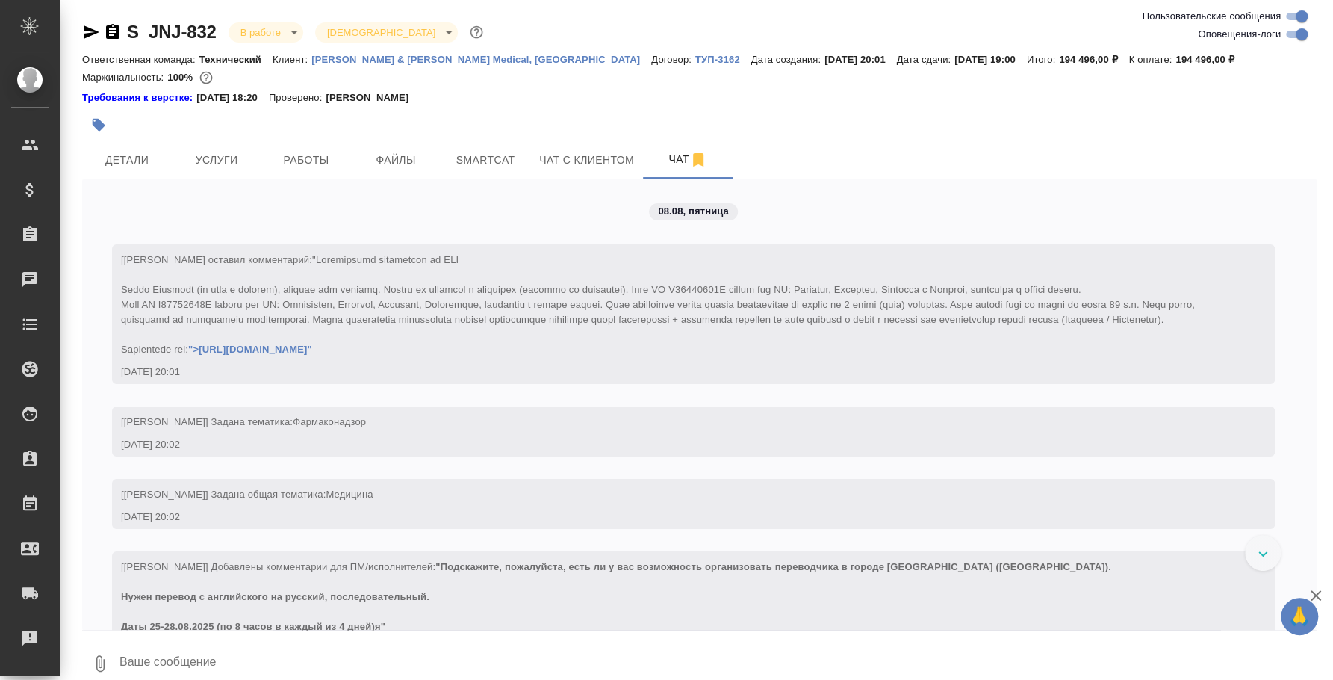
scroll to position [1876, 0]
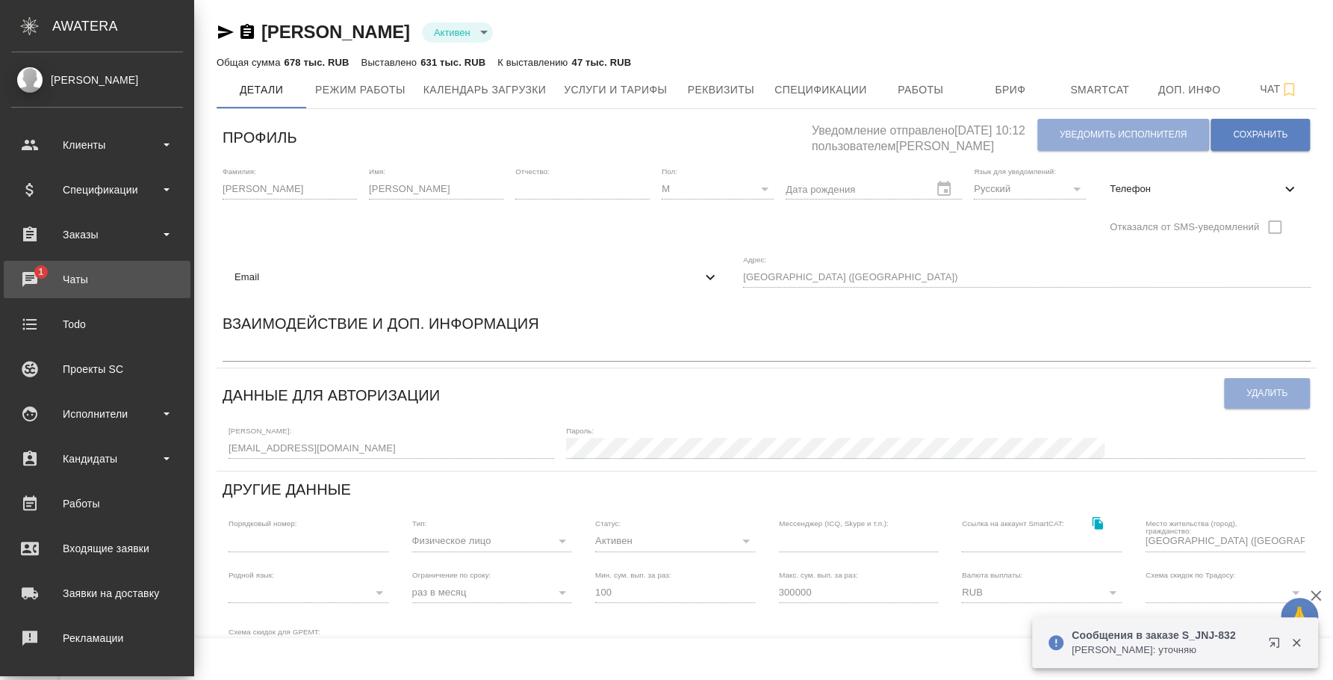
click at [21, 273] on div "Чаты" at bounding box center [97, 279] width 172 height 22
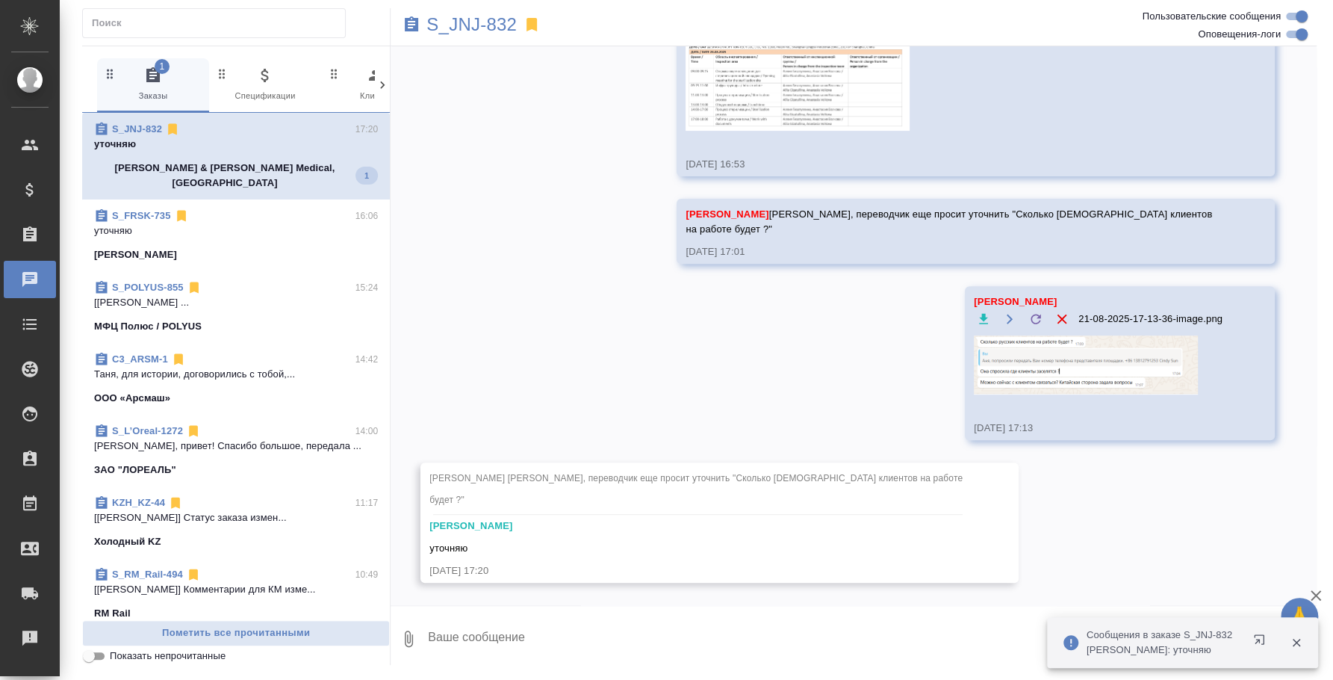
scroll to position [11555, 0]
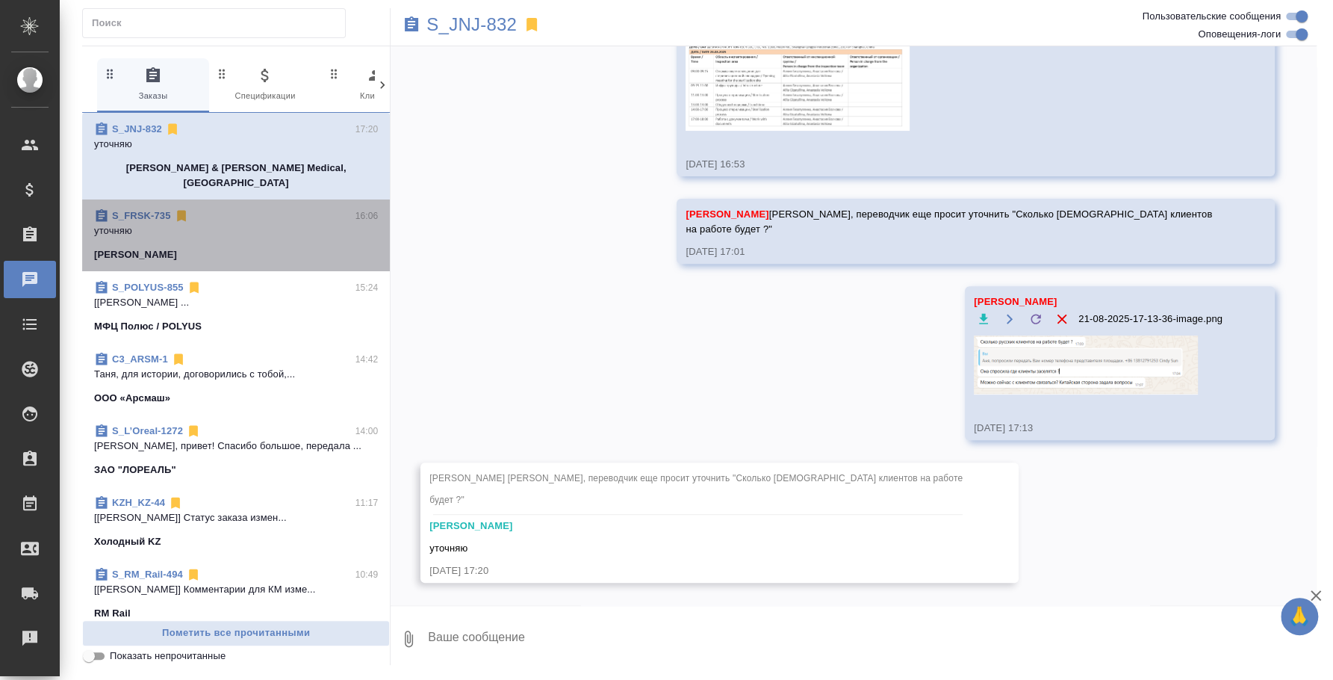
click at [291, 223] on p "уточняю" at bounding box center [236, 230] width 284 height 15
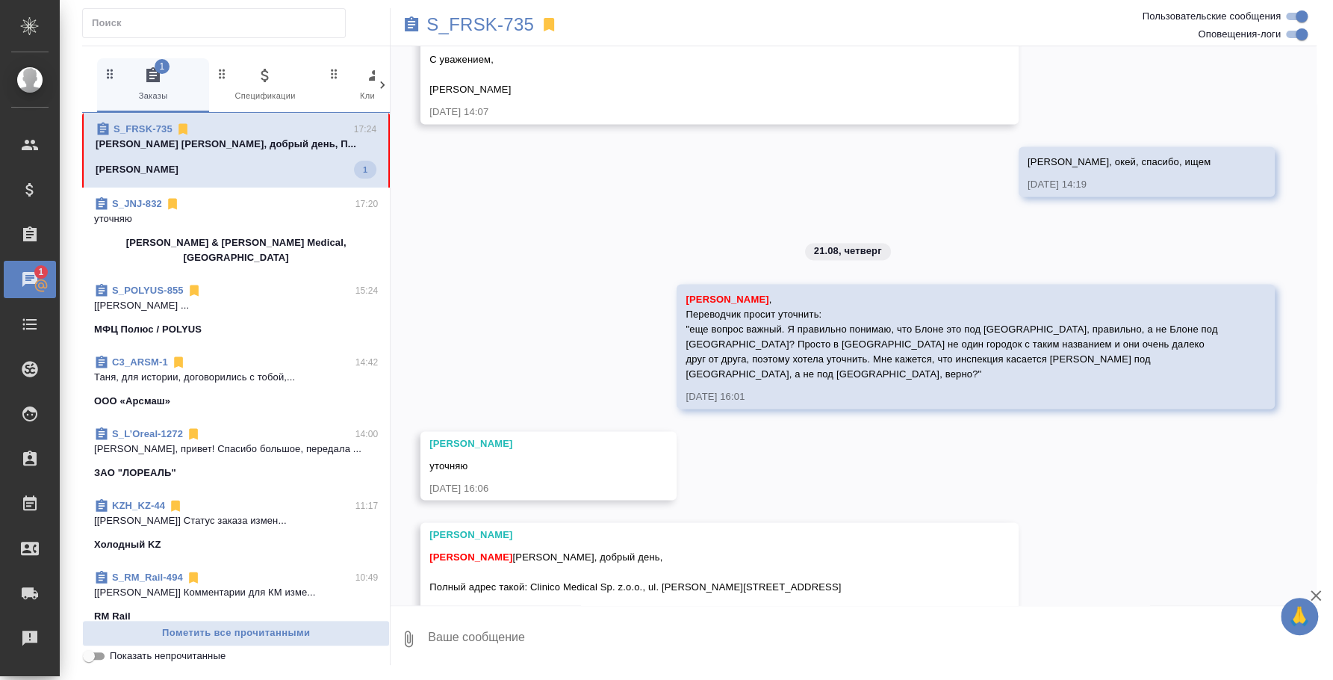
scroll to position [1616, 0]
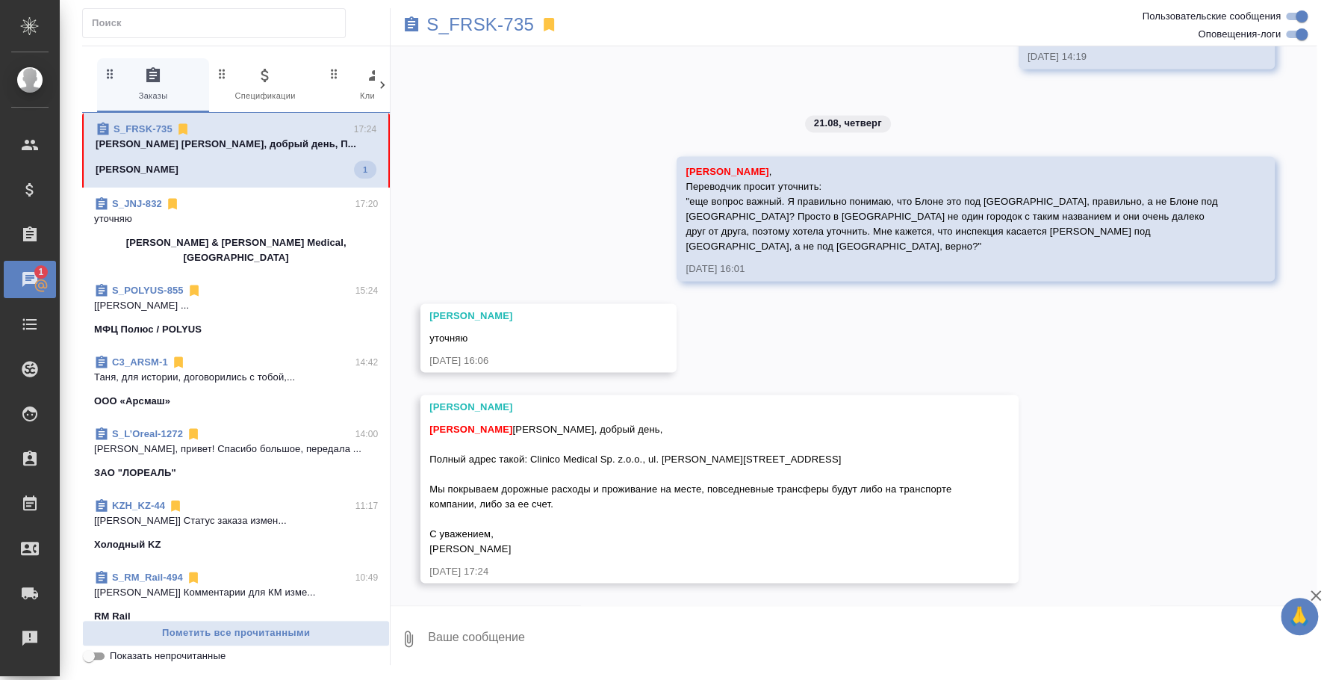
click at [216, 217] on p "уточняю" at bounding box center [236, 218] width 284 height 15
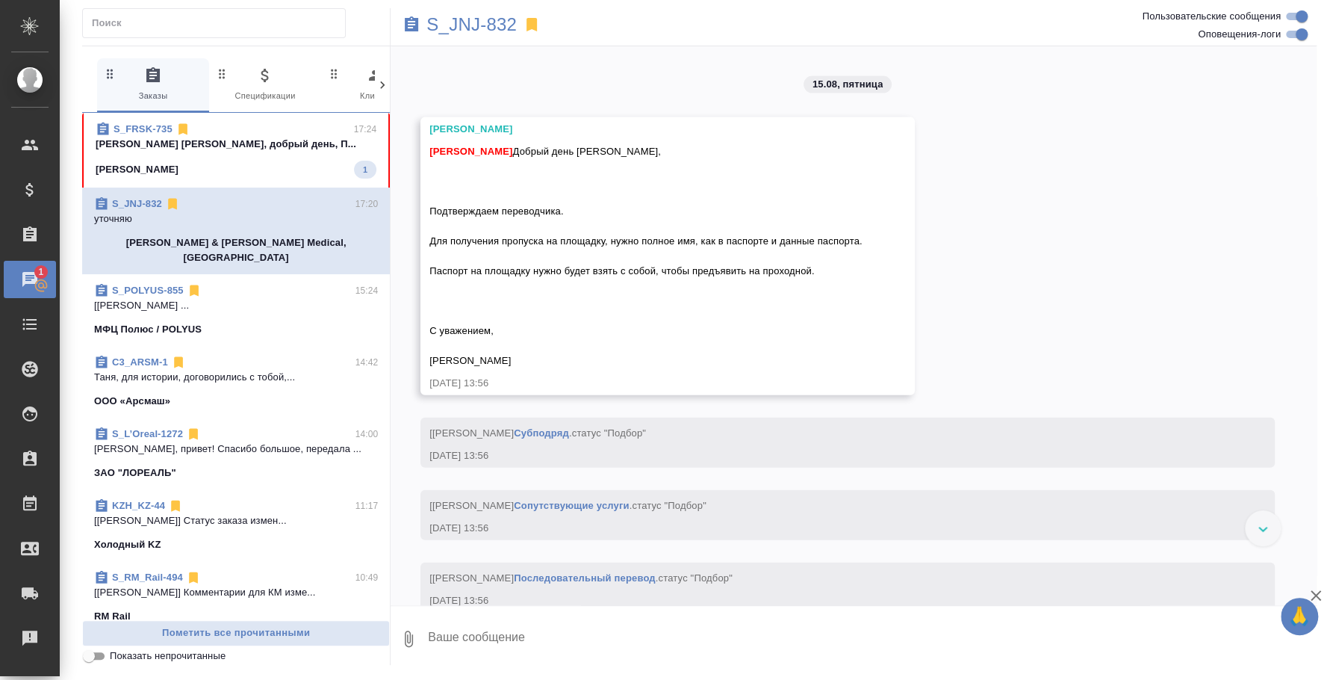
click at [505, 637] on textarea at bounding box center [871, 638] width 890 height 51
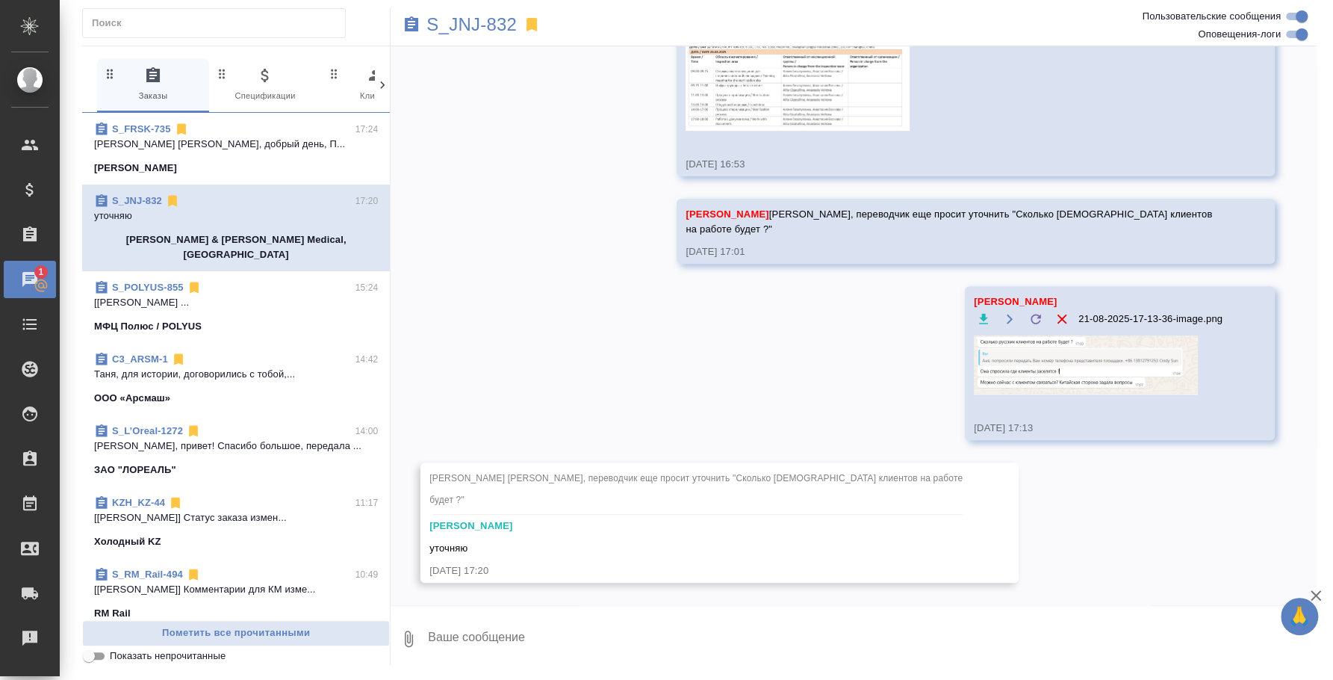
scroll to position [11555, 0]
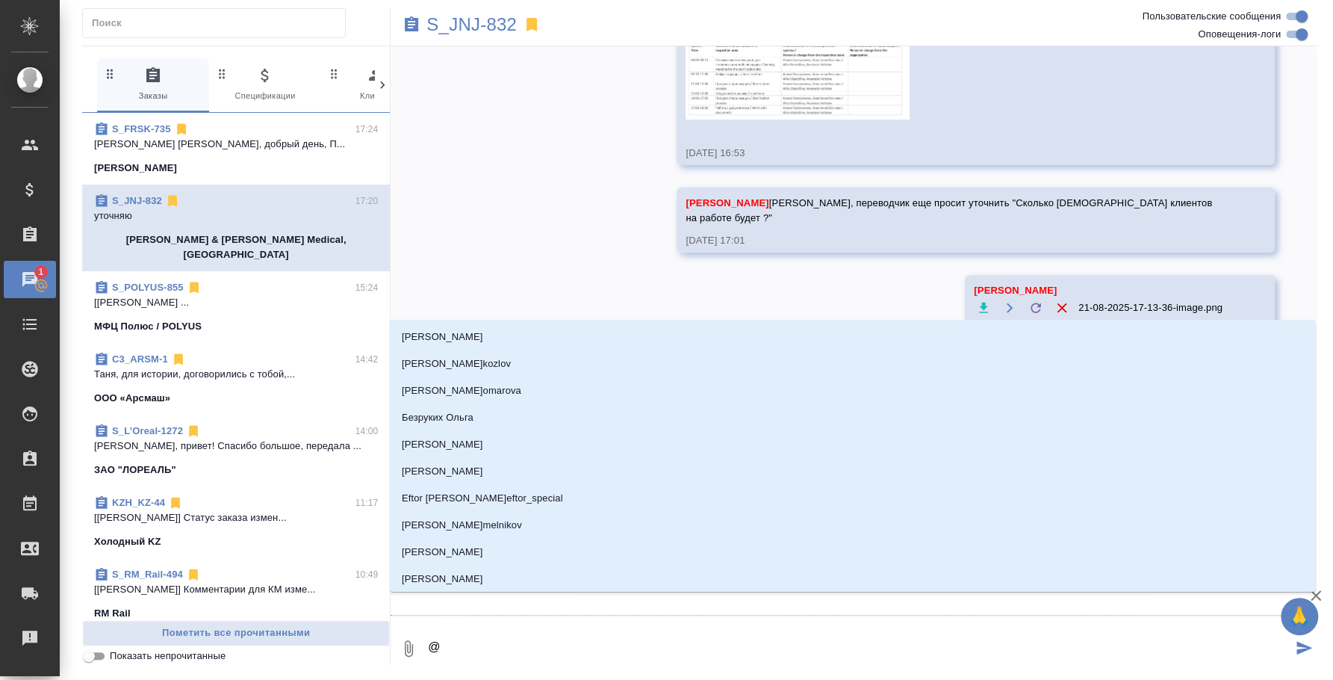
type textarea "@e"
type input "e"
type textarea "@ec"
type input "ec"
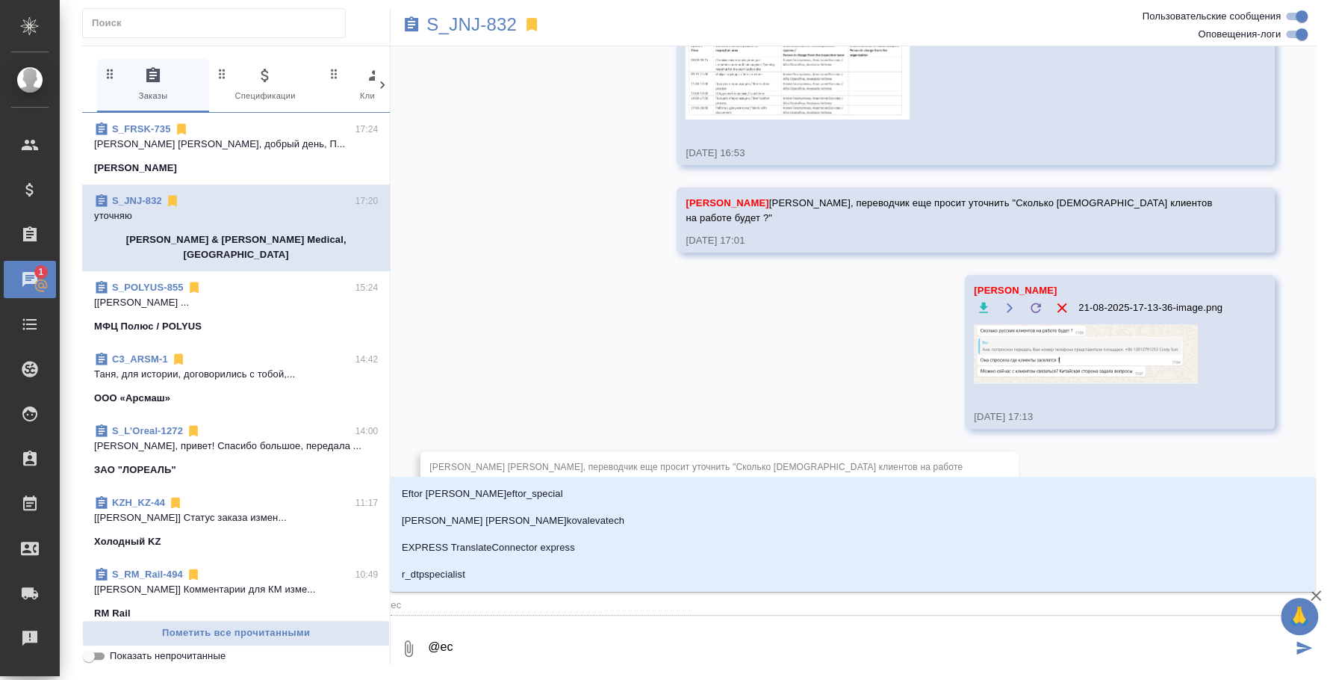
type textarea "@ecv"
type input "ecv"
type textarea "@ecvf"
type input "ecvf"
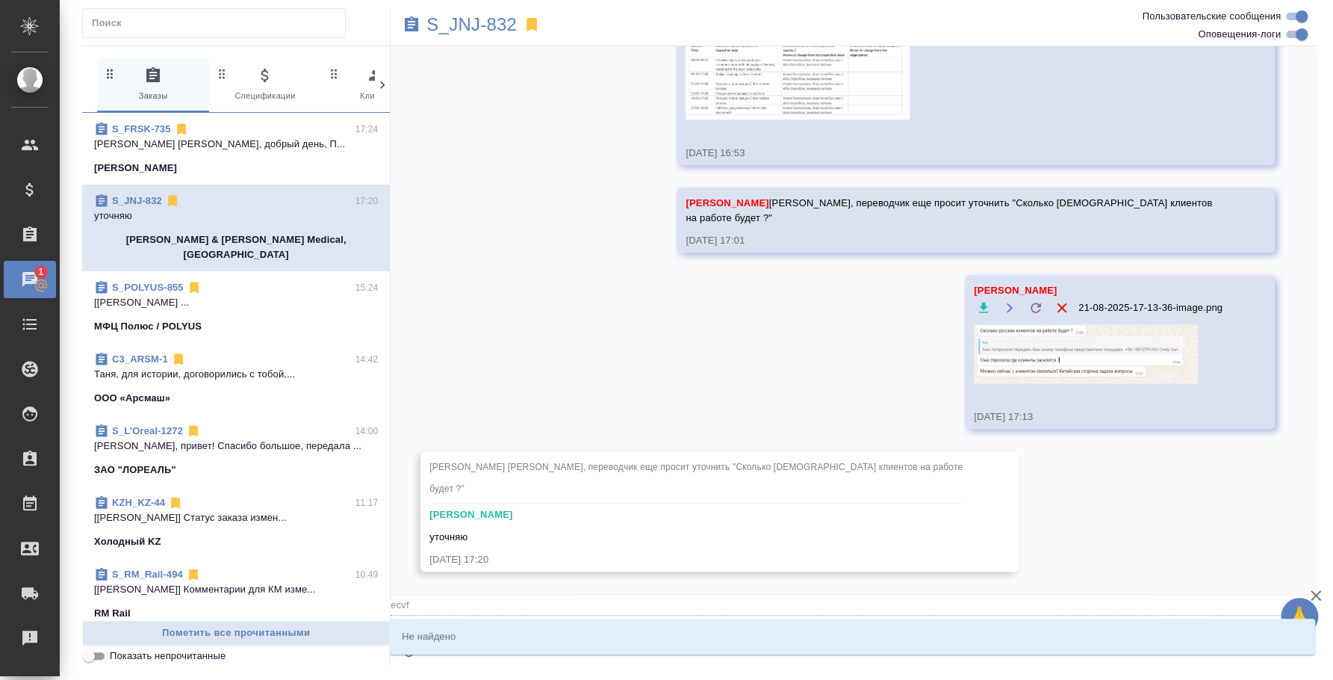
type textarea "@ecv"
type input "ecv"
type textarea "@"
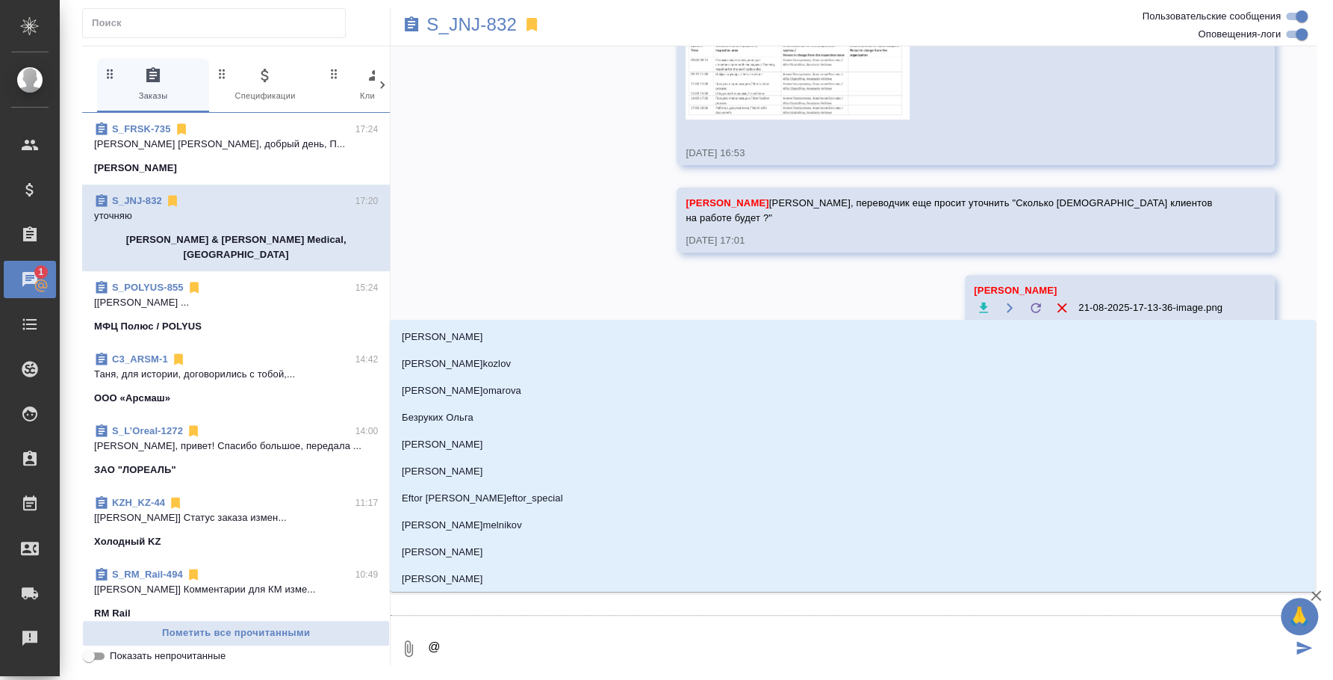
type textarea "@у"
type input "у"
type textarea "@ус"
type input "ус"
type textarea "@усм"
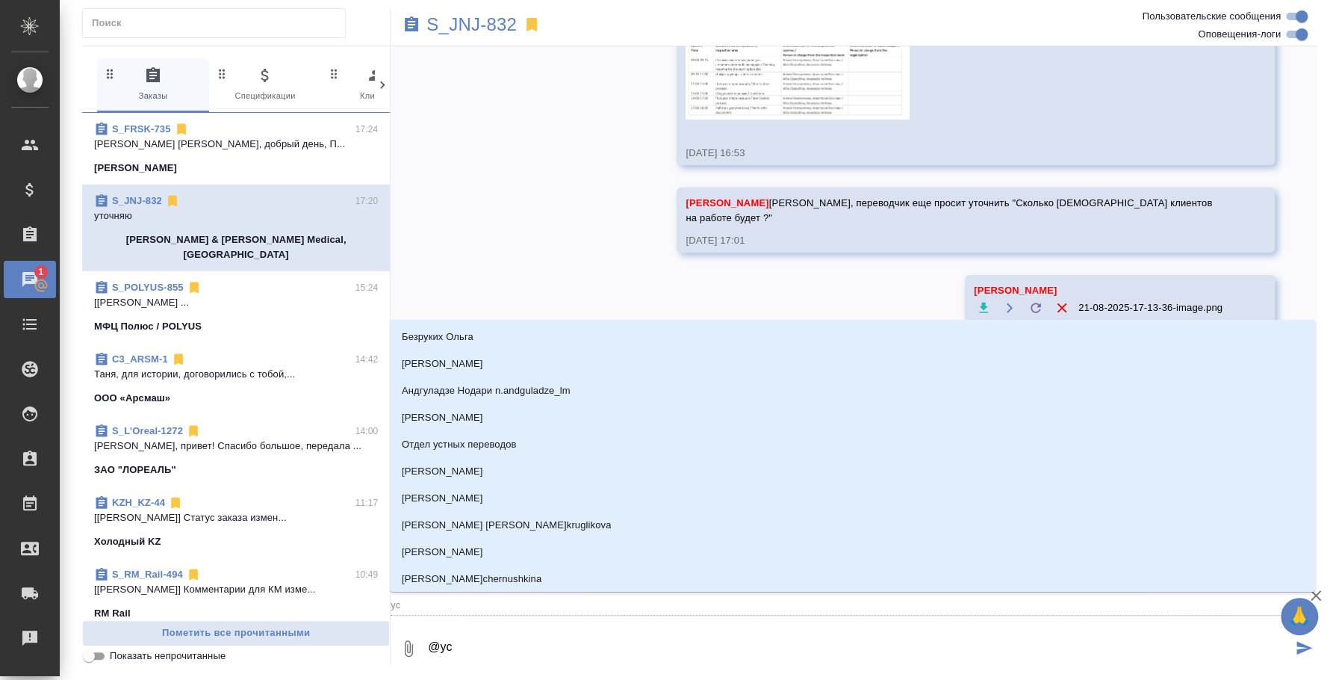
type input "усм"
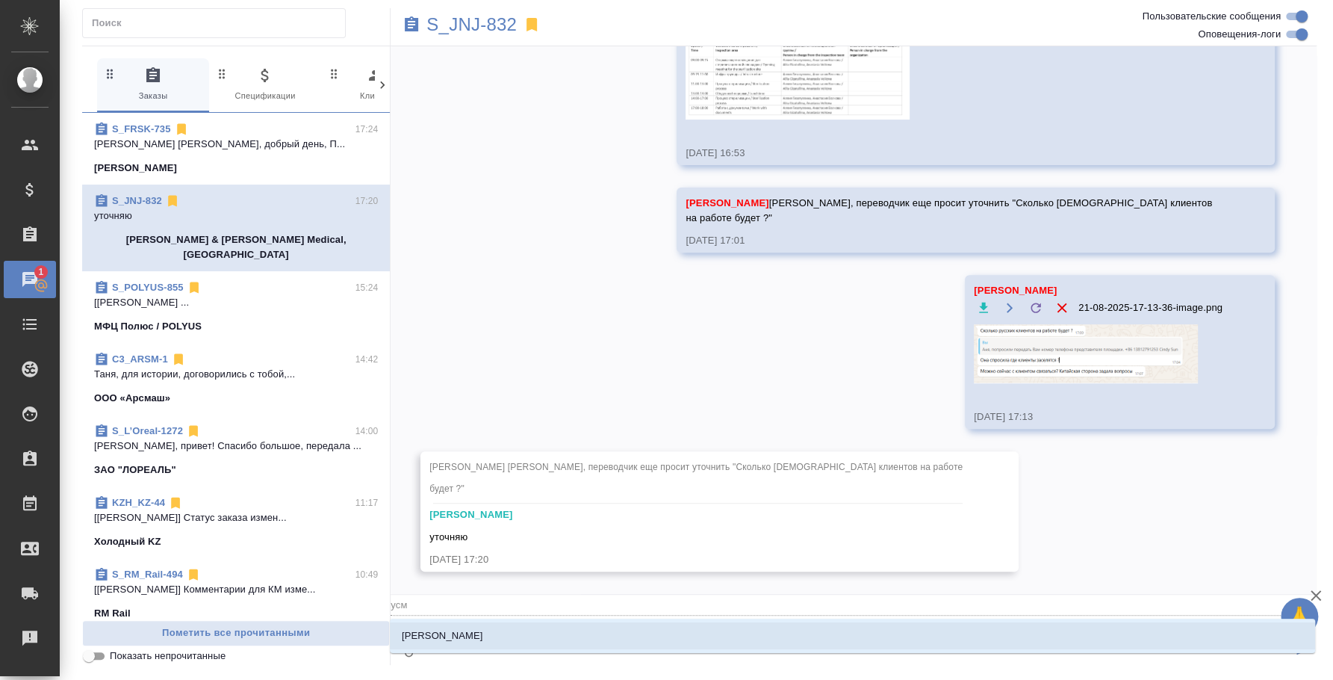
type textarea "@усма"
type input "усма"
click at [694, 633] on li "Усманова Ольга" at bounding box center [852, 635] width 925 height 27
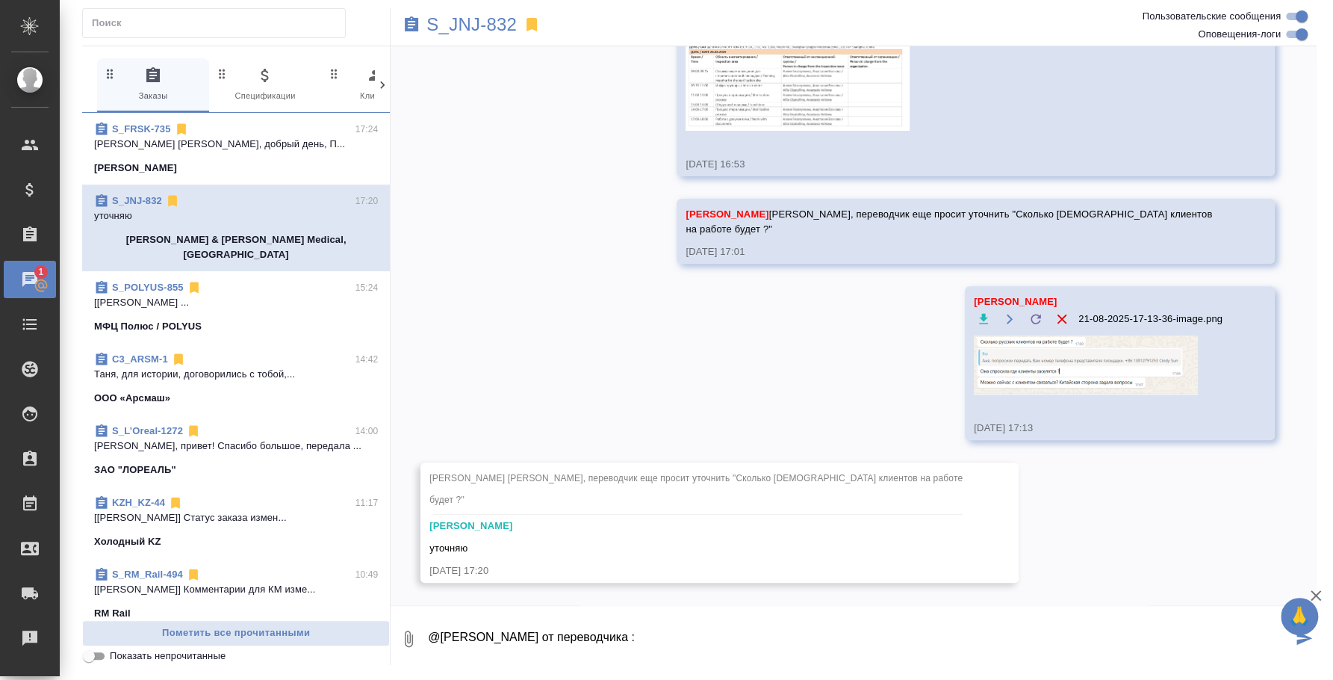
paste textarea "Жду материалы для работы ( словарь терминов )"
click at [632, 638] on textarea "@Усманова Ольга от переводчика : Жду материалы для работы ( словарь терминов )"" at bounding box center [858, 638] width 865 height 51
type textarea "@Усманова Ольга от переводчика : " Жду материалы для работы ( словарь терминов …"
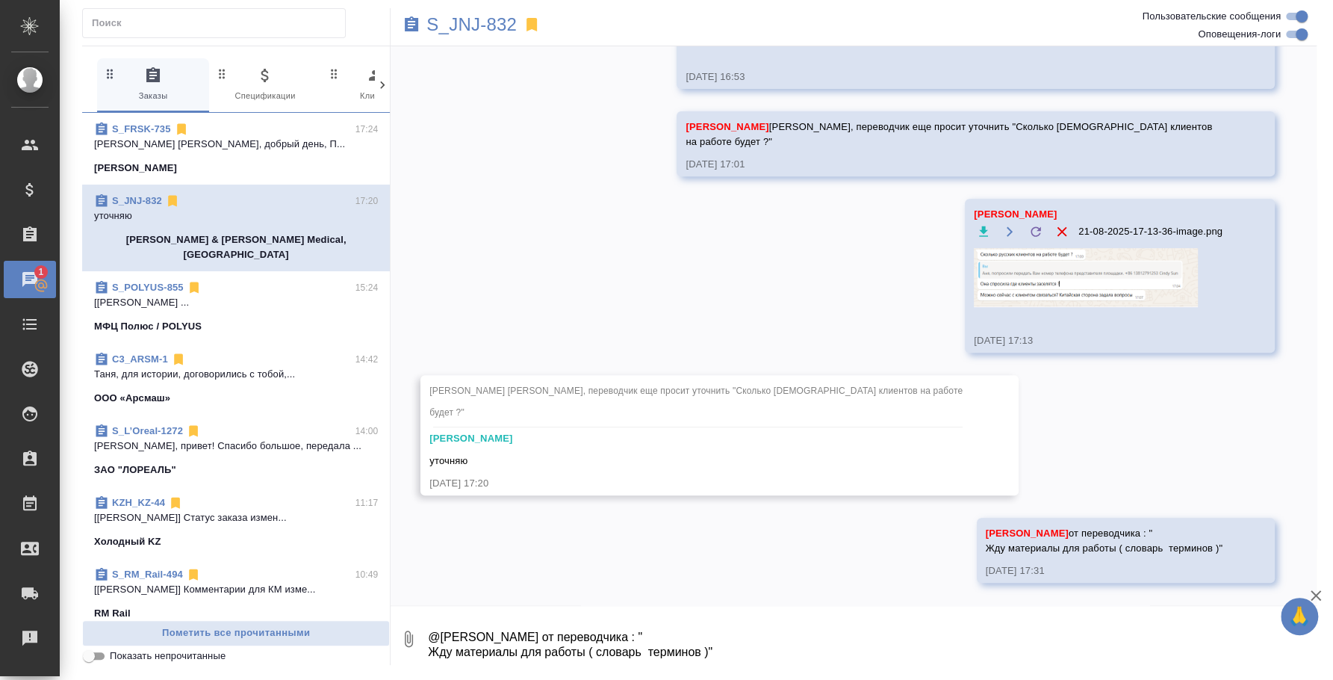
scroll to position [11642, 0]
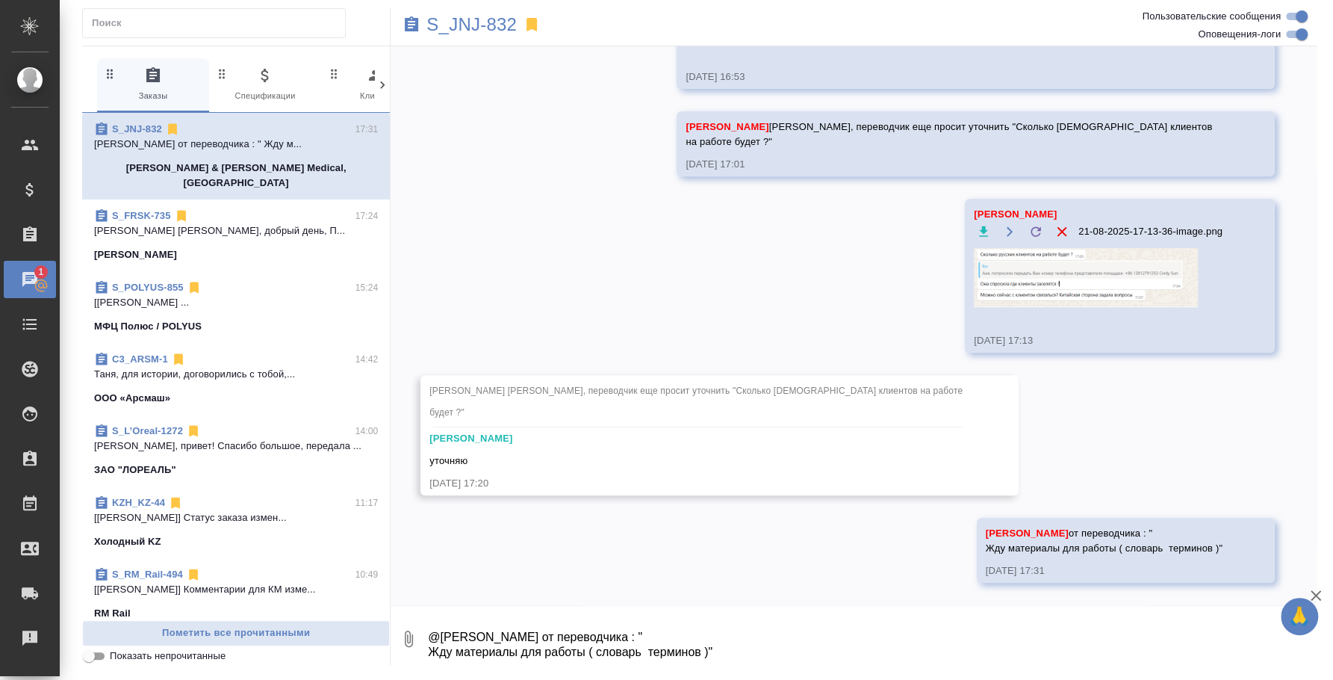
click at [230, 175] on p "Johnson & Johnson Medical, Russia" at bounding box center [236, 176] width 284 height 30
click at [208, 223] on span "S_FRSK-735 17:24 Федотова Ирина Ольга, добрый день, П... Fresenius Kabi" at bounding box center [236, 235] width 284 height 54
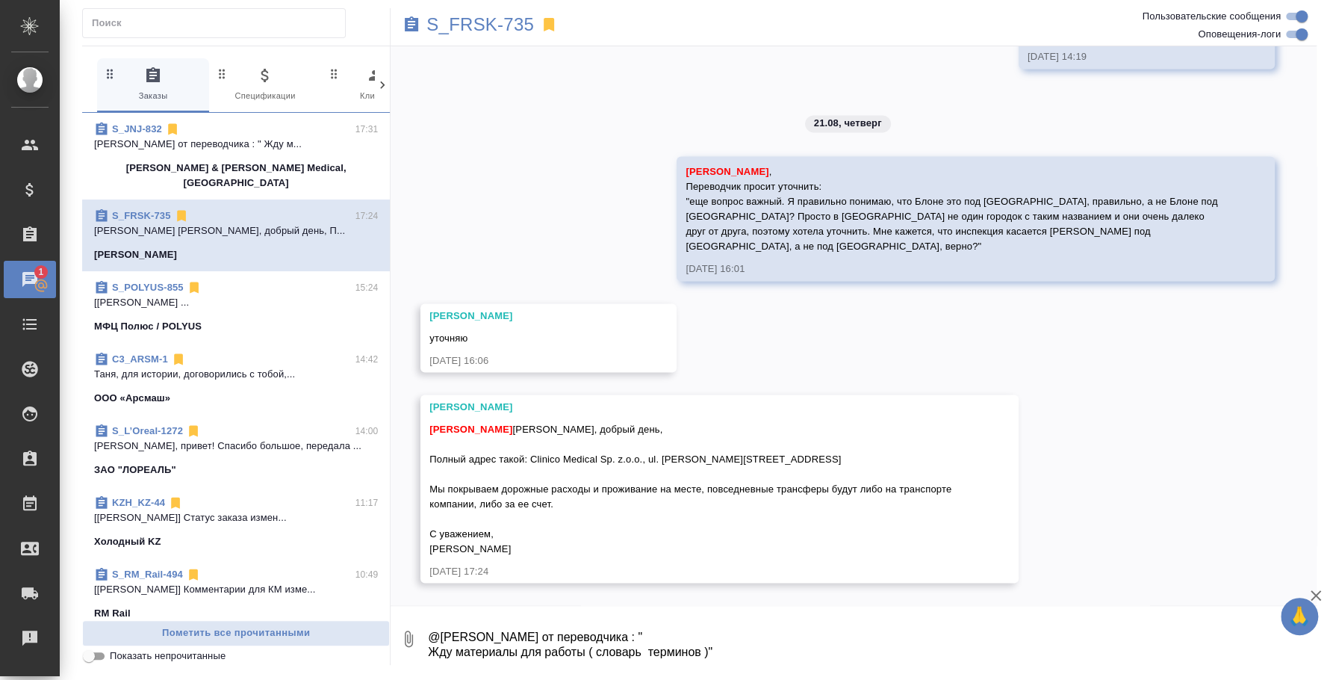
scroll to position [1616, 0]
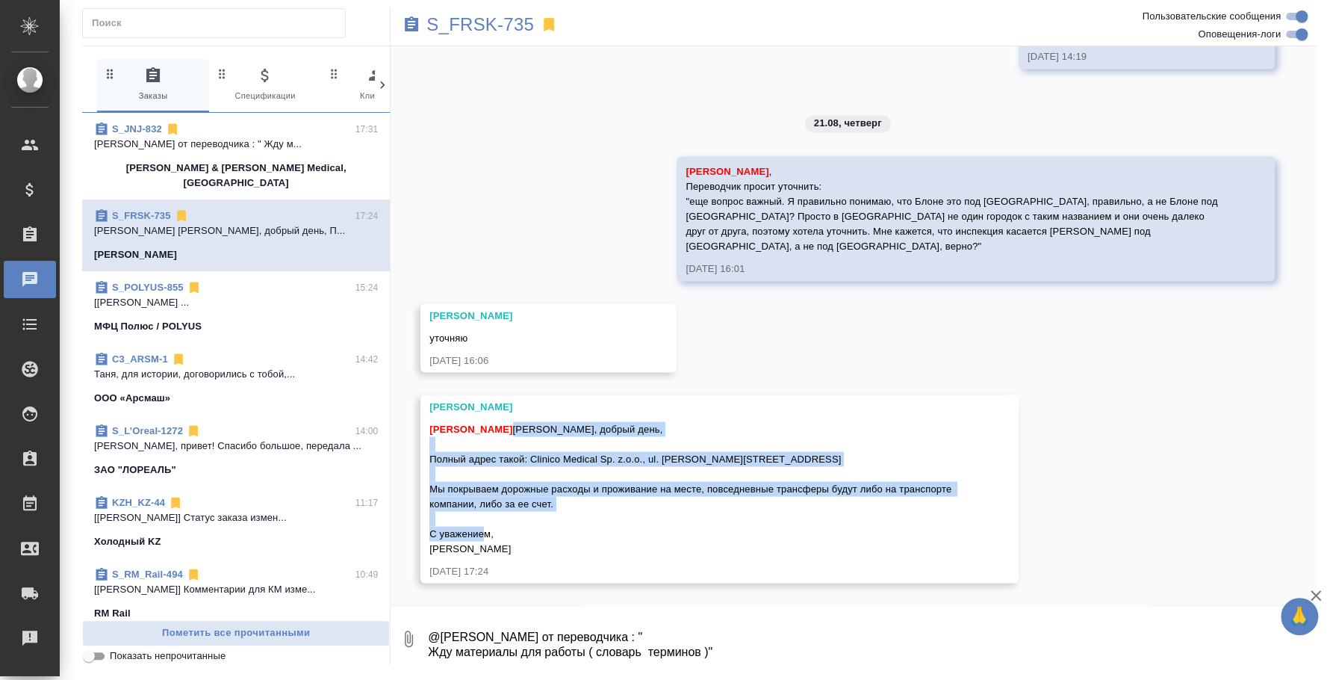
drag, startPoint x: 564, startPoint y: 502, endPoint x: 512, endPoint y: 424, distance: 93.6
click at [512, 424] on div "Федотова Ирина Ольга, добрый день, Полный адрес такой: Clinico Medical Sp. z.o.…" at bounding box center [697, 486] width 537 height 138
copy span "Ольга, добрый день, Полный адрес такой: Clinico Medical Sp. z.o.o., ul. Roberta…"
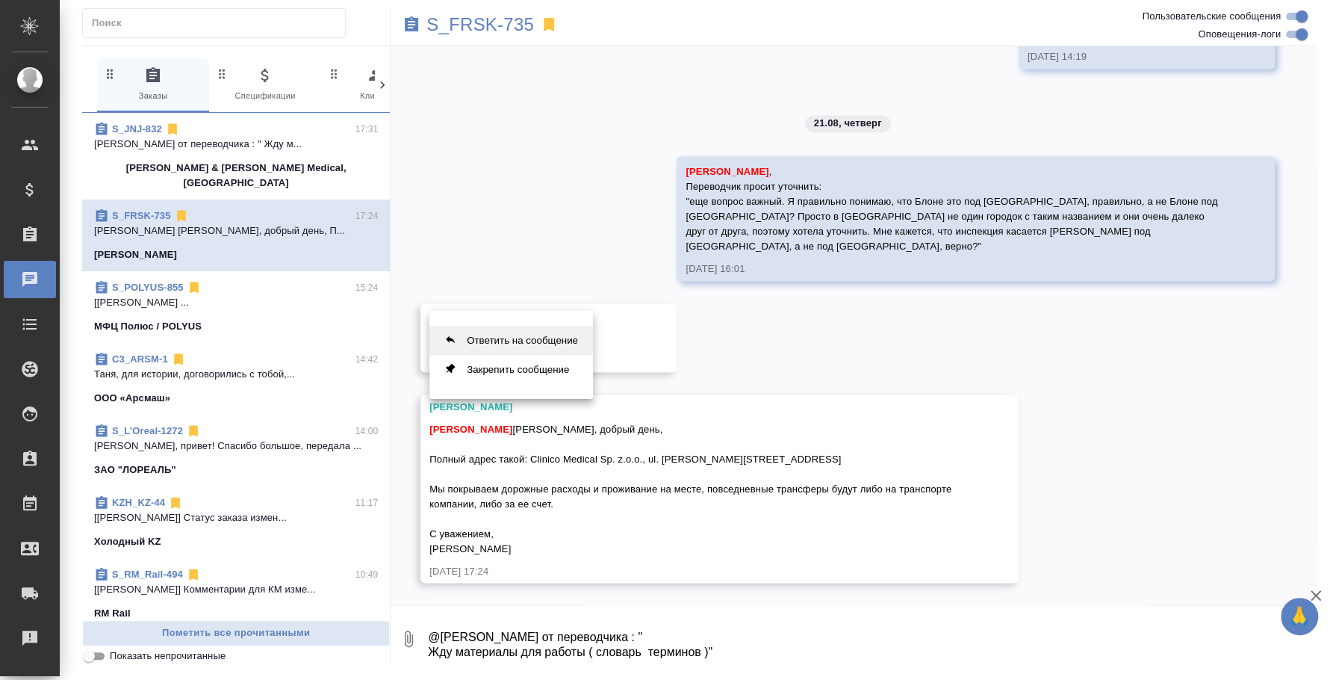
click at [540, 328] on button "Ответить на сообщение" at bounding box center [511, 340] width 164 height 29
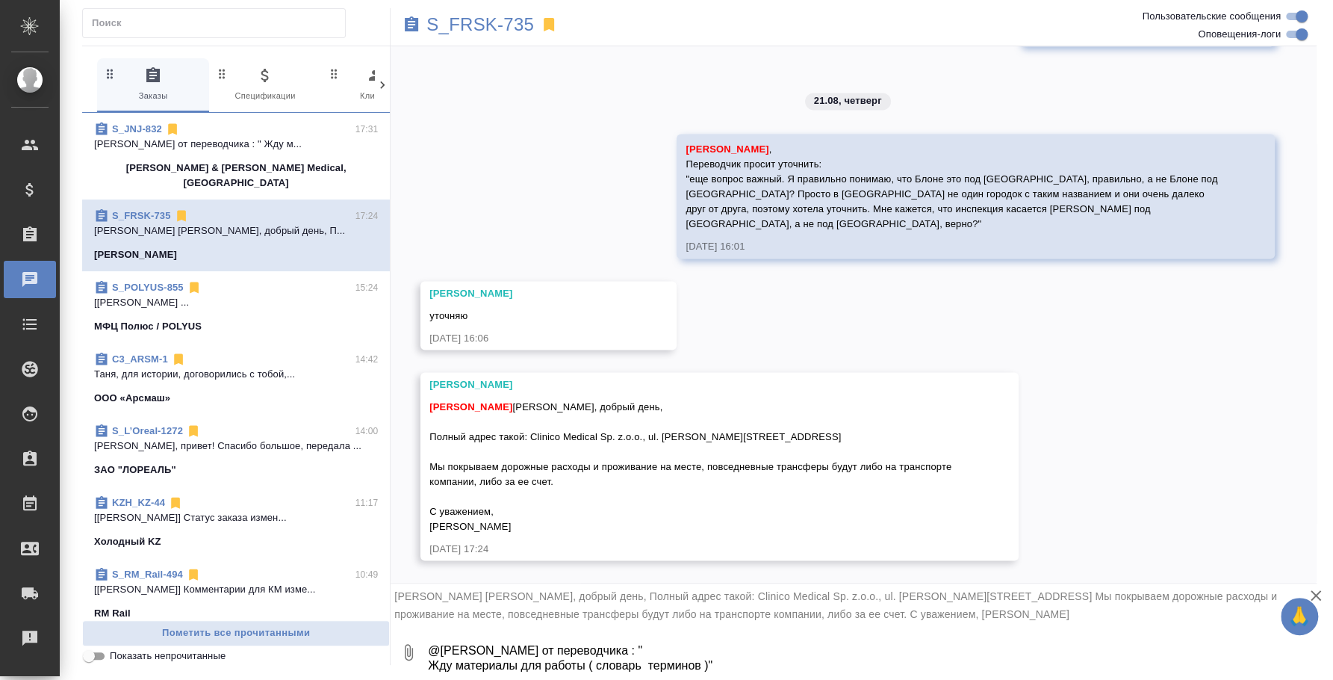
click at [544, 644] on textarea "@Усманова Ольга от переводчика : " Жду материалы для работы ( словарь терминов …" at bounding box center [871, 652] width 890 height 51
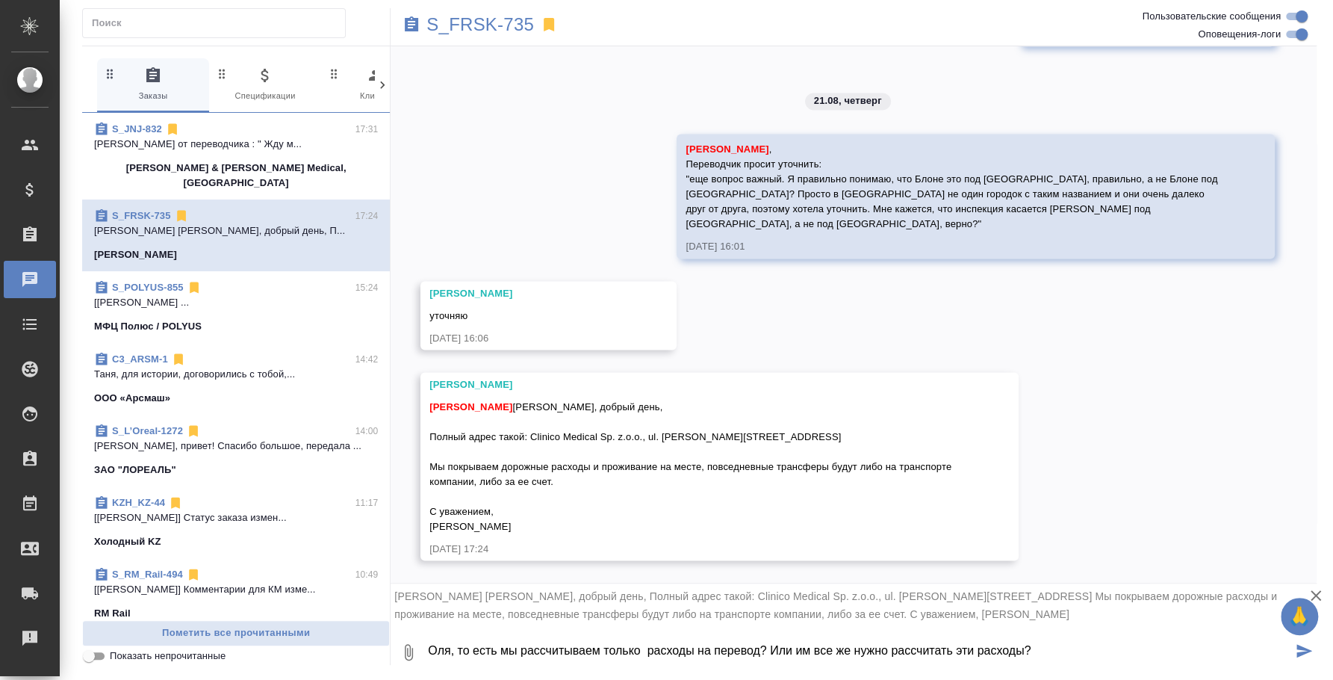
type textarea "Оля, то есть мы рассчитываем только расходы на перевод? Или им все же нужно рас…"
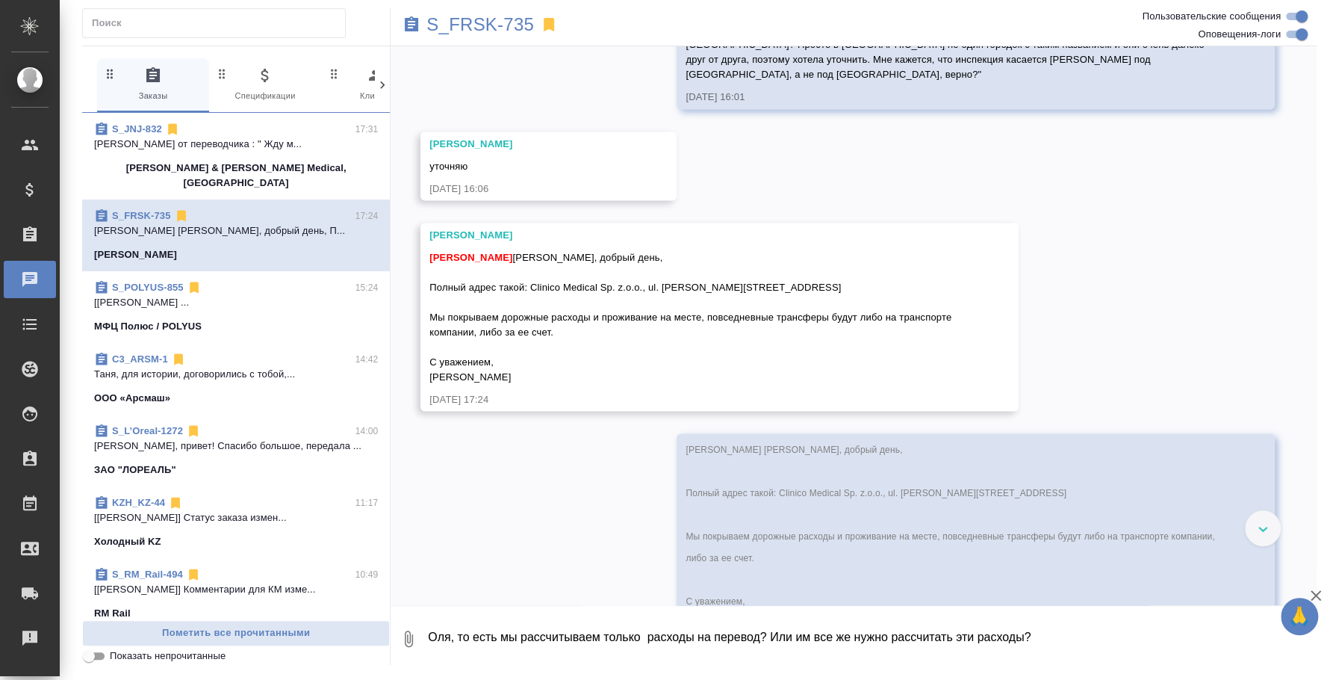
scroll to position [1898, 0]
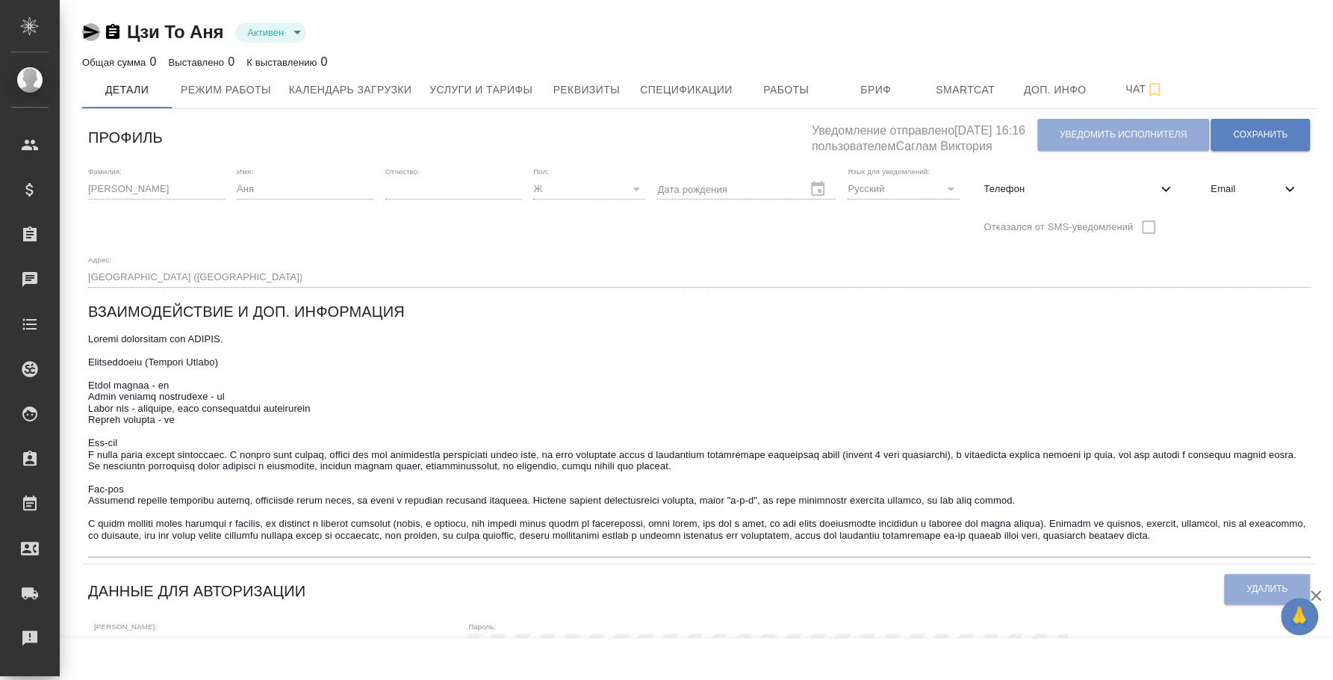
click at [82, 28] on icon "button" at bounding box center [91, 32] width 18 height 18
